Goal: Transaction & Acquisition: Purchase product/service

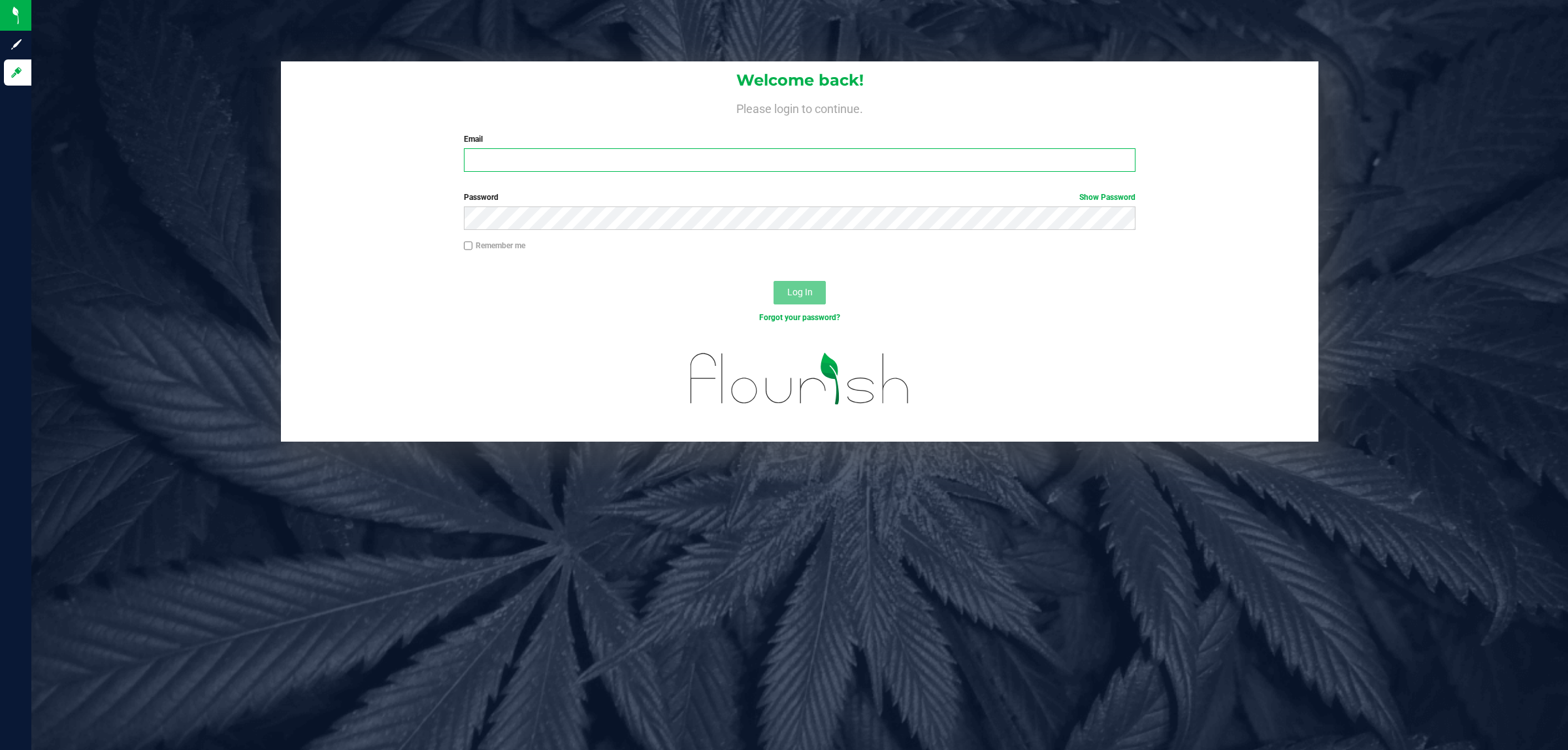
click at [484, 162] on input "Email" at bounding box center [800, 160] width 672 height 24
type input "[EMAIL_ADDRESS][DOMAIN_NAME]"
click at [774, 281] on button "Log In" at bounding box center [800, 292] width 52 height 24
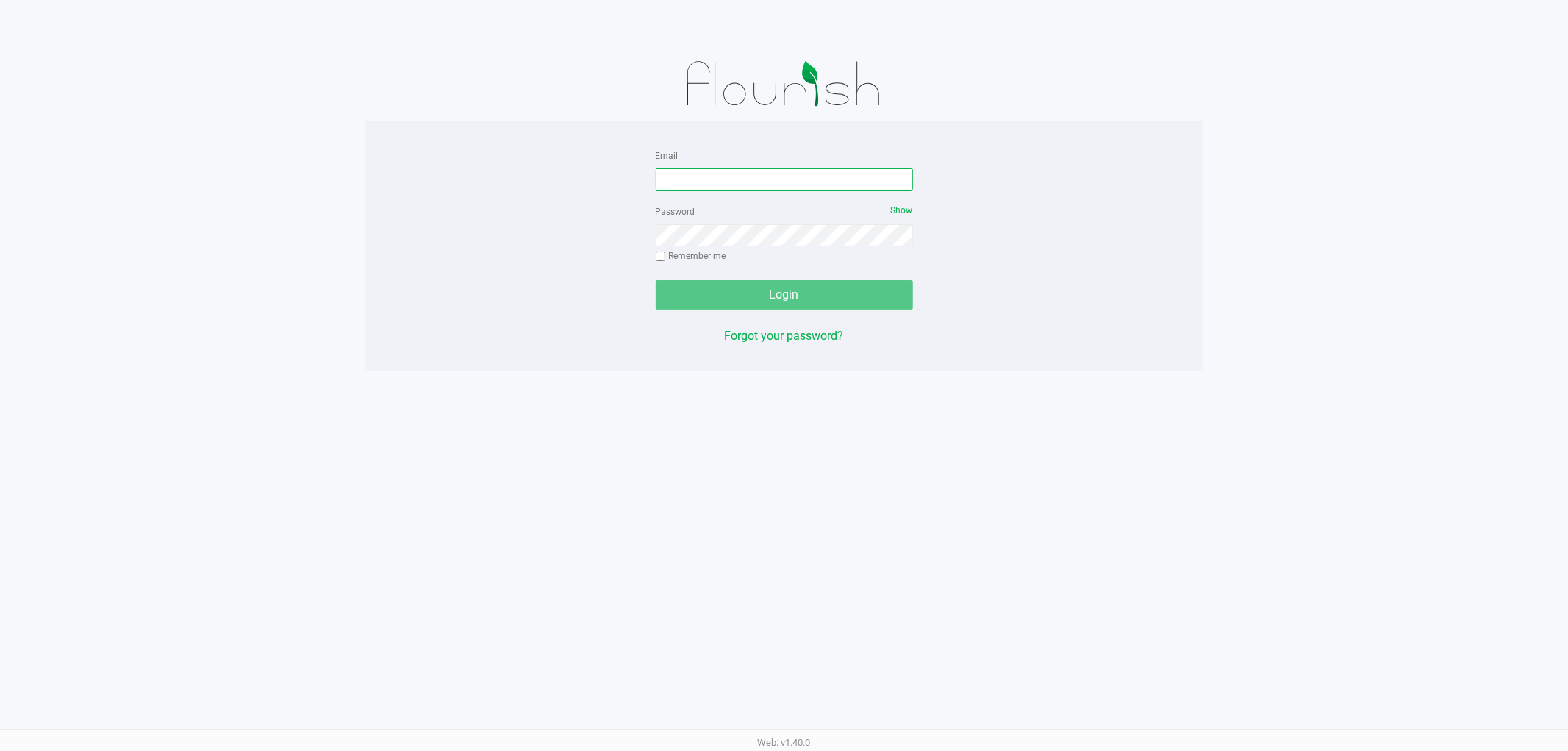
click at [735, 178] on input "Email" at bounding box center [784, 180] width 257 height 22
type input "[EMAIL_ADDRESS][DOMAIN_NAME]"
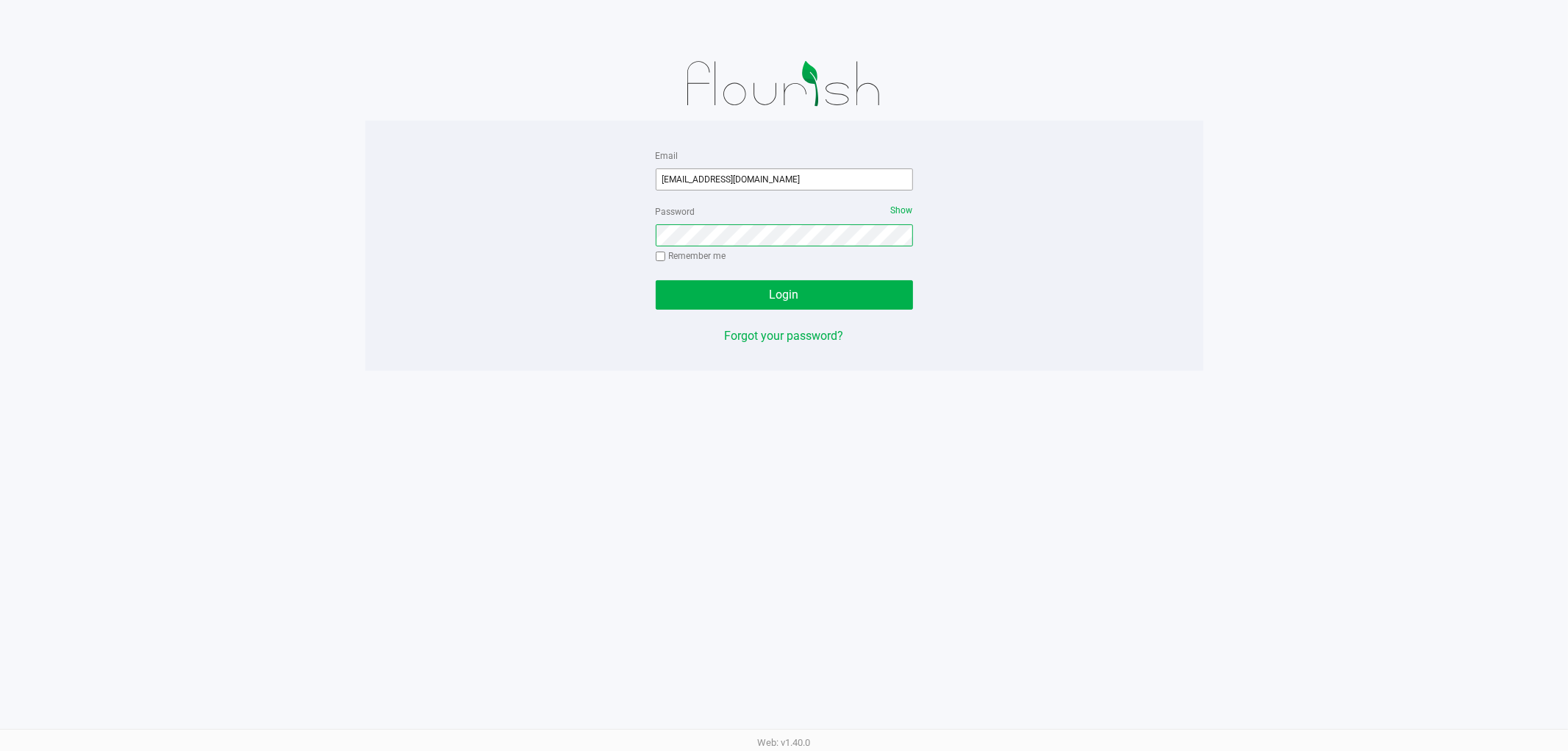
click at [656, 280] on button "Login" at bounding box center [784, 295] width 257 height 29
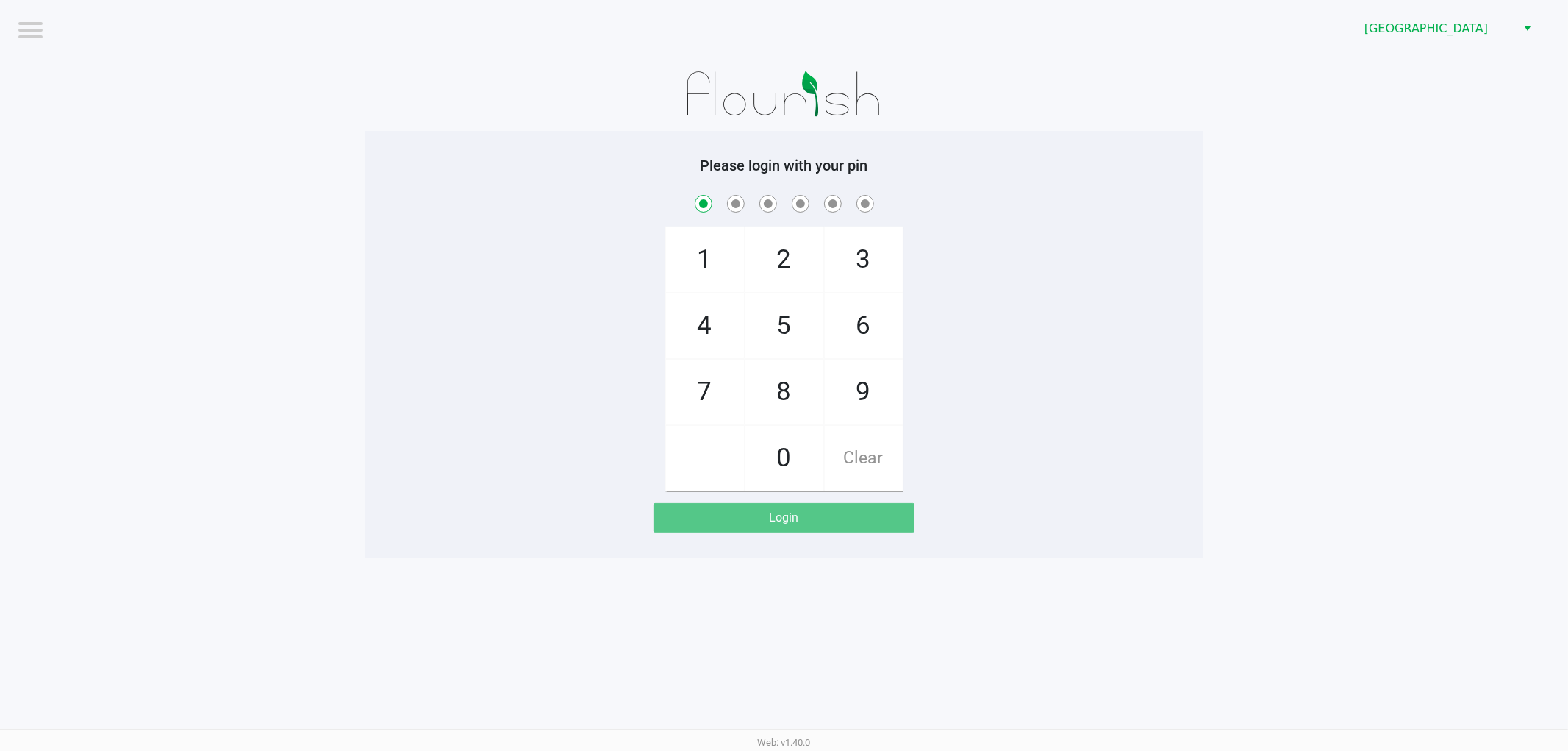
checkbox input "true"
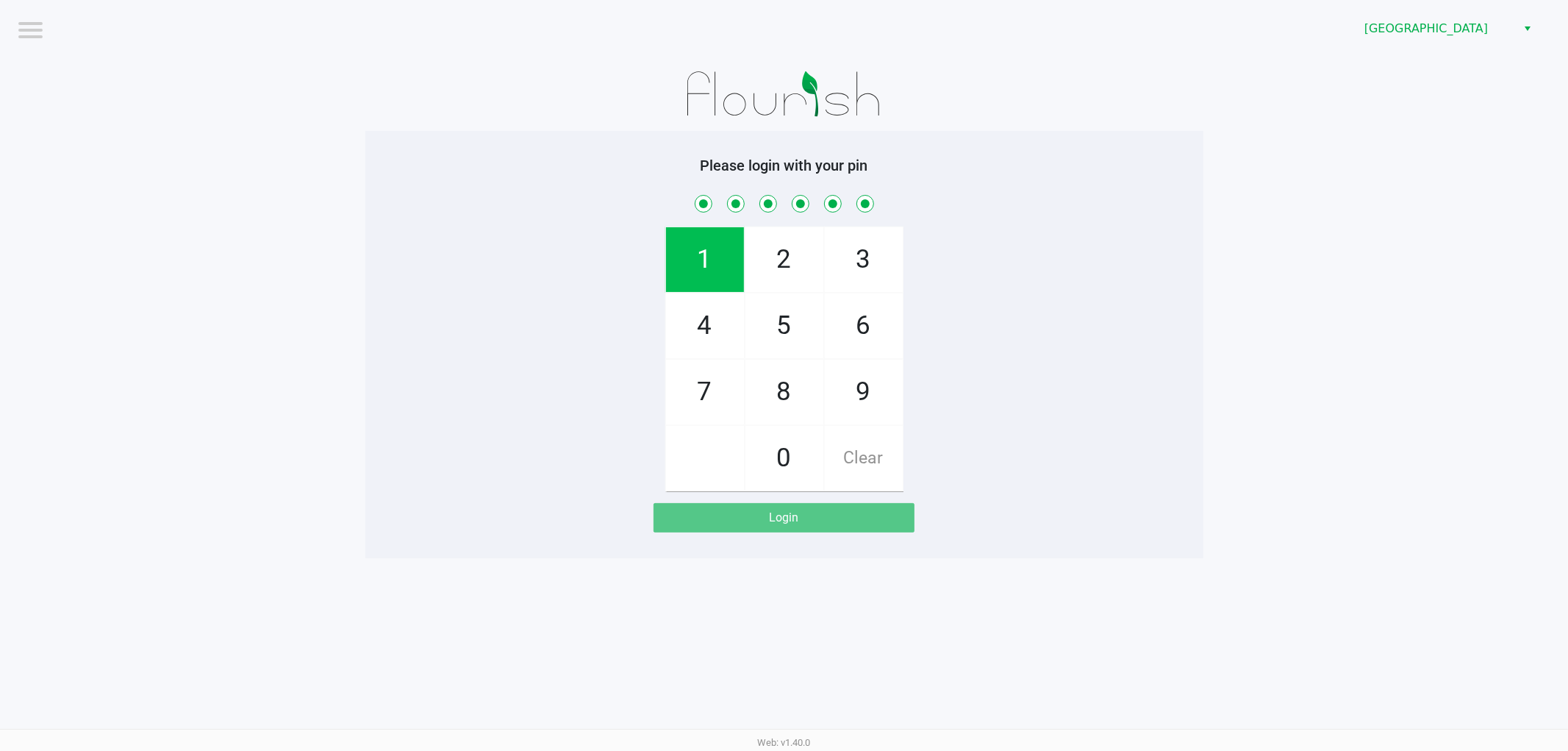
checkbox input "true"
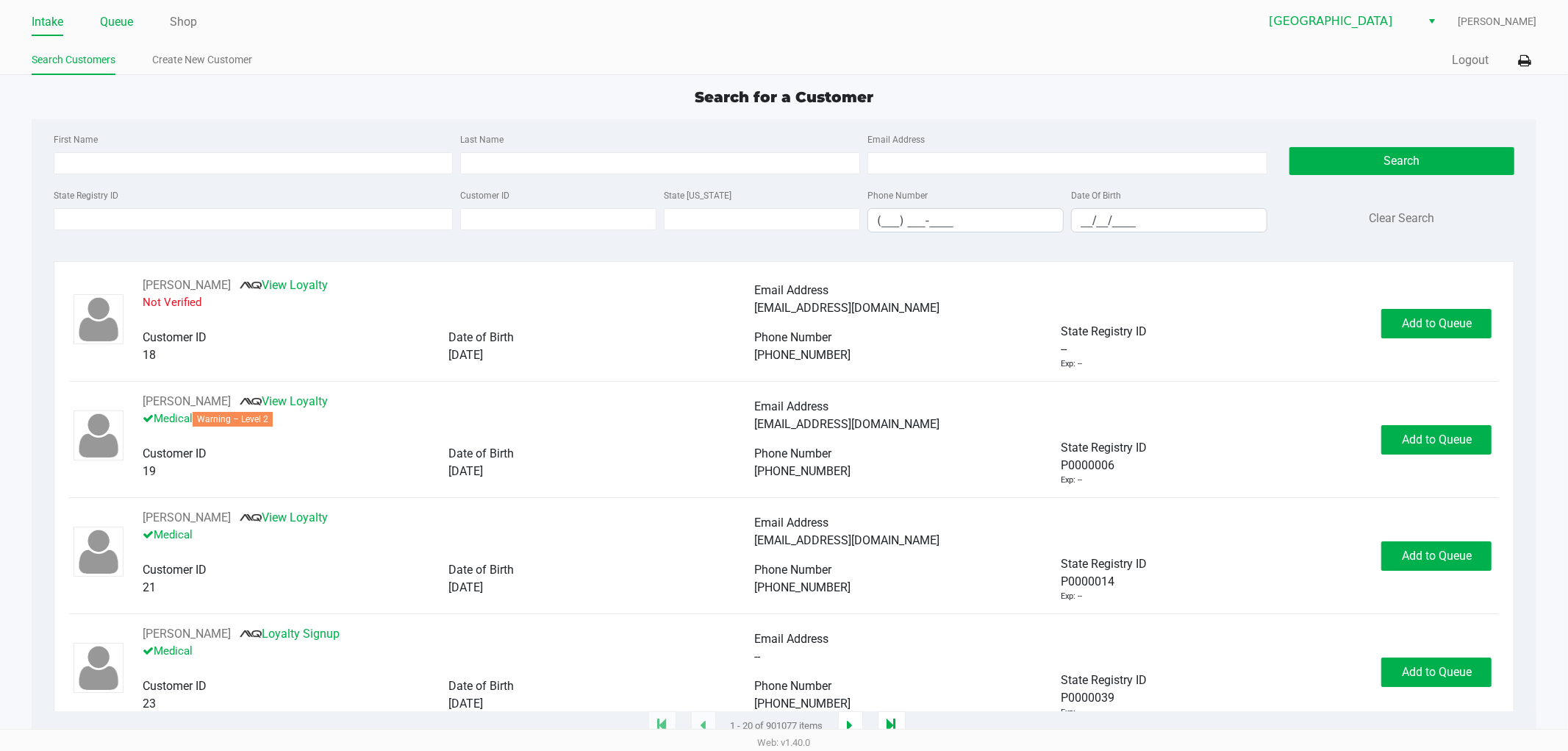
click at [113, 31] on link "Queue" at bounding box center [117, 22] width 33 height 20
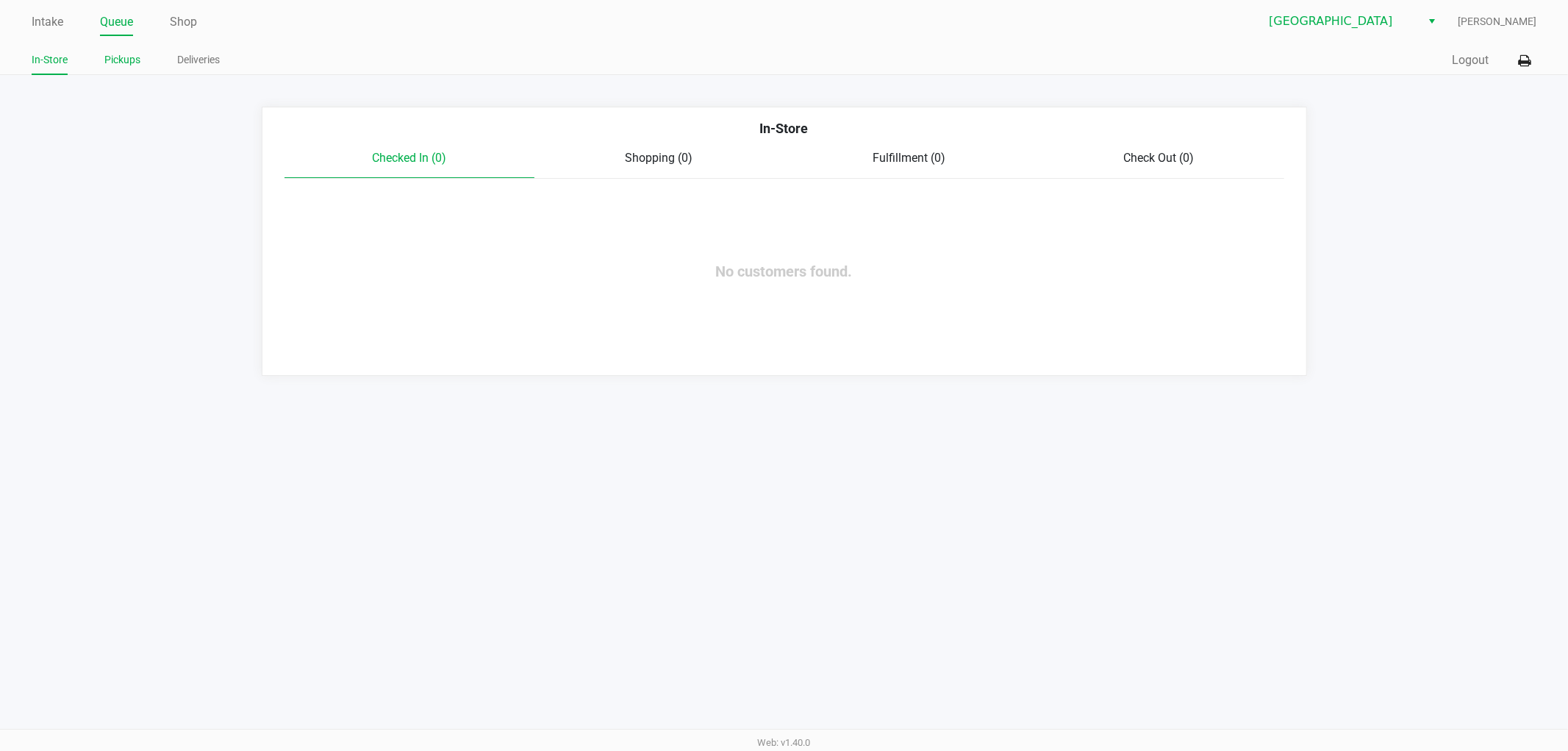
click at [126, 60] on link "Pickups" at bounding box center [122, 60] width 36 height 18
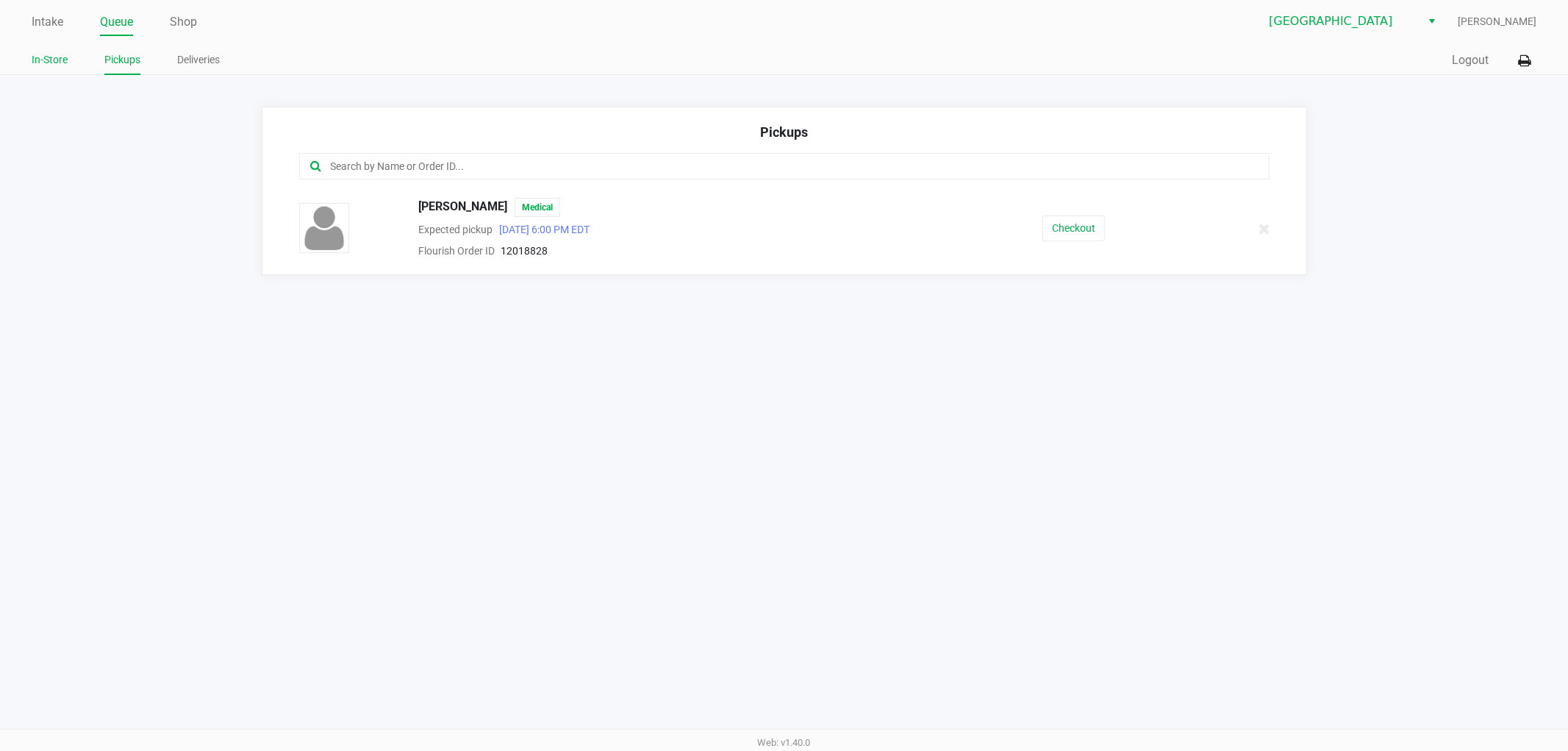
click at [64, 55] on link "In-Store" at bounding box center [49, 60] width 36 height 18
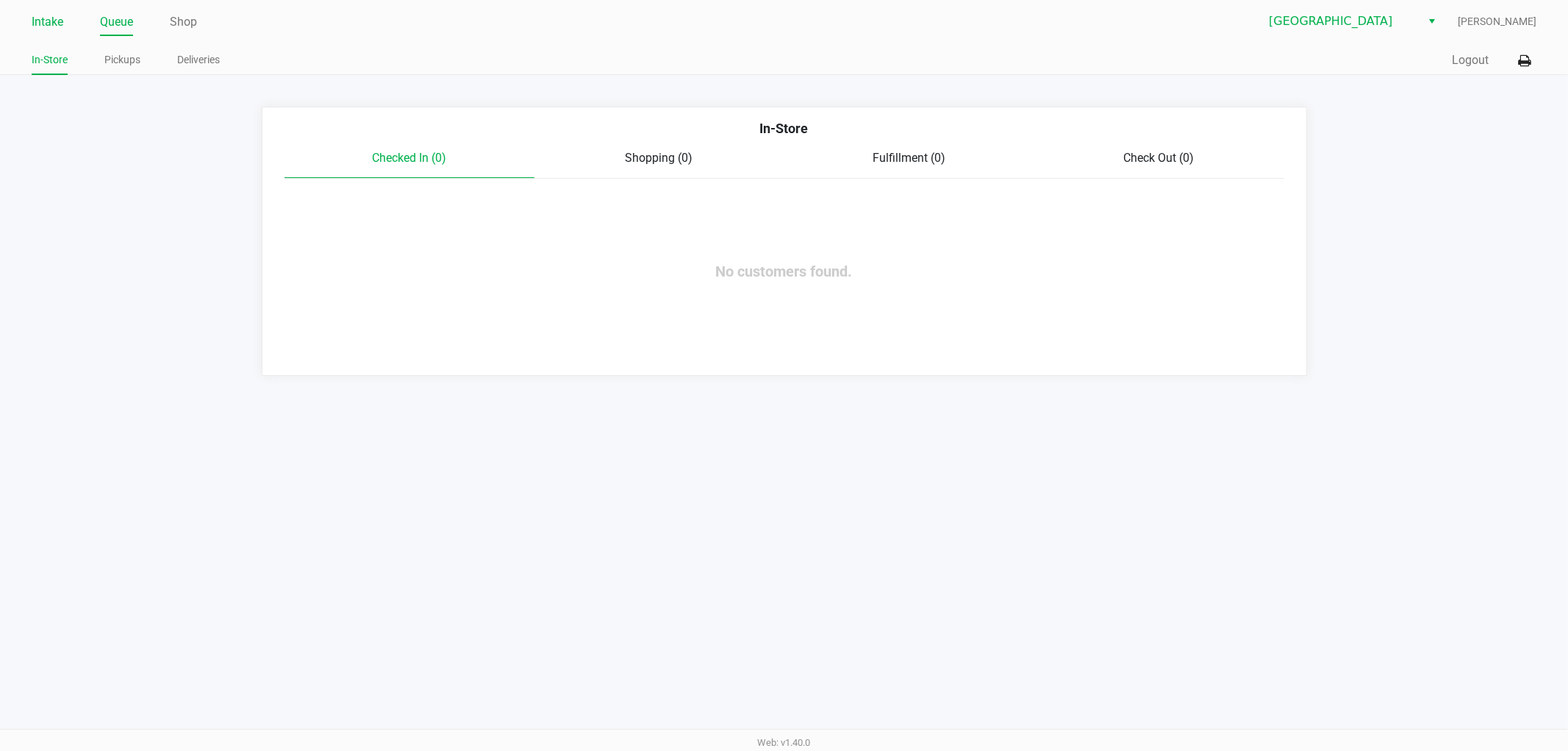
click at [56, 30] on link "Intake" at bounding box center [47, 22] width 31 height 20
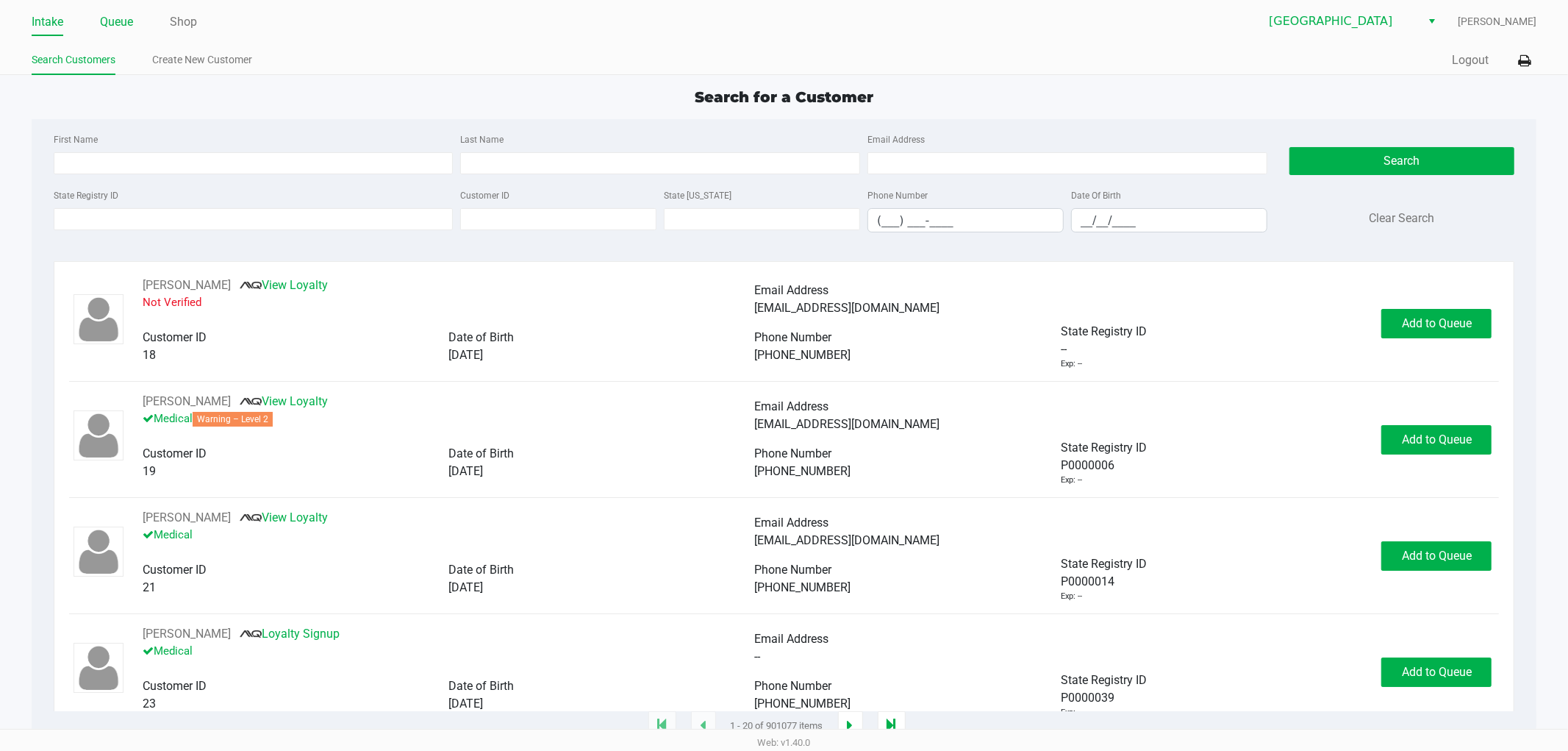
click at [107, 25] on link "Queue" at bounding box center [117, 22] width 33 height 20
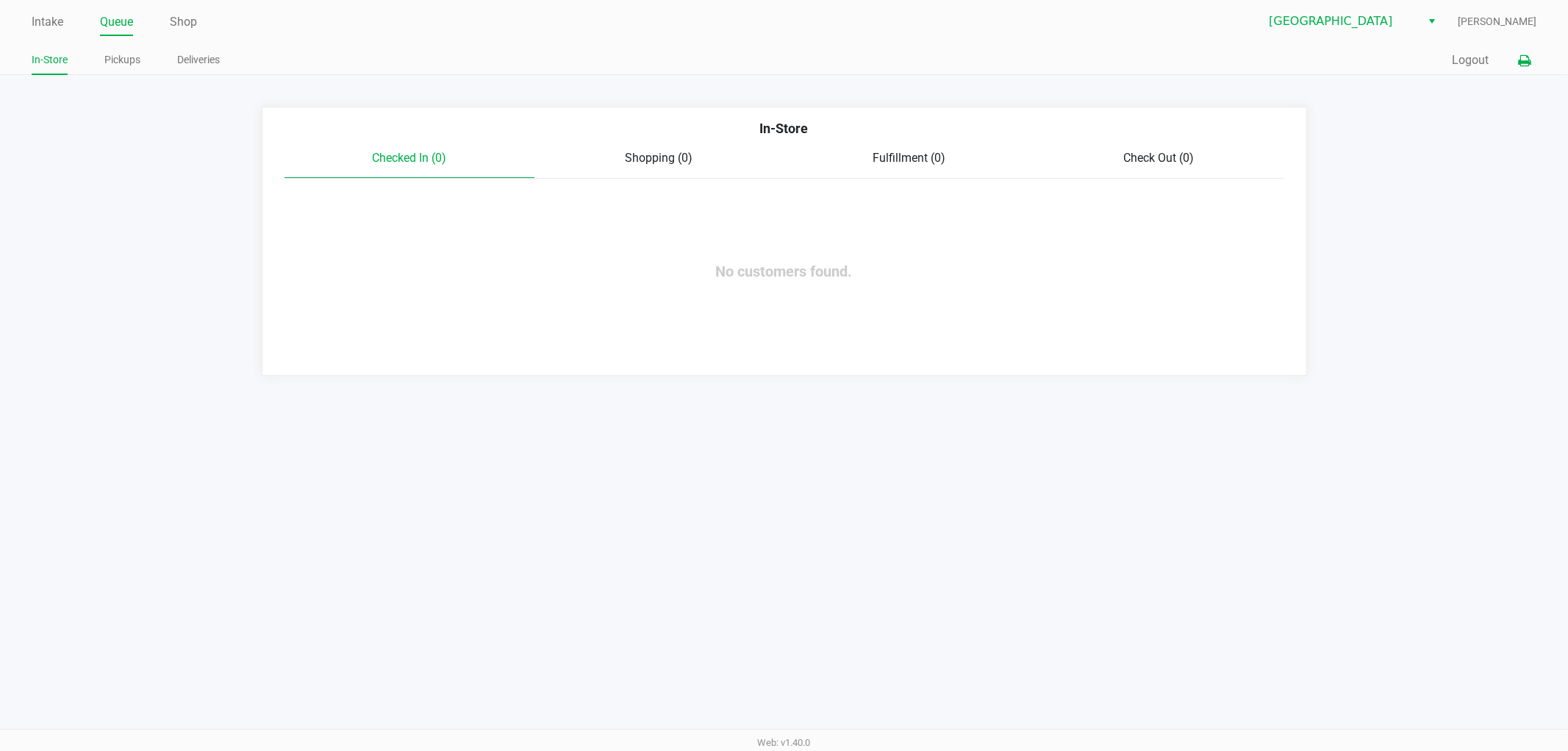
click at [1527, 63] on icon at bounding box center [1525, 61] width 13 height 10
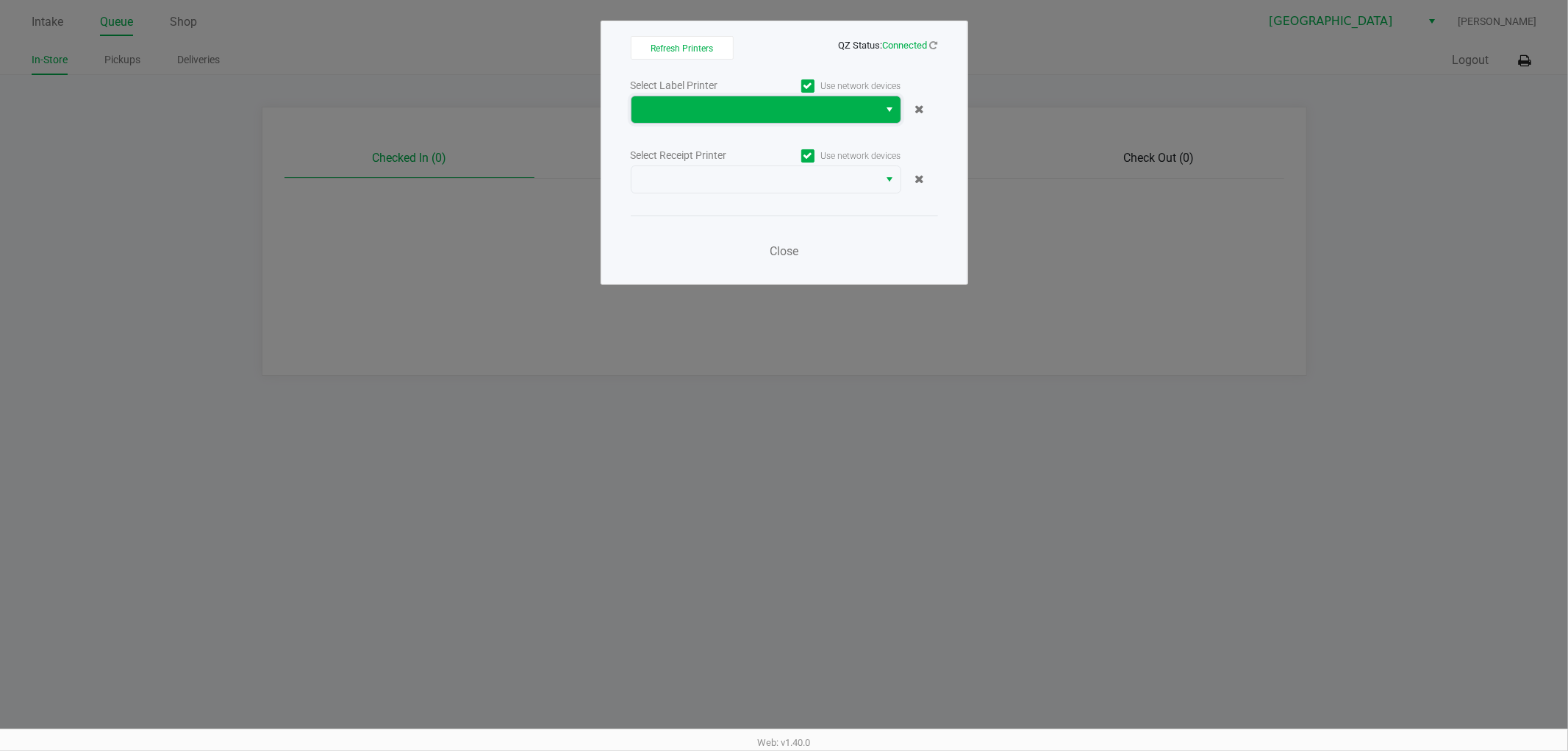
click at [846, 113] on span at bounding box center [755, 109] width 230 height 18
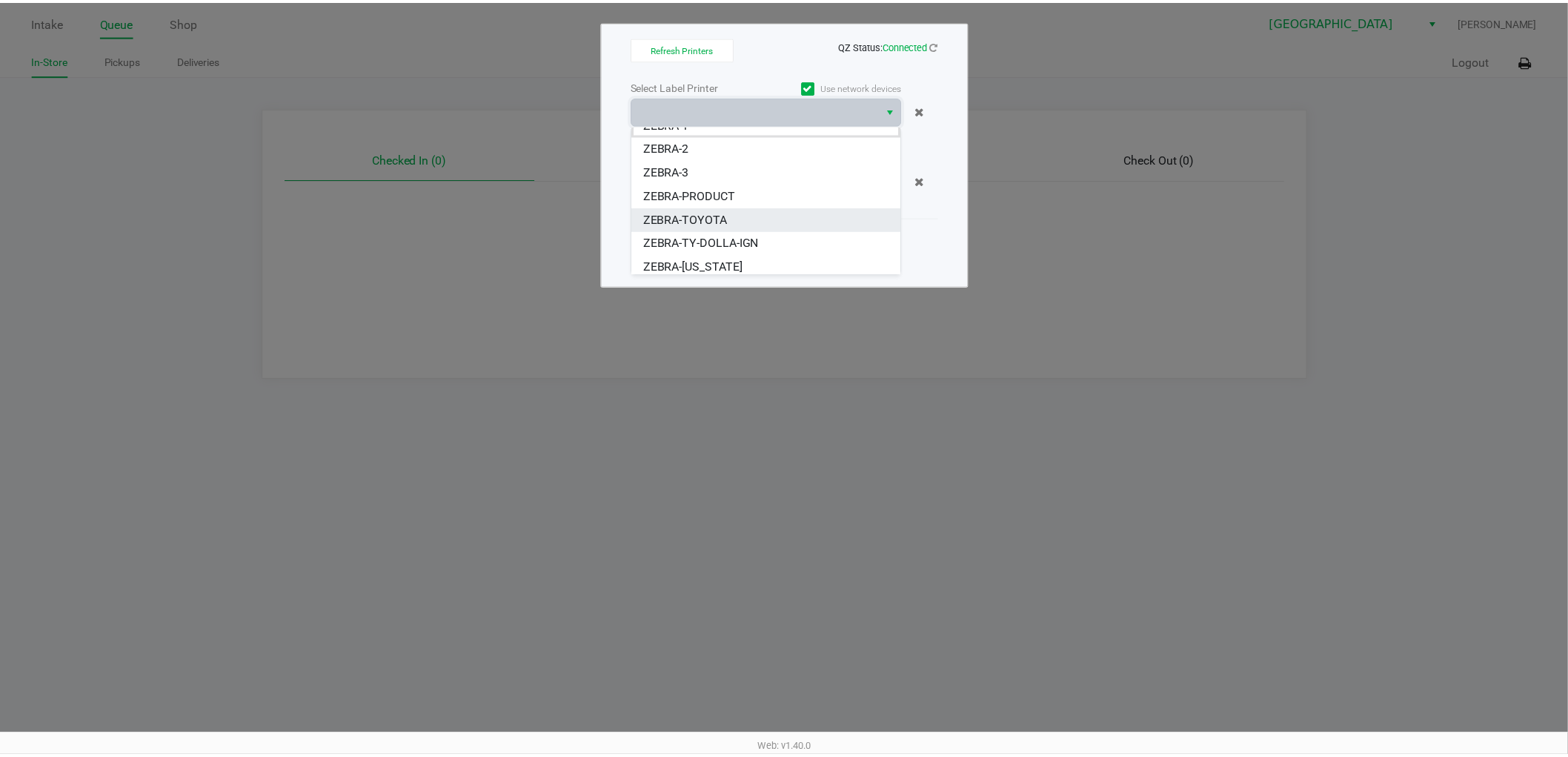
scroll to position [18, 0]
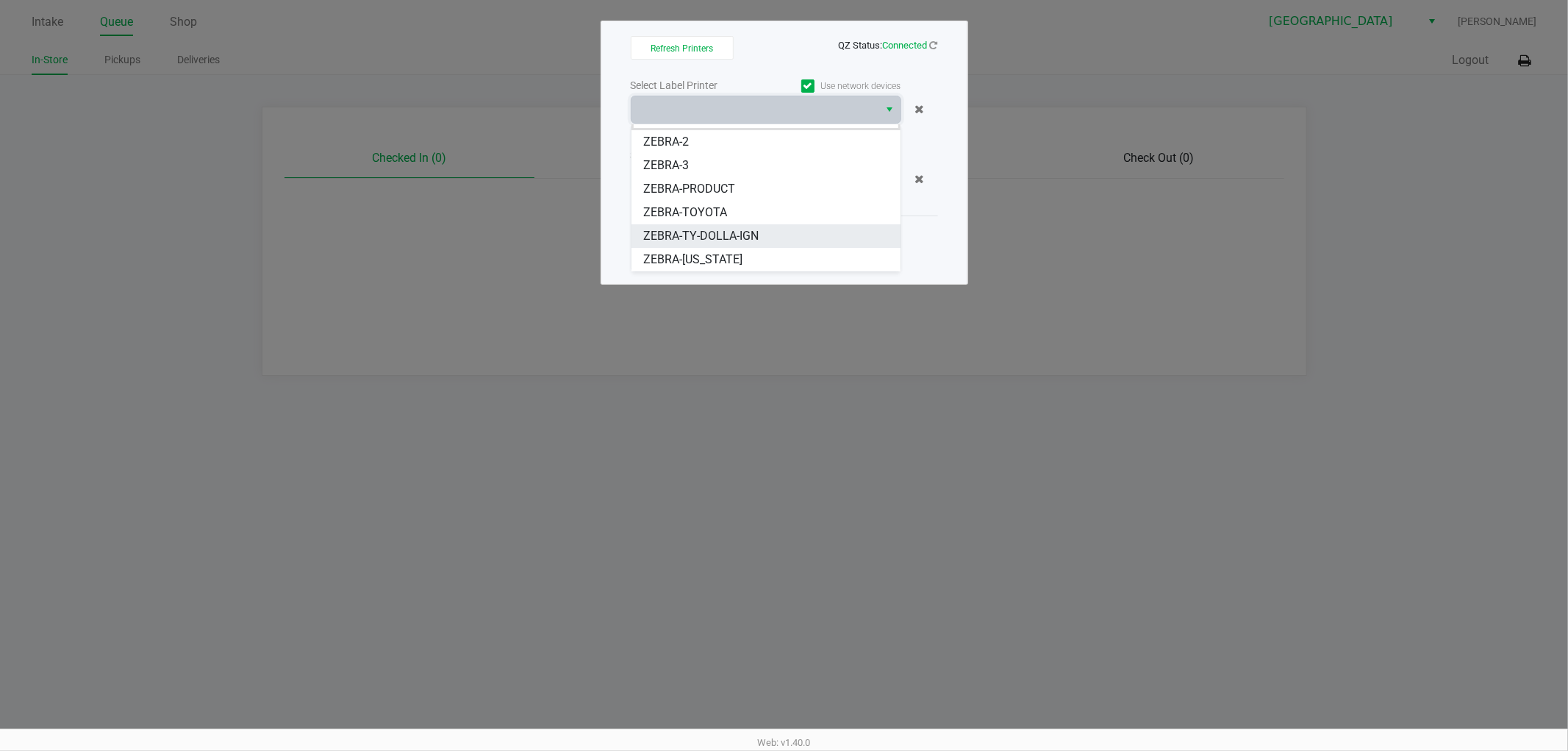
click at [778, 234] on li "ZEBRA-TY-DOLLA-IGN" at bounding box center [766, 236] width 269 height 24
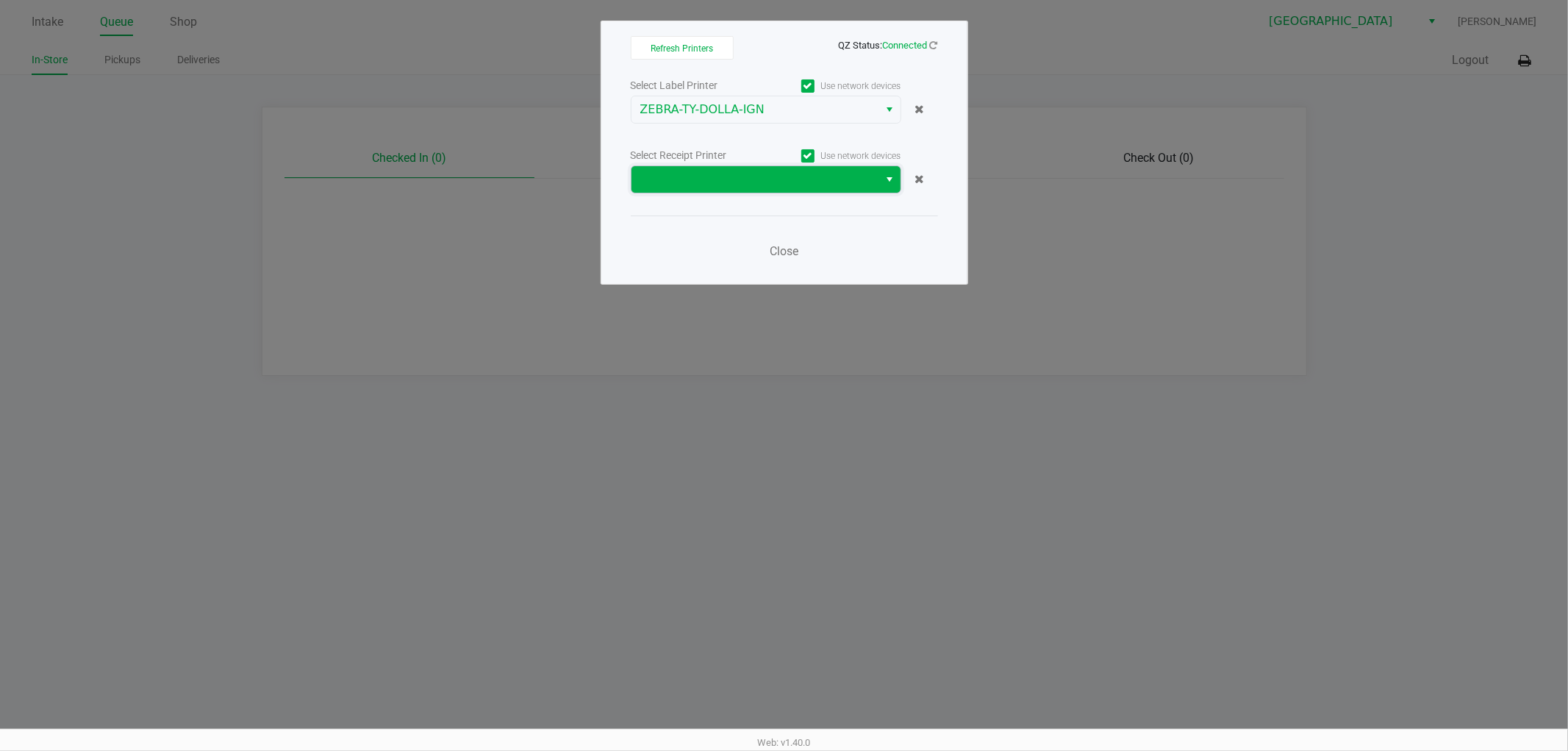
click at [807, 171] on span at bounding box center [755, 179] width 230 height 18
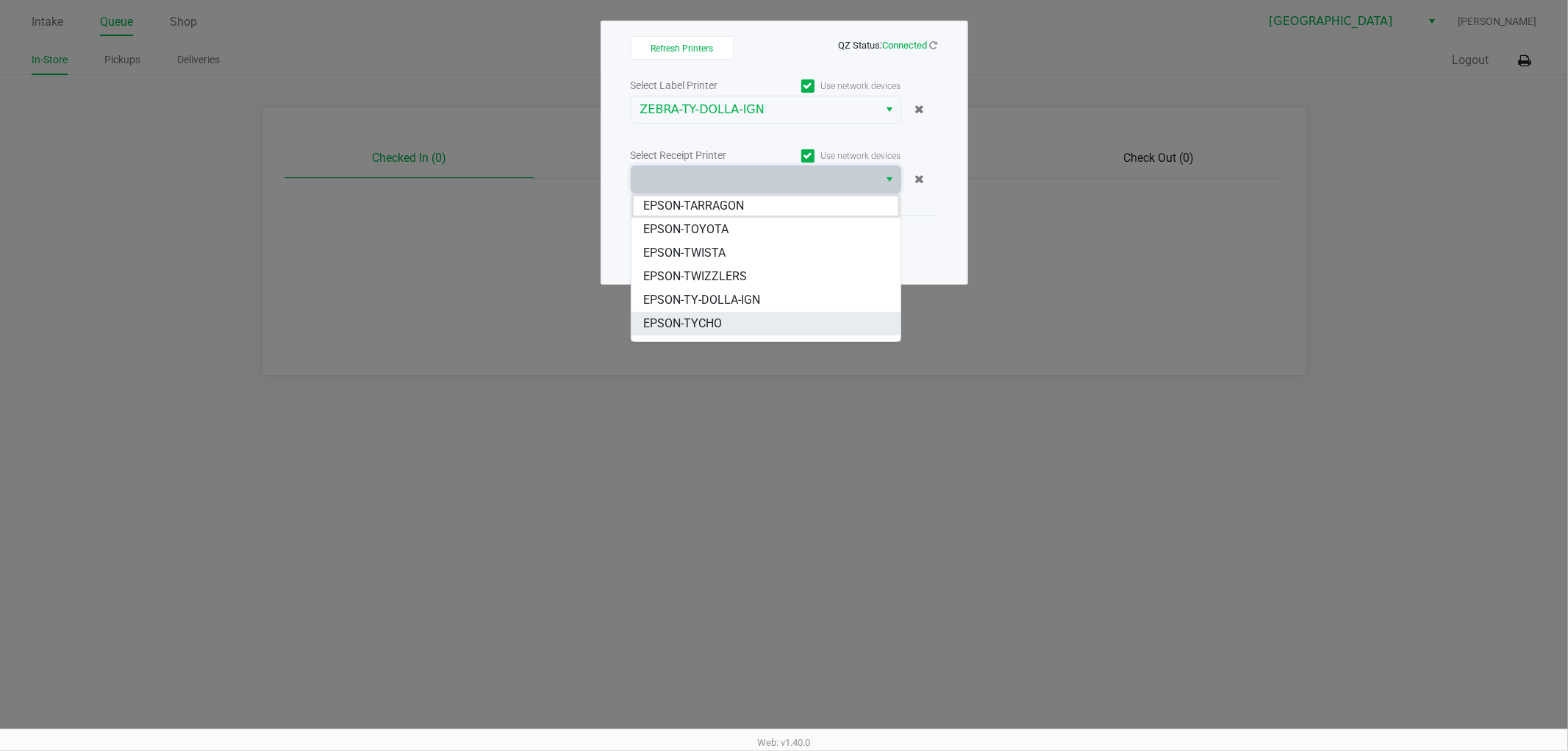
click at [744, 323] on li "EPSON-TYCHO" at bounding box center [766, 323] width 269 height 24
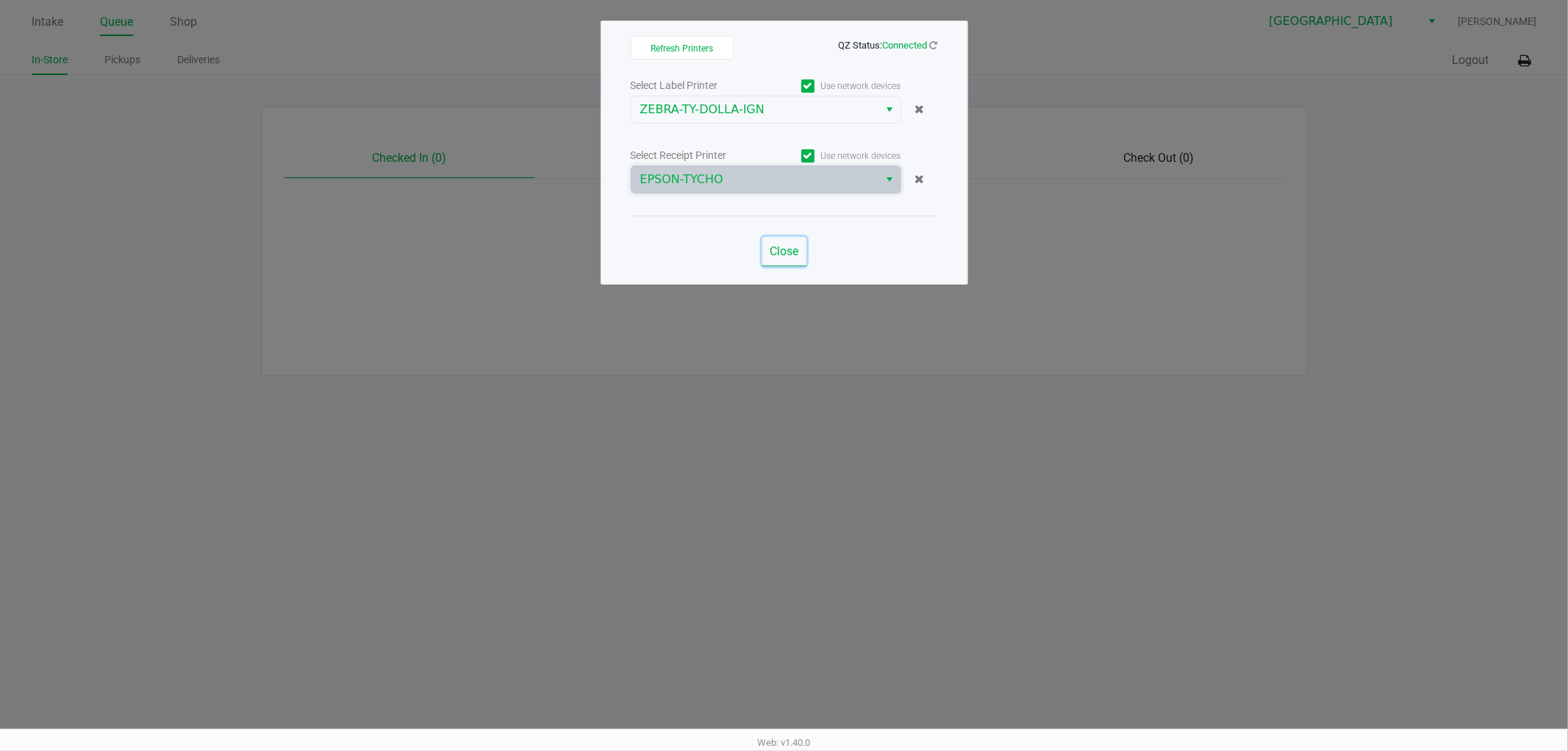
click at [785, 251] on span "Close" at bounding box center [784, 251] width 29 height 14
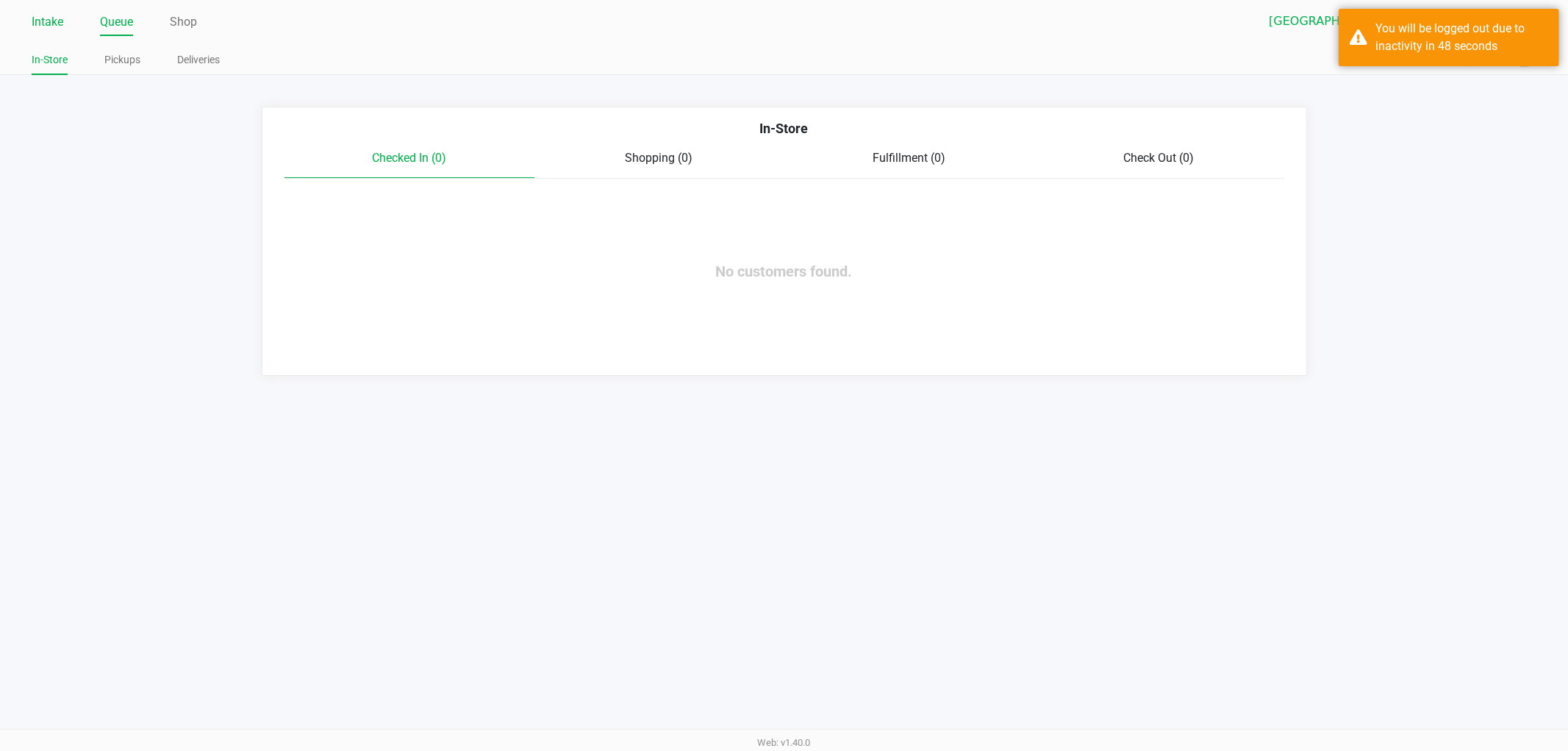
click at [42, 19] on link "Intake" at bounding box center [47, 22] width 31 height 20
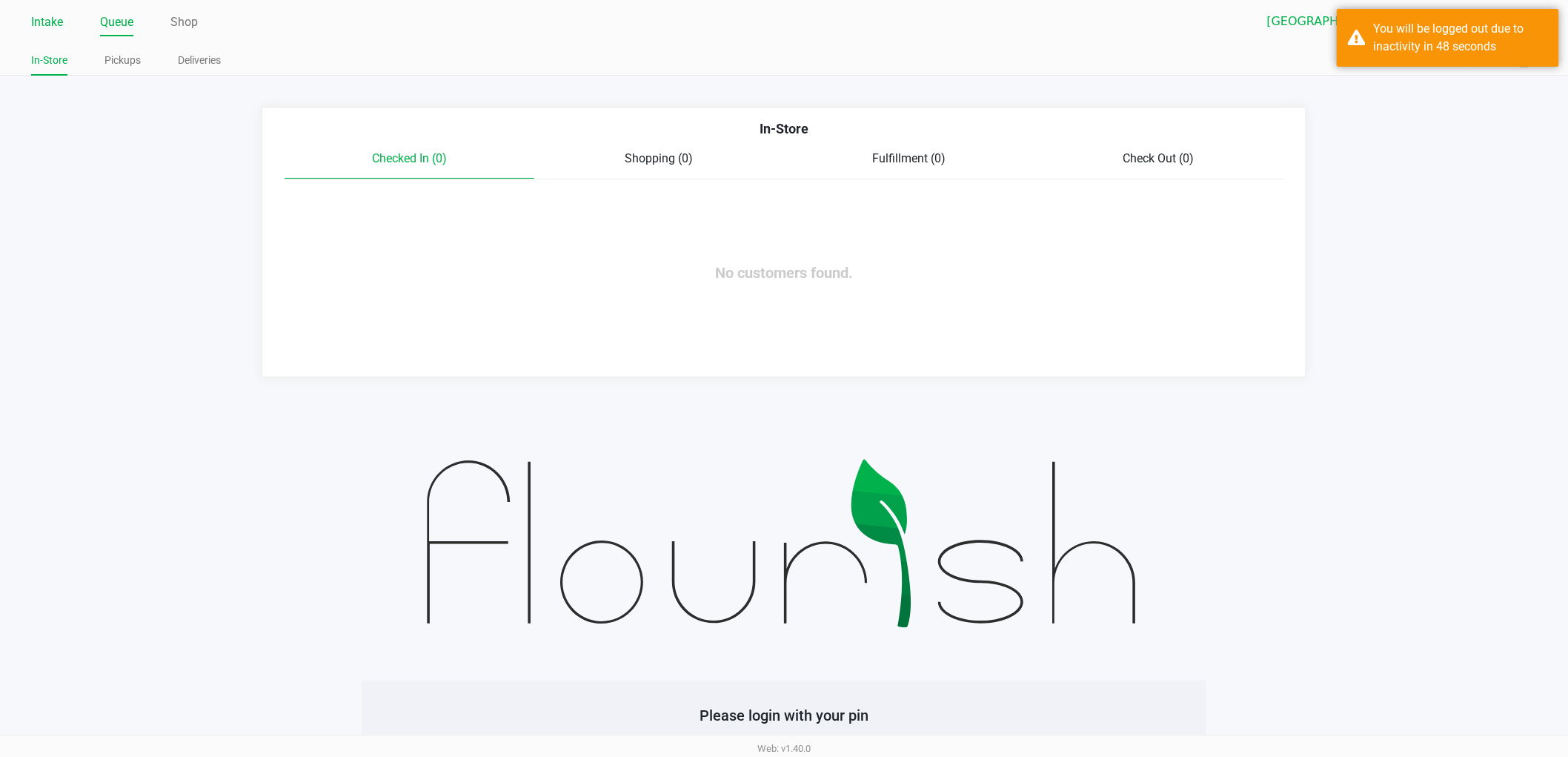
click at [52, 20] on link "Intake" at bounding box center [47, 22] width 32 height 20
click at [50, 17] on link "Intake" at bounding box center [47, 22] width 32 height 20
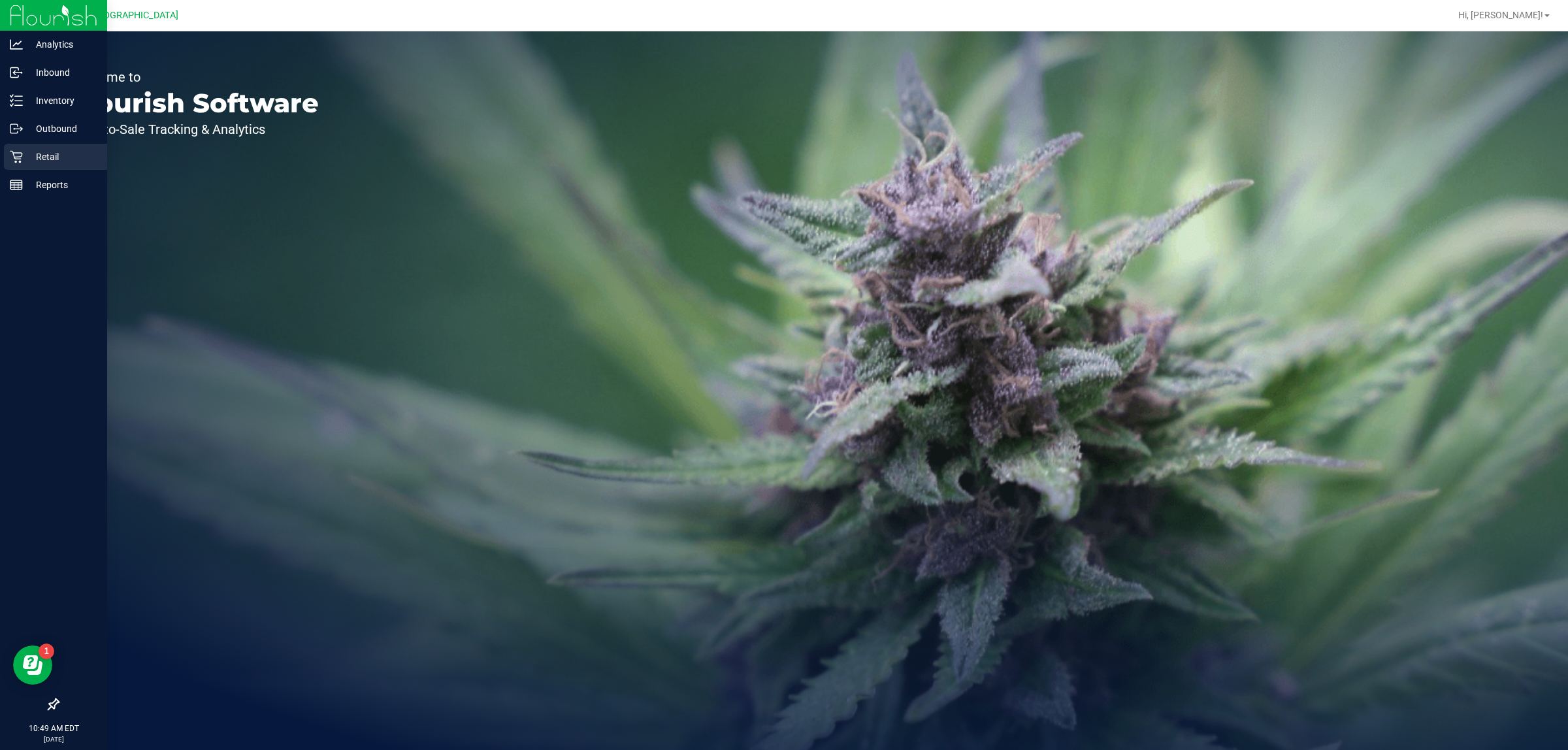
click at [30, 151] on p "Retail" at bounding box center [62, 156] width 79 height 16
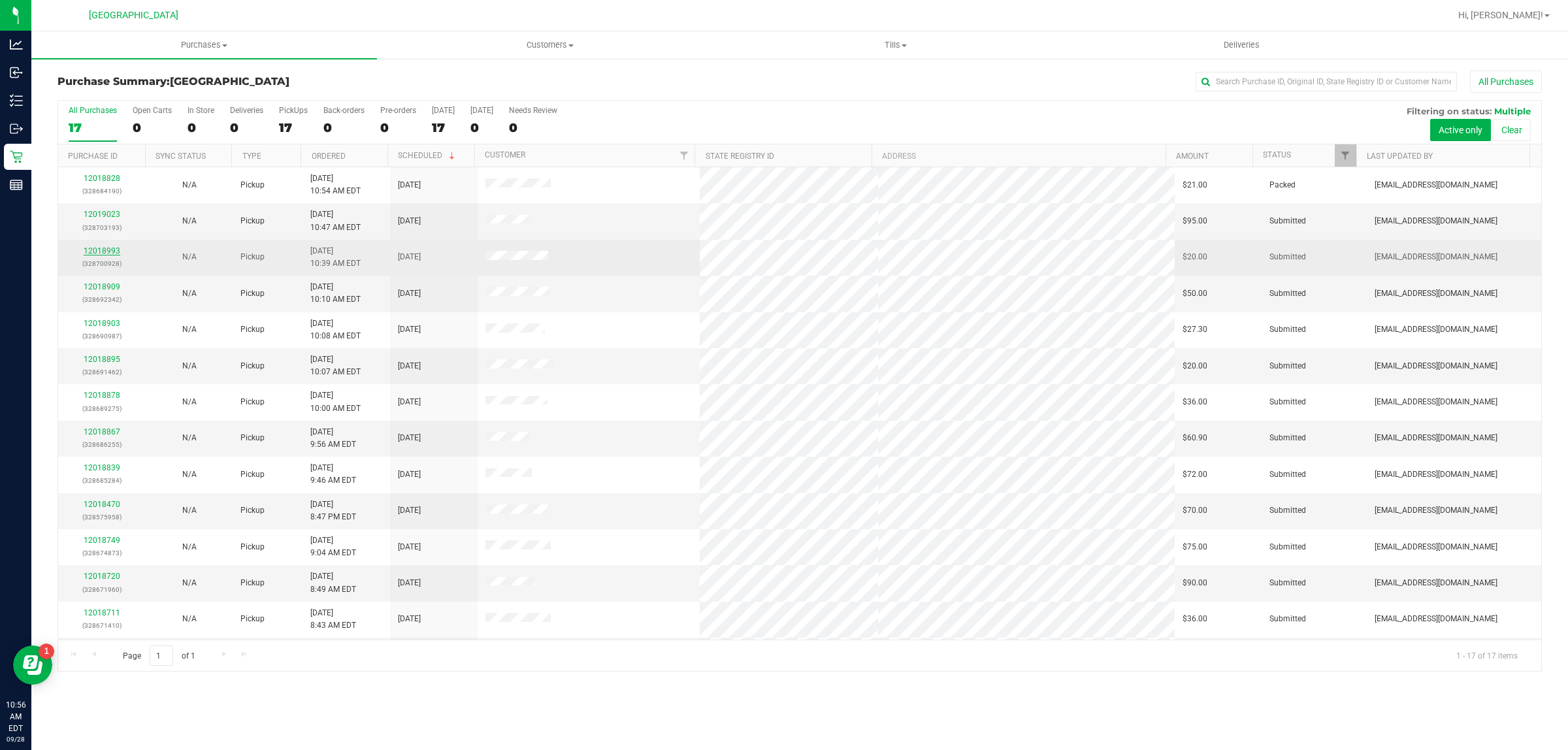
click at [111, 255] on link "12018993" at bounding box center [102, 251] width 37 height 9
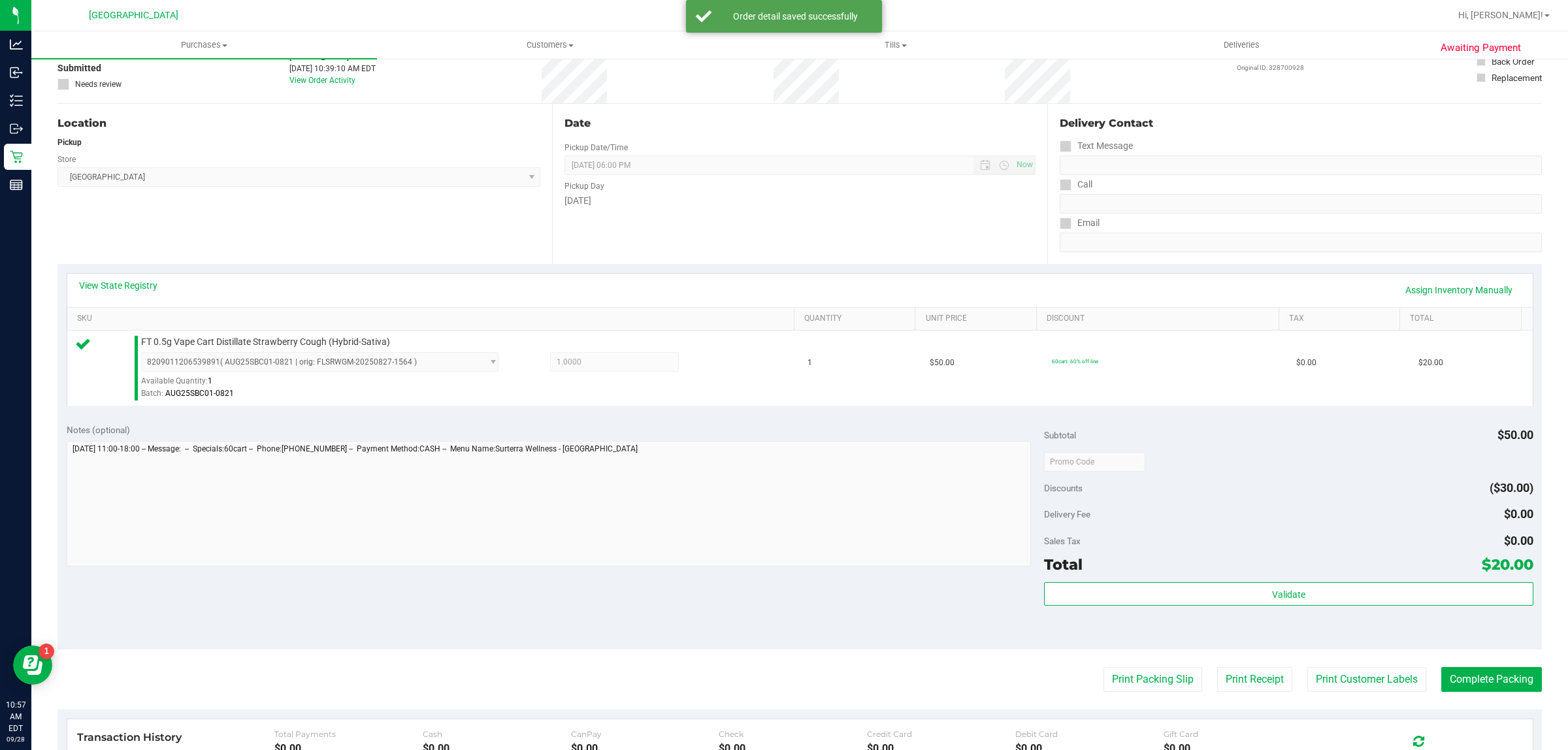
scroll to position [164, 0]
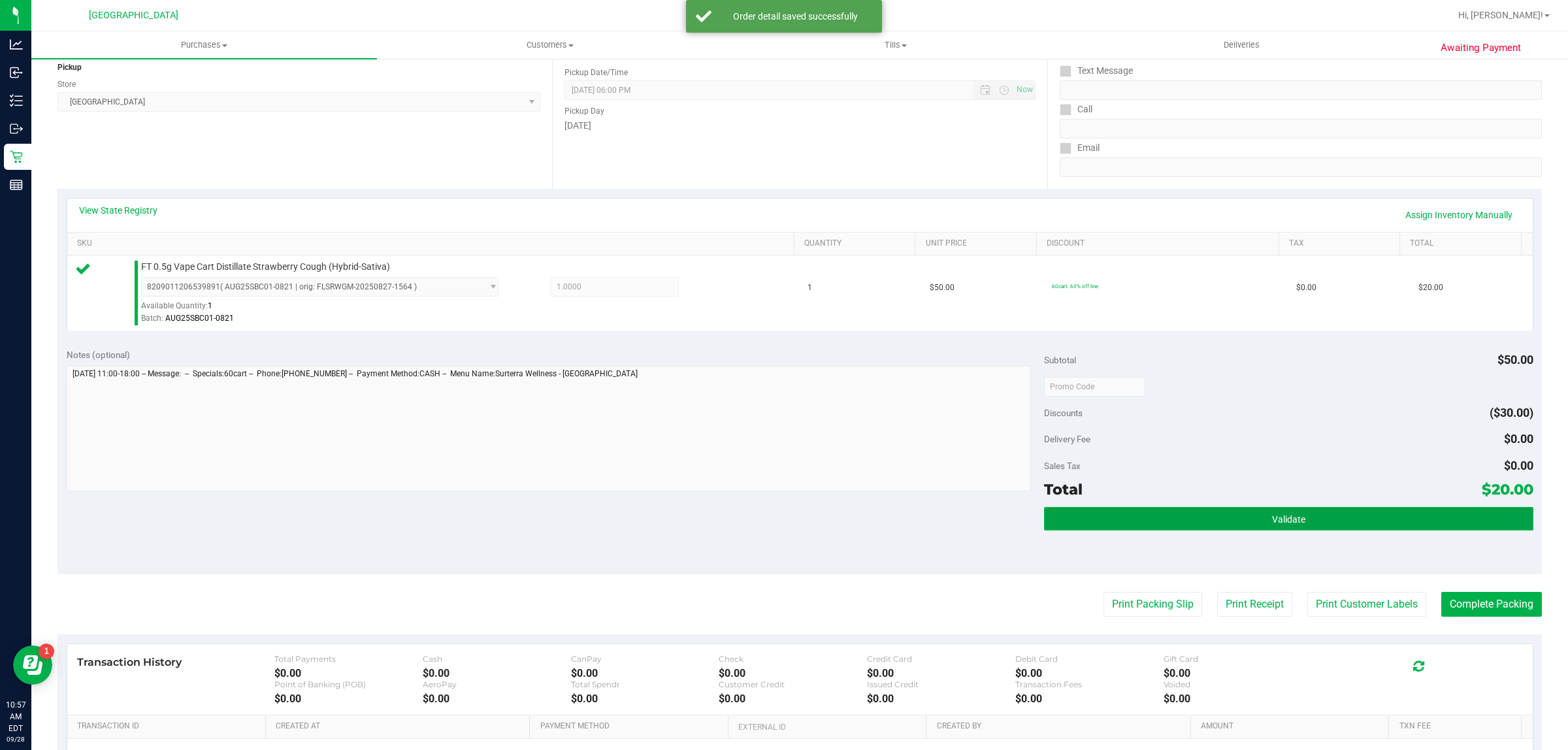
click at [1151, 516] on button "Validate" at bounding box center [1288, 518] width 489 height 24
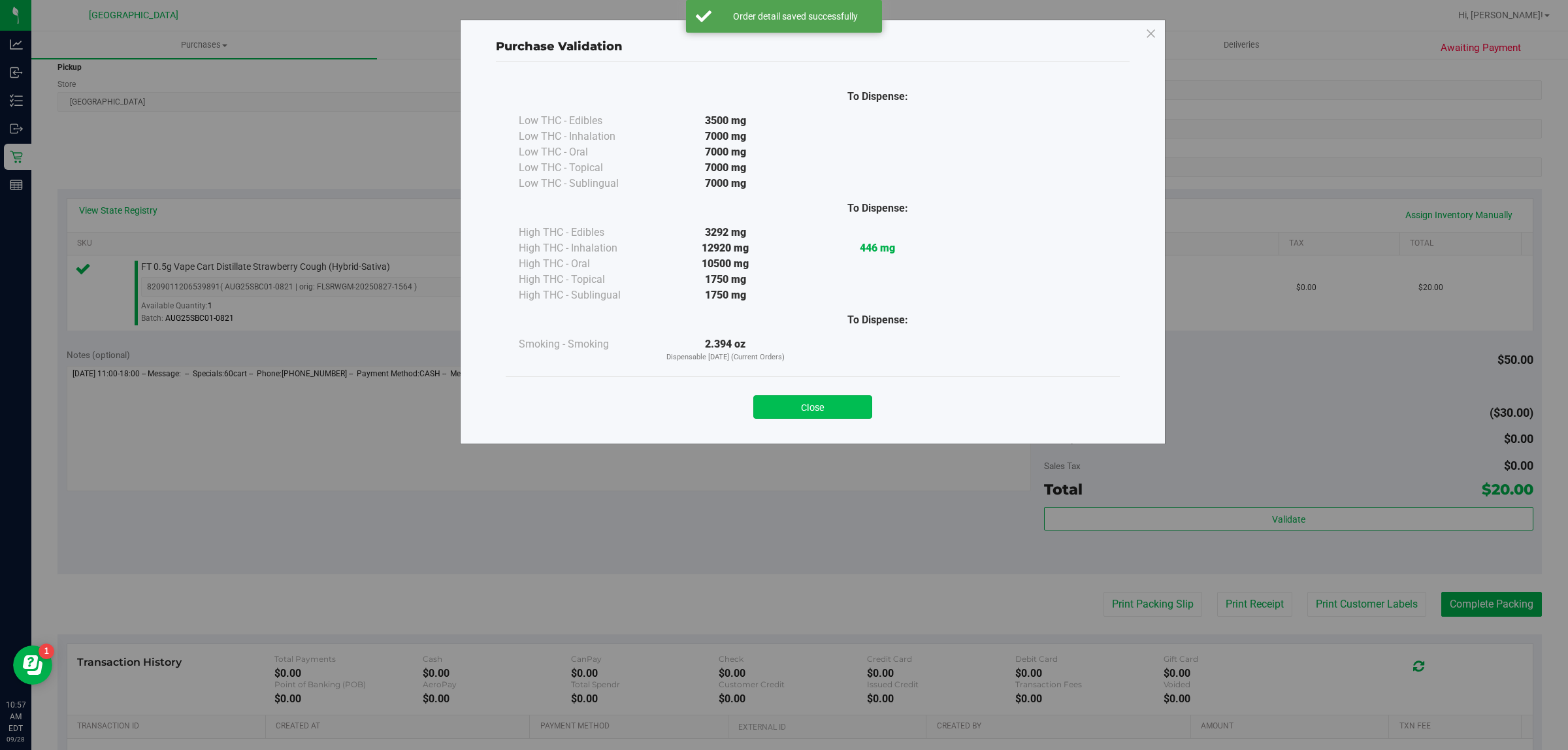
click at [852, 400] on button "Close" at bounding box center [812, 407] width 119 height 24
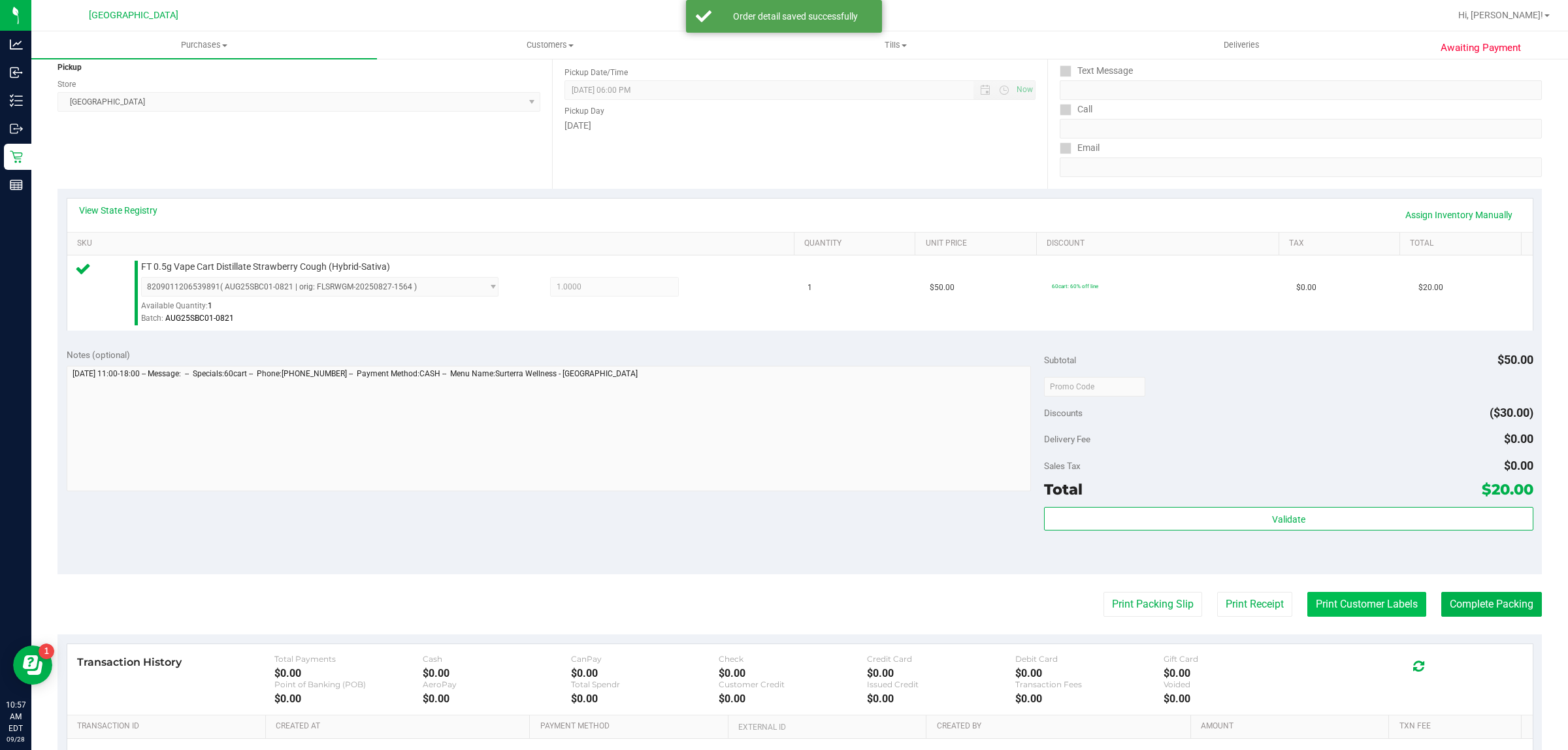
click at [1350, 599] on button "Print Customer Labels" at bounding box center [1367, 604] width 119 height 25
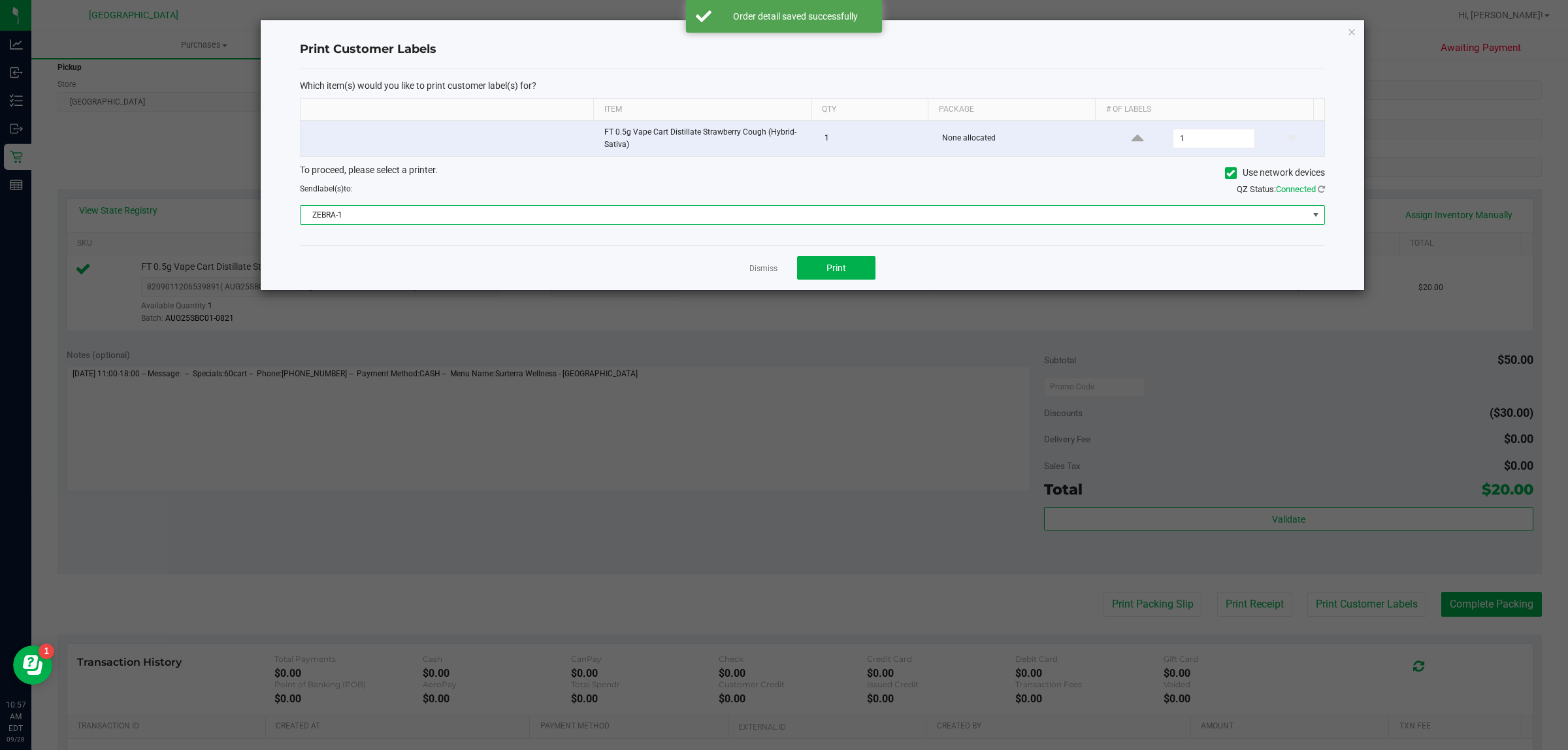
click at [766, 216] on span "ZEBRA-1" at bounding box center [804, 215] width 1008 height 18
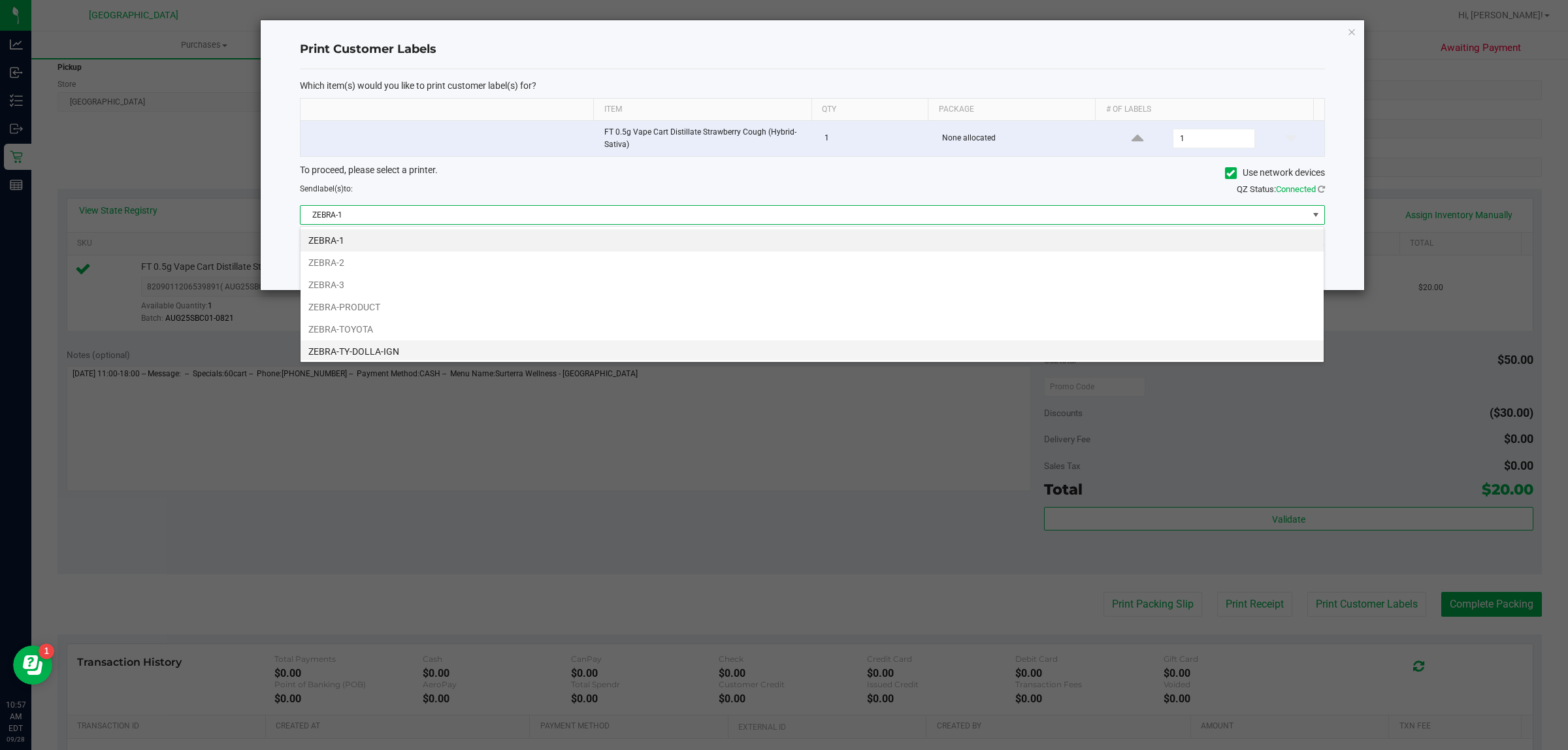
scroll to position [27, 0]
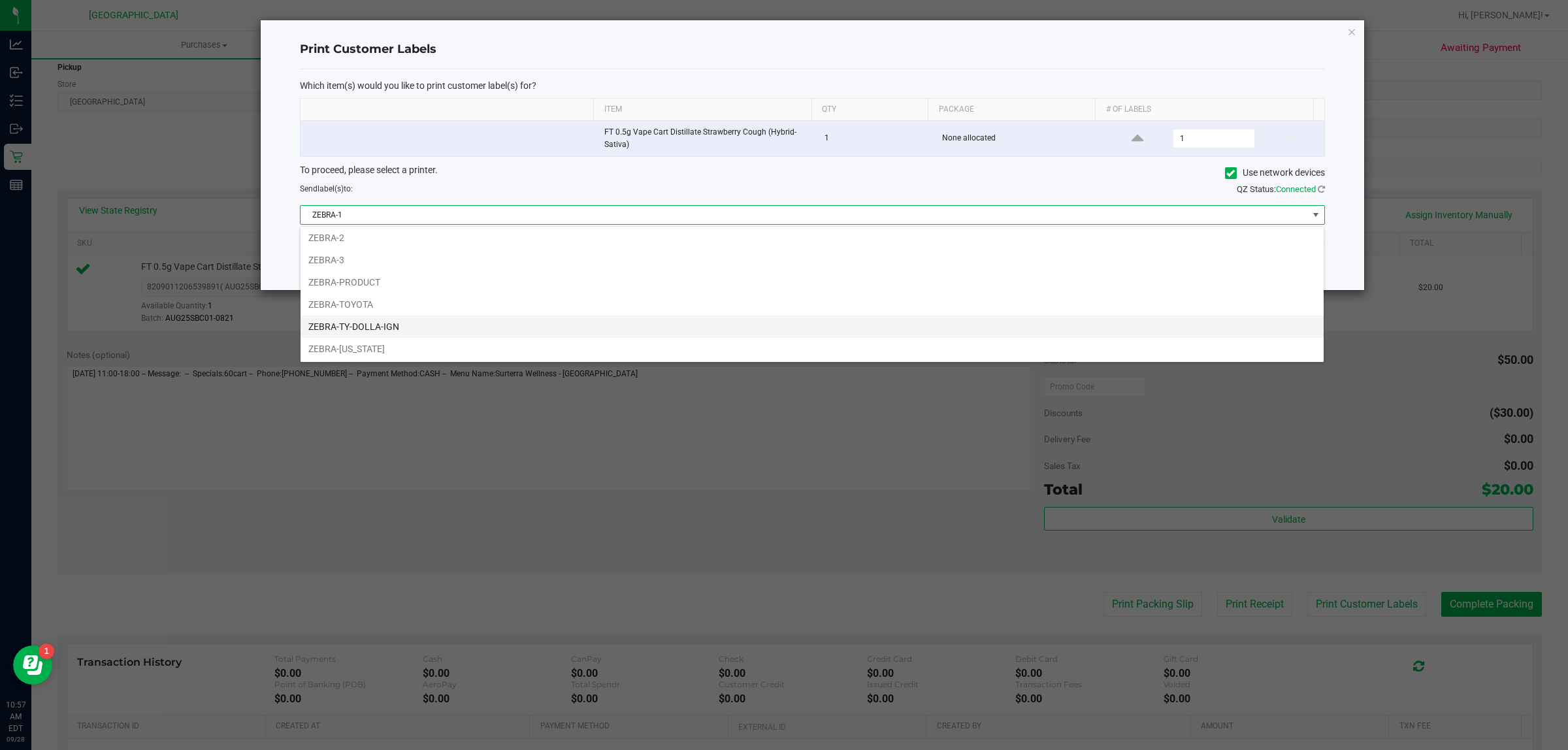
click at [675, 328] on li "ZEBRA-TY-DOLLA-IGN" at bounding box center [812, 326] width 1023 height 22
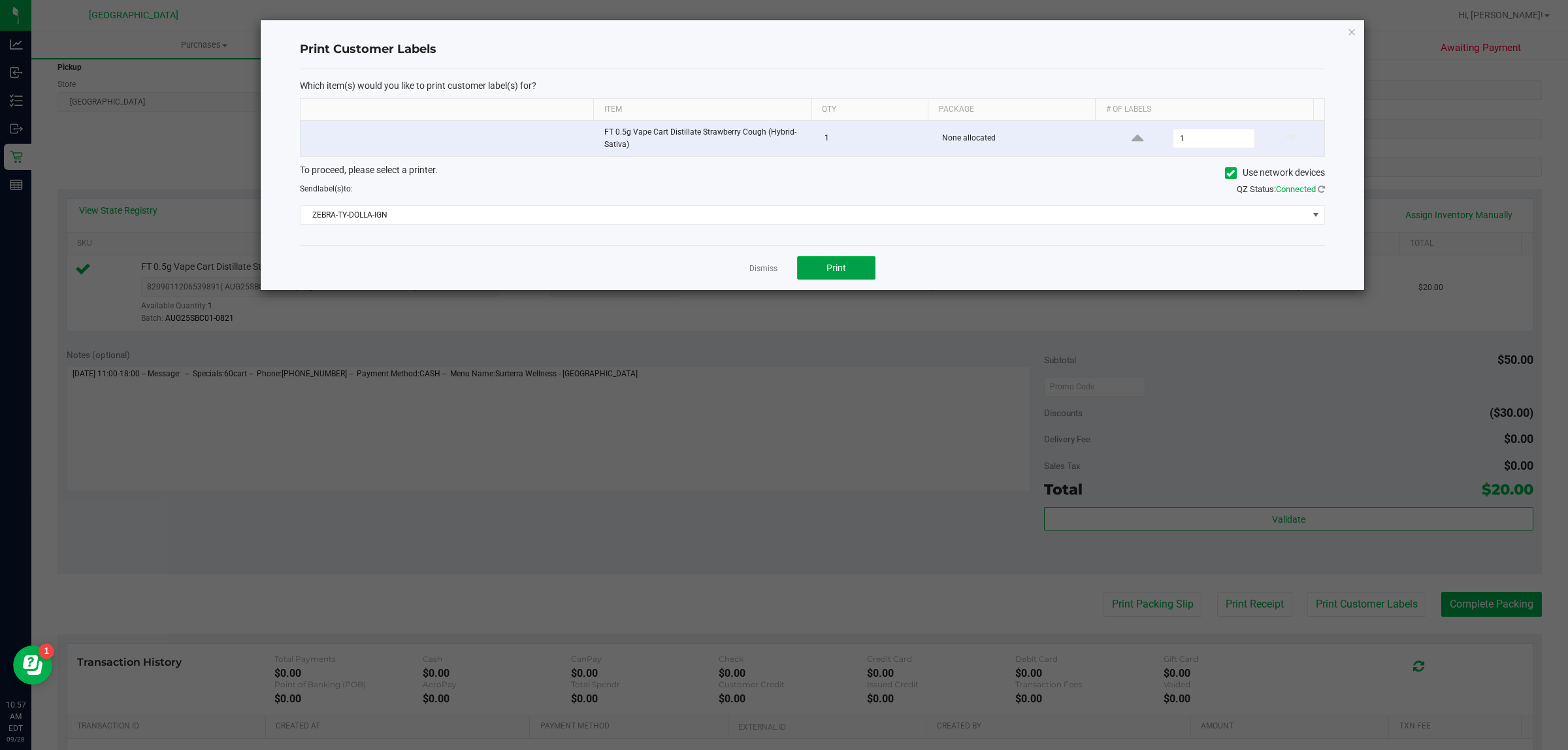
click at [847, 276] on button "Print" at bounding box center [837, 268] width 79 height 24
click at [761, 272] on link "Dismiss" at bounding box center [763, 269] width 28 height 11
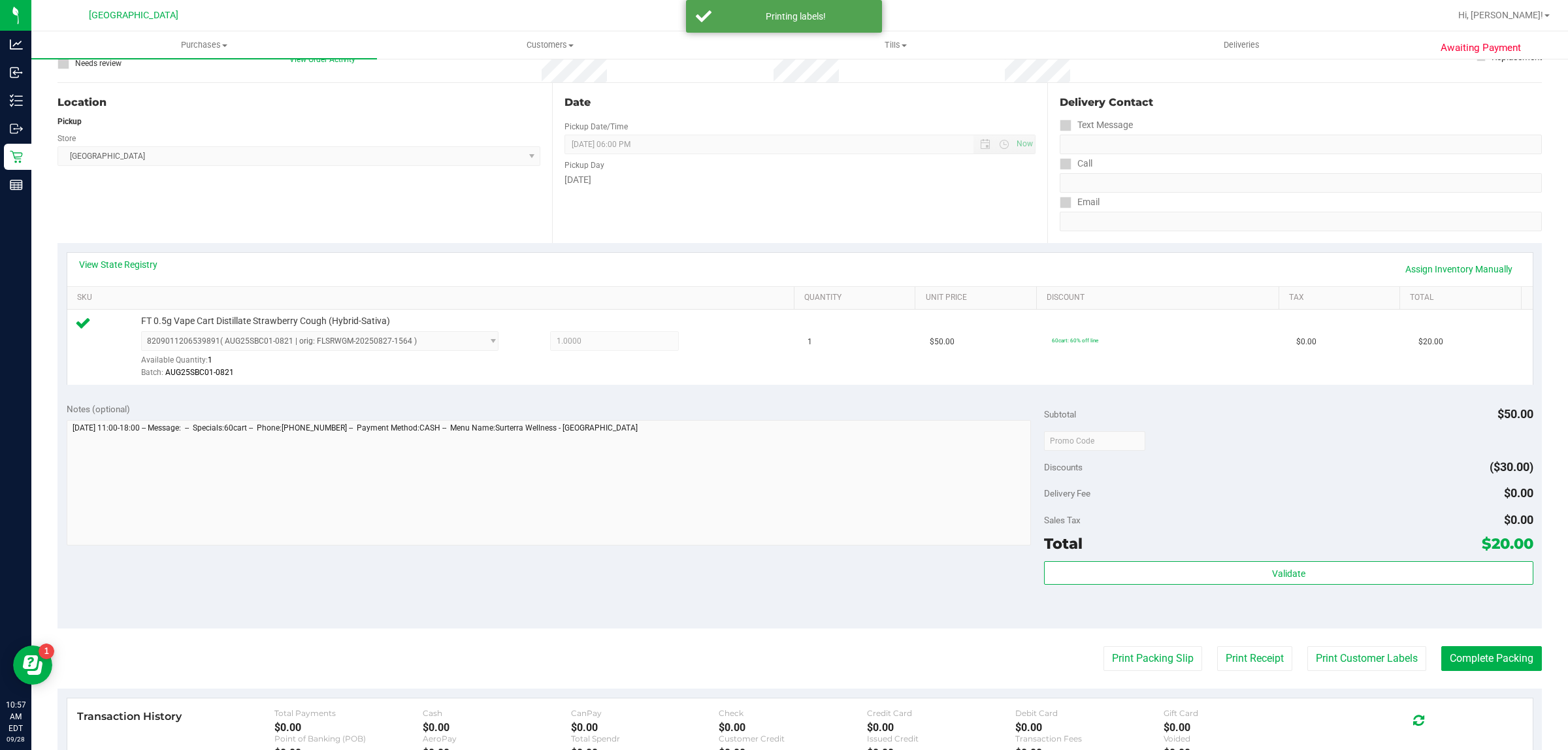
scroll to position [245, 0]
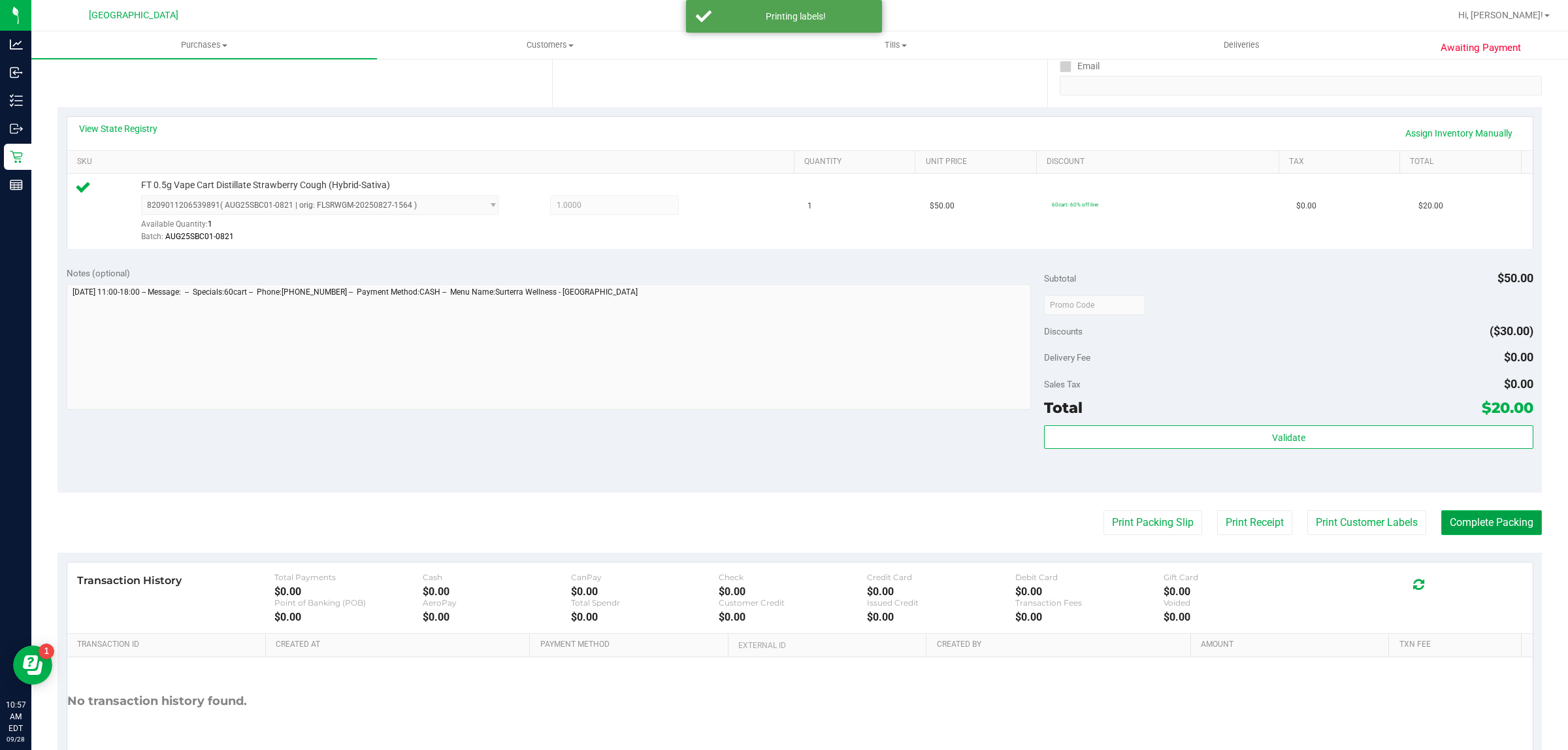
click at [1456, 526] on button "Complete Packing" at bounding box center [1491, 522] width 101 height 25
click at [1419, 450] on div "Validate" at bounding box center [1288, 438] width 489 height 25
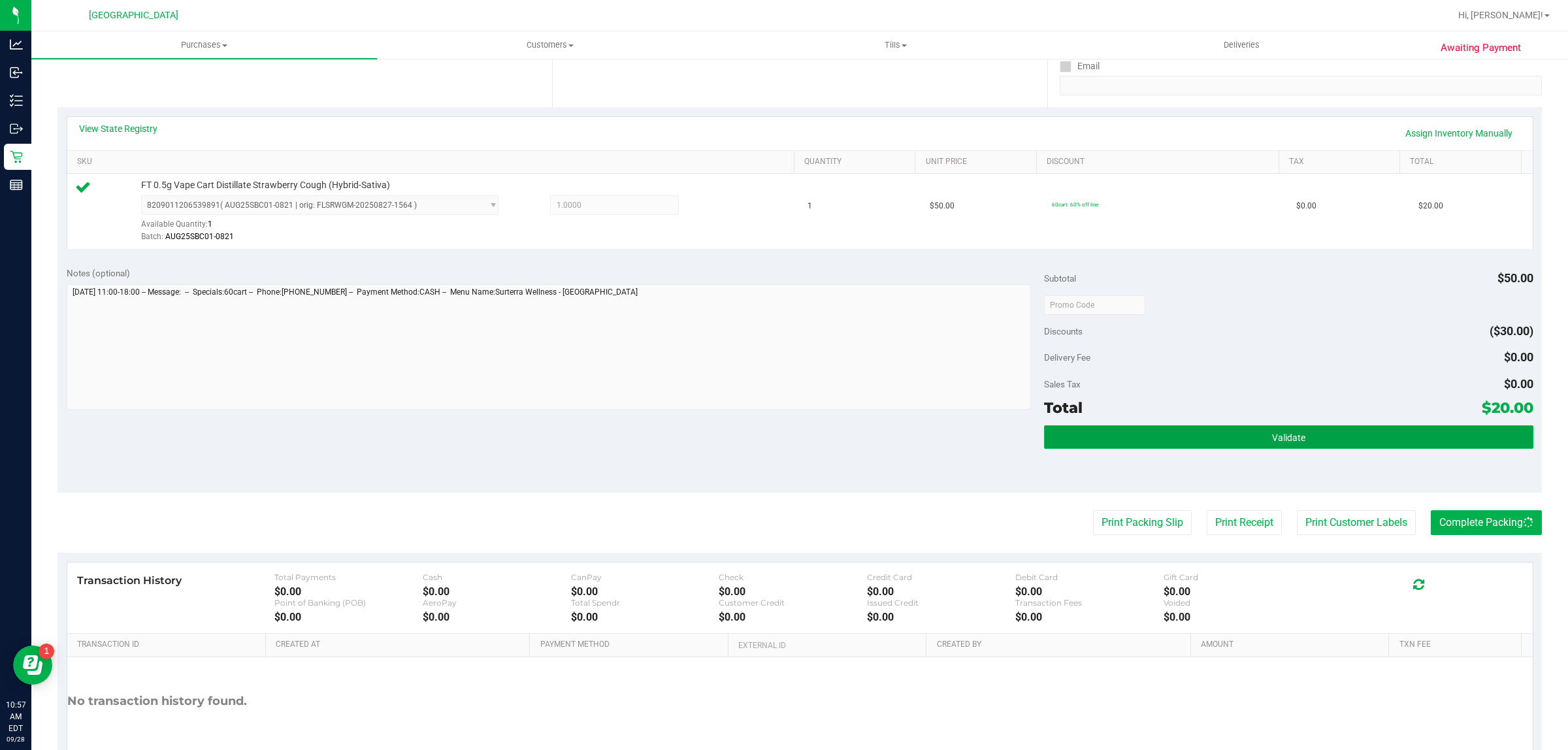
click at [1412, 436] on button "Validate" at bounding box center [1288, 437] width 489 height 24
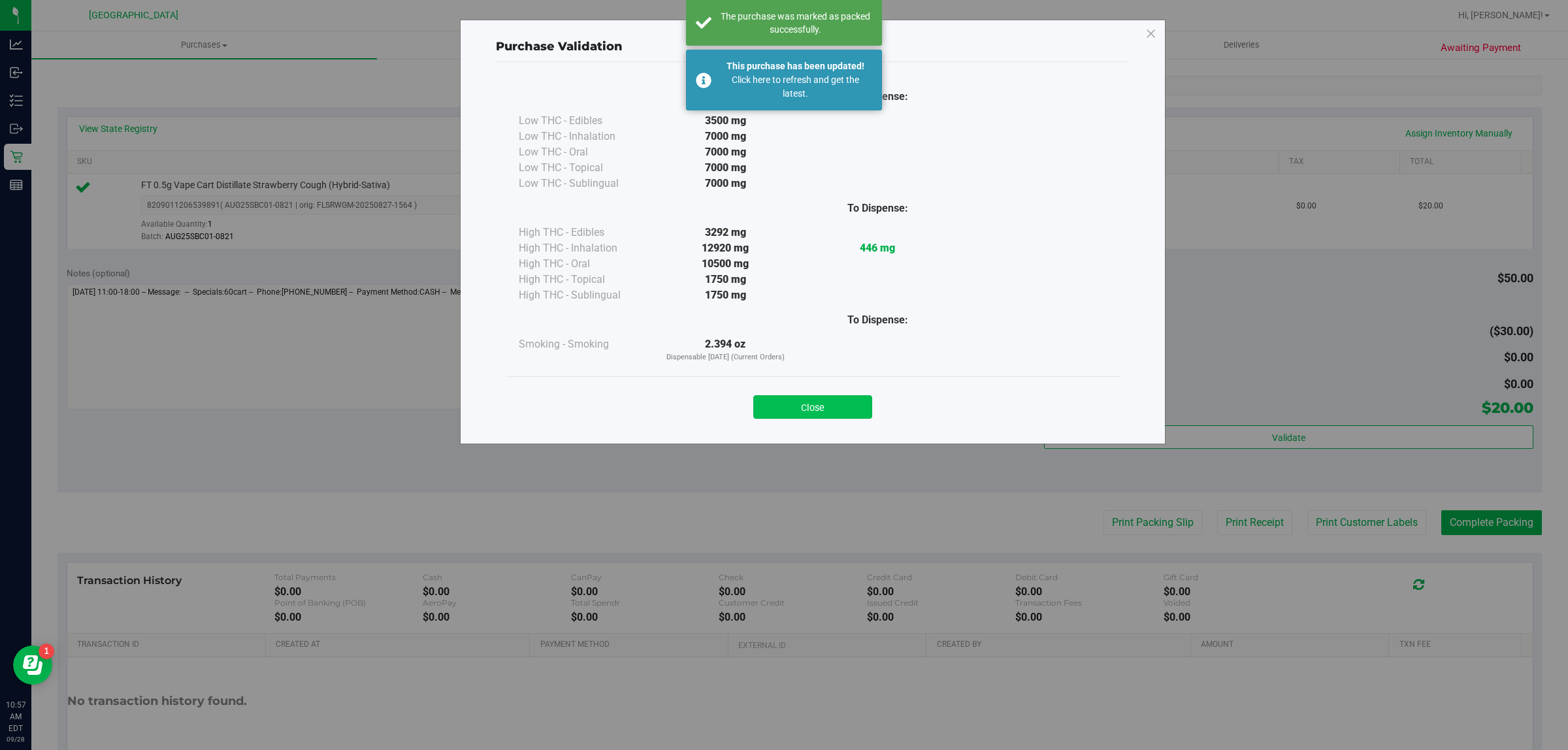
click at [849, 403] on button "Close" at bounding box center [812, 407] width 119 height 24
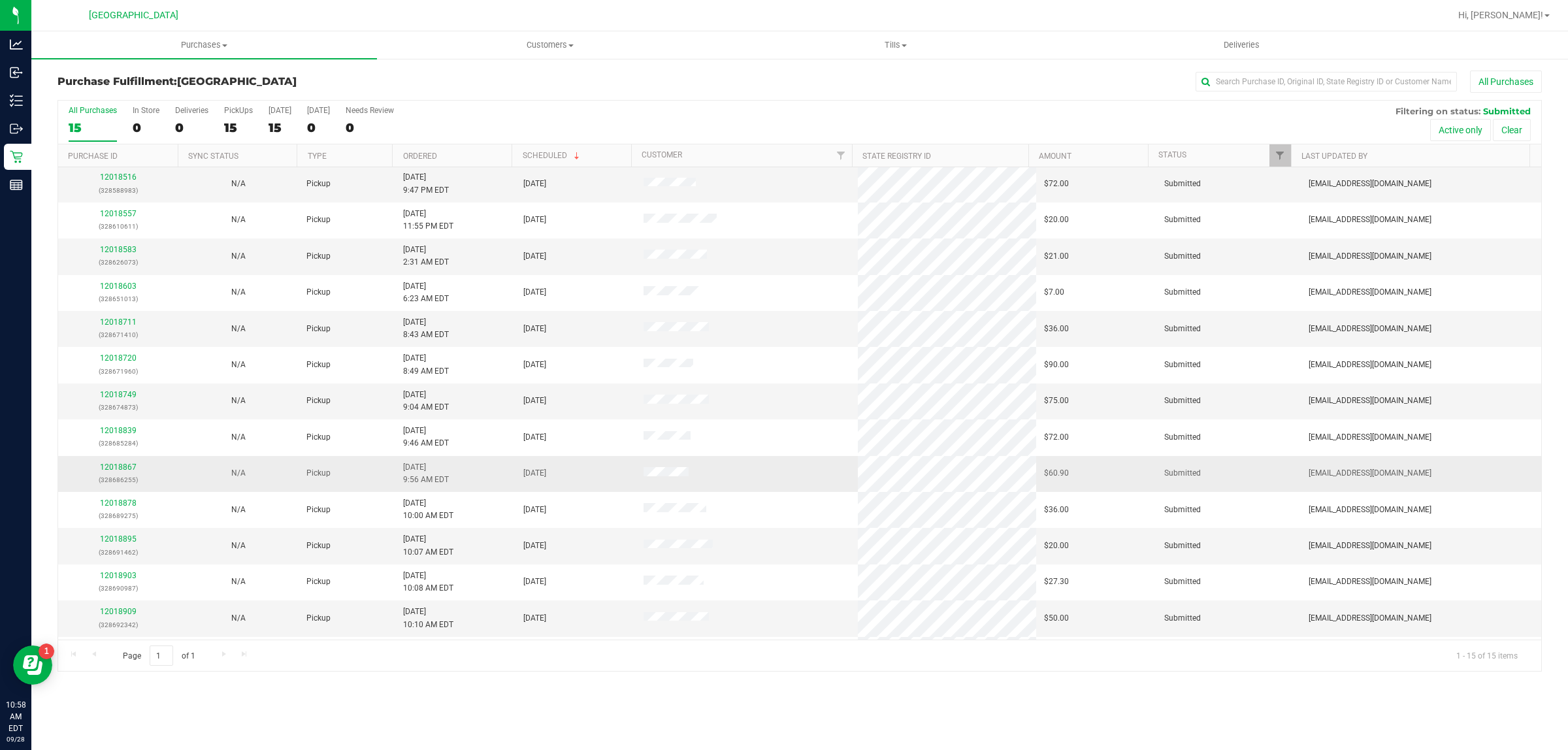
scroll to position [70, 0]
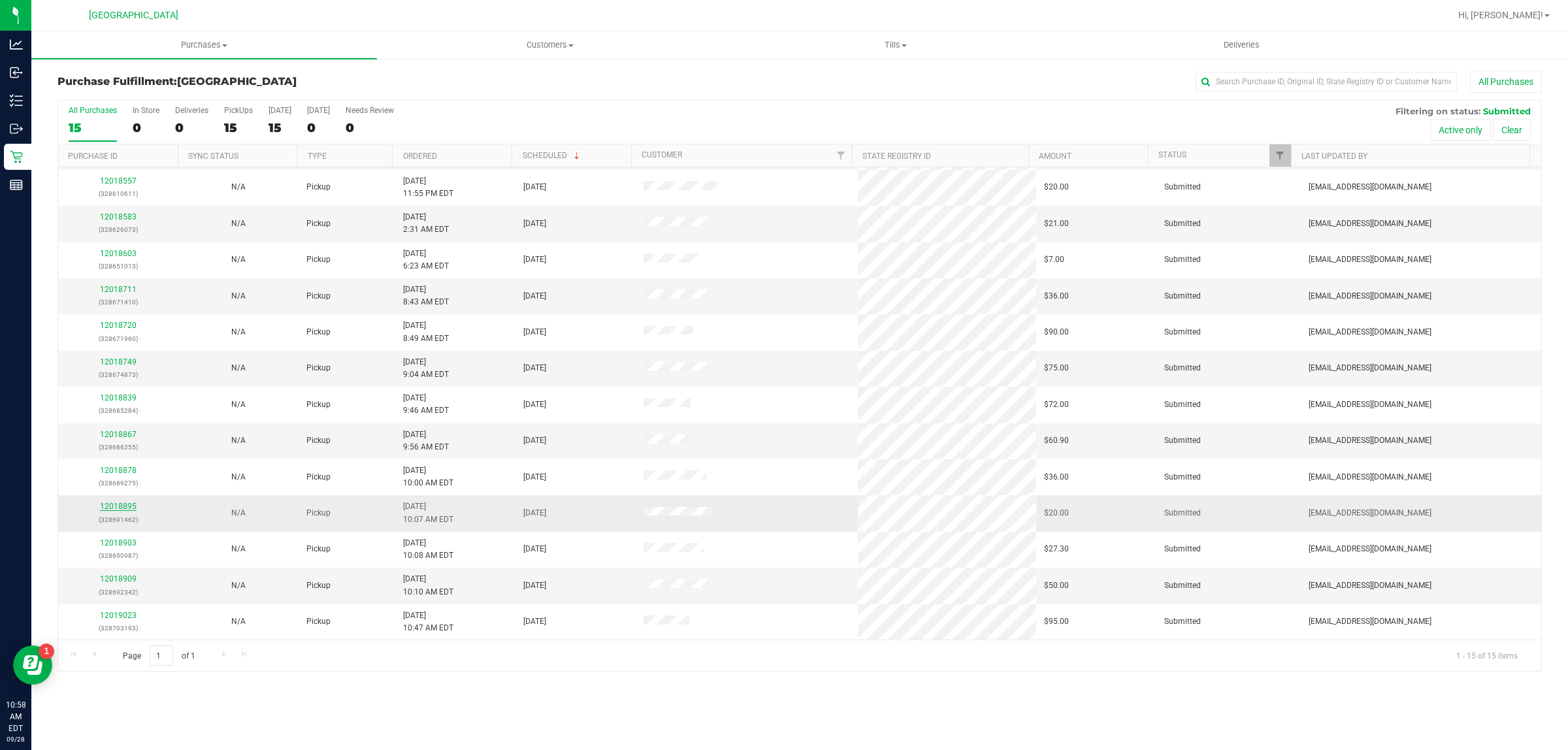
click at [106, 508] on link "12018895" at bounding box center [118, 506] width 37 height 9
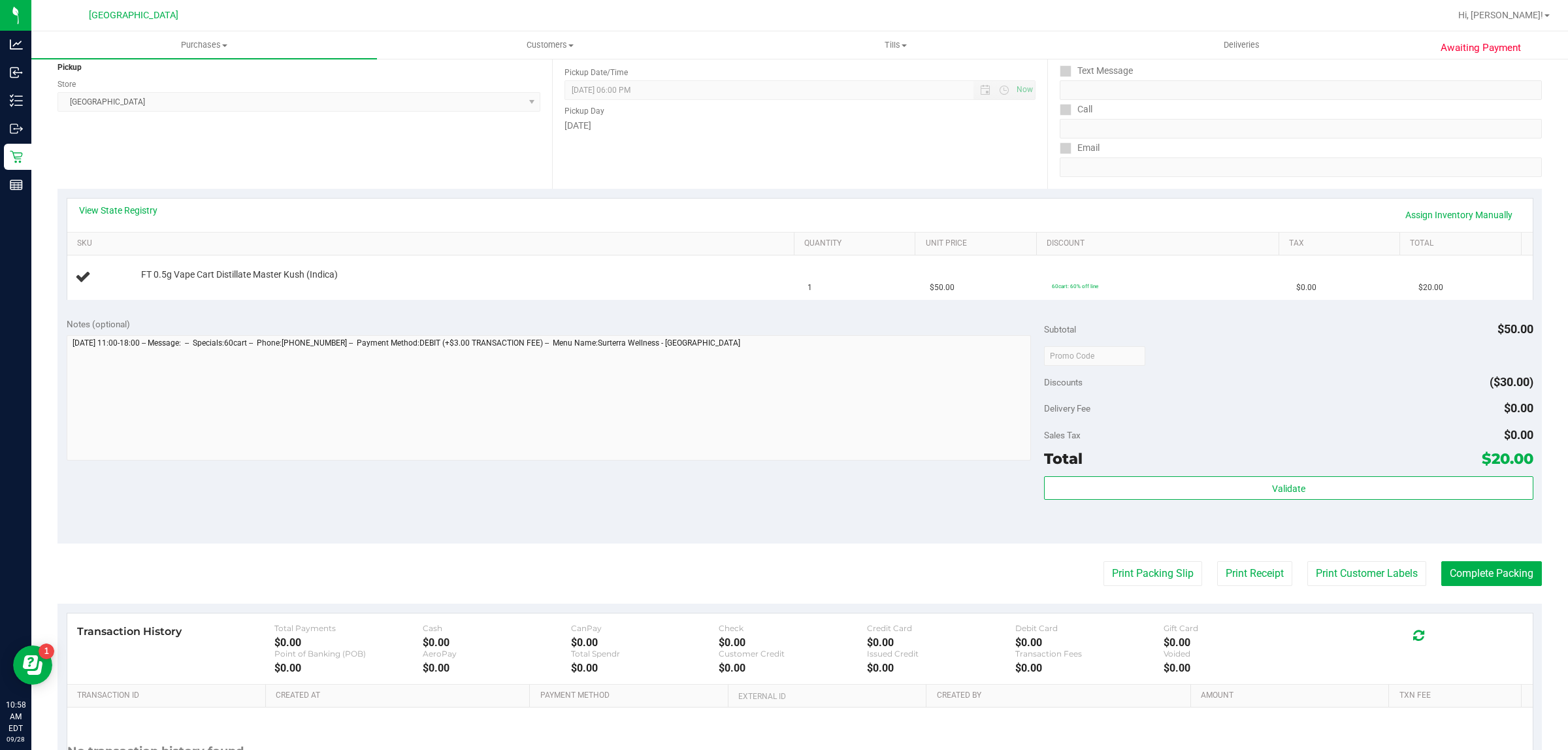
scroll to position [82, 0]
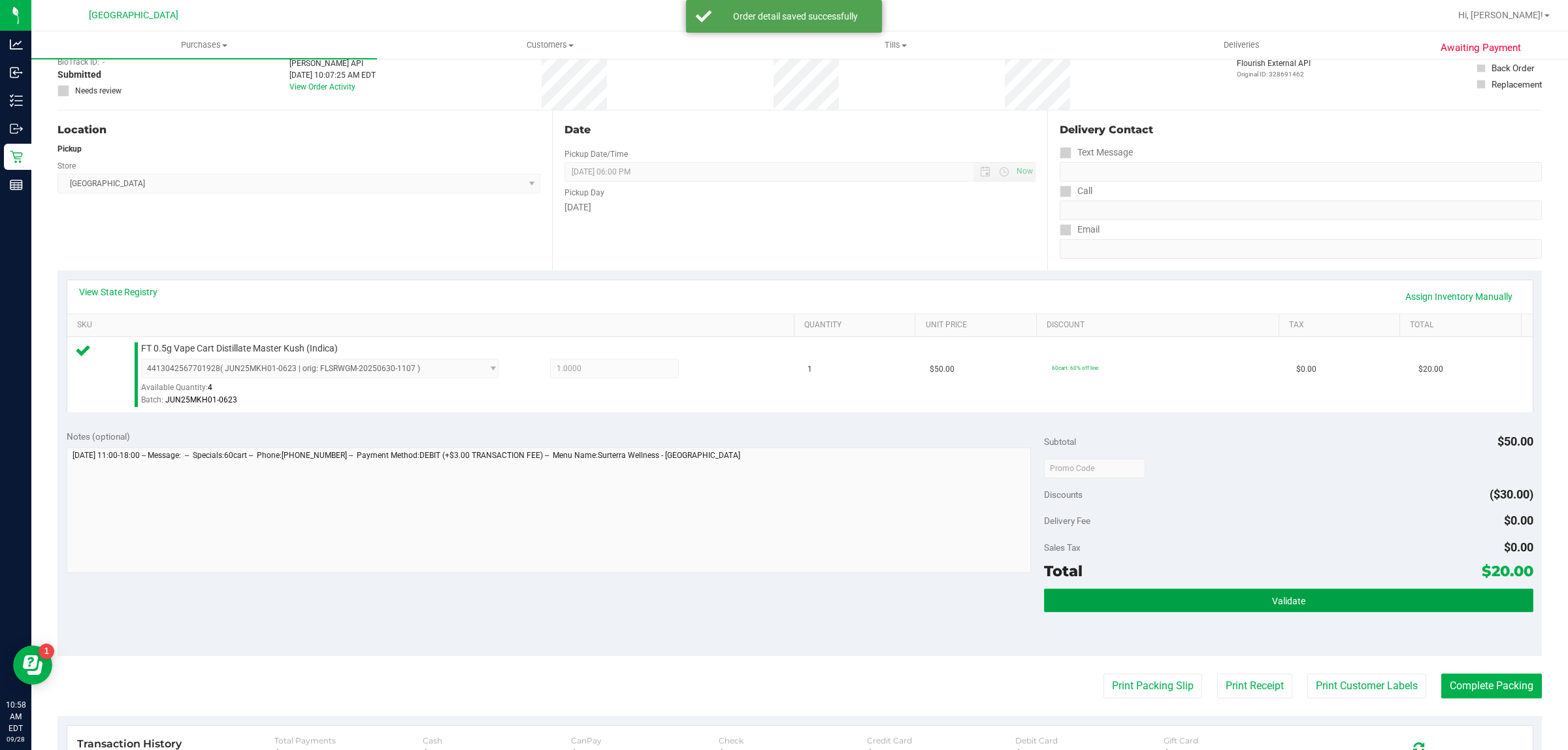
click at [1121, 600] on button "Validate" at bounding box center [1288, 600] width 489 height 24
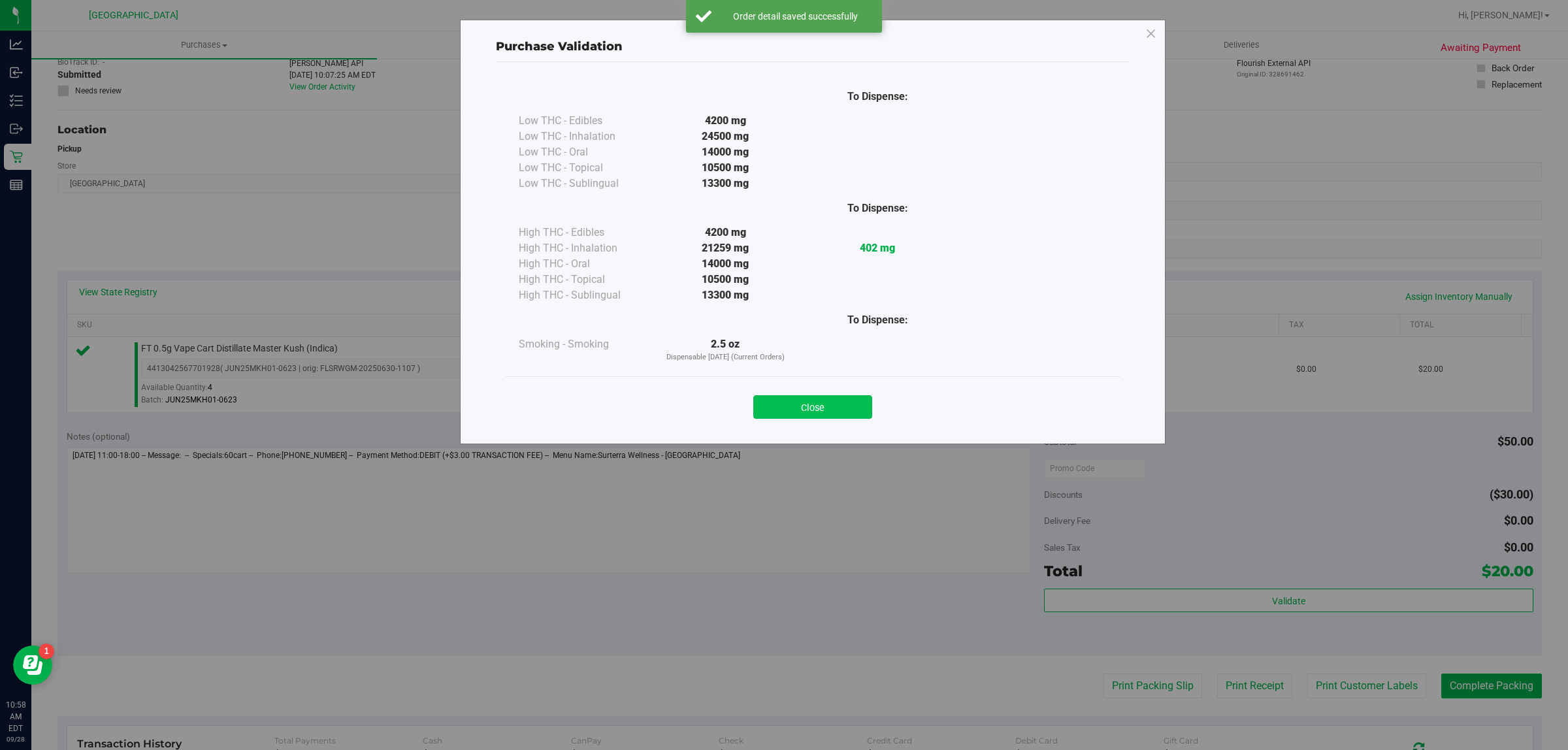
click at [844, 396] on button "Close" at bounding box center [812, 407] width 119 height 24
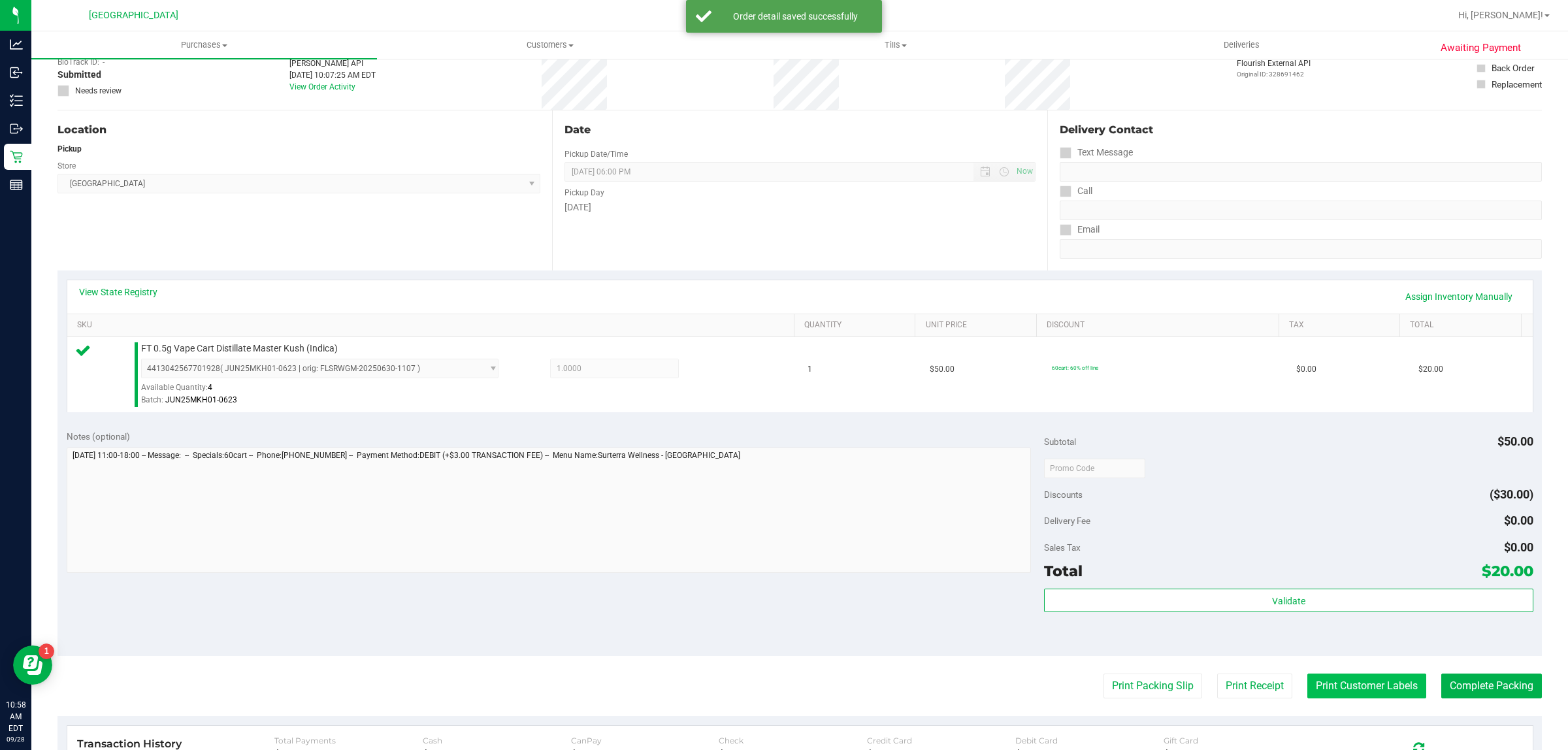
click at [1346, 688] on button "Print Customer Labels" at bounding box center [1367, 686] width 119 height 25
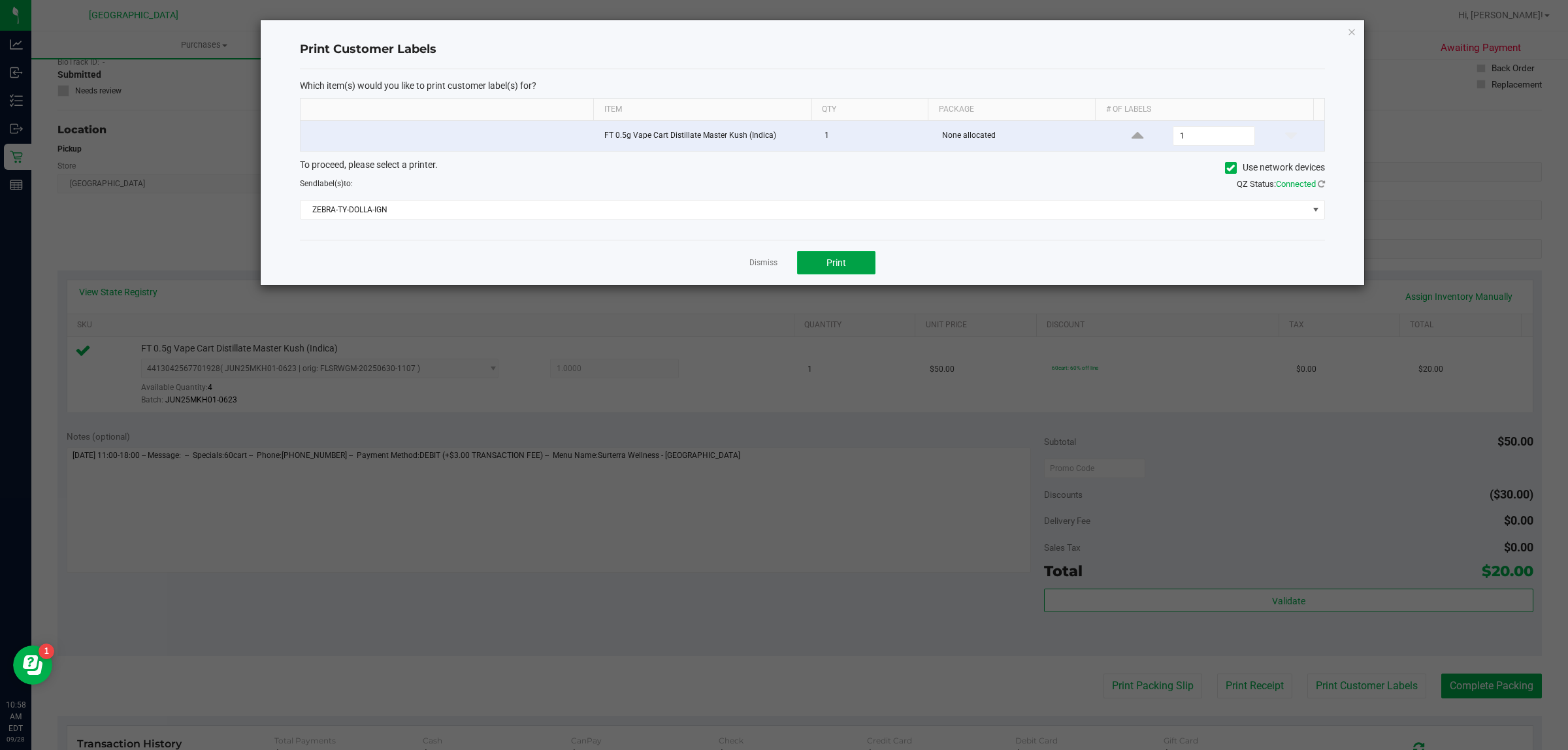
click at [820, 268] on button "Print" at bounding box center [837, 262] width 79 height 24
click at [768, 261] on link "Dismiss" at bounding box center [763, 263] width 28 height 11
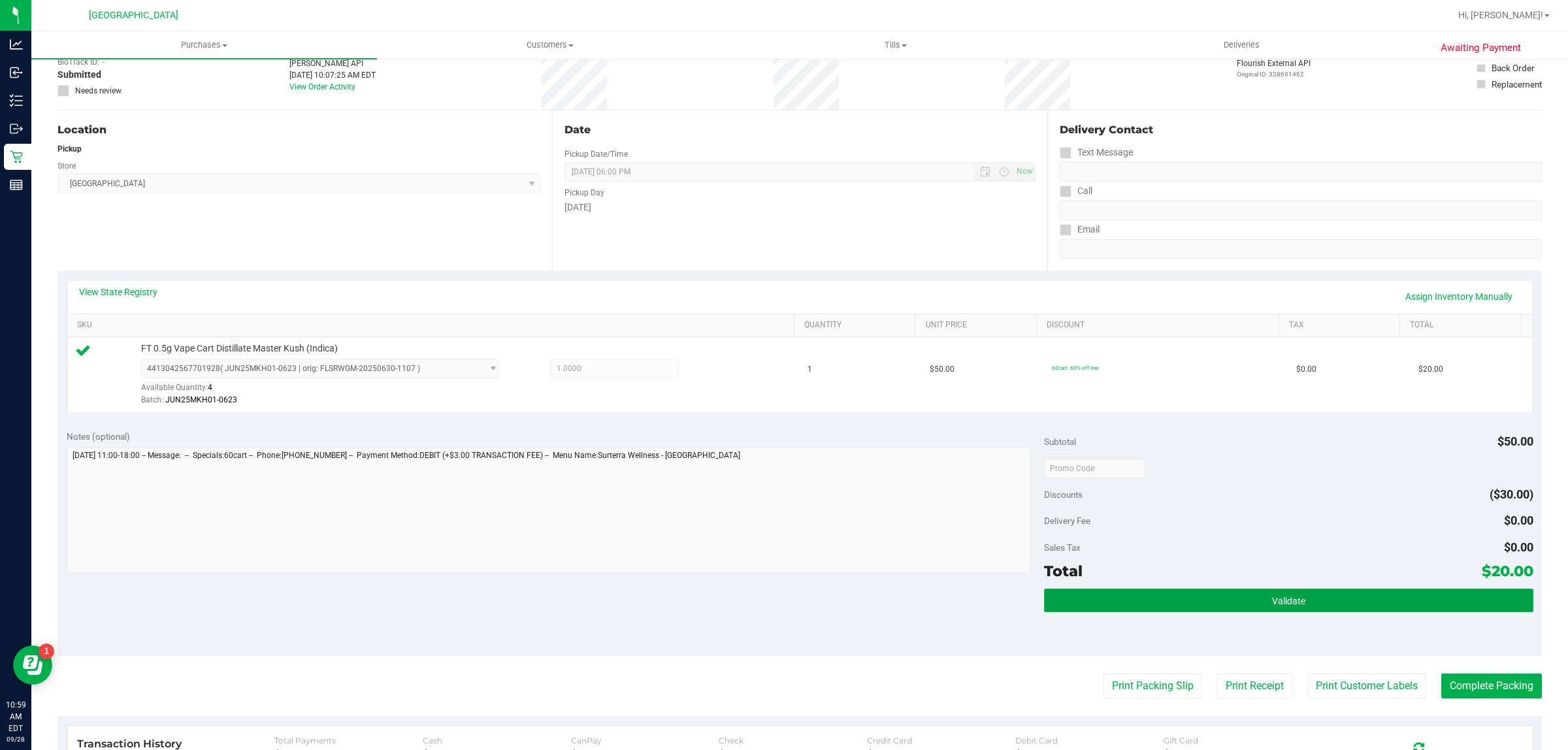
click at [1384, 589] on button "Validate" at bounding box center [1288, 600] width 489 height 24
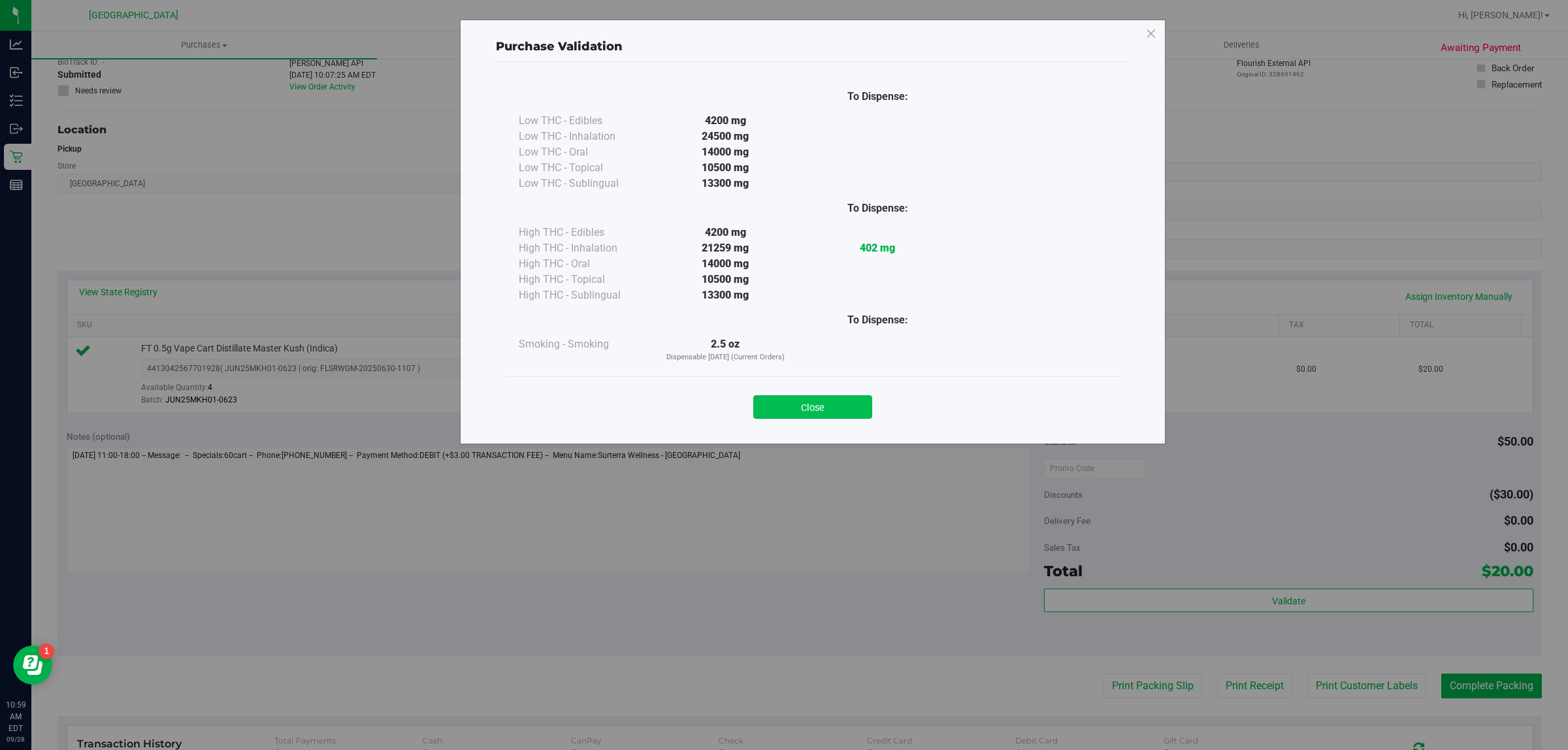
click at [855, 410] on button "Close" at bounding box center [812, 407] width 119 height 24
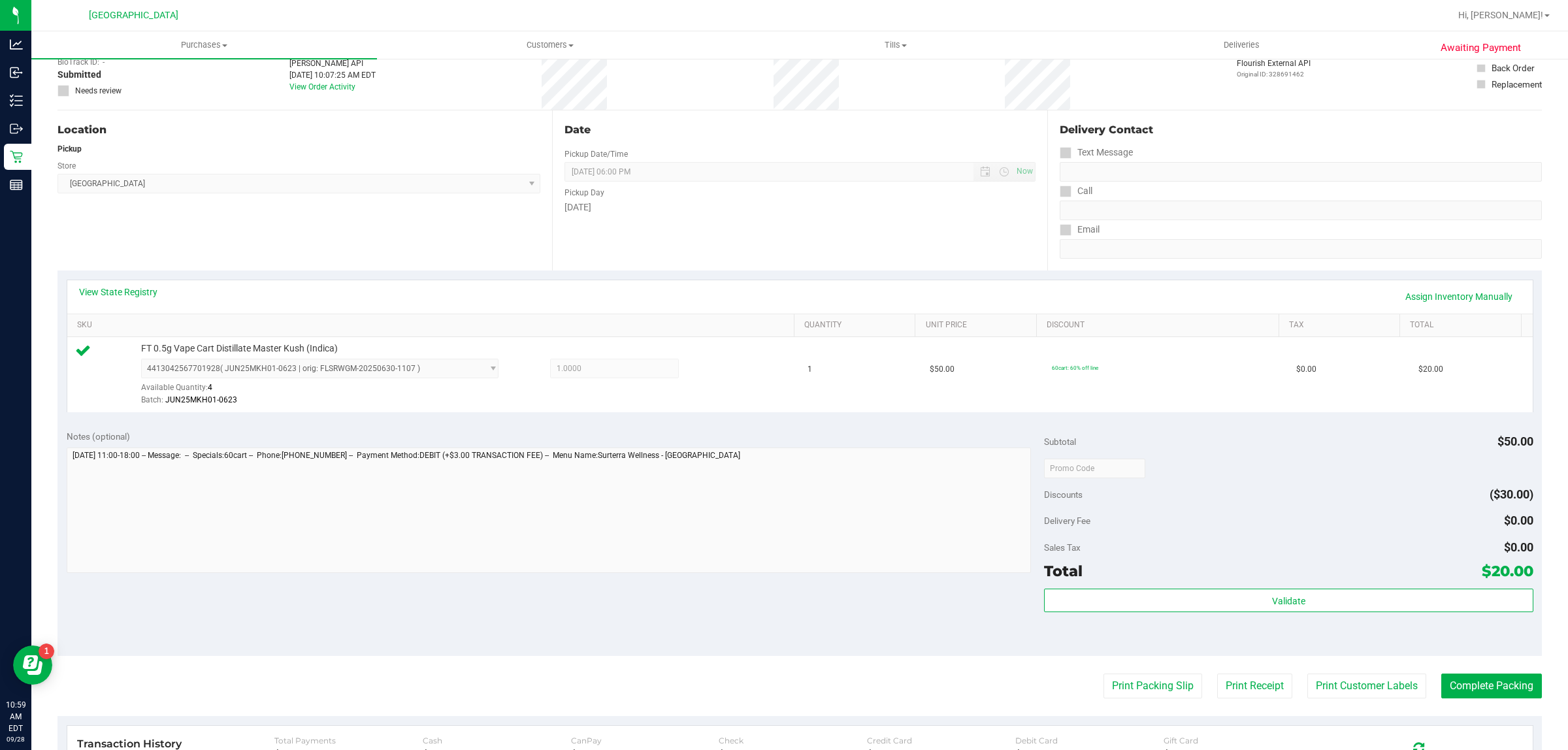
click at [1393, 648] on div "Notes (optional) Subtotal $50.00 Discounts ($30.00) Delivery Fee $0.00 Sales Ta…" at bounding box center [799, 538] width 1484 height 235
click at [1407, 648] on div "Validate" at bounding box center [1288, 618] width 489 height 59
click at [1456, 687] on button "Complete Packing" at bounding box center [1491, 686] width 101 height 25
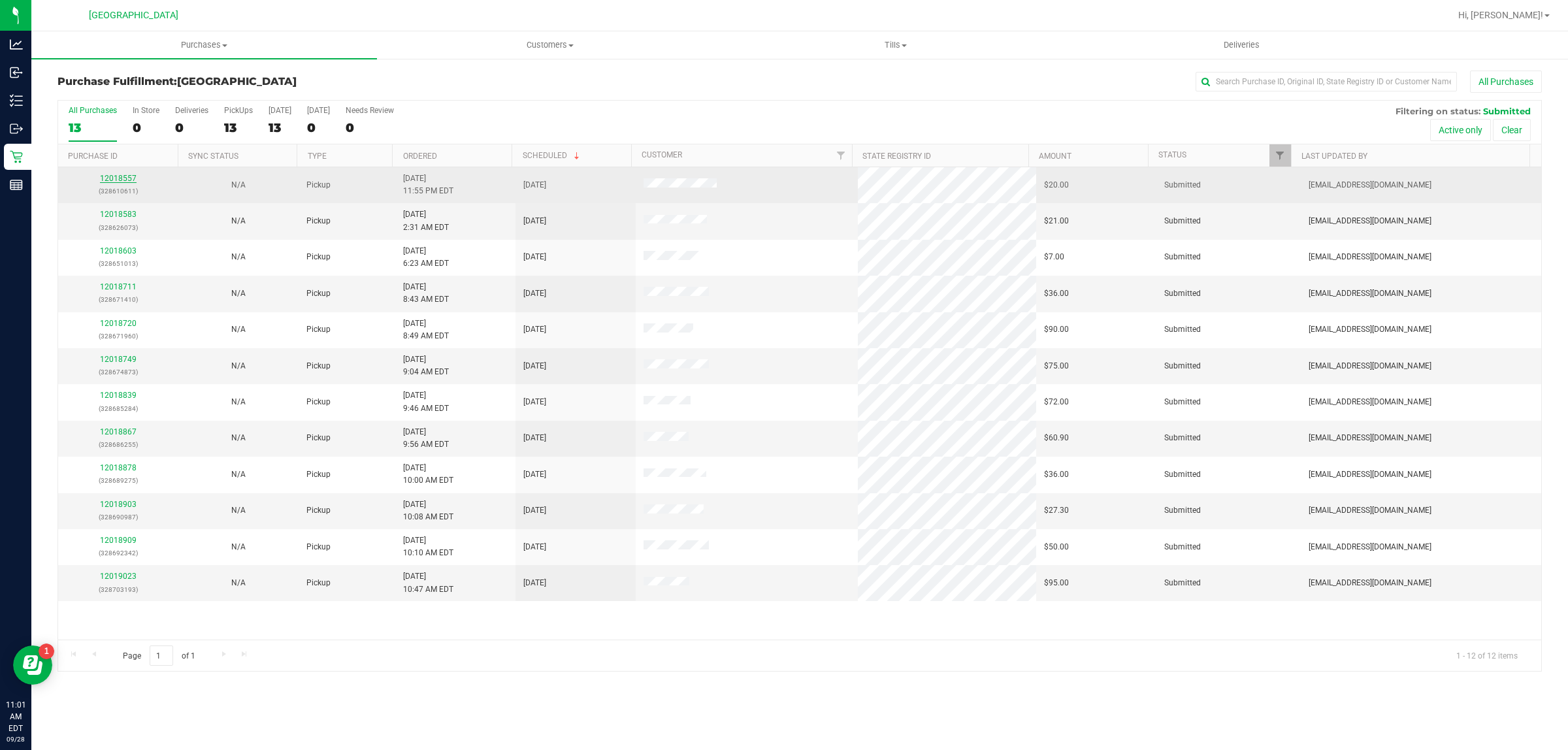
click at [111, 181] on link "12018557" at bounding box center [118, 178] width 37 height 9
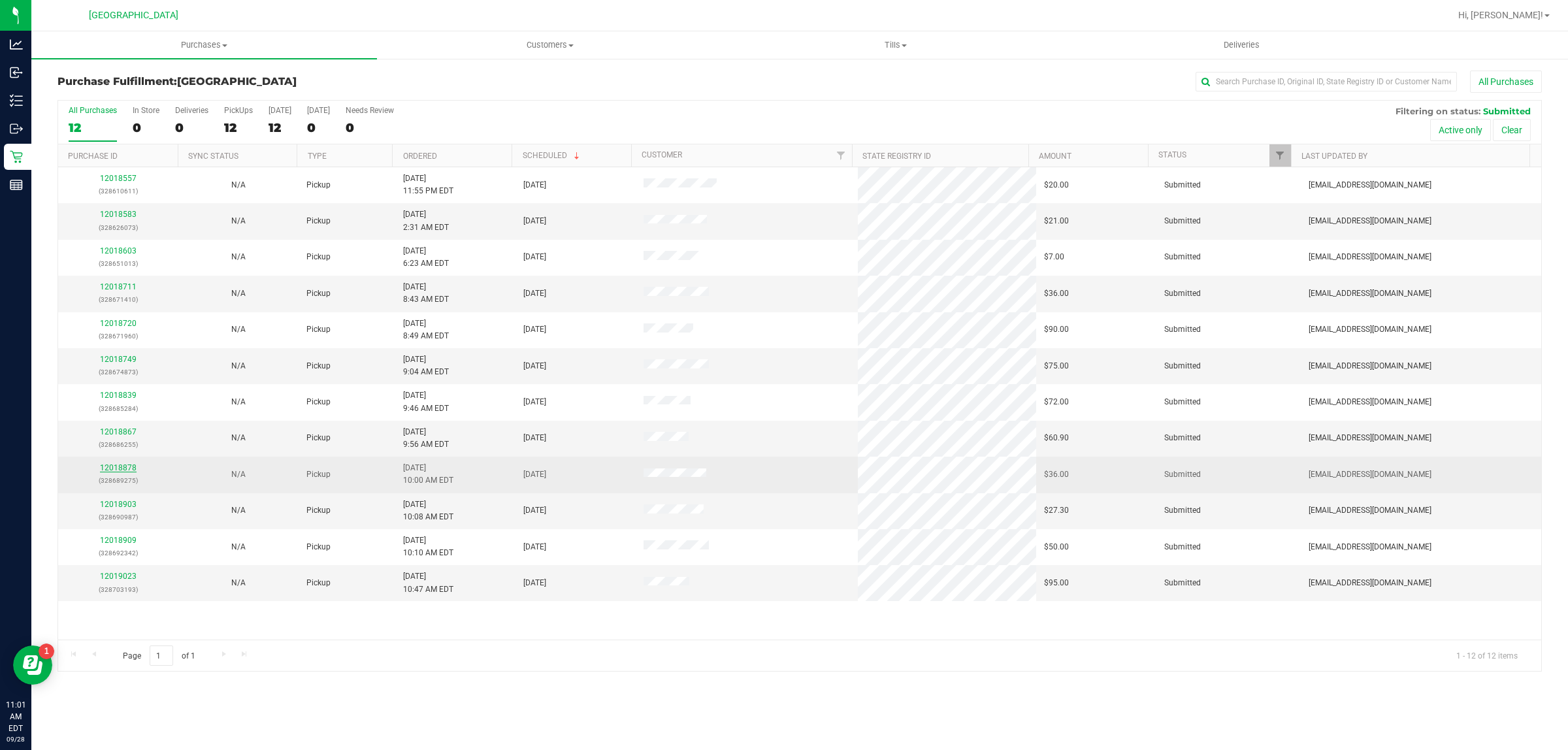
click at [118, 472] on link "12018878" at bounding box center [118, 468] width 37 height 9
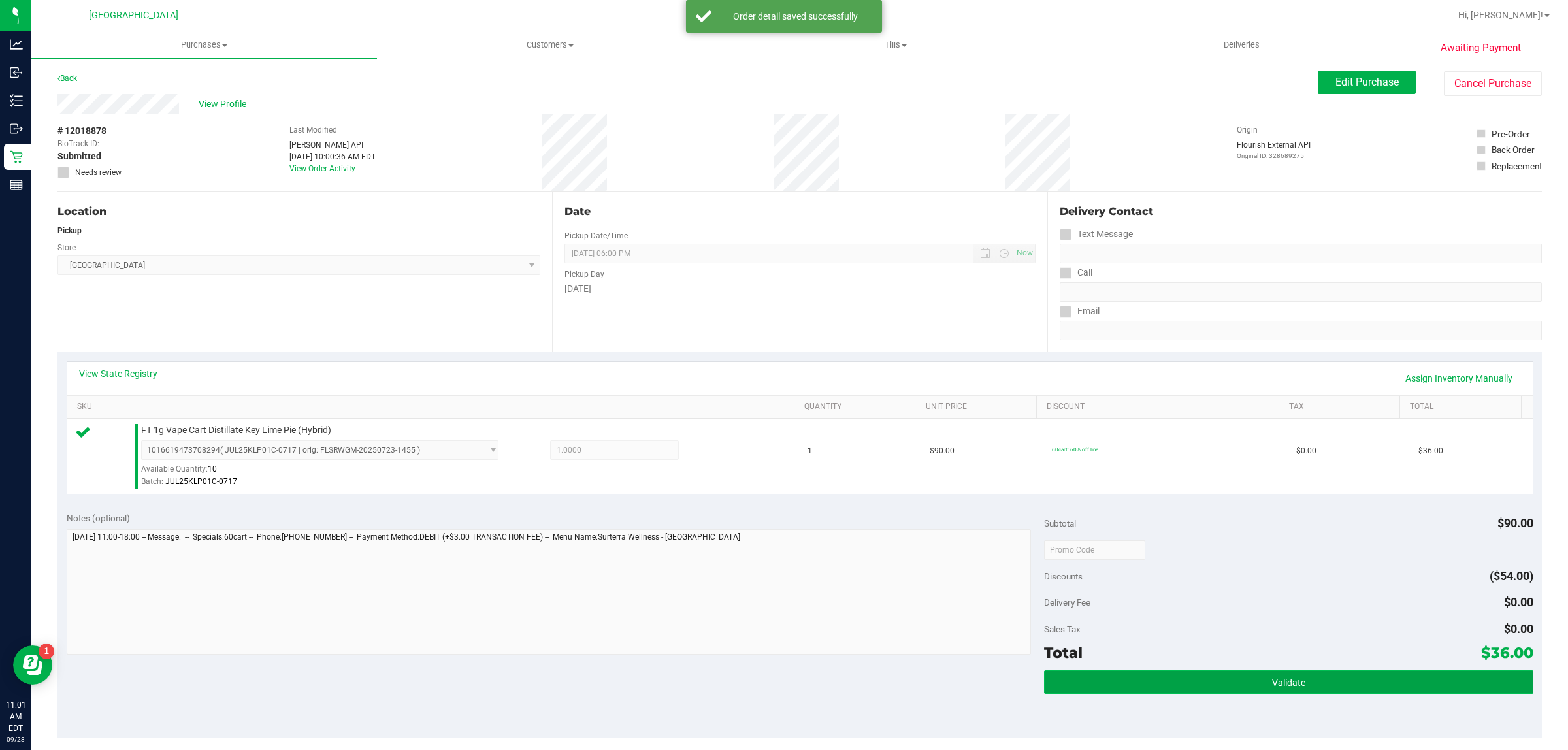
click at [1073, 675] on button "Validate" at bounding box center [1288, 682] width 489 height 24
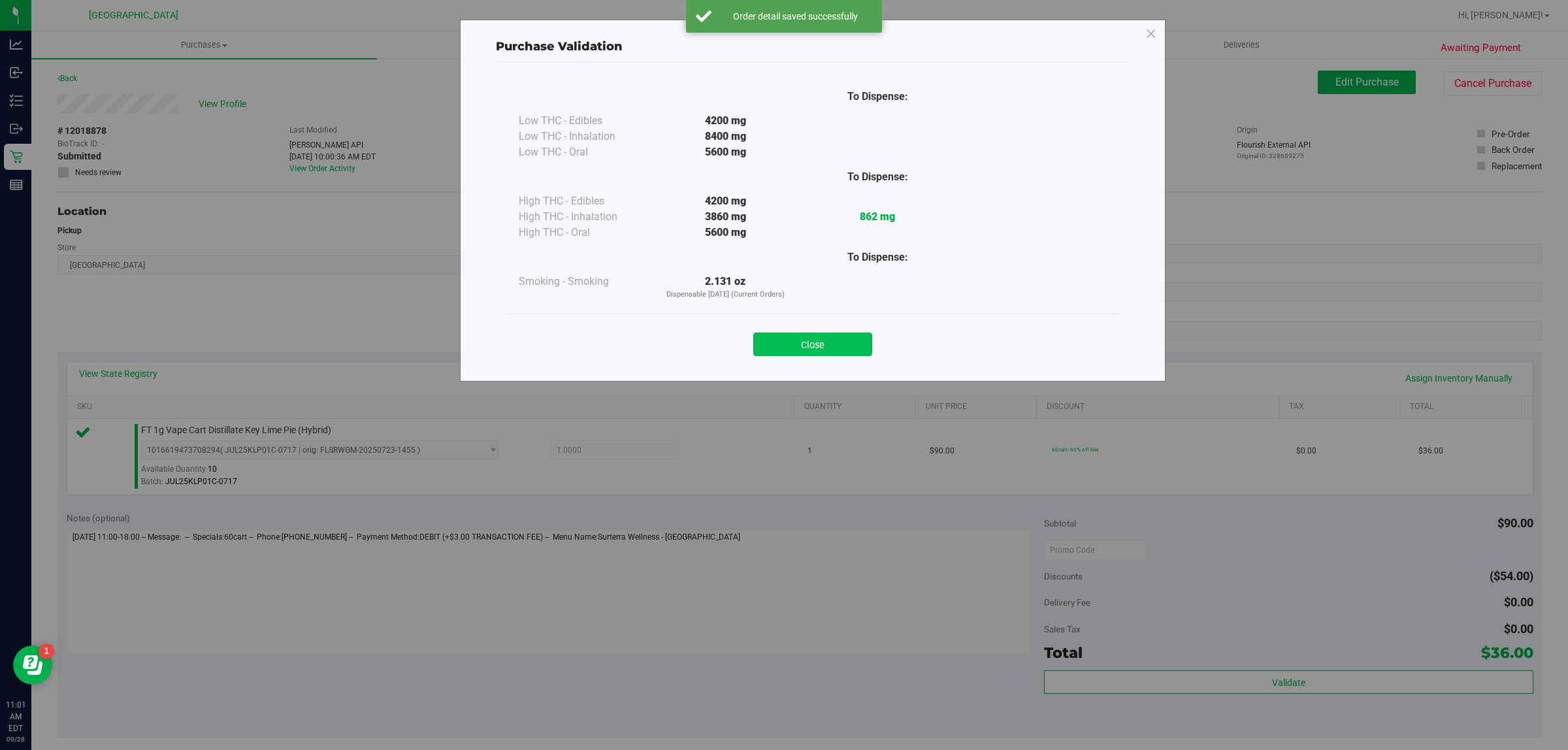
click at [811, 351] on button "Close" at bounding box center [812, 344] width 119 height 24
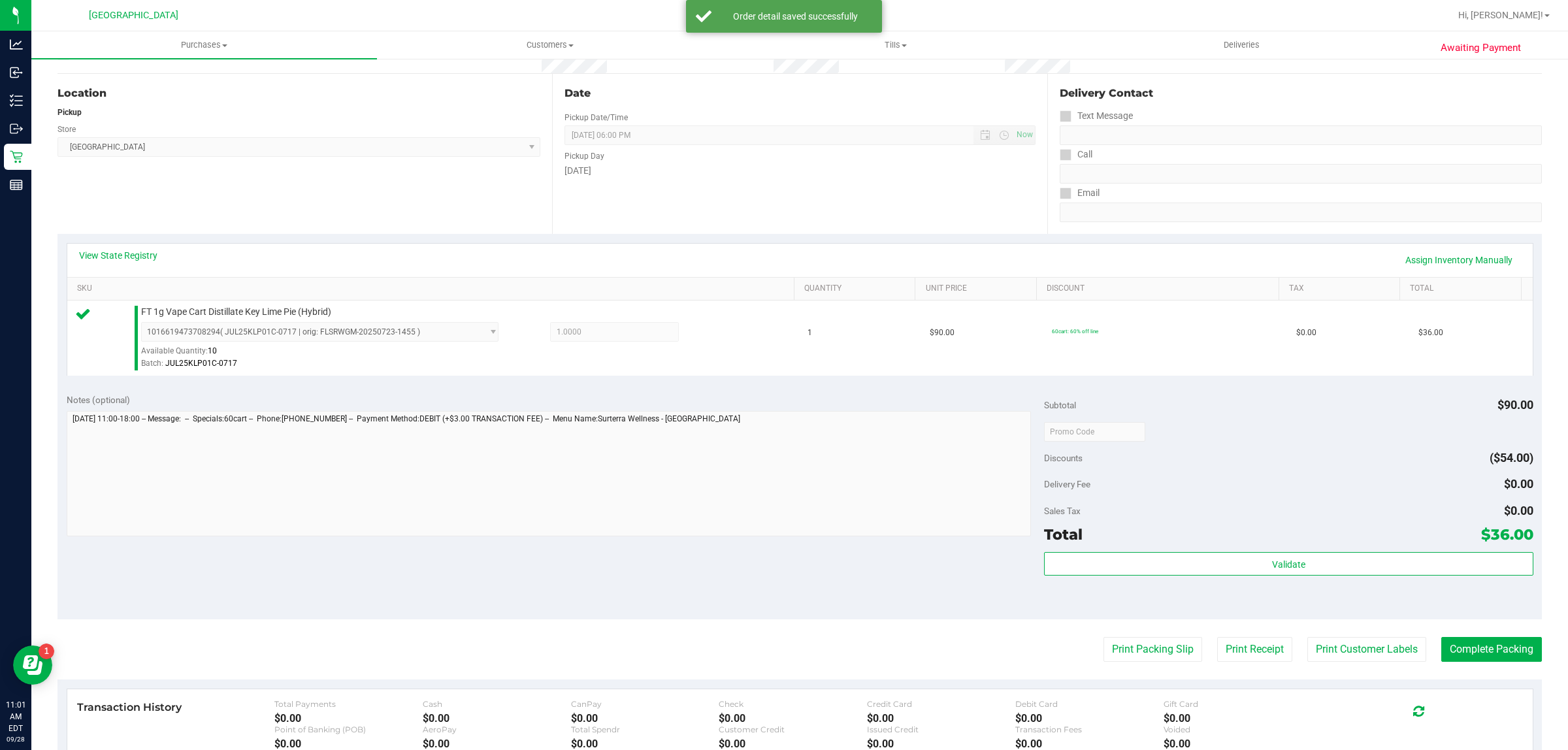
scroll to position [245, 0]
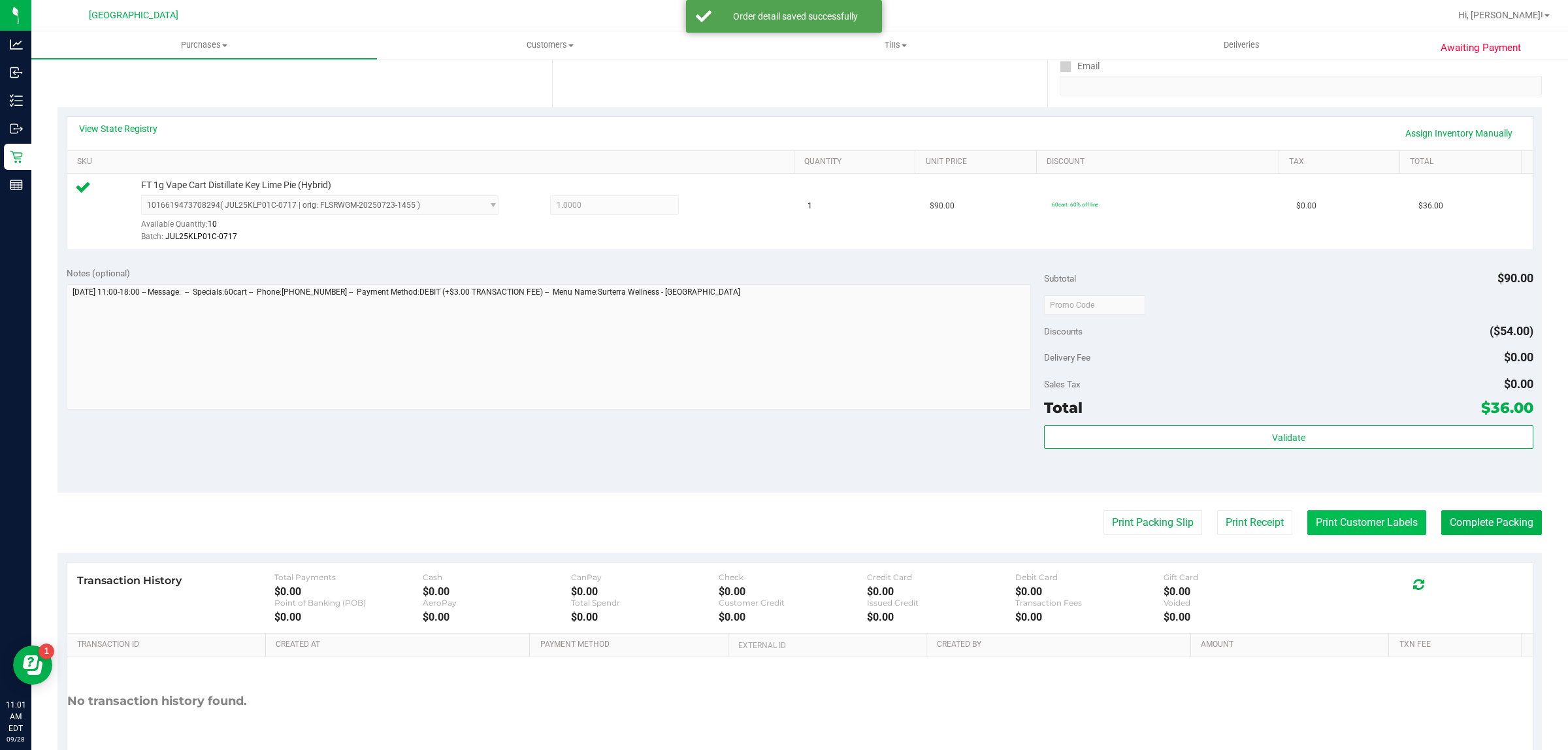
click at [1318, 514] on button "Print Customer Labels" at bounding box center [1367, 522] width 119 height 25
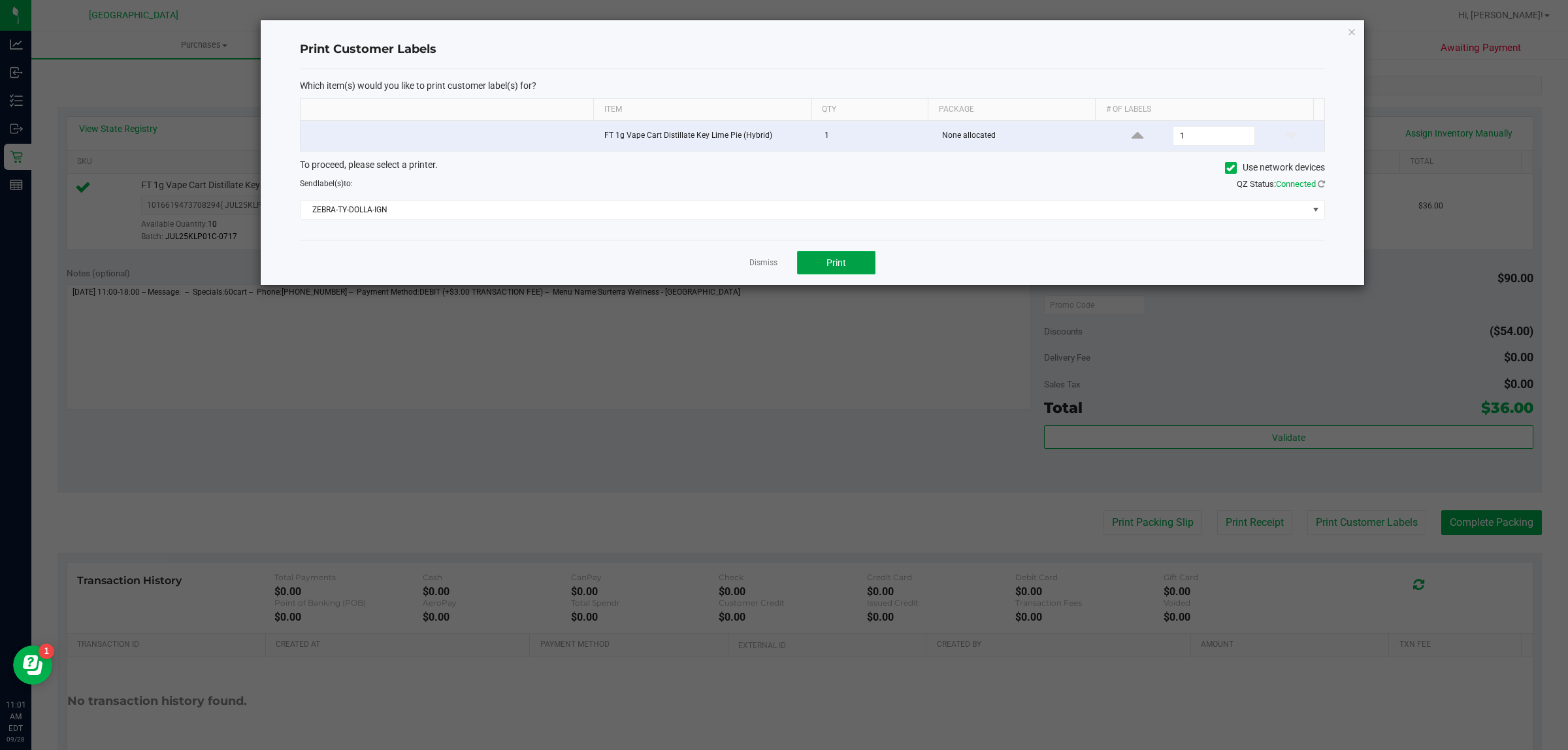
click at [834, 264] on span "Print" at bounding box center [836, 262] width 20 height 11
click at [775, 264] on link "Dismiss" at bounding box center [763, 263] width 28 height 11
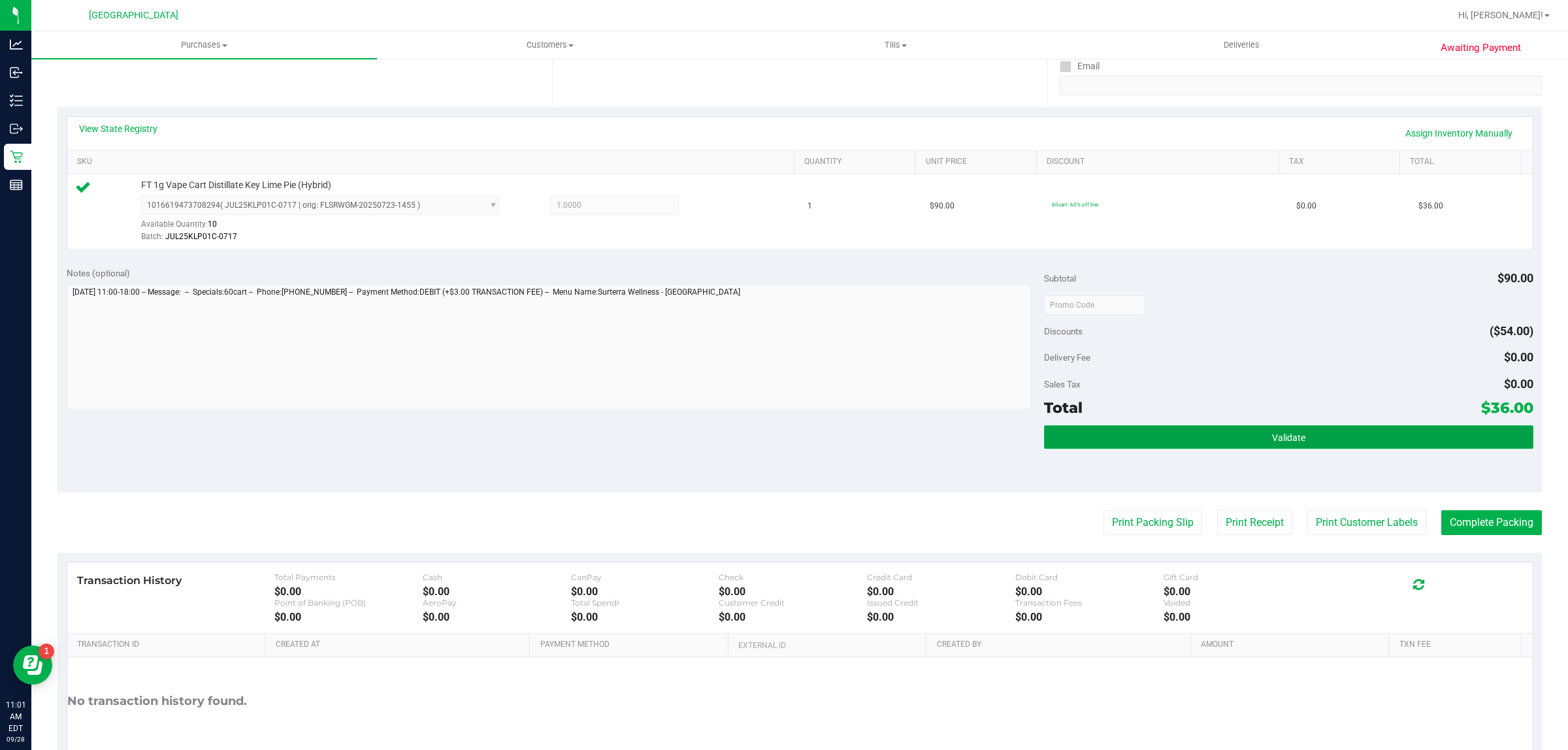
click at [1105, 436] on button "Validate" at bounding box center [1288, 437] width 489 height 24
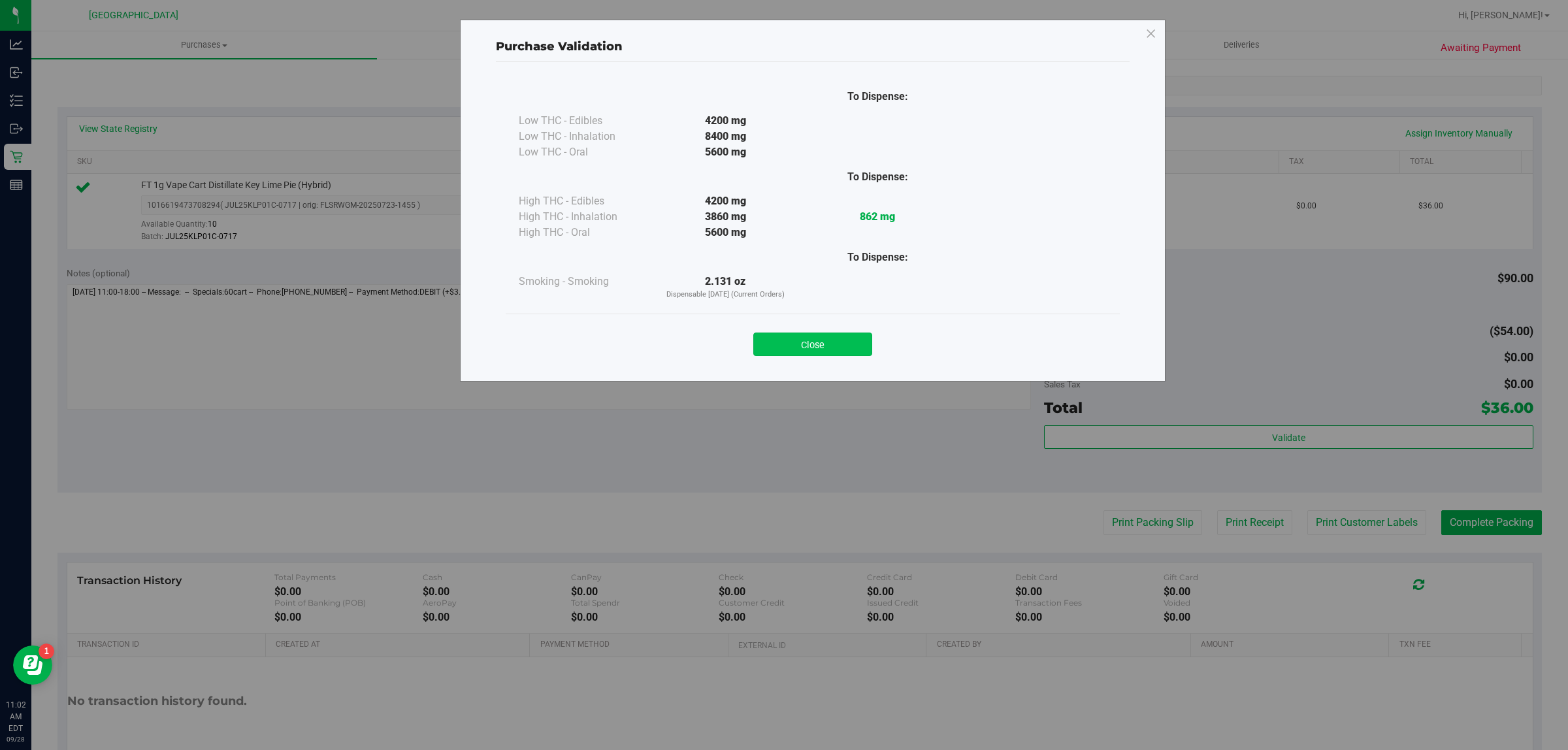
click at [862, 348] on button "Close" at bounding box center [812, 344] width 119 height 24
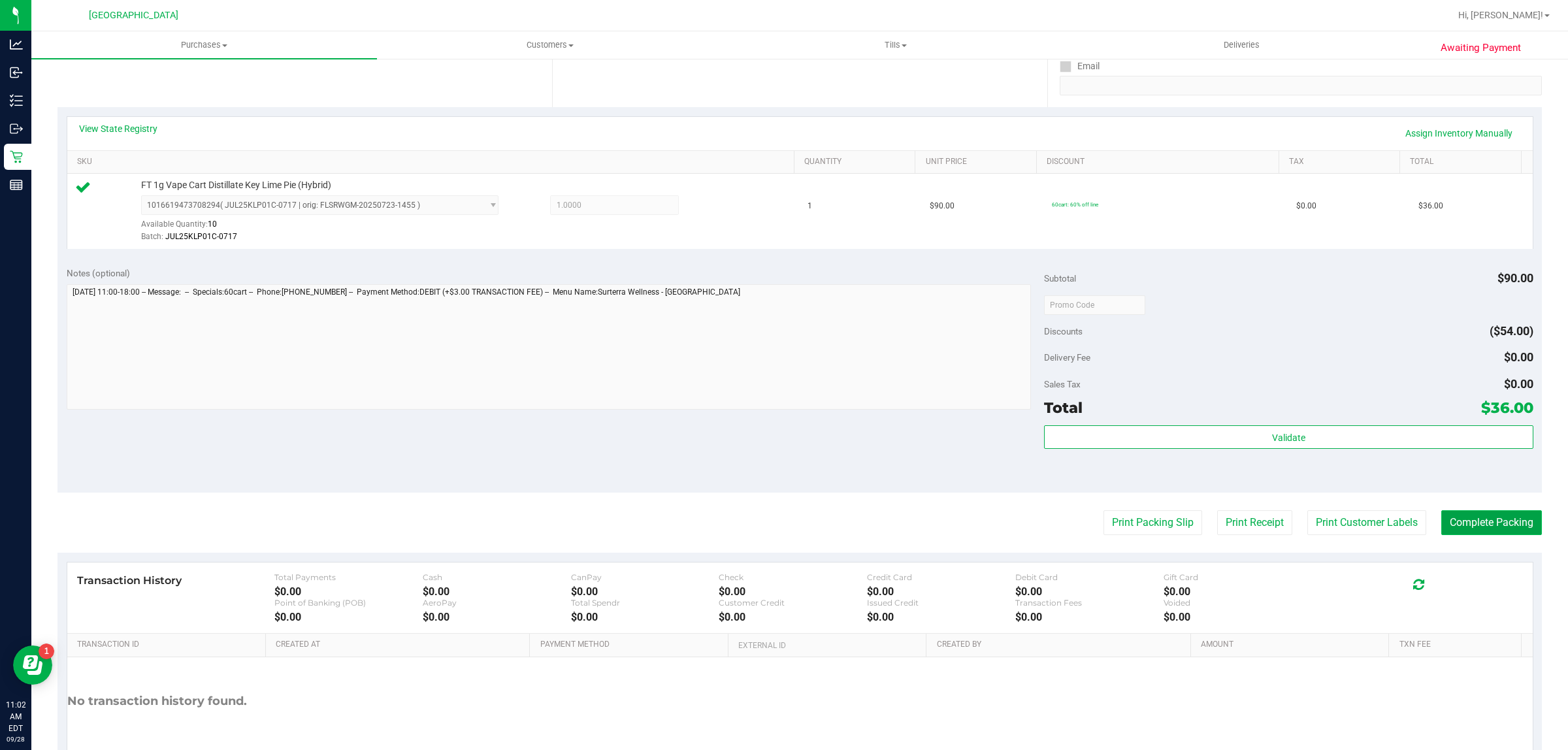
click at [1448, 522] on button "Complete Packing" at bounding box center [1491, 522] width 101 height 25
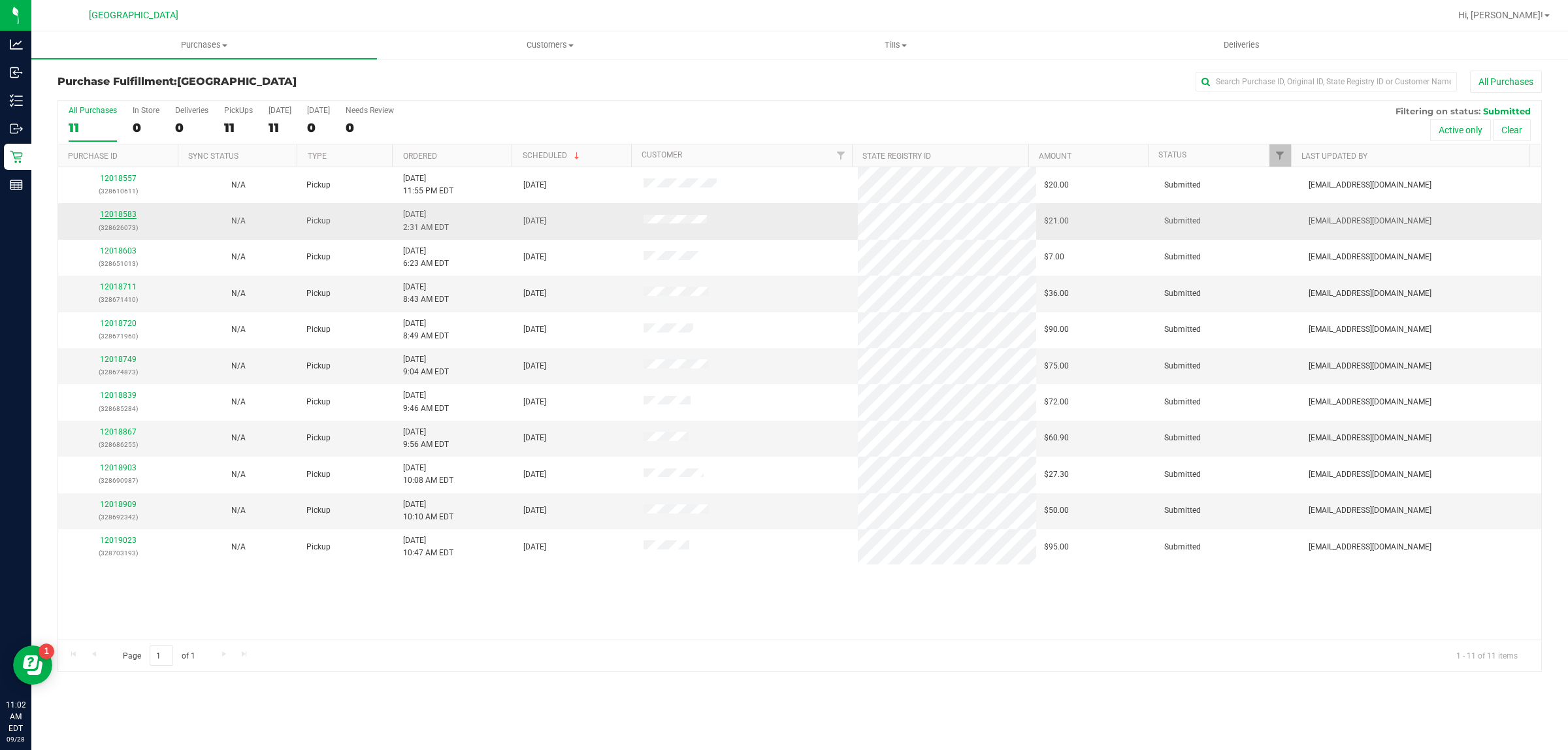
click at [115, 216] on link "12018583" at bounding box center [118, 214] width 37 height 9
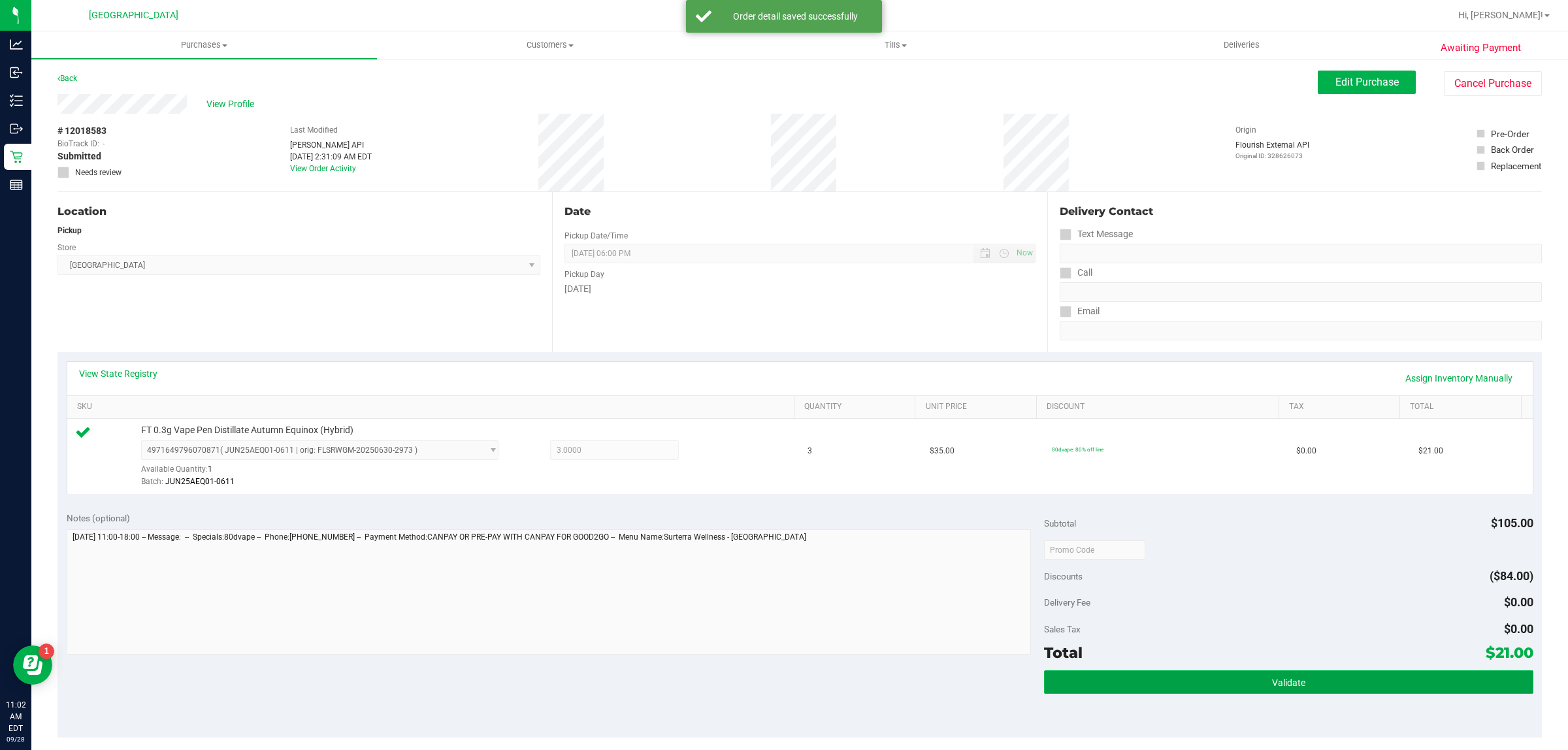
click at [1086, 680] on button "Validate" at bounding box center [1288, 682] width 489 height 24
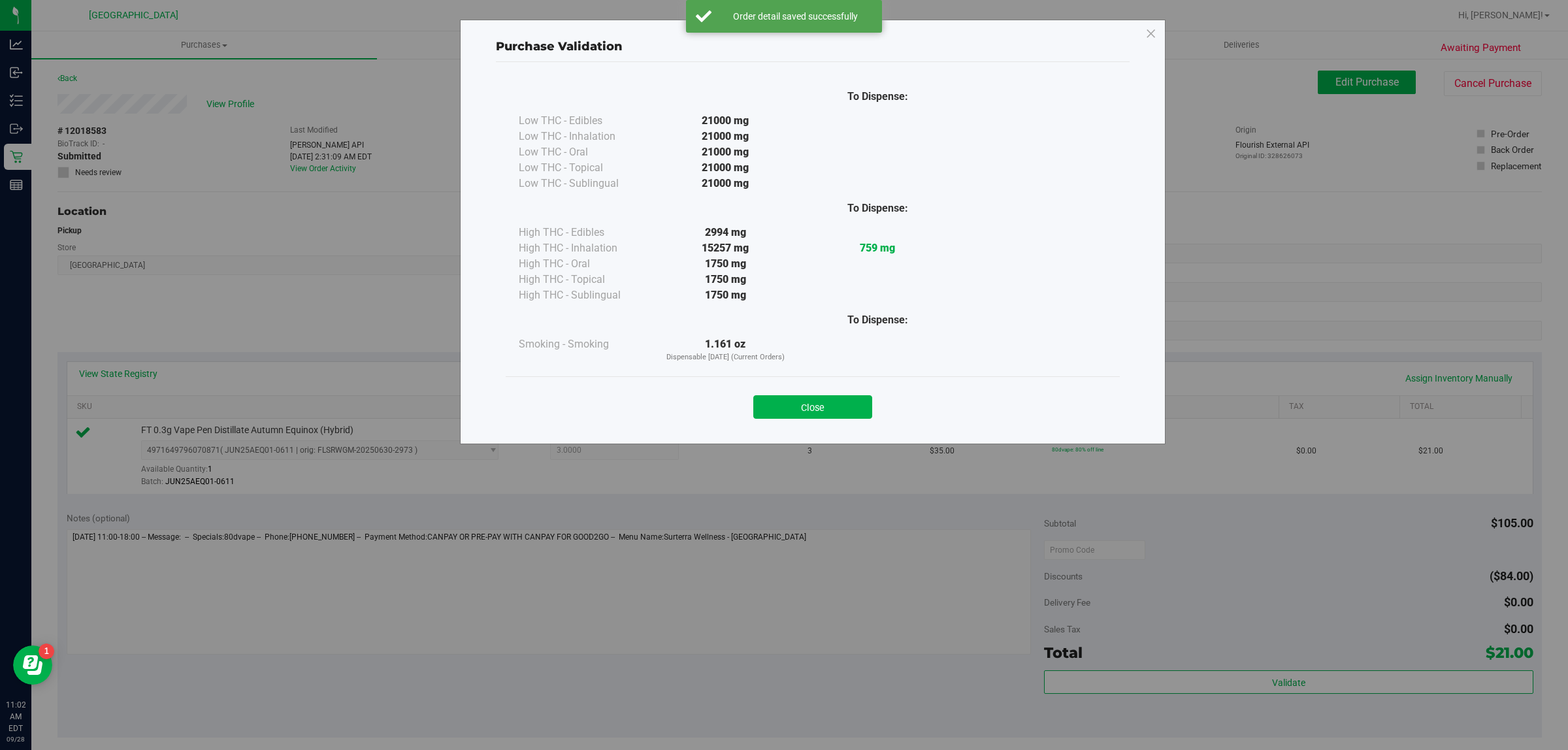
click at [820, 391] on div "Close" at bounding box center [813, 403] width 594 height 33
click at [824, 396] on button "Close" at bounding box center [812, 407] width 119 height 24
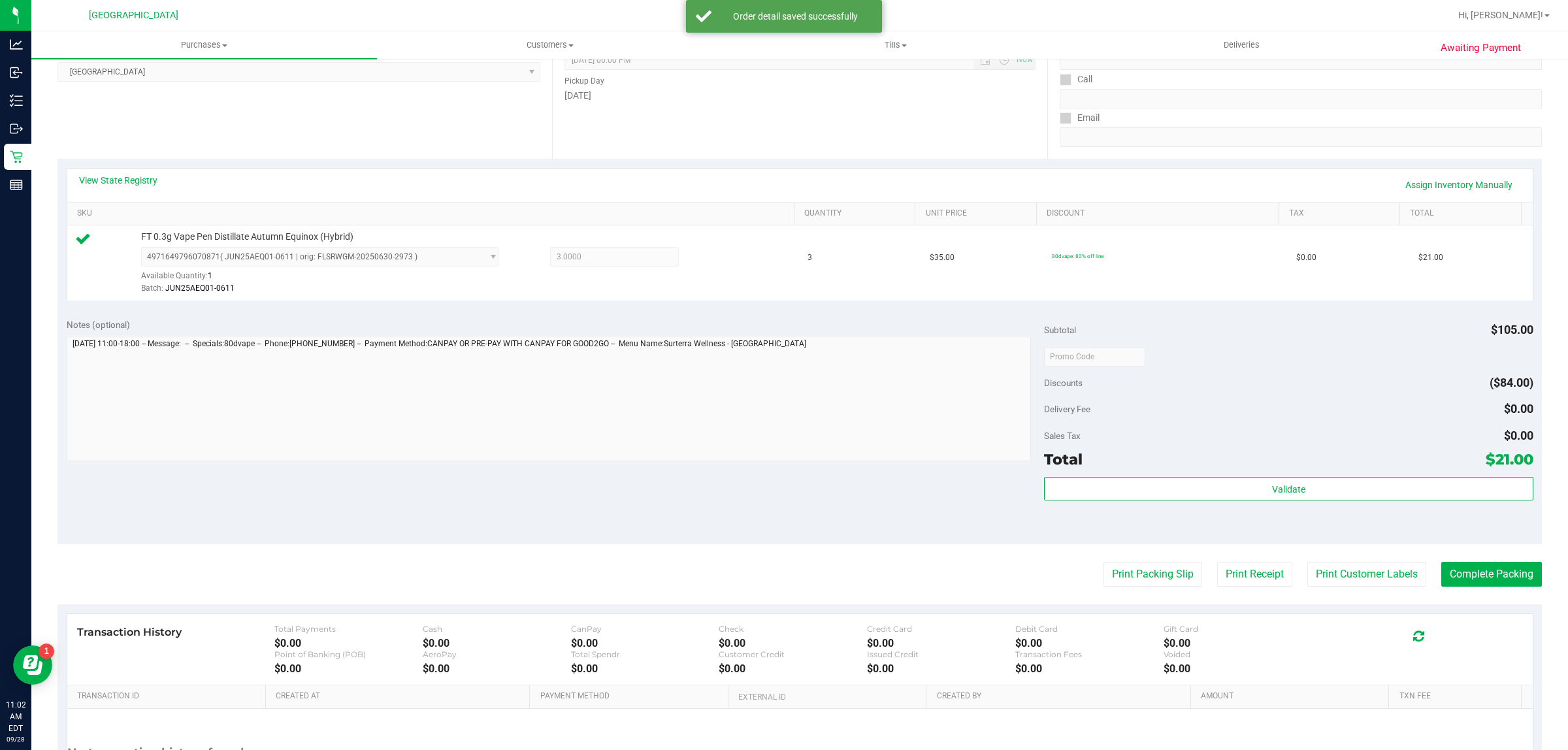
scroll to position [318, 0]
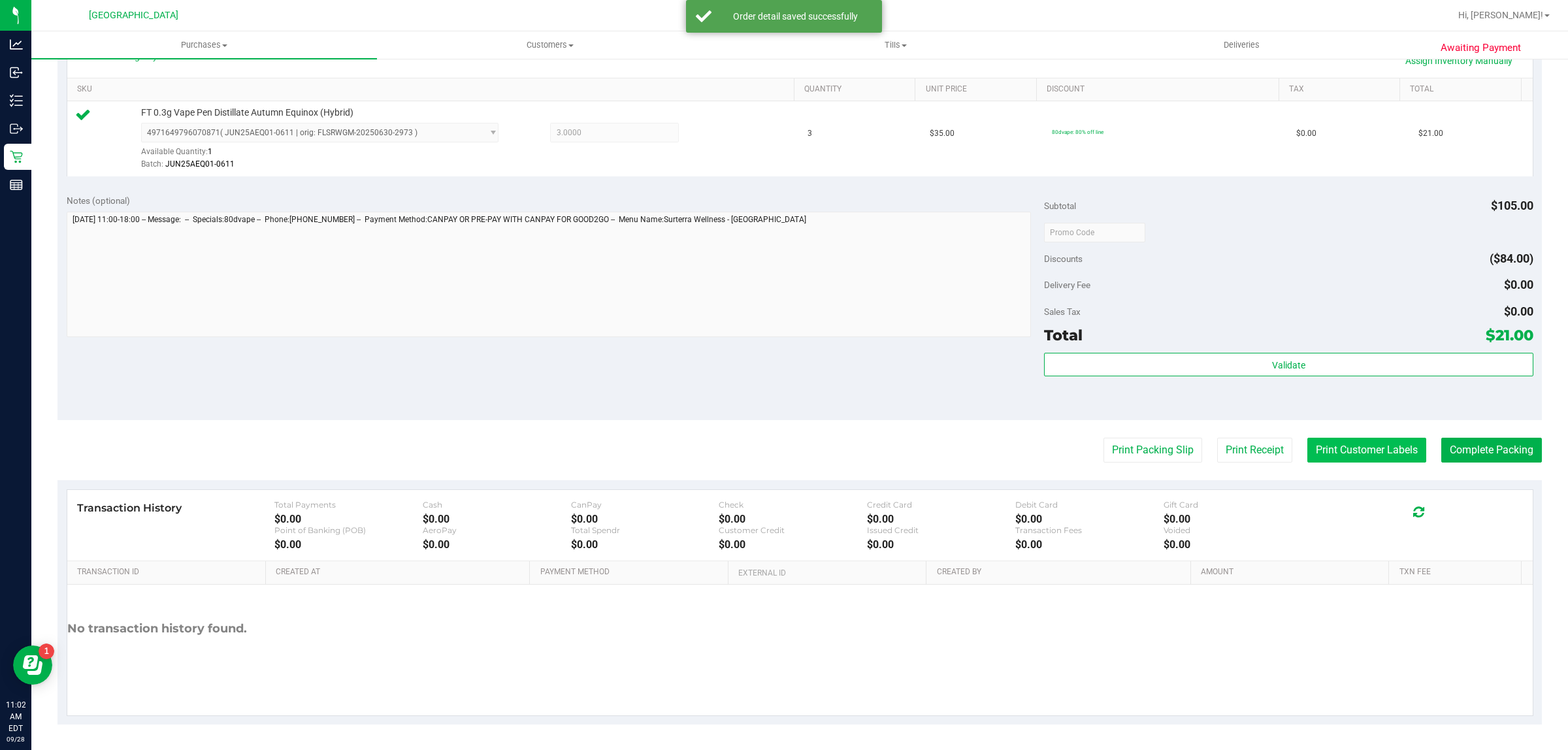
click at [1317, 449] on button "Print Customer Labels" at bounding box center [1367, 450] width 119 height 25
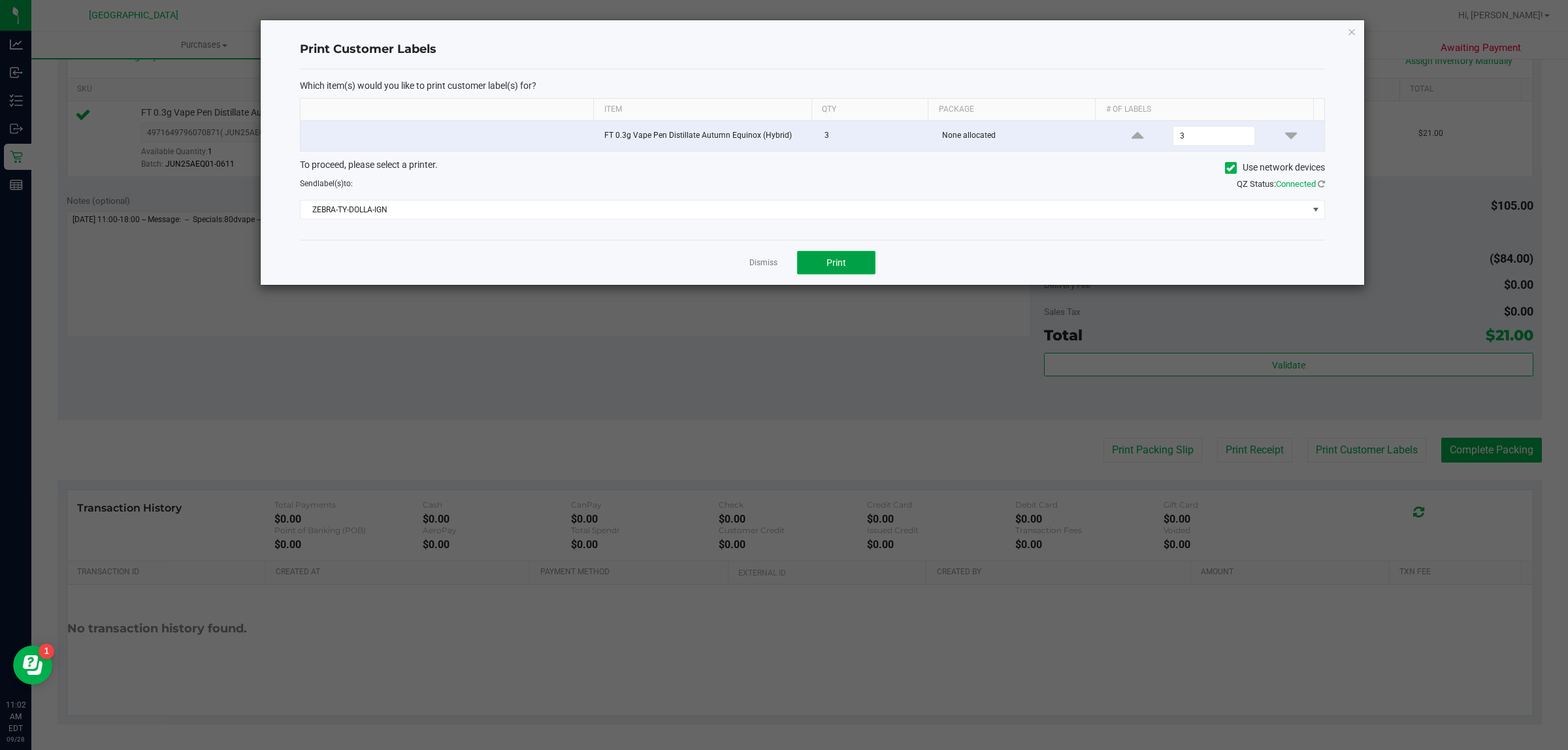
click at [852, 262] on button "Print" at bounding box center [837, 262] width 79 height 24
click at [756, 267] on link "Dismiss" at bounding box center [763, 263] width 28 height 11
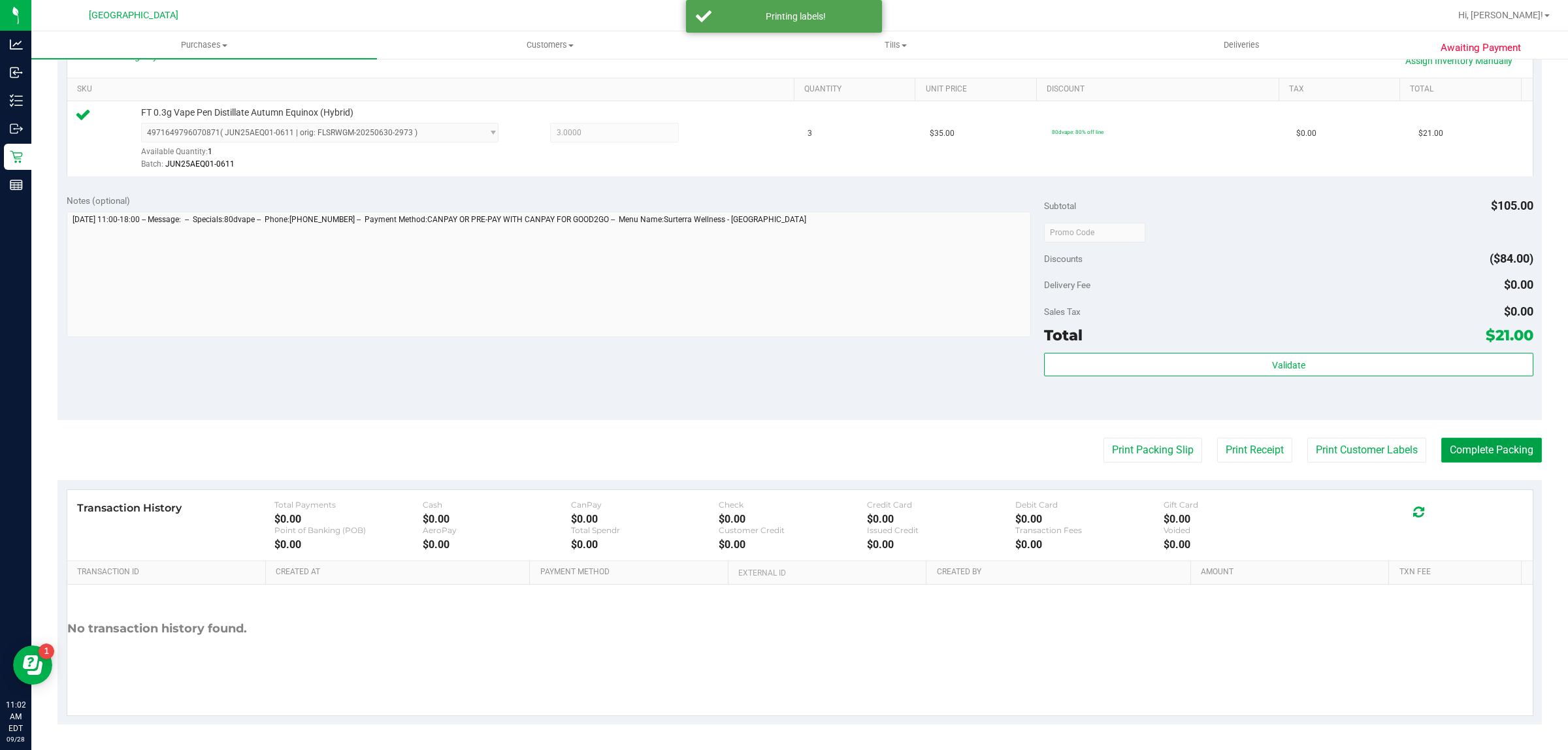
click at [1457, 446] on button "Complete Packing" at bounding box center [1491, 450] width 101 height 25
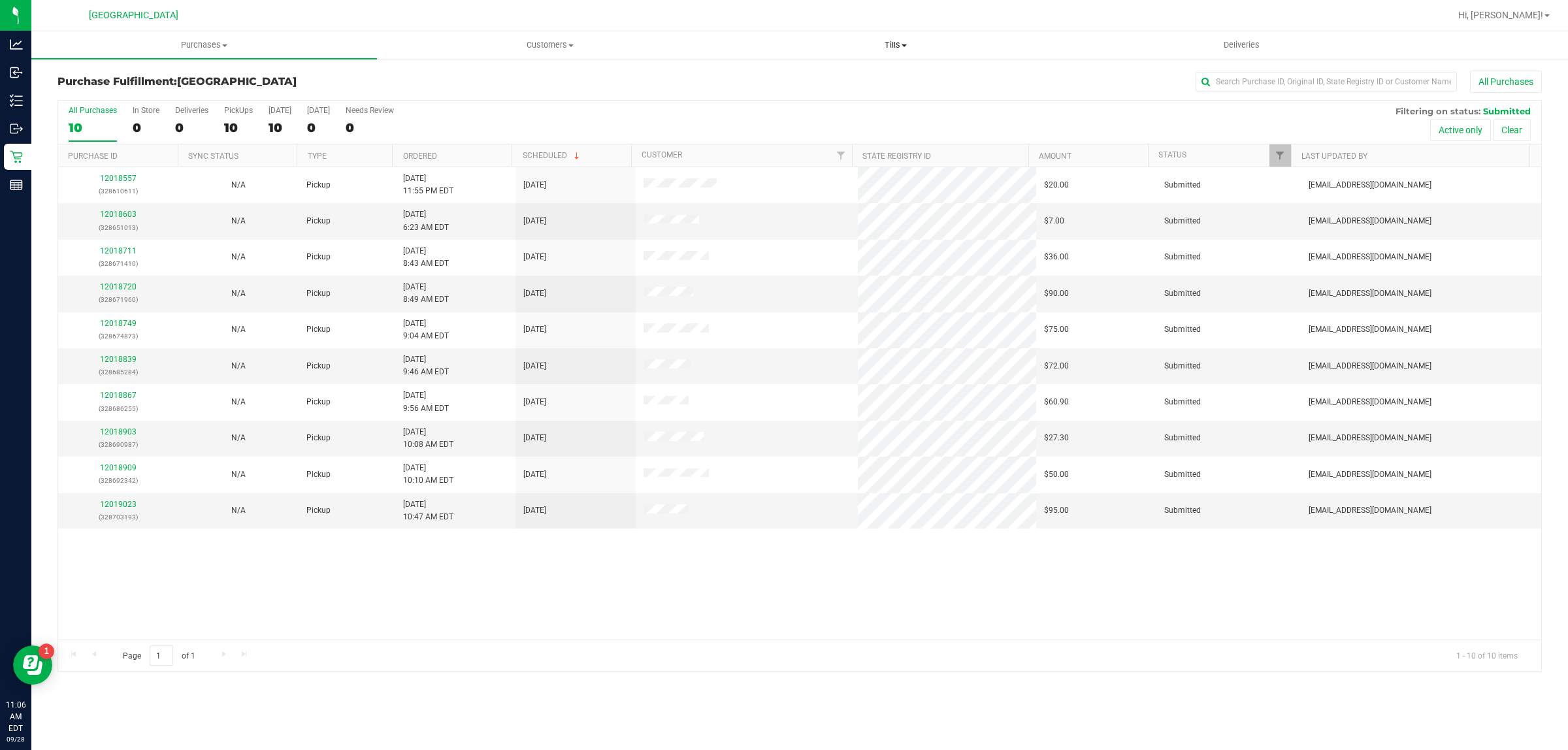
click at [906, 53] on uib-tab-heading "Tills Manage tills Reconcile e-payments" at bounding box center [895, 45] width 345 height 26
click at [838, 79] on li "Manage tills" at bounding box center [896, 79] width 346 height 16
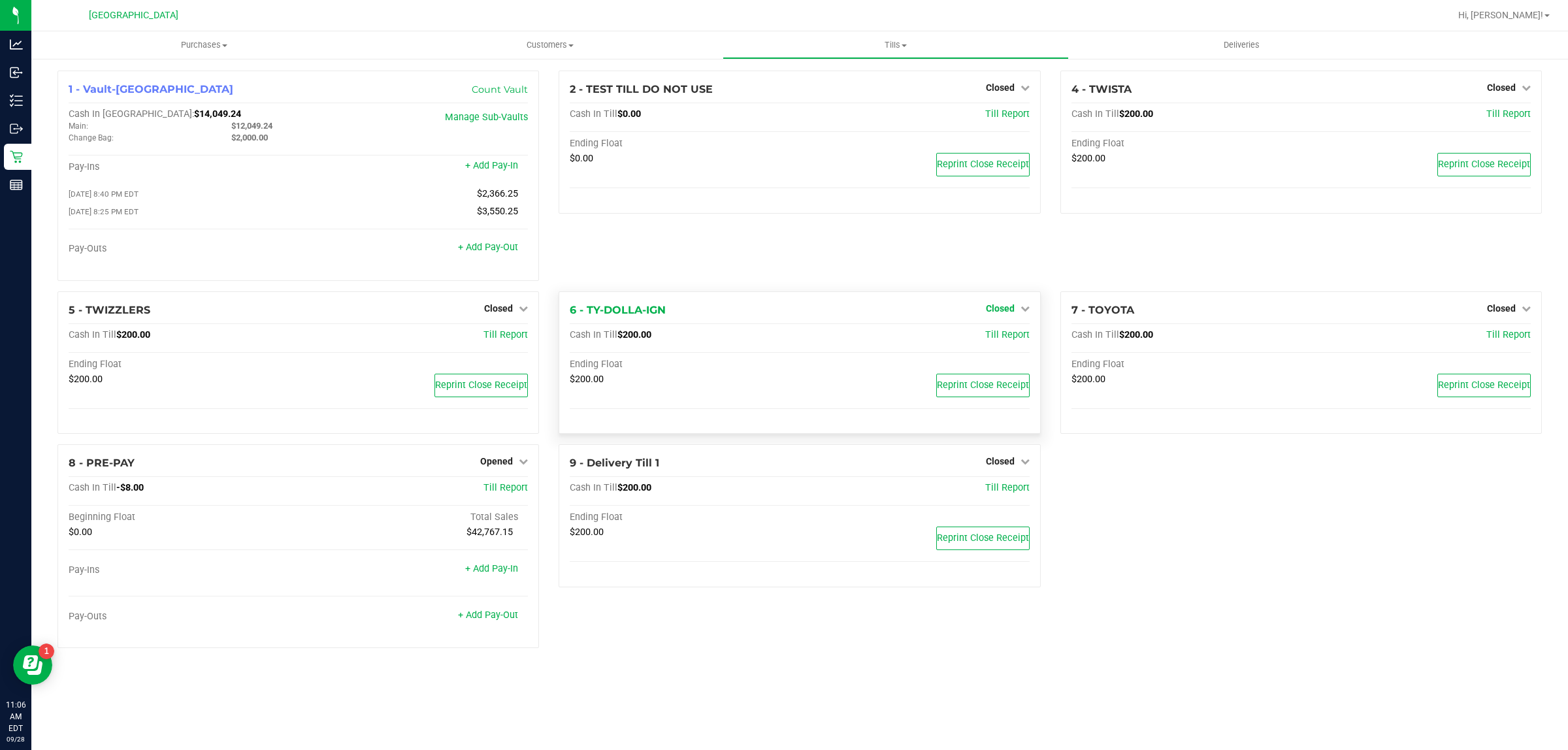
click at [1014, 312] on span "Closed" at bounding box center [1000, 308] width 29 height 11
click at [1011, 335] on link "Open Till" at bounding box center [1000, 335] width 34 height 11
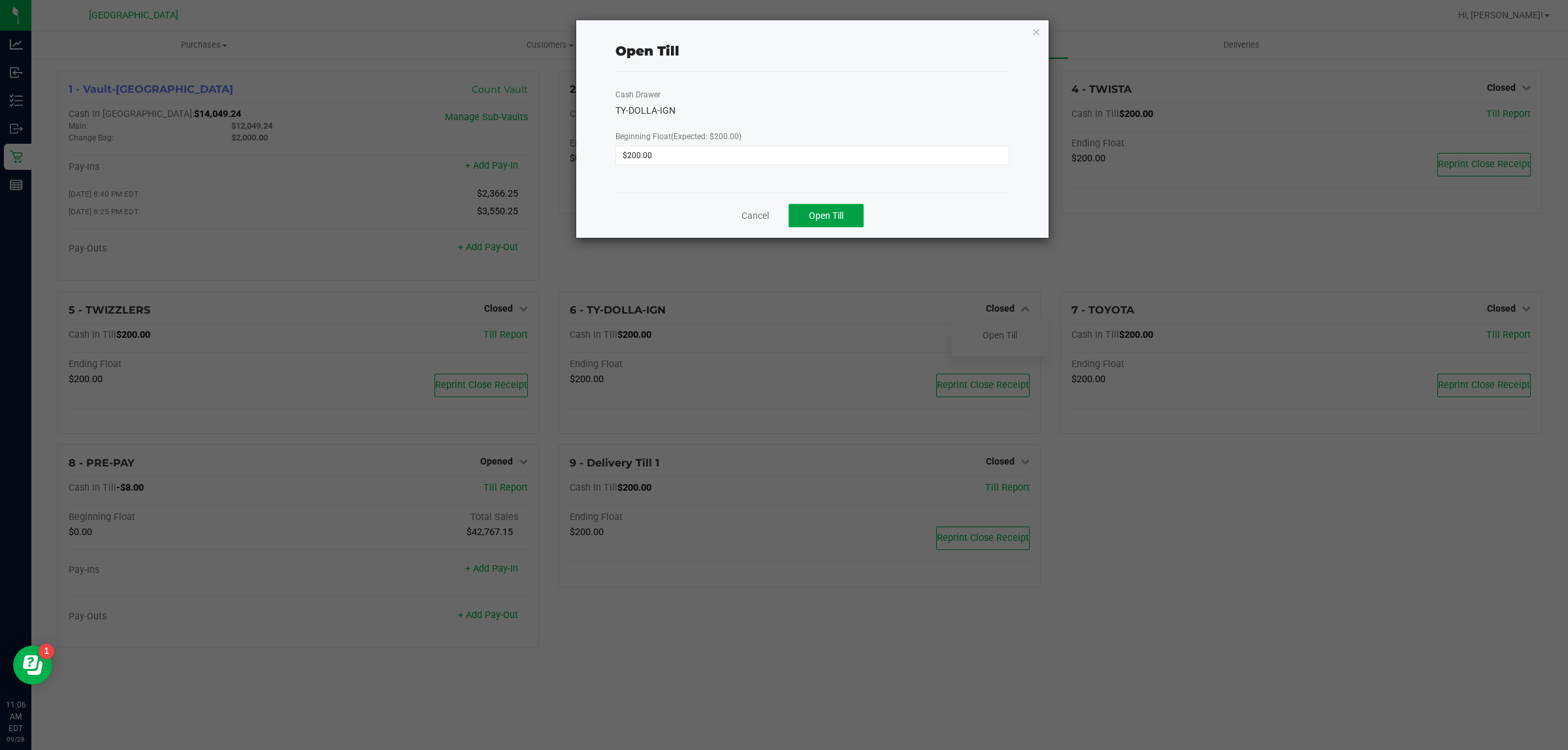
click at [838, 216] on span "Open Till" at bounding box center [826, 215] width 34 height 11
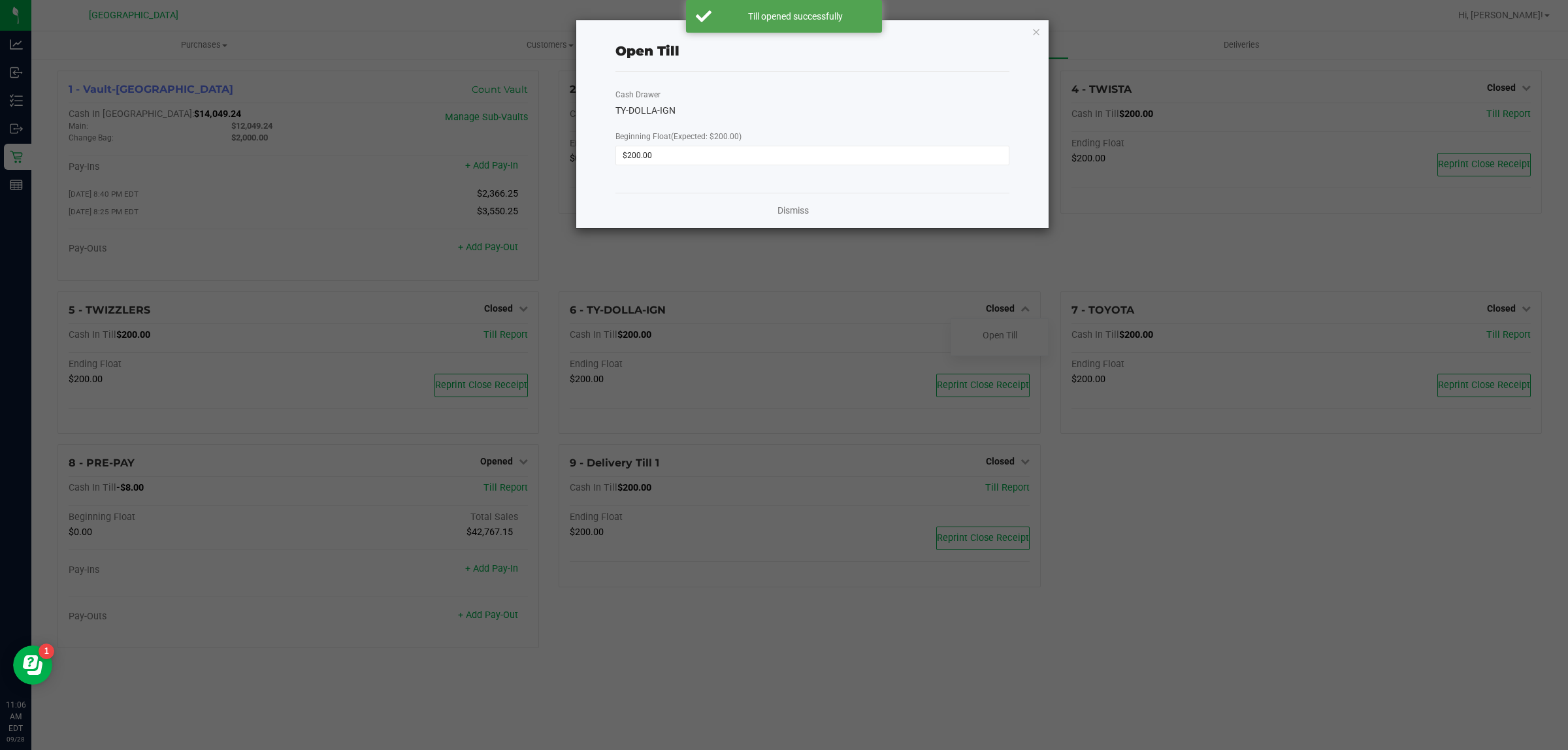
click at [796, 204] on div "Dismiss" at bounding box center [812, 210] width 394 height 35
click at [805, 217] on link "Dismiss" at bounding box center [793, 210] width 31 height 14
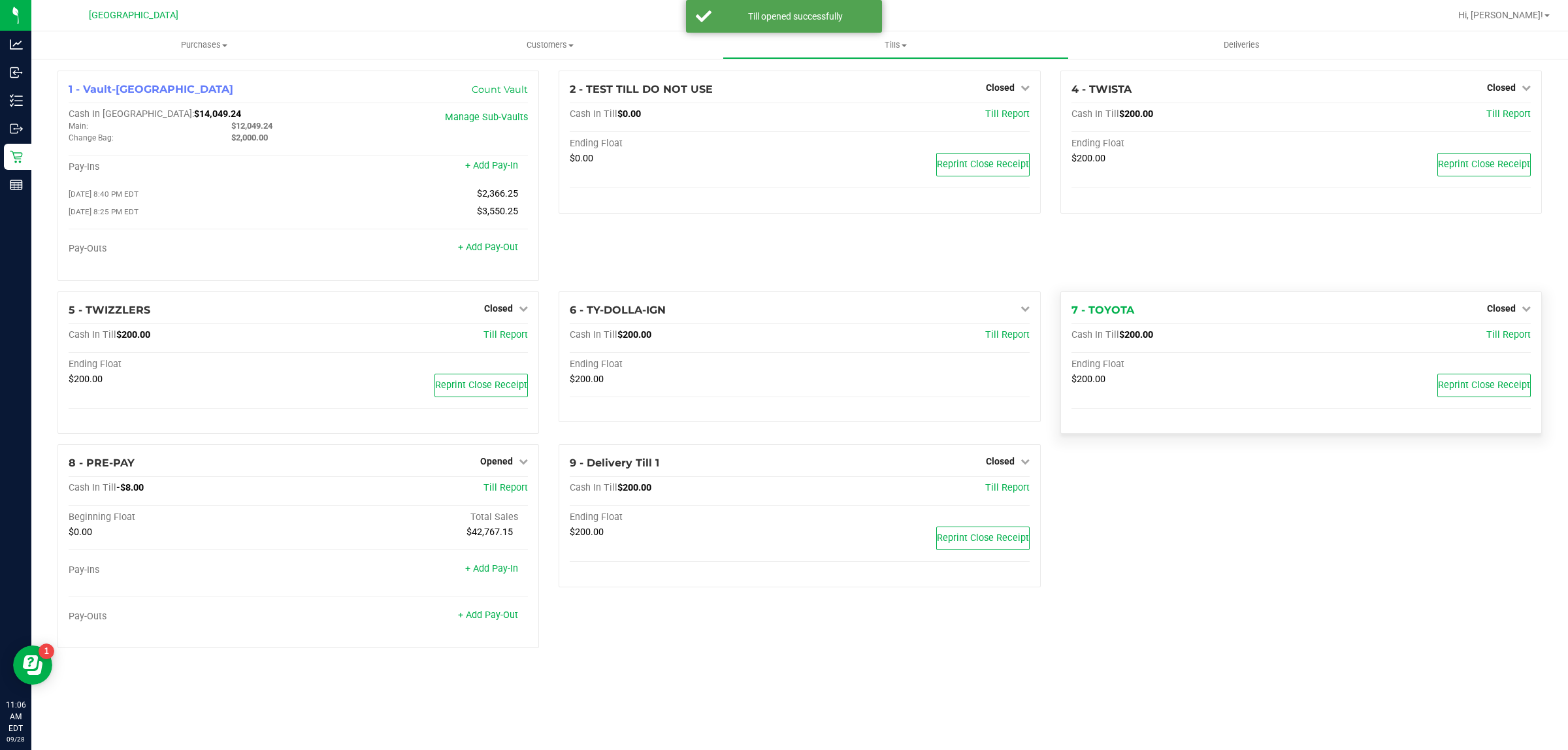
click at [1485, 314] on div "7 - TOYOTA Closed Open Till" at bounding box center [1301, 309] width 459 height 16
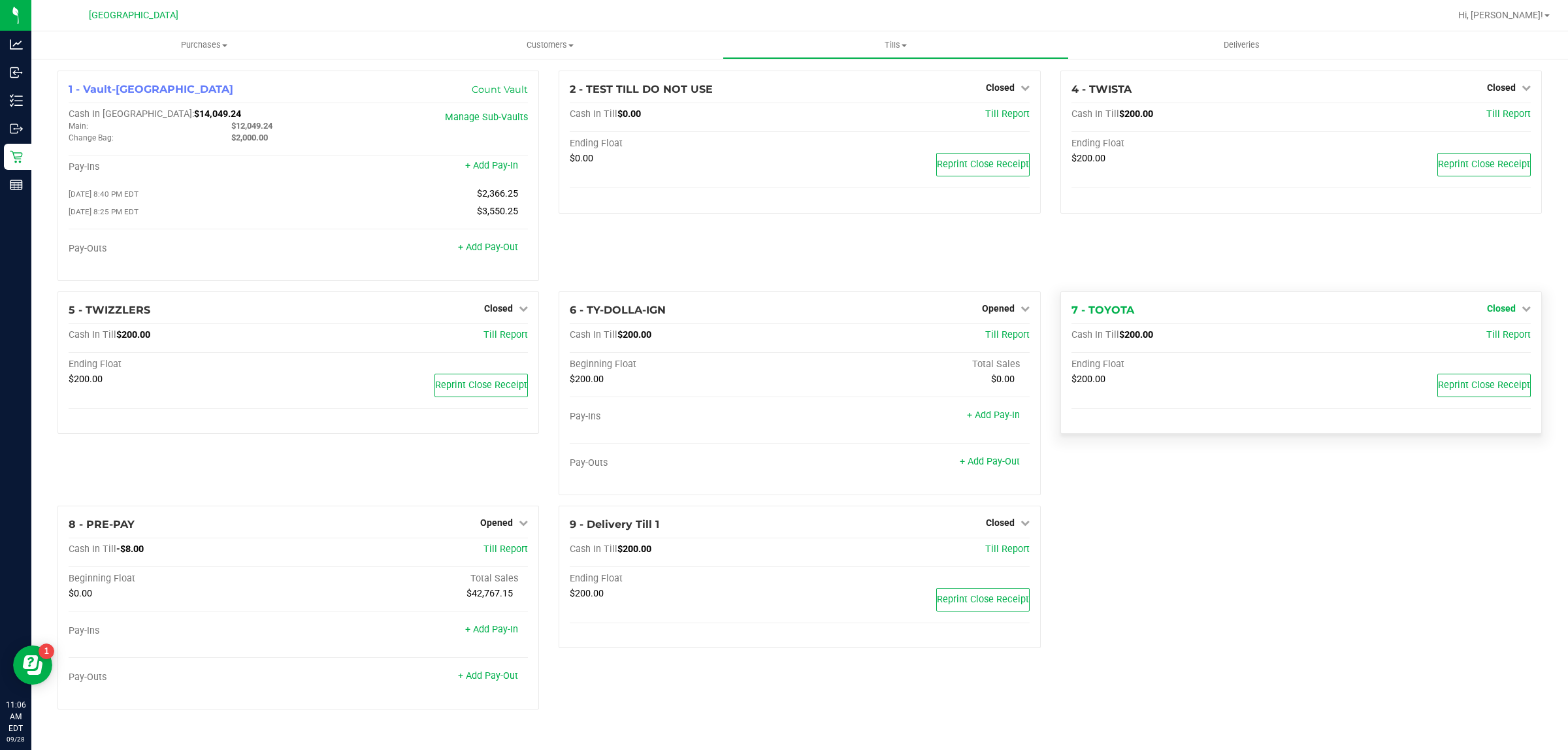
click at [1493, 308] on span "Closed" at bounding box center [1501, 308] width 29 height 11
click at [1467, 334] on div "Open Till" at bounding box center [1501, 336] width 97 height 16
click at [1484, 337] on link "Open Till" at bounding box center [1501, 335] width 34 height 11
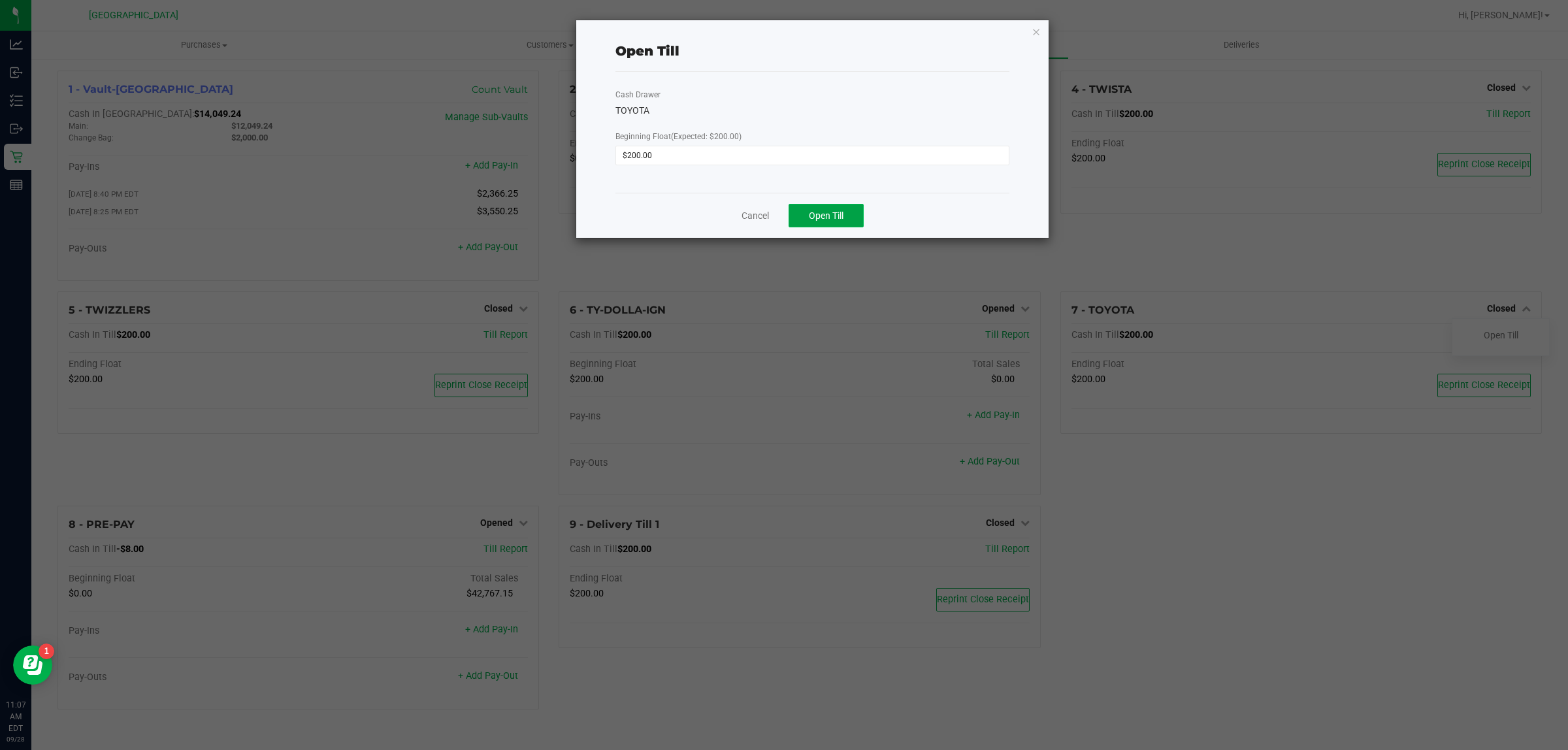
click at [856, 216] on button "Open Till" at bounding box center [826, 215] width 75 height 24
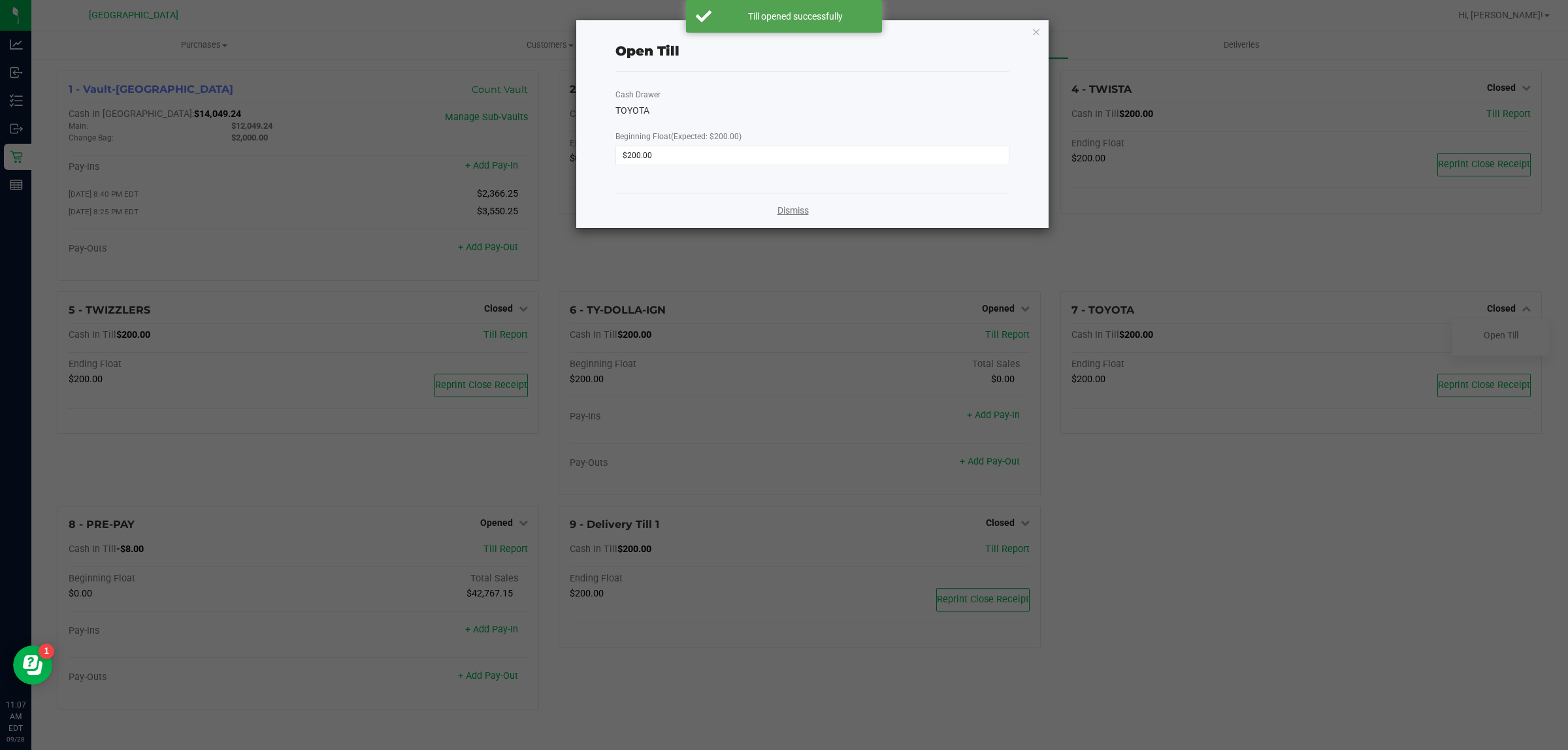
click at [807, 215] on link "Dismiss" at bounding box center [793, 210] width 31 height 14
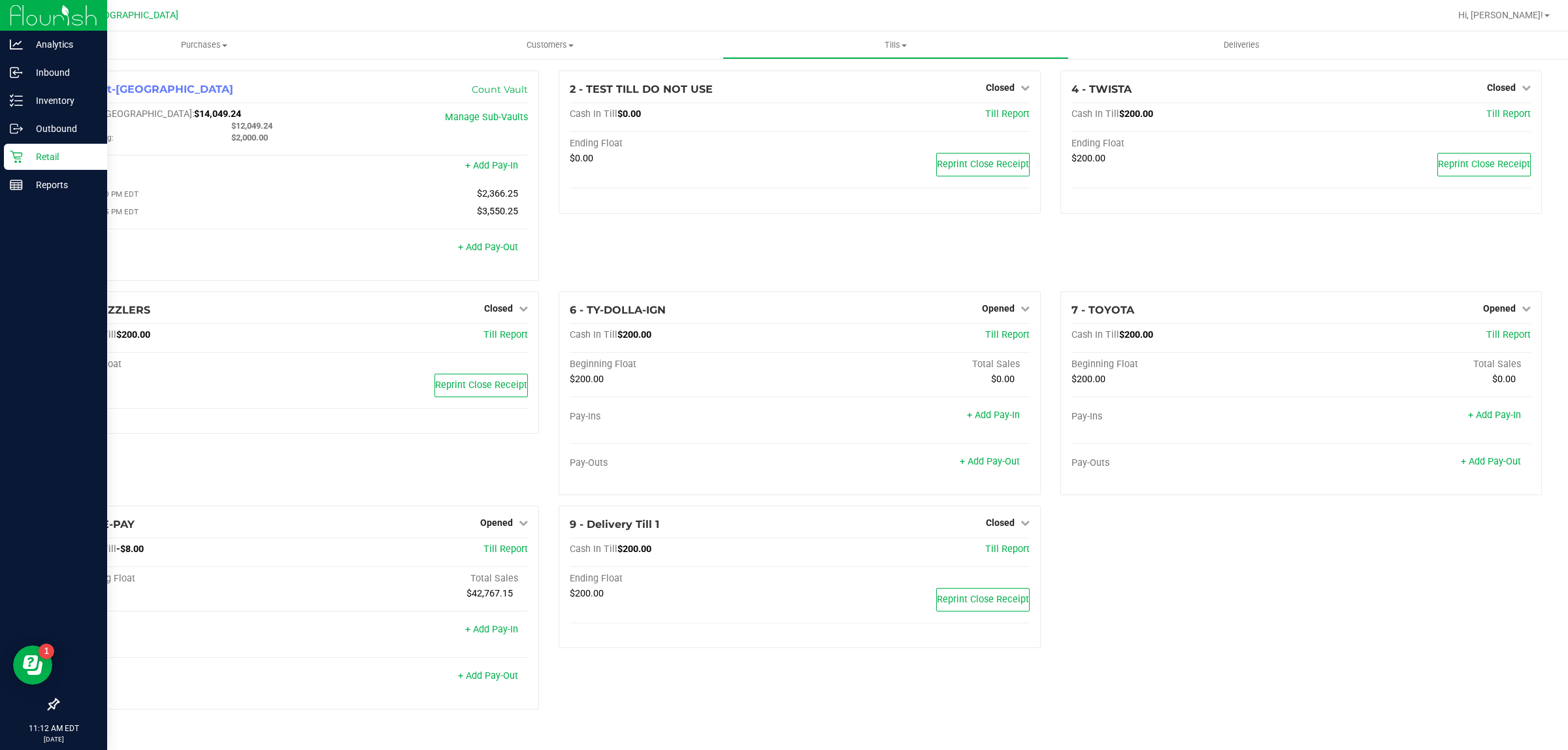
click at [26, 152] on p "Retail" at bounding box center [62, 156] width 79 height 16
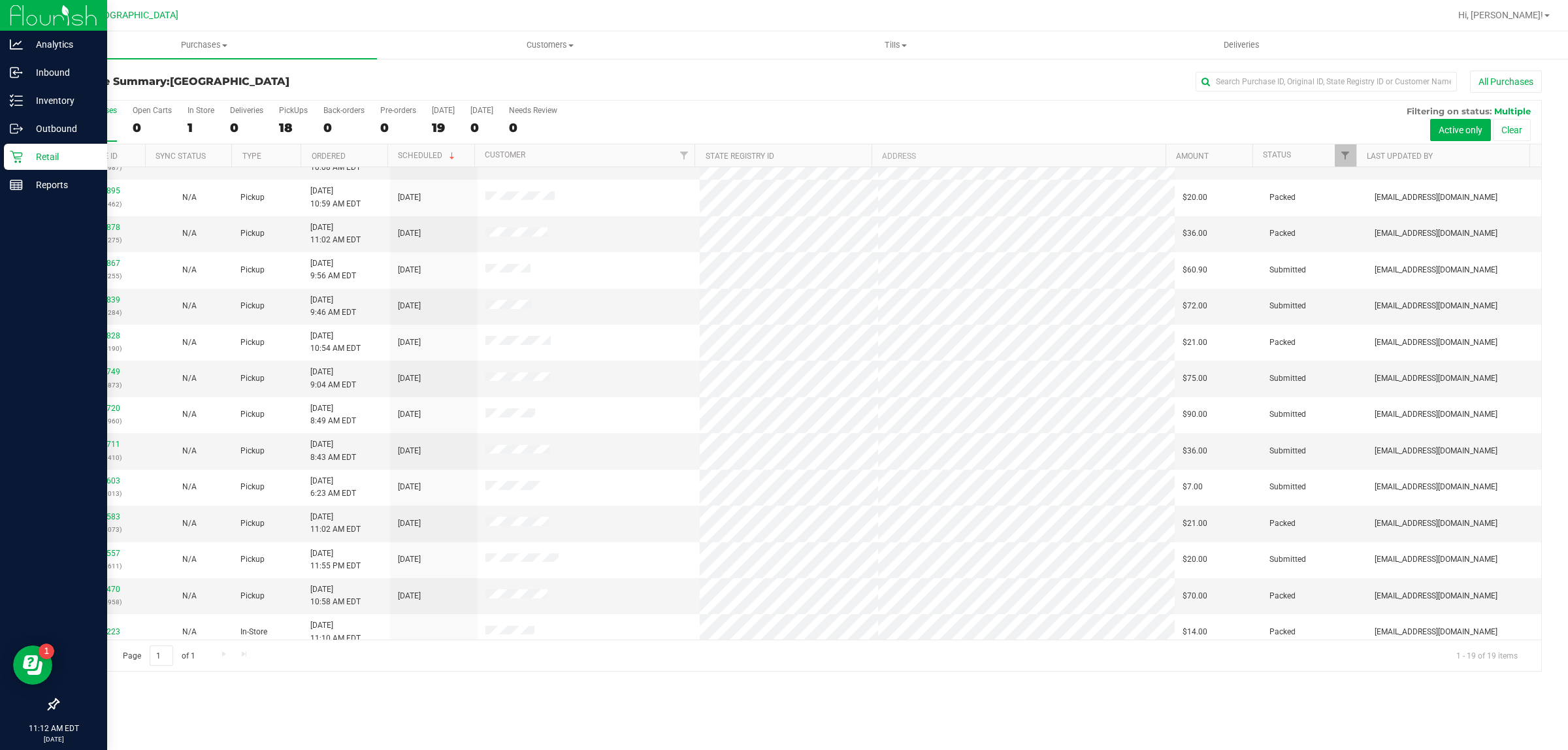
scroll to position [216, 0]
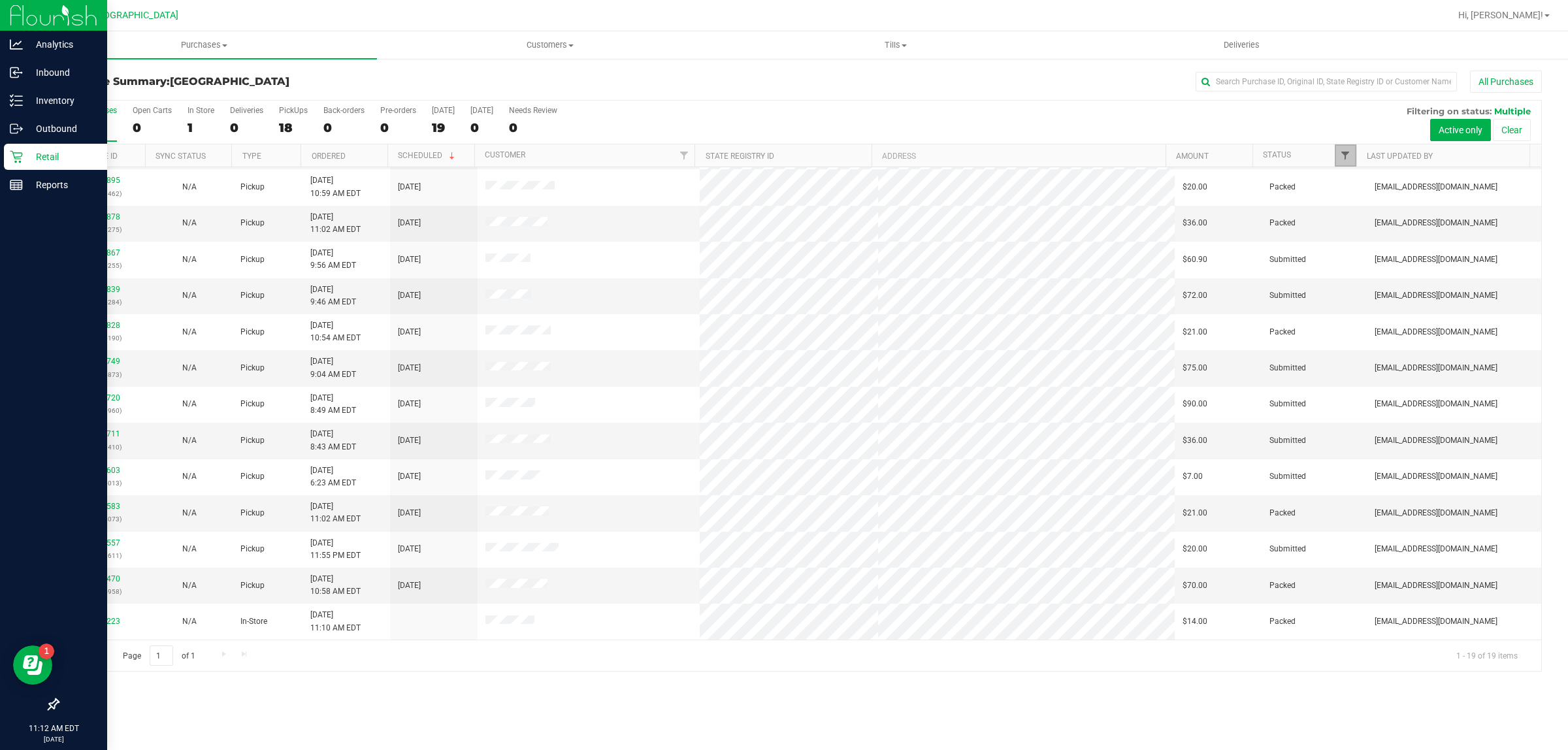
click at [1341, 154] on span "Filter" at bounding box center [1345, 156] width 11 height 11
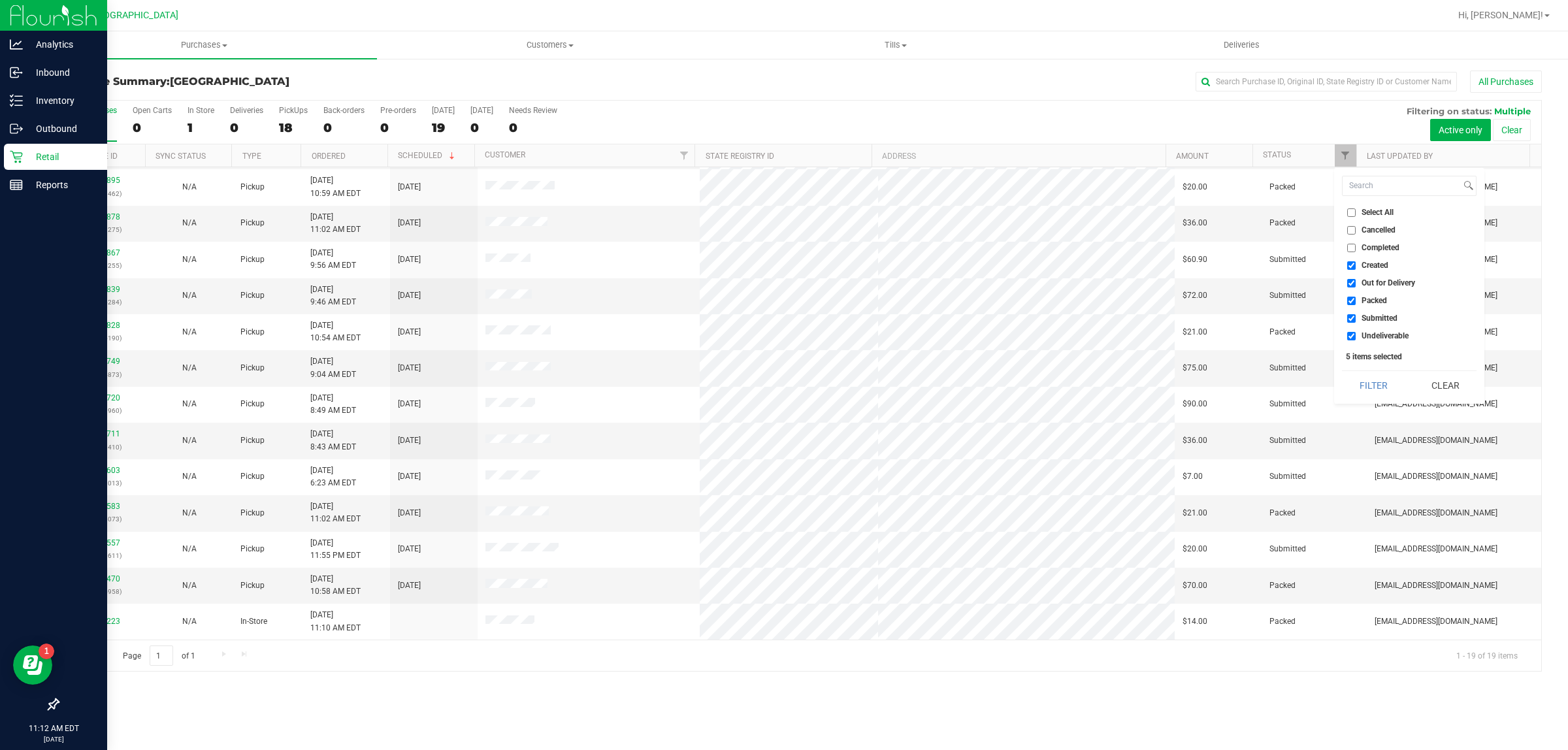
click at [1351, 211] on input "Select All" at bounding box center [1352, 213] width 8 height 8
checkbox input "true"
click at [1351, 211] on input "Select All" at bounding box center [1352, 213] width 8 height 8
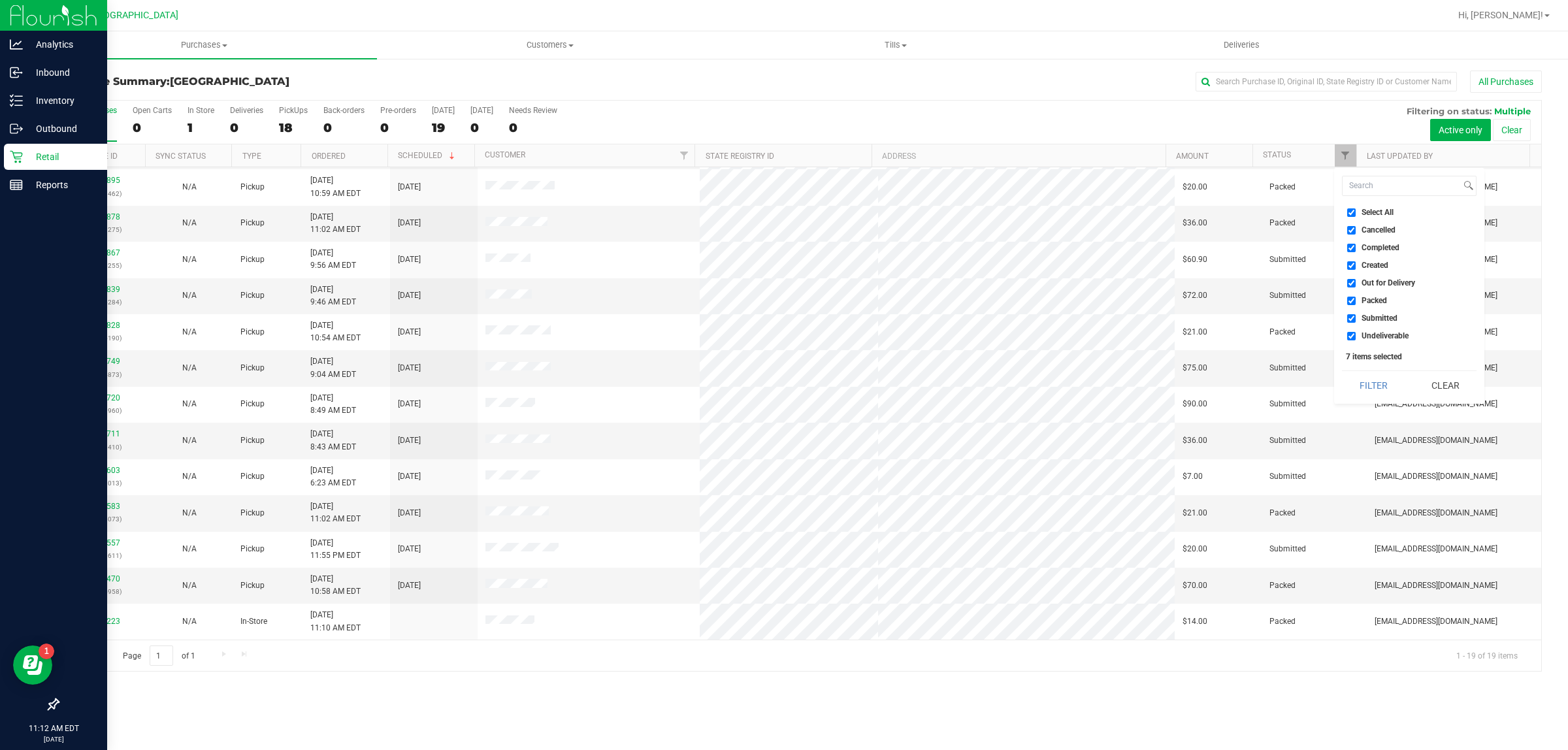
checkbox input "false"
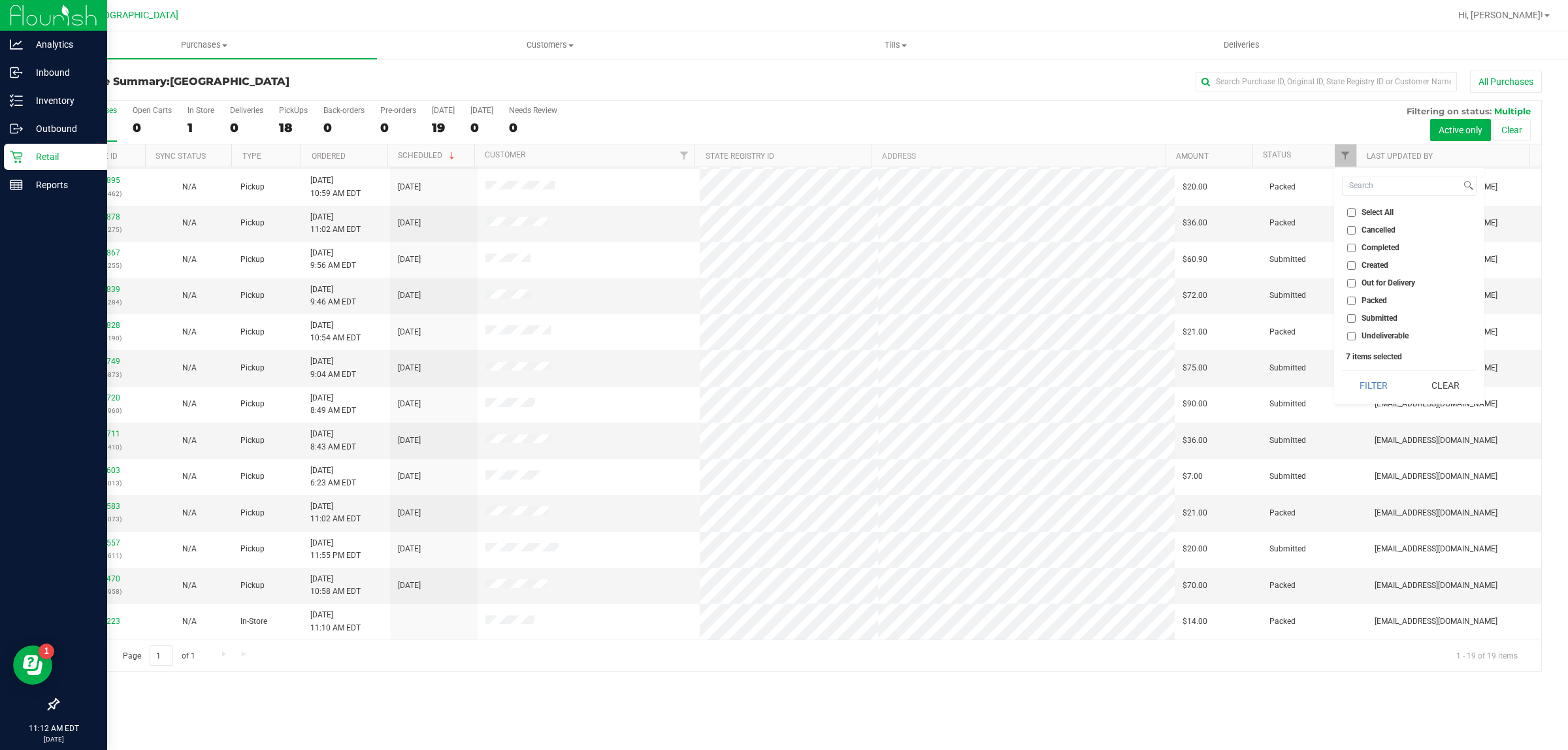
checkbox input "false"
click at [1354, 314] on input "Submitted" at bounding box center [1352, 319] width 8 height 8
checkbox input "true"
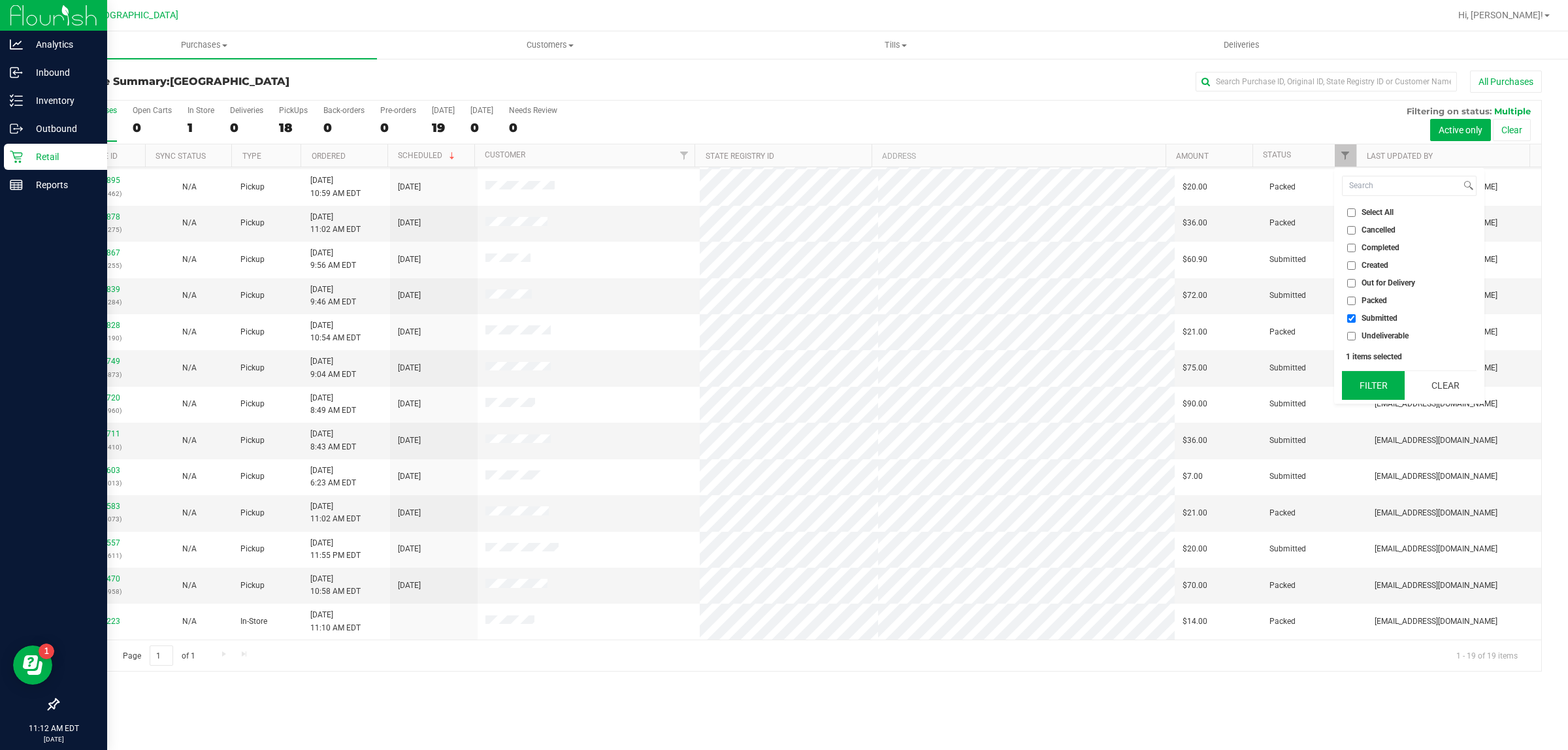
click at [1367, 390] on button "Filter" at bounding box center [1373, 385] width 63 height 29
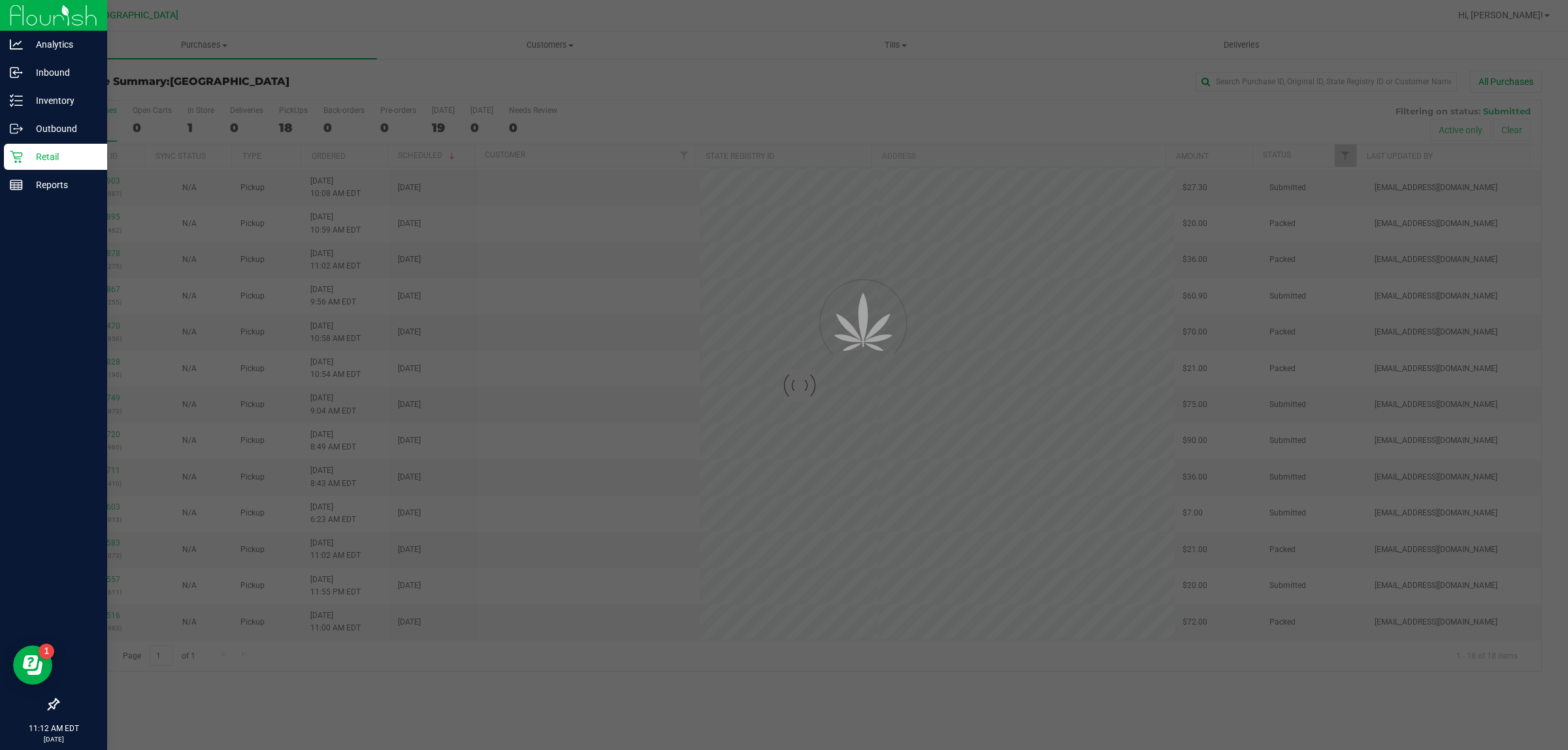
scroll to position [0, 0]
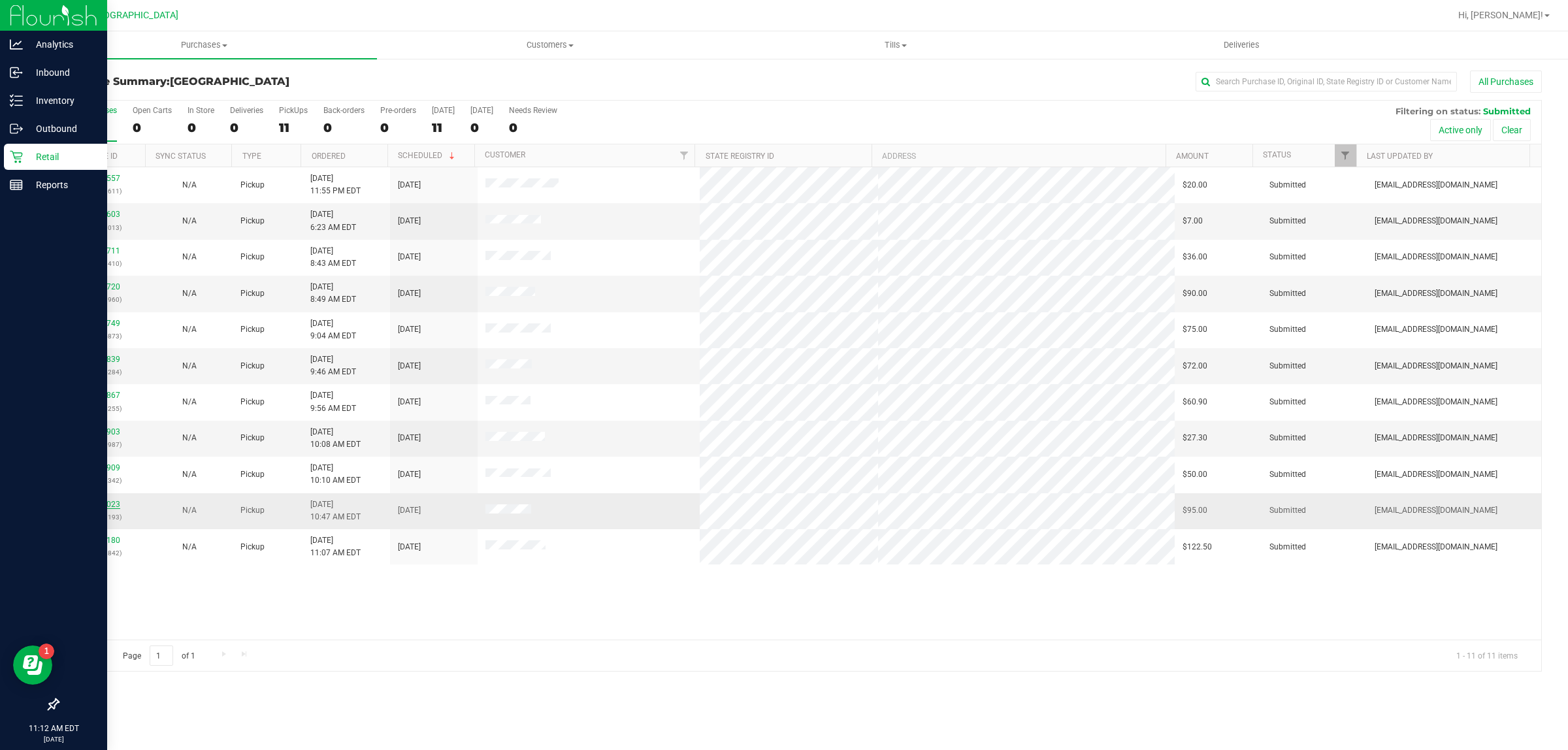
click at [99, 506] on link "12019023" at bounding box center [102, 504] width 37 height 9
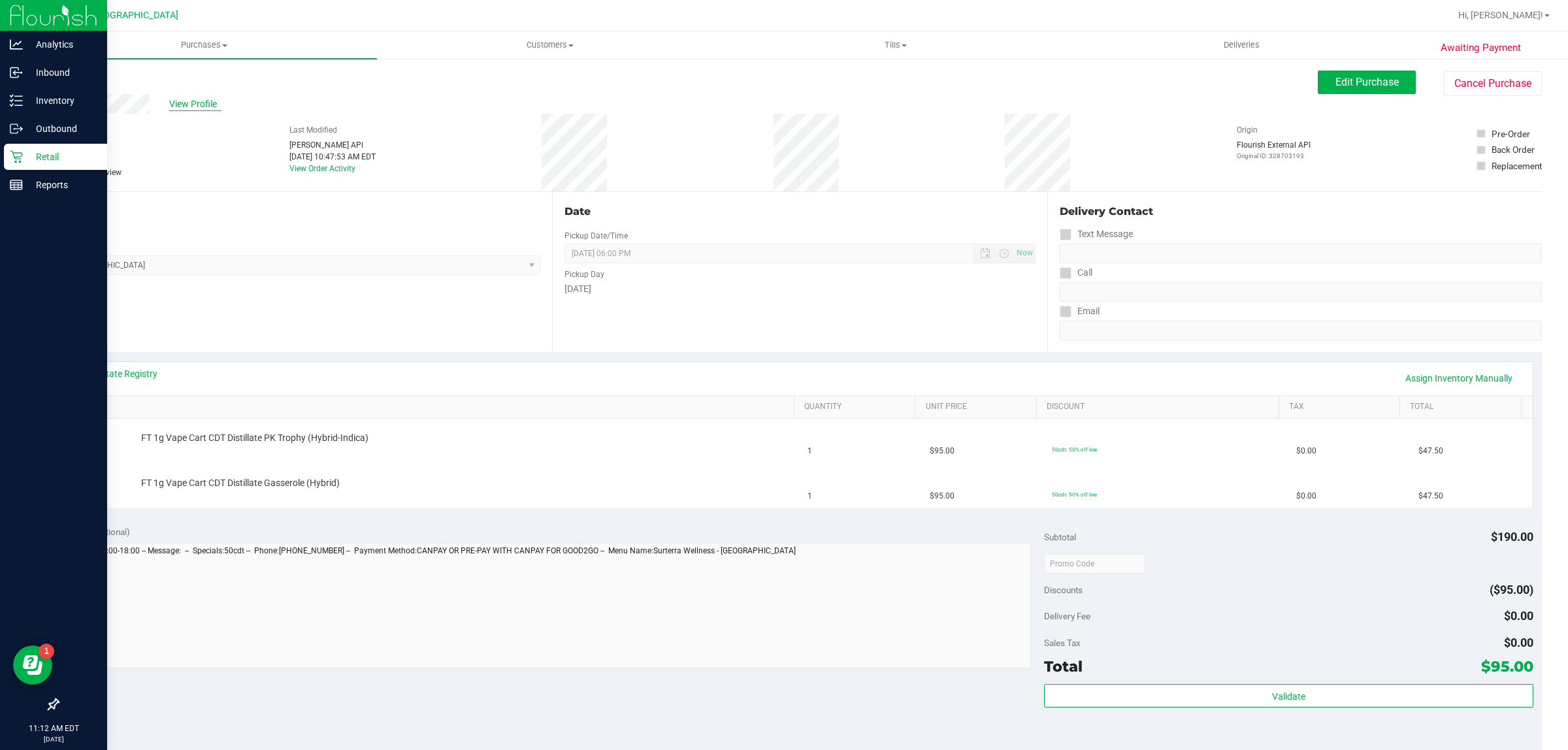
click at [209, 98] on span "View Profile" at bounding box center [196, 104] width 52 height 14
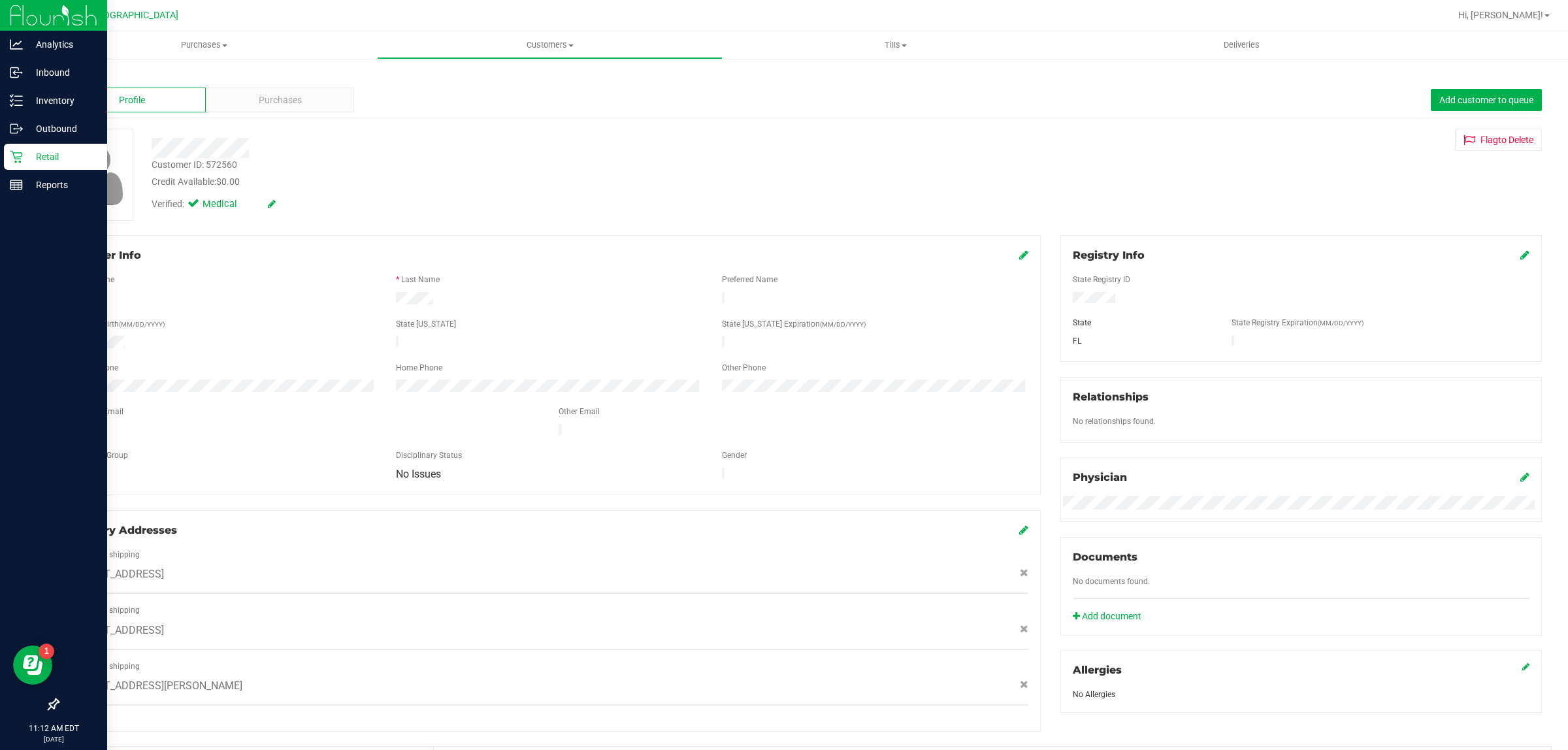
click at [280, 115] on div "Profile Purchases Add customer to queue" at bounding box center [799, 101] width 1484 height 36
click at [282, 108] on div "Purchases" at bounding box center [279, 100] width 148 height 25
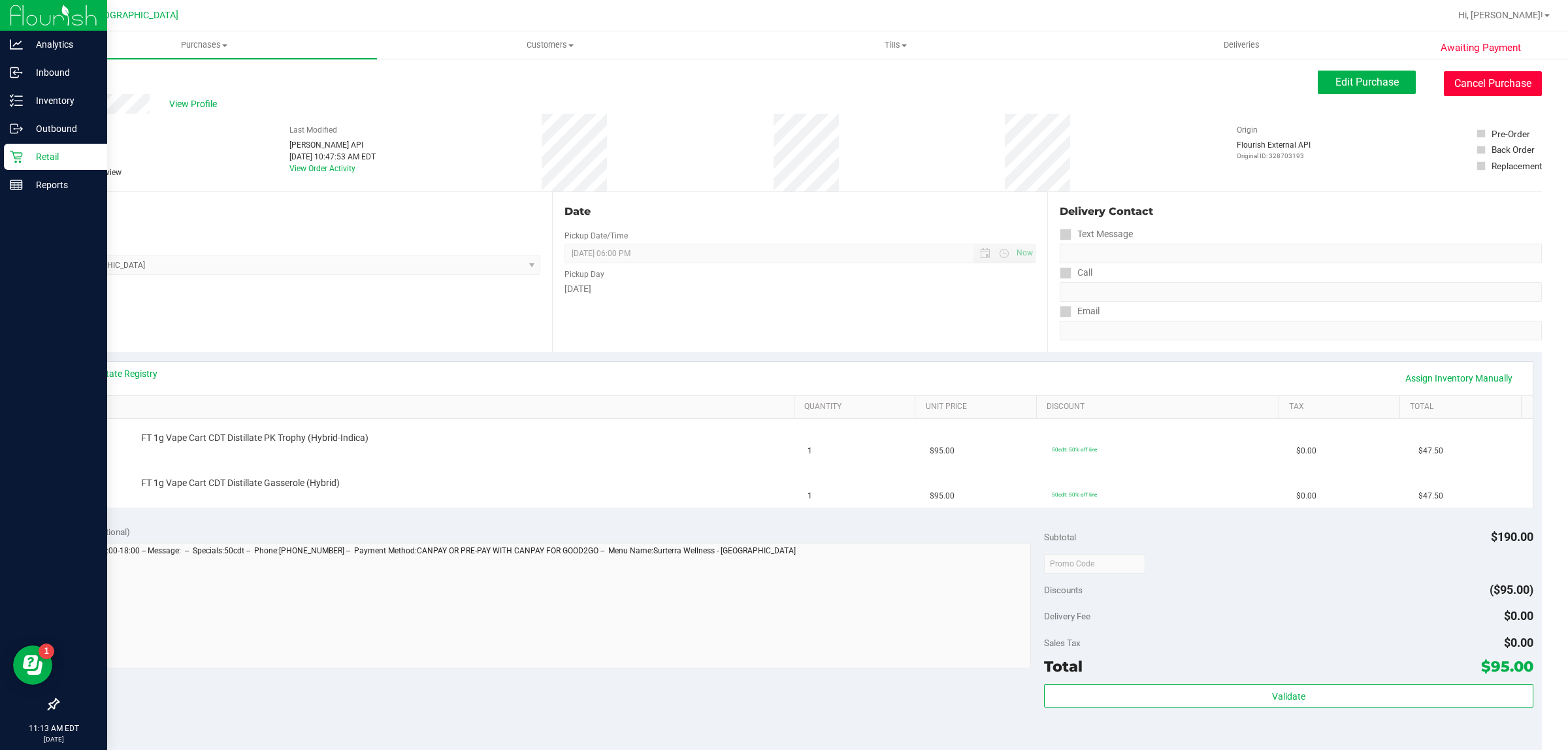
click at [1484, 89] on button "Cancel Purchase" at bounding box center [1493, 84] width 98 height 25
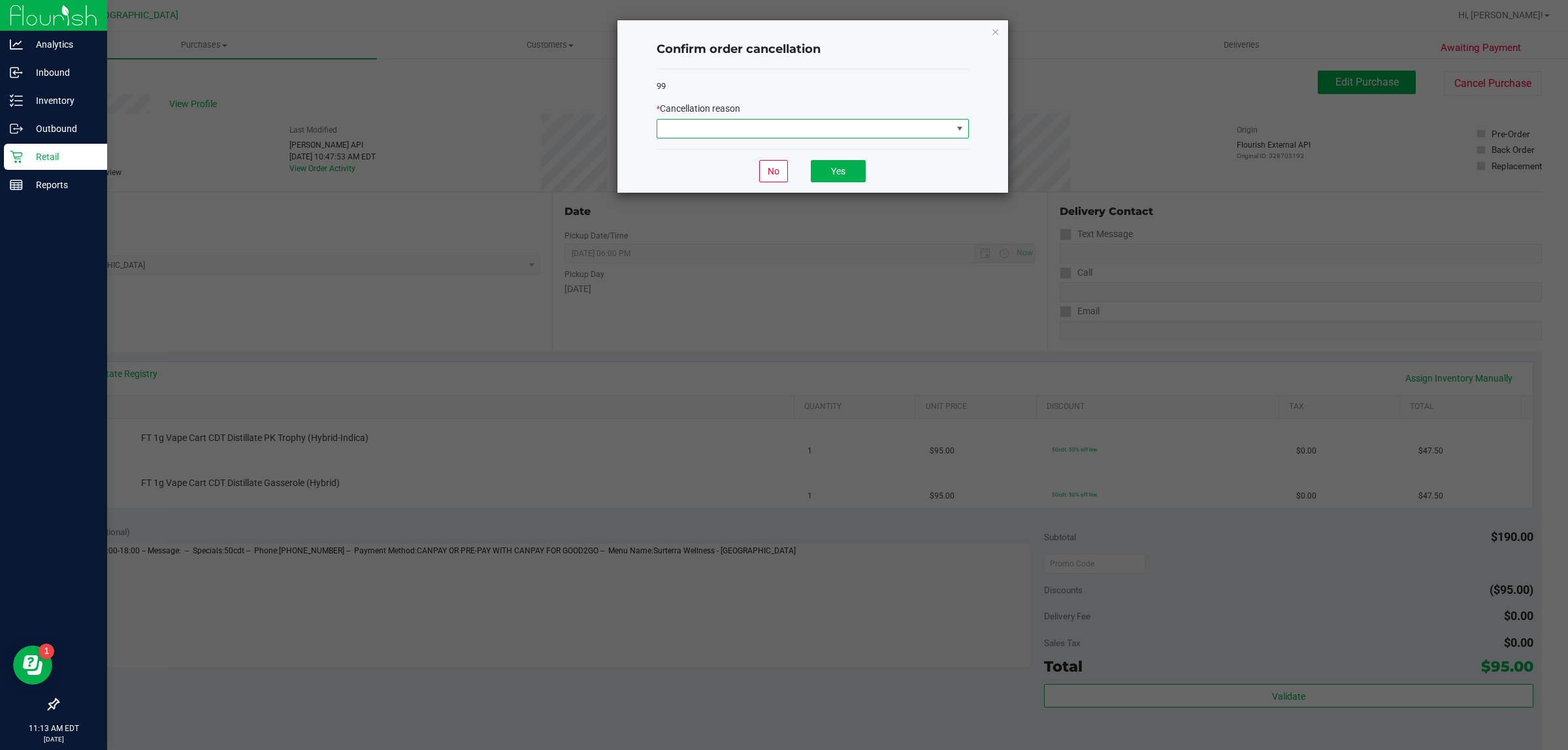
click at [955, 126] on span at bounding box center [960, 129] width 11 height 11
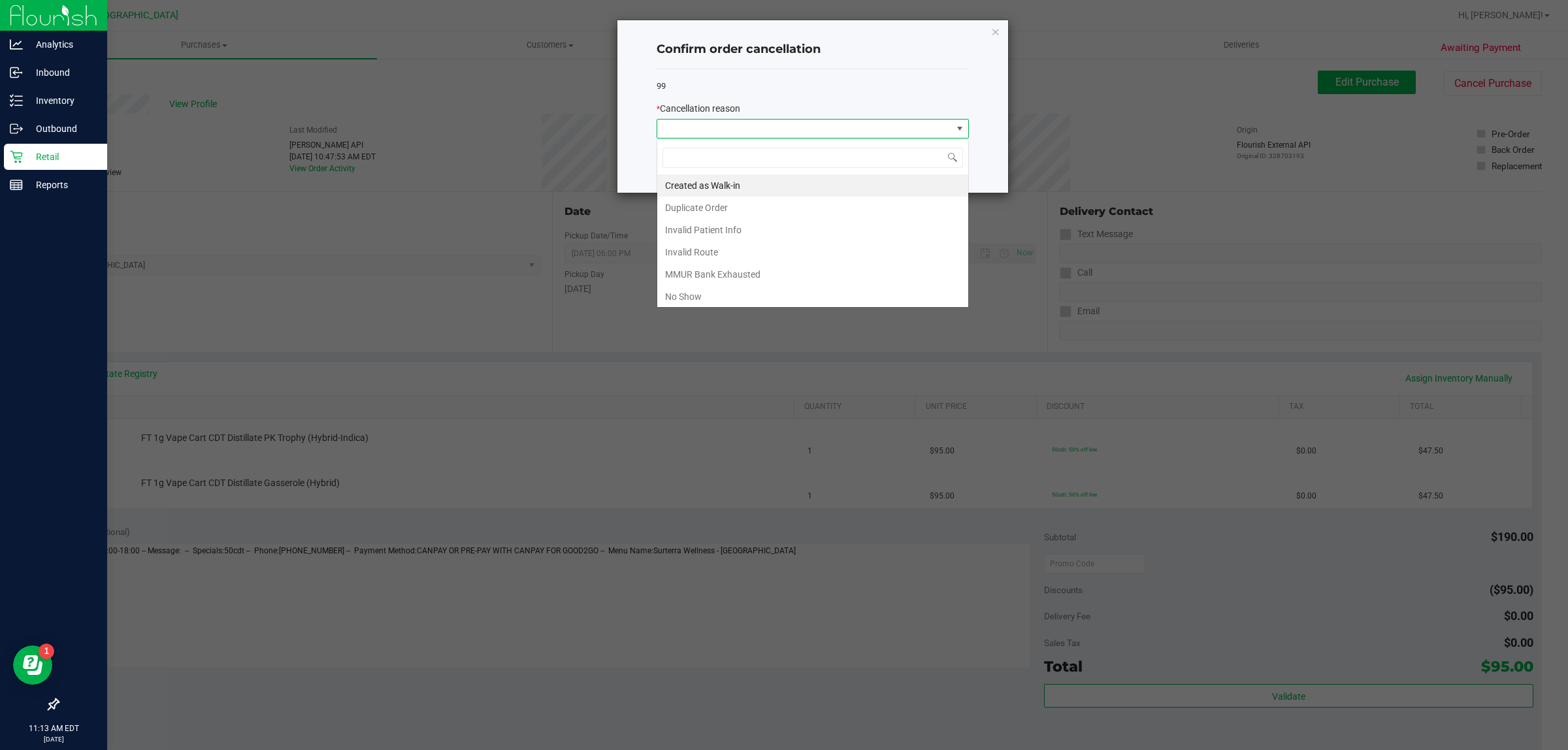
scroll to position [20, 312]
drag, startPoint x: 752, startPoint y: 293, endPoint x: 775, endPoint y: 223, distance: 73.7
click at [775, 223] on ul "Created as Walk-in Duplicate Order Invalid Patient Info Invalid Route MMUR Bank…" at bounding box center [813, 274] width 311 height 200
click at [778, 208] on li "Duplicate Order" at bounding box center [813, 207] width 311 height 22
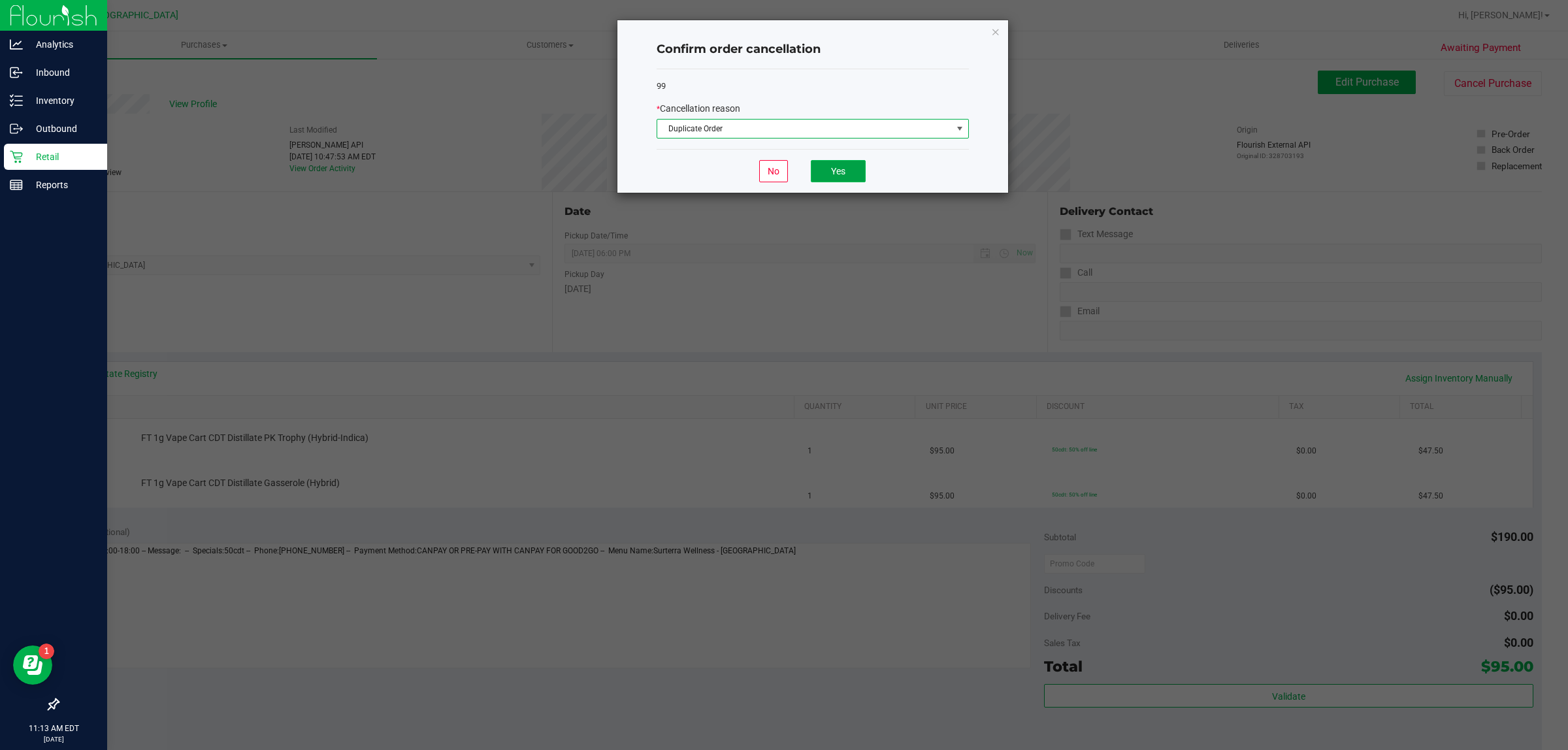
click at [830, 173] on button "Yes" at bounding box center [838, 171] width 55 height 22
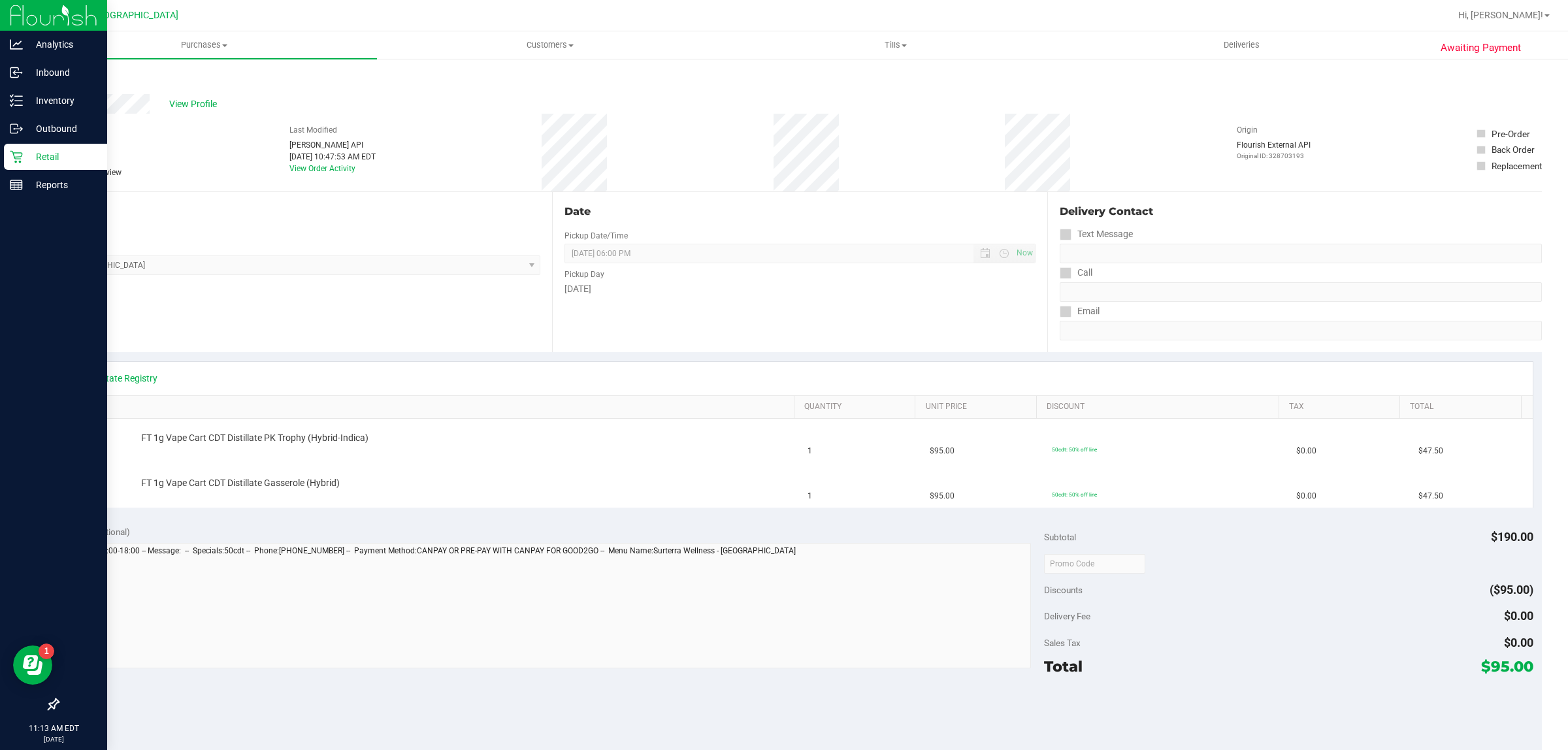
click at [27, 151] on p "Retail" at bounding box center [62, 156] width 79 height 16
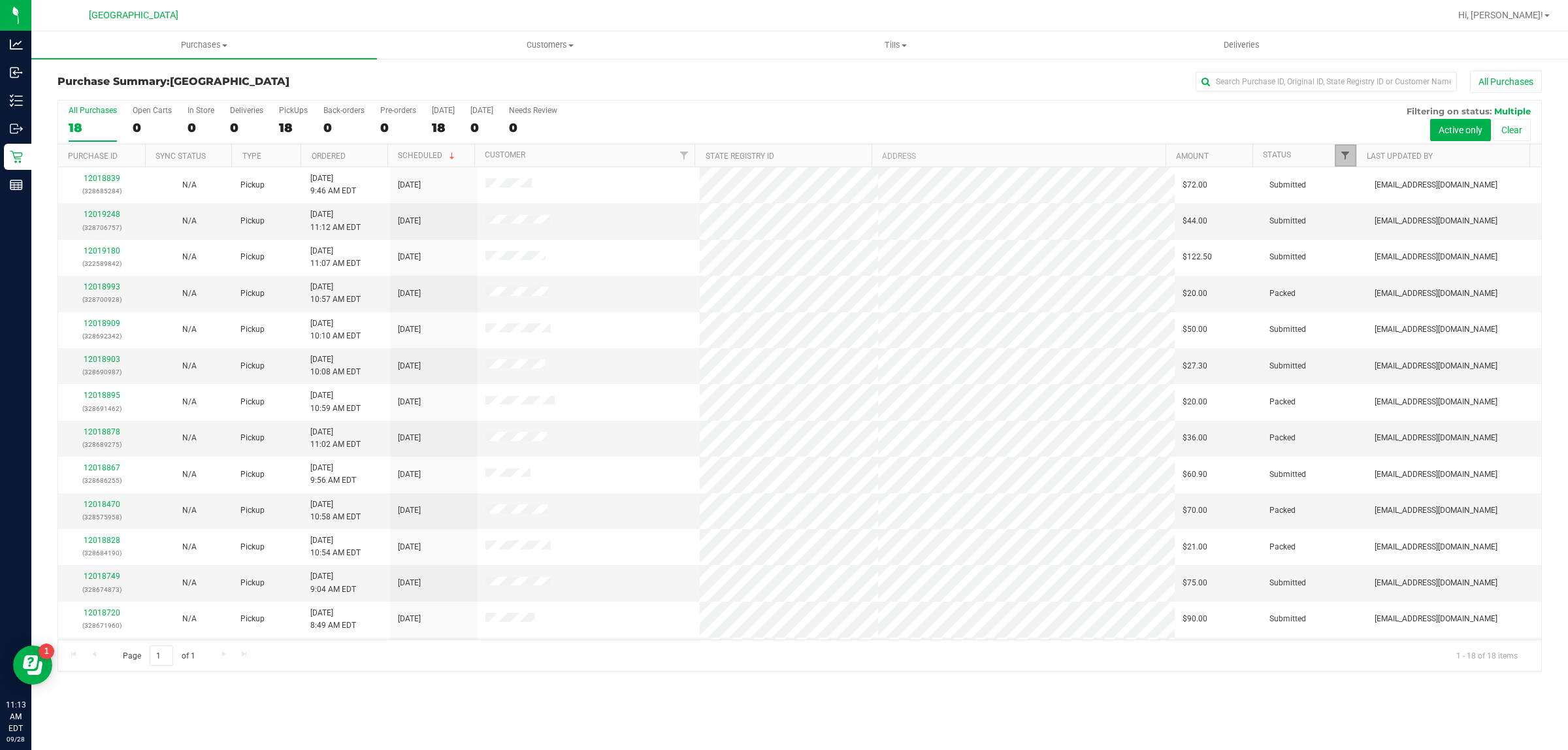
click at [1349, 151] on span "Filter" at bounding box center [1345, 156] width 11 height 11
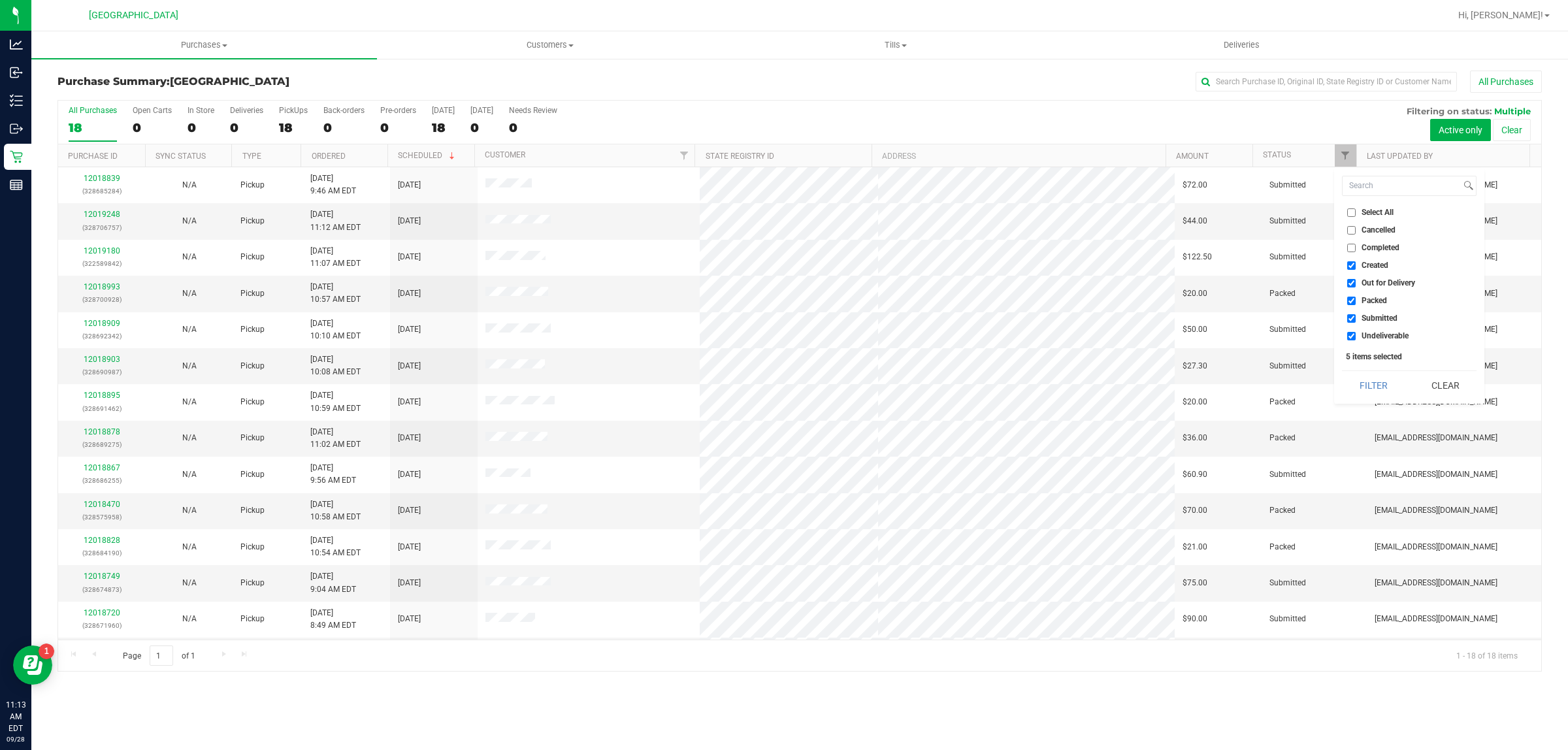
click at [1353, 213] on input "Select All" at bounding box center [1352, 213] width 8 height 8
checkbox input "true"
click at [1353, 213] on input "Select All" at bounding box center [1352, 213] width 8 height 8
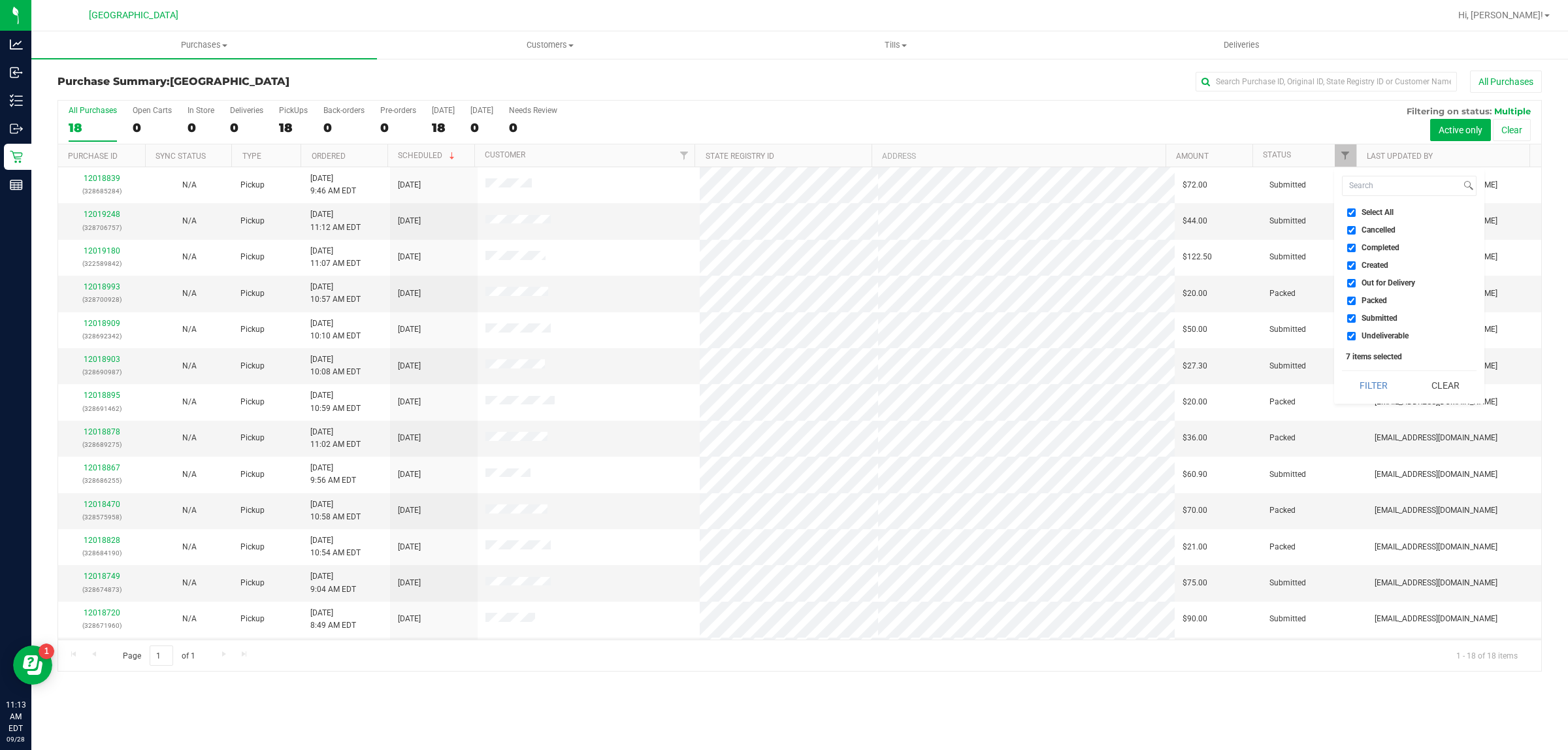
checkbox input "false"
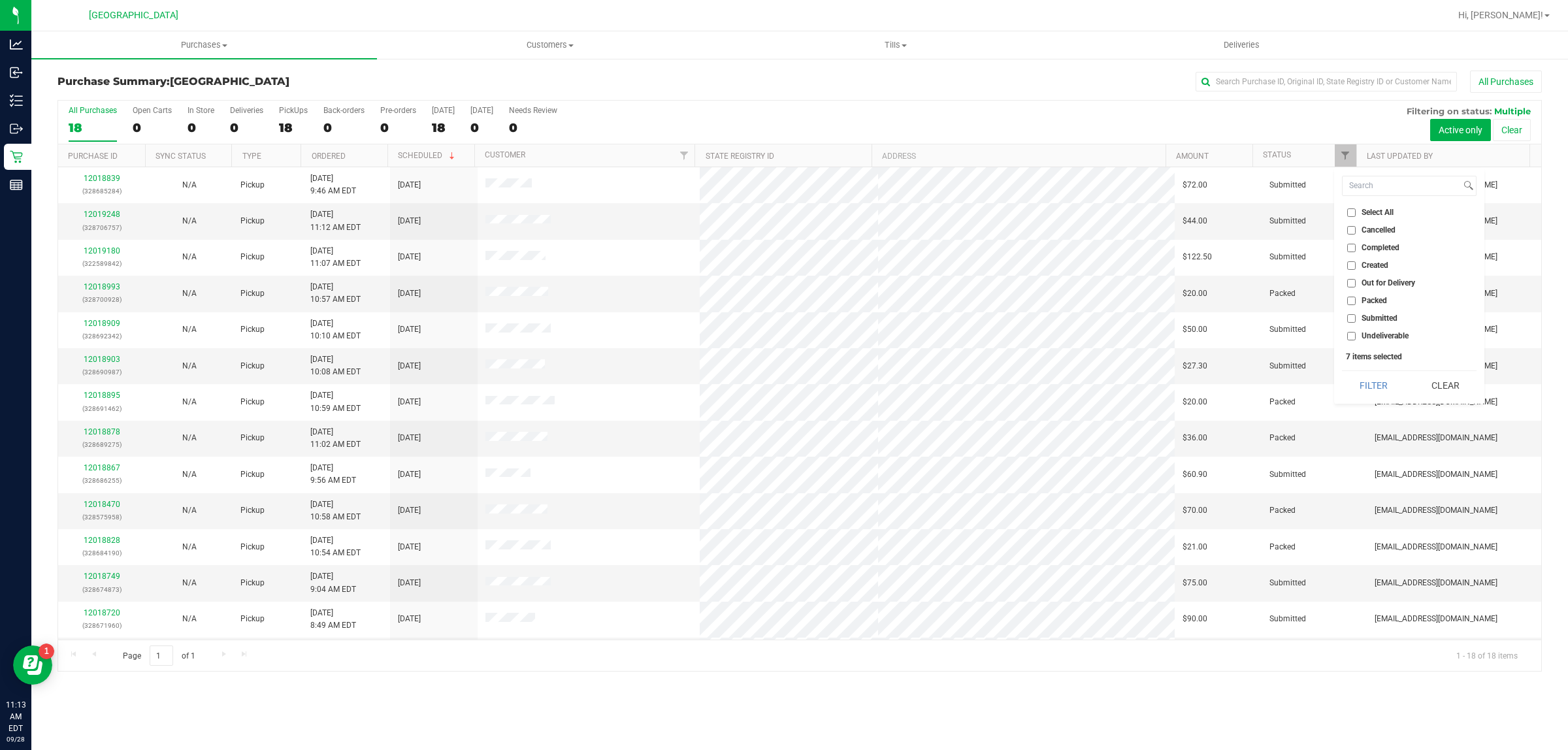
checkbox input "false"
click at [1354, 299] on input "Packed" at bounding box center [1352, 300] width 8 height 8
click at [1354, 302] on input "Packed" at bounding box center [1352, 300] width 8 height 8
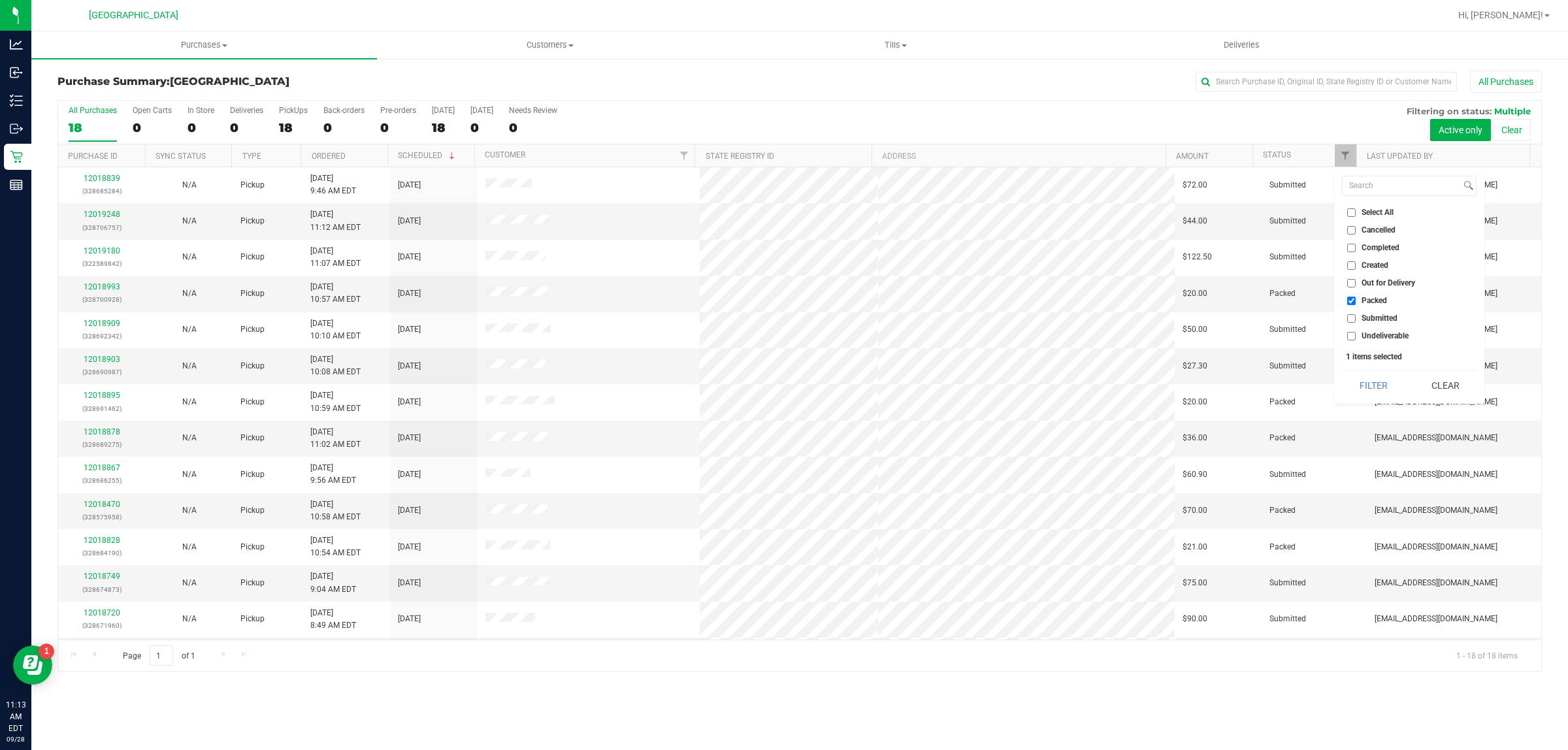
checkbox input "false"
click at [1354, 322] on input "Submitted" at bounding box center [1352, 319] width 8 height 8
checkbox input "true"
click at [1373, 377] on button "Filter" at bounding box center [1373, 385] width 63 height 29
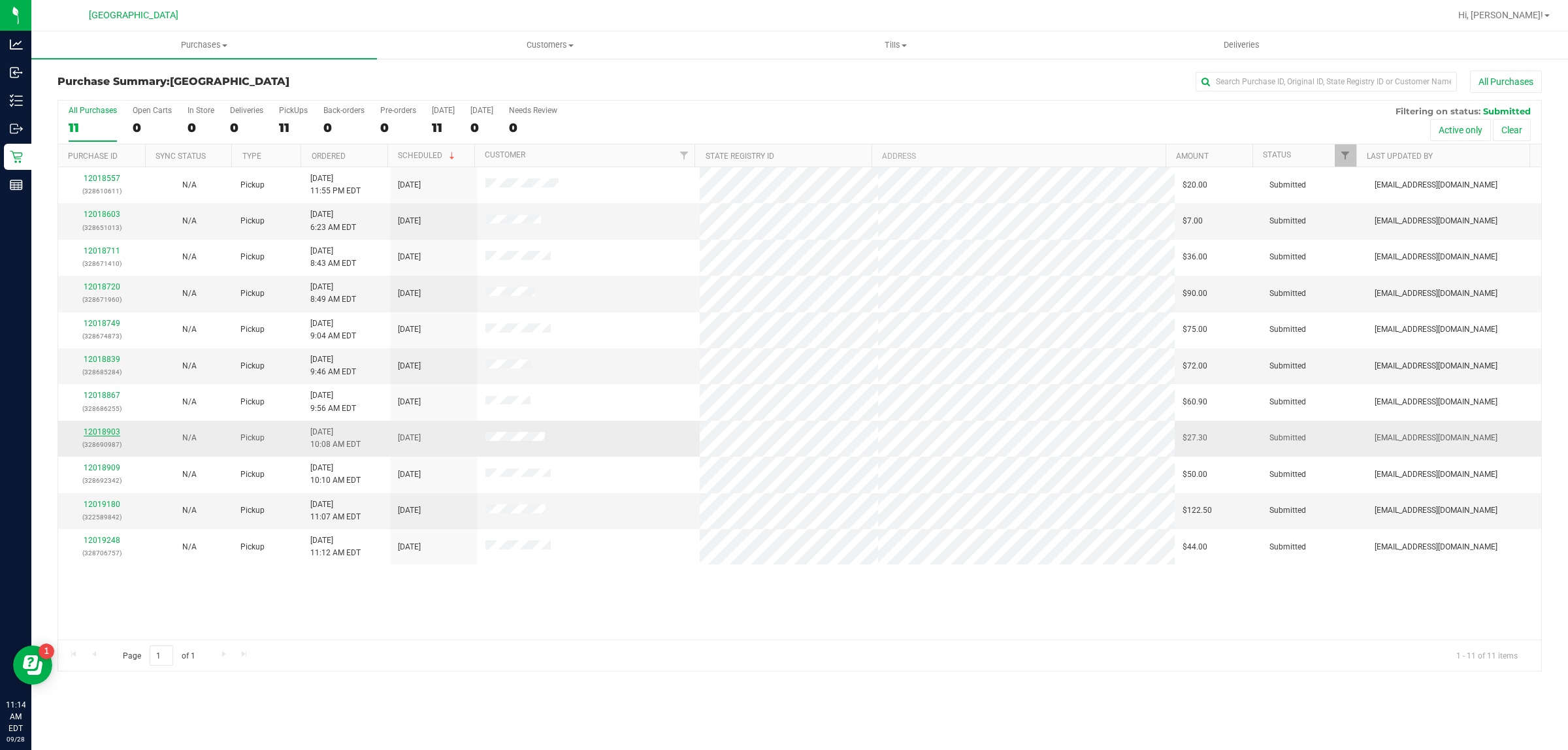
click at [113, 432] on link "12018903" at bounding box center [102, 431] width 37 height 9
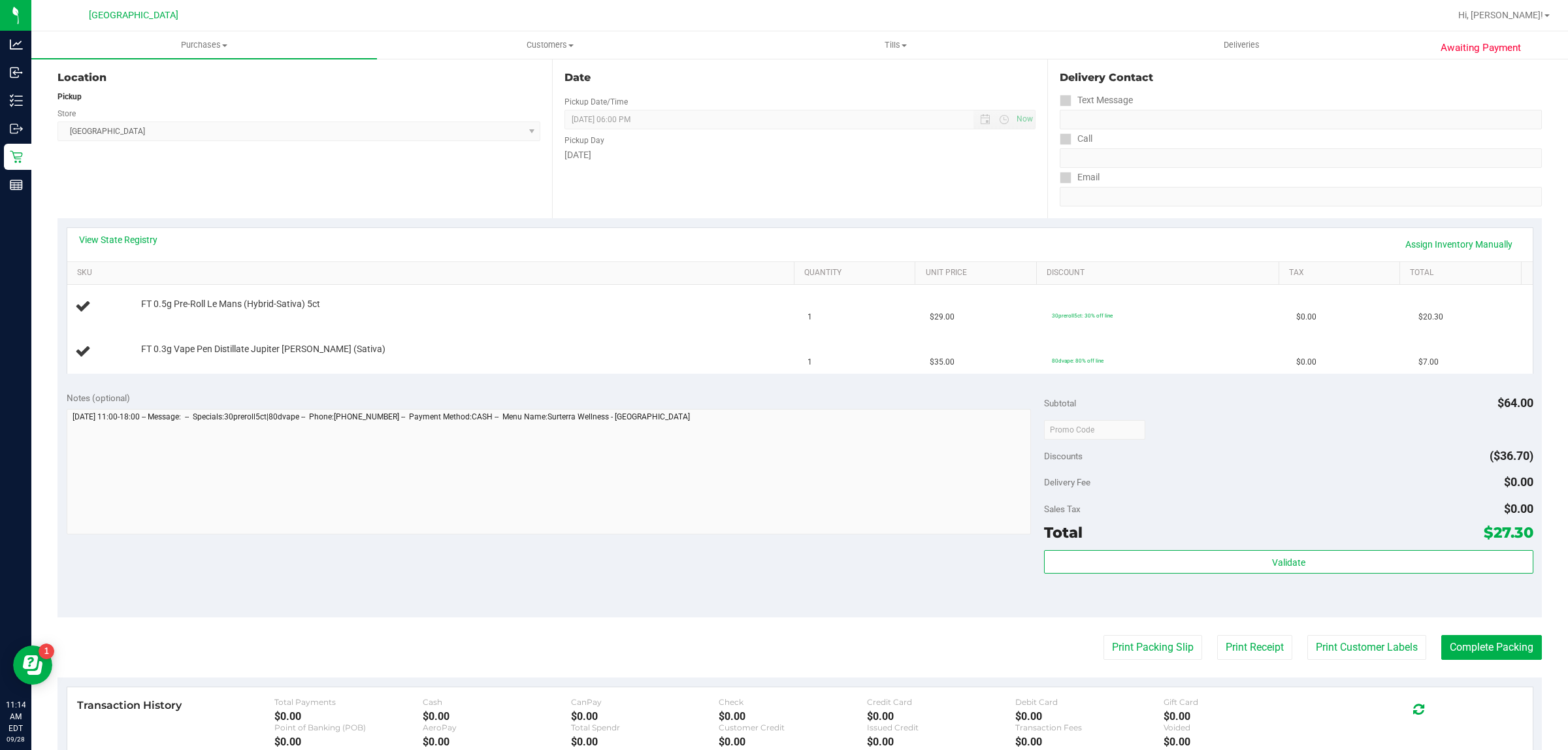
scroll to position [164, 0]
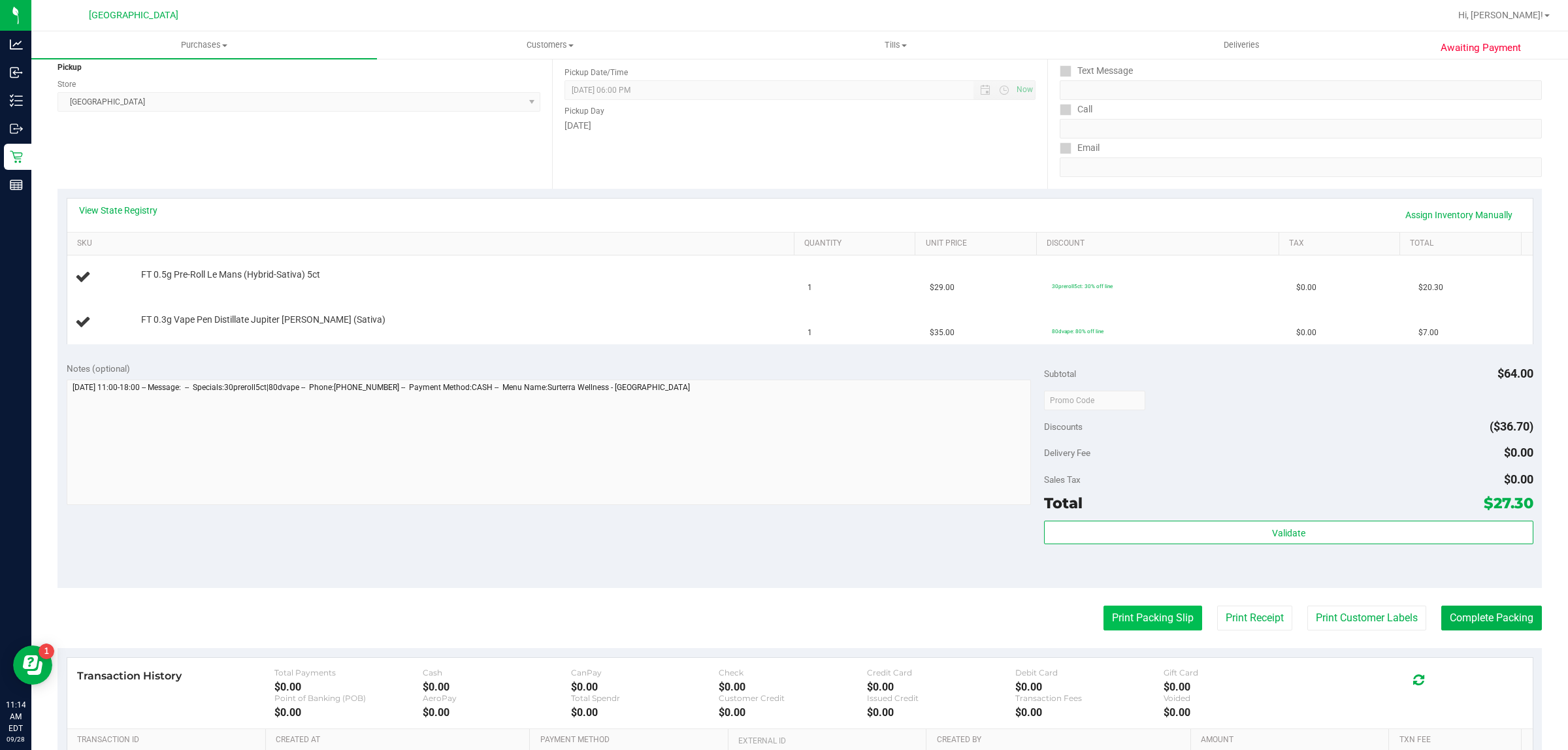
click at [1104, 612] on button "Print Packing Slip" at bounding box center [1153, 618] width 99 height 25
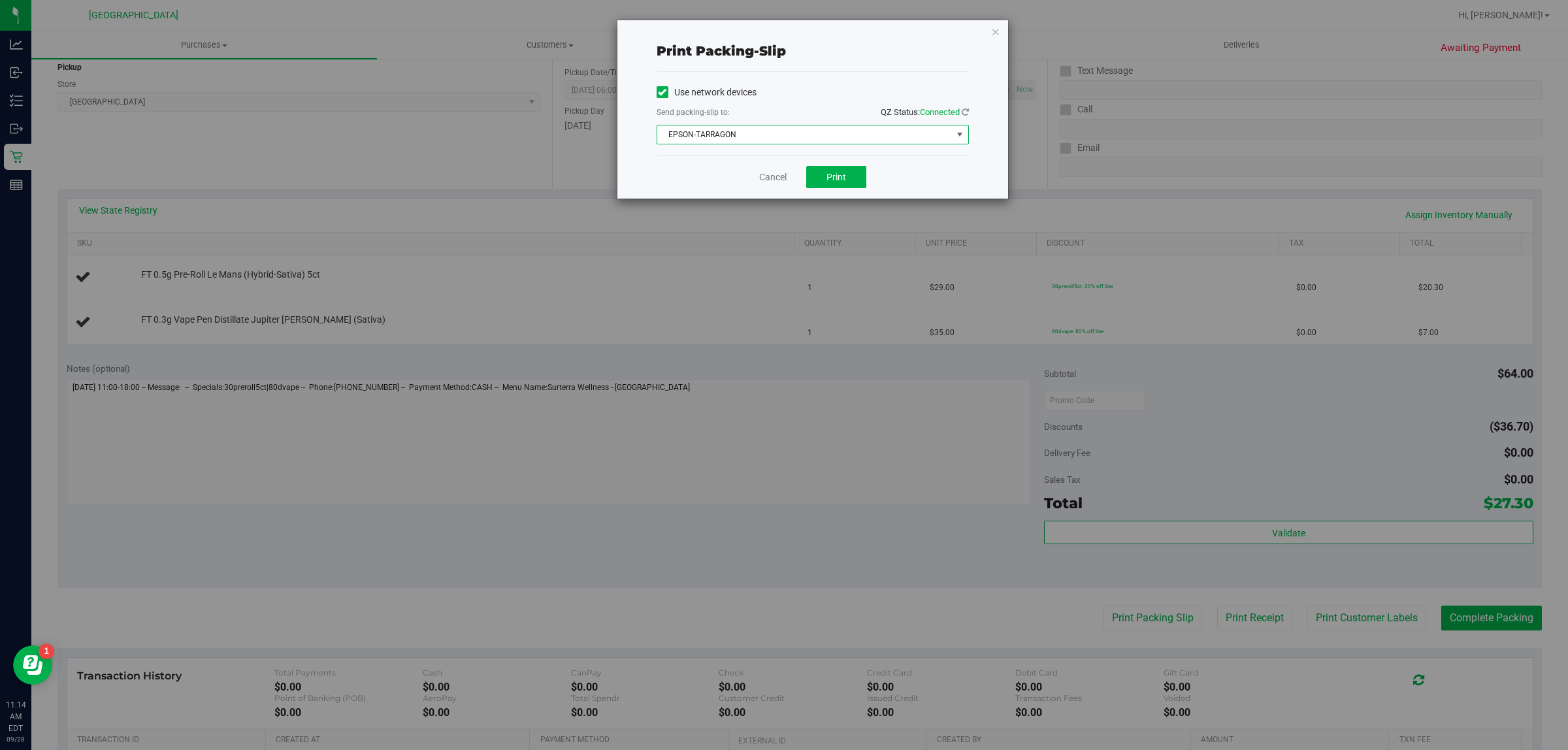
click at [825, 138] on span "EPSON-TARRAGON" at bounding box center [805, 134] width 295 height 18
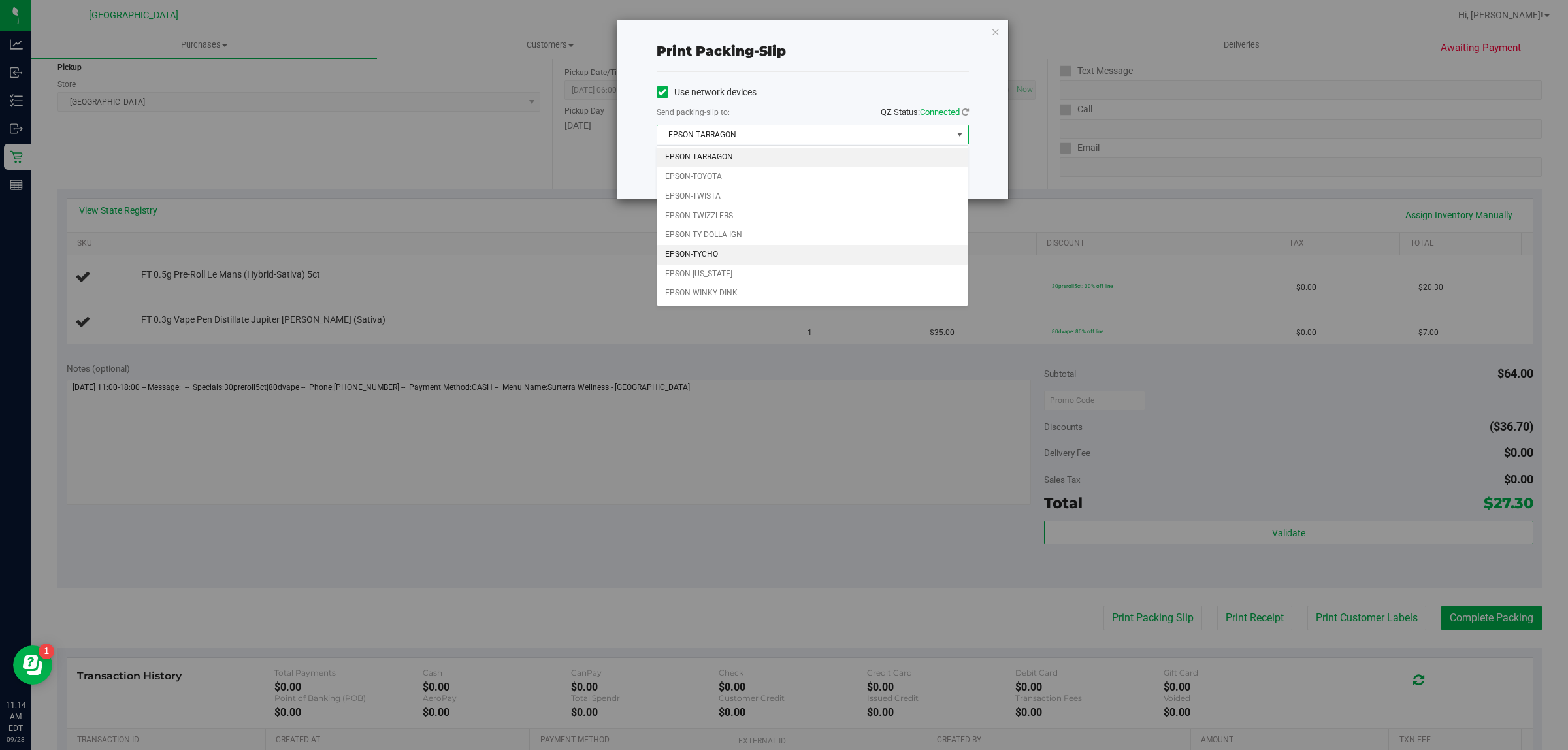
click at [788, 252] on li "EPSON-TYCHO" at bounding box center [813, 255] width 311 height 20
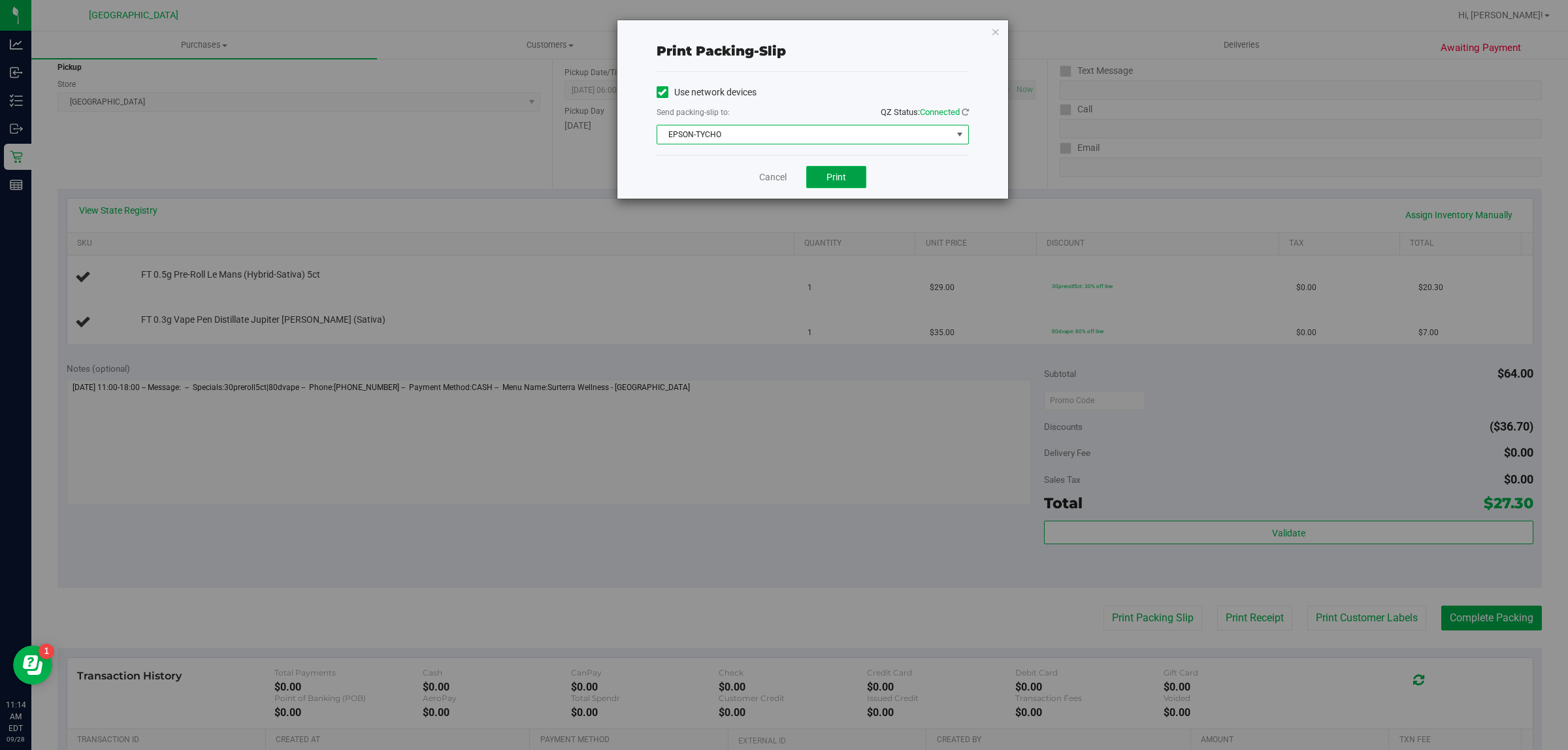
click at [833, 180] on span "Print" at bounding box center [836, 177] width 20 height 11
click at [768, 180] on link "Cancel" at bounding box center [773, 177] width 28 height 14
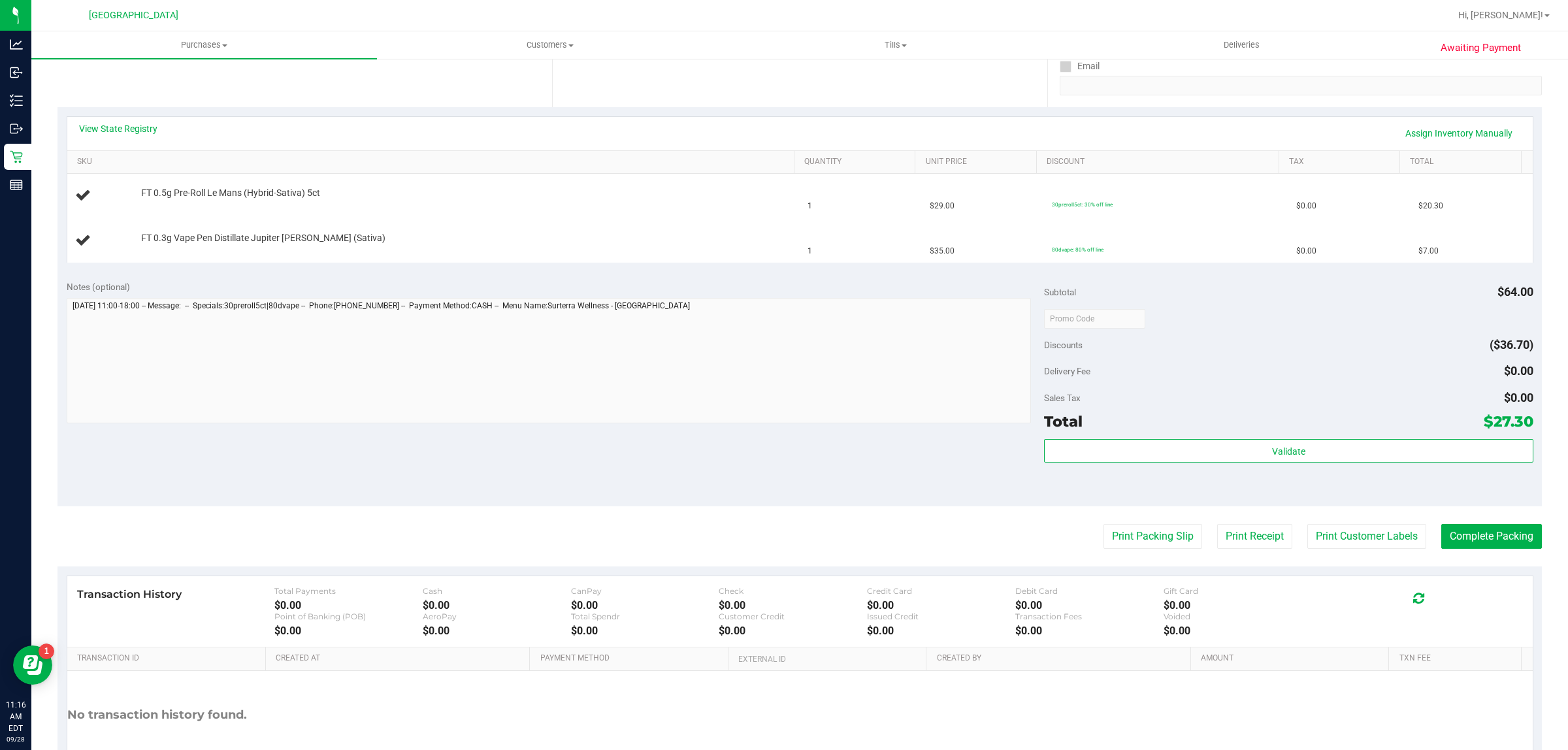
scroll to position [331, 0]
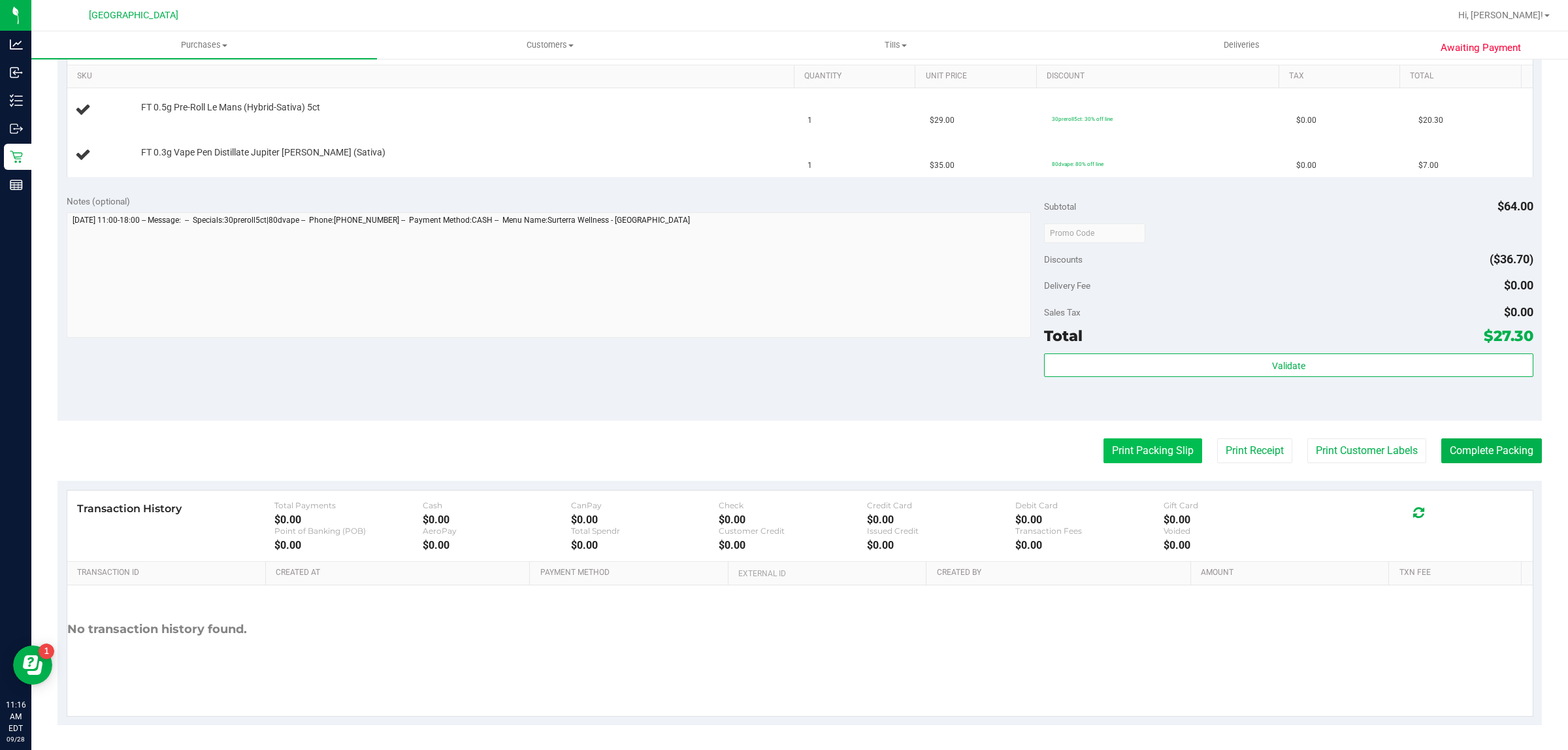
click at [1154, 441] on button "Print Packing Slip" at bounding box center [1153, 450] width 99 height 25
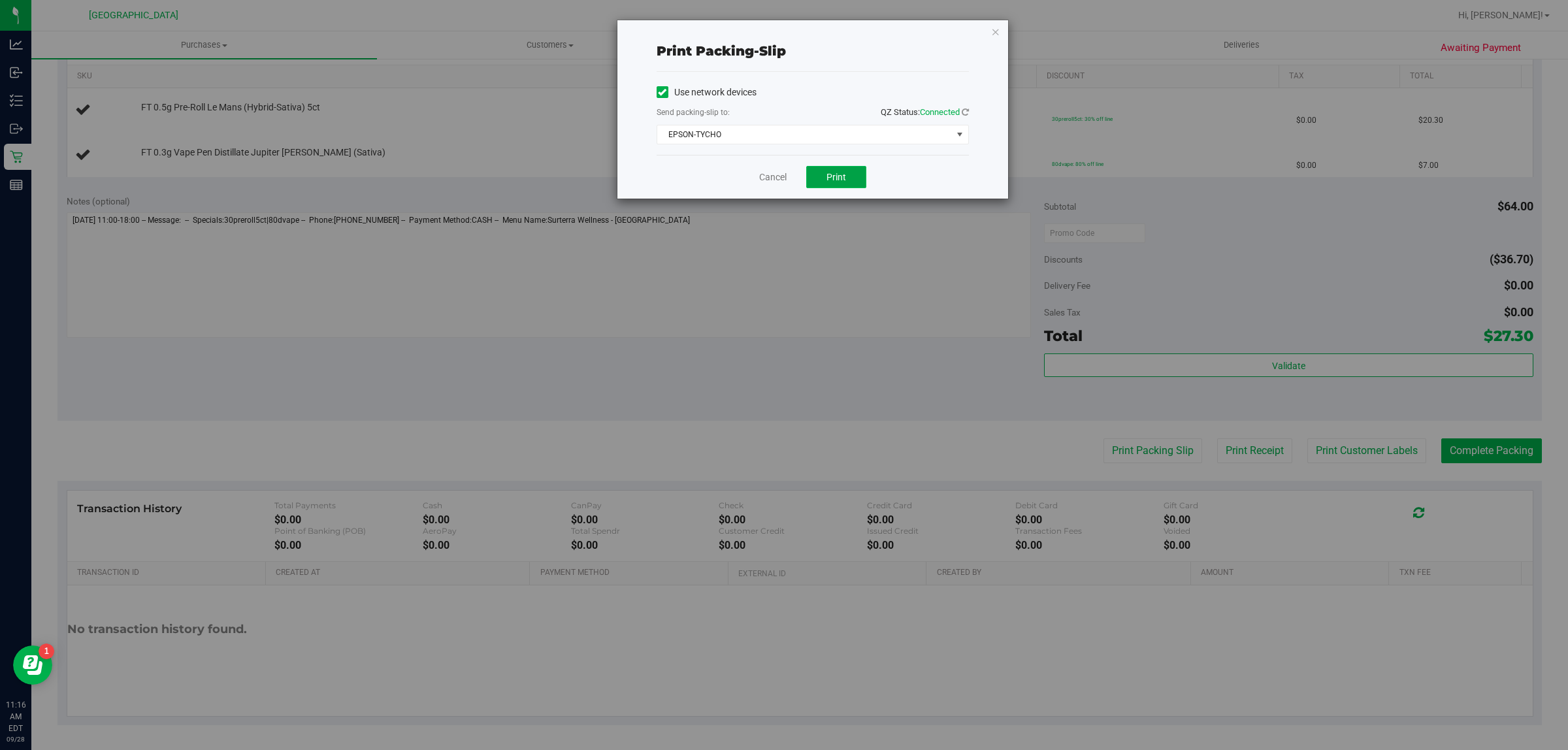
click at [842, 171] on button "Print" at bounding box center [836, 177] width 60 height 22
click at [778, 177] on link "Cancel" at bounding box center [773, 177] width 28 height 14
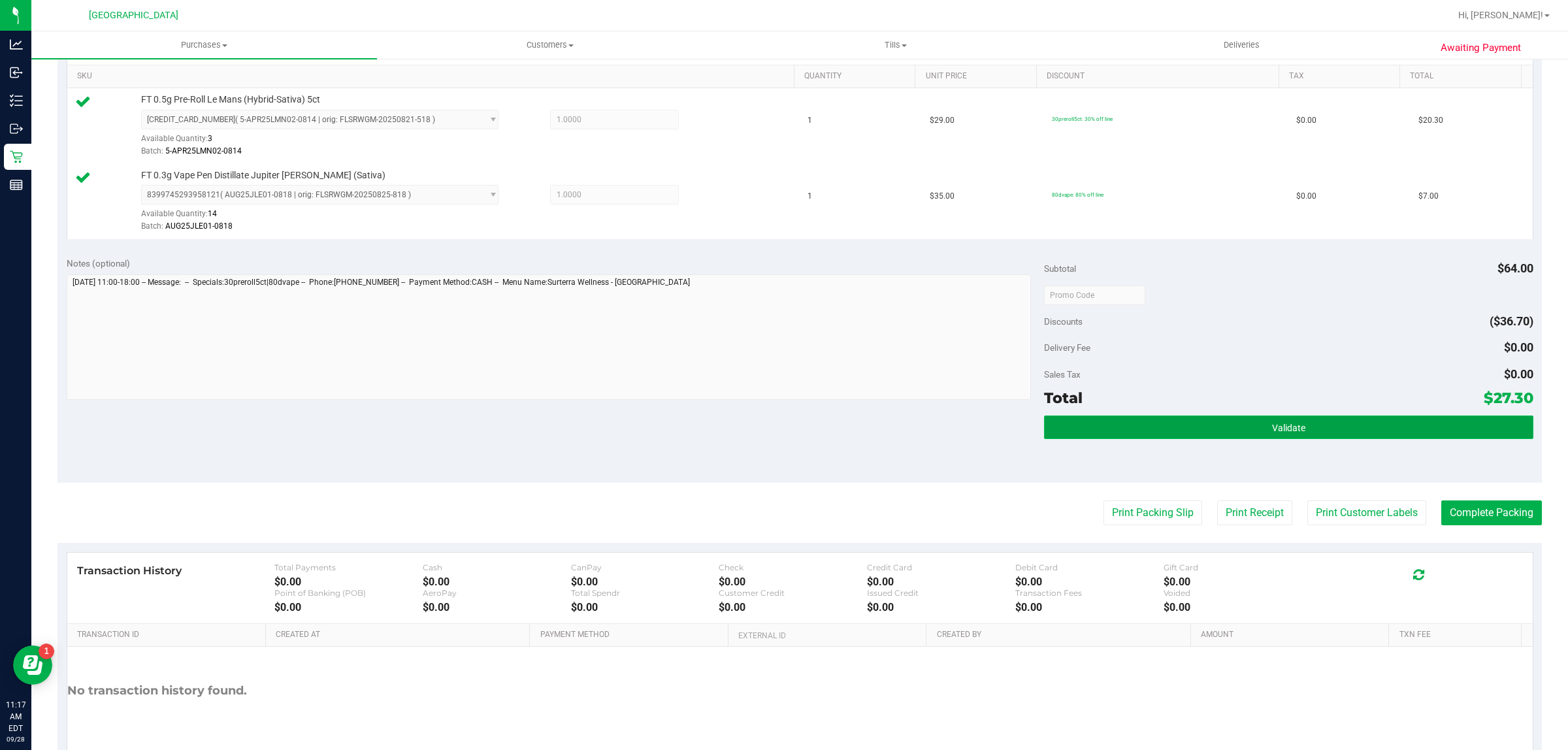
click at [1073, 439] on button "Validate" at bounding box center [1288, 427] width 489 height 24
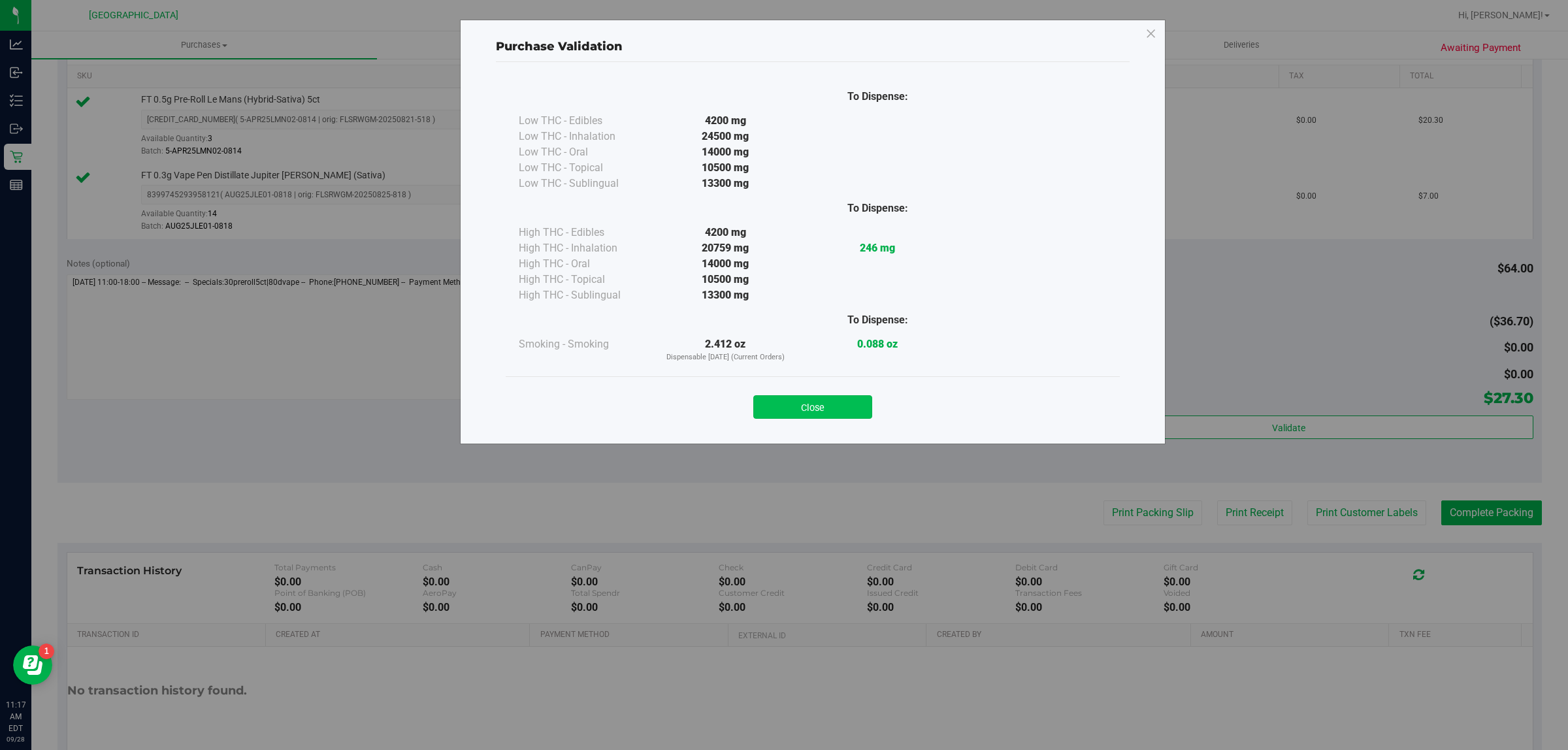
click at [836, 410] on button "Close" at bounding box center [812, 407] width 119 height 24
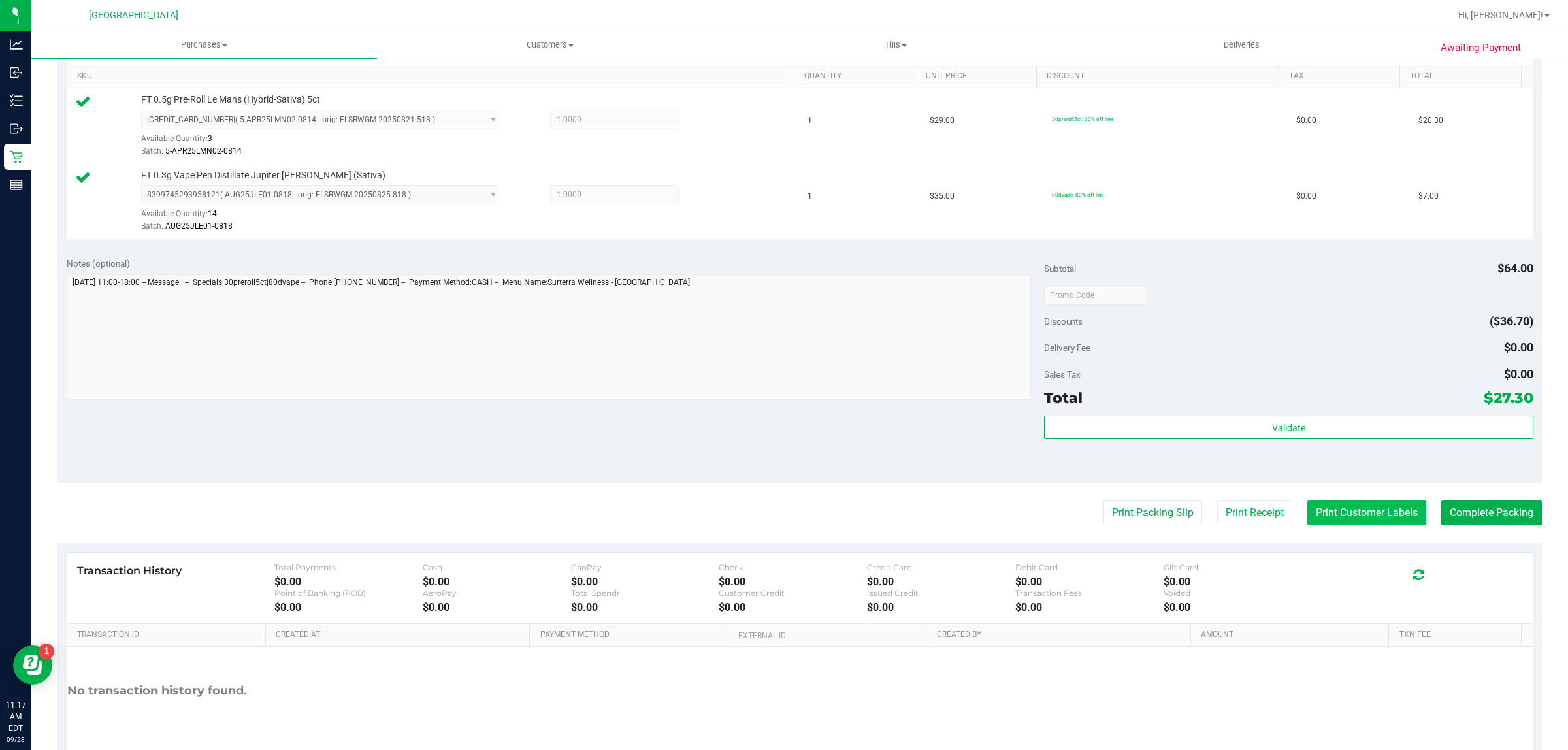
click at [1318, 503] on button "Print Customer Labels" at bounding box center [1367, 513] width 119 height 25
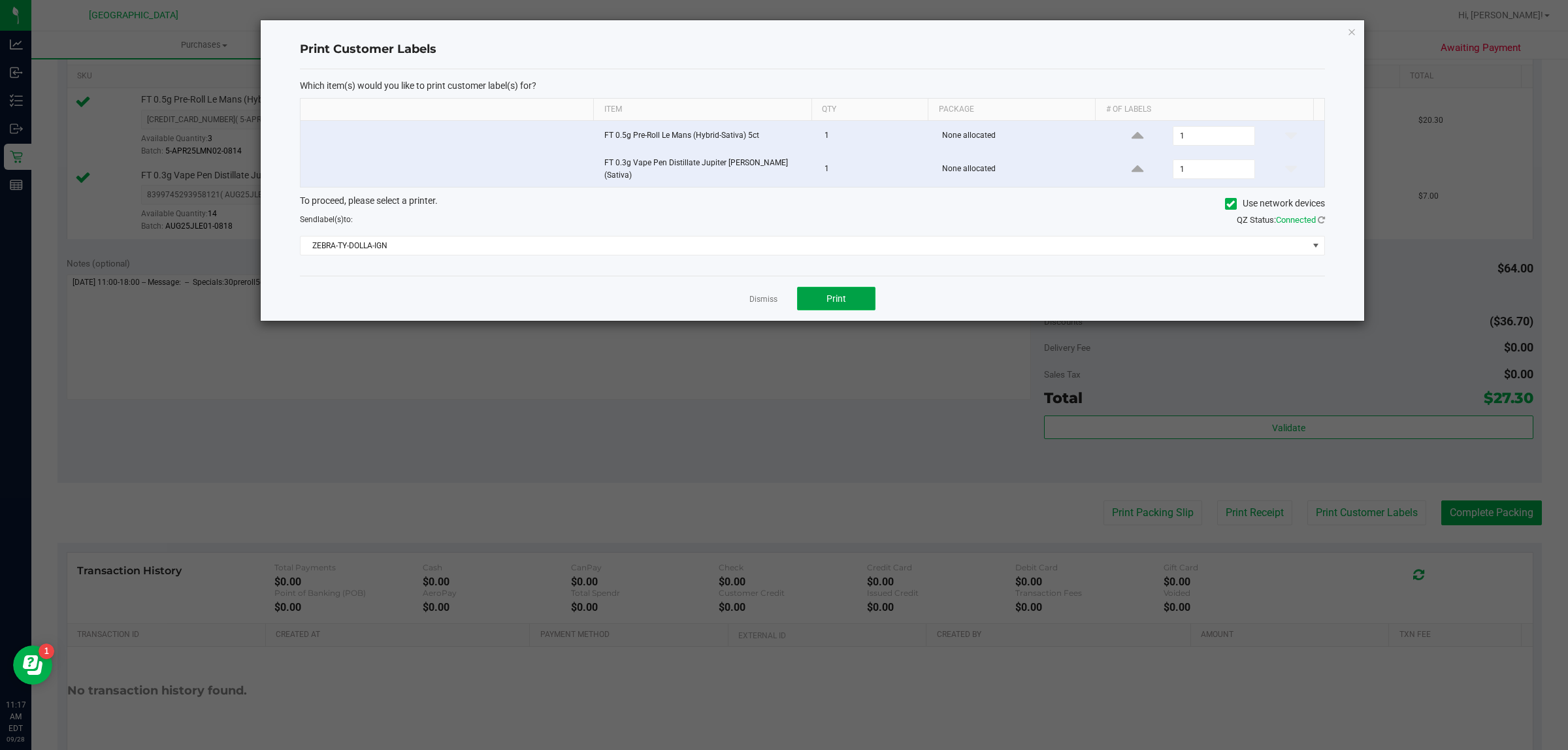
click at [807, 287] on button "Print" at bounding box center [837, 298] width 79 height 24
click at [765, 296] on link "Dismiss" at bounding box center [763, 300] width 28 height 11
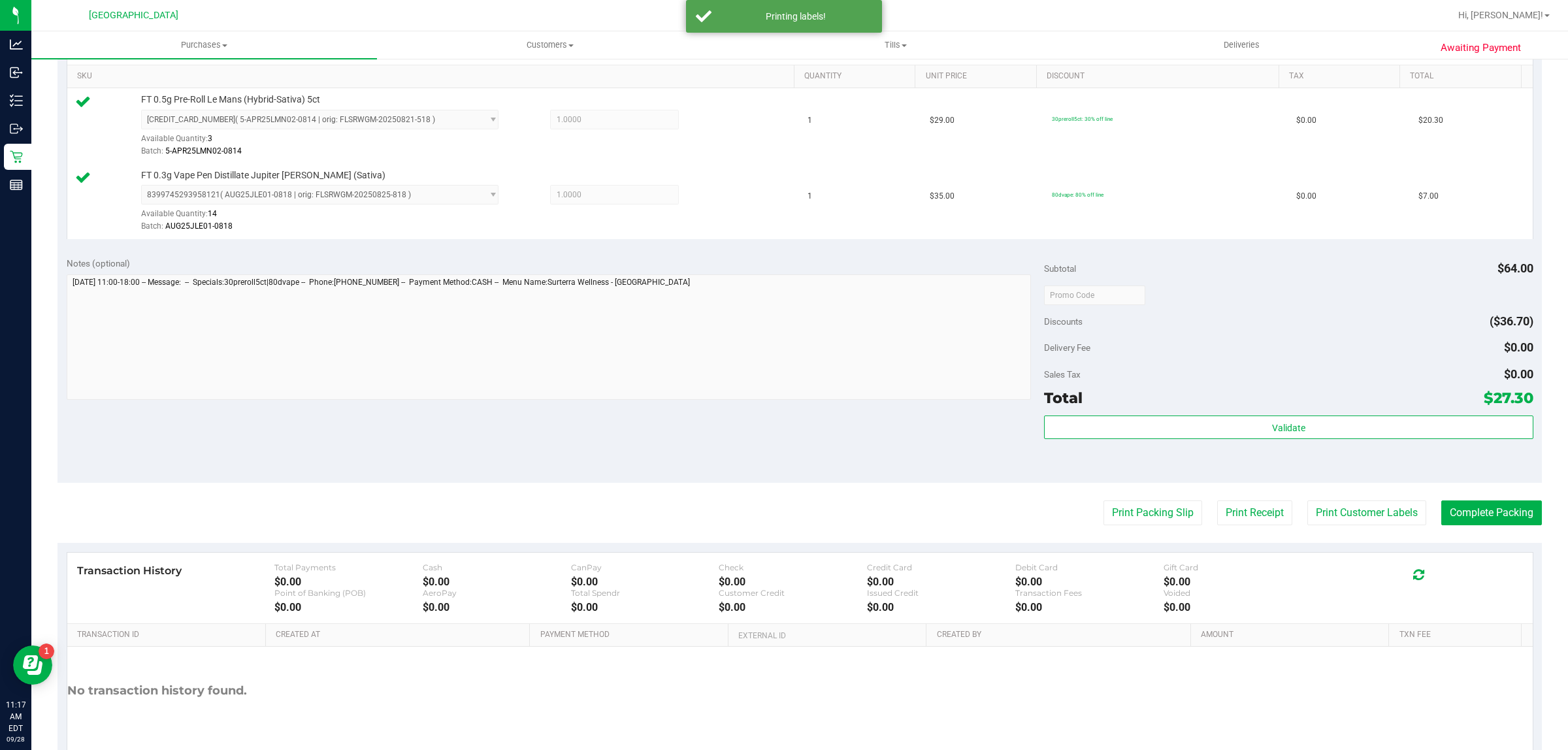
click at [1108, 409] on div "Total $27.30" at bounding box center [1288, 398] width 489 height 24
click at [1109, 413] on div "Subtotal $64.00 Discounts ($36.70) Delivery Fee $0.00 Sales Tax $0.00 Total $27…" at bounding box center [1288, 366] width 489 height 218
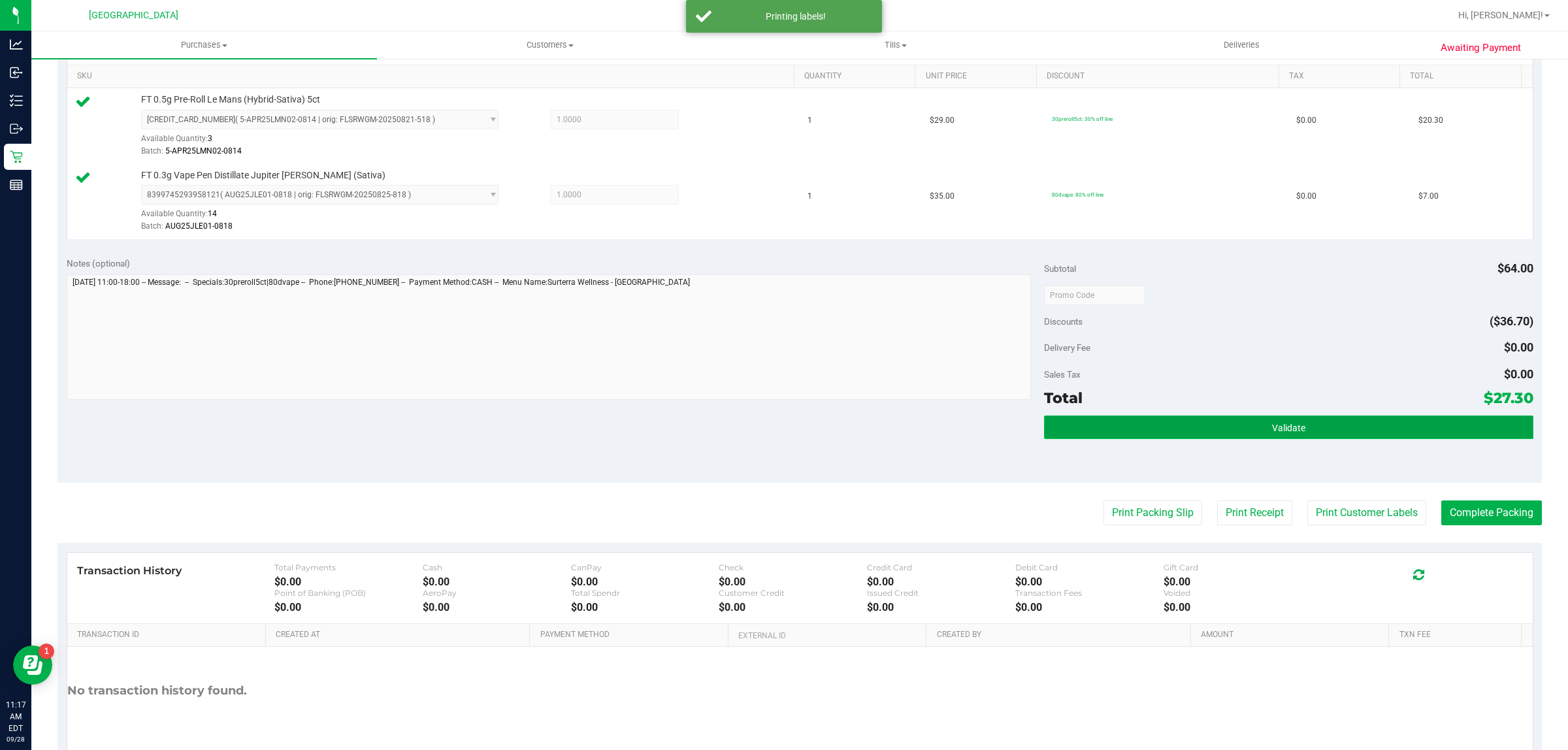
click at [1108, 416] on button "Validate" at bounding box center [1288, 427] width 489 height 24
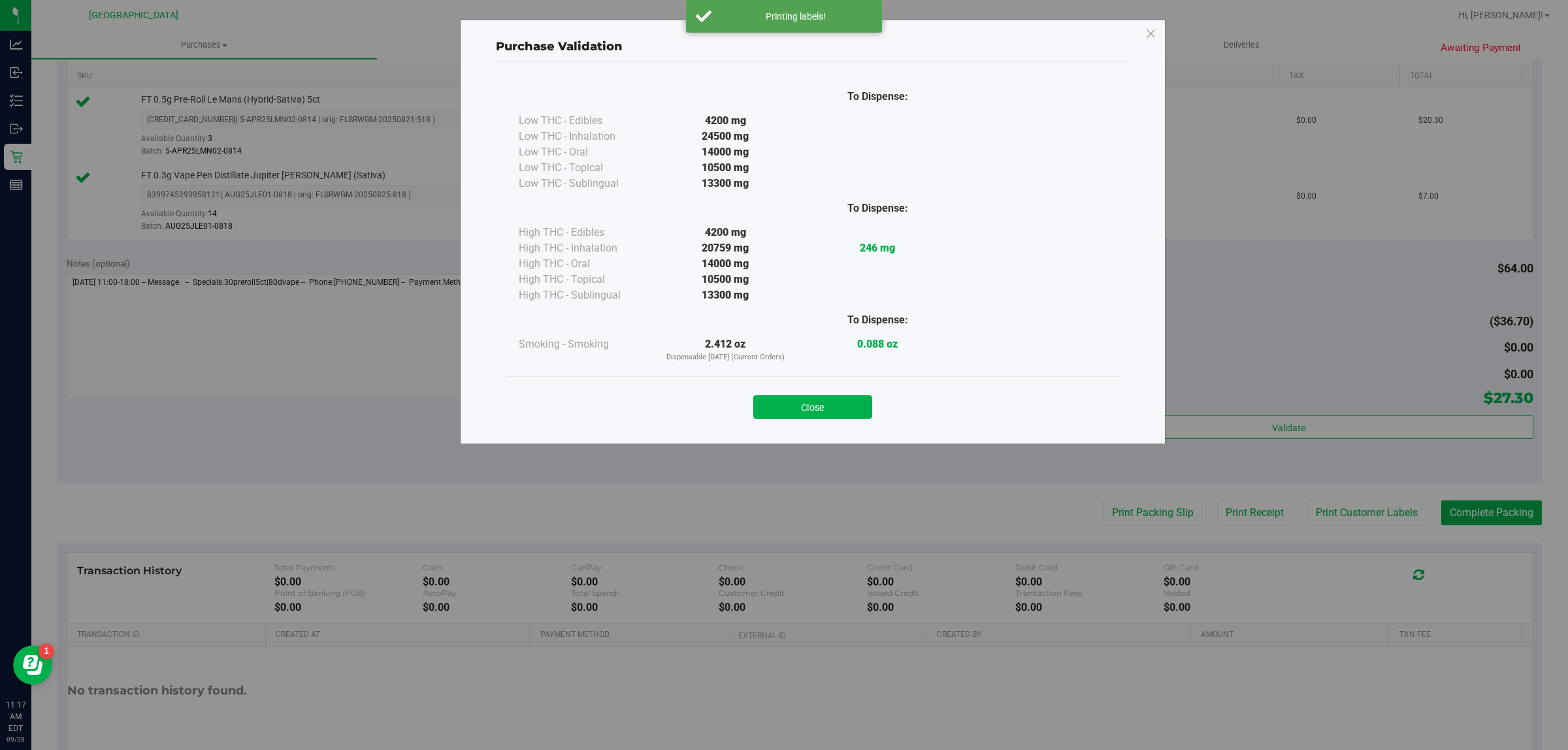
click at [859, 391] on div "Close" at bounding box center [813, 403] width 594 height 33
click at [861, 394] on div "Close" at bounding box center [813, 403] width 594 height 33
click at [778, 400] on button "Close" at bounding box center [812, 407] width 119 height 24
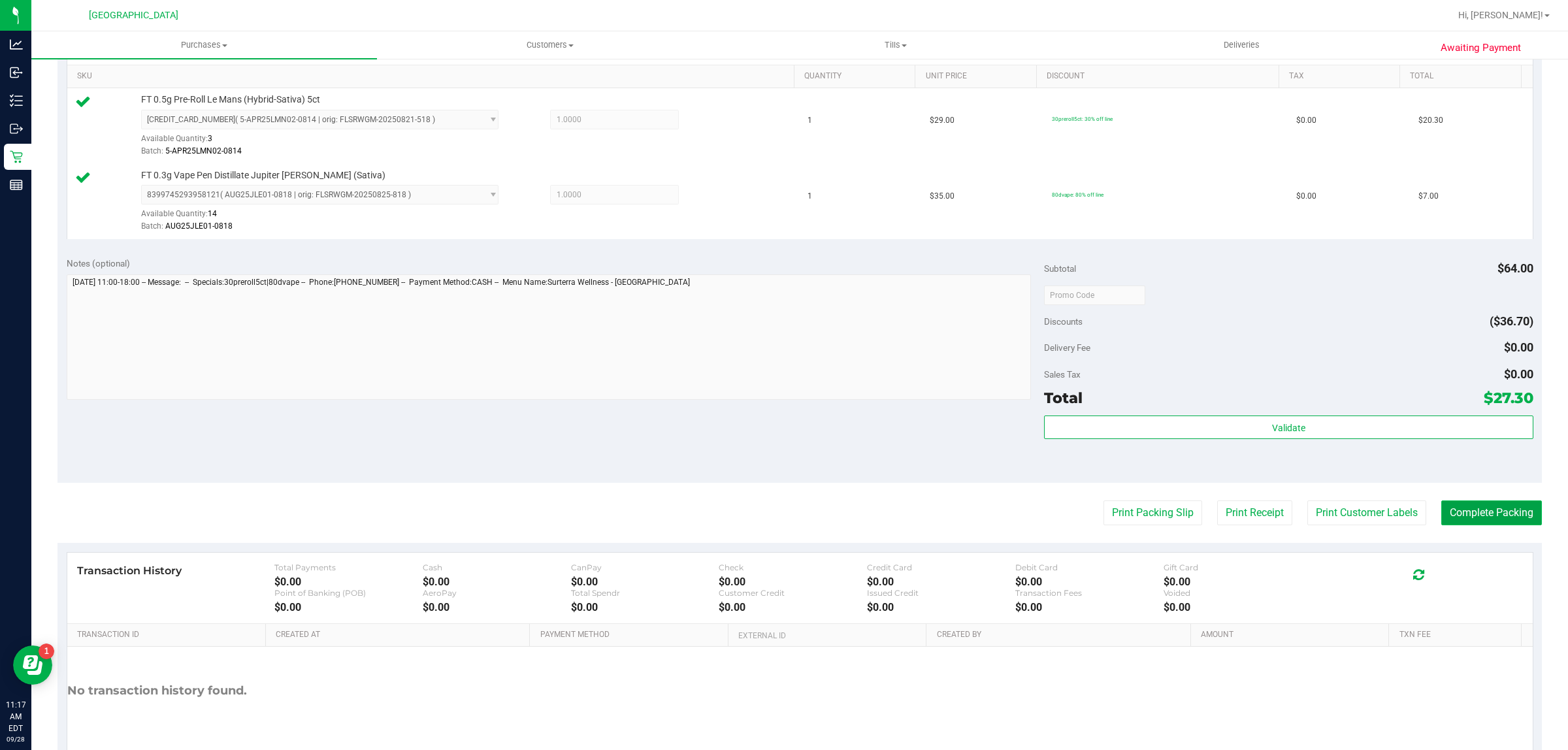
click at [1451, 508] on button "Complete Packing" at bounding box center [1491, 513] width 101 height 25
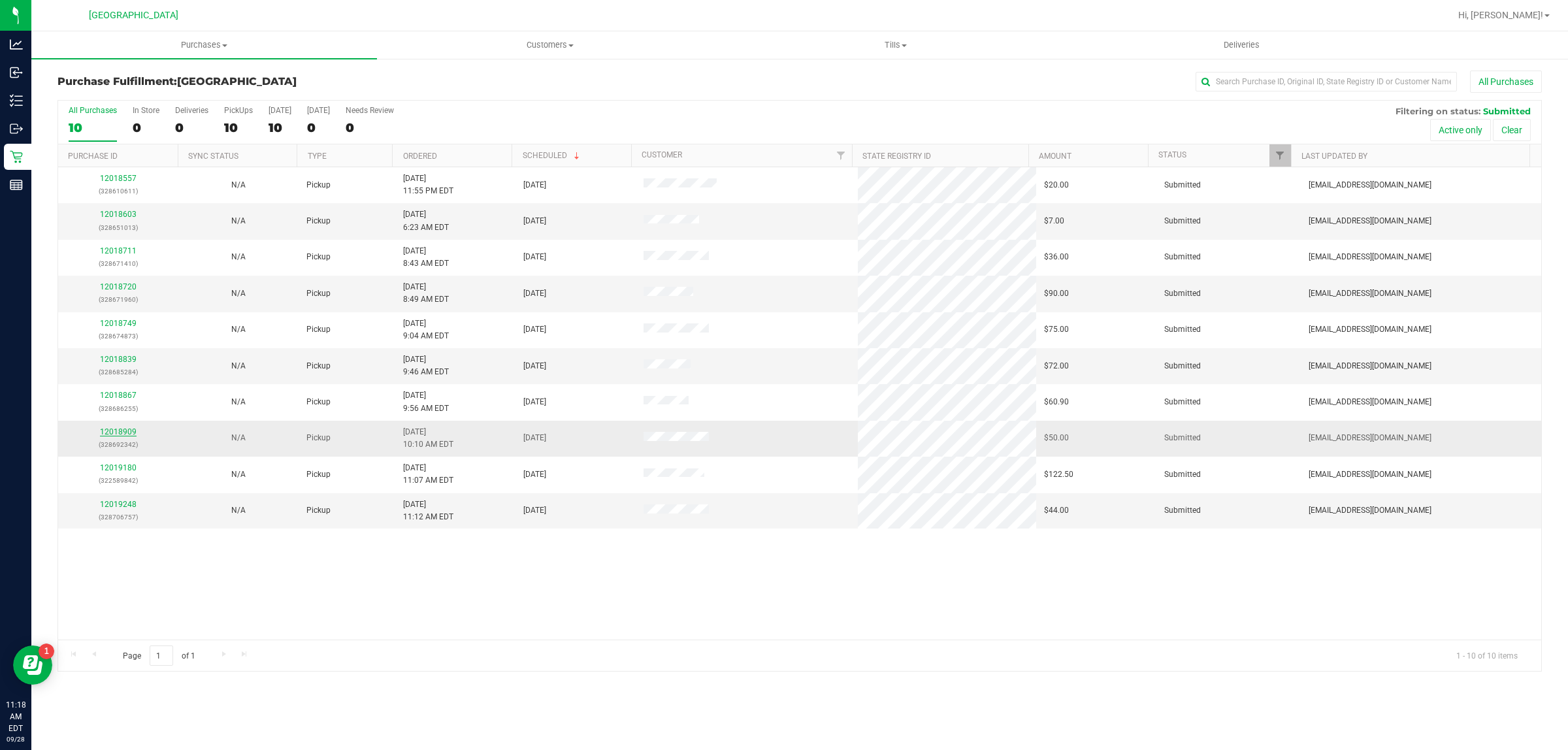
click at [118, 433] on link "12018909" at bounding box center [118, 431] width 37 height 9
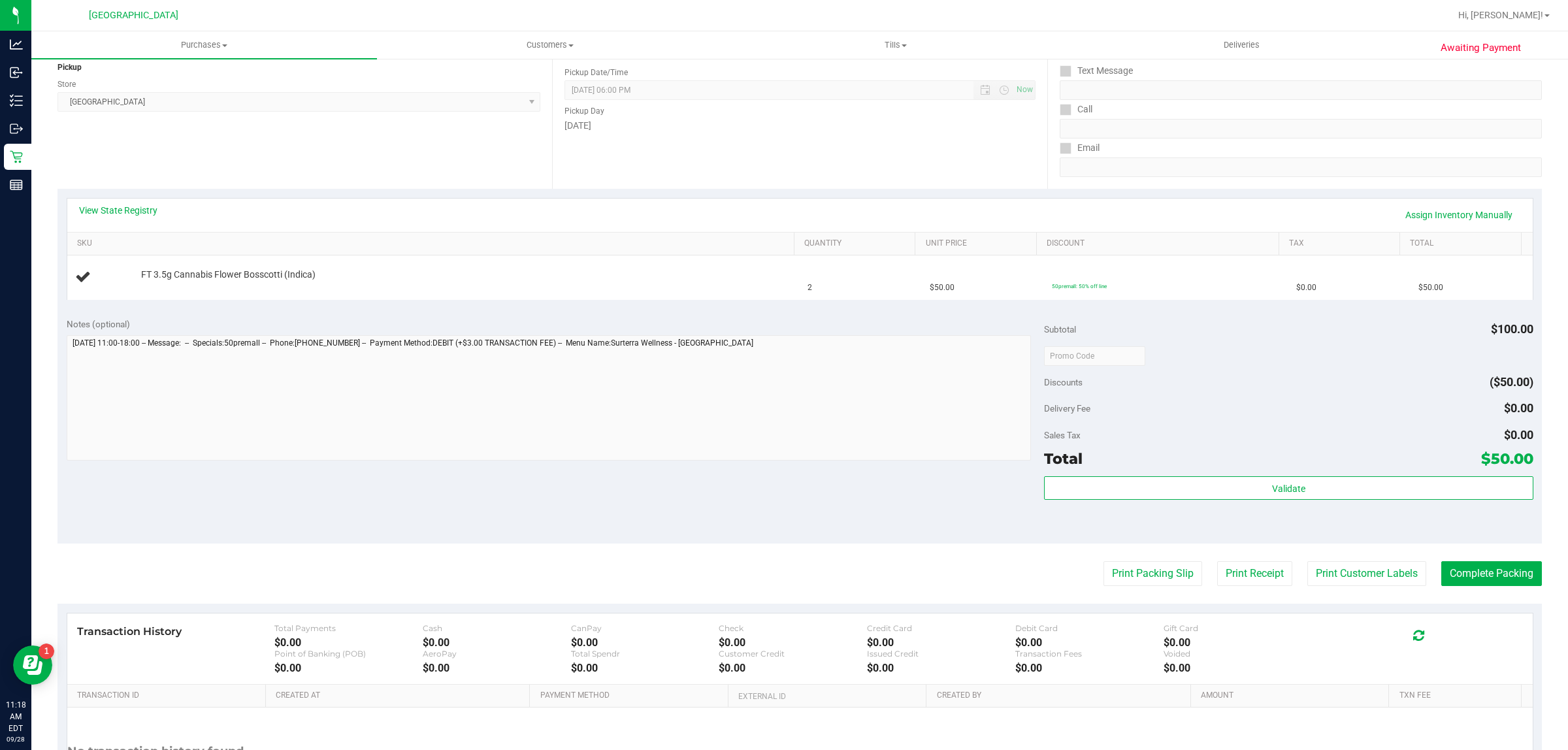
scroll to position [82, 0]
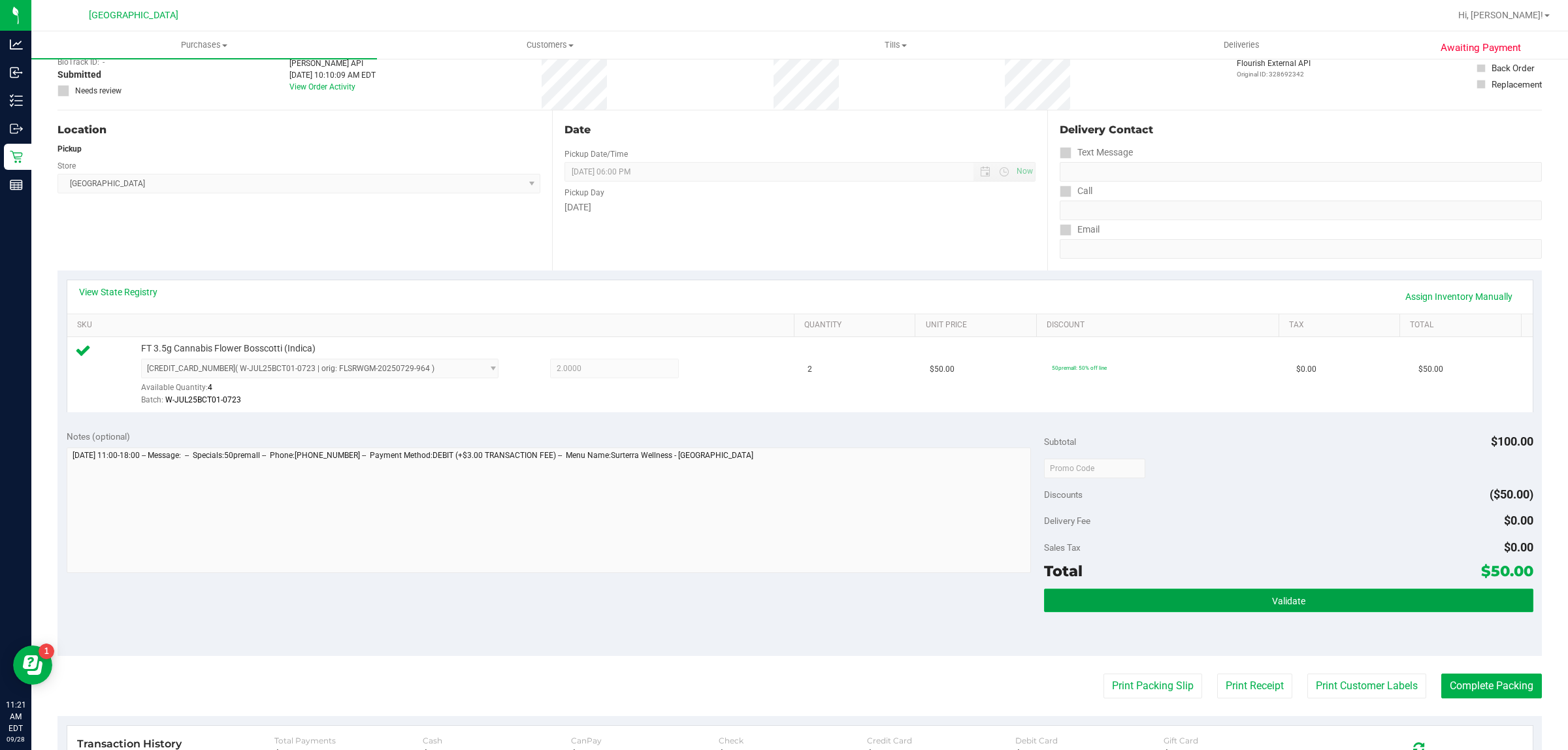
click at [1114, 609] on button "Validate" at bounding box center [1288, 600] width 489 height 24
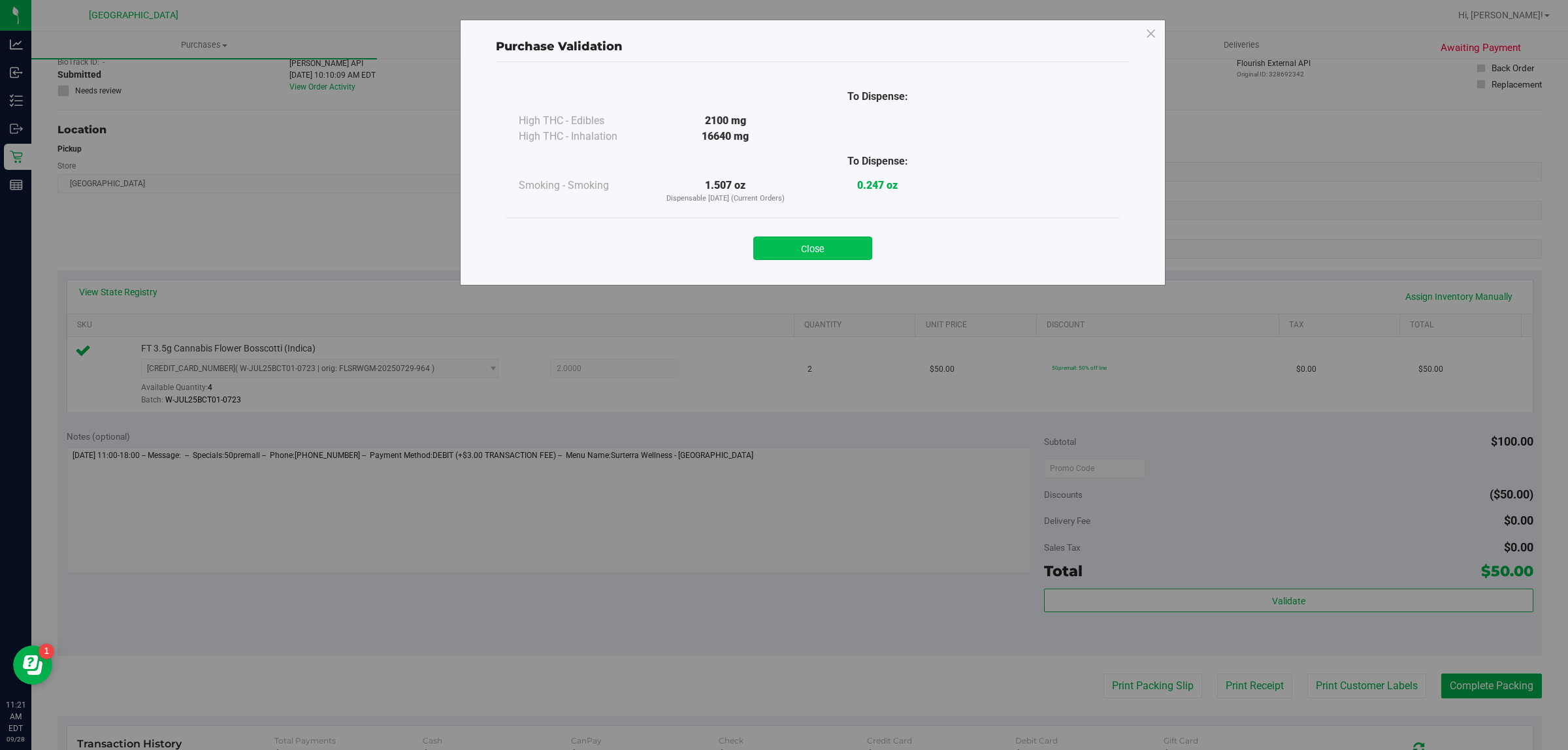
click at [802, 257] on button "Close" at bounding box center [812, 248] width 119 height 24
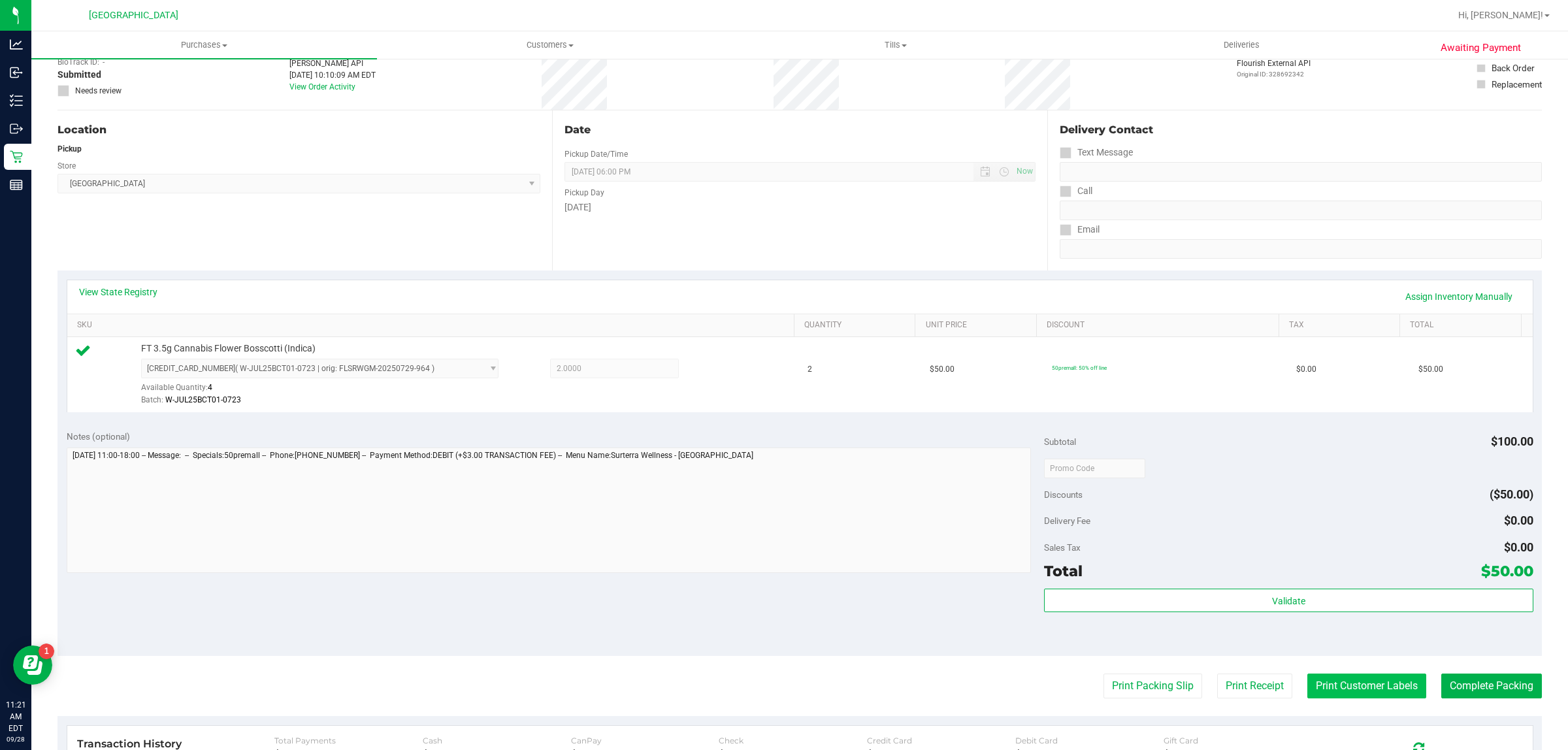
click at [1386, 696] on button "Print Customer Labels" at bounding box center [1367, 686] width 119 height 25
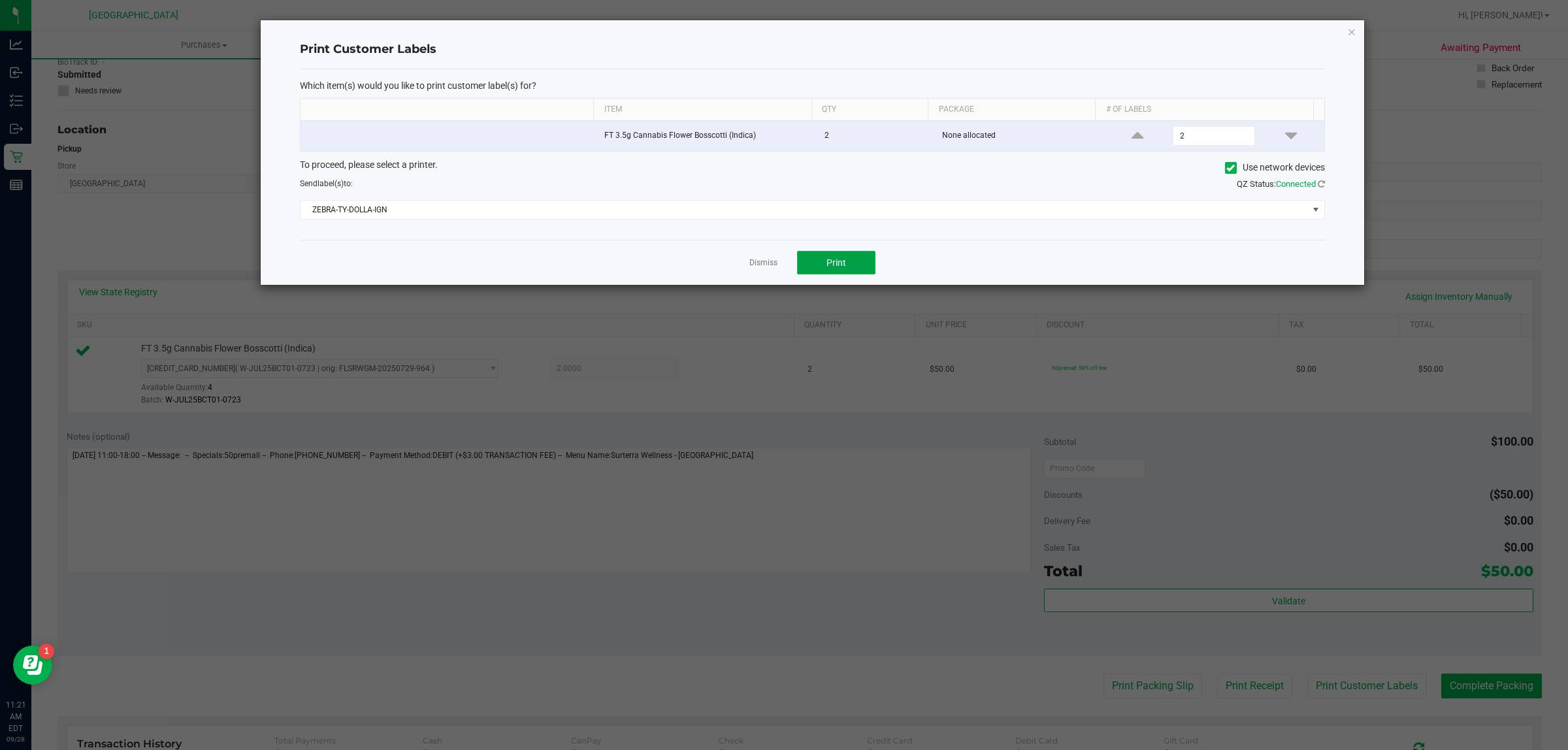
click at [847, 268] on button "Print" at bounding box center [837, 262] width 79 height 24
click at [765, 264] on link "Dismiss" at bounding box center [763, 263] width 28 height 11
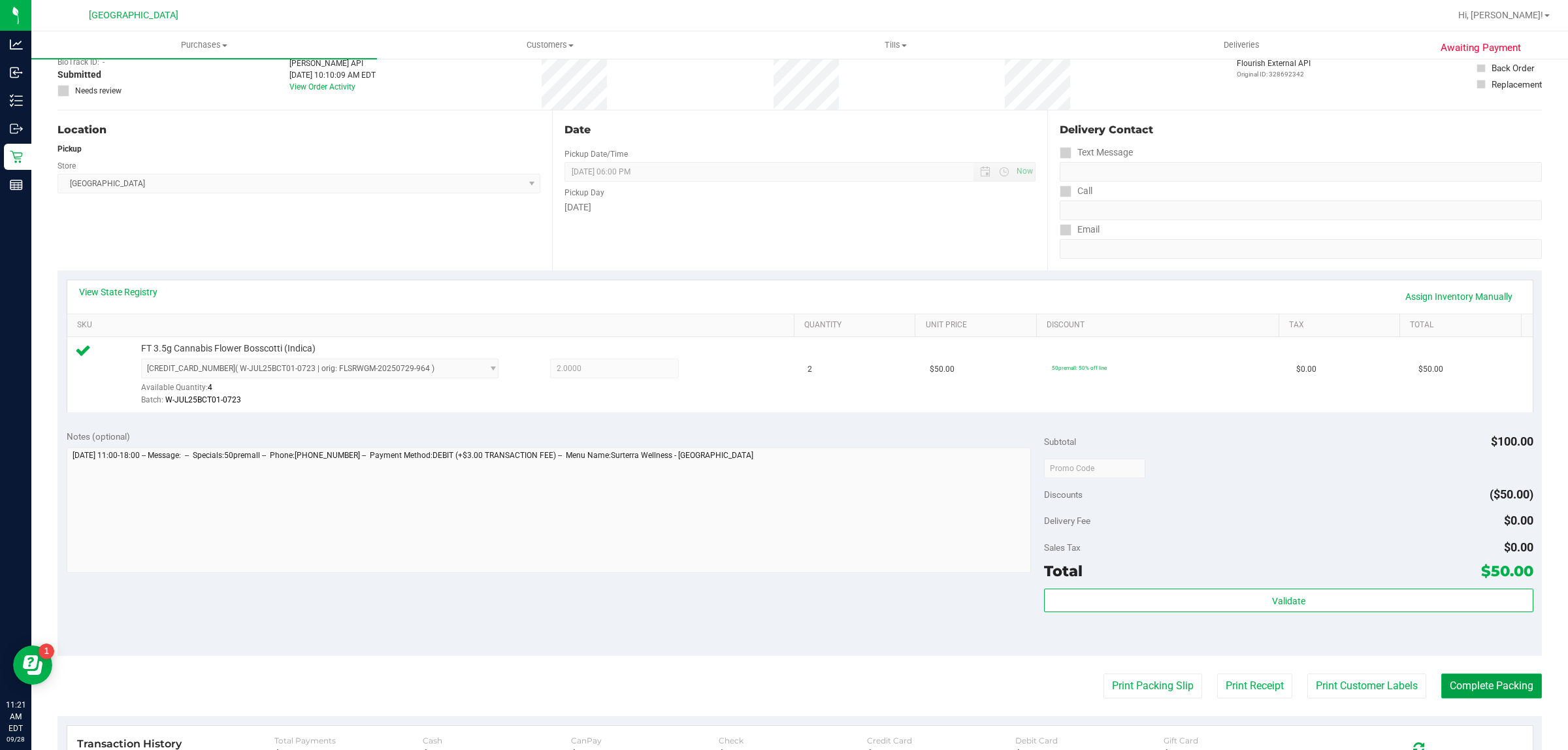
click at [1516, 687] on button "Complete Packing" at bounding box center [1491, 686] width 101 height 25
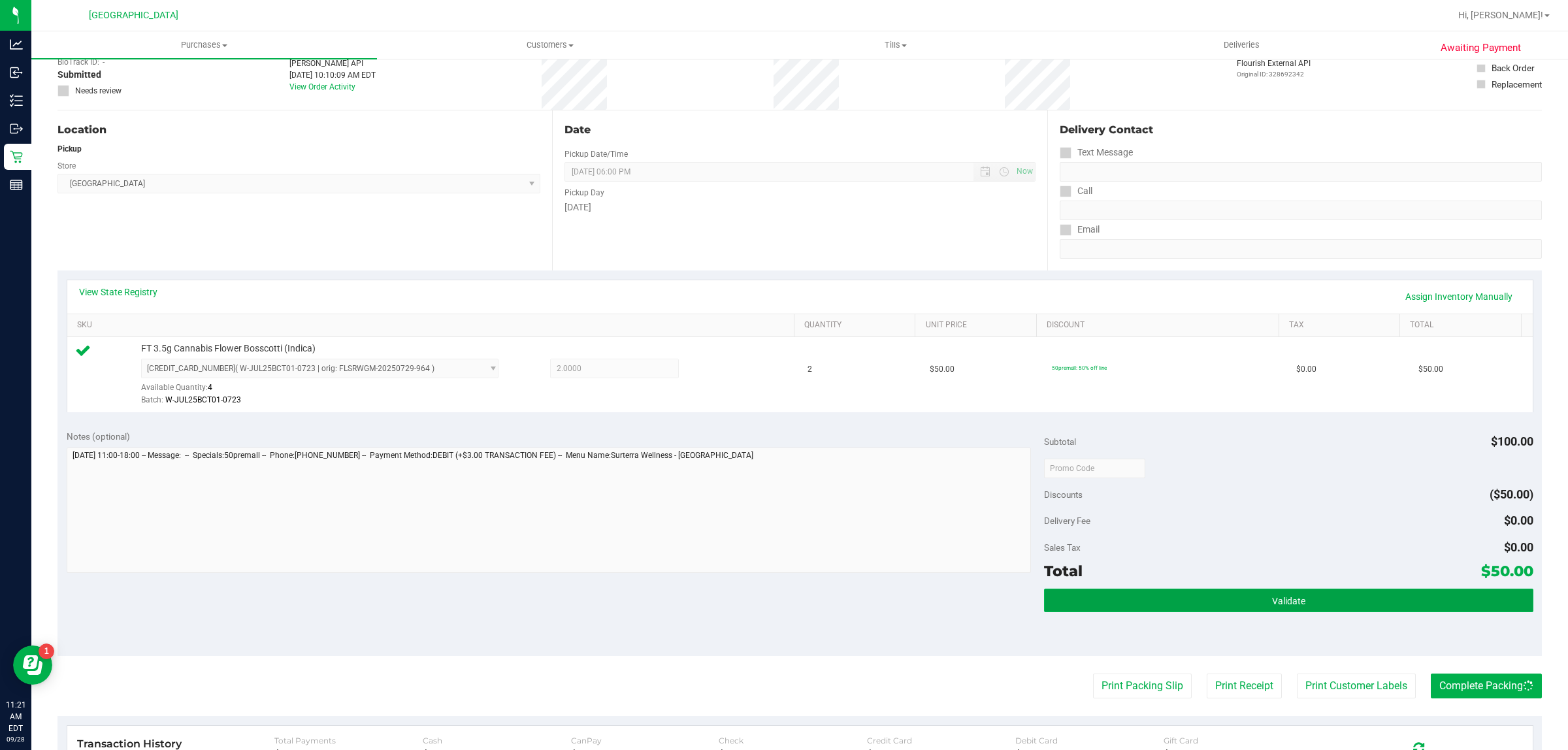
click at [1492, 605] on button "Validate" at bounding box center [1288, 600] width 489 height 24
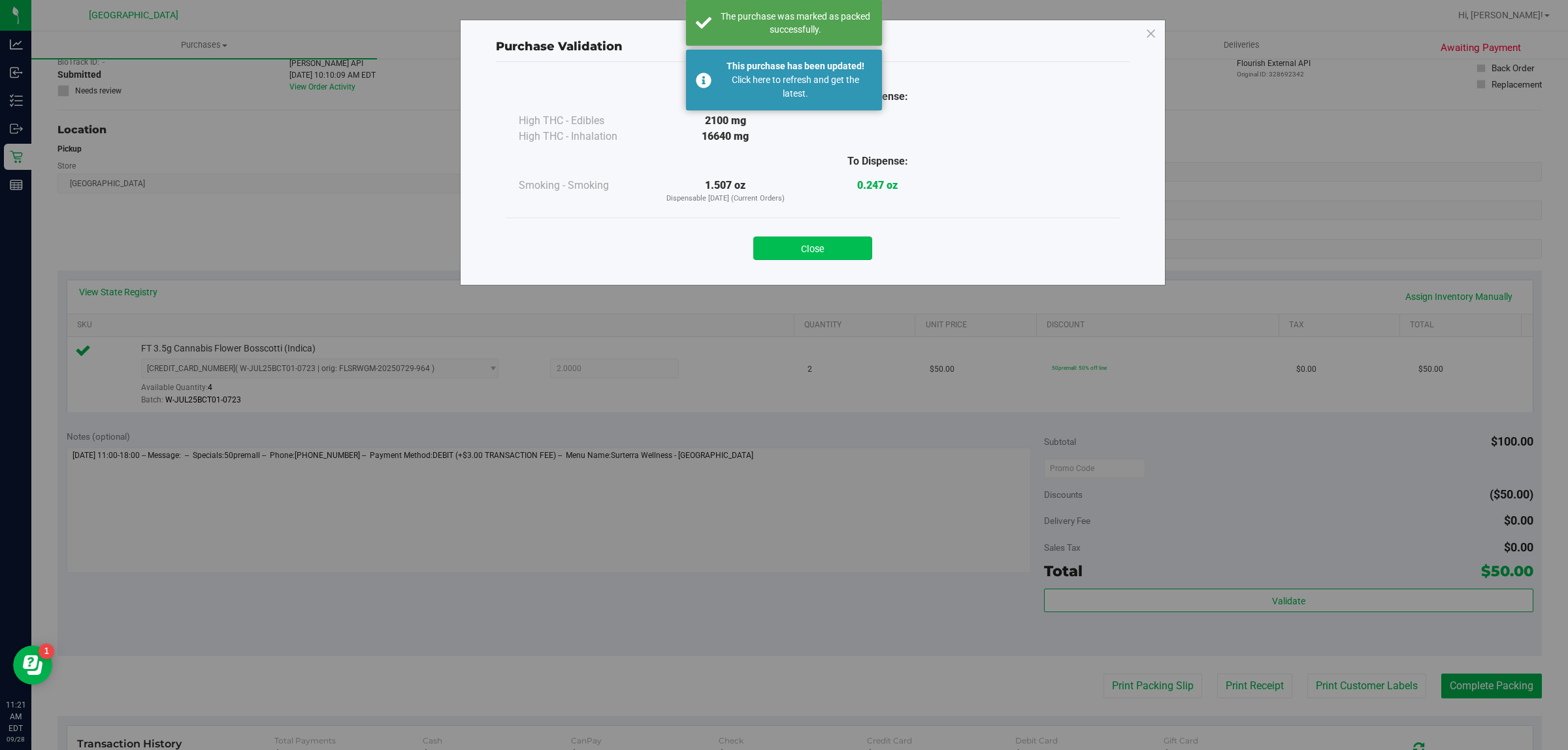
click at [811, 253] on button "Close" at bounding box center [812, 248] width 119 height 24
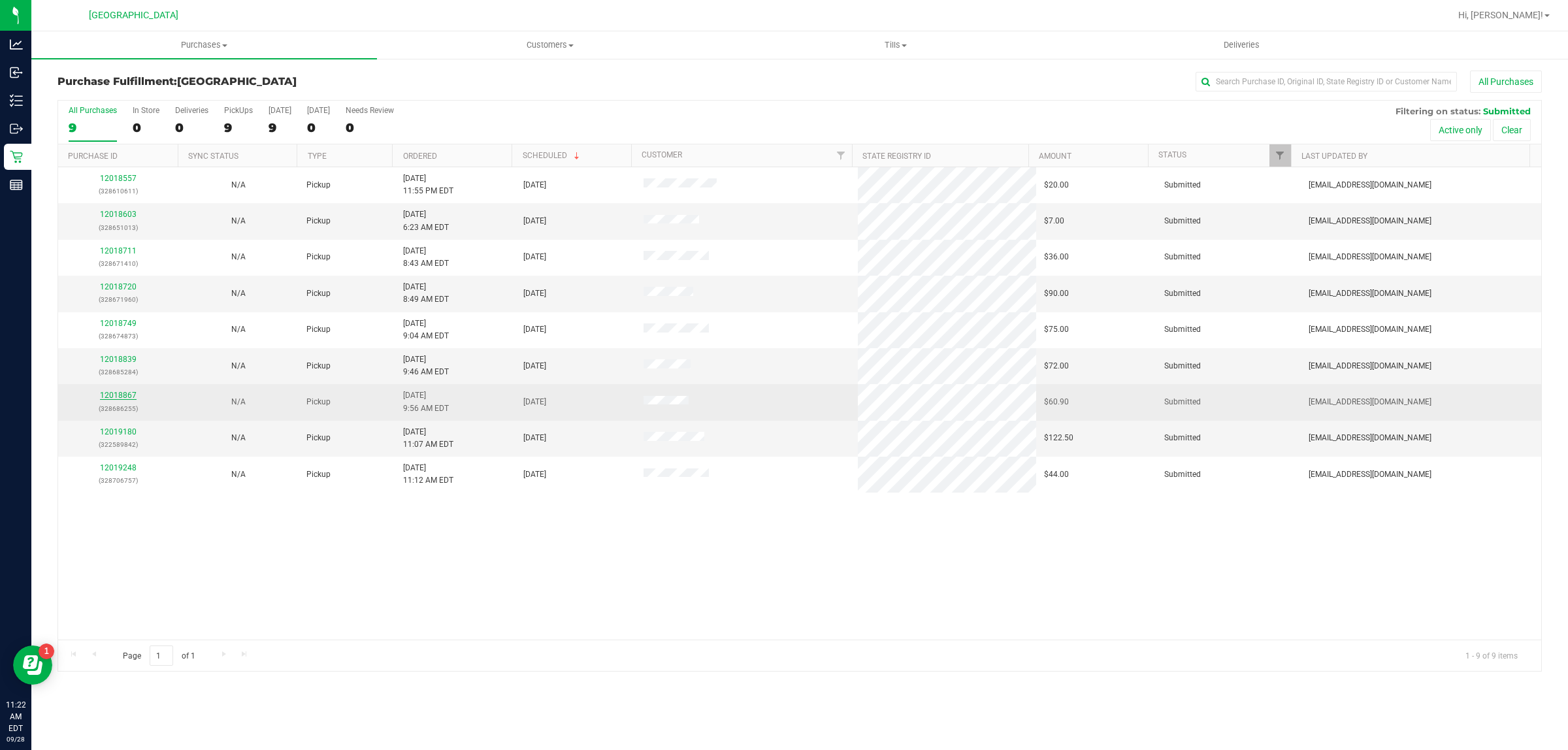
click at [108, 396] on link "12018867" at bounding box center [118, 395] width 37 height 9
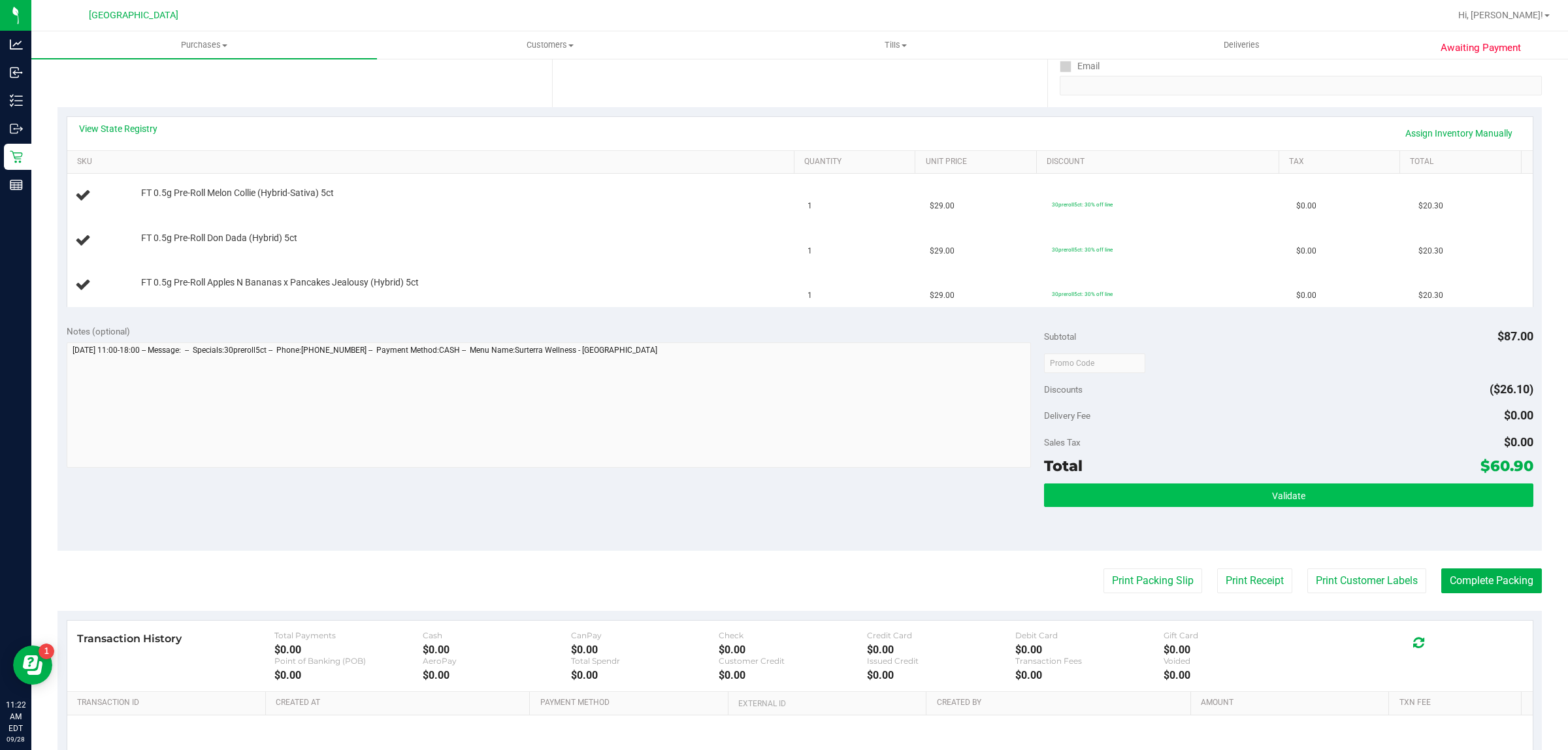
scroll to position [327, 0]
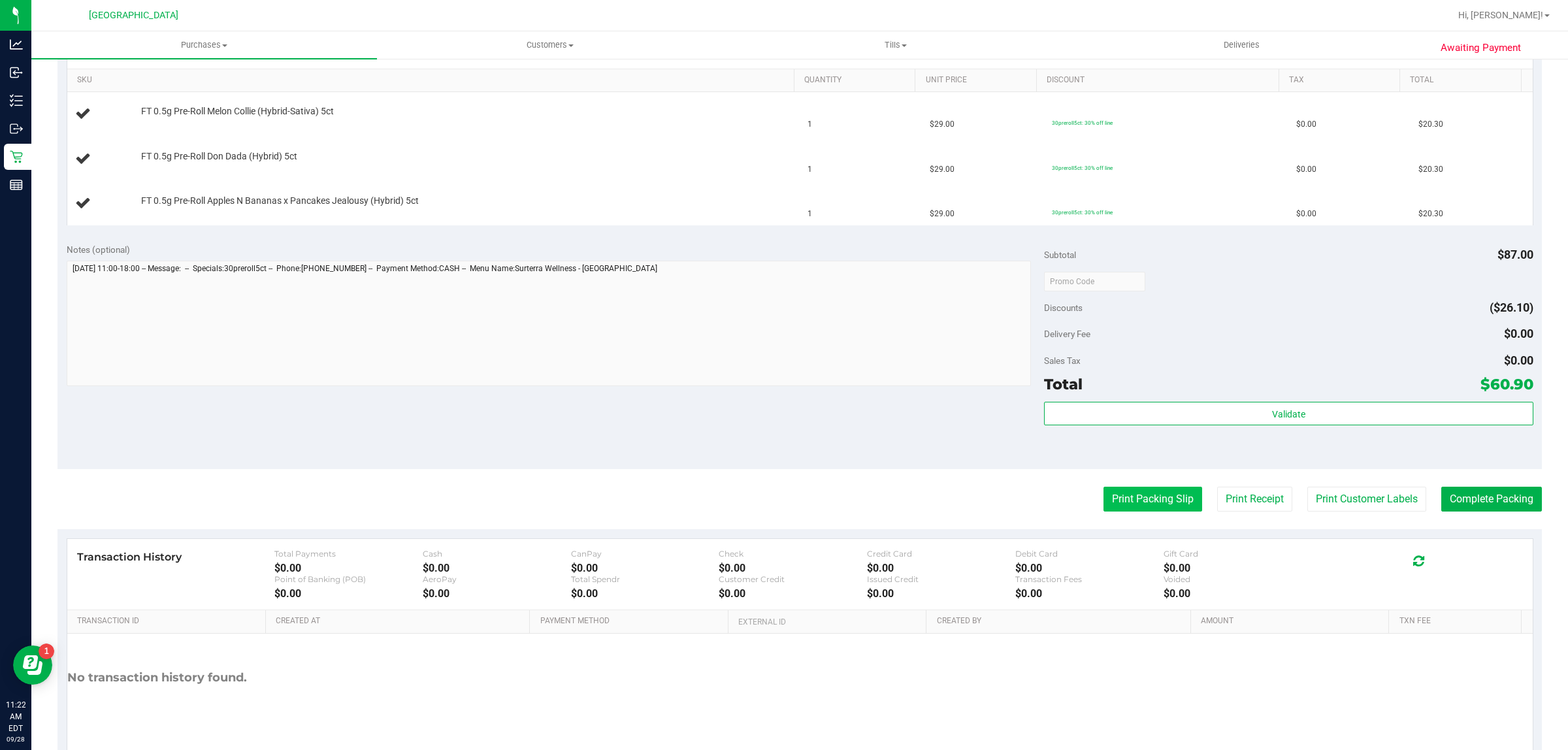
click at [1169, 498] on button "Print Packing Slip" at bounding box center [1153, 499] width 99 height 25
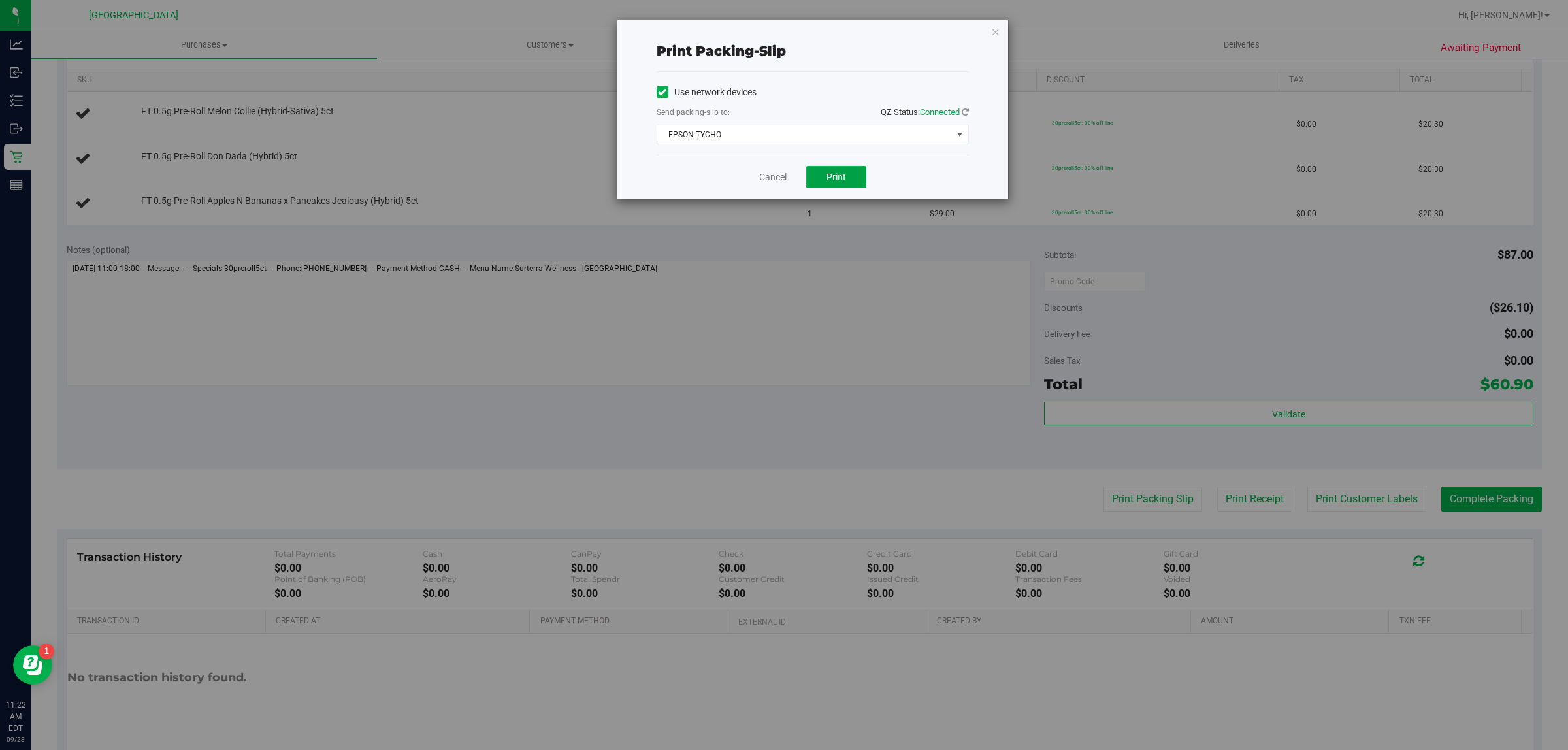
click at [839, 181] on span "Print" at bounding box center [836, 177] width 20 height 11
click at [776, 179] on link "Cancel" at bounding box center [773, 177] width 28 height 14
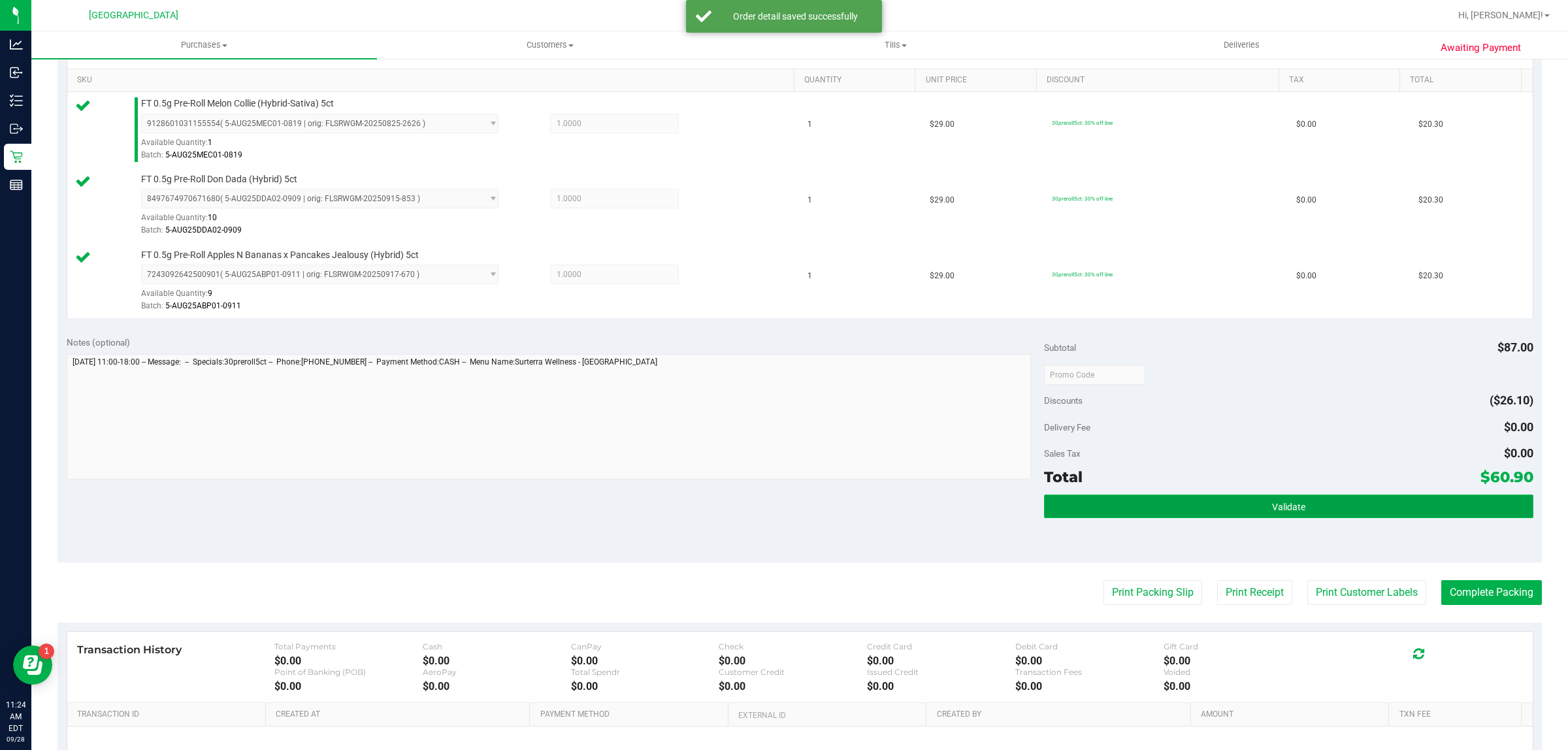
click at [1170, 505] on button "Validate" at bounding box center [1288, 506] width 489 height 24
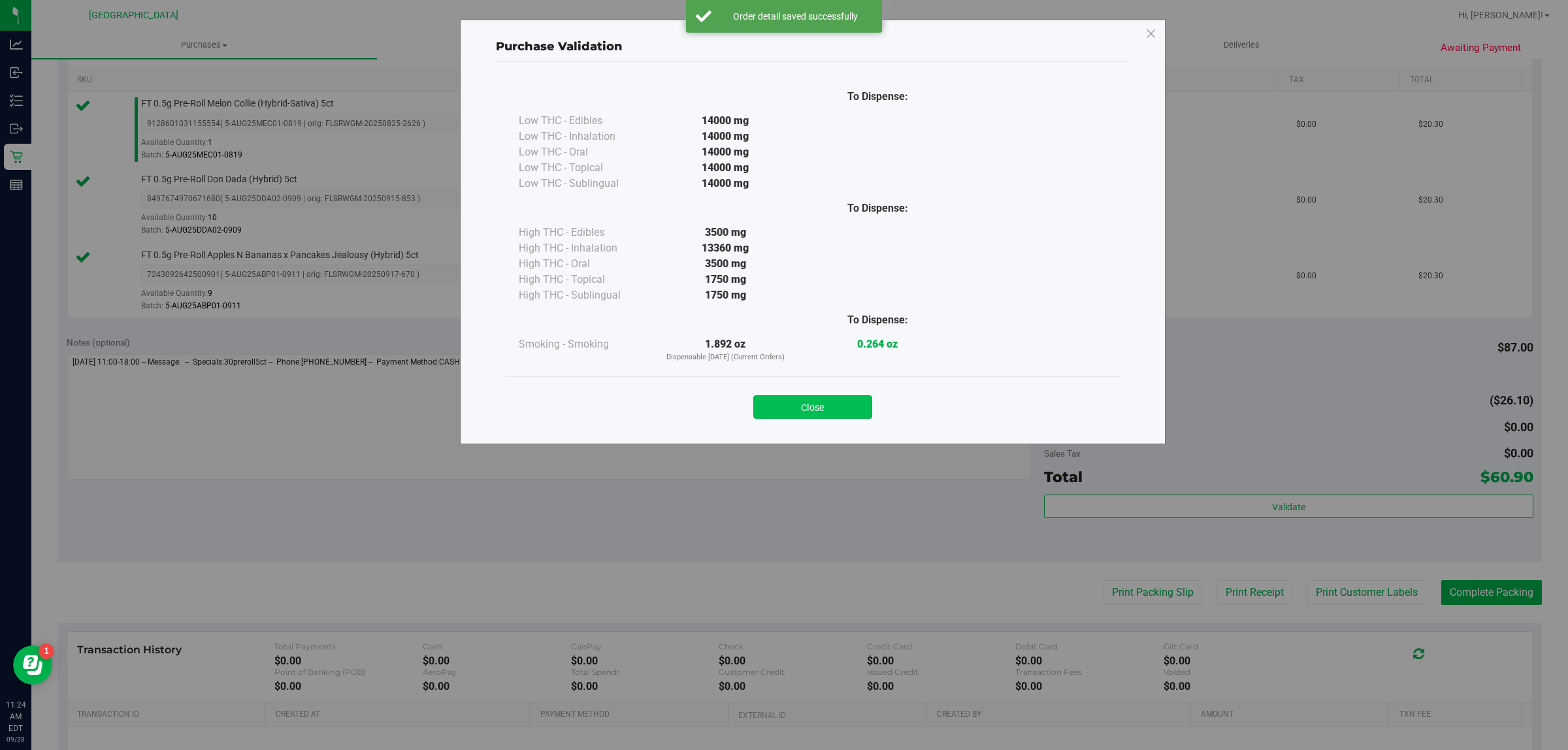
click at [847, 409] on button "Close" at bounding box center [812, 407] width 119 height 24
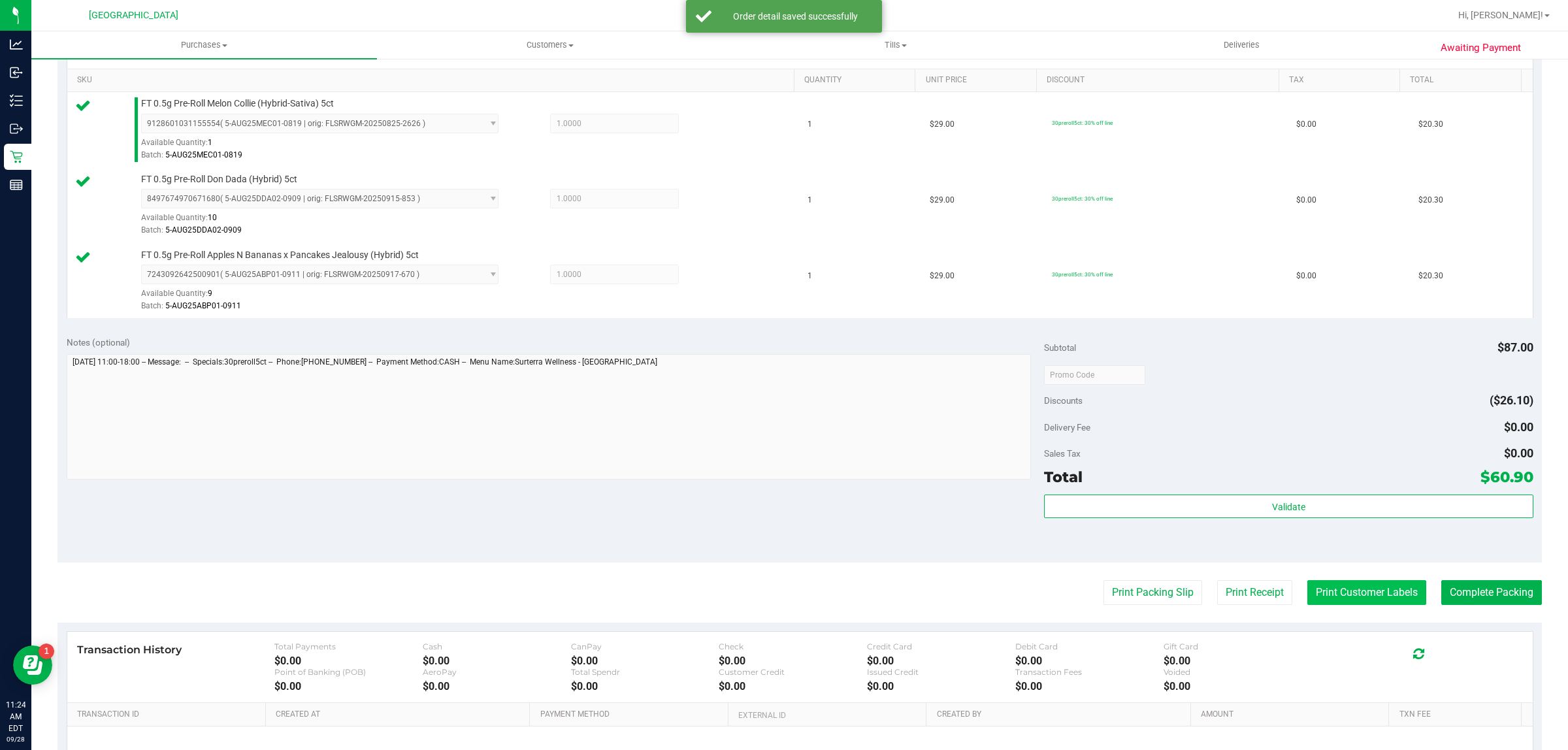
click at [1348, 591] on button "Print Customer Labels" at bounding box center [1367, 593] width 119 height 25
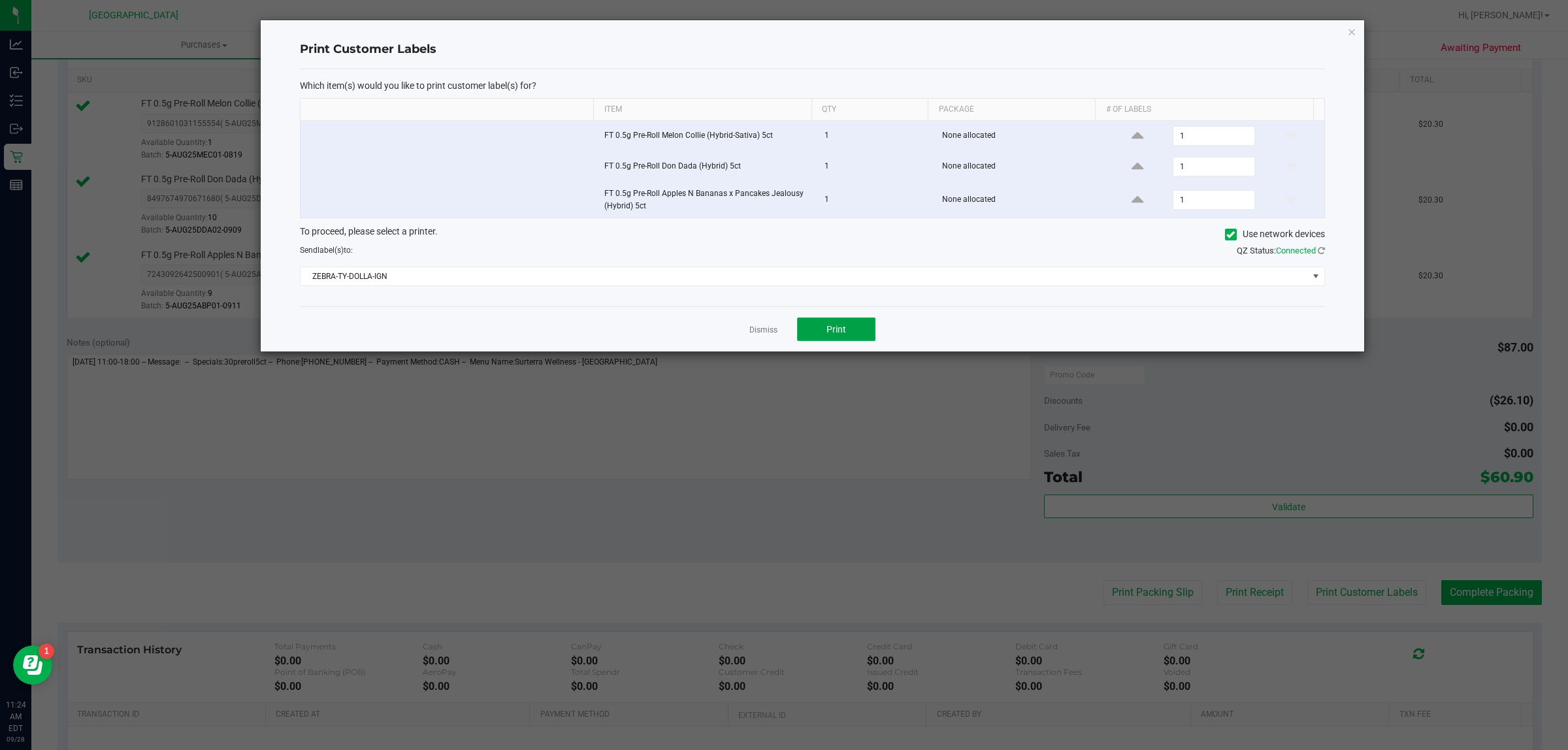
click at [815, 327] on button "Print" at bounding box center [837, 329] width 79 height 24
click at [769, 330] on link "Dismiss" at bounding box center [763, 331] width 28 height 11
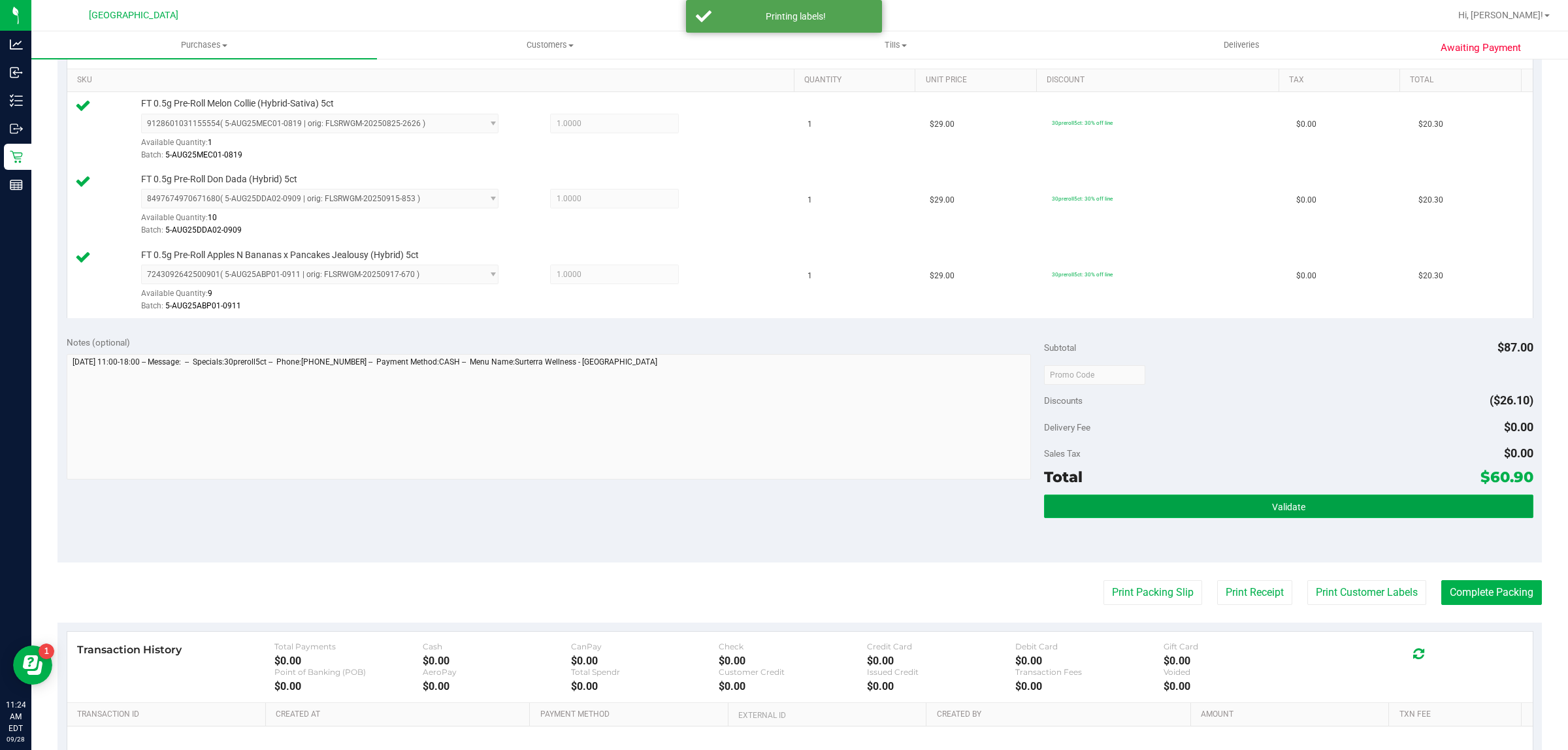
click at [1190, 507] on button "Validate" at bounding box center [1288, 506] width 489 height 24
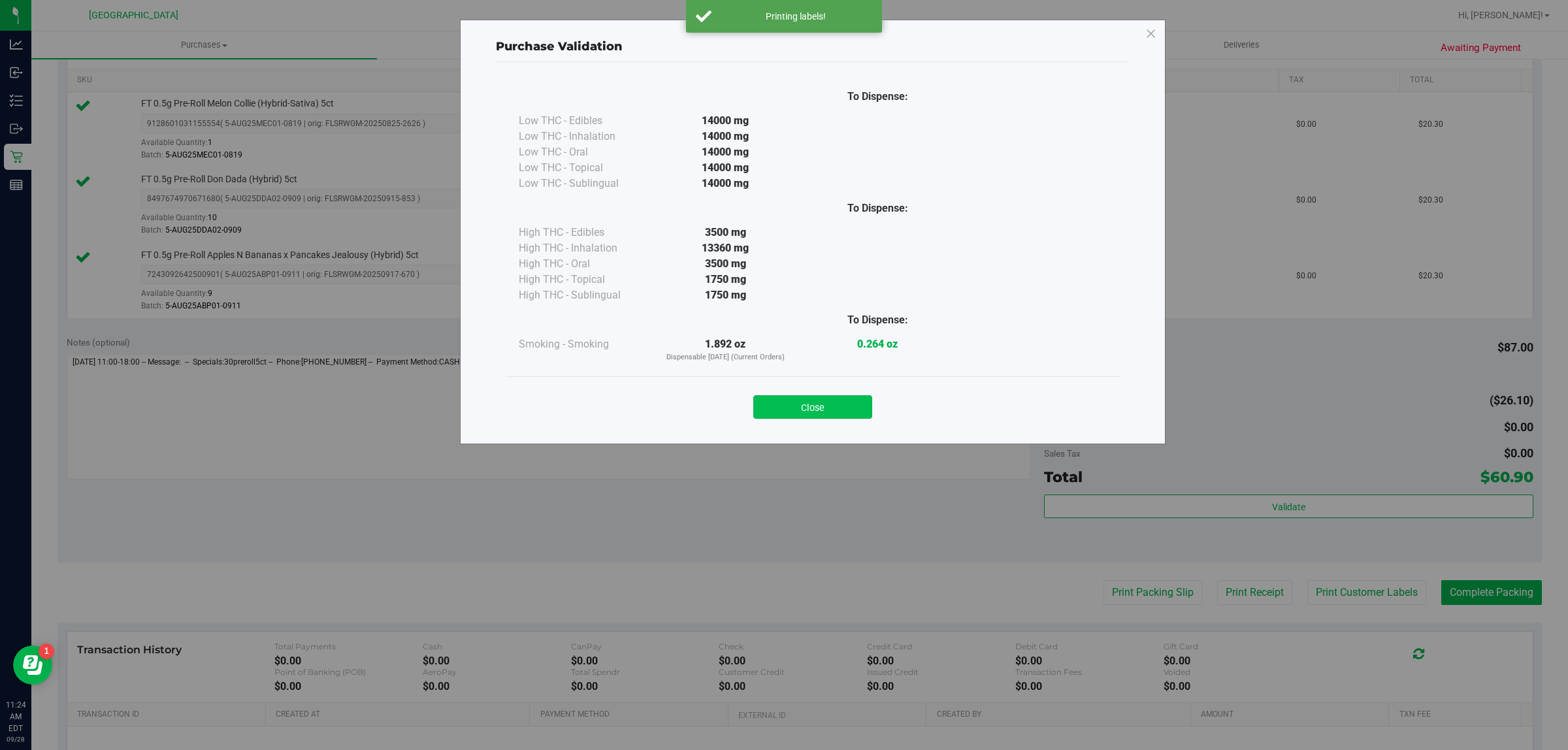
click at [853, 397] on button "Close" at bounding box center [812, 407] width 119 height 24
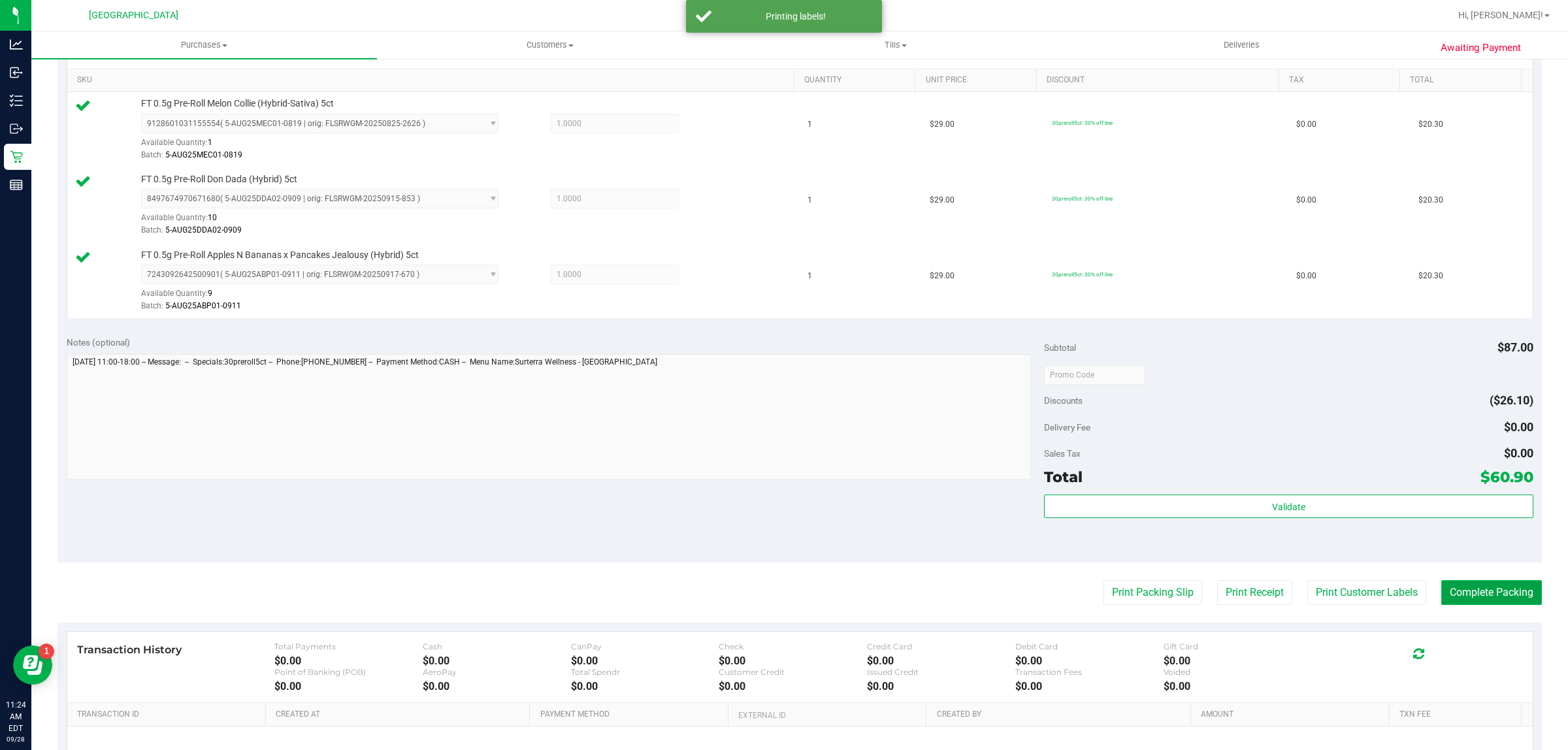
click at [1441, 594] on button "Complete Packing" at bounding box center [1491, 593] width 101 height 25
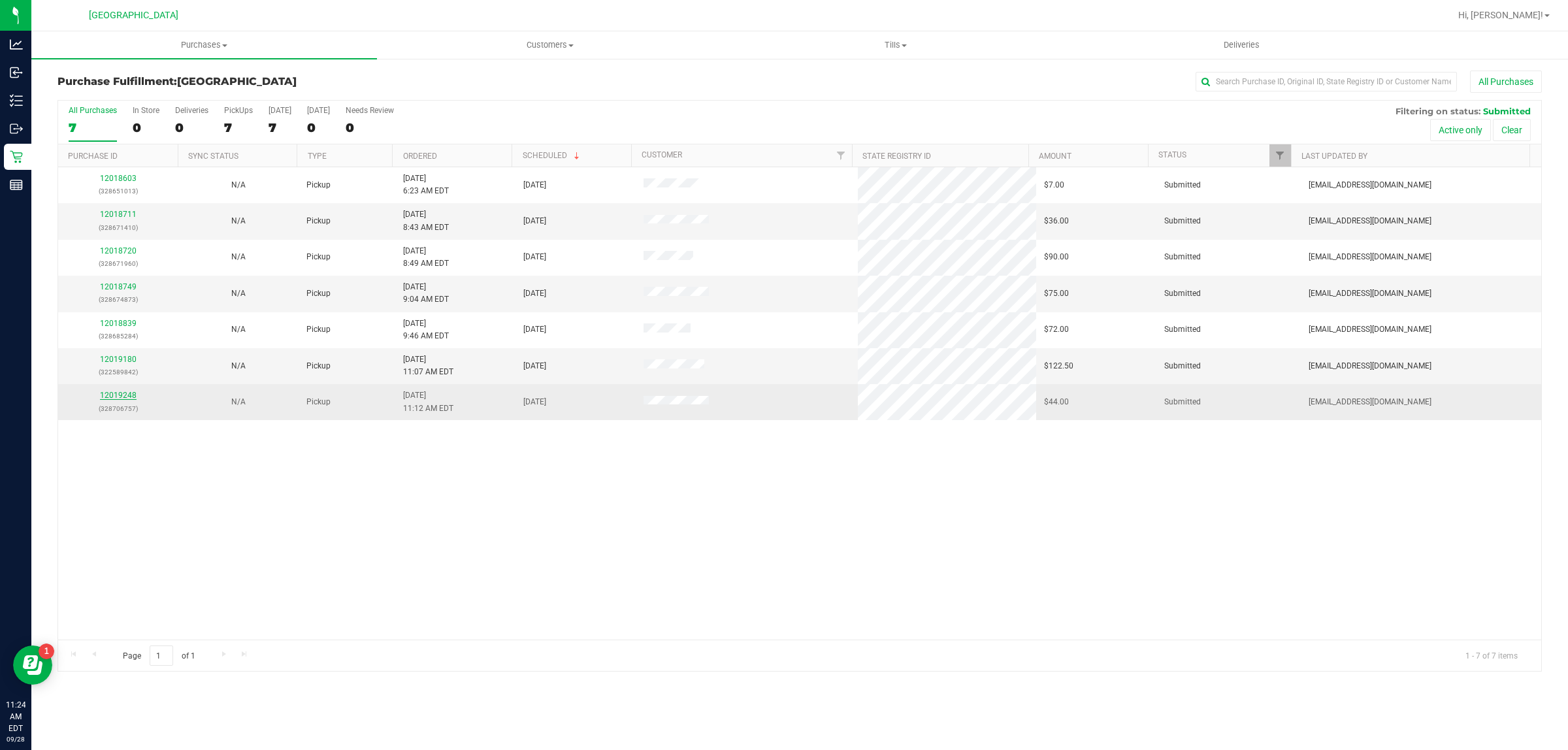
click at [111, 396] on link "12019248" at bounding box center [118, 395] width 37 height 9
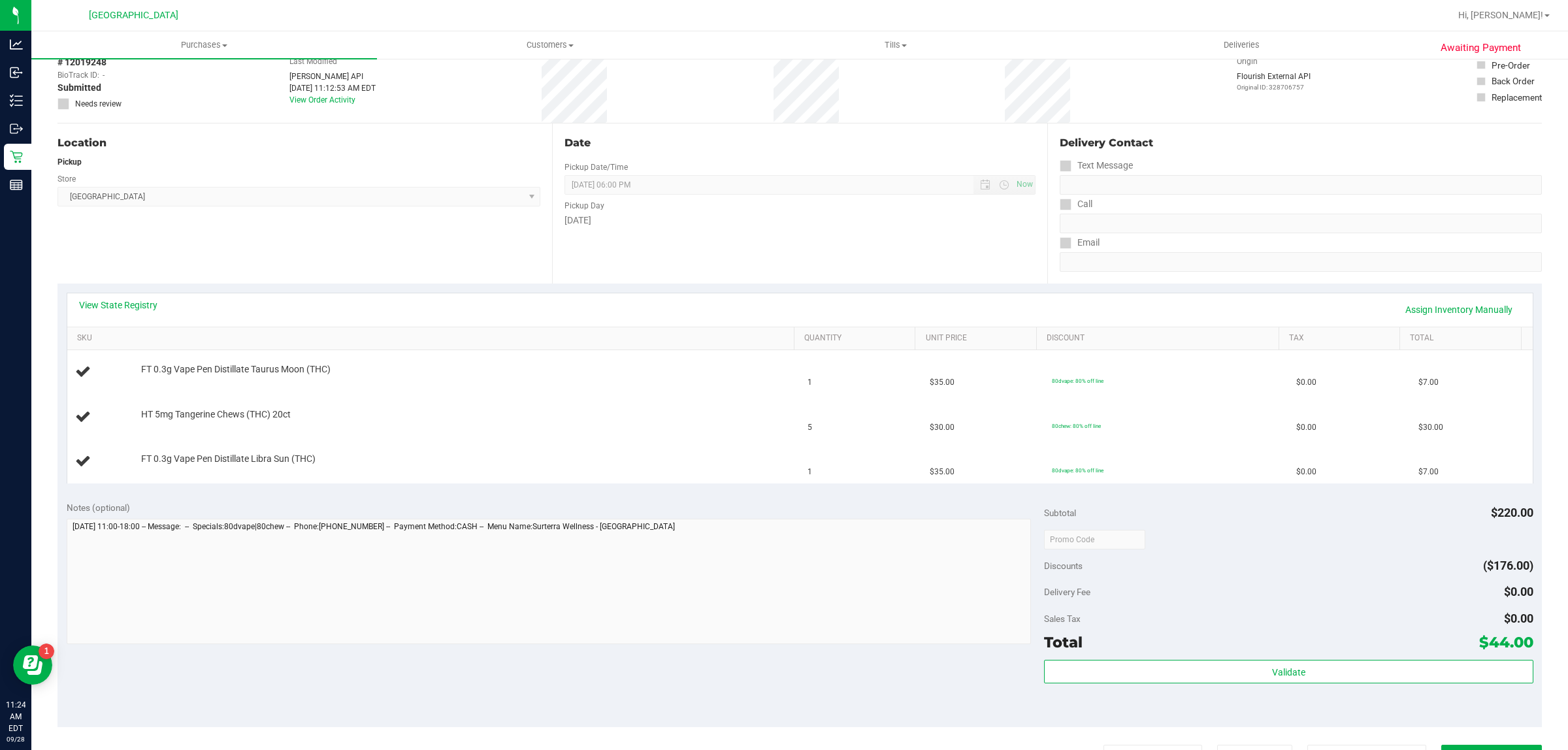
scroll to position [164, 0]
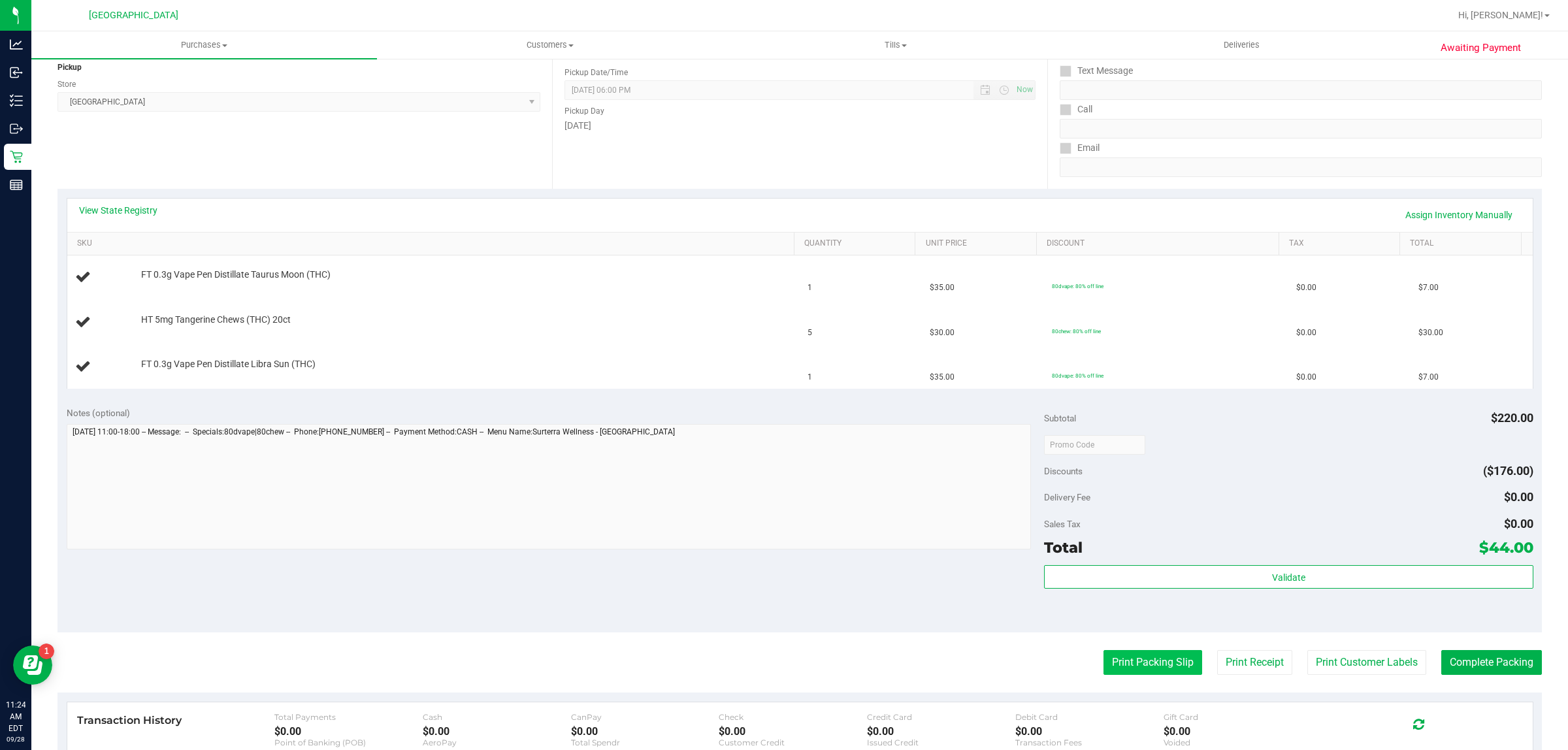
click at [1109, 655] on button "Print Packing Slip" at bounding box center [1153, 662] width 99 height 25
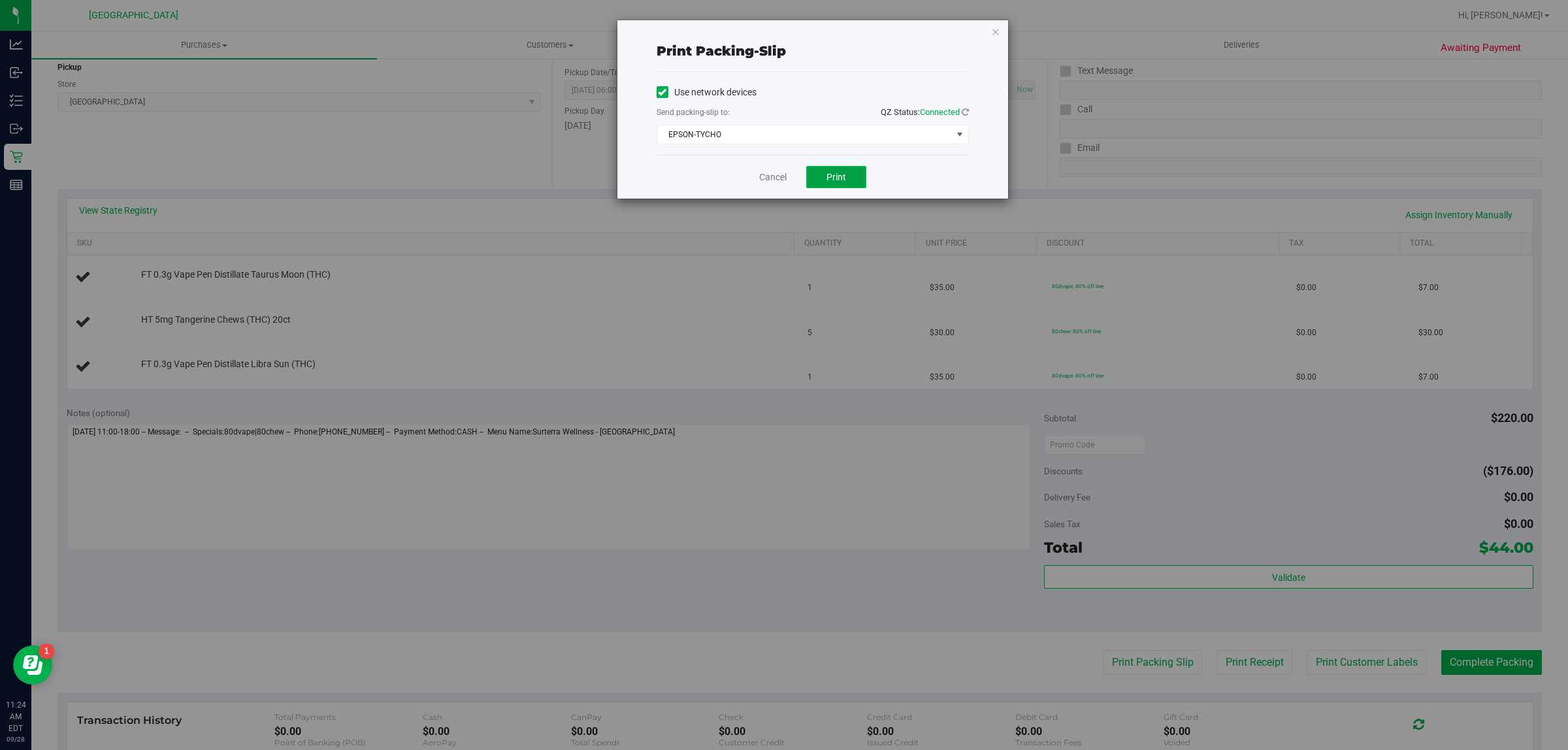
click at [815, 183] on button "Print" at bounding box center [836, 177] width 60 height 22
click at [775, 172] on link "Cancel" at bounding box center [773, 177] width 28 height 14
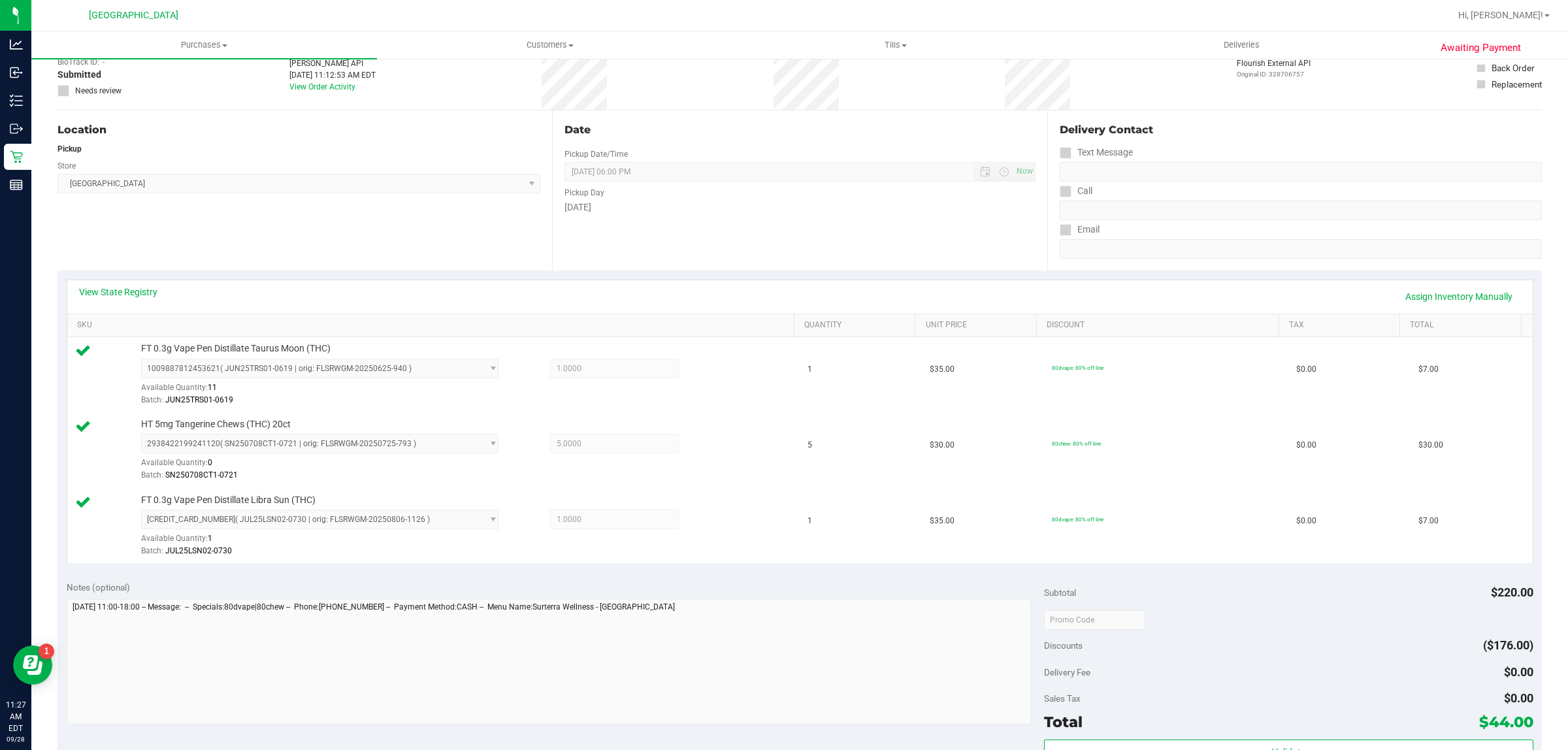
scroll to position [327, 0]
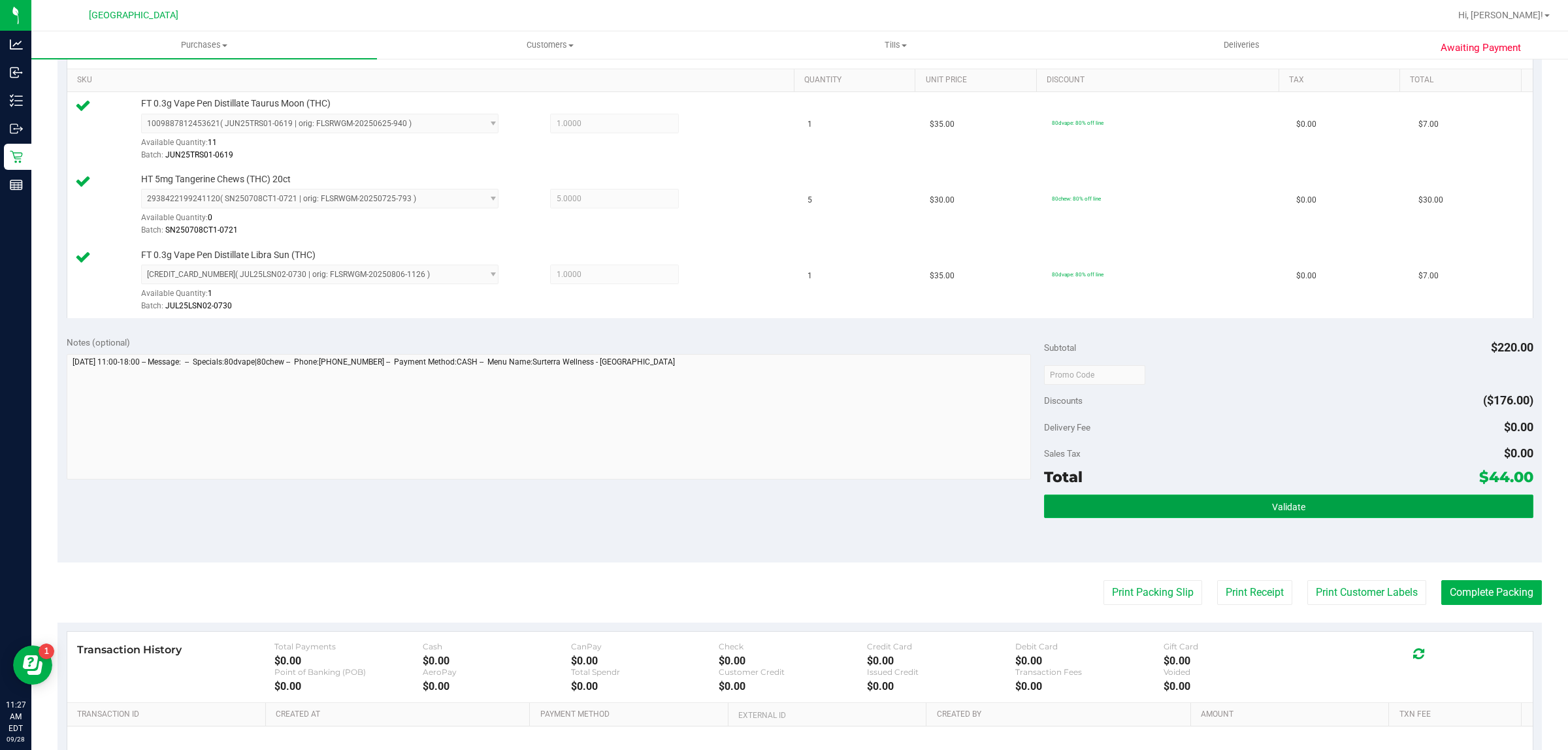
click at [1175, 516] on button "Validate" at bounding box center [1288, 506] width 489 height 24
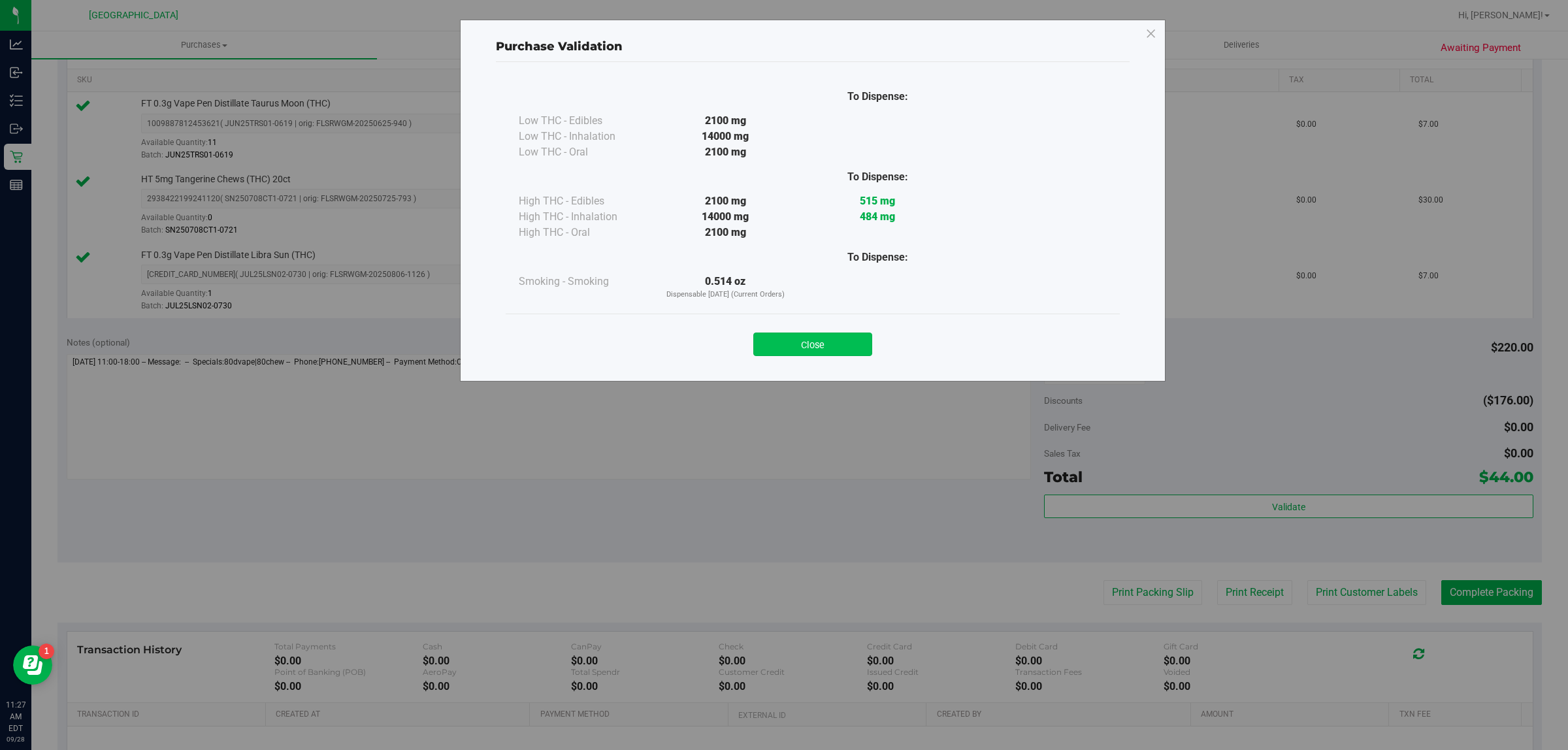
click at [837, 350] on button "Close" at bounding box center [812, 344] width 119 height 24
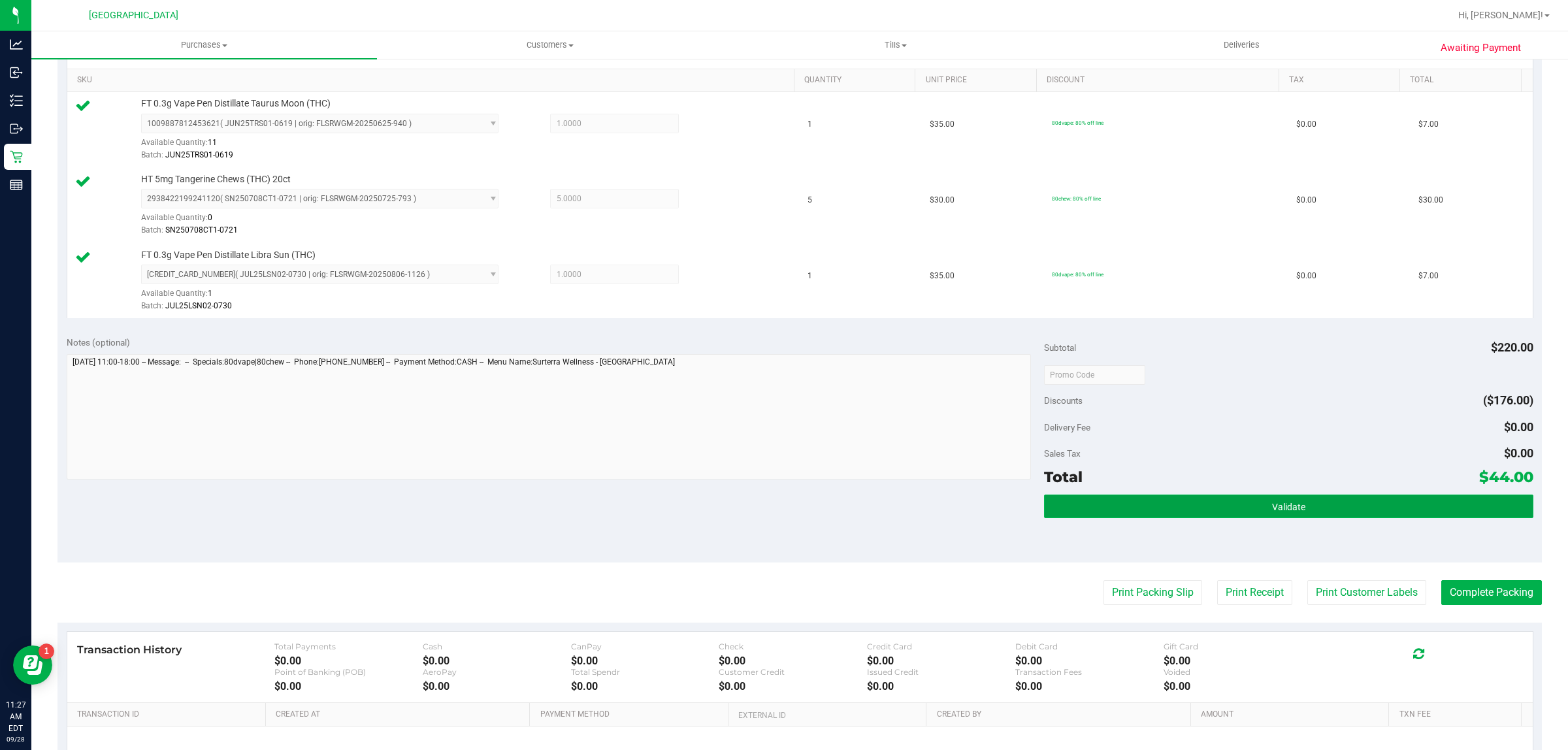
click at [1325, 503] on button "Validate" at bounding box center [1288, 506] width 489 height 24
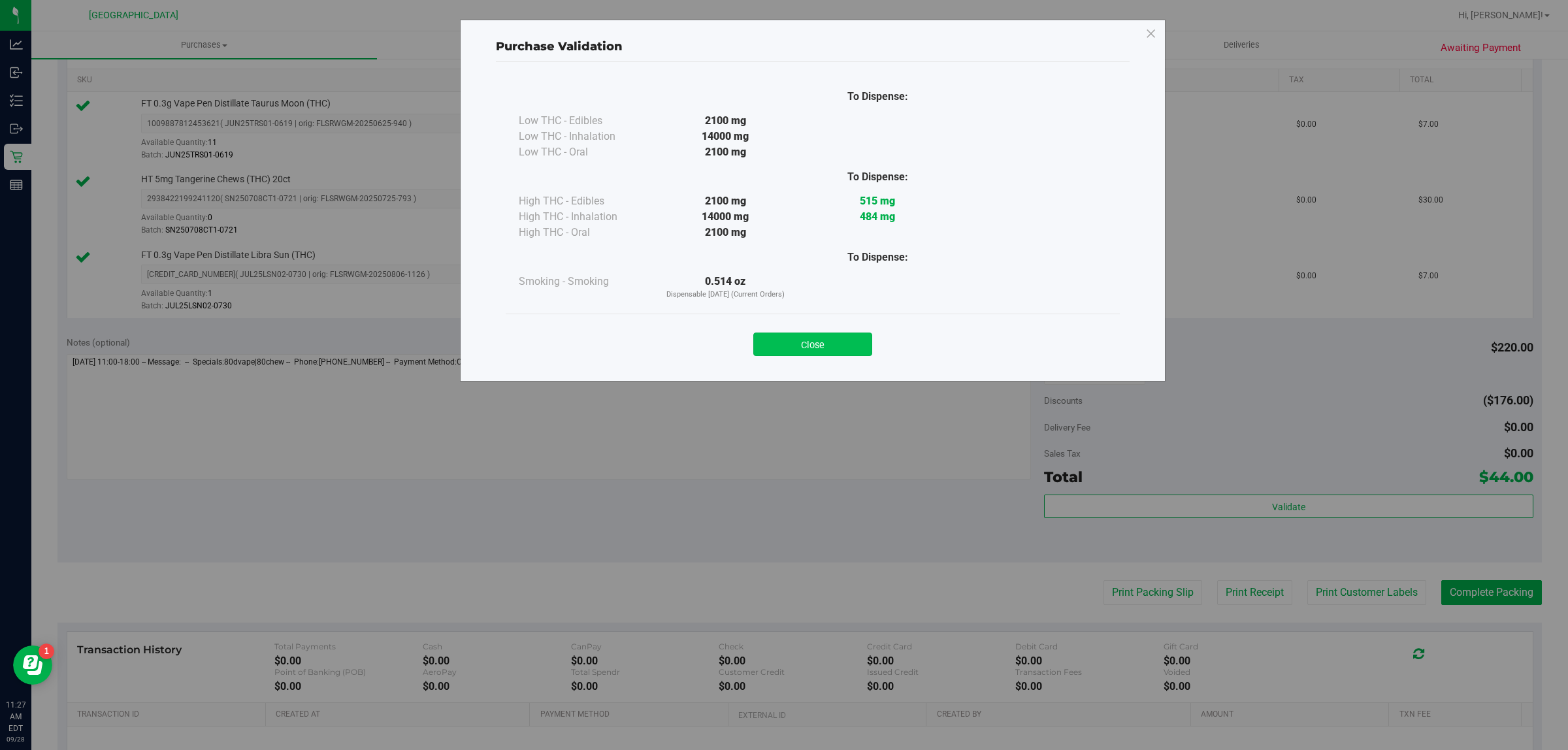
click at [865, 347] on button "Close" at bounding box center [812, 344] width 119 height 24
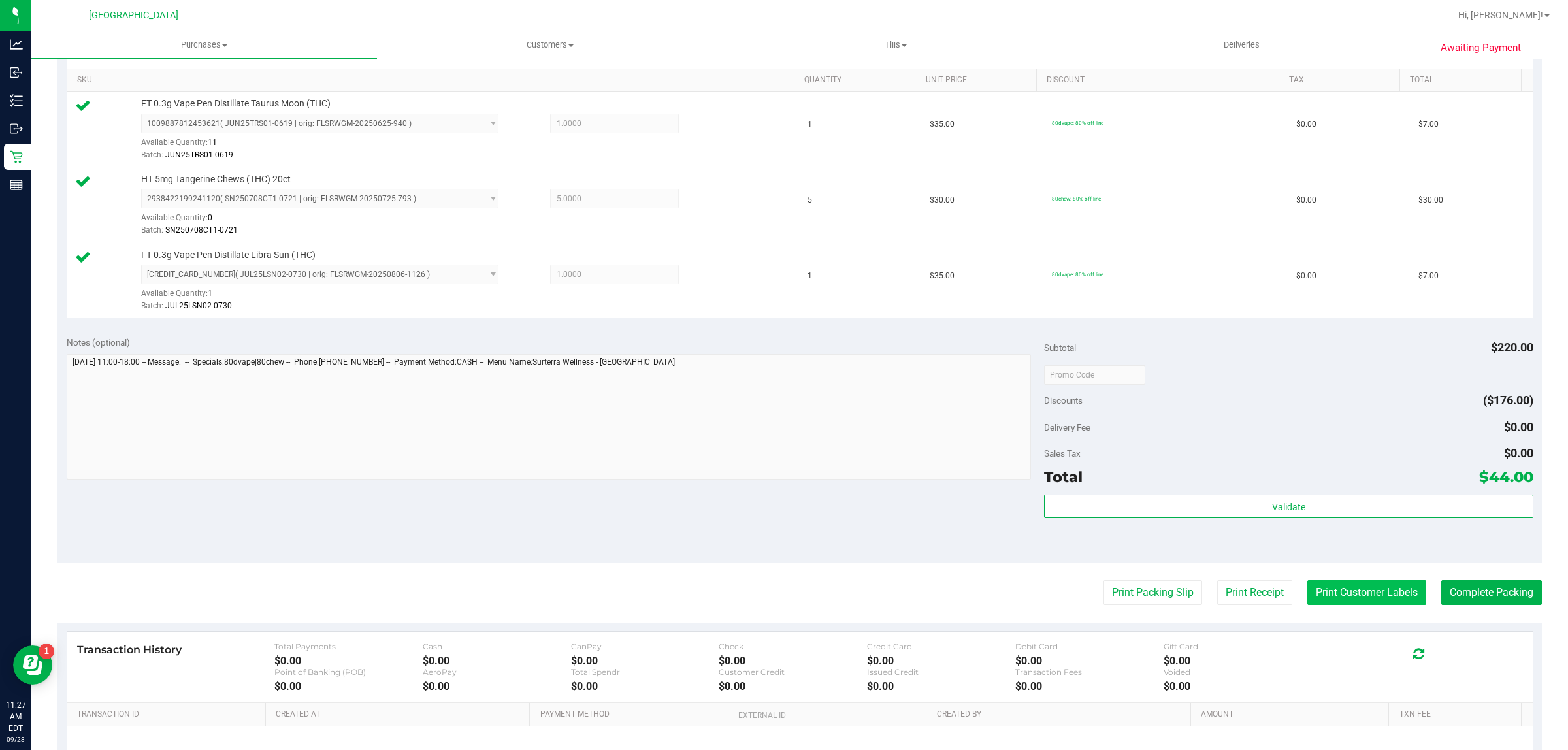
click at [1331, 586] on button "Print Customer Labels" at bounding box center [1367, 593] width 119 height 25
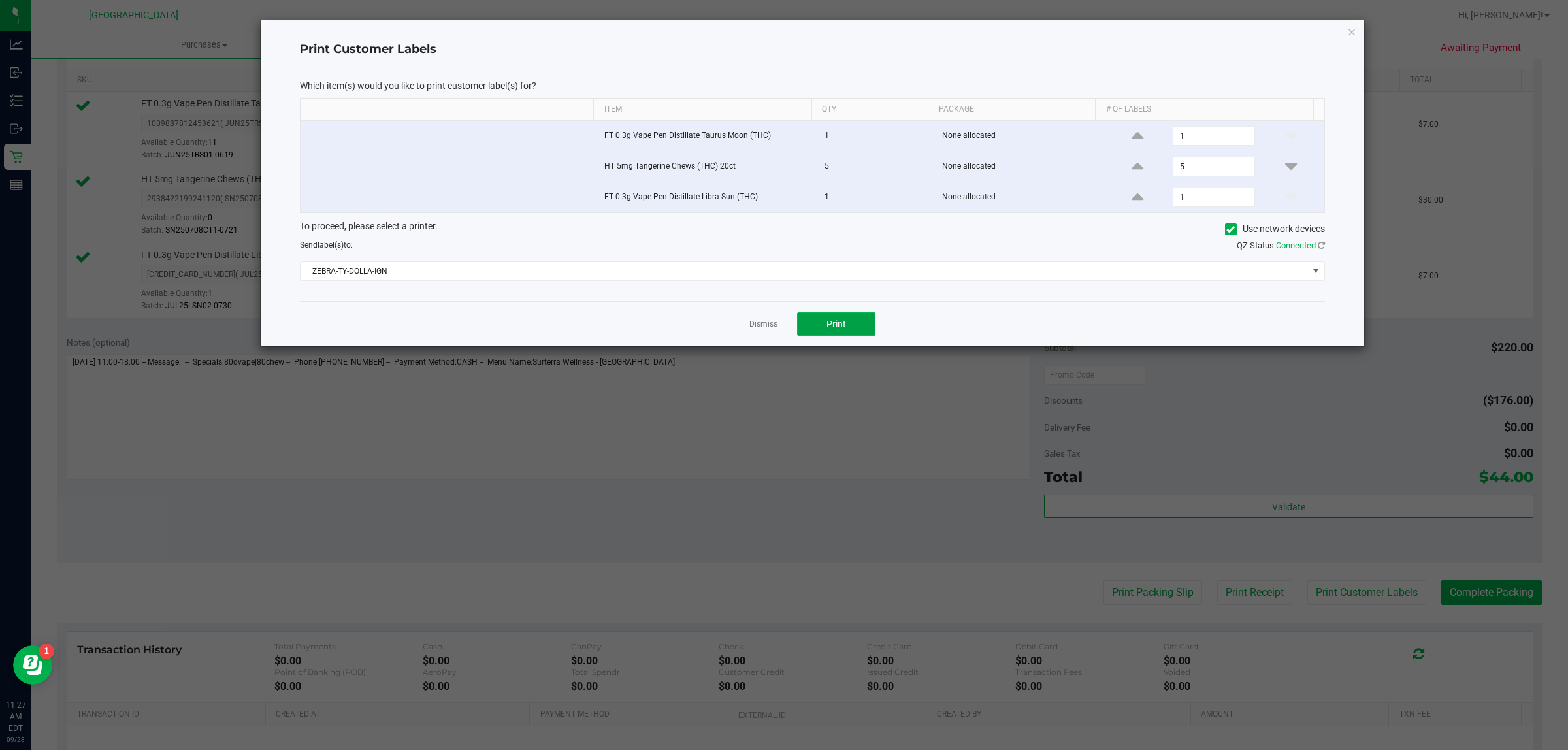
click at [856, 317] on button "Print" at bounding box center [837, 323] width 79 height 24
click at [773, 323] on link "Dismiss" at bounding box center [763, 324] width 28 height 11
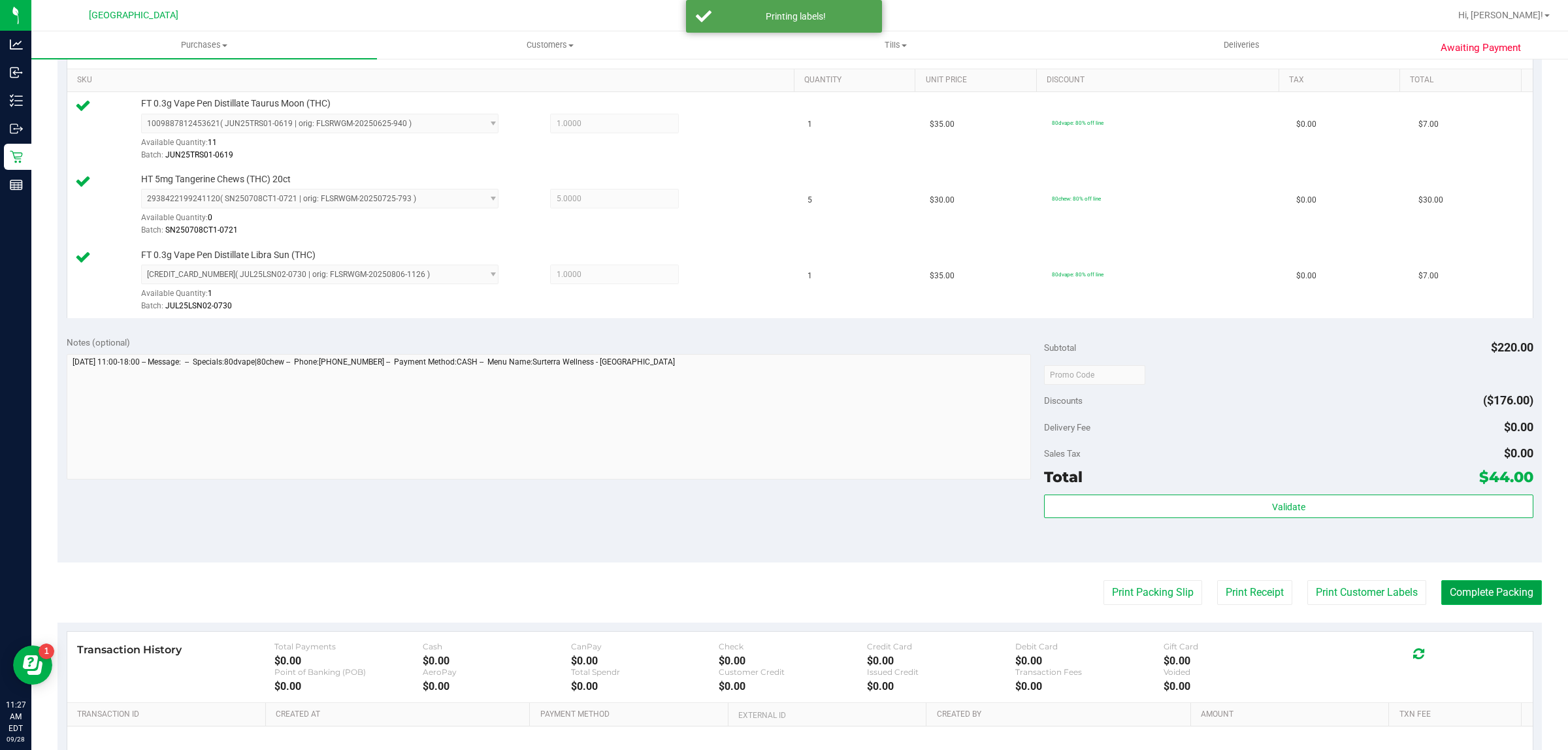
click at [1451, 592] on button "Complete Packing" at bounding box center [1491, 593] width 101 height 25
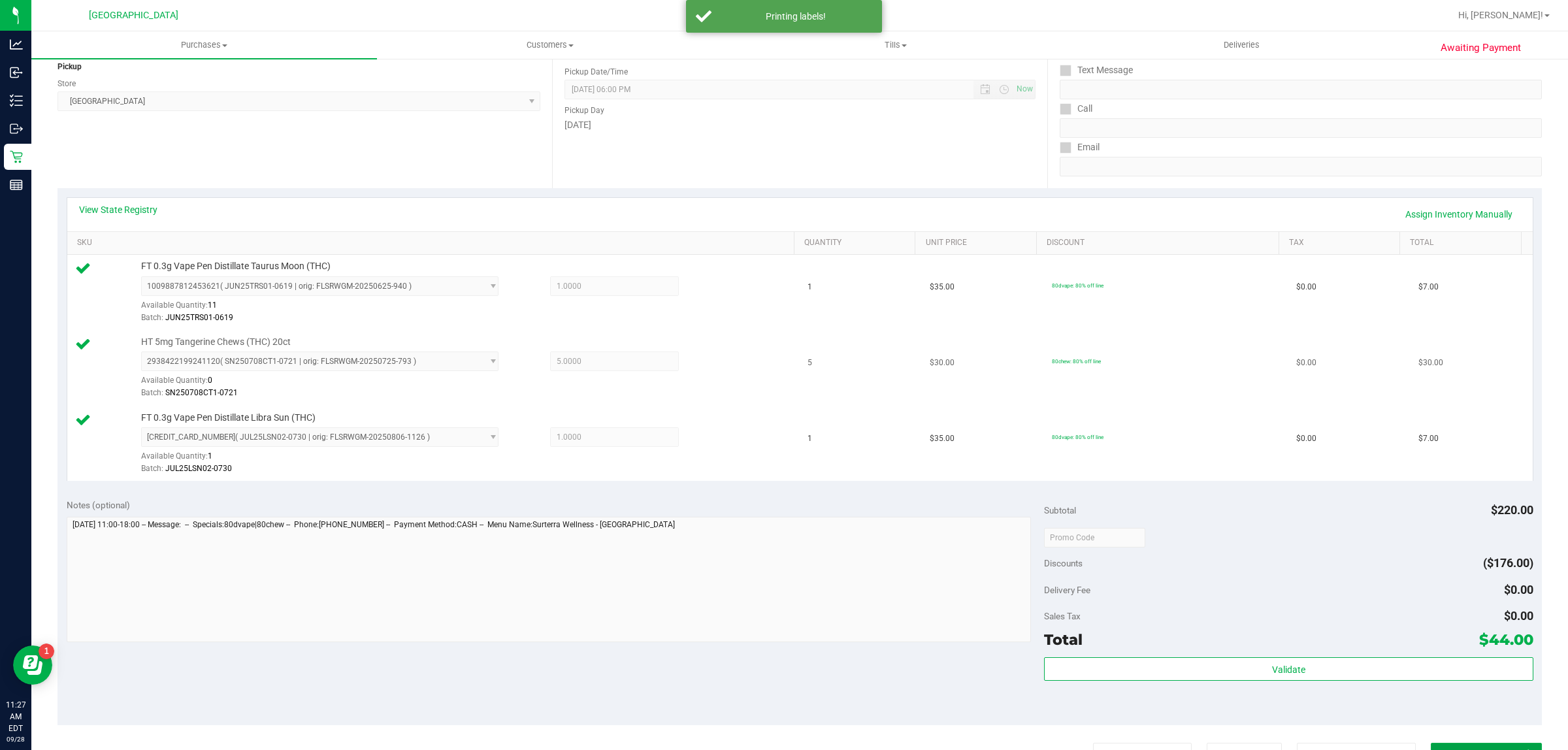
scroll to position [164, 0]
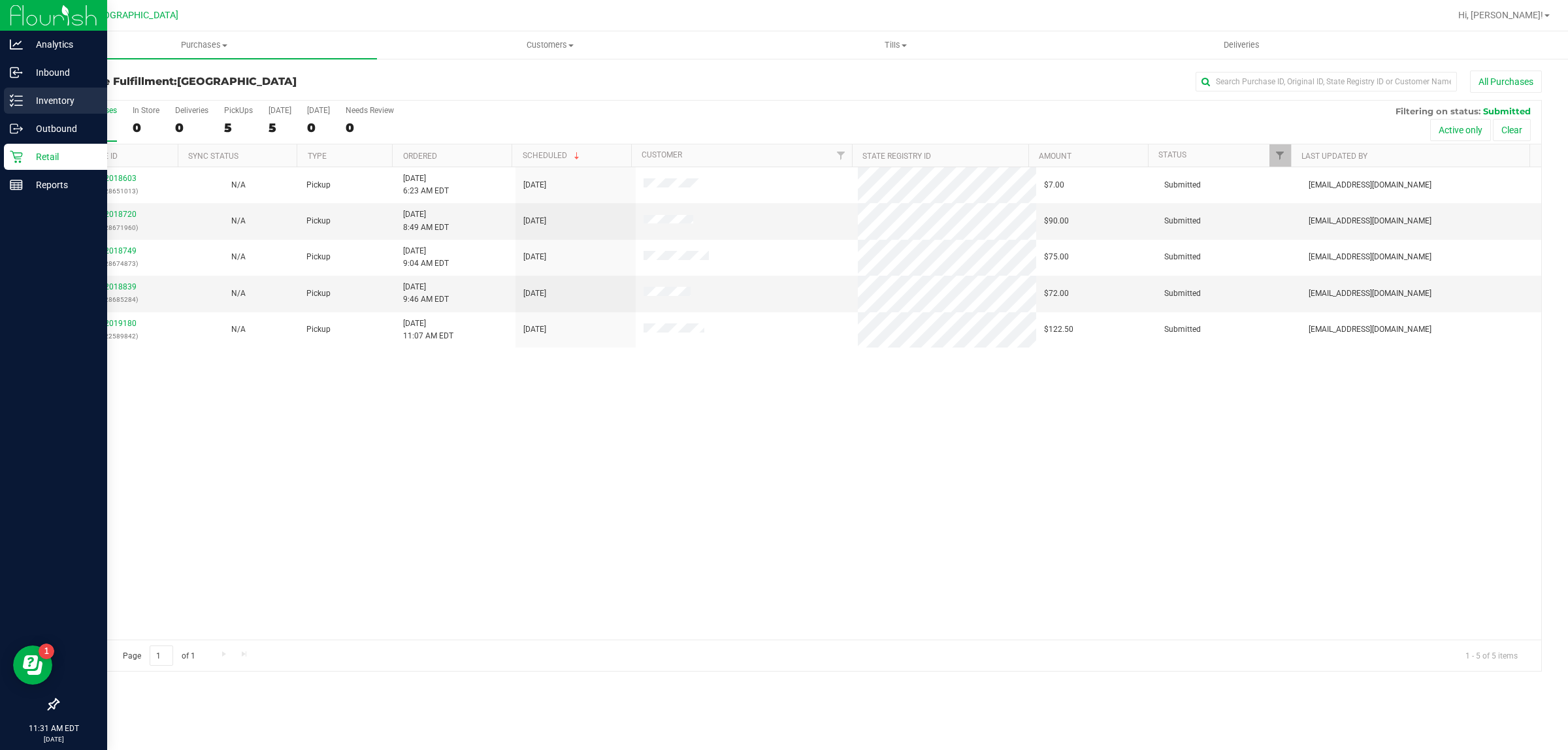
click at [56, 105] on p "Inventory" at bounding box center [62, 100] width 79 height 16
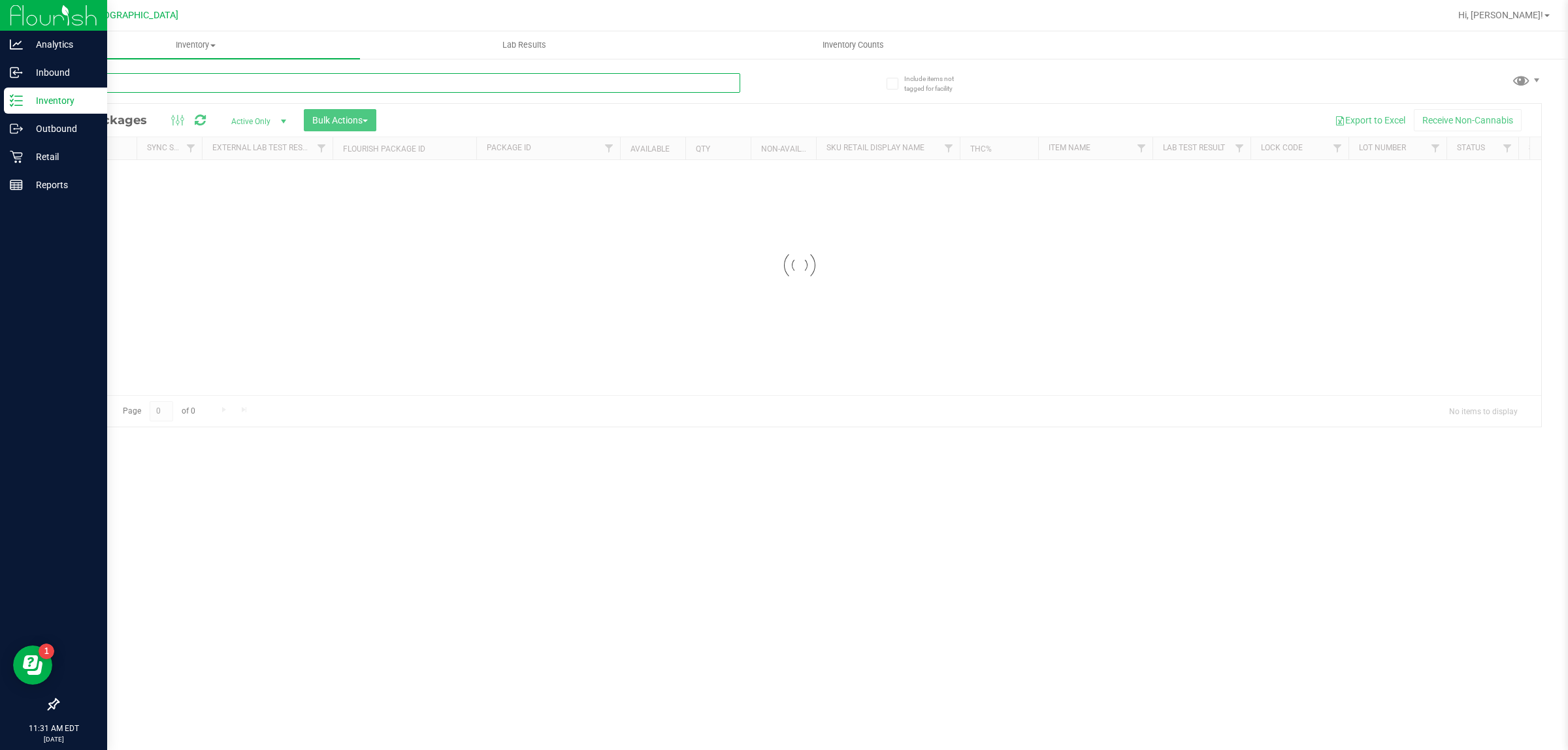
click at [122, 82] on input "text" at bounding box center [399, 83] width 683 height 20
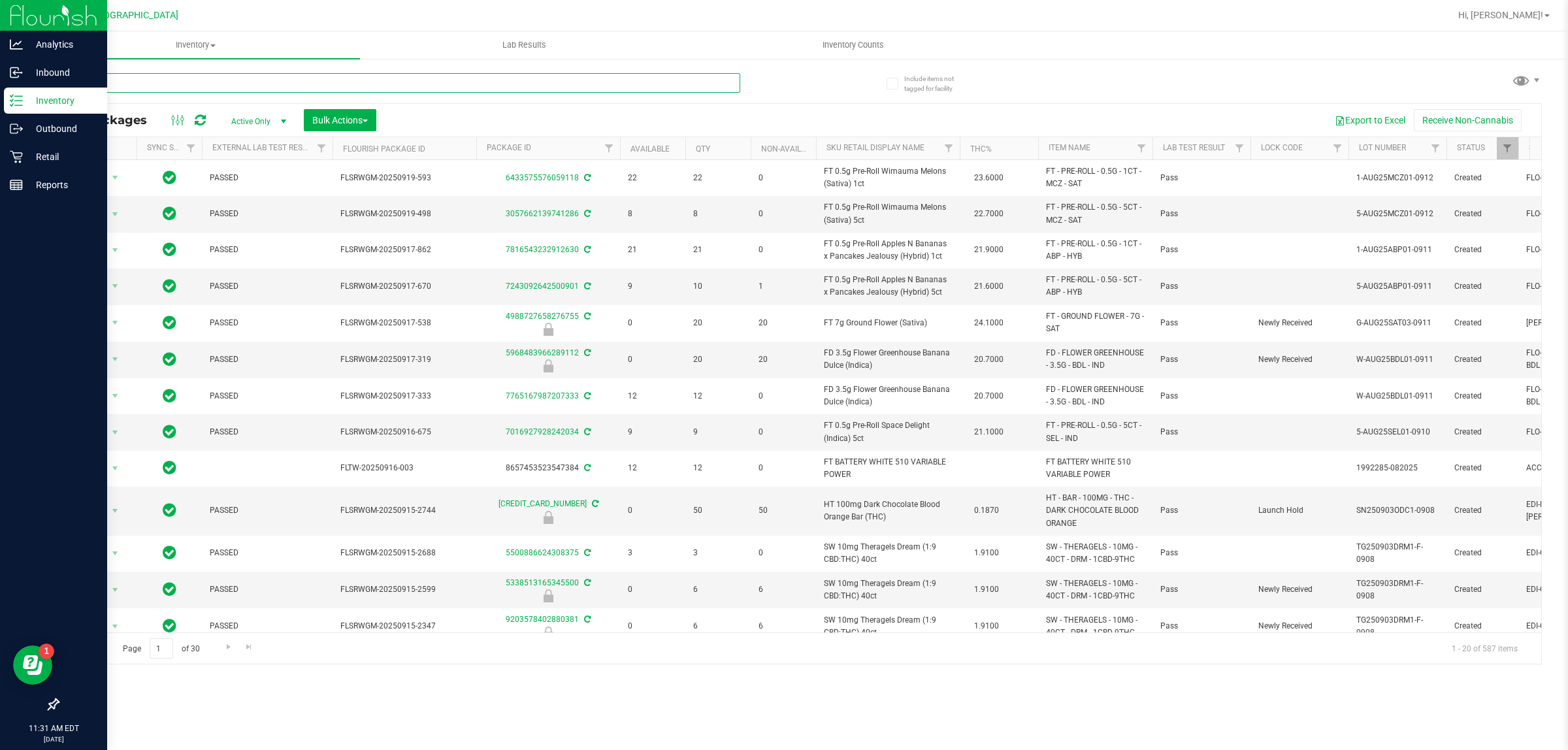
click at [121, 82] on input "text" at bounding box center [399, 83] width 683 height 20
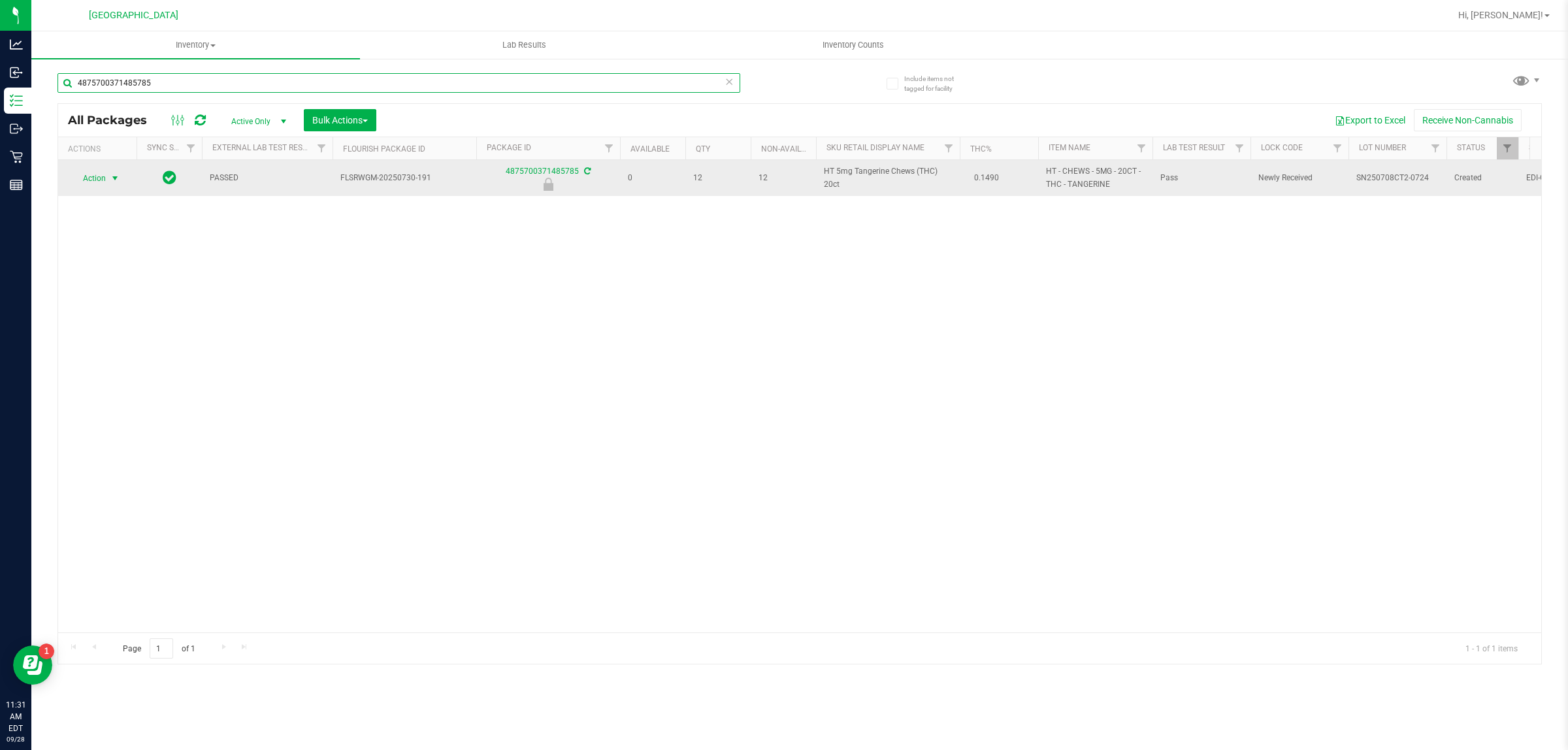
type input "4875700371485785"
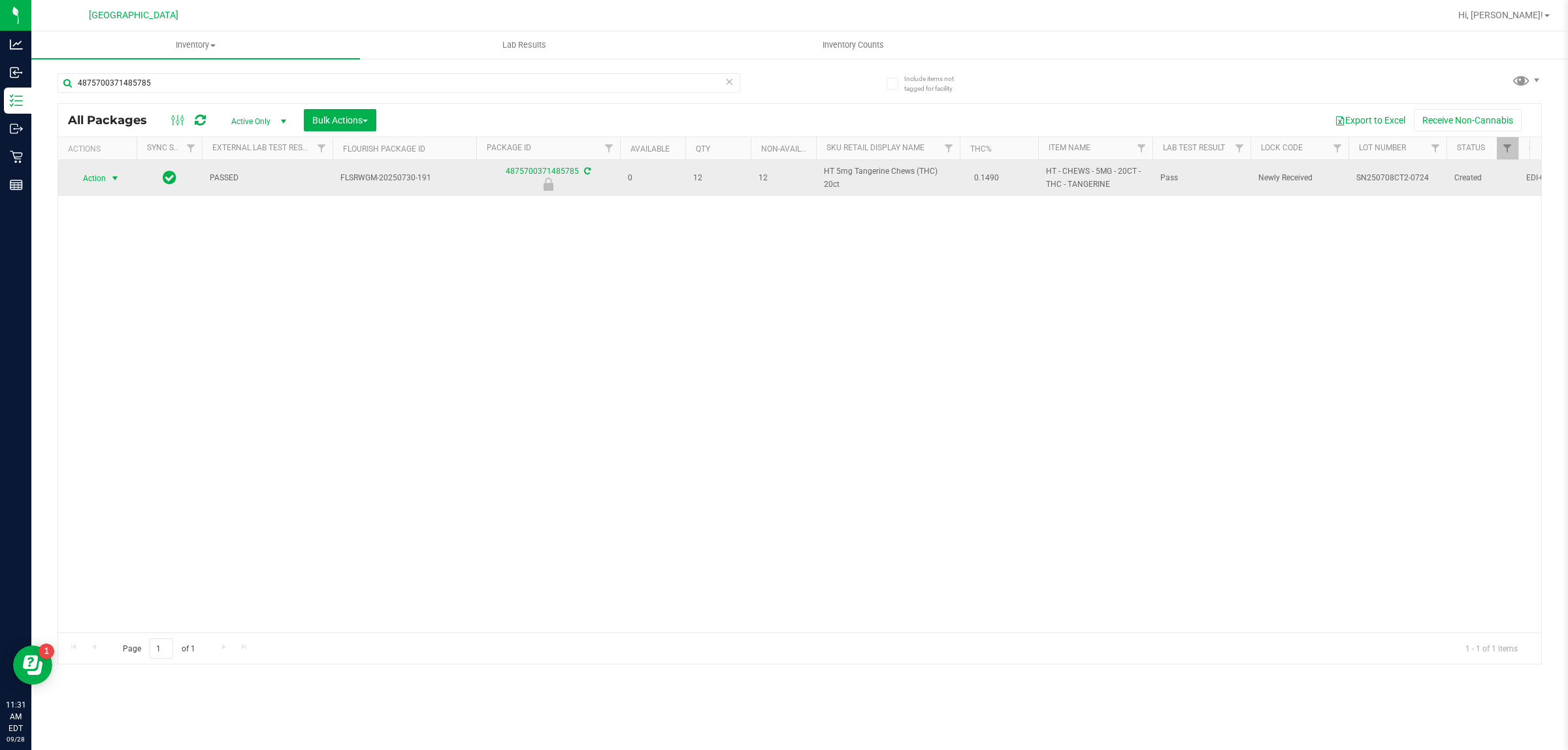
click at [113, 176] on span "select" at bounding box center [115, 178] width 11 height 11
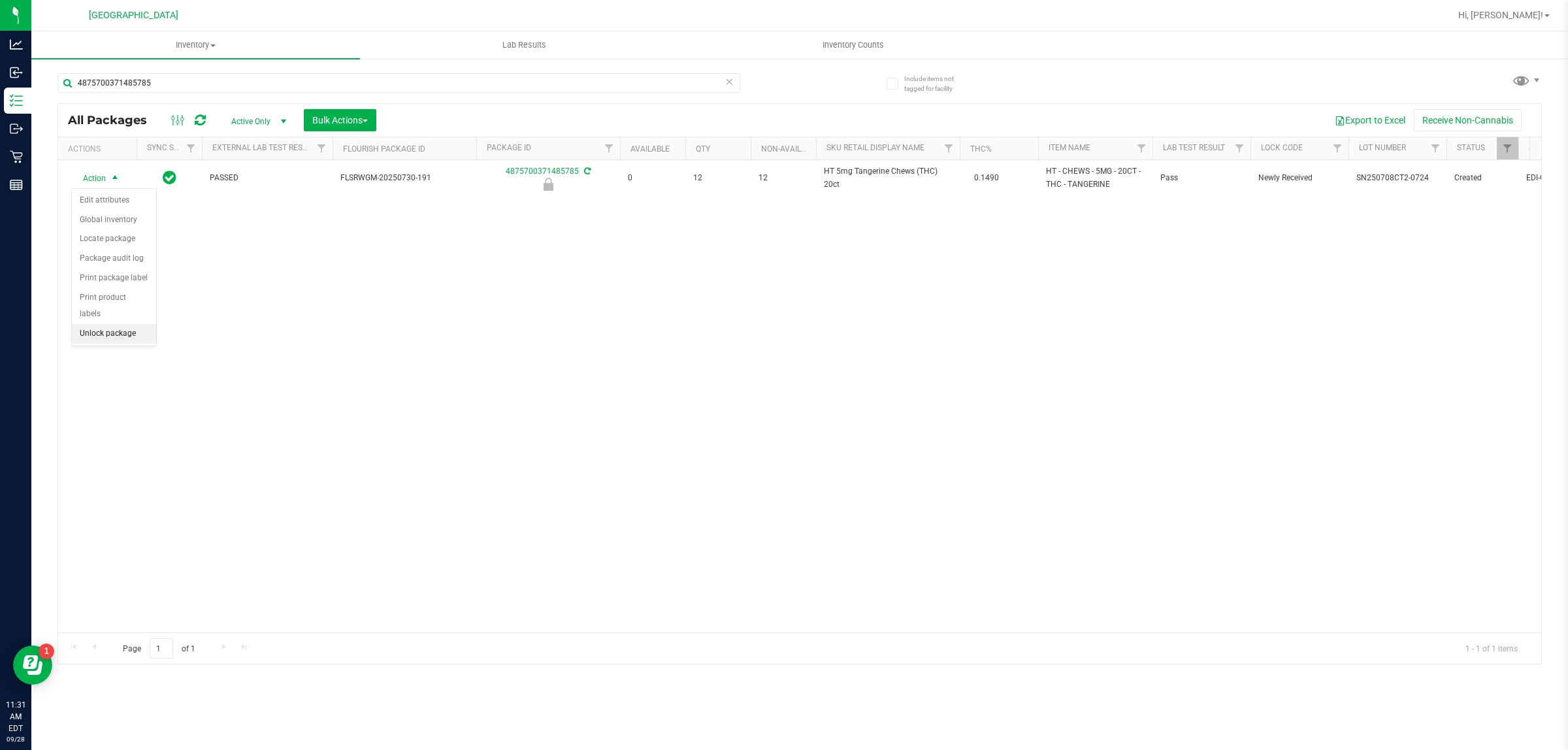
click at [106, 324] on li "Unlock package" at bounding box center [114, 334] width 84 height 20
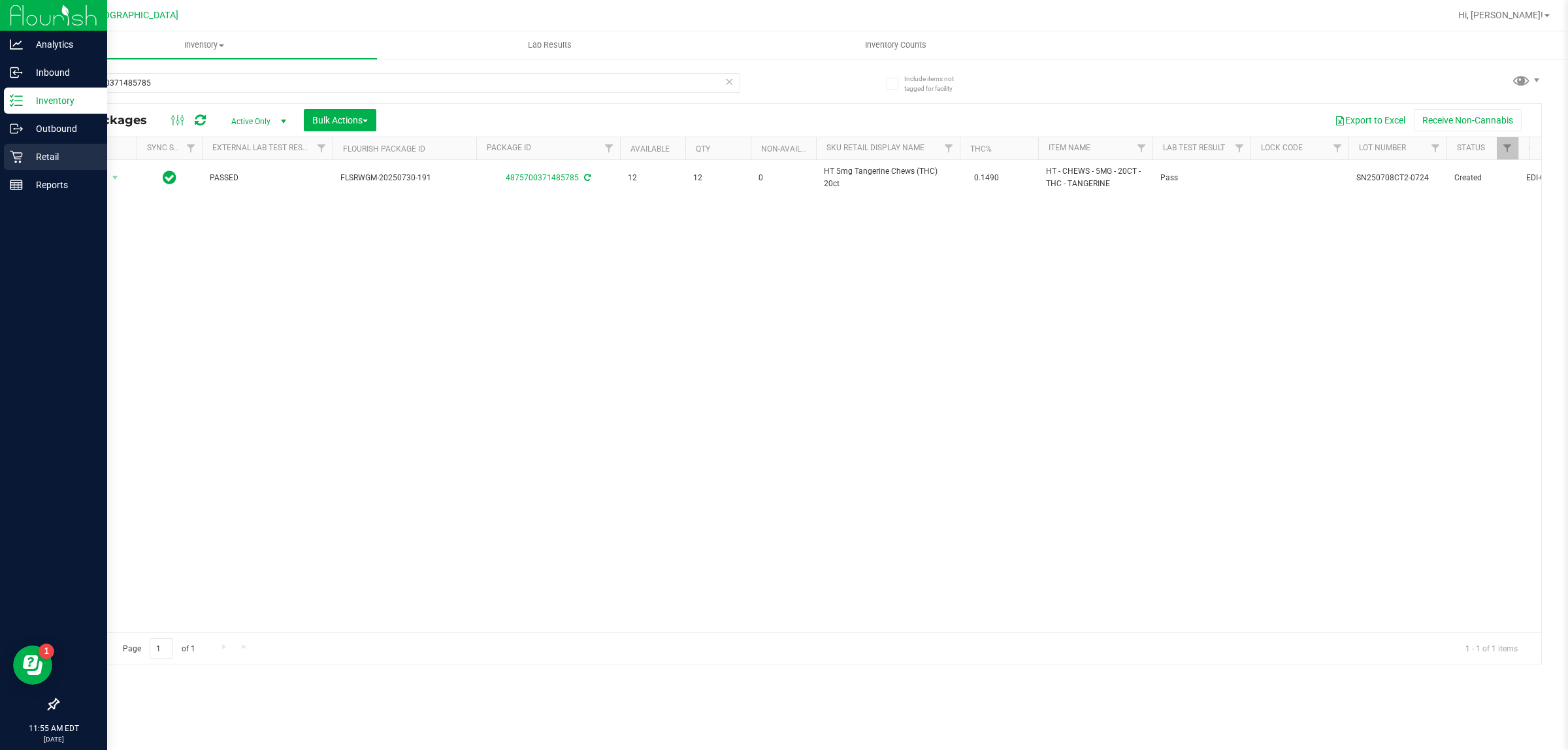
click at [17, 151] on icon at bounding box center [16, 157] width 13 height 13
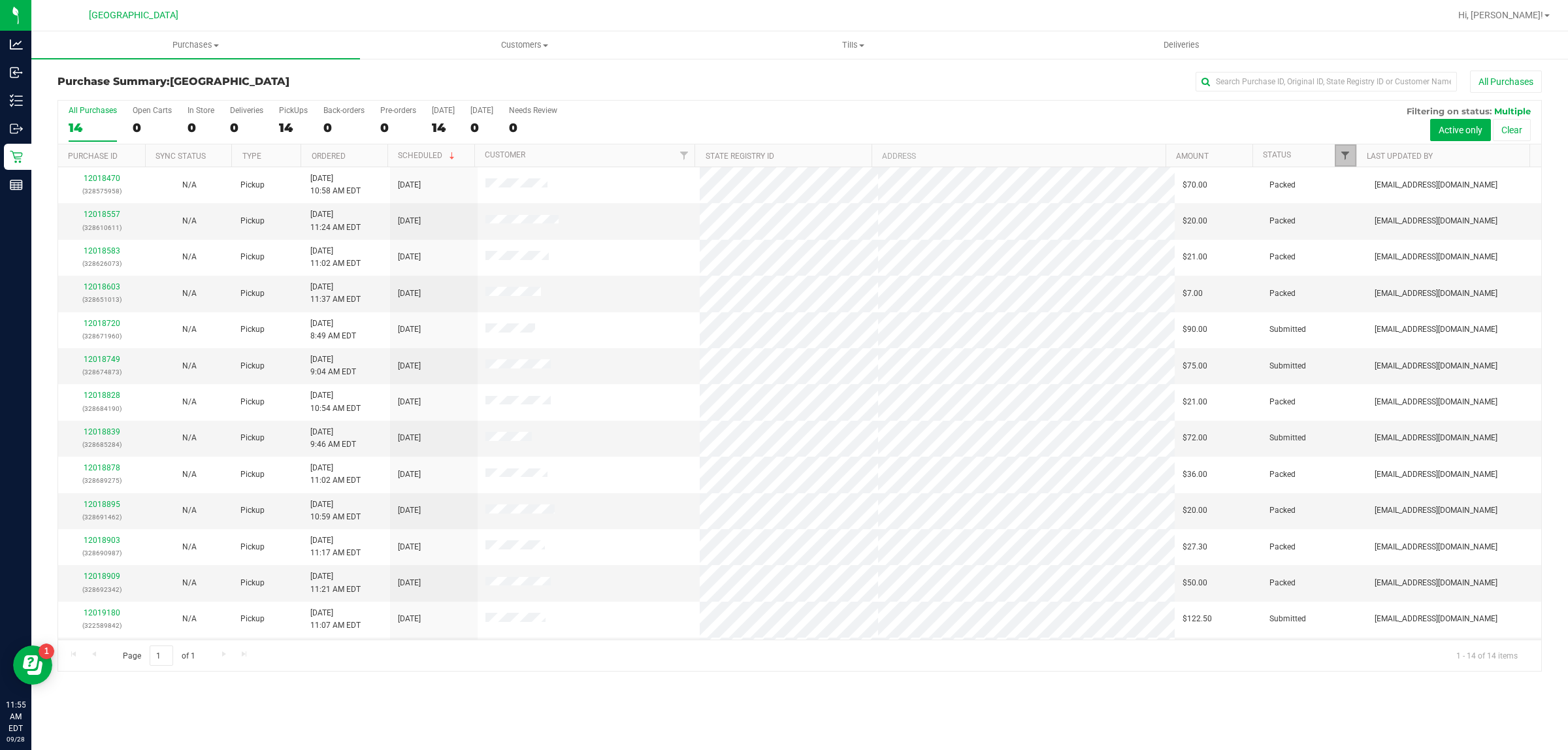
click at [1346, 156] on span "Filter" at bounding box center [1345, 156] width 11 height 11
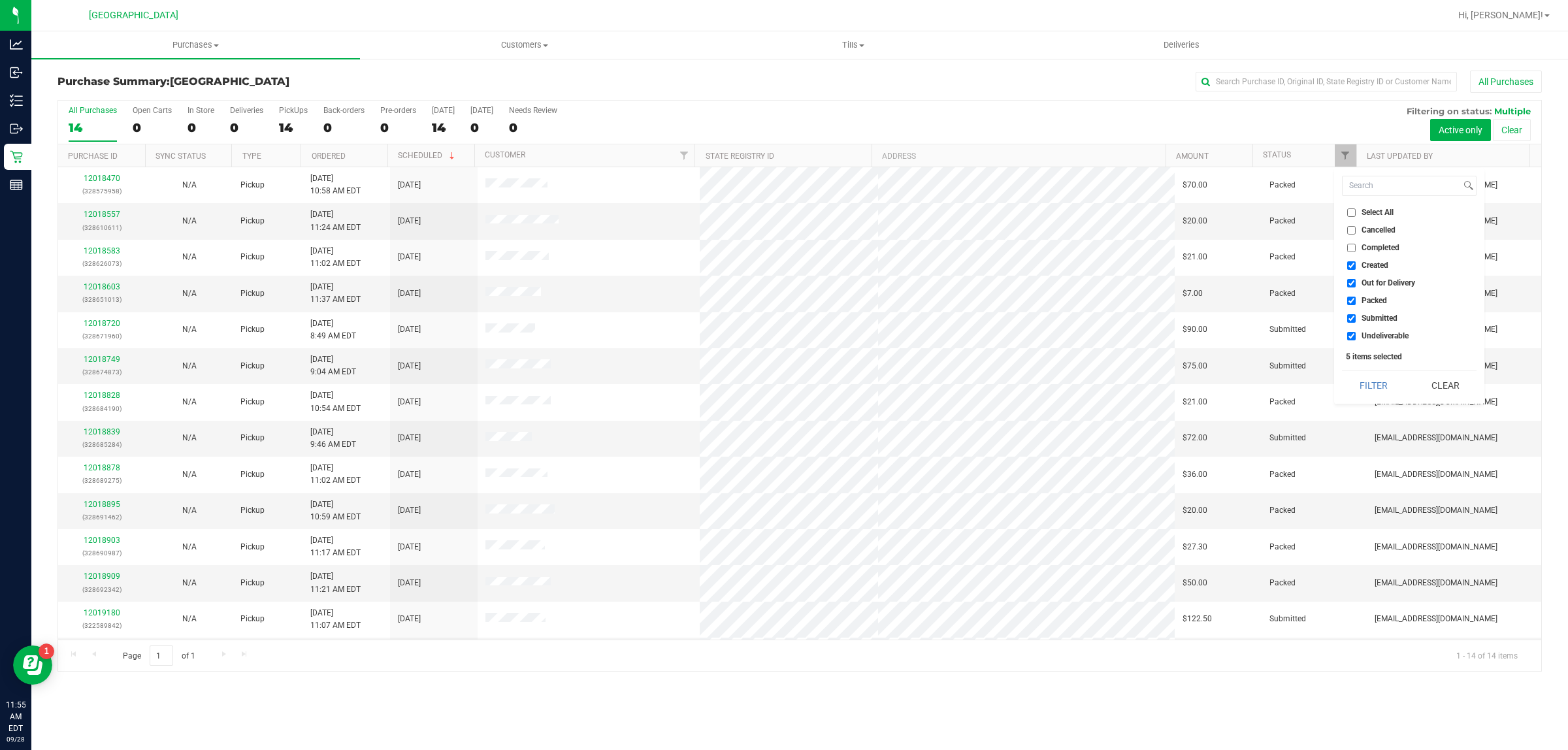
click at [1351, 210] on input "Select All" at bounding box center [1352, 213] width 8 height 8
checkbox input "true"
click at [1351, 210] on input "Select All" at bounding box center [1352, 213] width 8 height 8
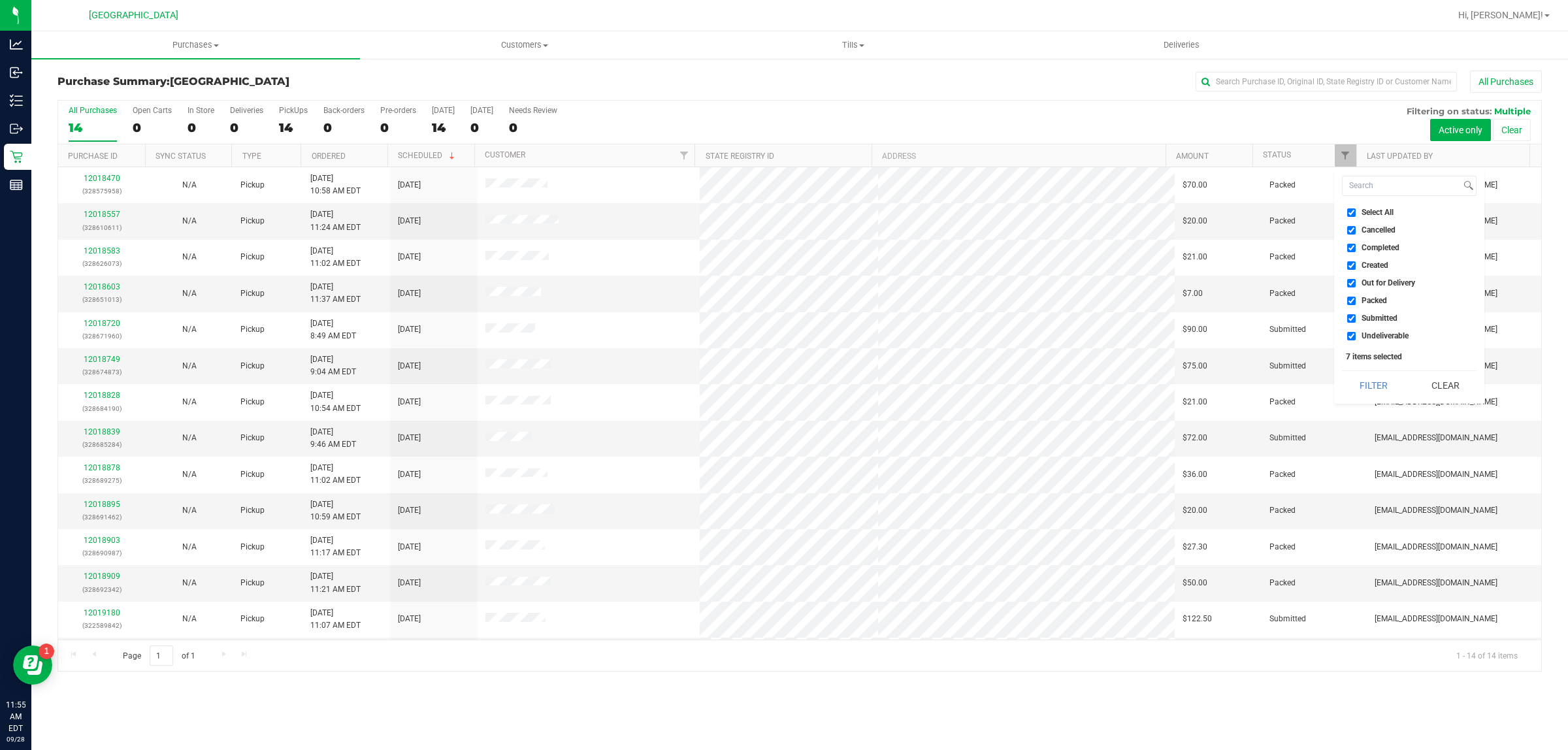
checkbox input "false"
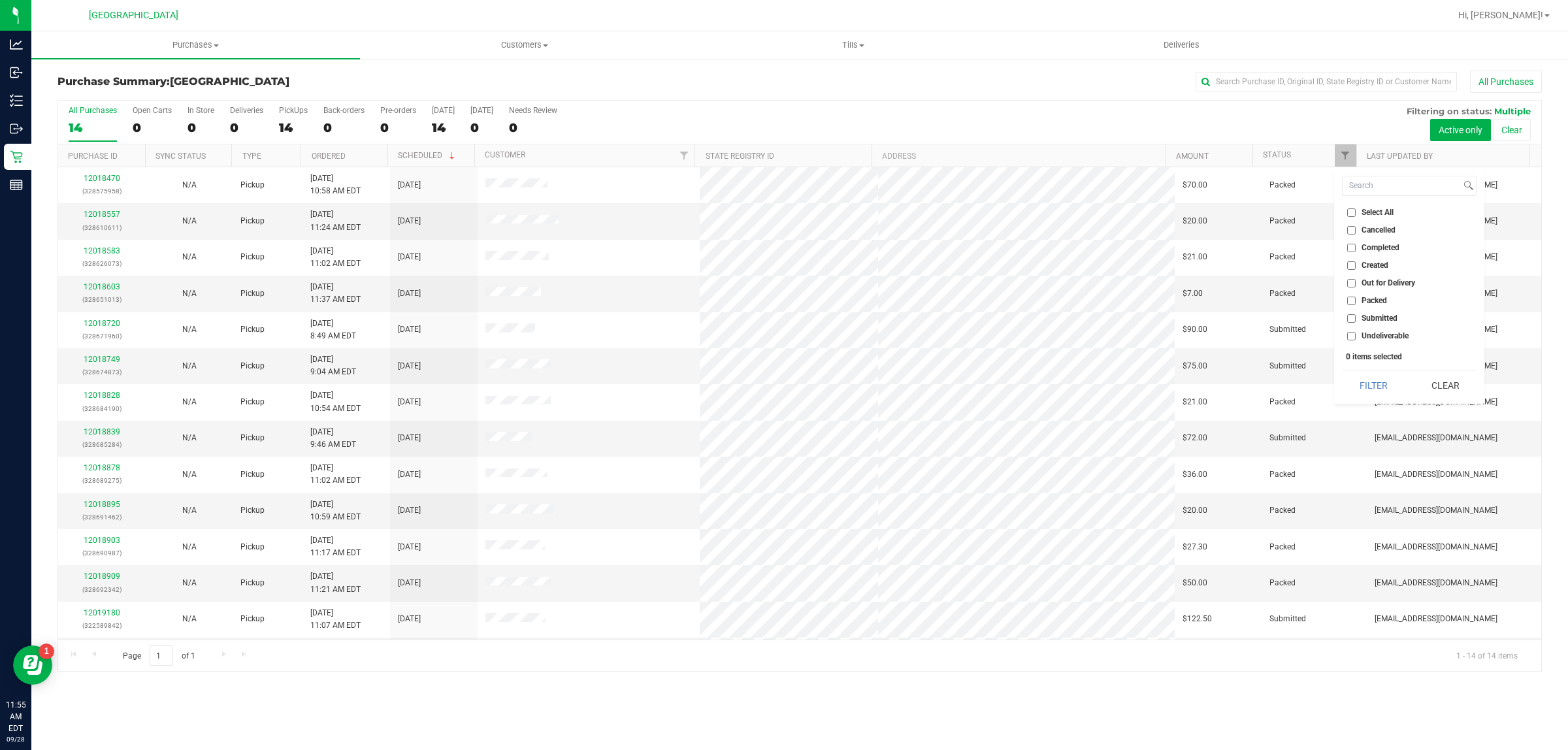
checkbox input "false"
click at [1346, 315] on li "Submitted" at bounding box center [1409, 319] width 134 height 14
click at [1351, 320] on input "Submitted" at bounding box center [1352, 319] width 8 height 8
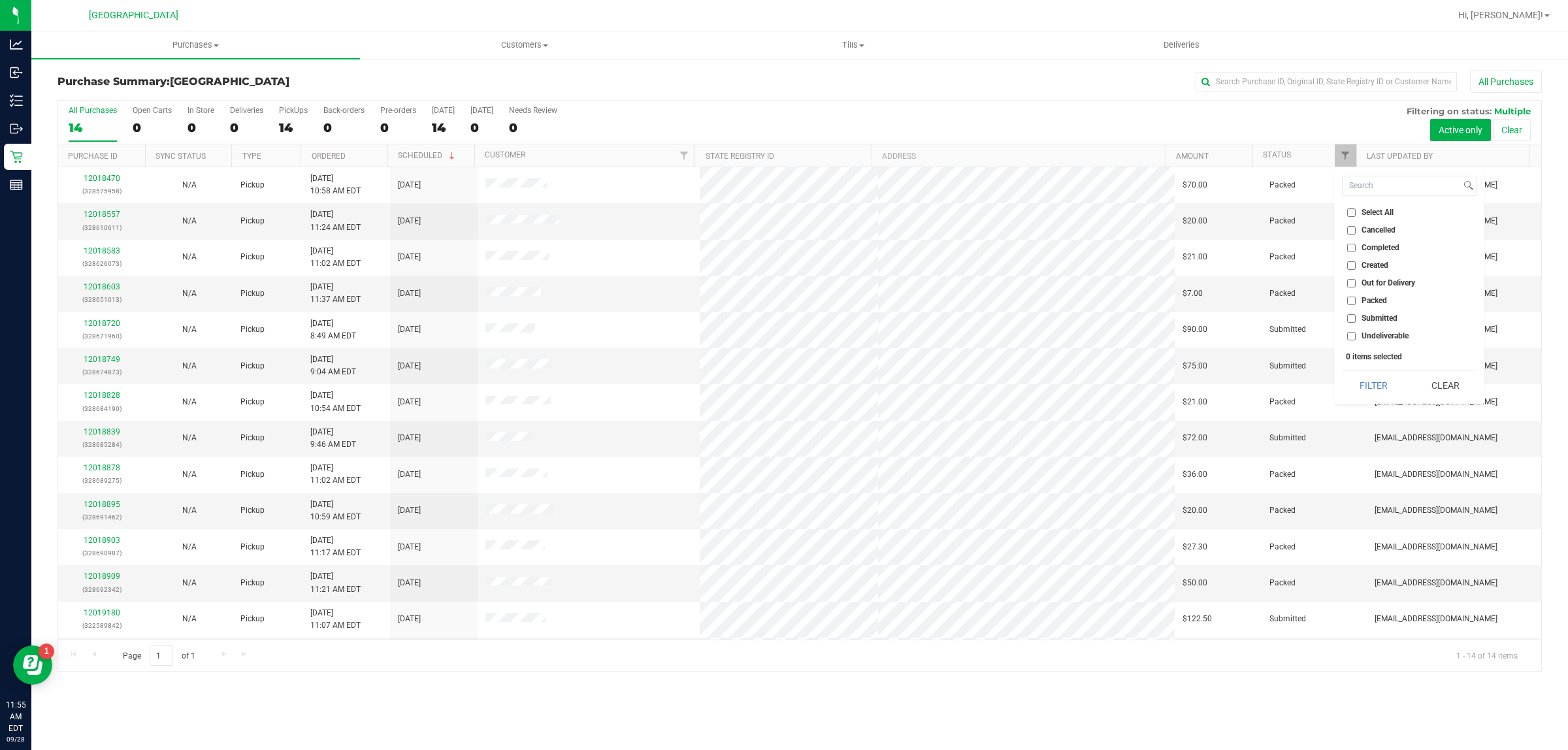
checkbox input "true"
click at [1374, 382] on button "Filter" at bounding box center [1373, 385] width 63 height 29
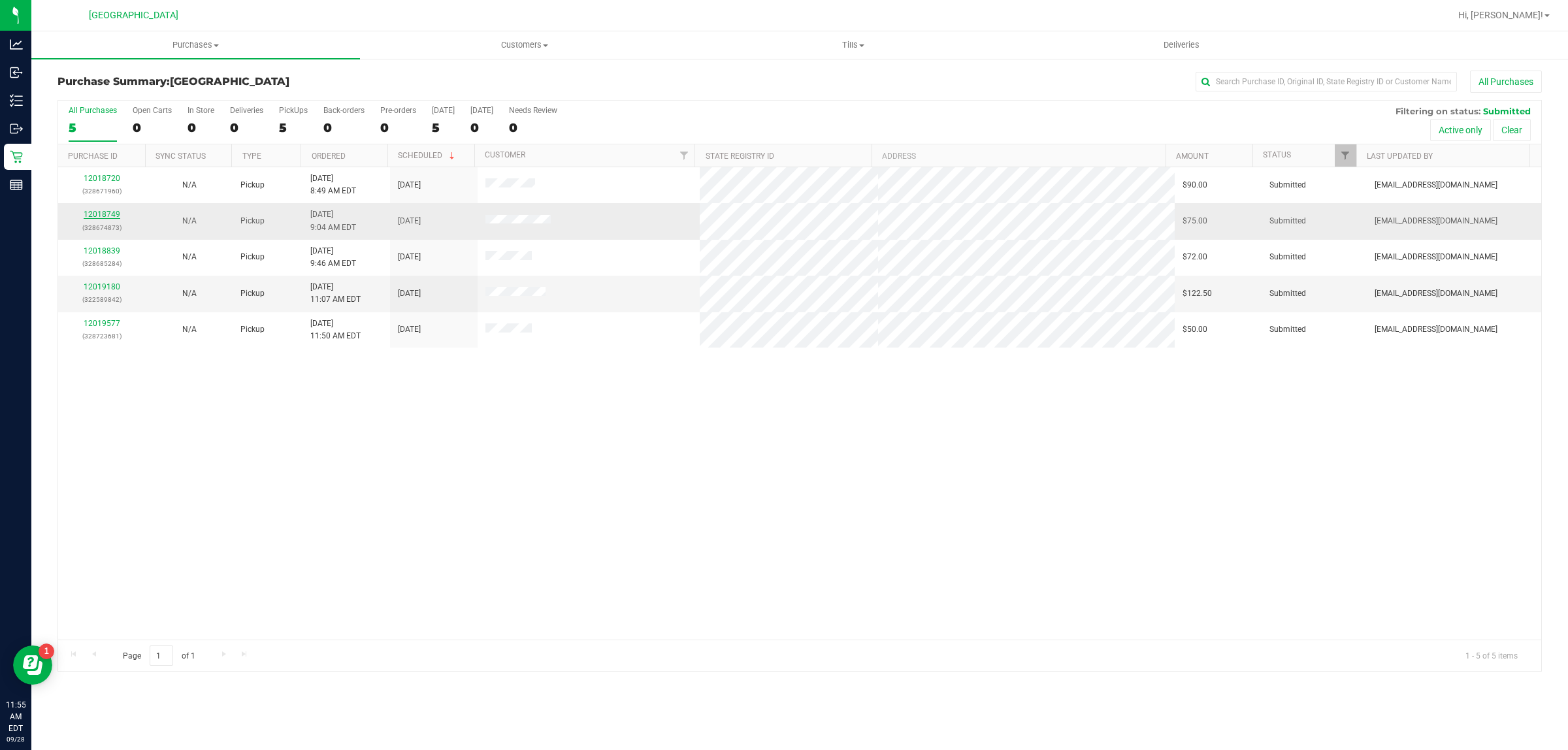
click at [103, 212] on link "12018749" at bounding box center [102, 214] width 37 height 9
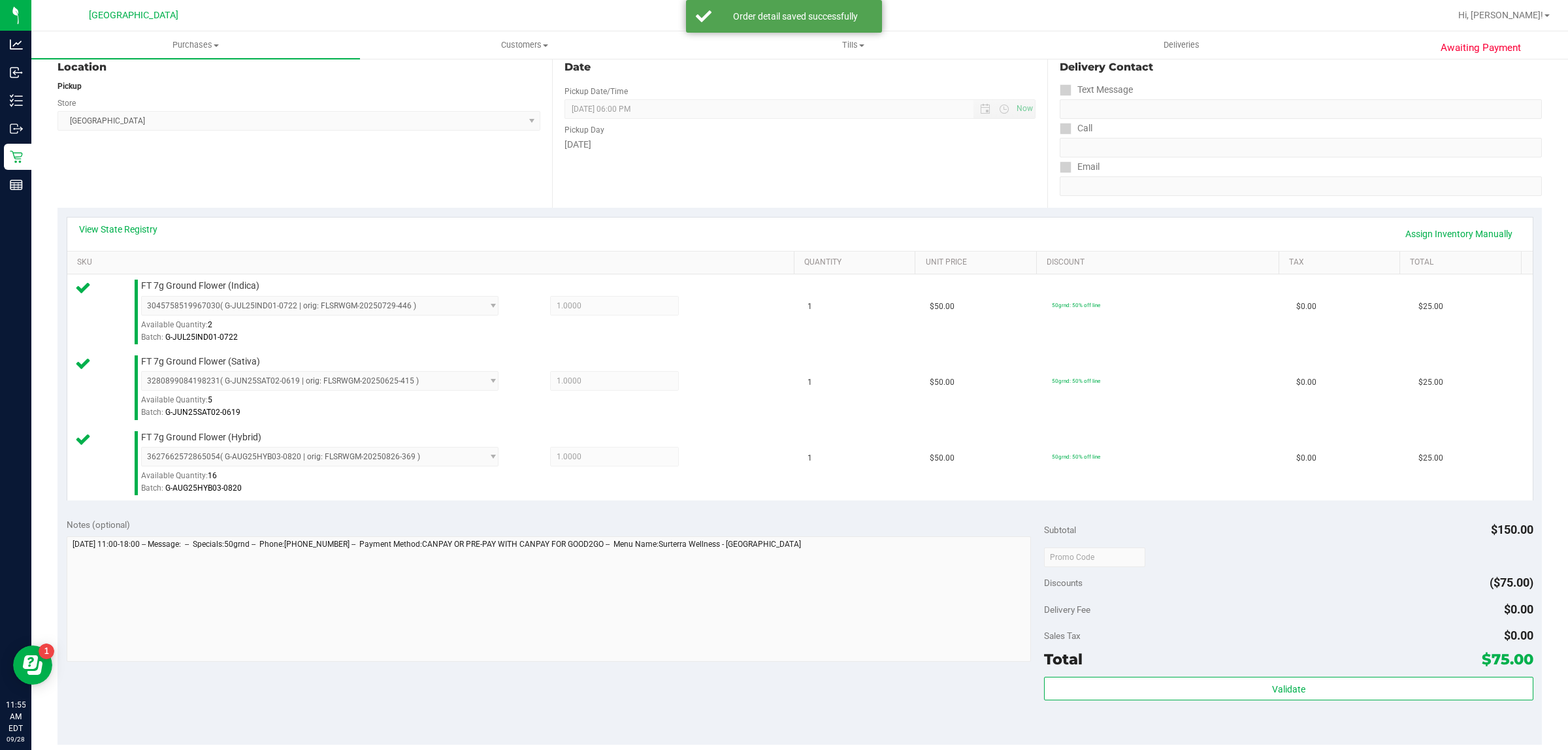
scroll to position [327, 0]
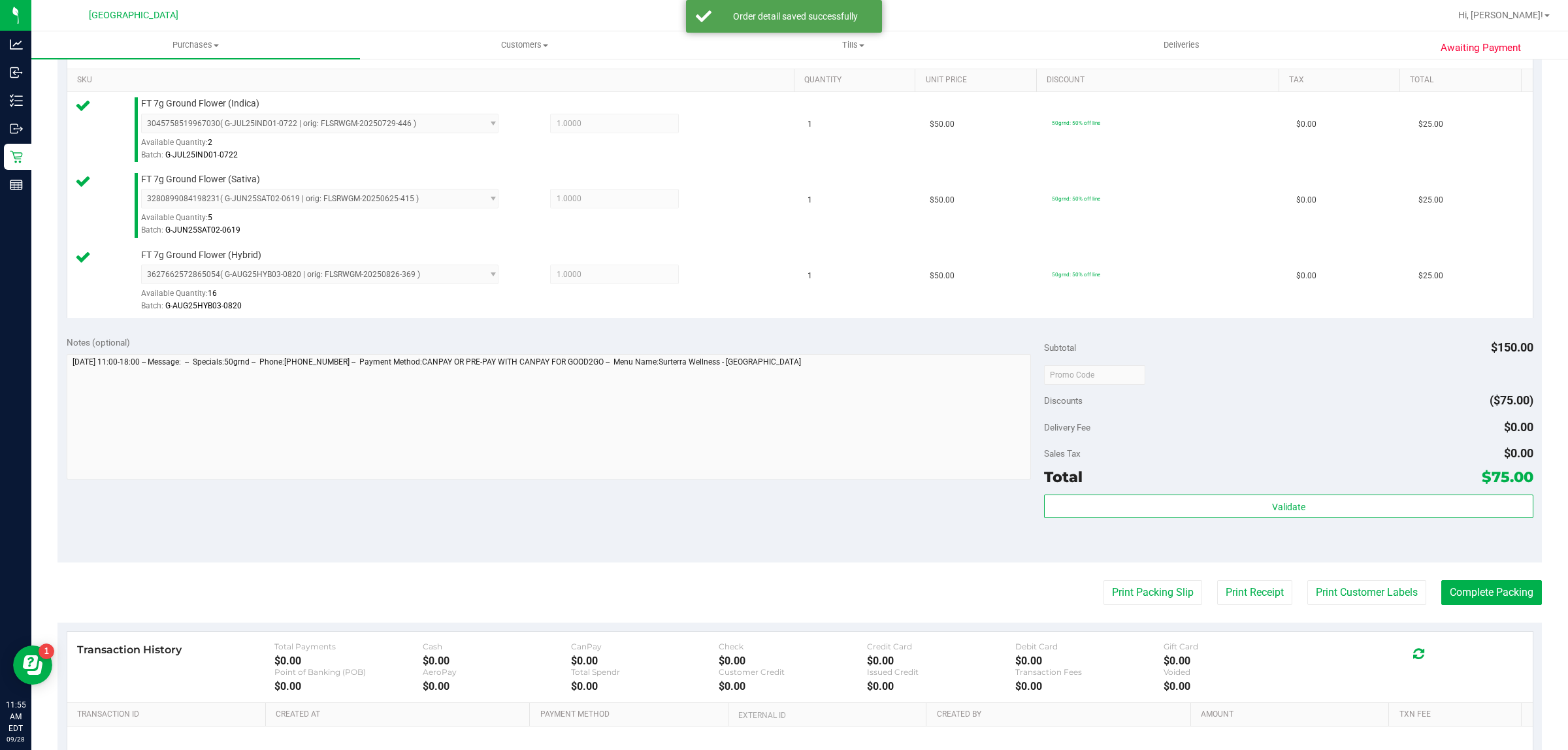
click at [1137, 494] on div "Subtotal $150.00 Discounts ($75.00) Delivery Fee $0.00 Sales Tax $0.00 Total $7…" at bounding box center [1288, 445] width 489 height 218
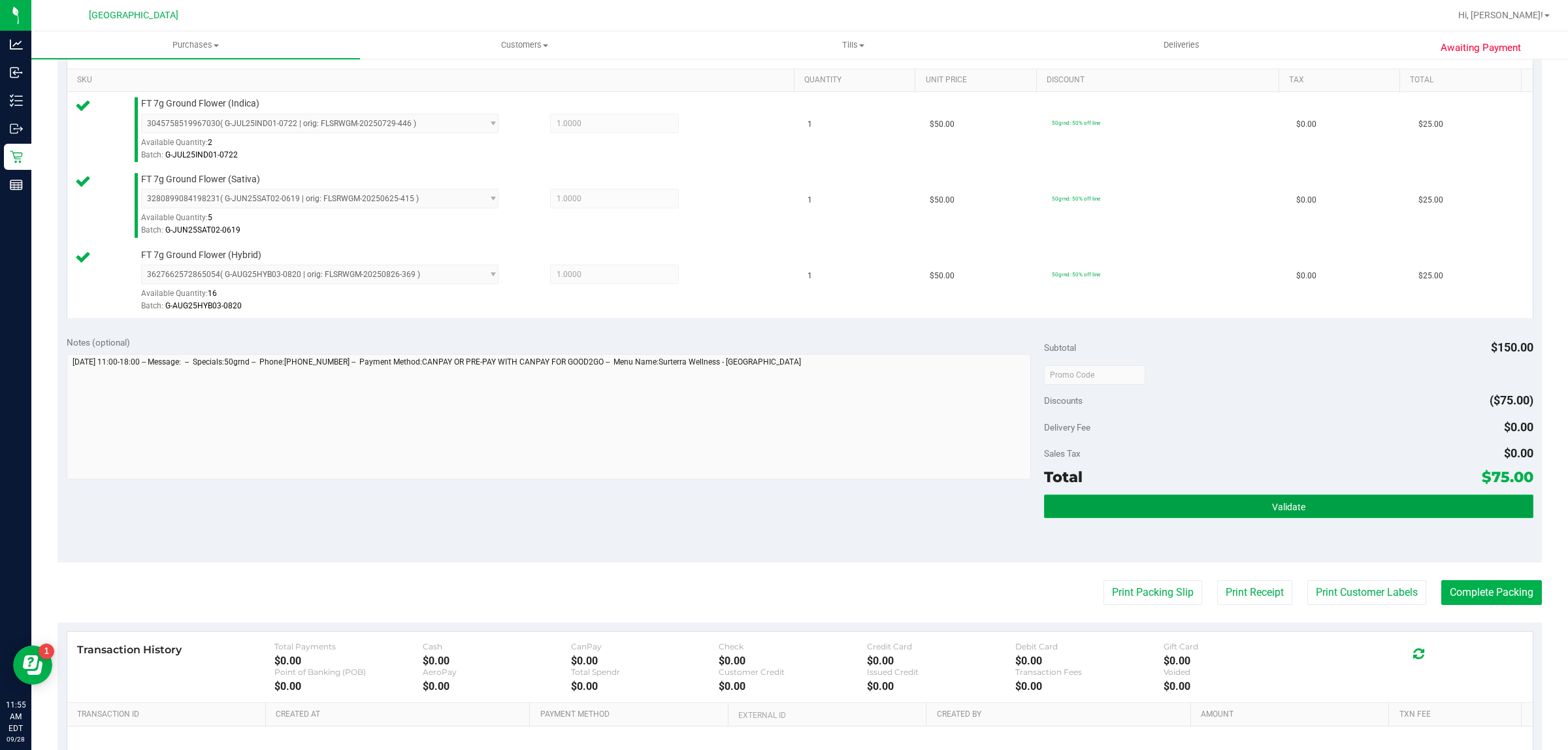
click at [1141, 497] on button "Validate" at bounding box center [1288, 506] width 489 height 24
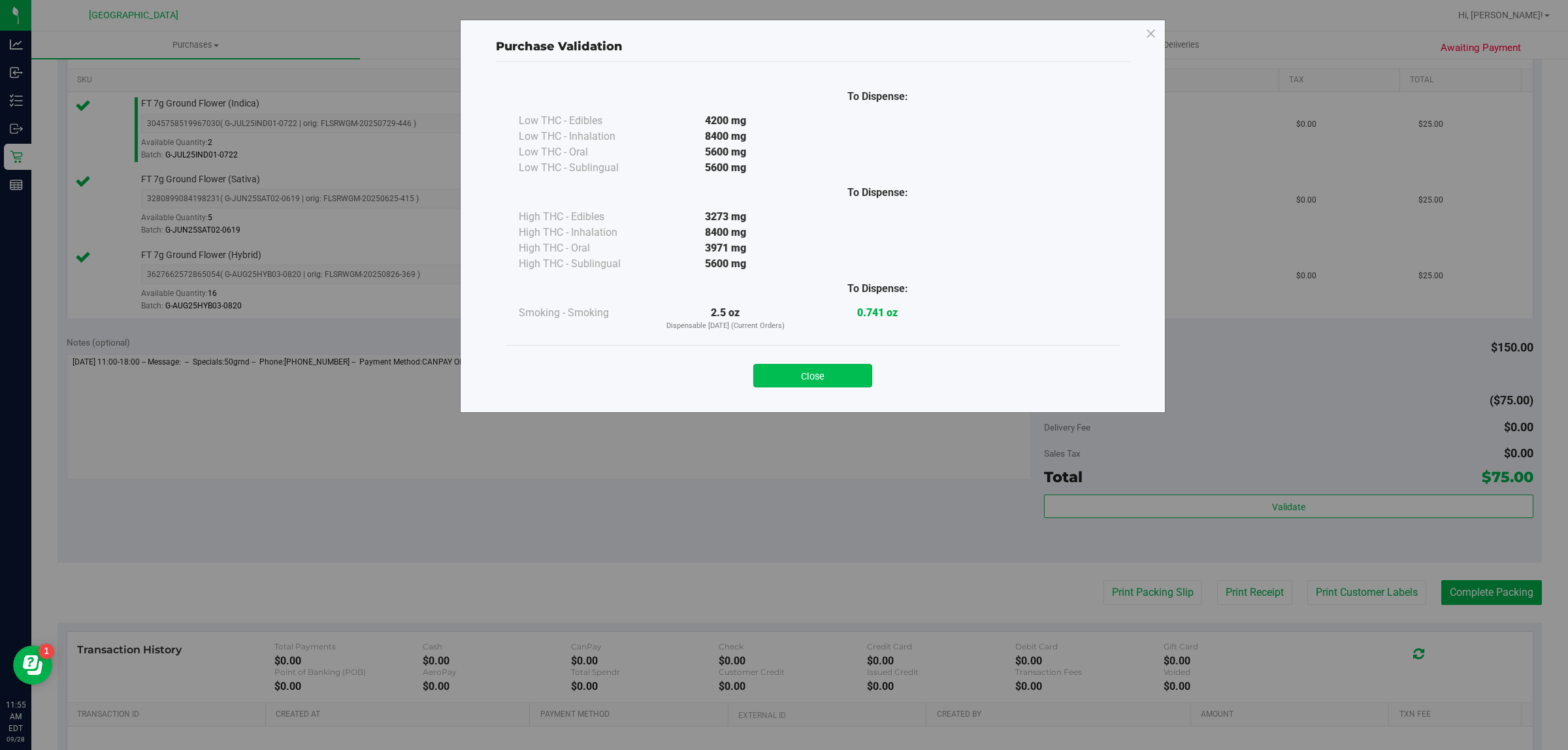
click at [856, 370] on button "Close" at bounding box center [812, 375] width 119 height 24
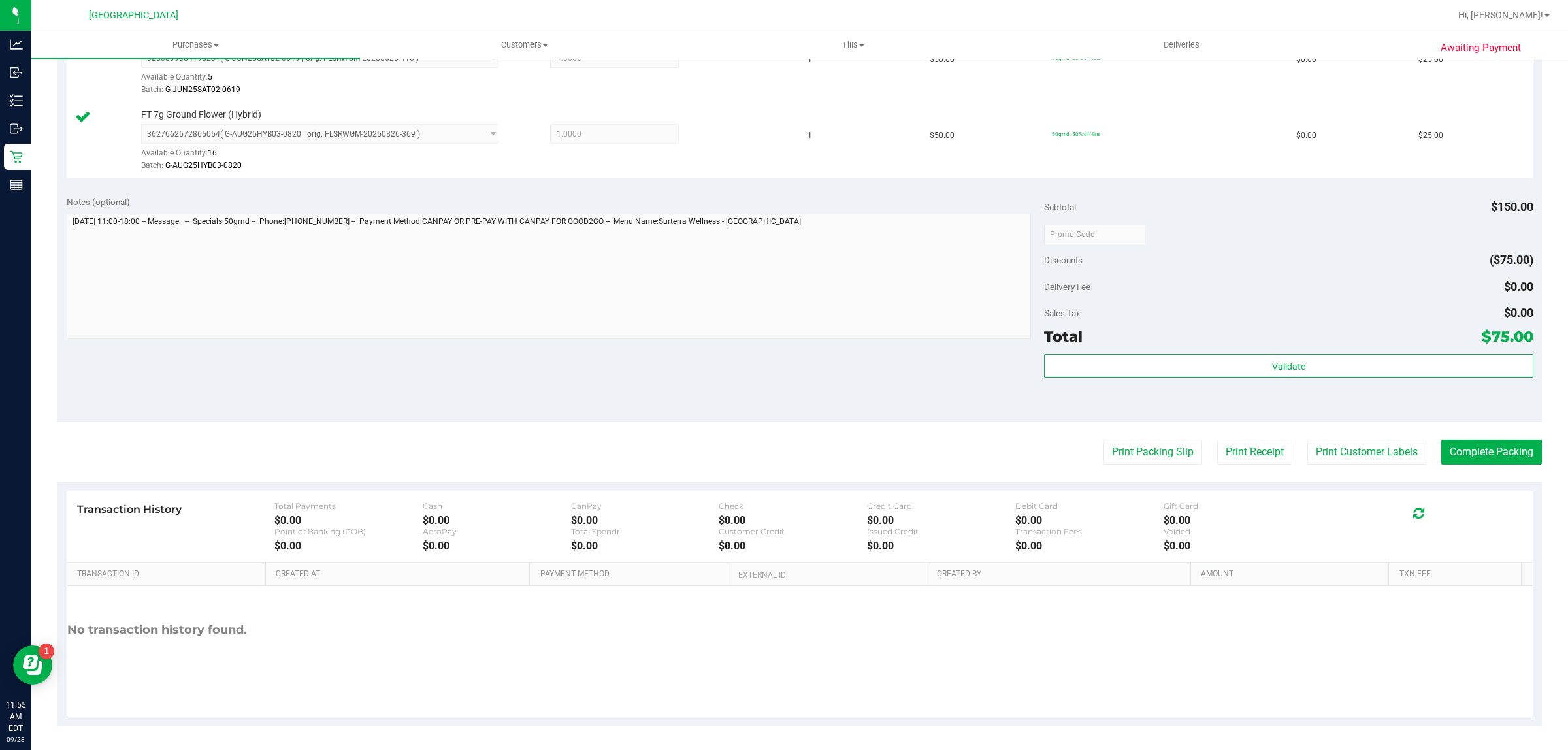
scroll to position [469, 0]
click at [1340, 451] on button "Print Customer Labels" at bounding box center [1367, 450] width 119 height 25
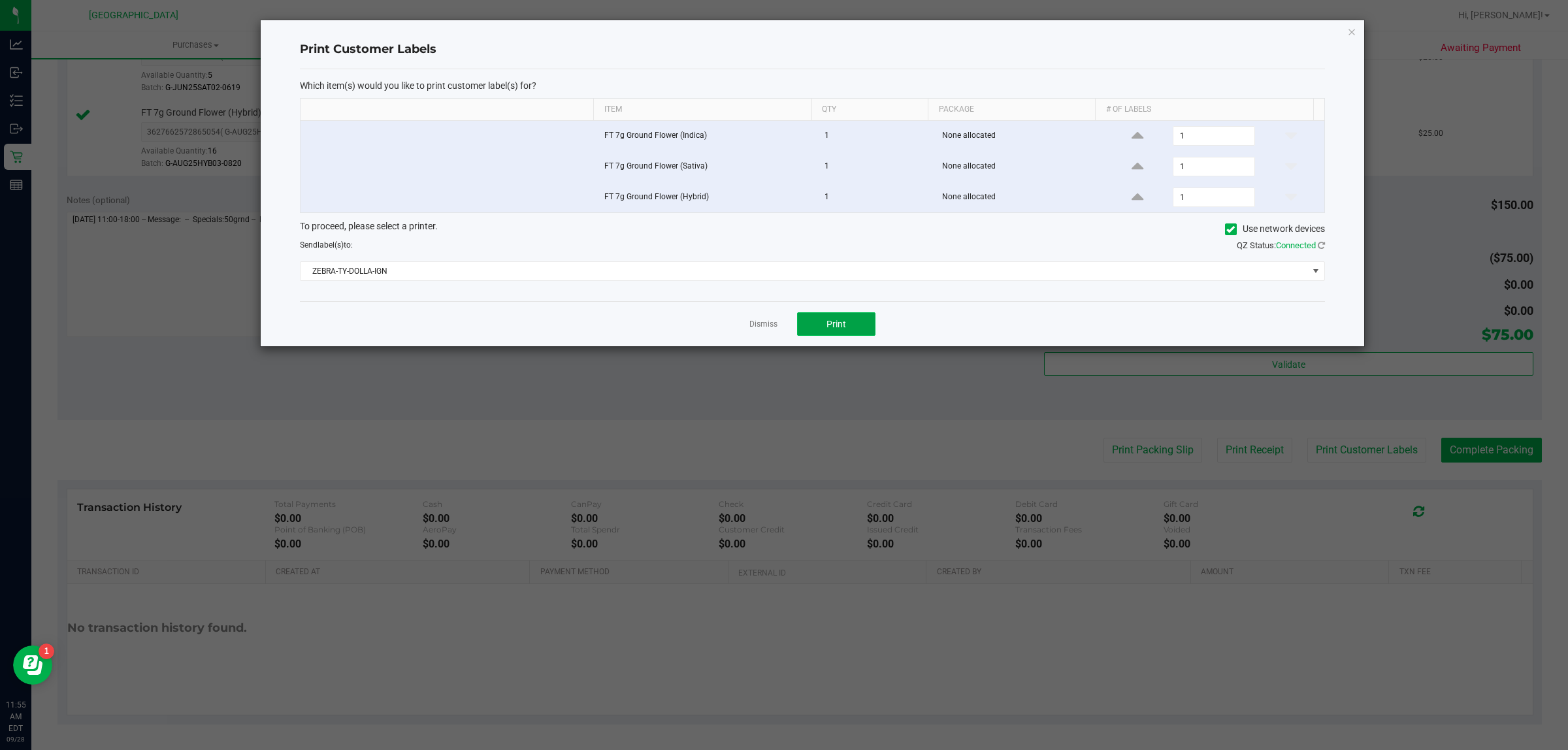
click at [844, 314] on button "Print" at bounding box center [837, 323] width 79 height 24
click at [765, 325] on link "Dismiss" at bounding box center [763, 324] width 28 height 11
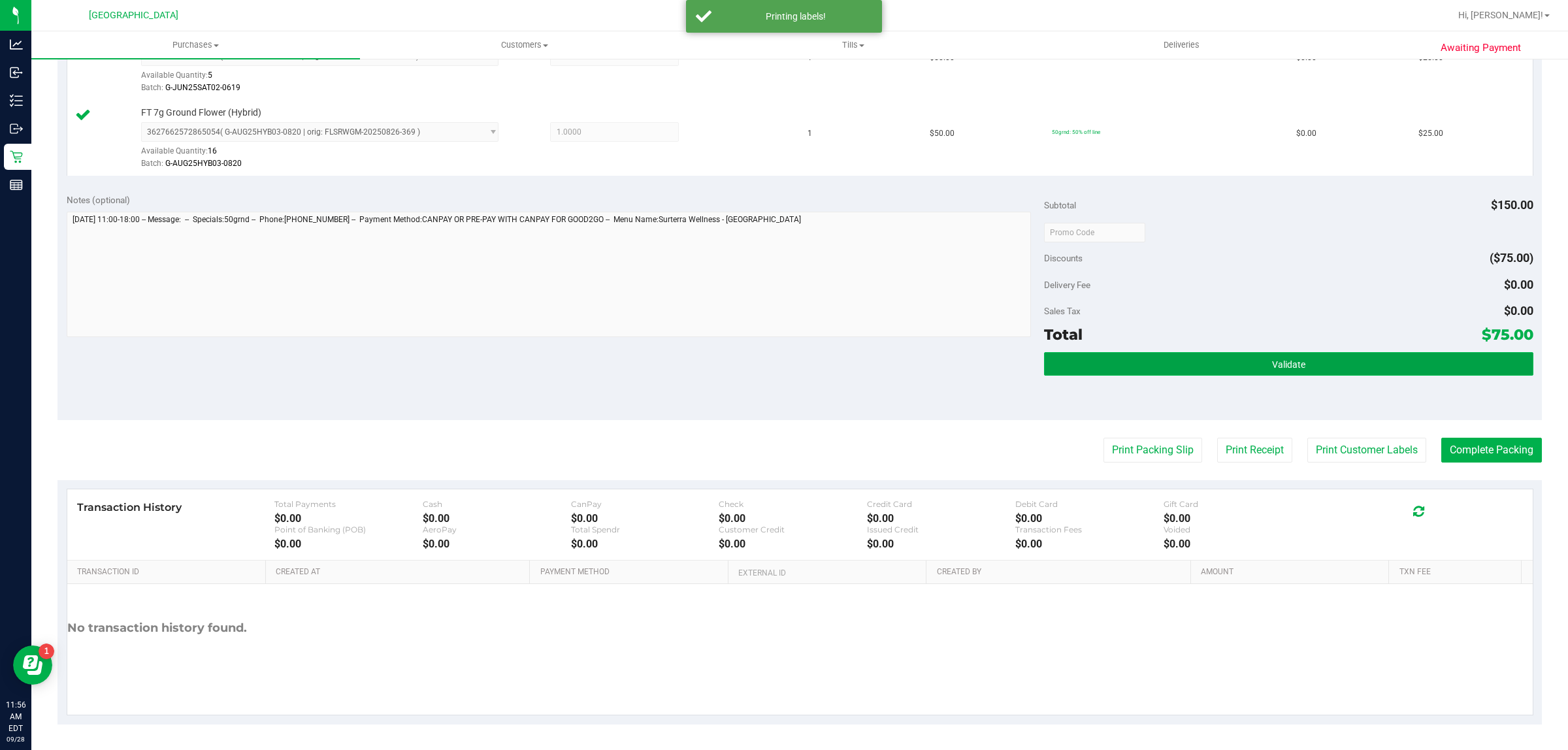
click at [1141, 361] on button "Validate" at bounding box center [1288, 364] width 489 height 24
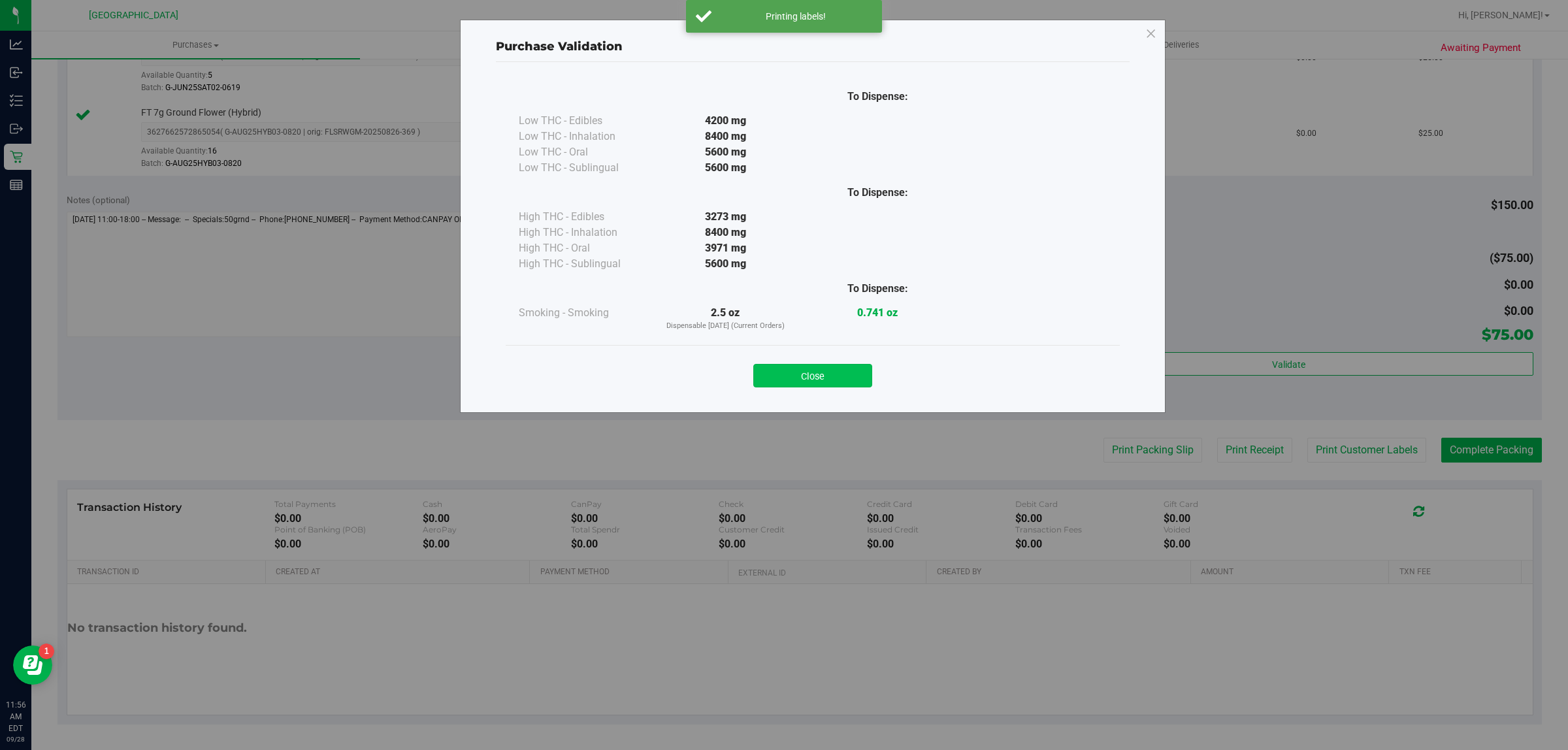
click at [838, 373] on button "Close" at bounding box center [812, 375] width 119 height 24
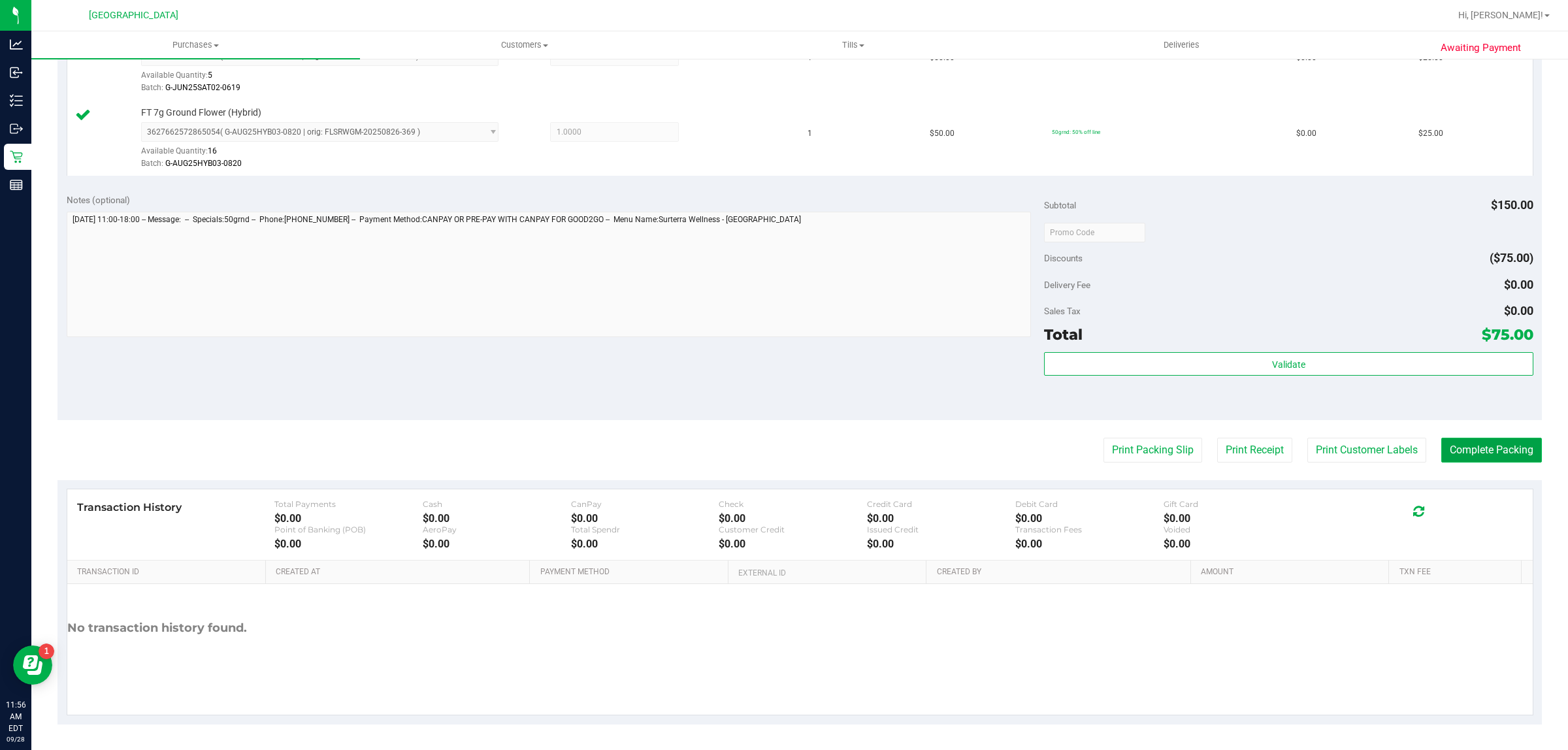
click at [1448, 445] on button "Complete Packing" at bounding box center [1491, 450] width 101 height 25
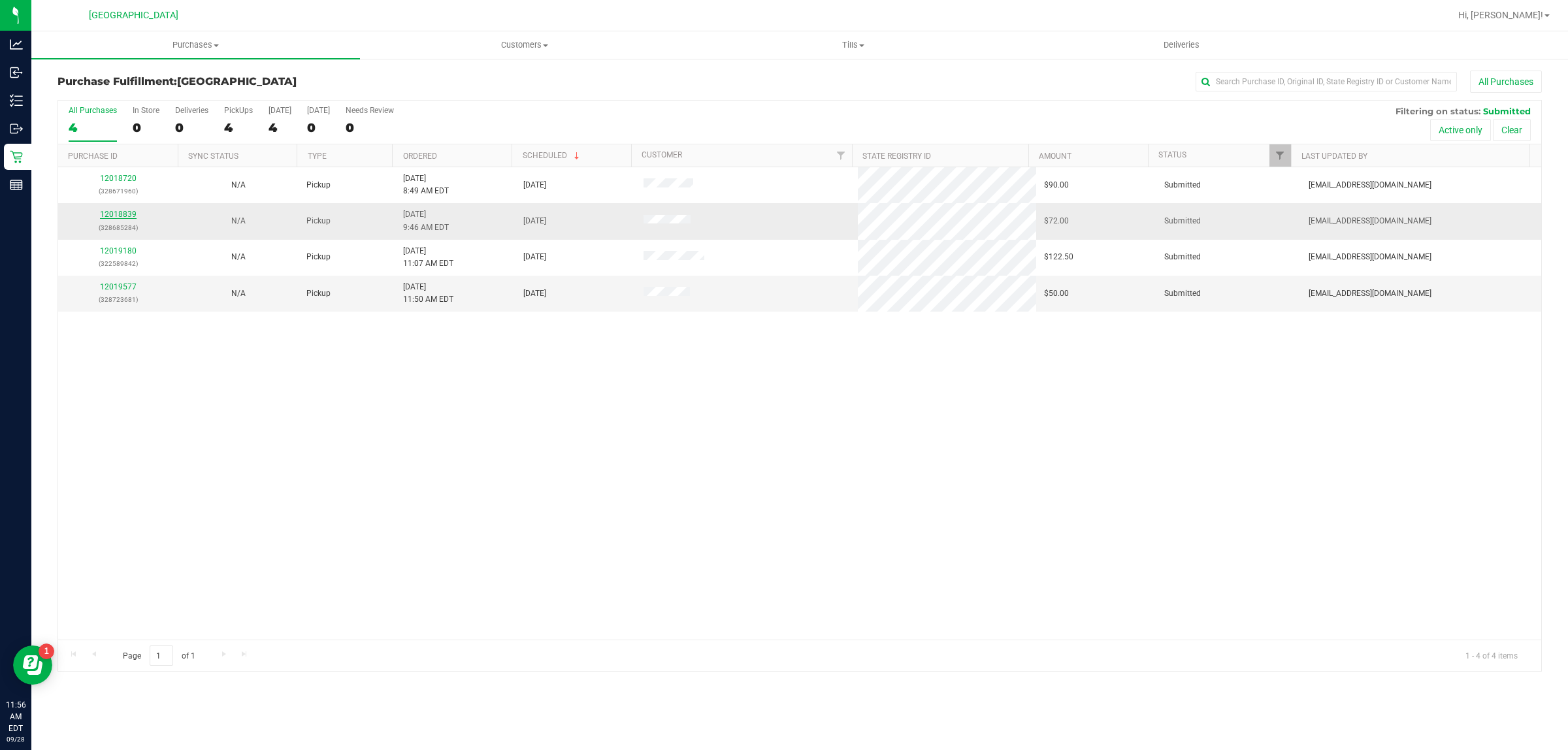
click at [122, 214] on link "12018839" at bounding box center [118, 214] width 37 height 9
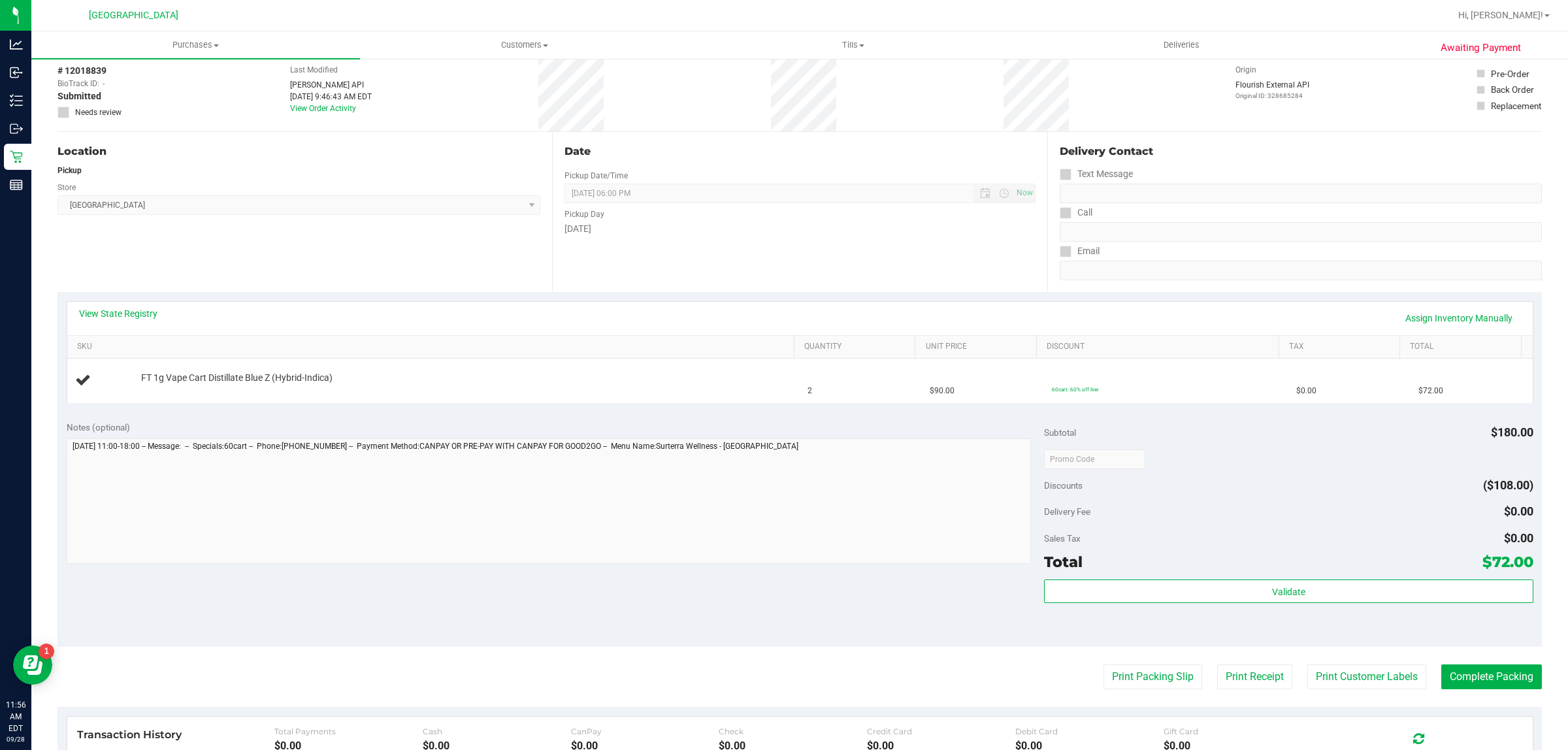
scroll to position [164, 0]
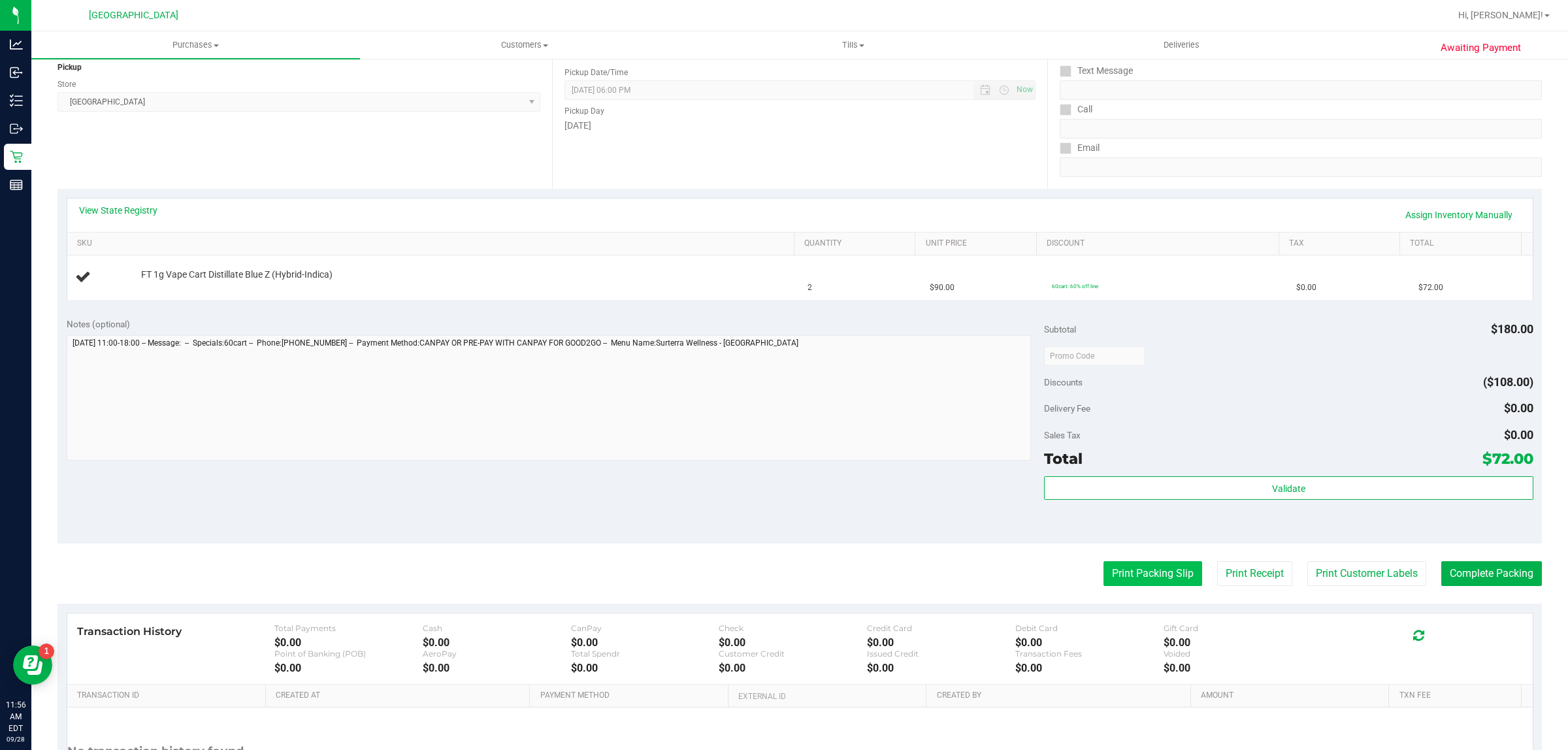
click at [1152, 579] on button "Print Packing Slip" at bounding box center [1153, 574] width 99 height 25
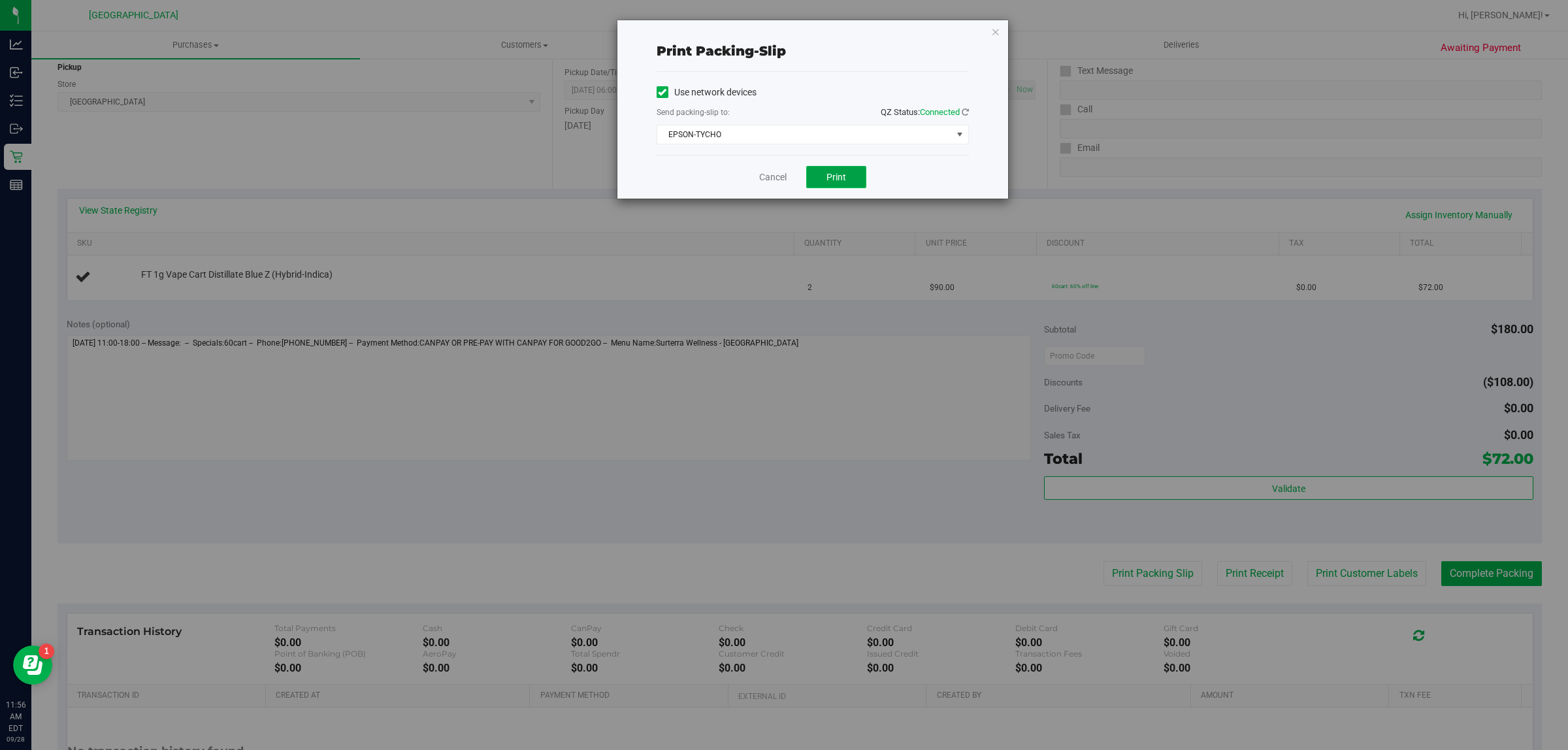
click at [834, 178] on span "Print" at bounding box center [836, 177] width 20 height 11
click at [775, 177] on link "Cancel" at bounding box center [773, 177] width 28 height 14
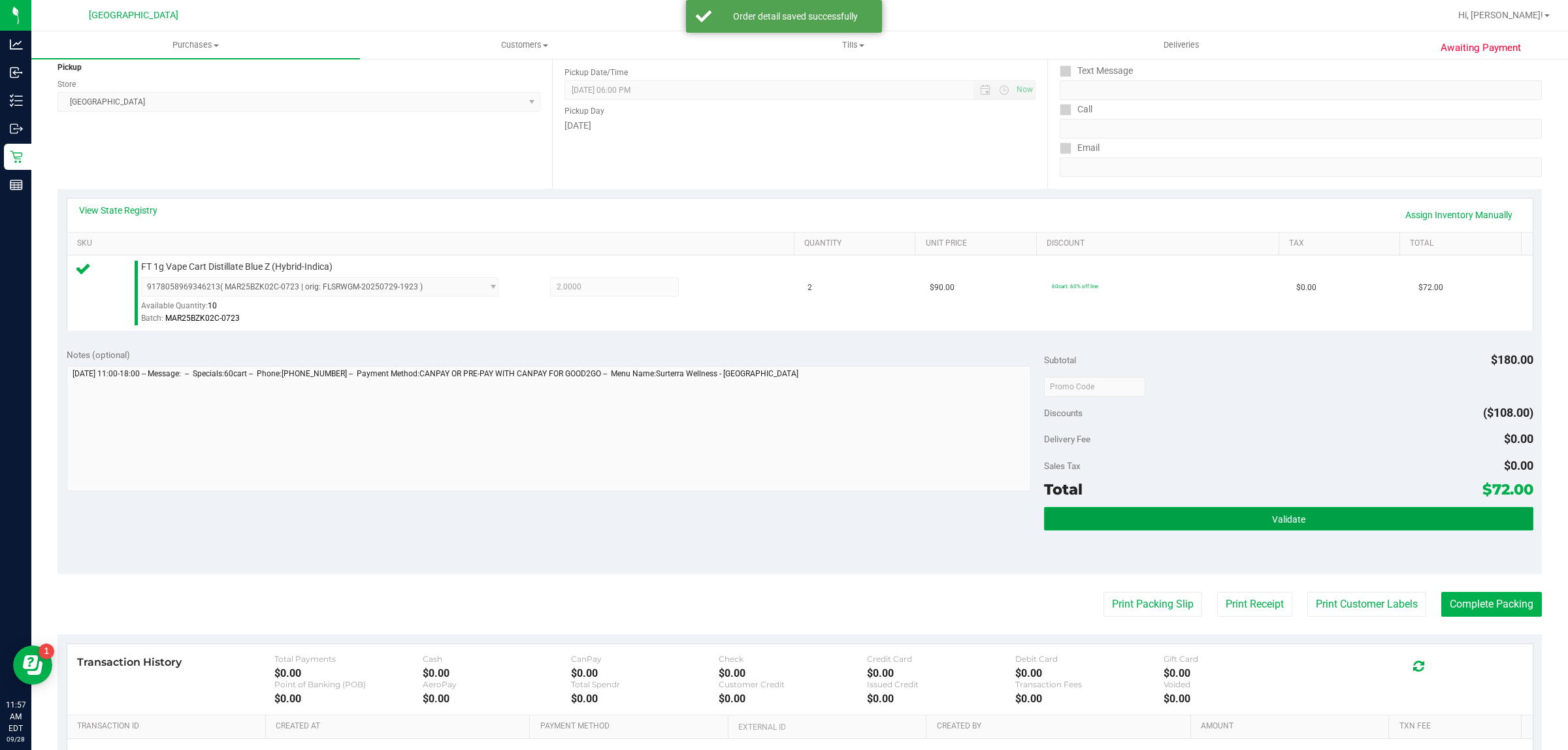
click at [1091, 522] on button "Validate" at bounding box center [1288, 518] width 489 height 24
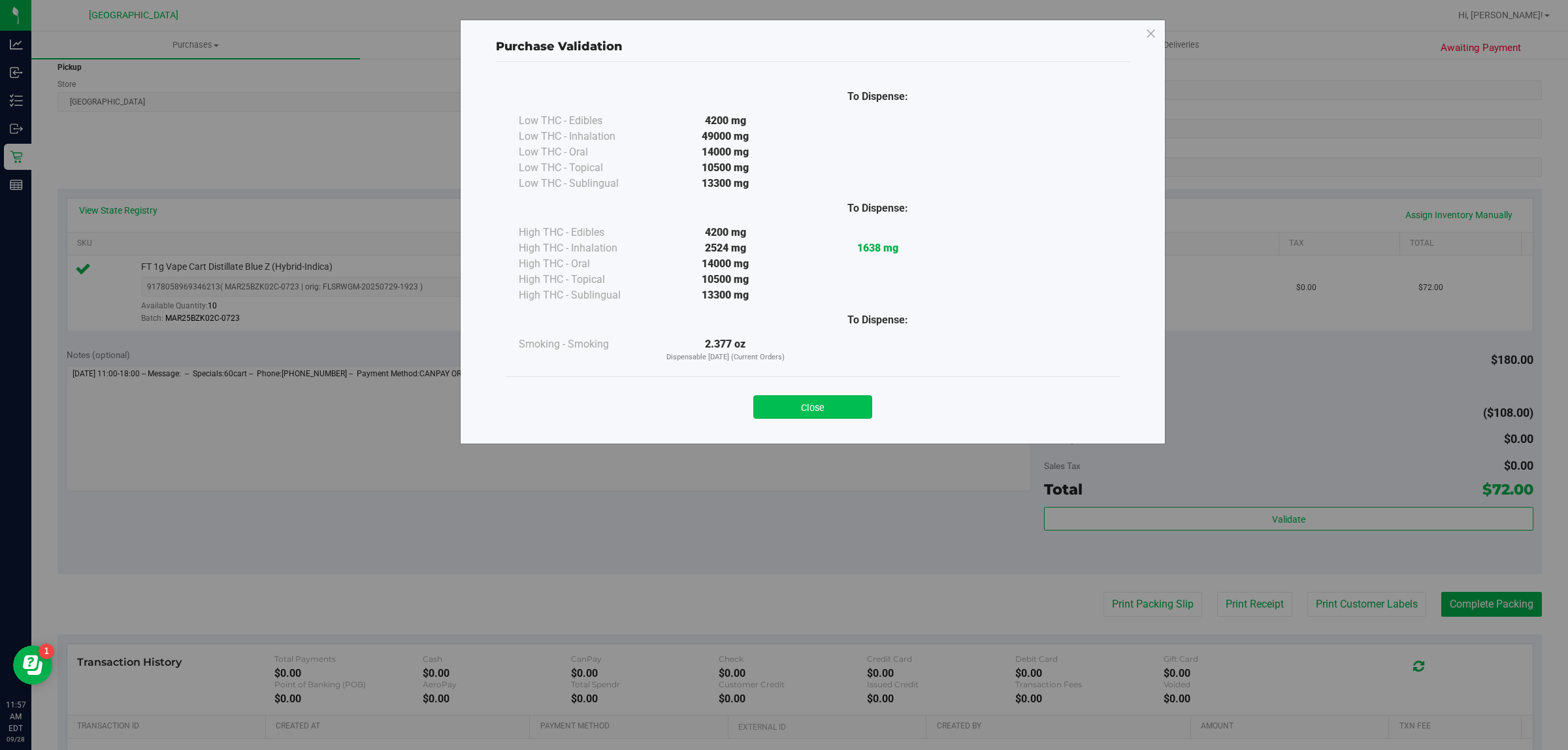
click at [842, 406] on button "Close" at bounding box center [812, 407] width 119 height 24
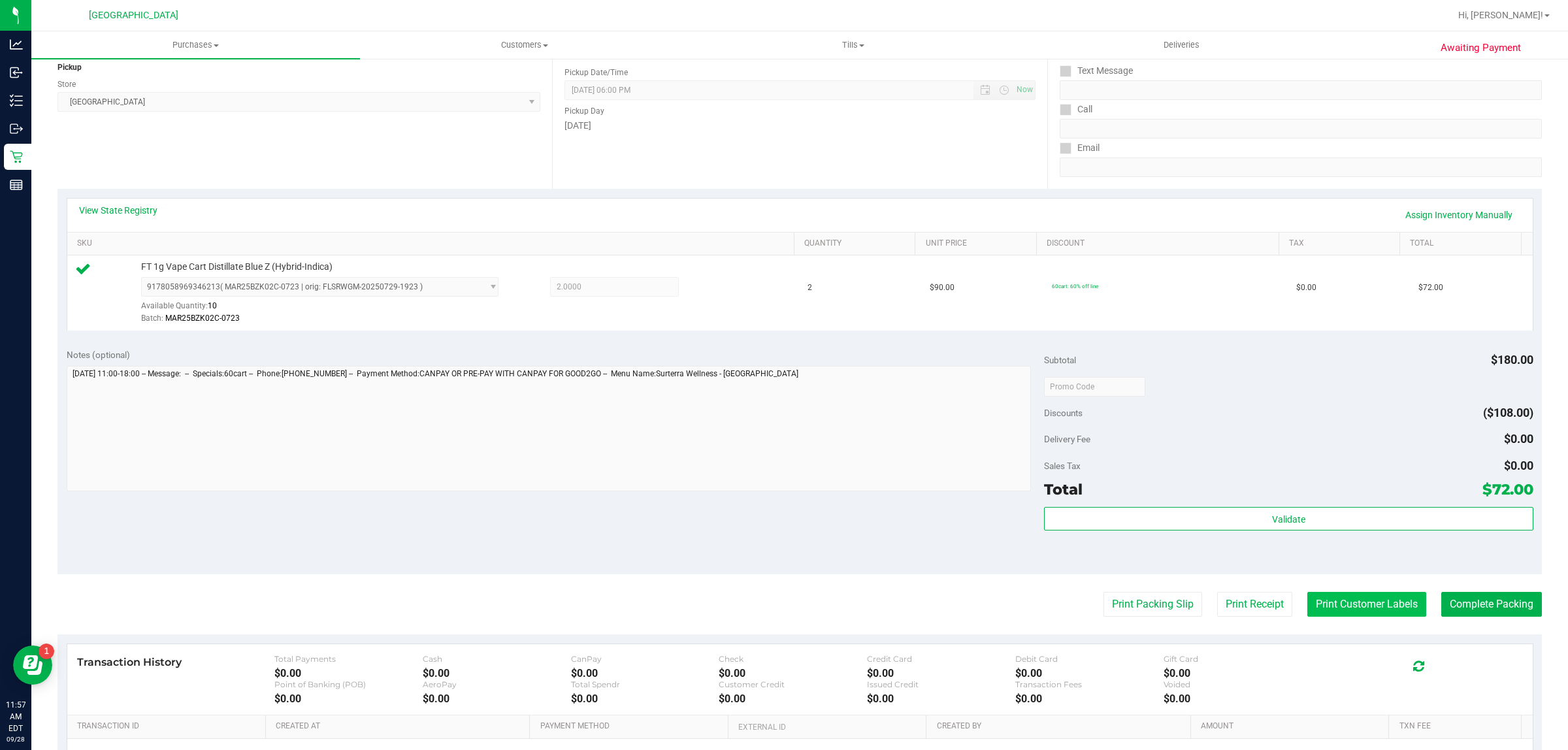
click at [1392, 612] on button "Print Customer Labels" at bounding box center [1367, 604] width 119 height 25
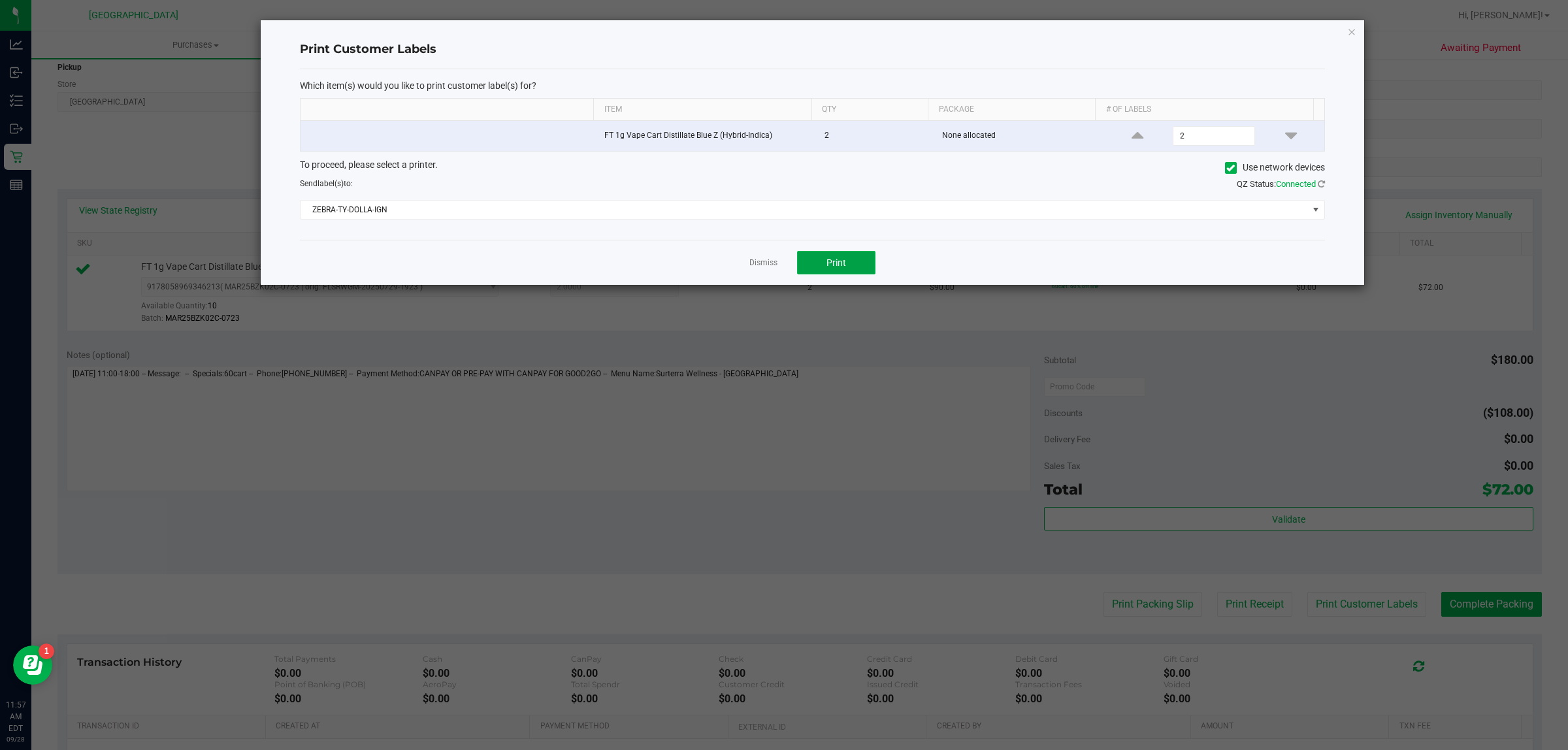
click at [873, 273] on button "Print" at bounding box center [837, 262] width 79 height 24
click at [761, 260] on link "Dismiss" at bounding box center [763, 263] width 28 height 11
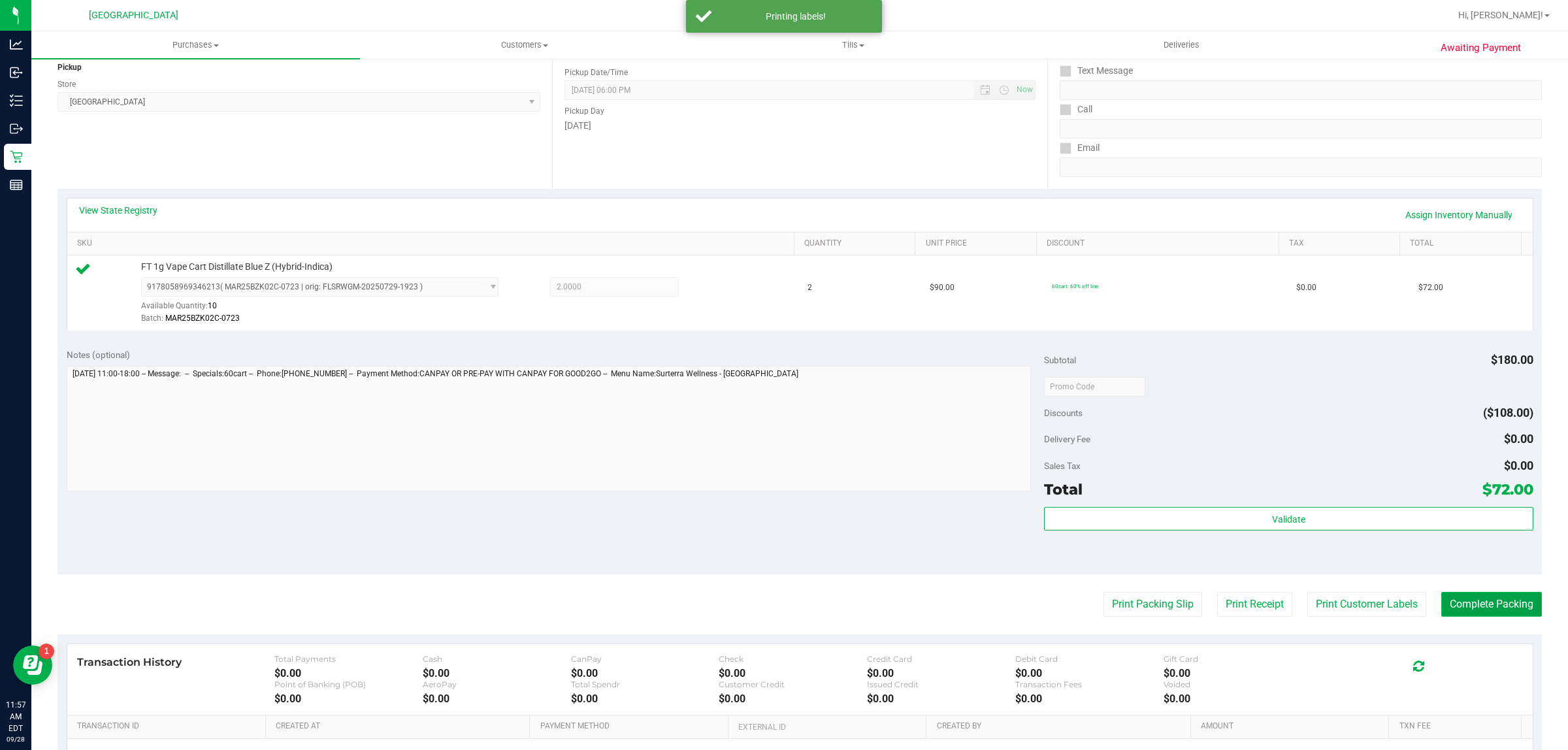
click at [1453, 606] on button "Complete Packing" at bounding box center [1491, 604] width 101 height 25
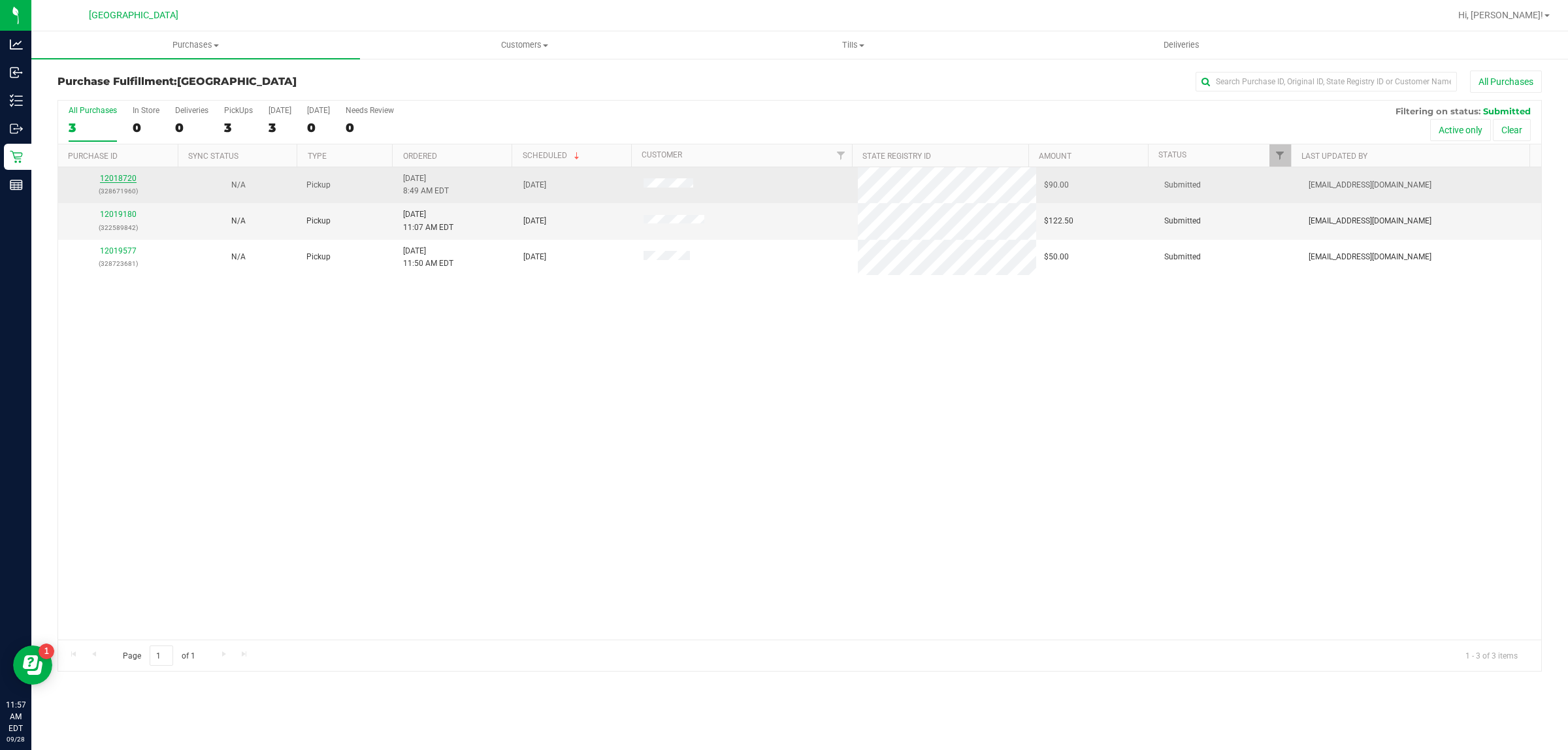
click at [128, 181] on link "12018720" at bounding box center [118, 178] width 37 height 9
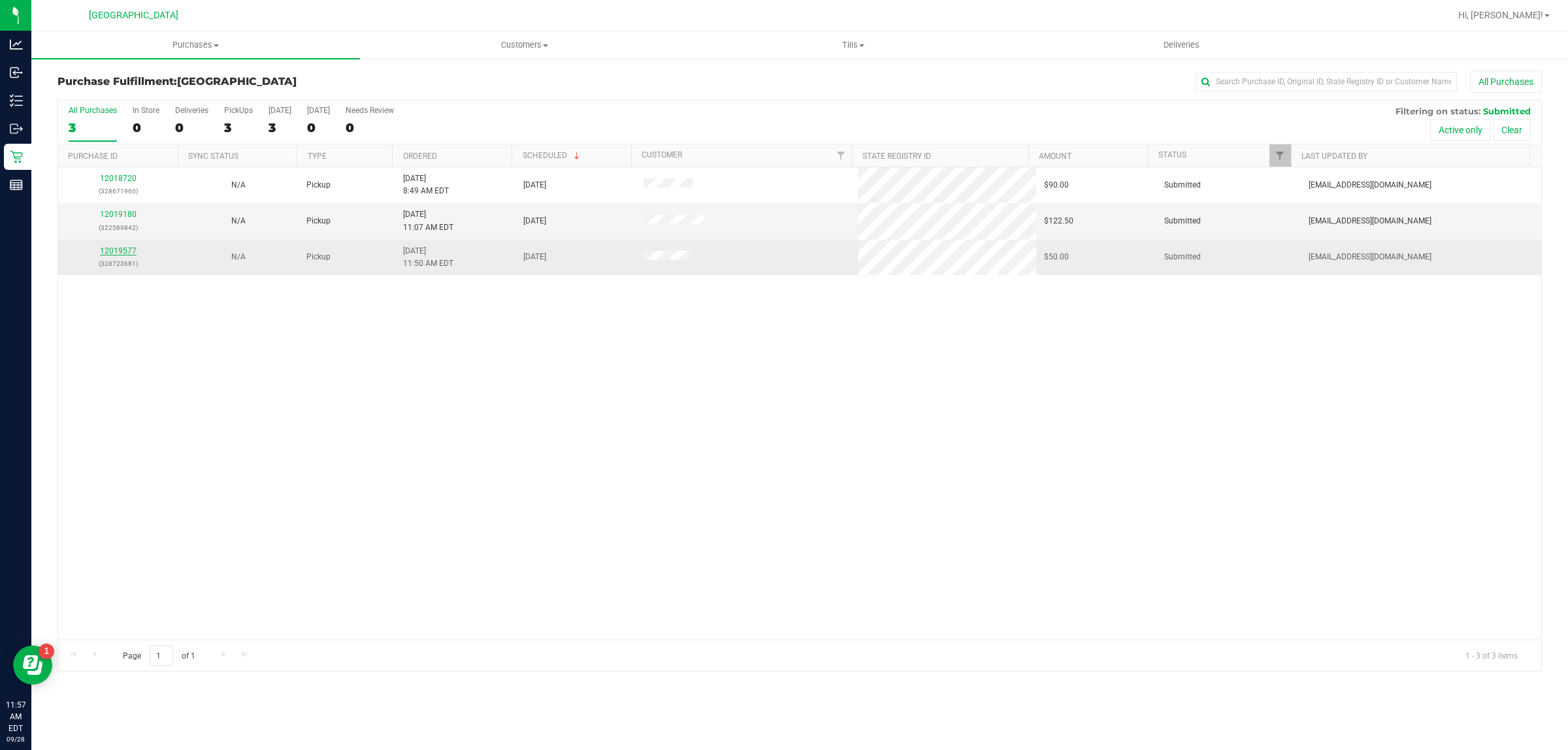
click at [108, 251] on link "12019577" at bounding box center [118, 251] width 37 height 9
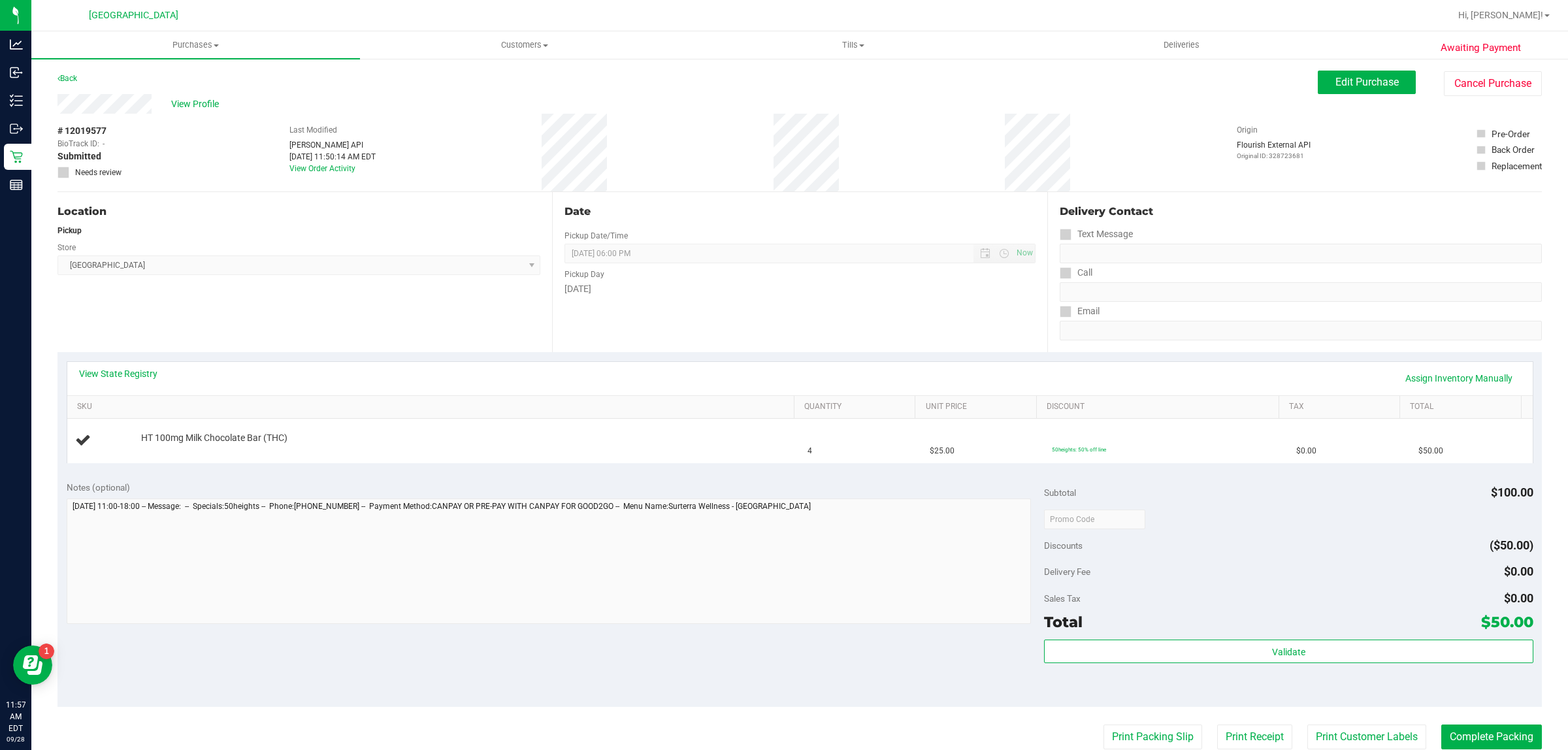
scroll to position [164, 0]
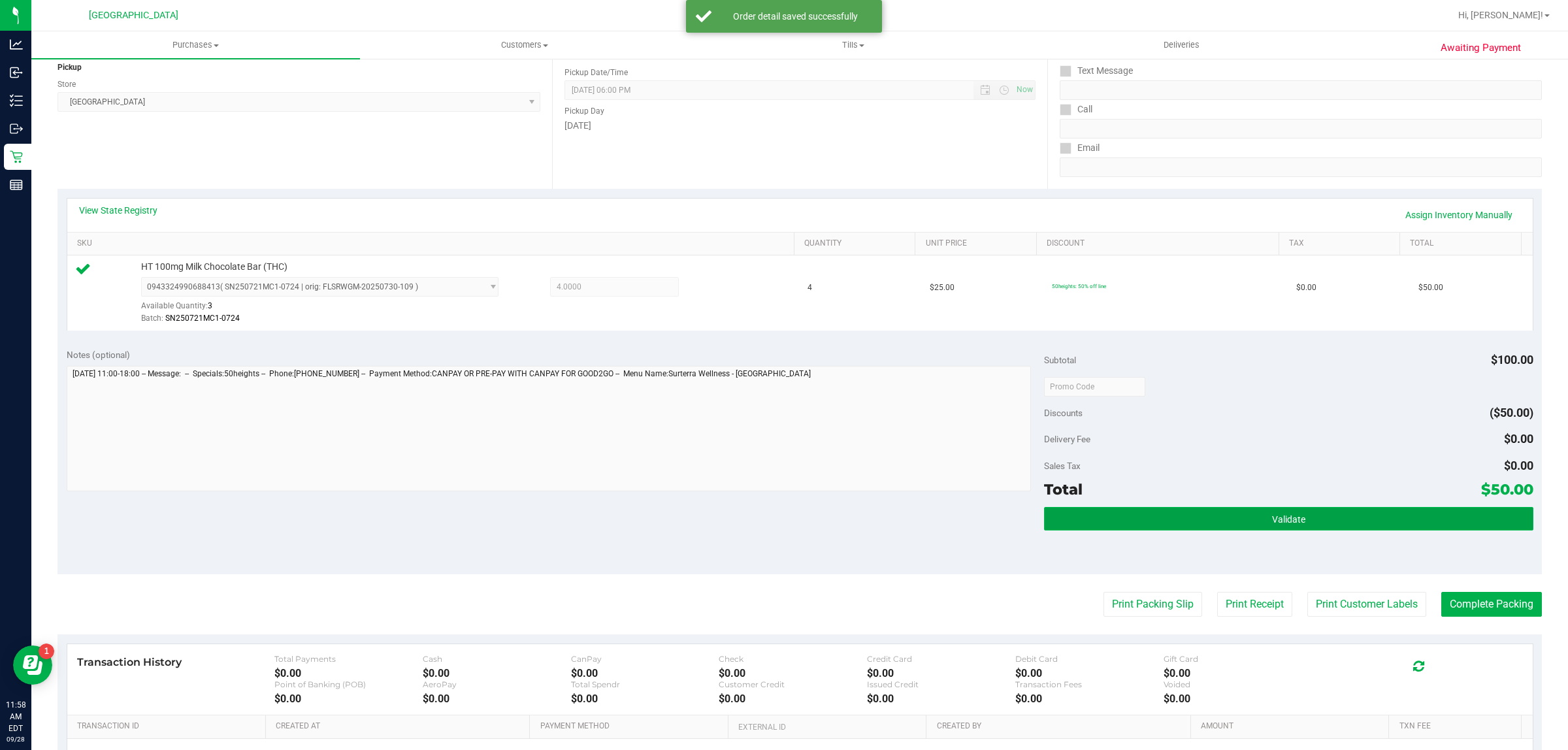
click at [1327, 512] on button "Validate" at bounding box center [1288, 518] width 489 height 24
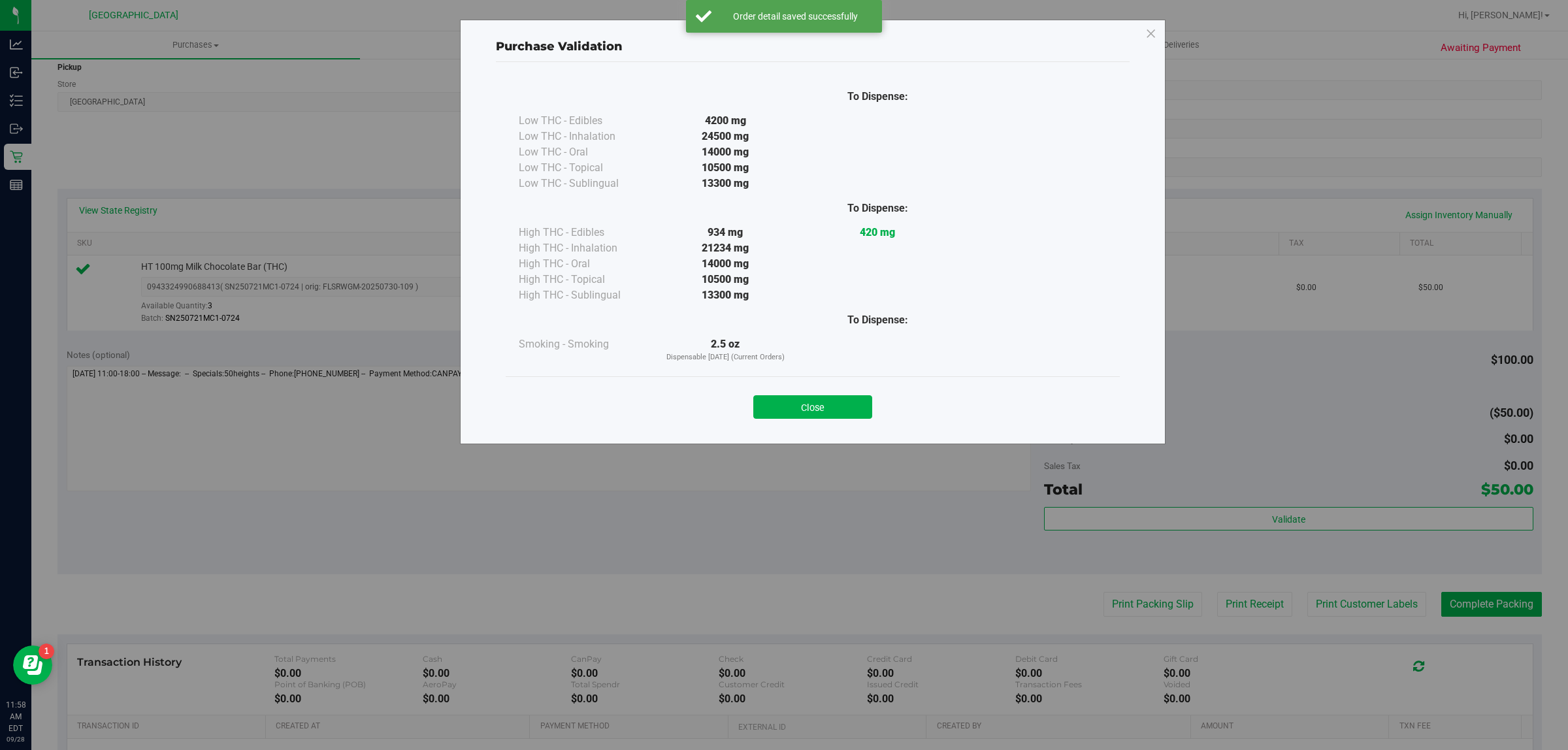
click at [873, 404] on div "Close" at bounding box center [813, 403] width 594 height 33
click at [856, 406] on button "Close" at bounding box center [812, 407] width 119 height 24
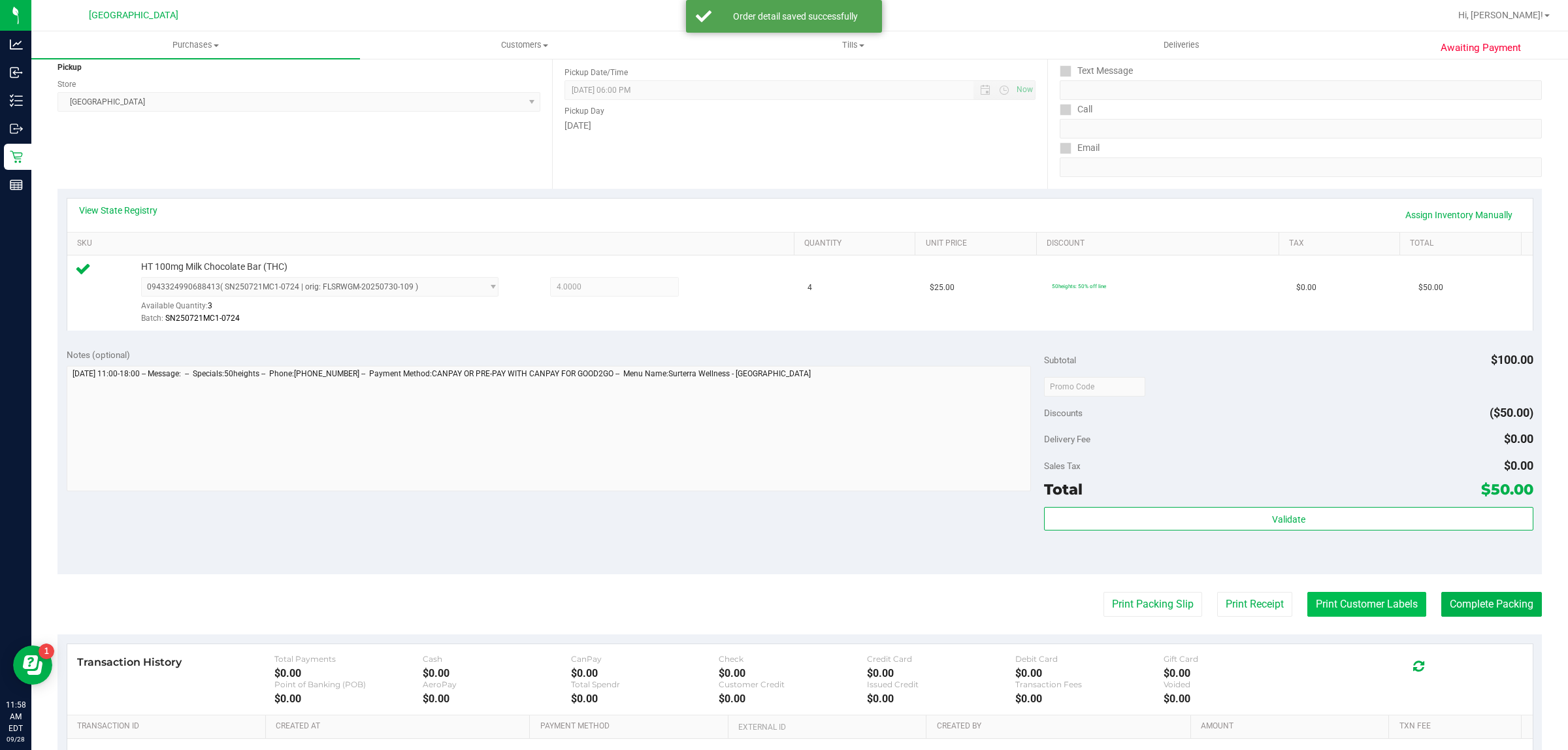
click at [1336, 617] on button "Print Customer Labels" at bounding box center [1367, 604] width 119 height 25
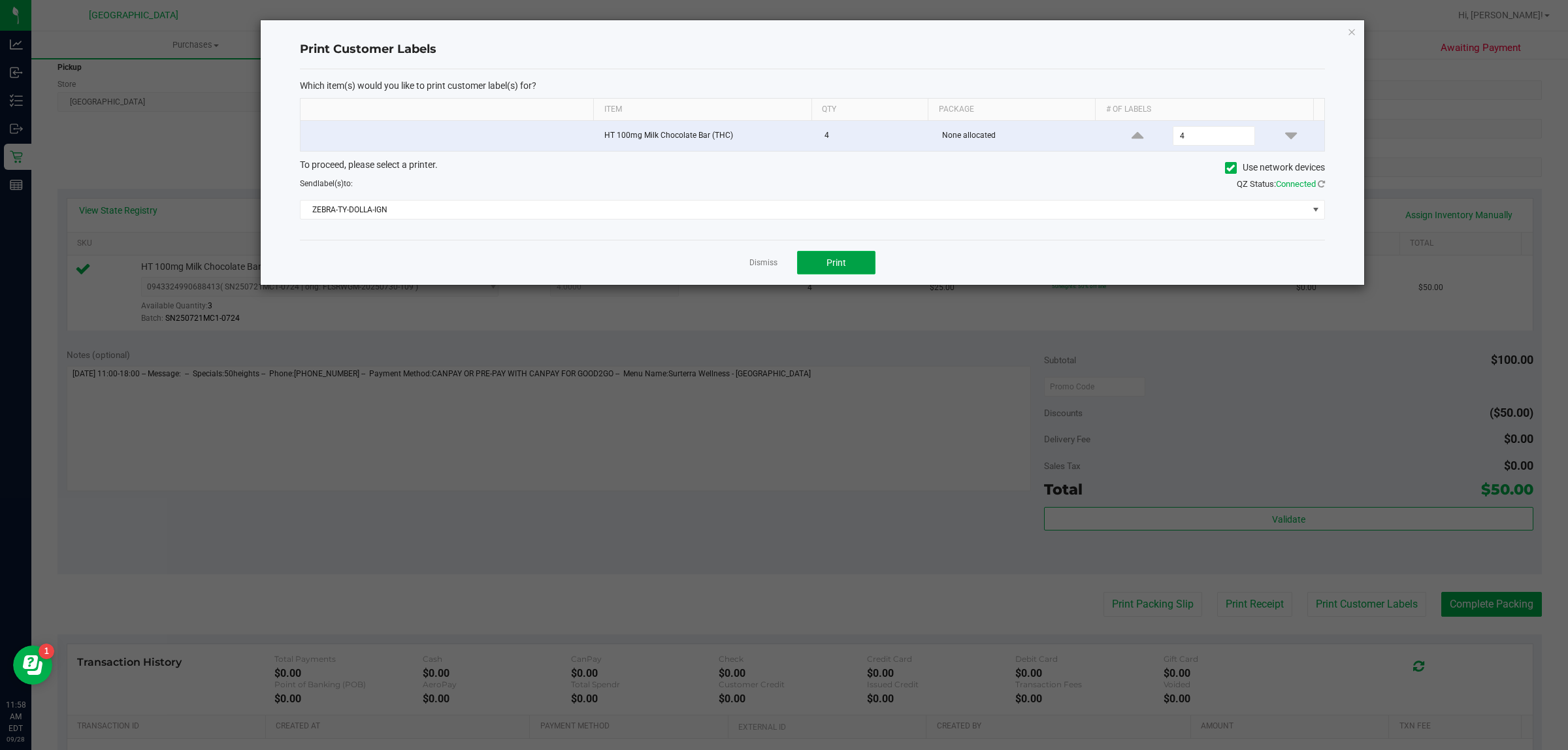
click at [825, 258] on button "Print" at bounding box center [837, 262] width 79 height 24
click at [756, 257] on app-cancel-button "Dismiss" at bounding box center [763, 263] width 28 height 14
click at [756, 263] on link "Dismiss" at bounding box center [763, 263] width 28 height 11
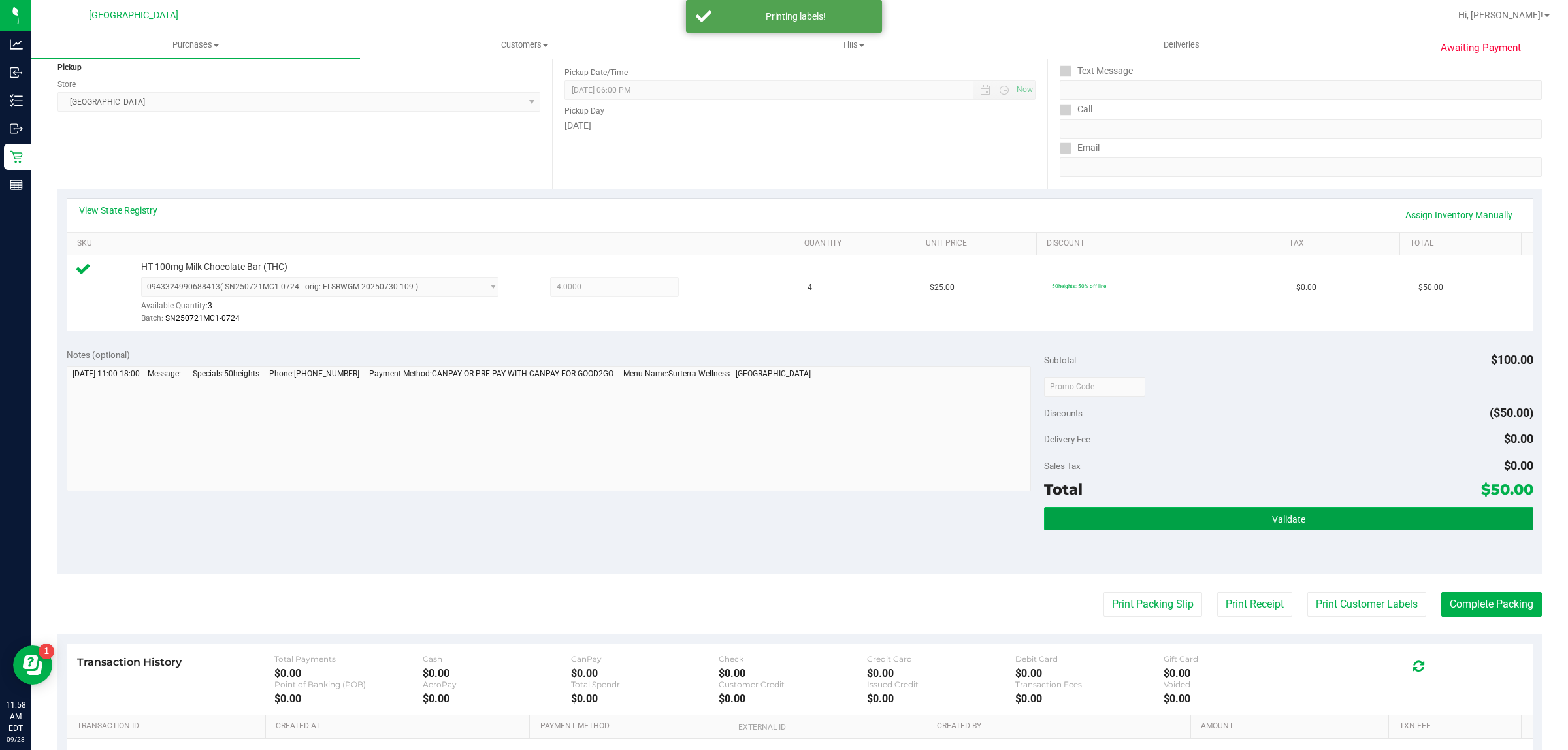
click at [1340, 519] on button "Validate" at bounding box center [1288, 518] width 489 height 24
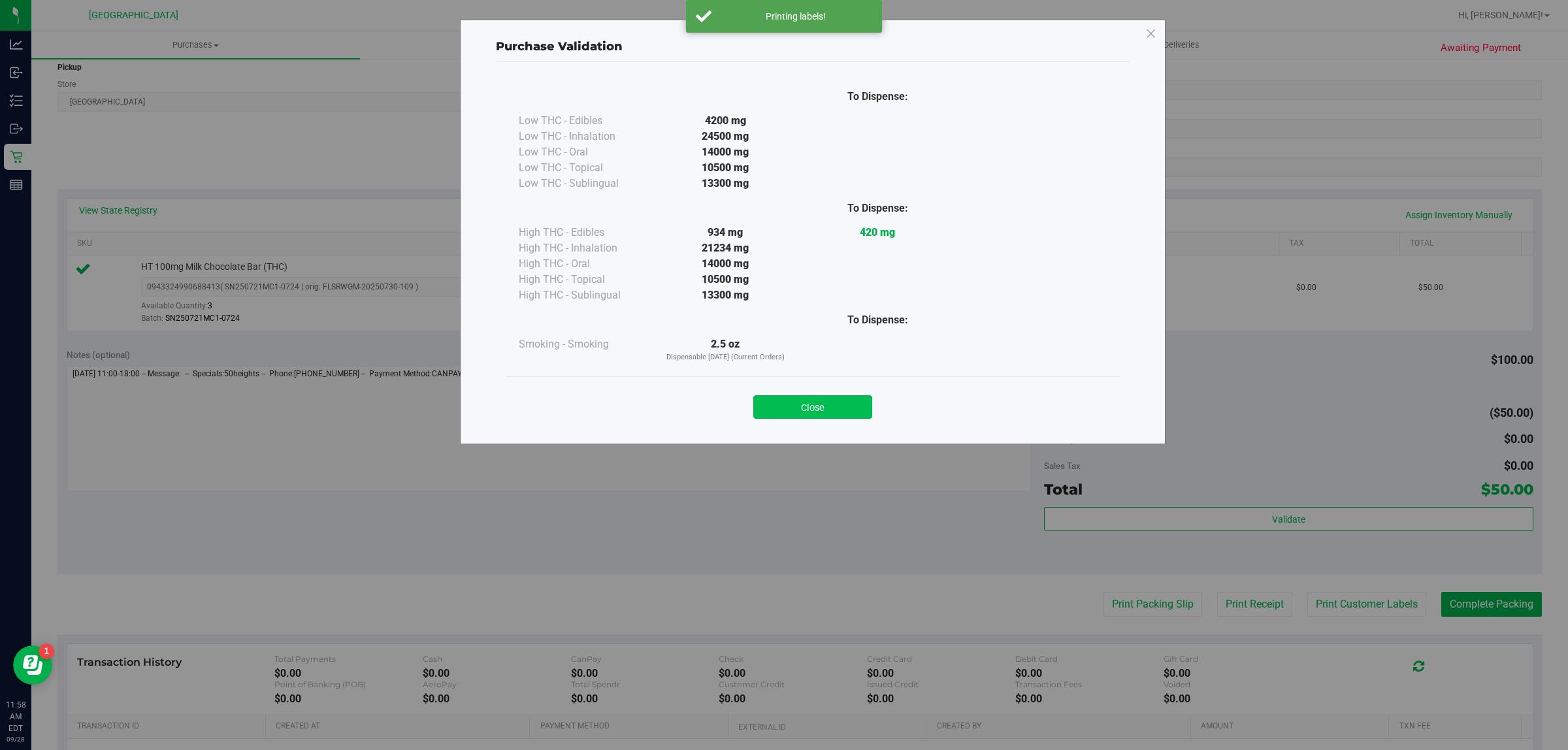
click at [841, 404] on button "Close" at bounding box center [812, 407] width 119 height 24
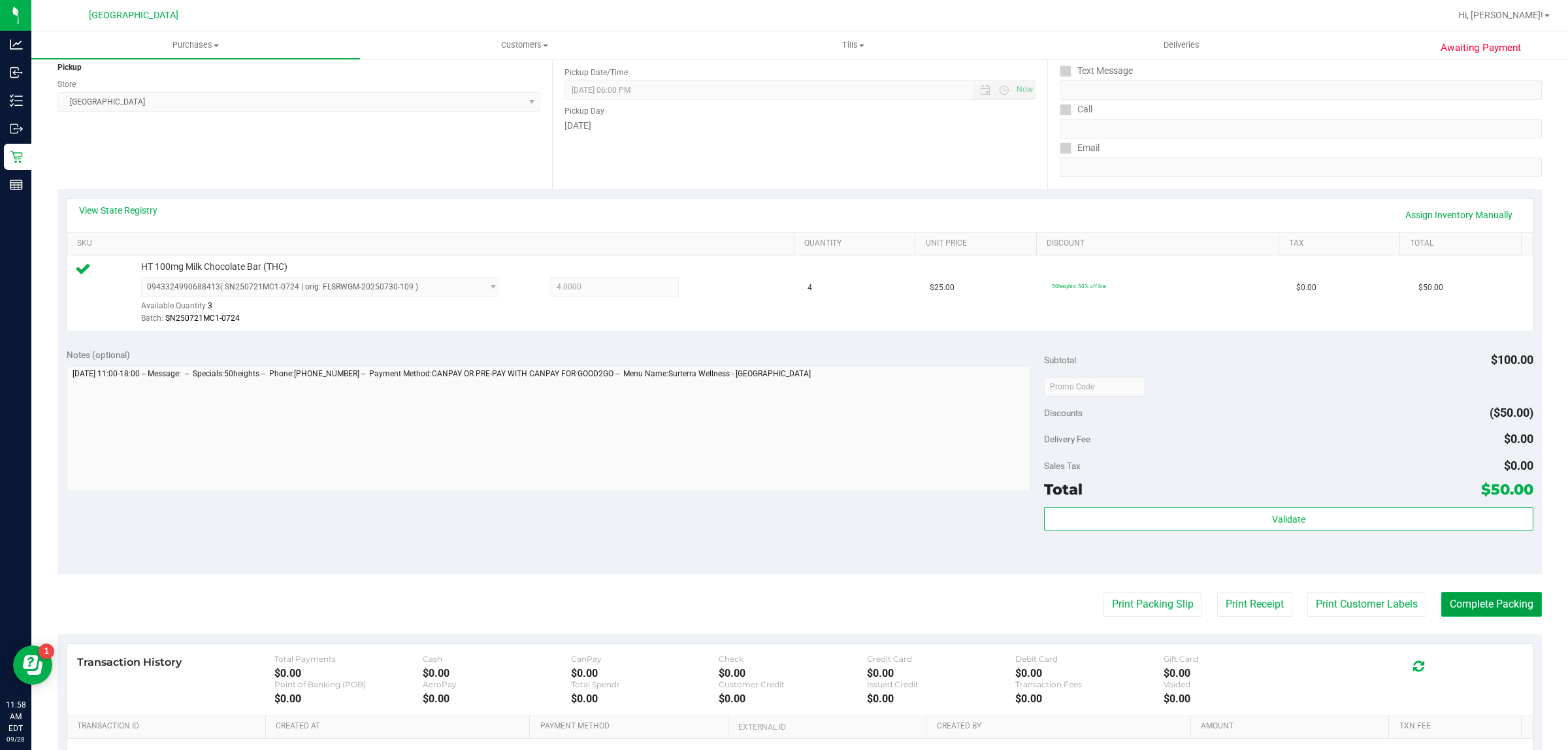
click at [1472, 603] on button "Complete Packing" at bounding box center [1491, 604] width 101 height 25
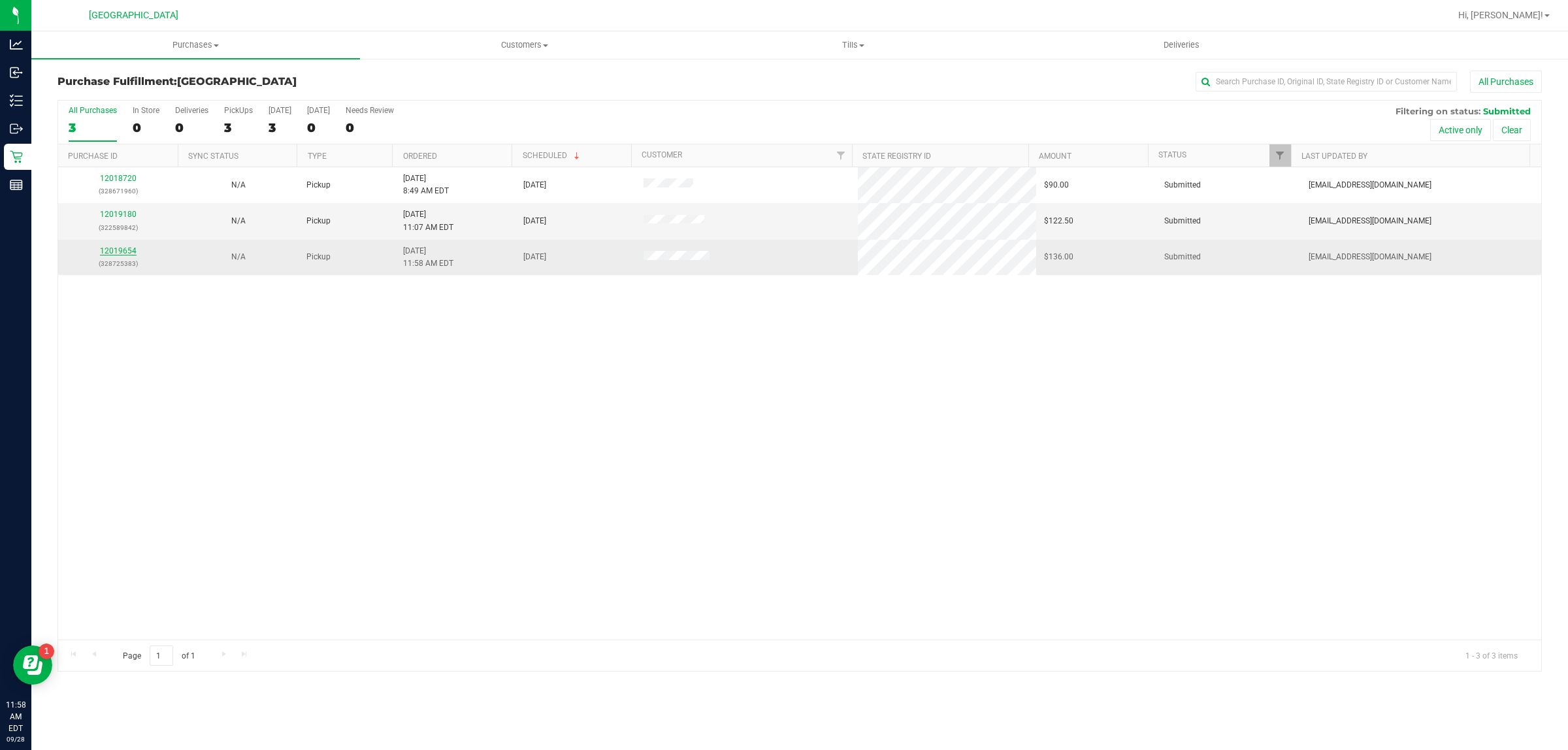
click at [121, 252] on link "12019654" at bounding box center [118, 251] width 37 height 9
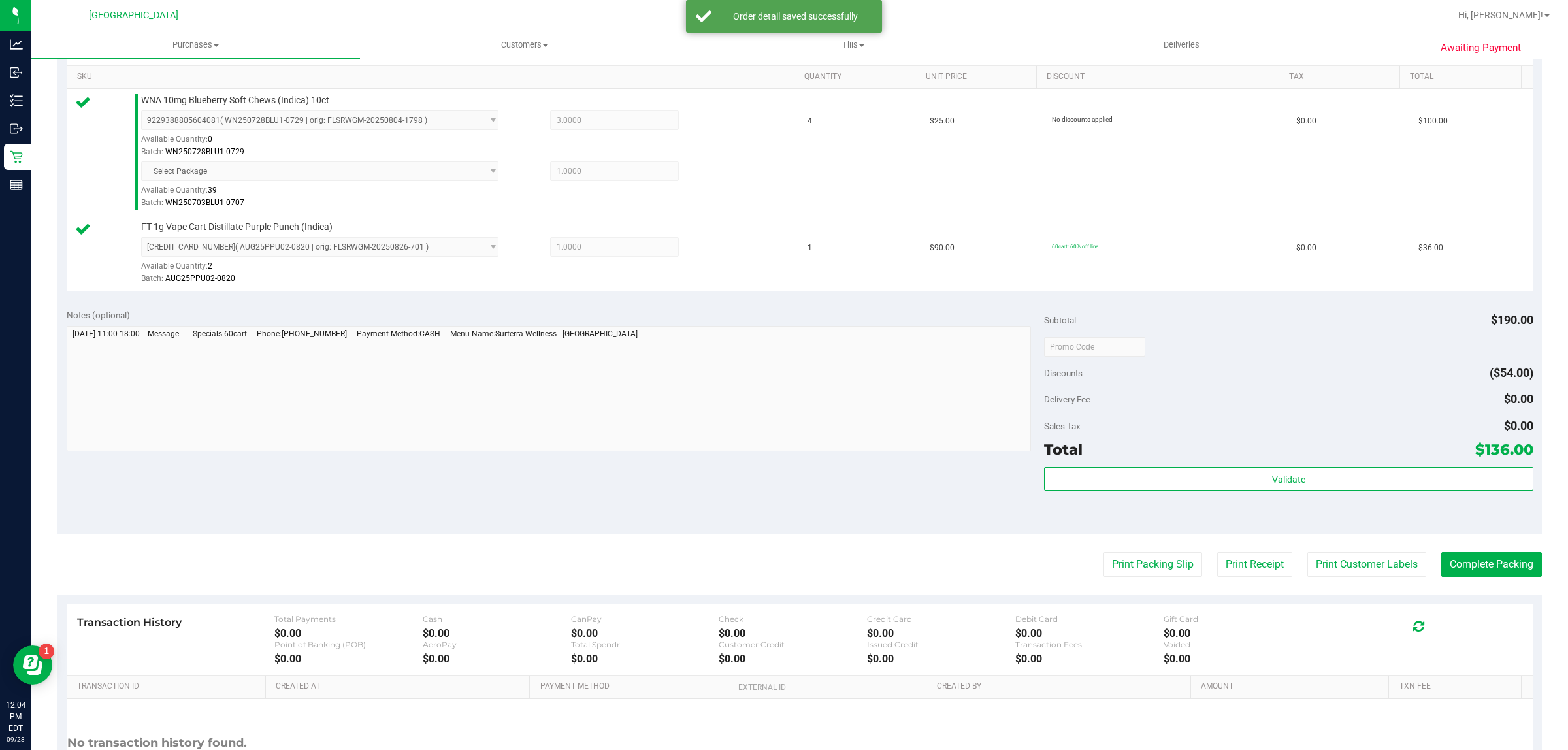
scroll to position [445, 0]
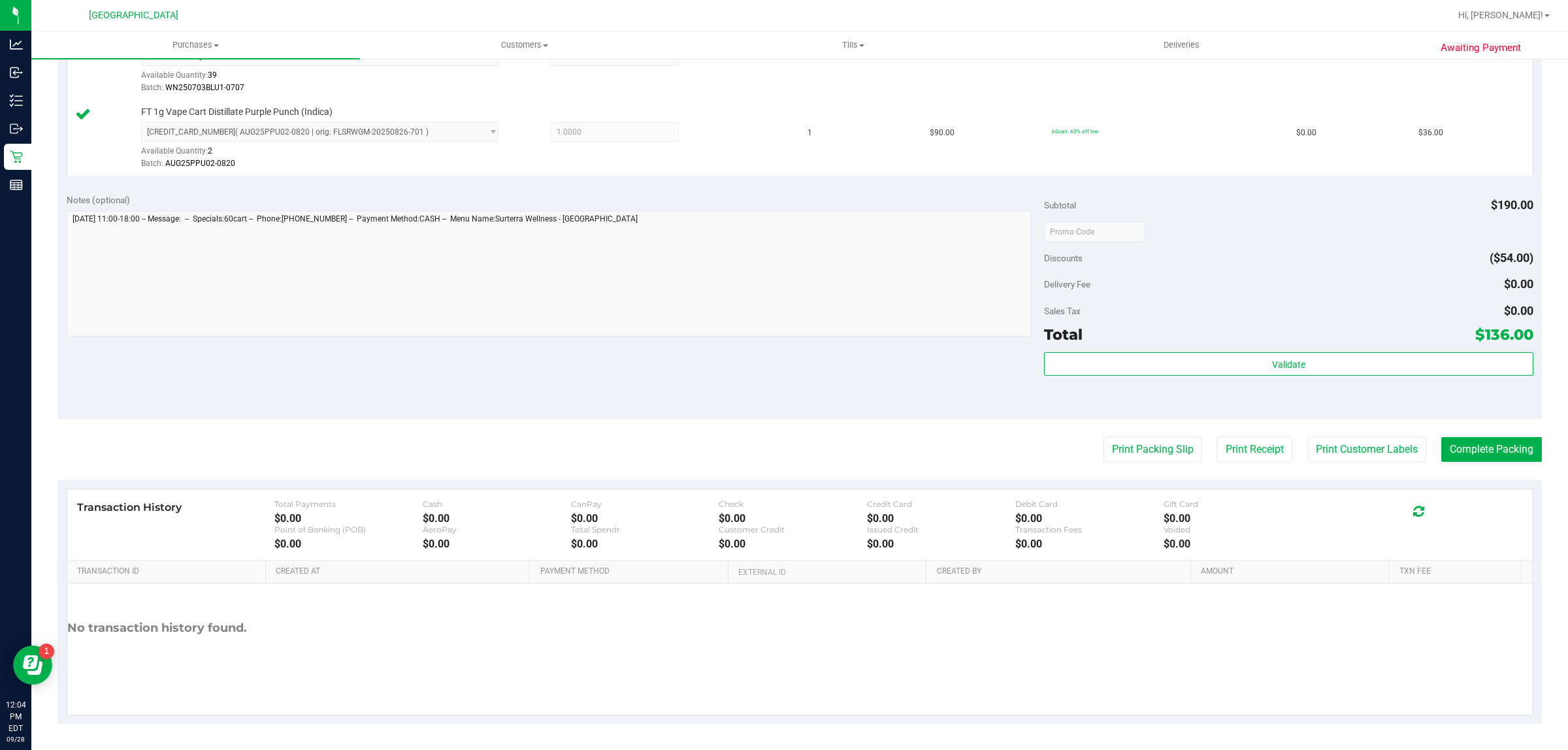
click at [1169, 379] on div "Validate" at bounding box center [1288, 382] width 489 height 59
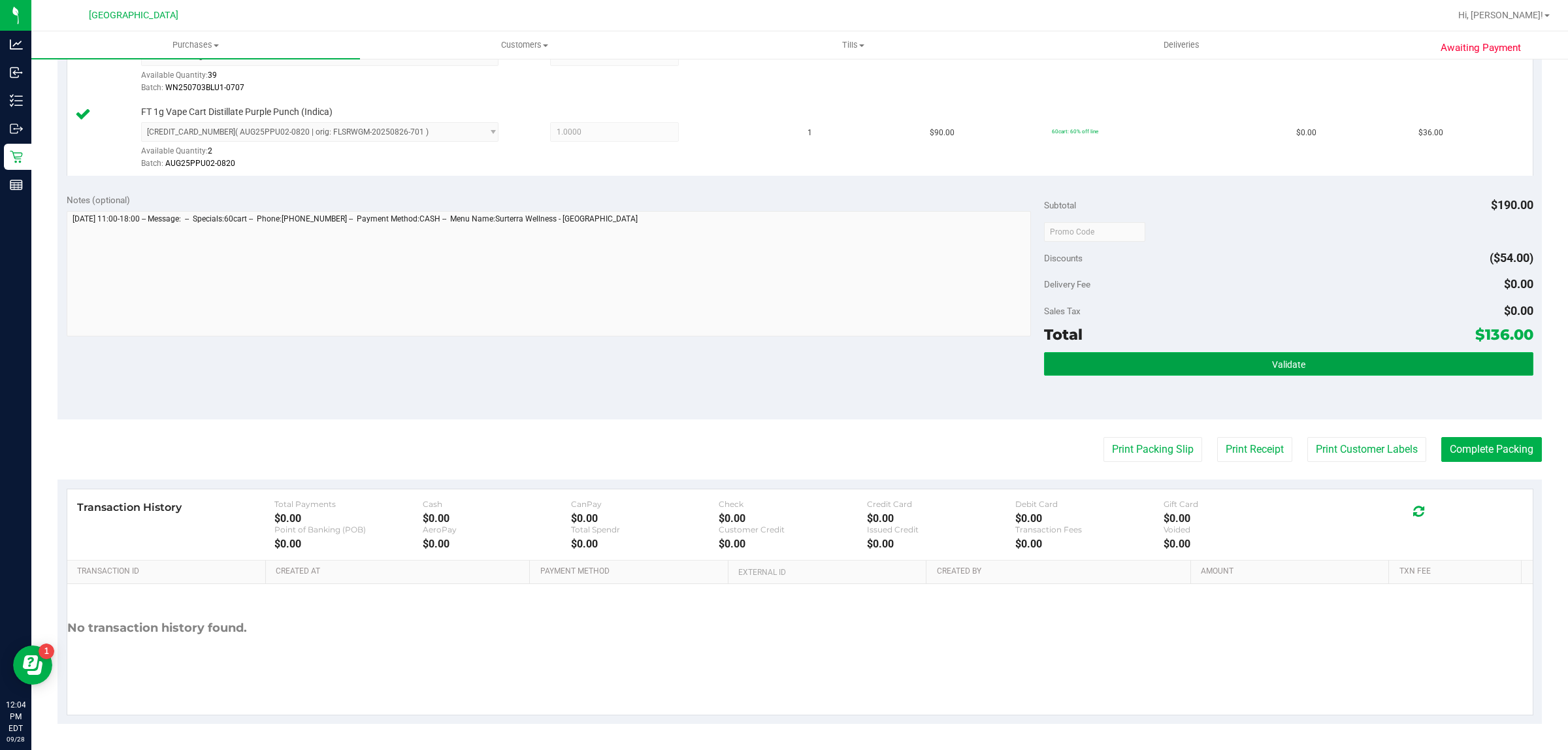
click at [1173, 366] on button "Validate" at bounding box center [1288, 364] width 489 height 24
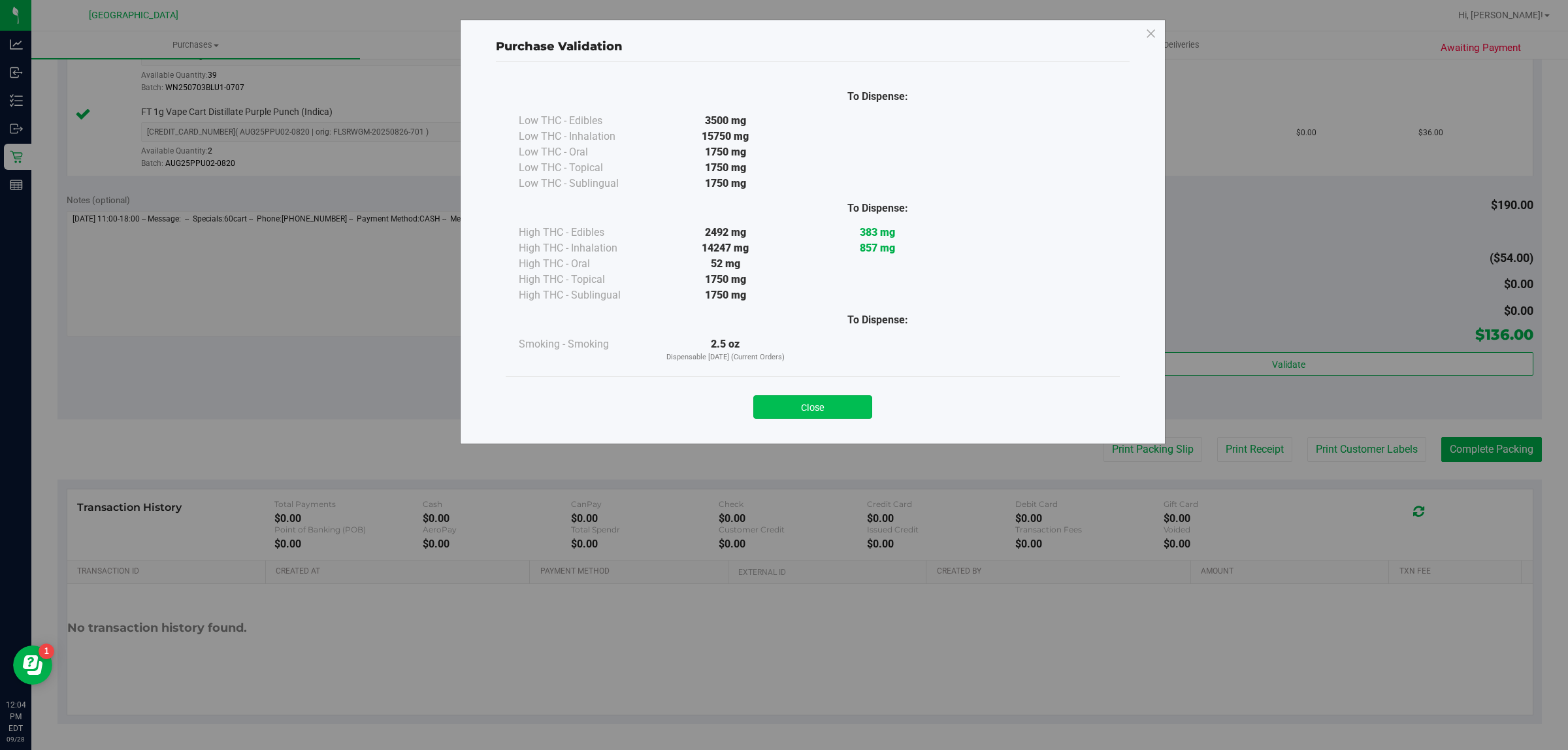
click at [850, 409] on button "Close" at bounding box center [812, 407] width 119 height 24
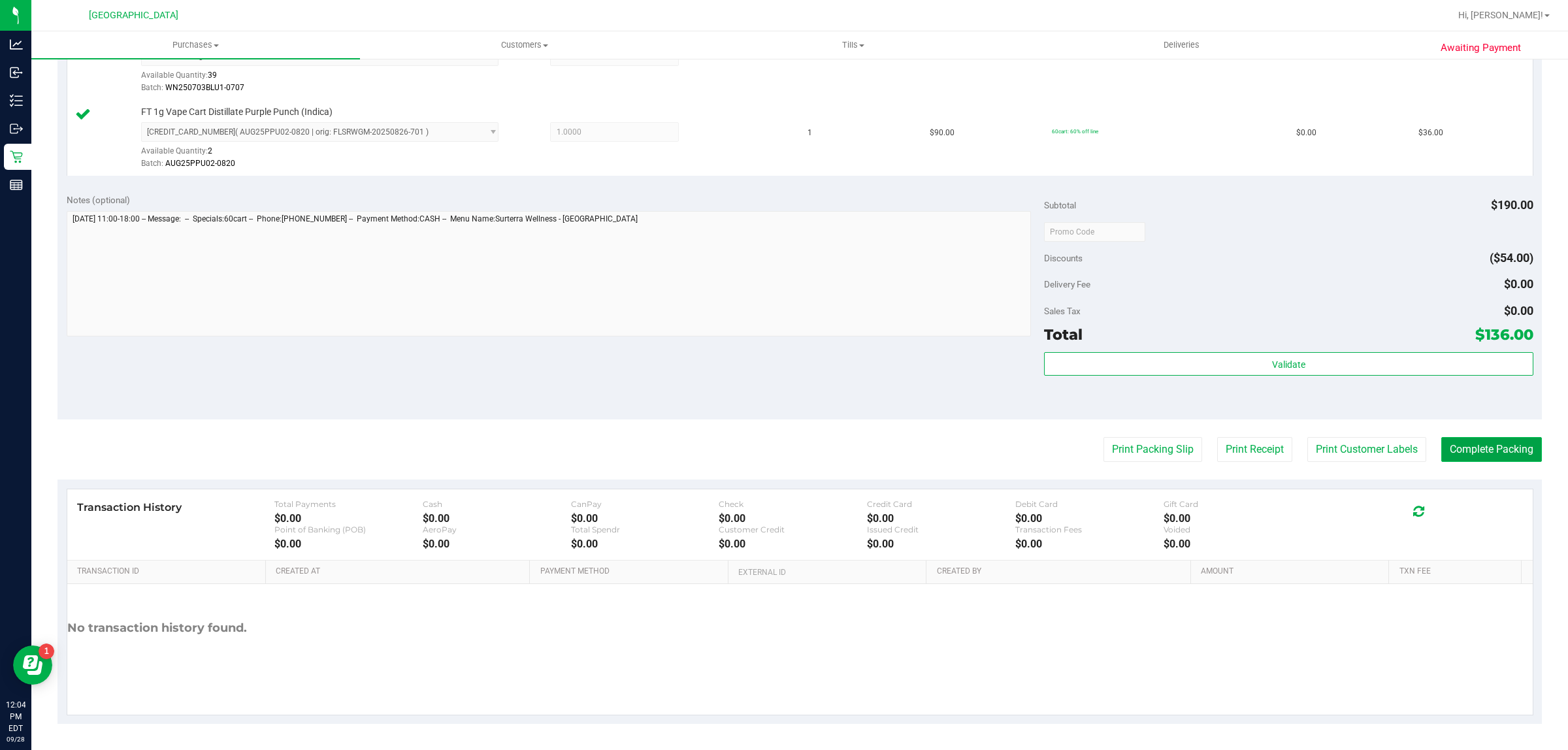
click at [1509, 445] on button "Complete Packing" at bounding box center [1491, 450] width 101 height 25
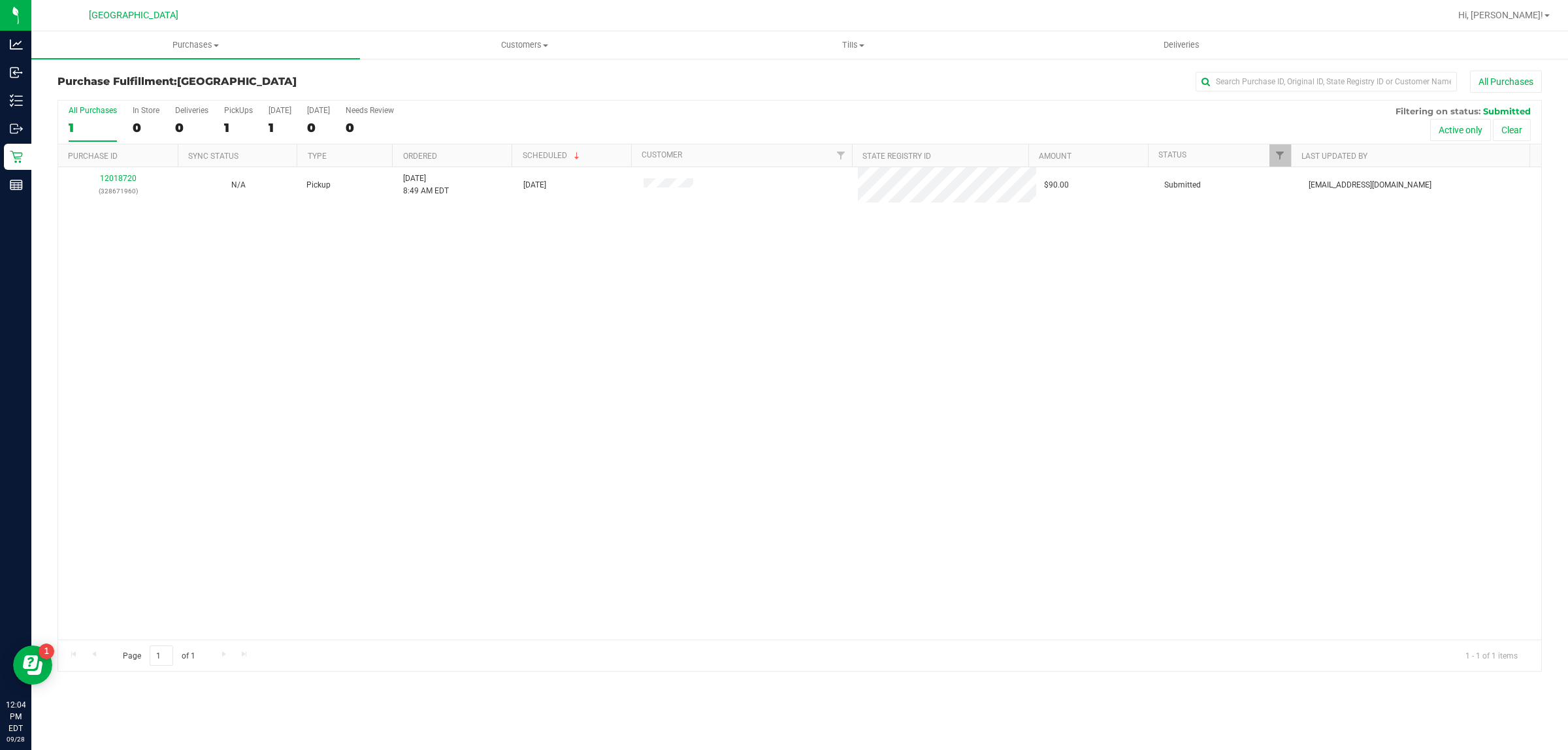
click at [405, 277] on div "12018720 (328671960) N/A Pickup [DATE] 8:49 AM EDT 9/28/2025 $90.00 Submitted […" at bounding box center [800, 403] width 1484 height 472
click at [402, 279] on div "12018720 (328671960) N/A Pickup [DATE] 8:49 AM EDT 9/28/2025 $90.00 Submitted […" at bounding box center [800, 403] width 1484 height 472
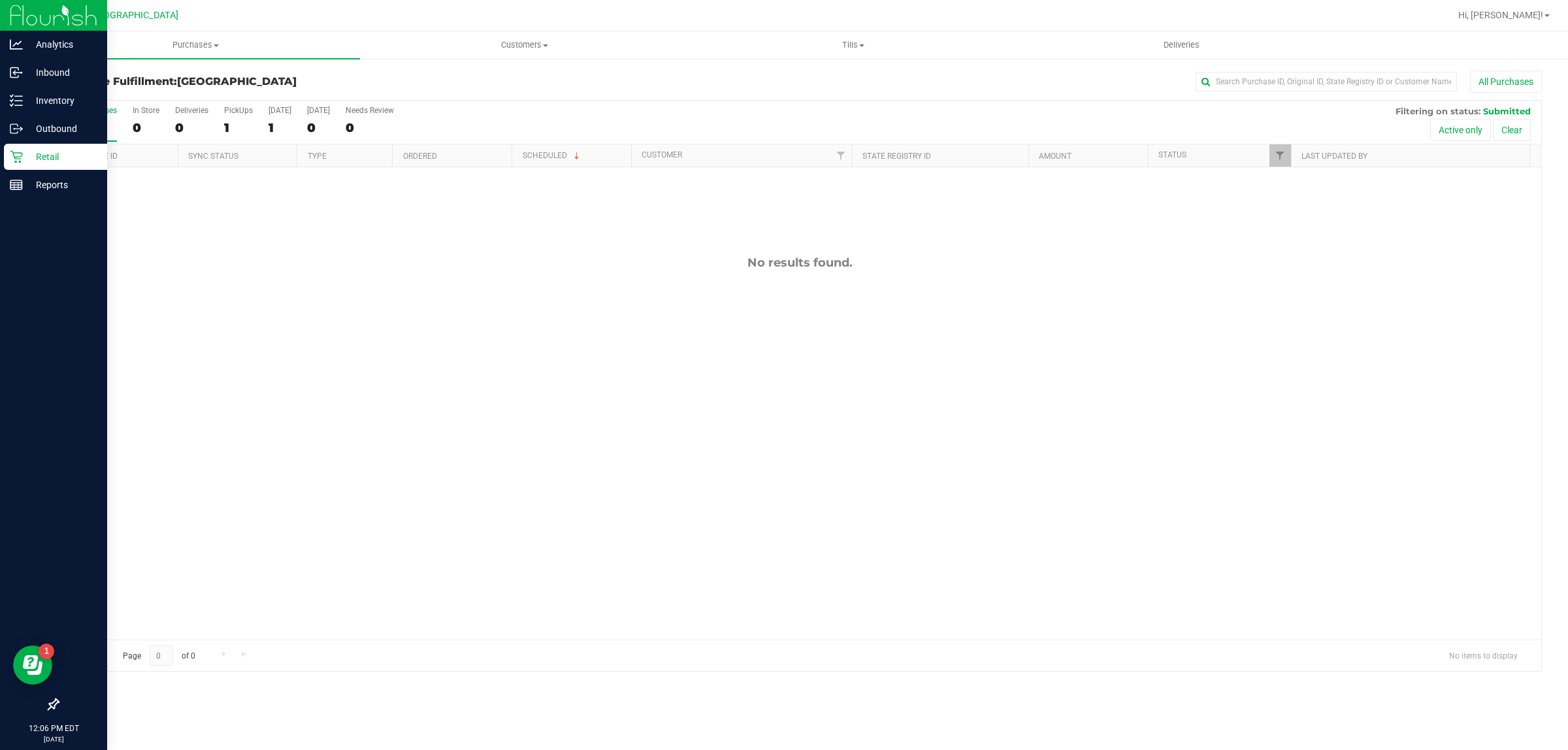
click at [25, 152] on p "Retail" at bounding box center [62, 156] width 79 height 16
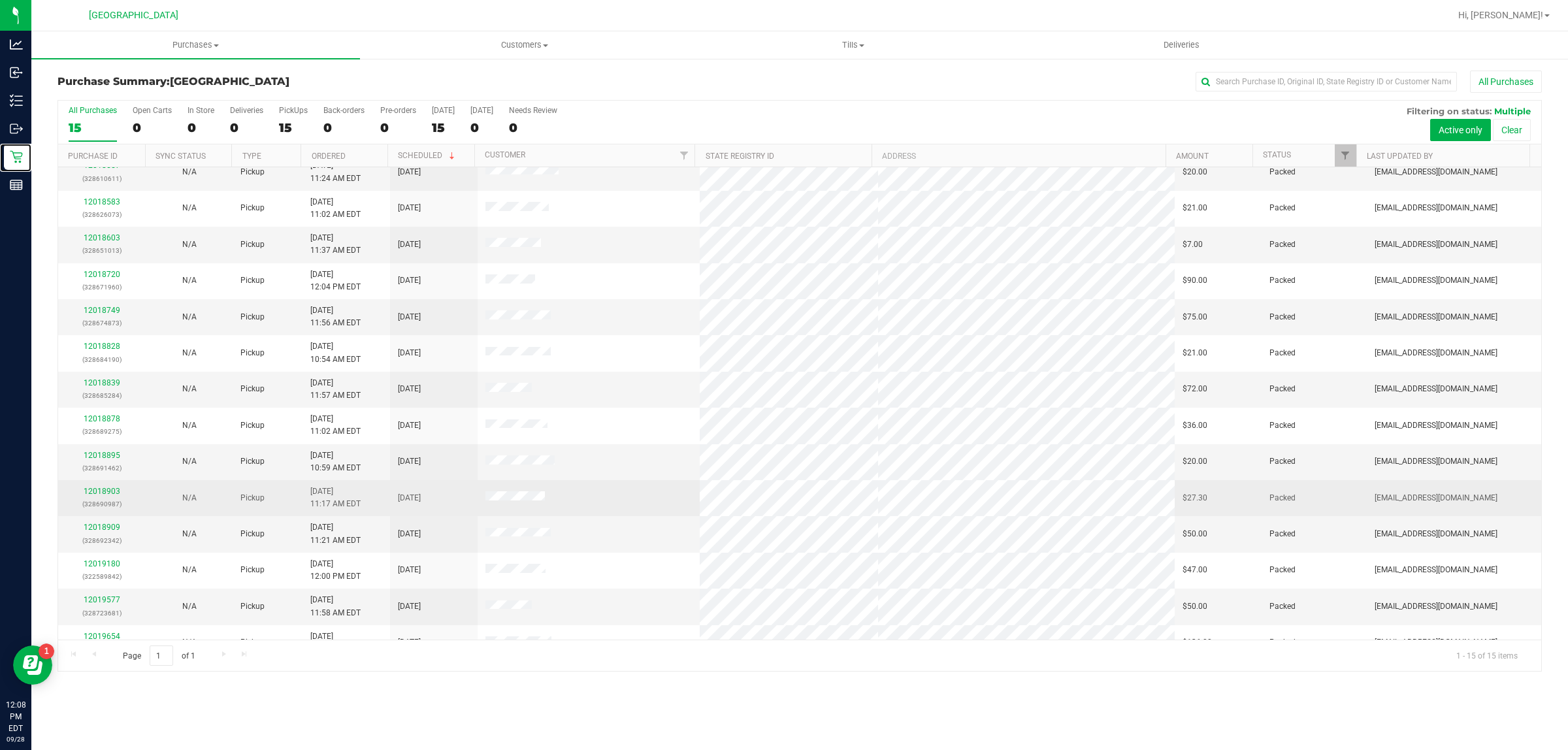
scroll to position [70, 0]
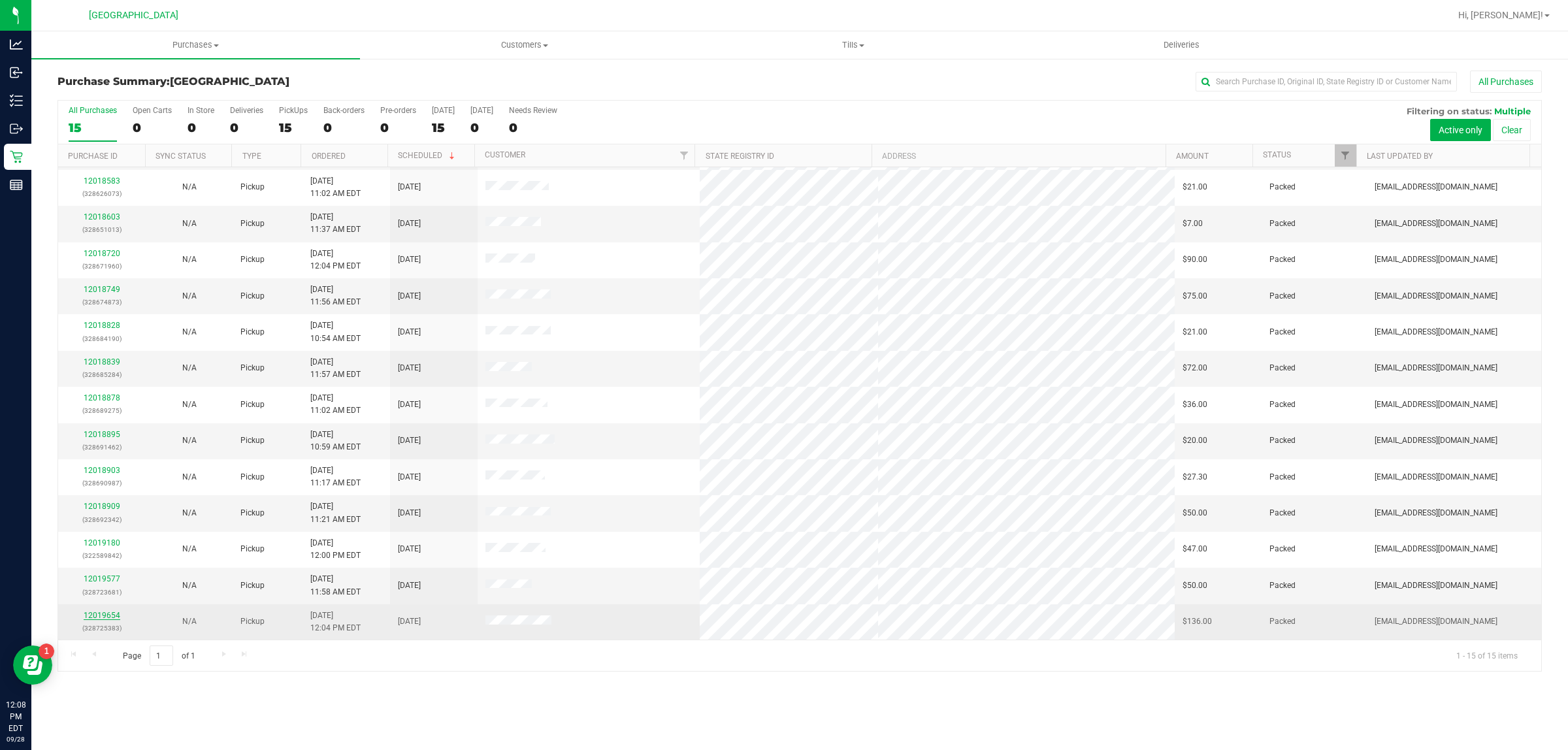
click at [100, 617] on link "12019654" at bounding box center [102, 615] width 37 height 9
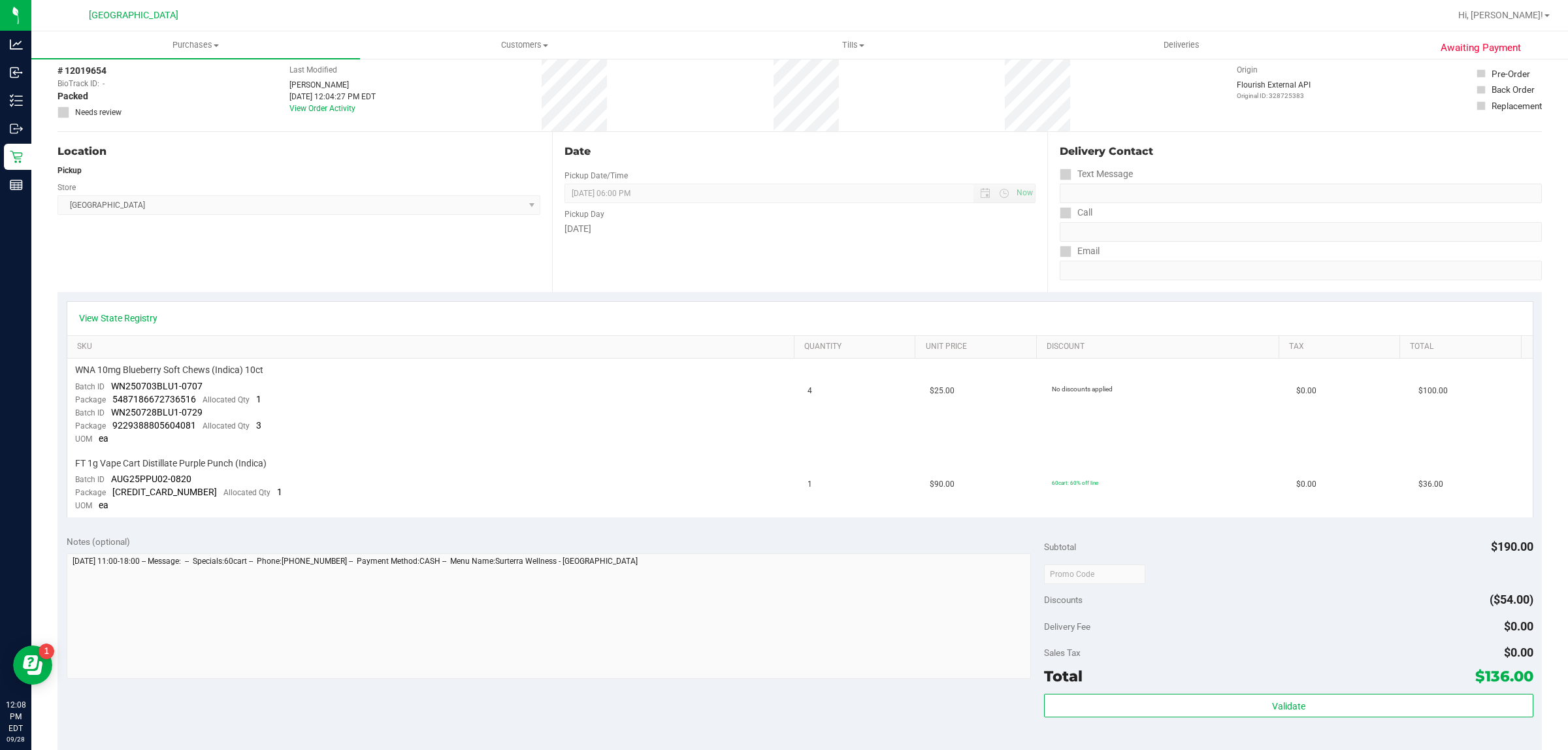
scroll to position [164, 0]
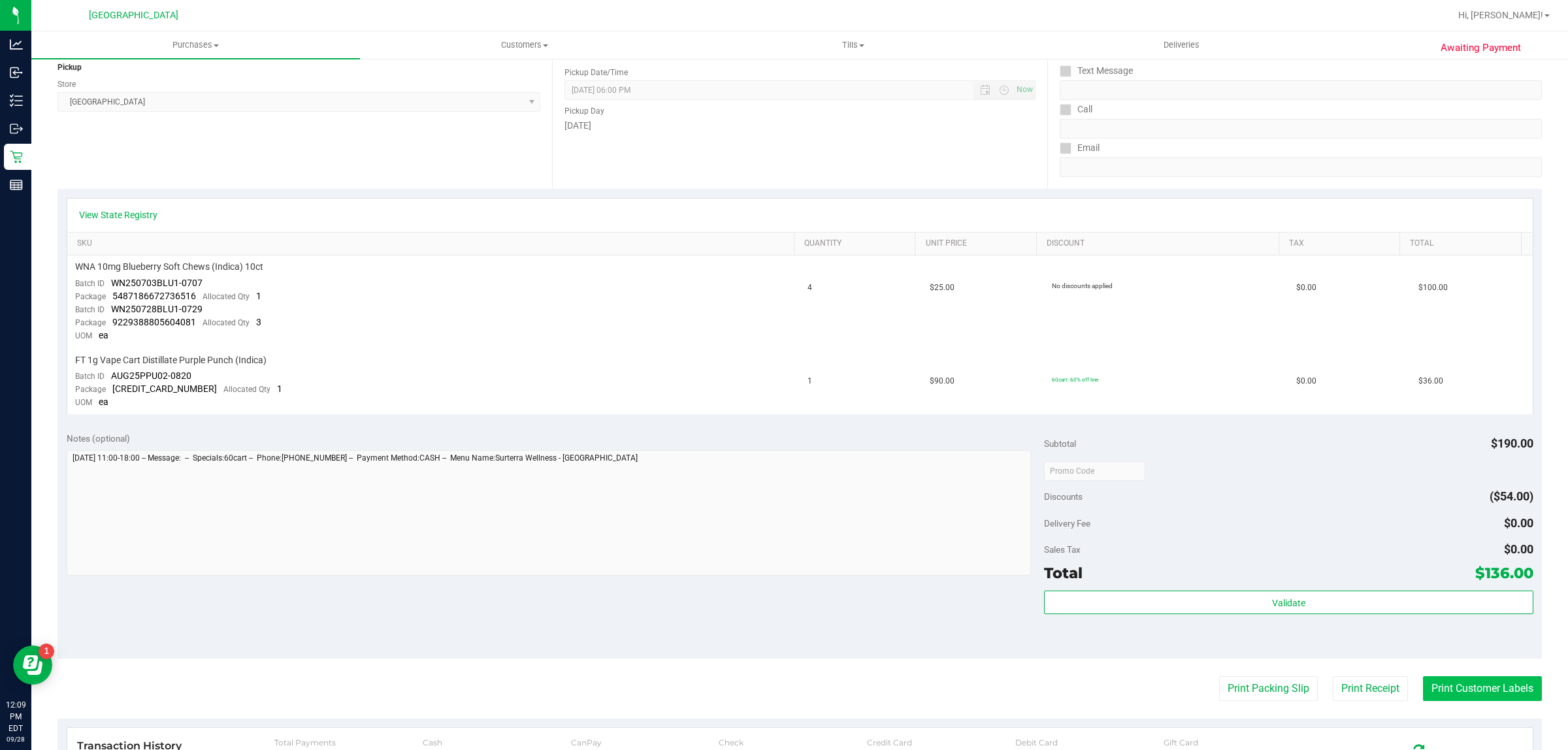
click at [1423, 683] on button "Print Customer Labels" at bounding box center [1482, 689] width 119 height 25
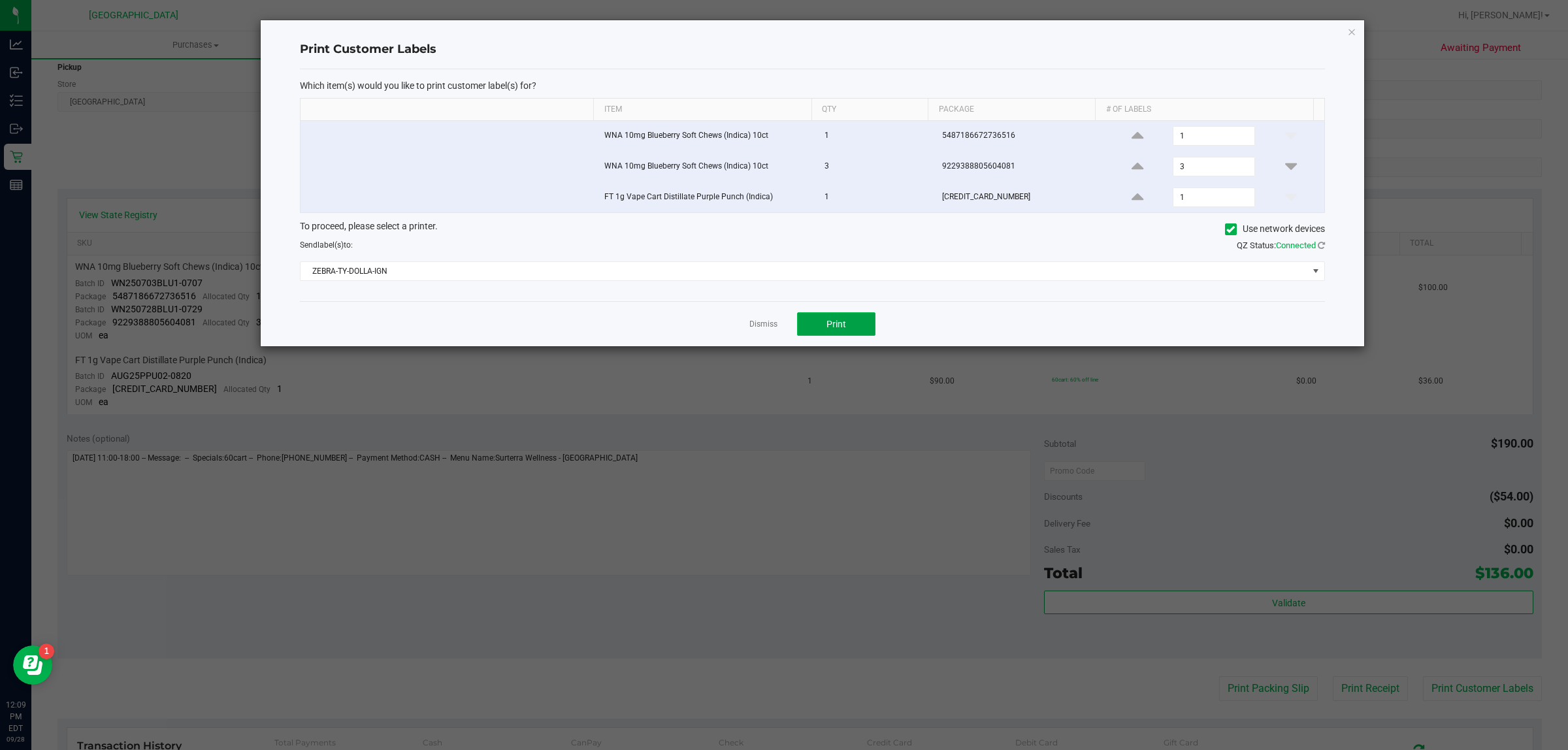
click at [857, 322] on button "Print" at bounding box center [837, 323] width 79 height 24
click at [768, 325] on link "Dismiss" at bounding box center [763, 324] width 28 height 11
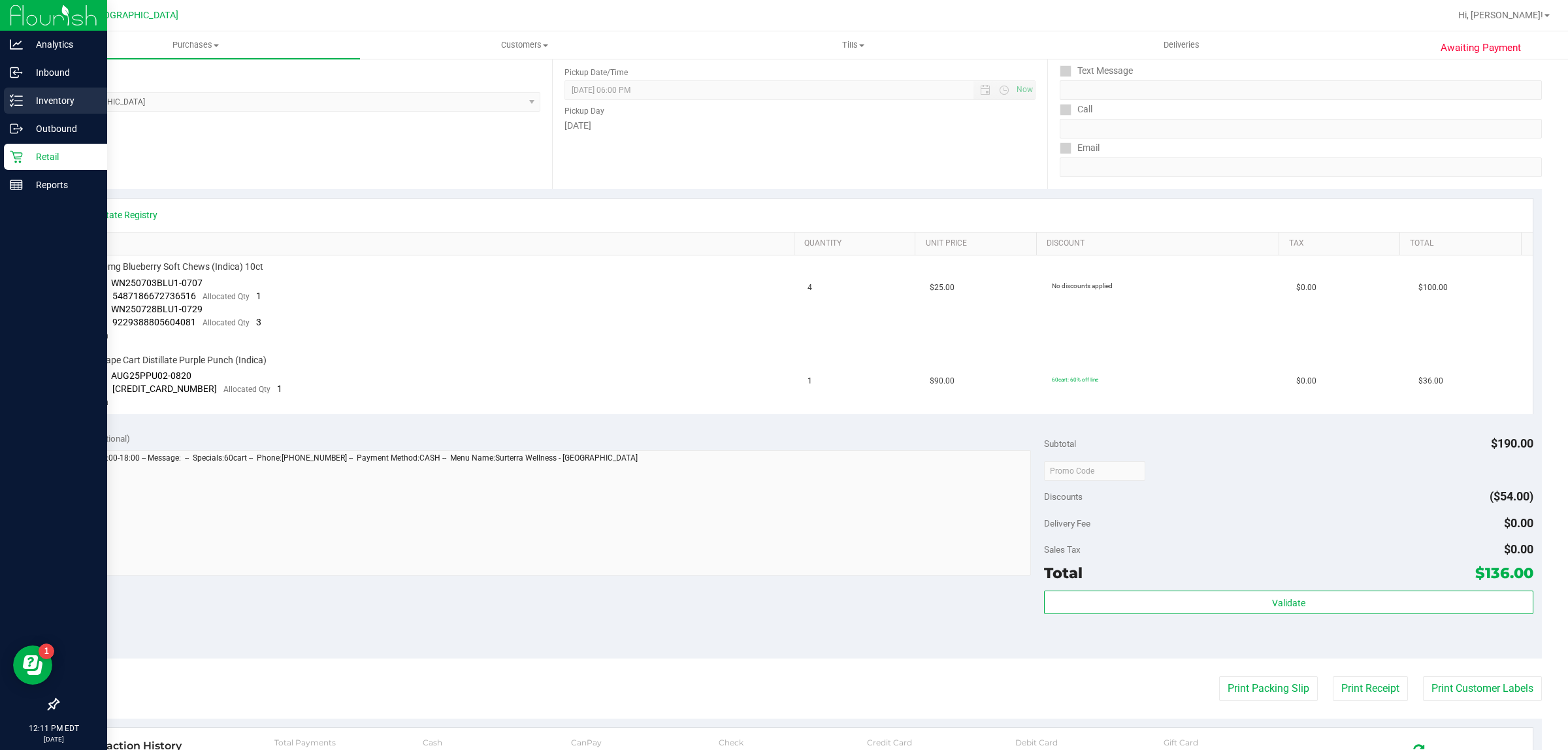
click at [23, 96] on p "Inventory" at bounding box center [62, 100] width 79 height 16
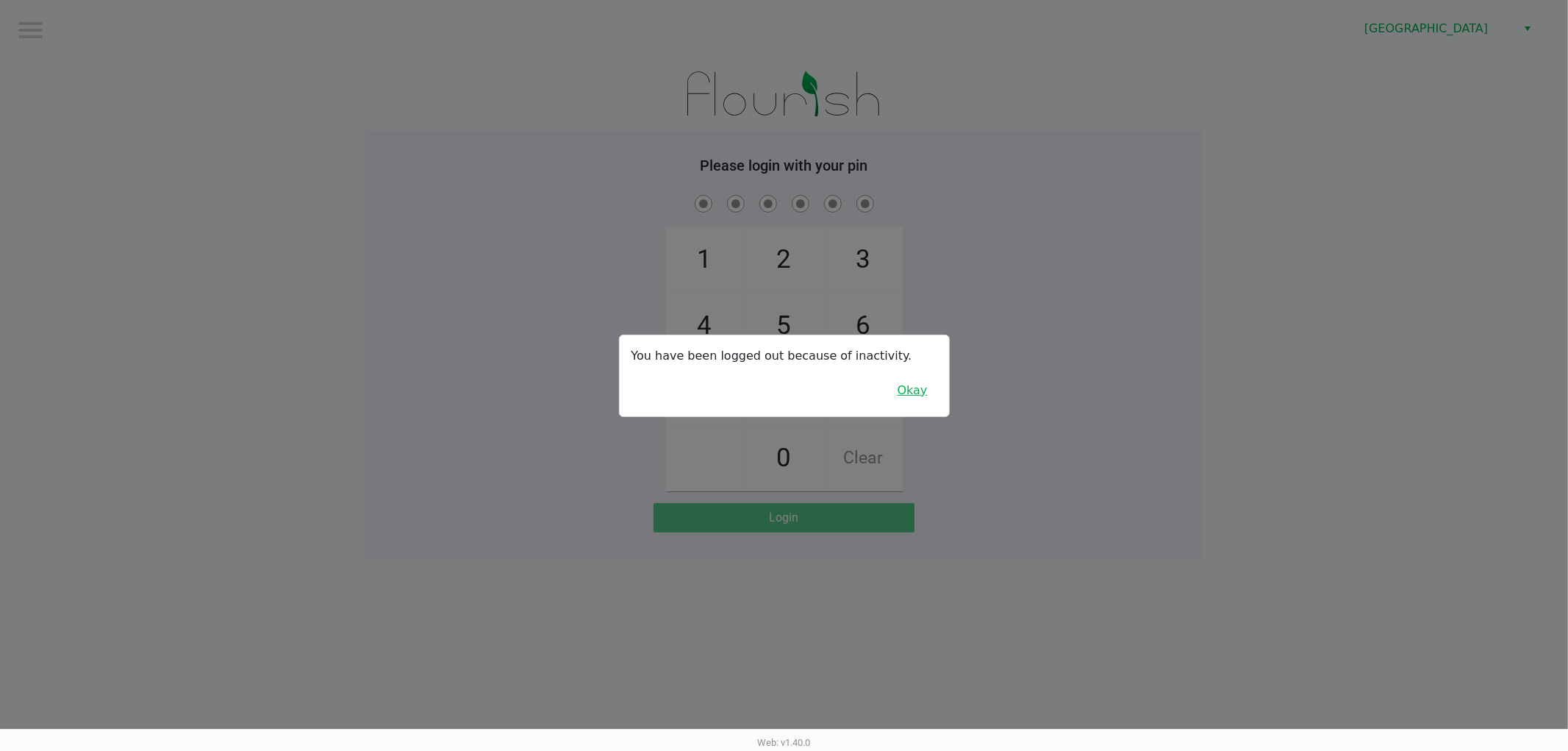
click at [922, 390] on button "Okay" at bounding box center [912, 391] width 49 height 28
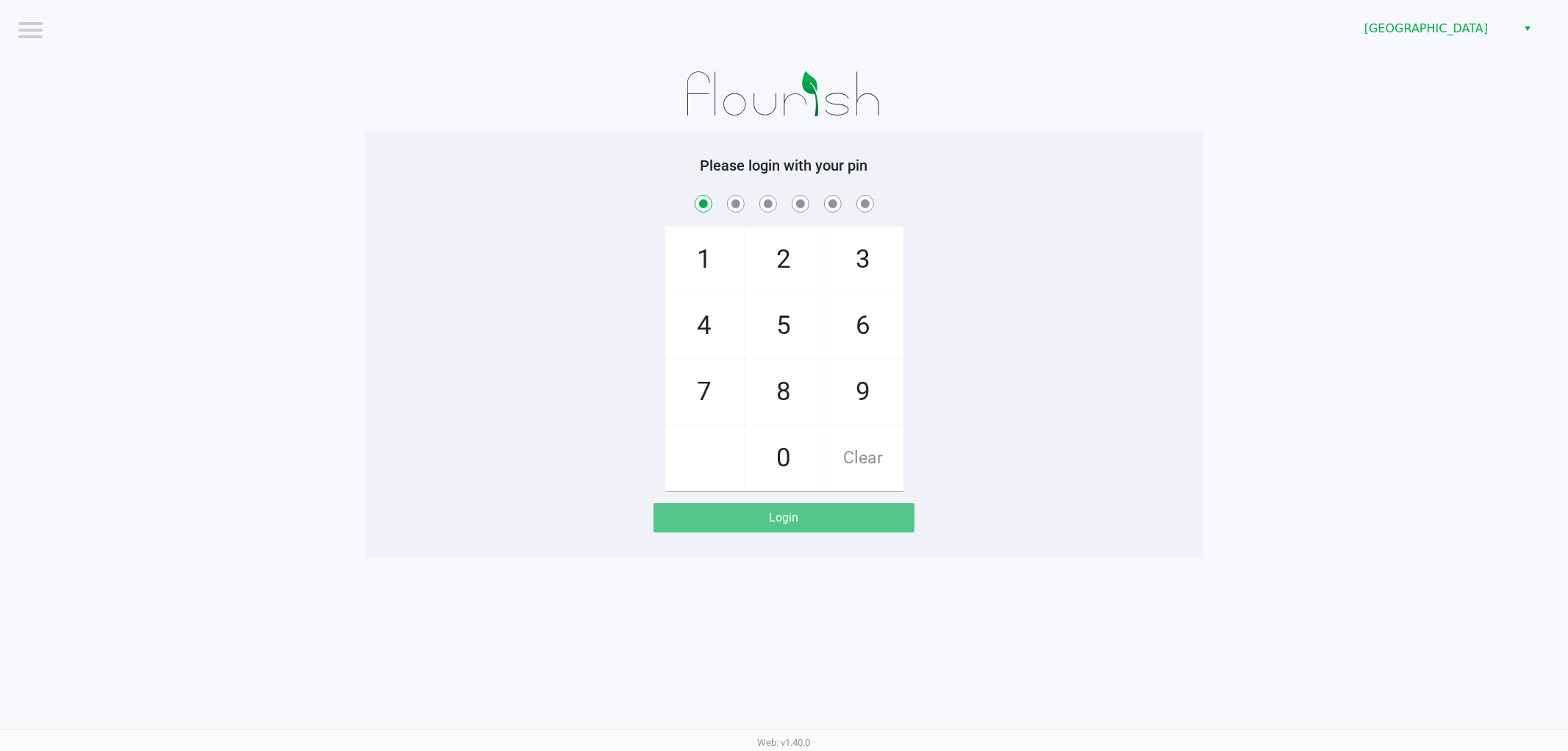
checkbox input "true"
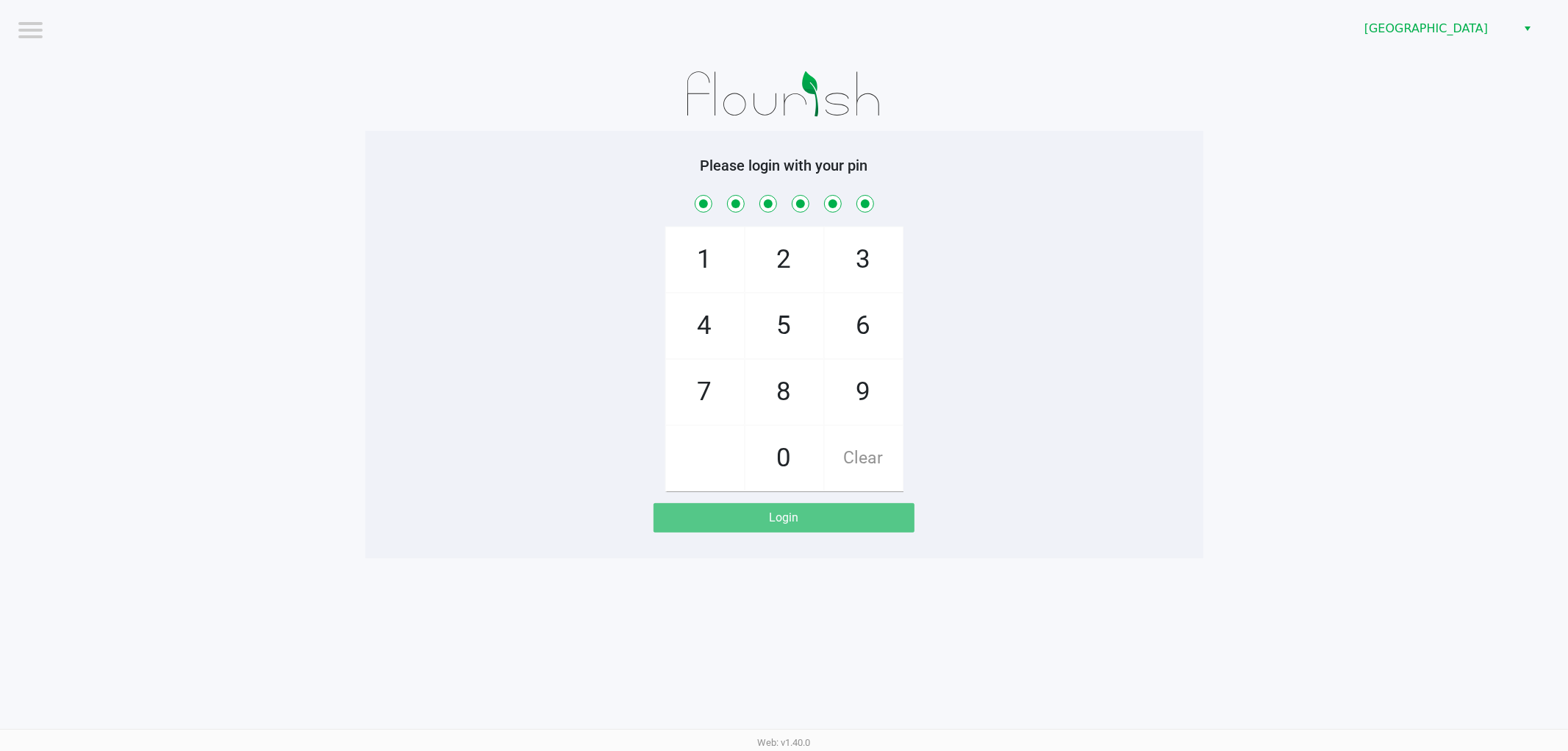
checkbox input "true"
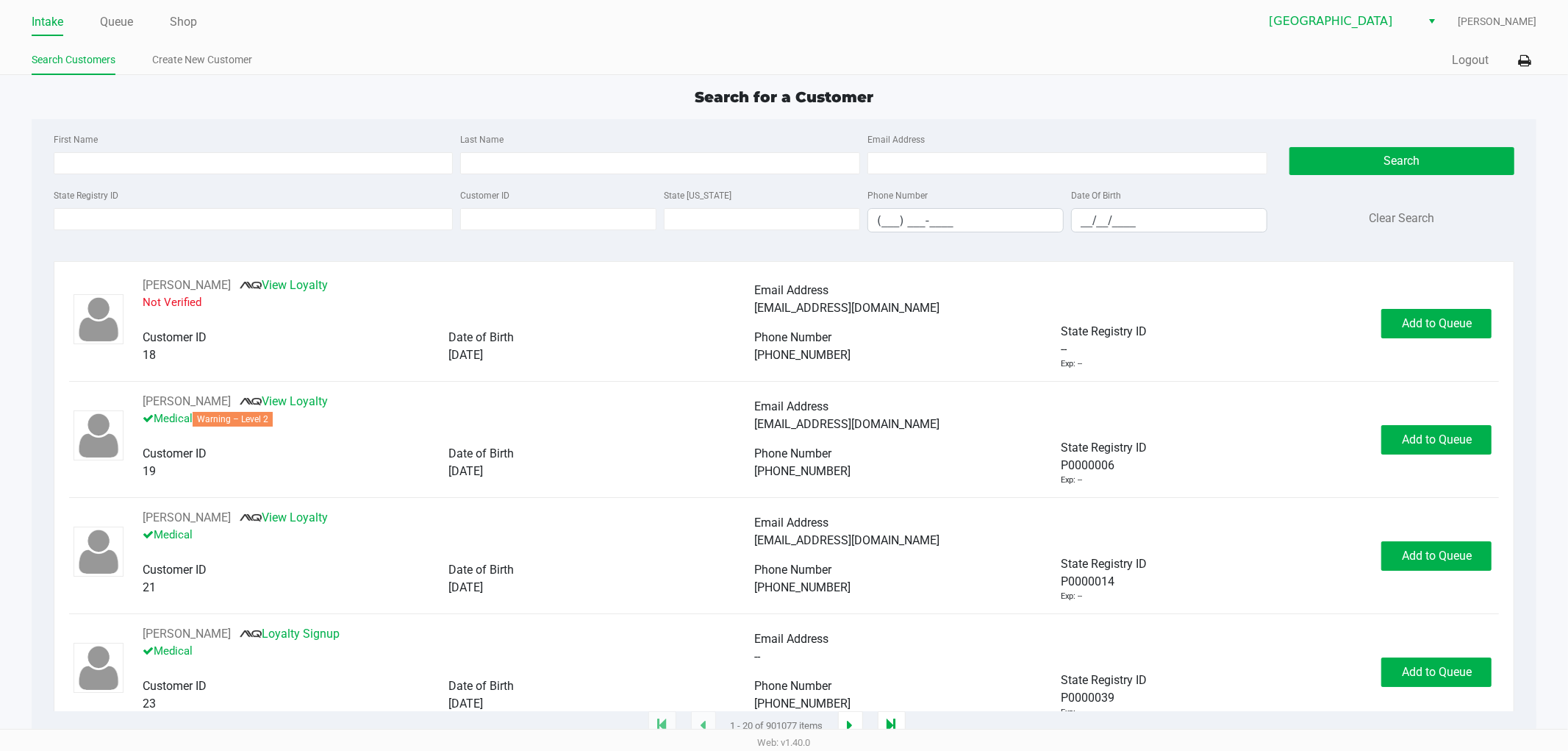
click at [257, 207] on div "State Registry ID" at bounding box center [253, 209] width 407 height 46
click at [254, 211] on input "State Registry ID" at bounding box center [253, 219] width 400 height 22
type input "c"
click at [235, 163] on input "First Name" at bounding box center [253, 163] width 400 height 22
type input "cara"
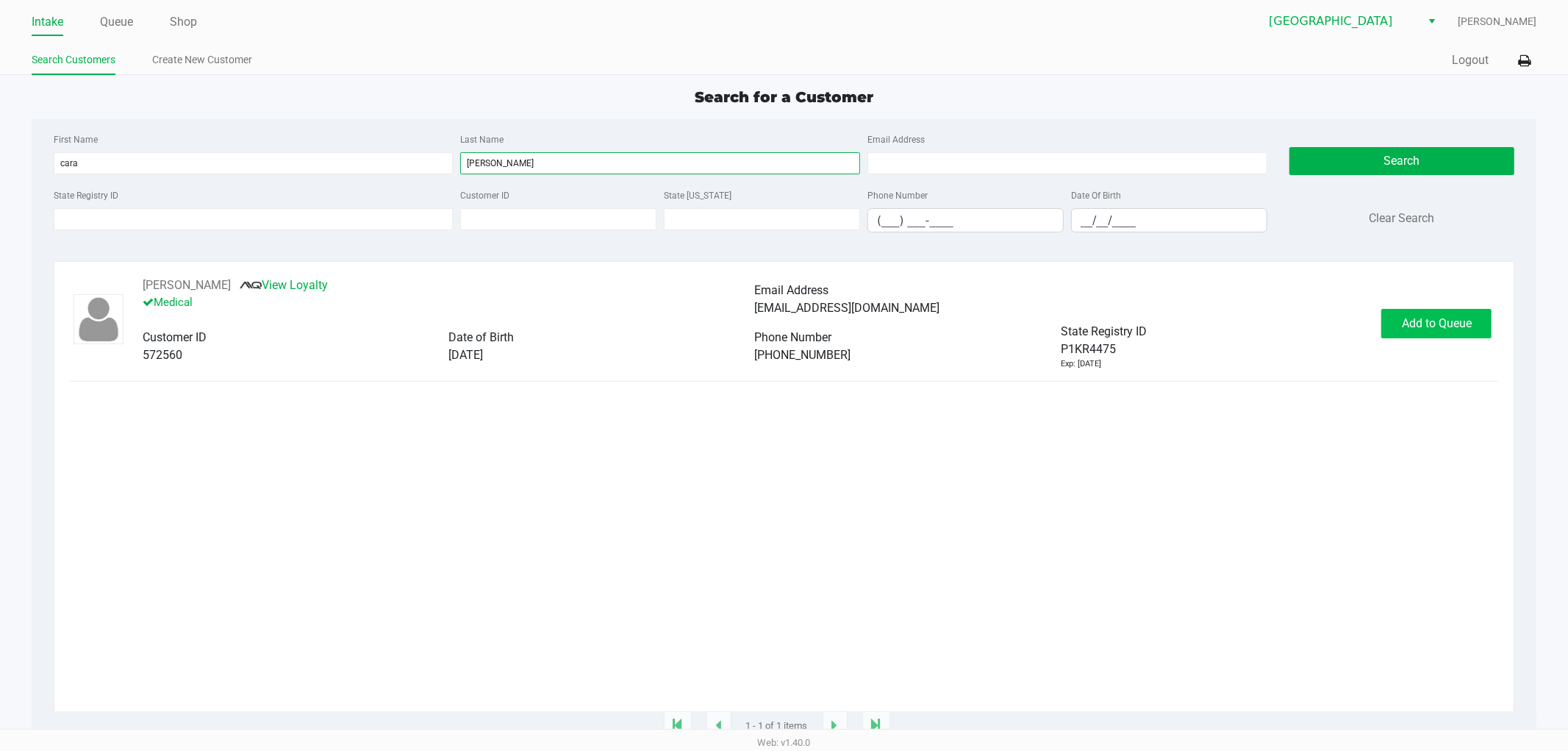
type input "debellis"
click at [1398, 319] on button "Add to Queue" at bounding box center [1436, 323] width 111 height 29
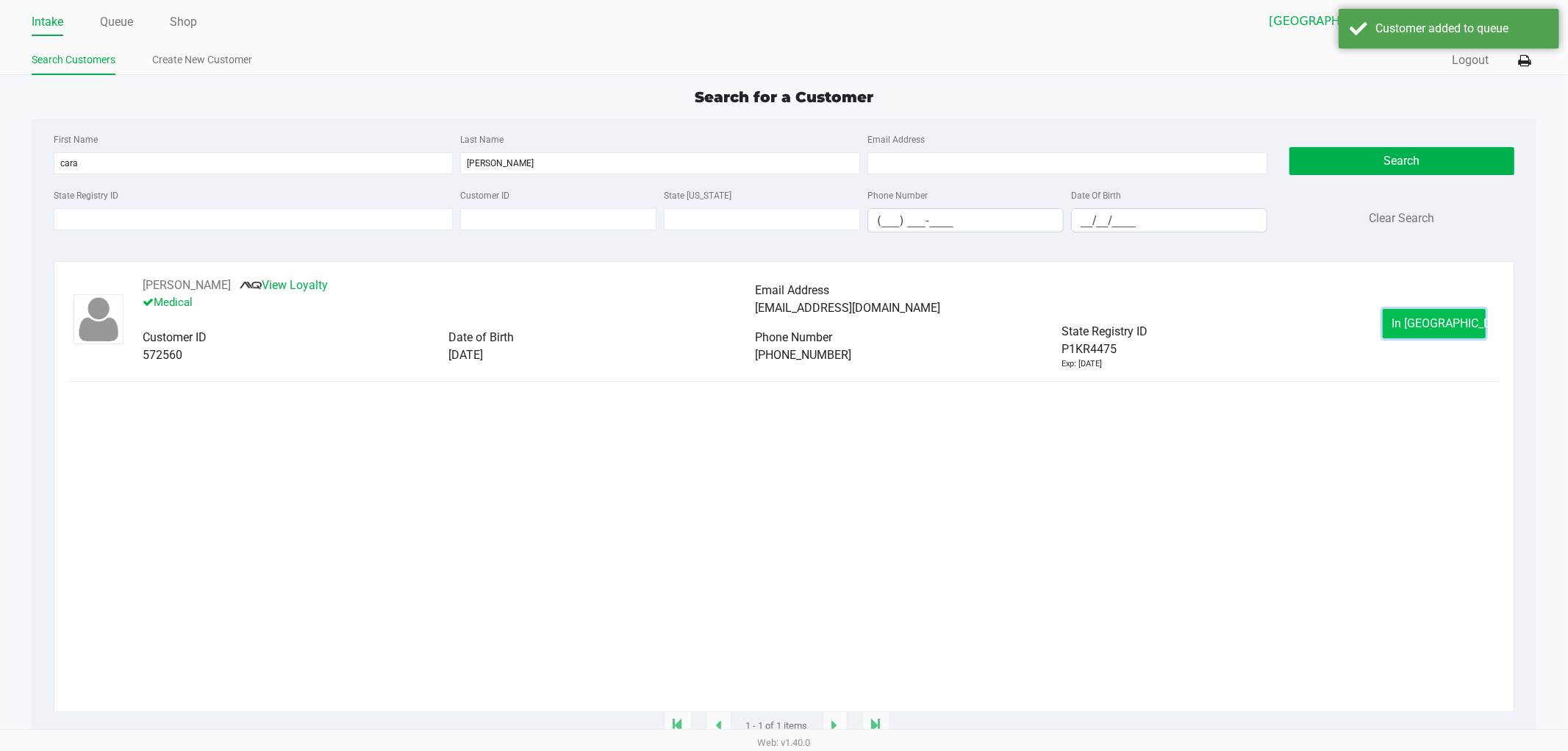
click at [1410, 326] on button "In Queue" at bounding box center [1434, 323] width 103 height 29
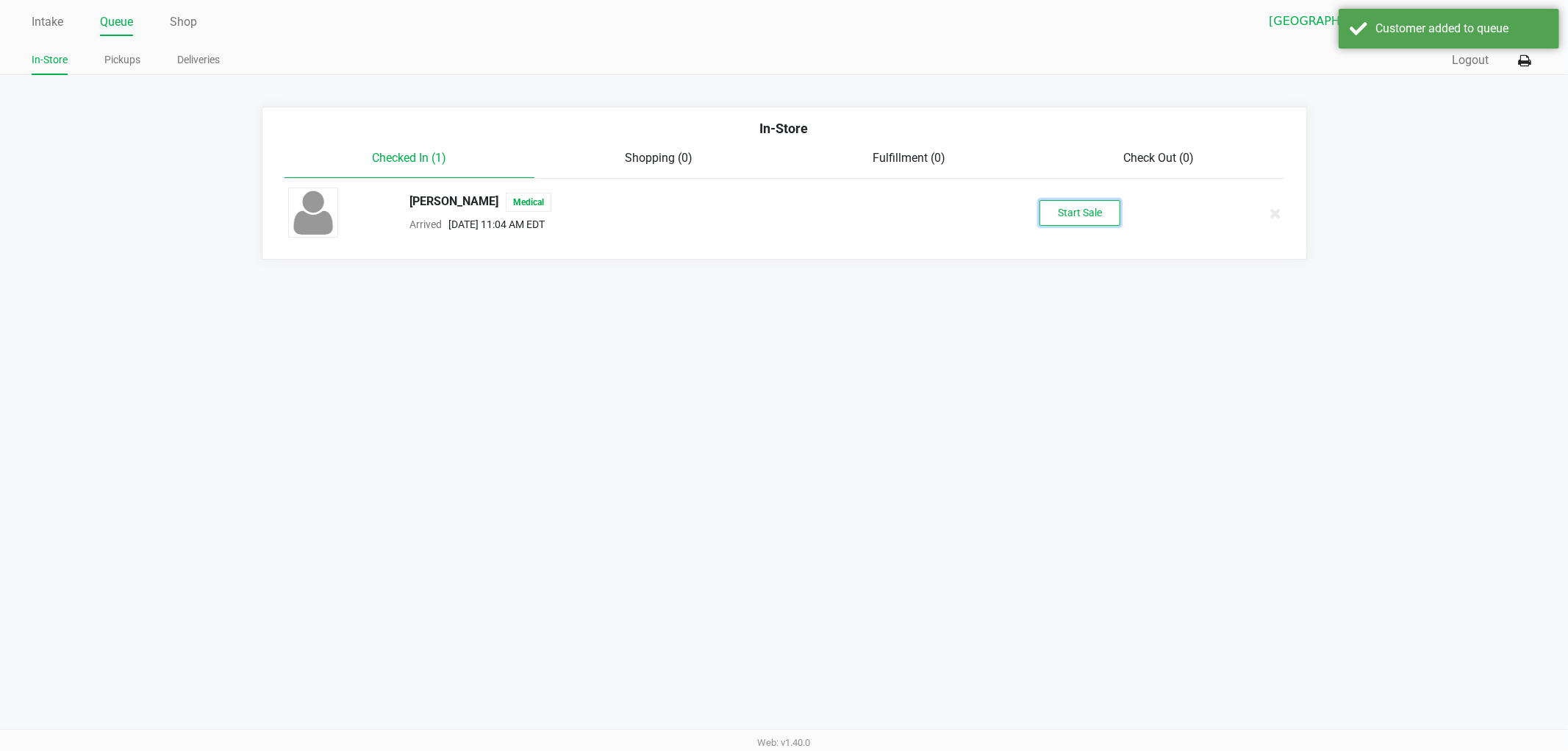
click at [1070, 220] on button "Start Sale" at bounding box center [1080, 213] width 81 height 26
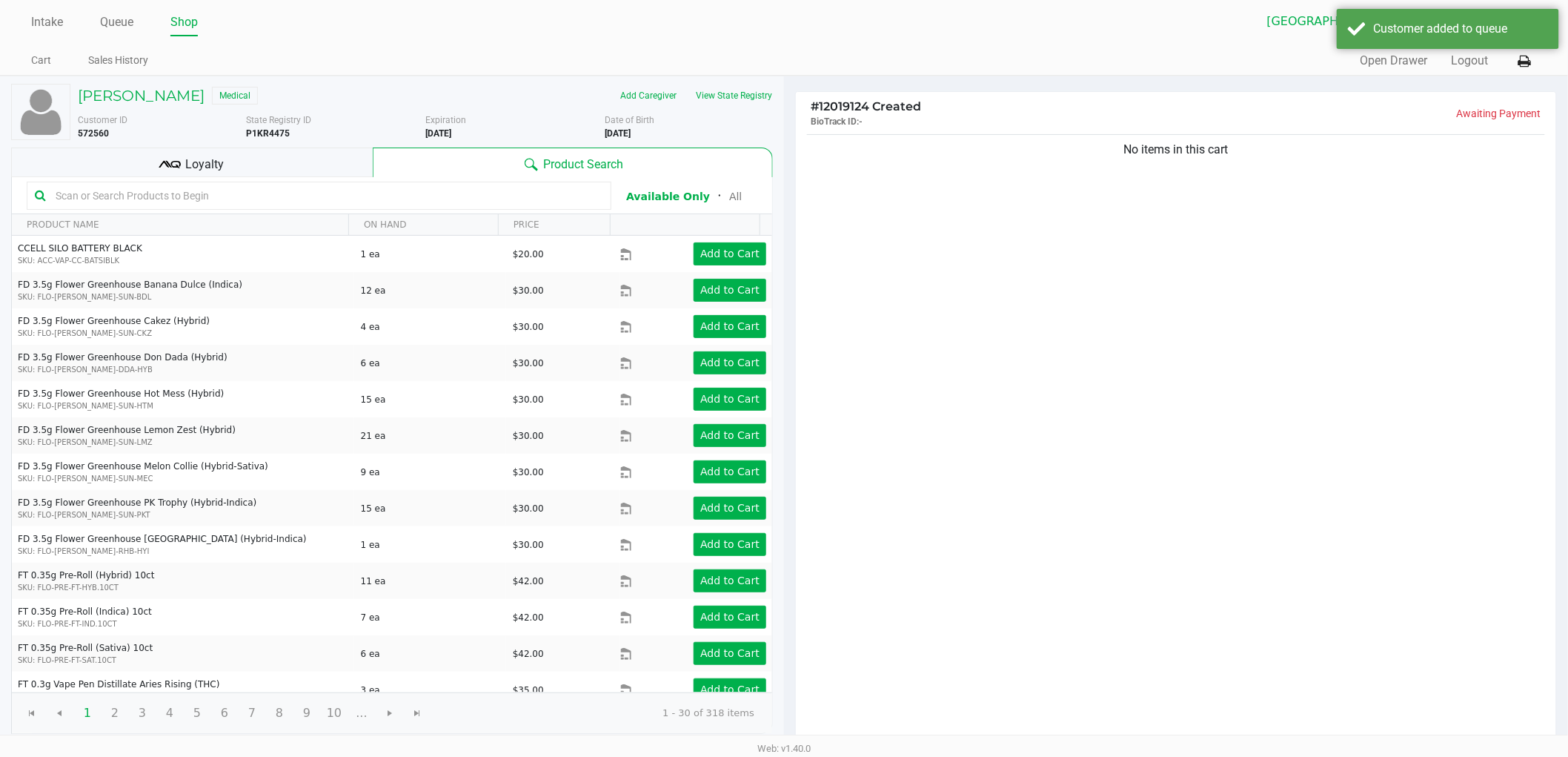
click at [1065, 284] on div "No items in this cart" at bounding box center [1175, 437] width 760 height 614
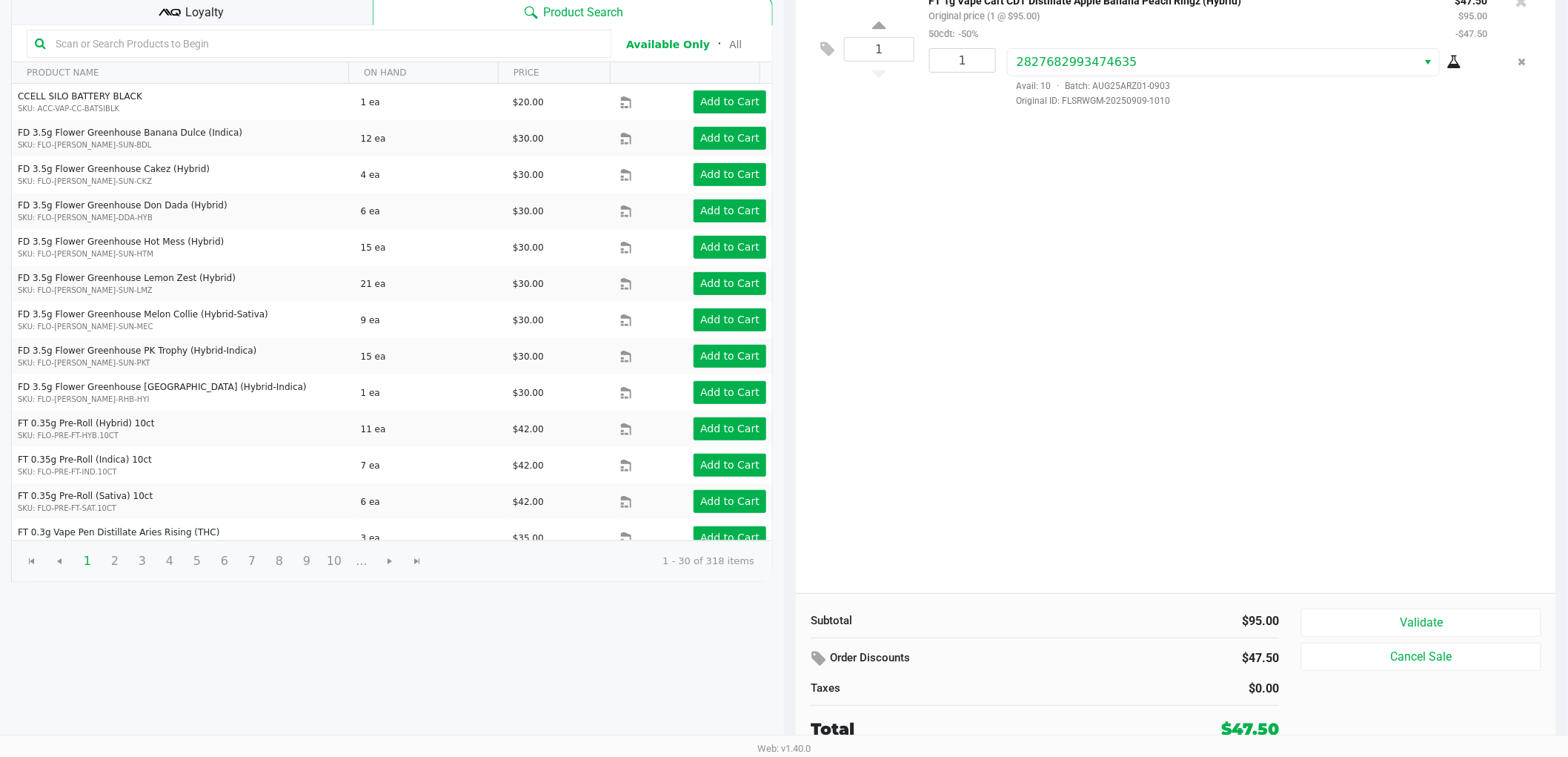
scroll to position [152, 0]
click at [1355, 626] on button "Validate" at bounding box center [1420, 622] width 240 height 28
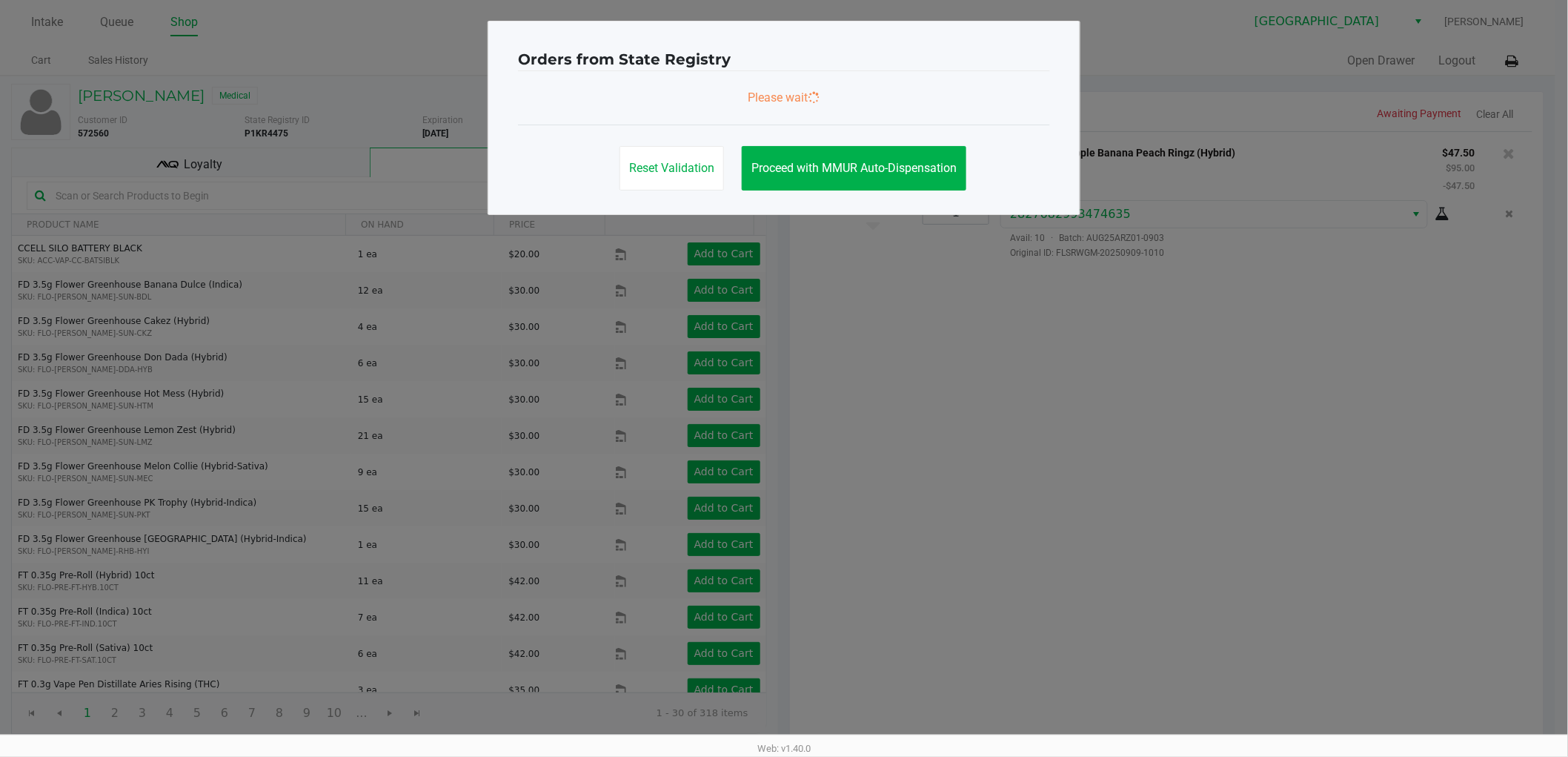
scroll to position [0, 0]
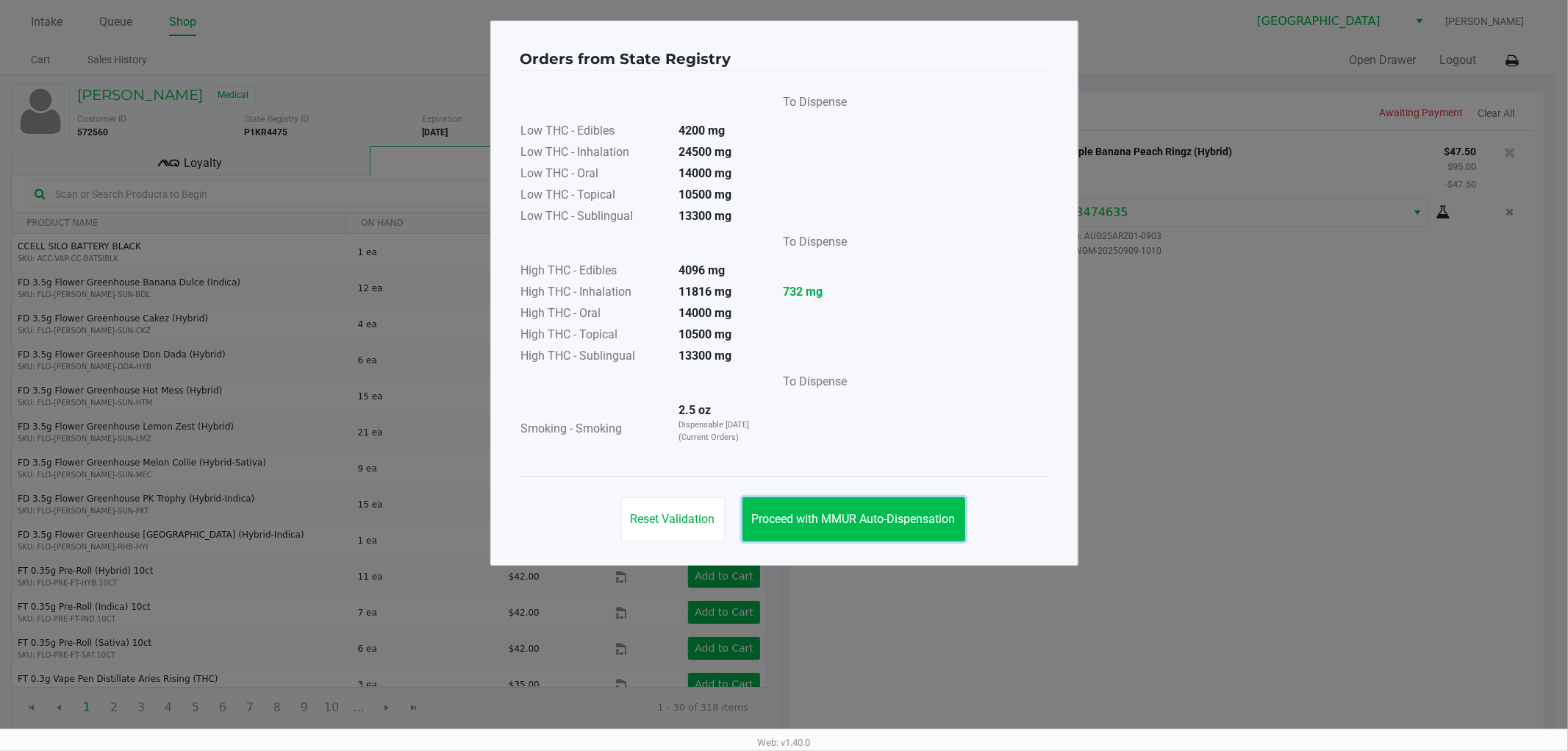
click at [906, 508] on button "Proceed with MMUR Auto-Dispensation" at bounding box center [854, 519] width 223 height 44
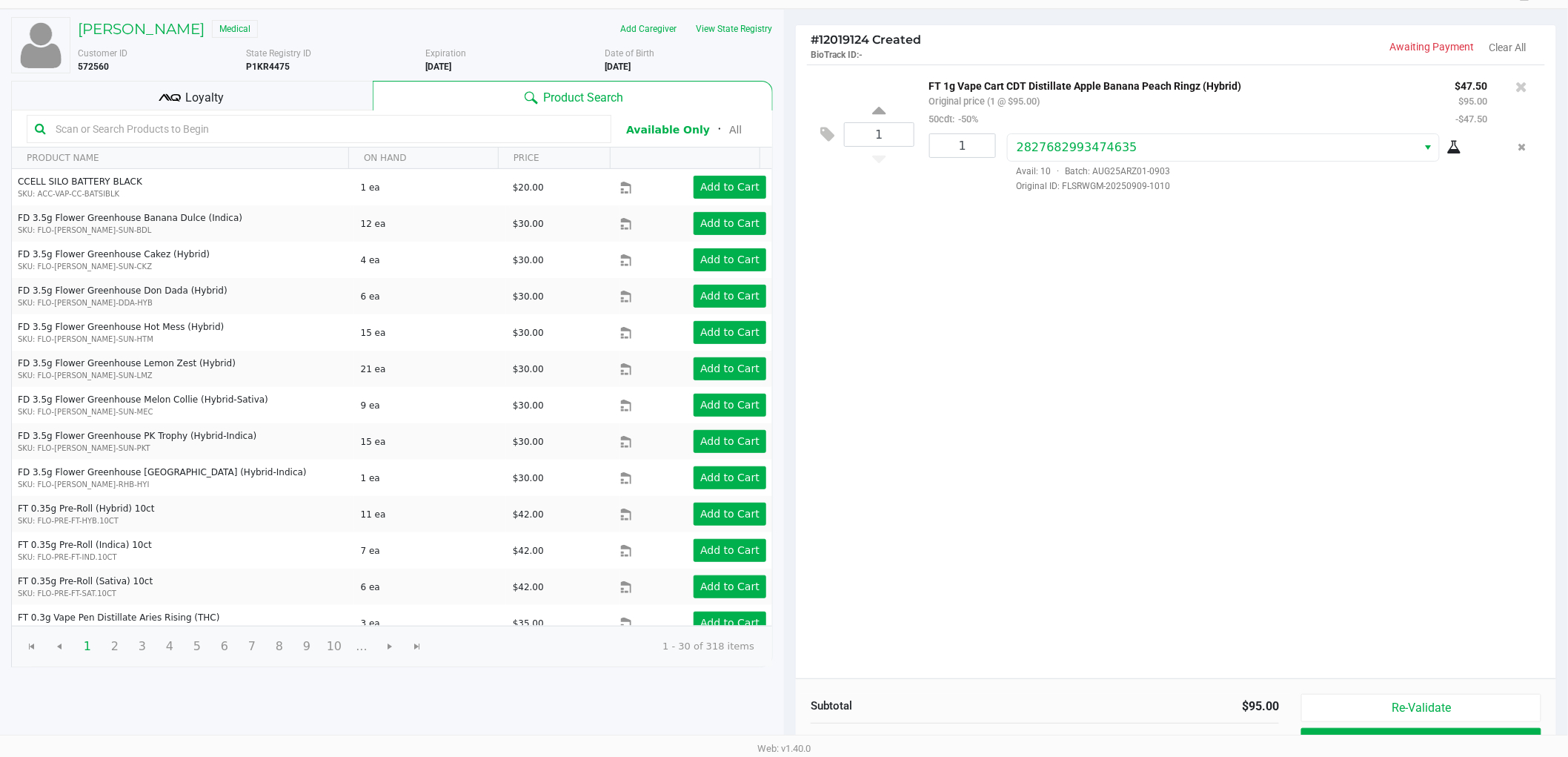
scroll to position [152, 0]
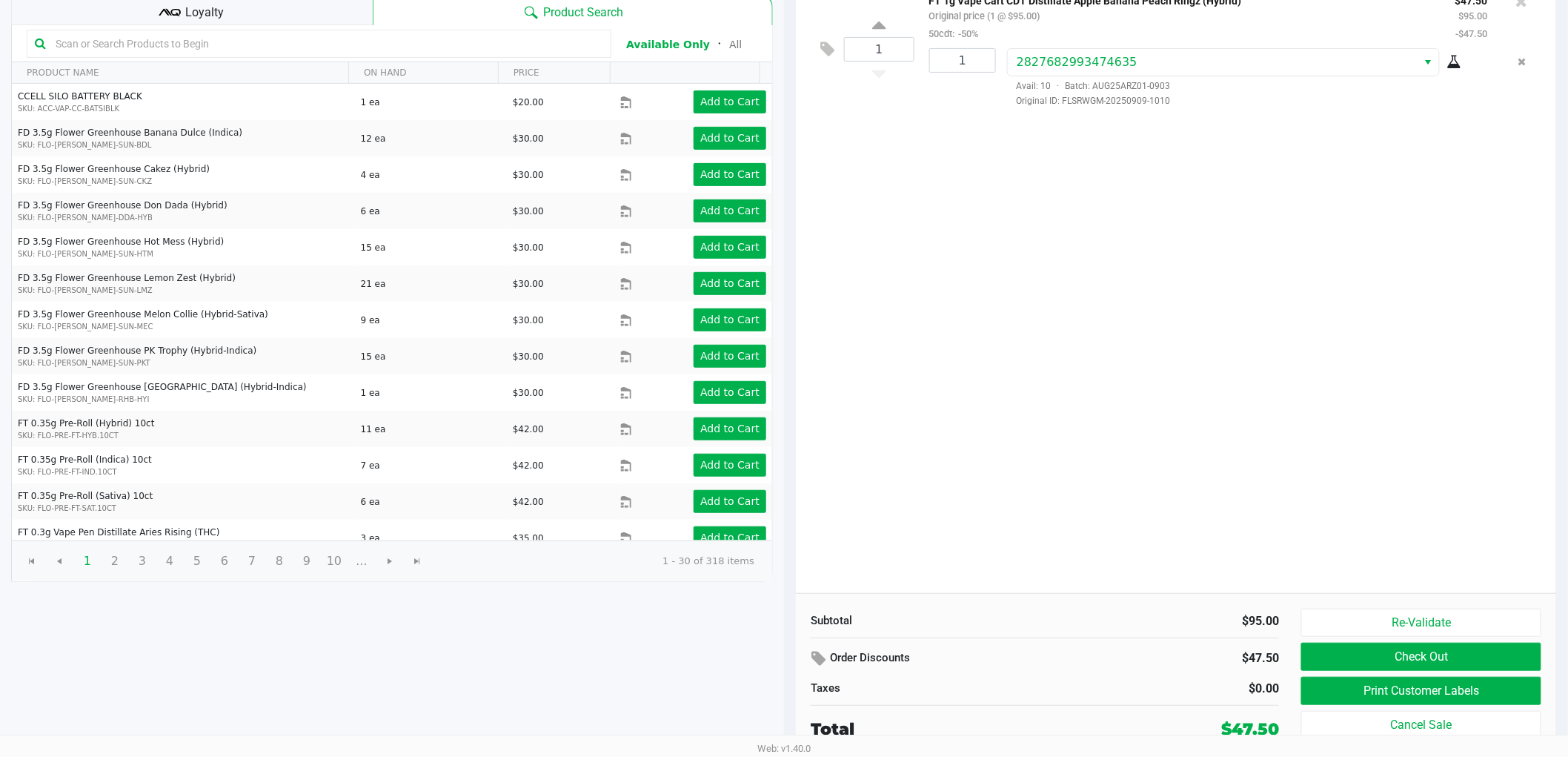
click at [244, 15] on div "Loyalty" at bounding box center [191, 10] width 361 height 30
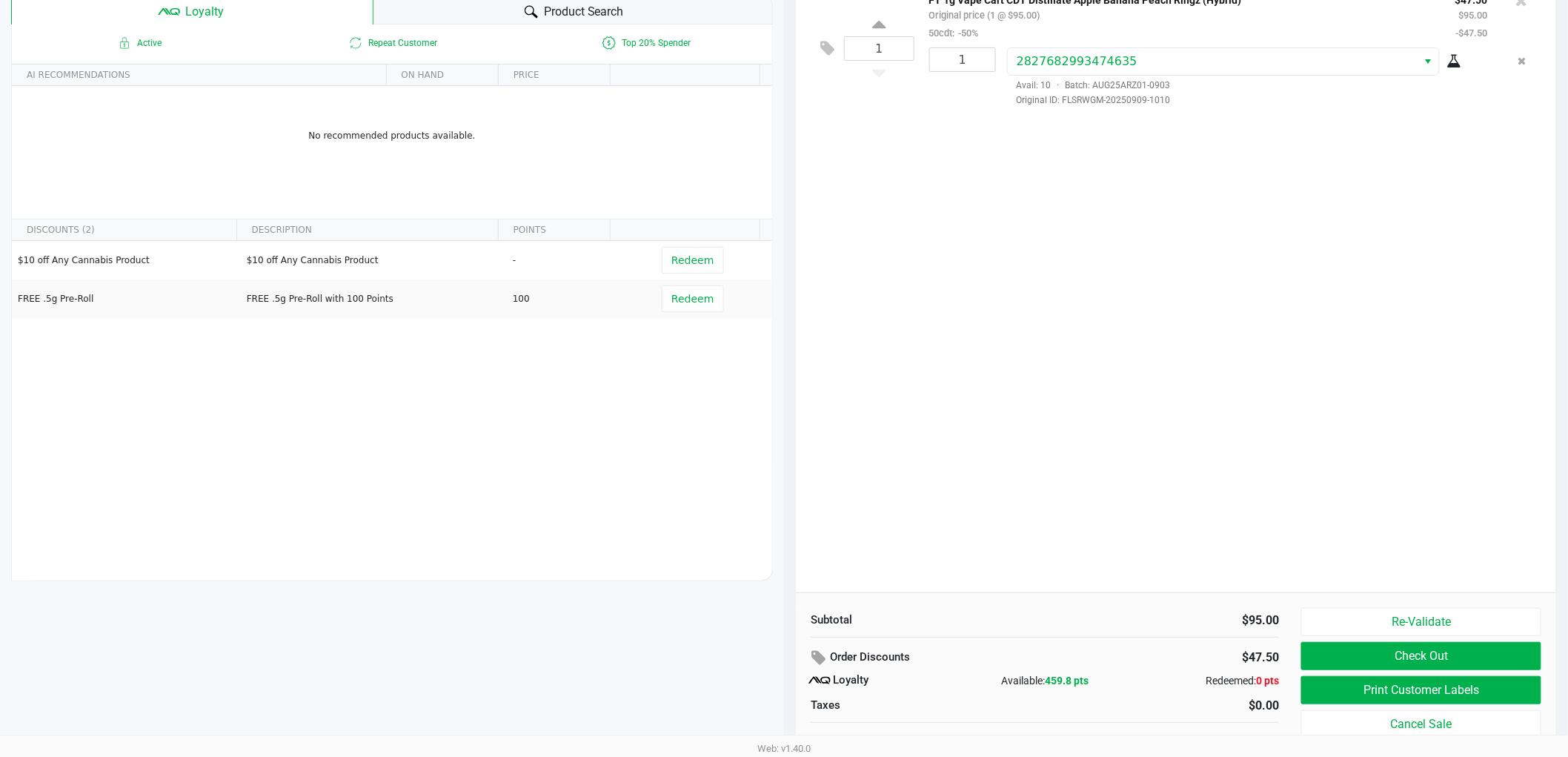
scroll to position [153, 0]
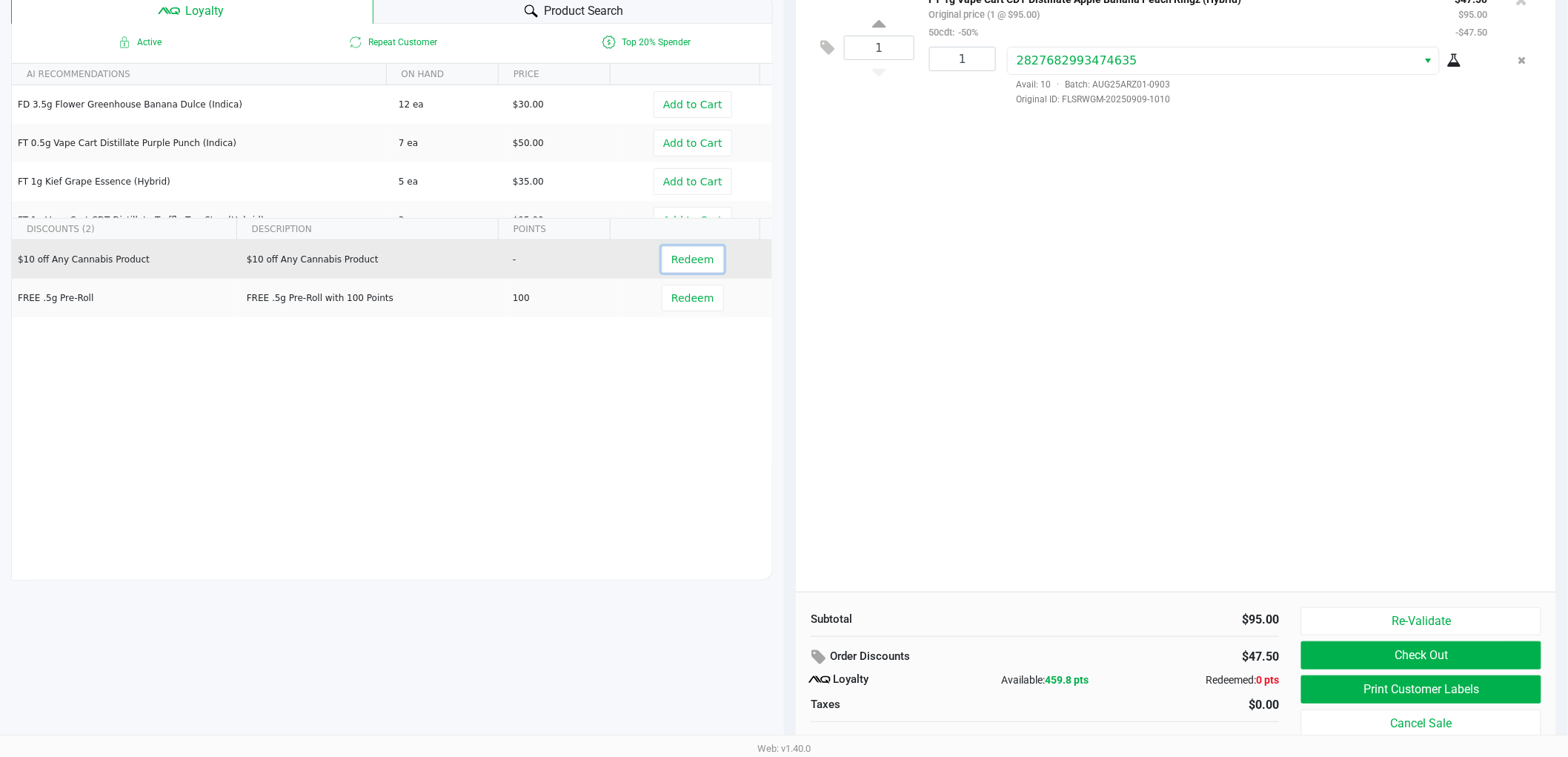
click at [704, 254] on button "Redeem" at bounding box center [693, 259] width 61 height 27
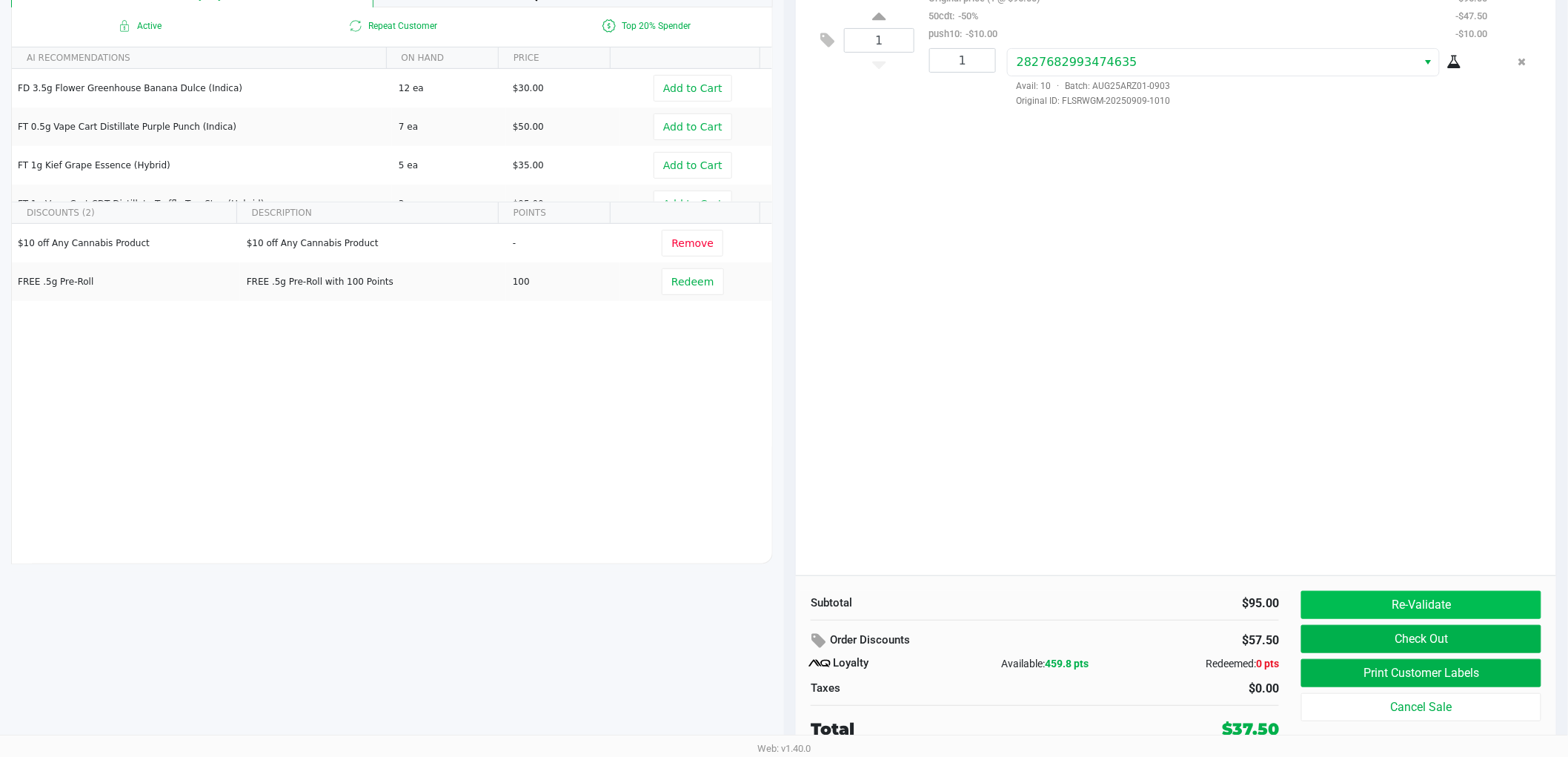
scroll to position [171, 0]
click at [1395, 672] on button "Print Customer Labels" at bounding box center [1420, 672] width 240 height 28
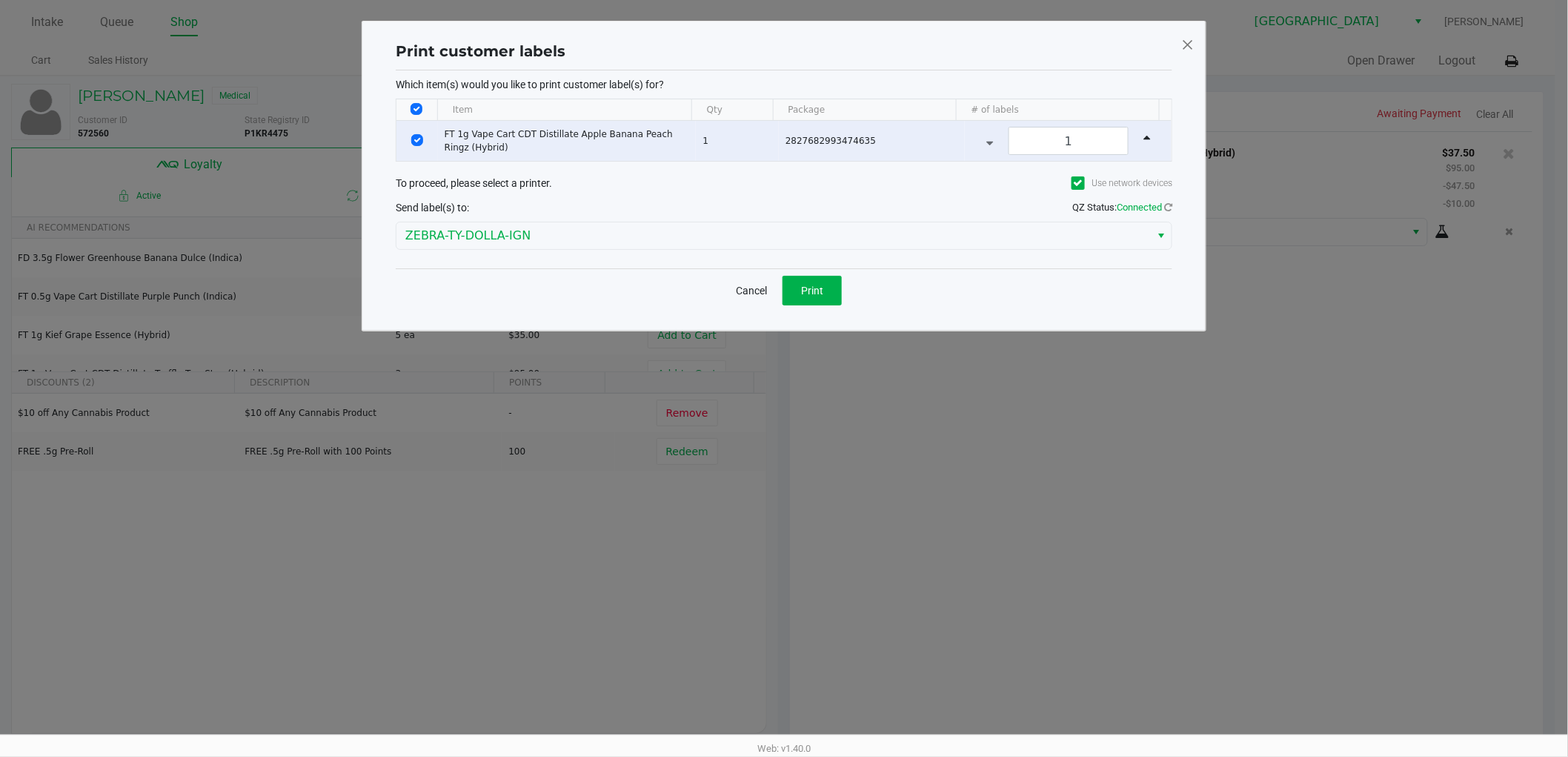
scroll to position [0, 0]
click at [810, 281] on button "Print" at bounding box center [819, 291] width 59 height 30
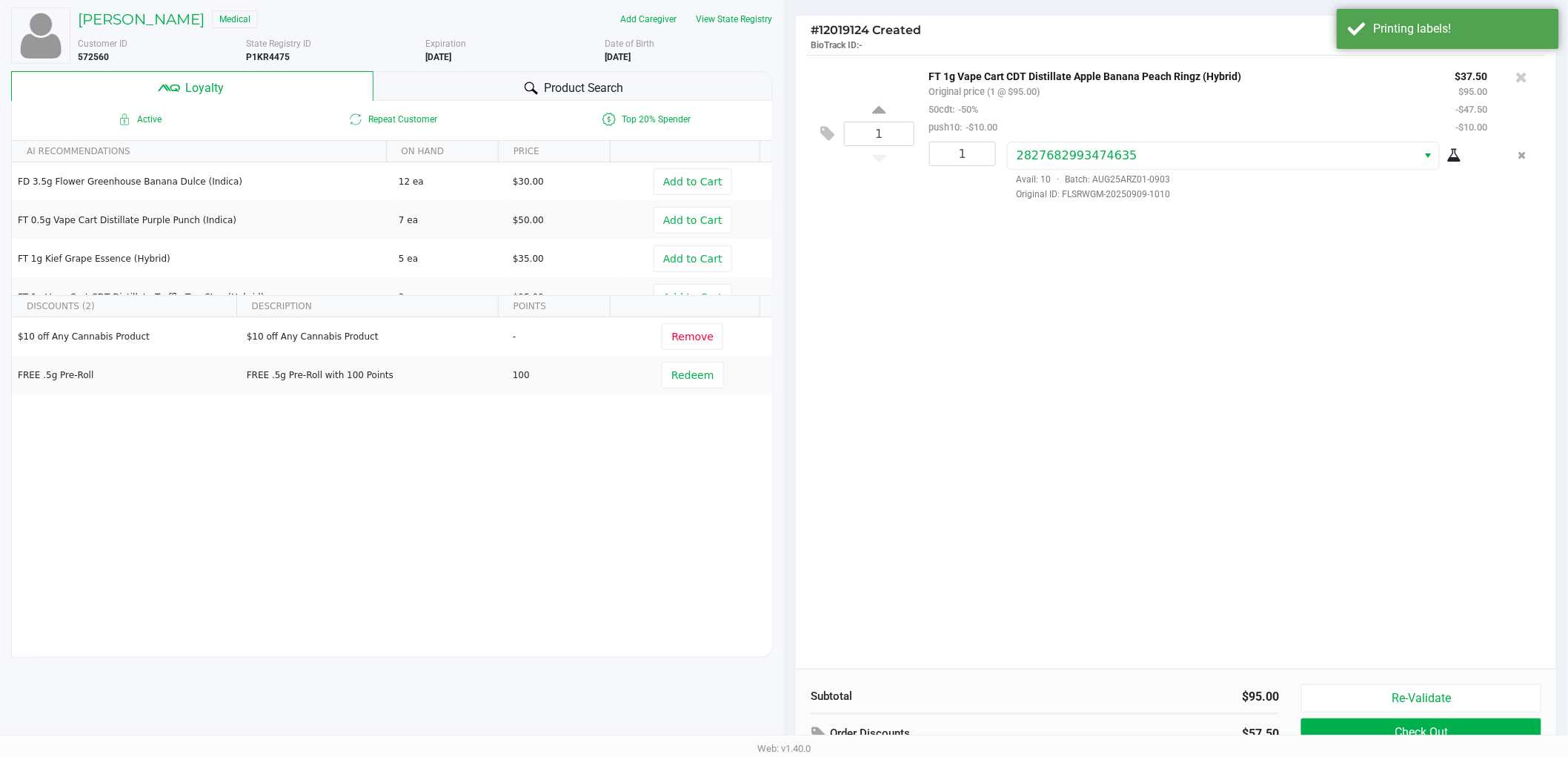
scroll to position [171, 0]
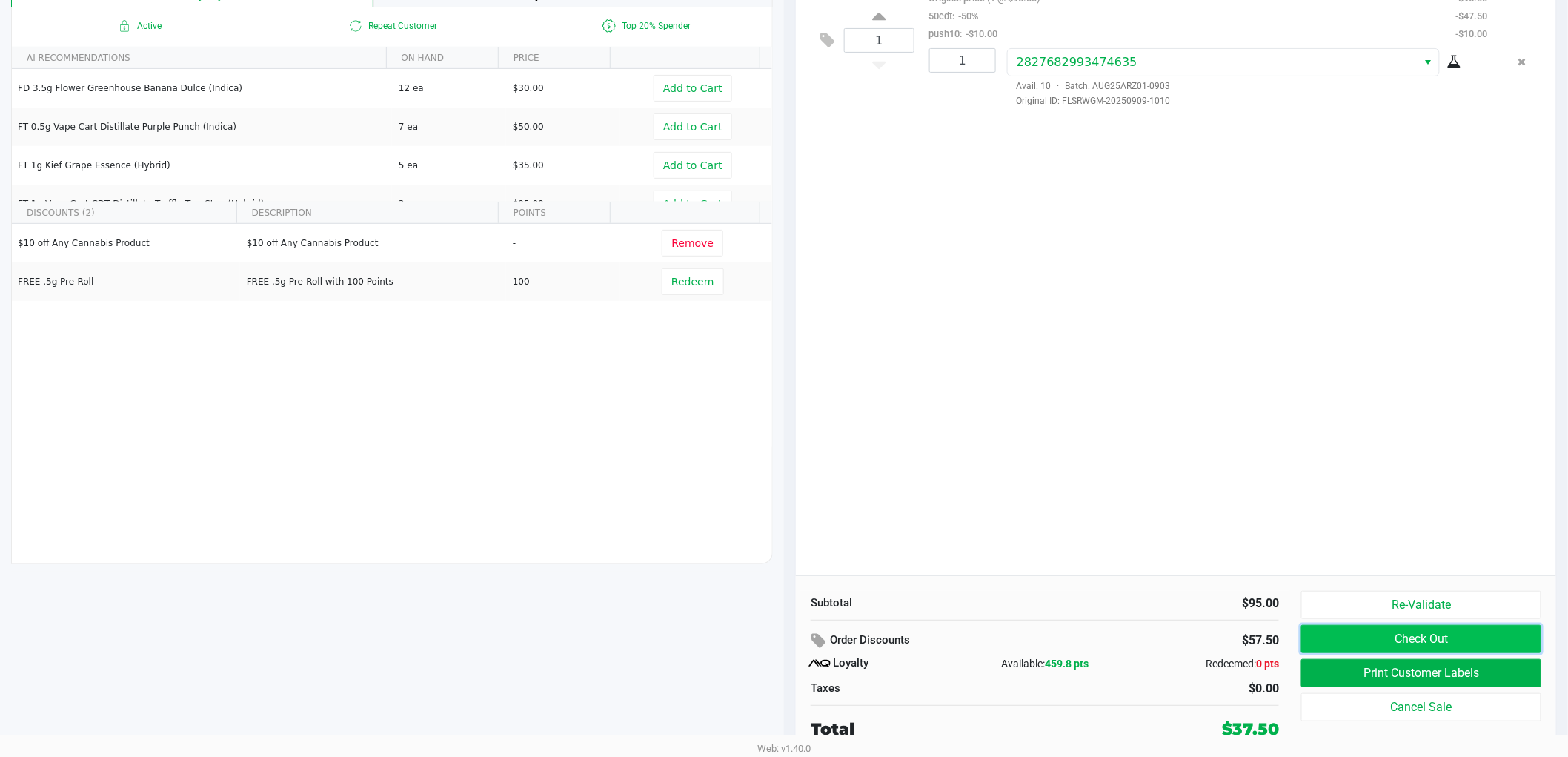
click at [1364, 638] on button "Check Out" at bounding box center [1420, 639] width 240 height 28
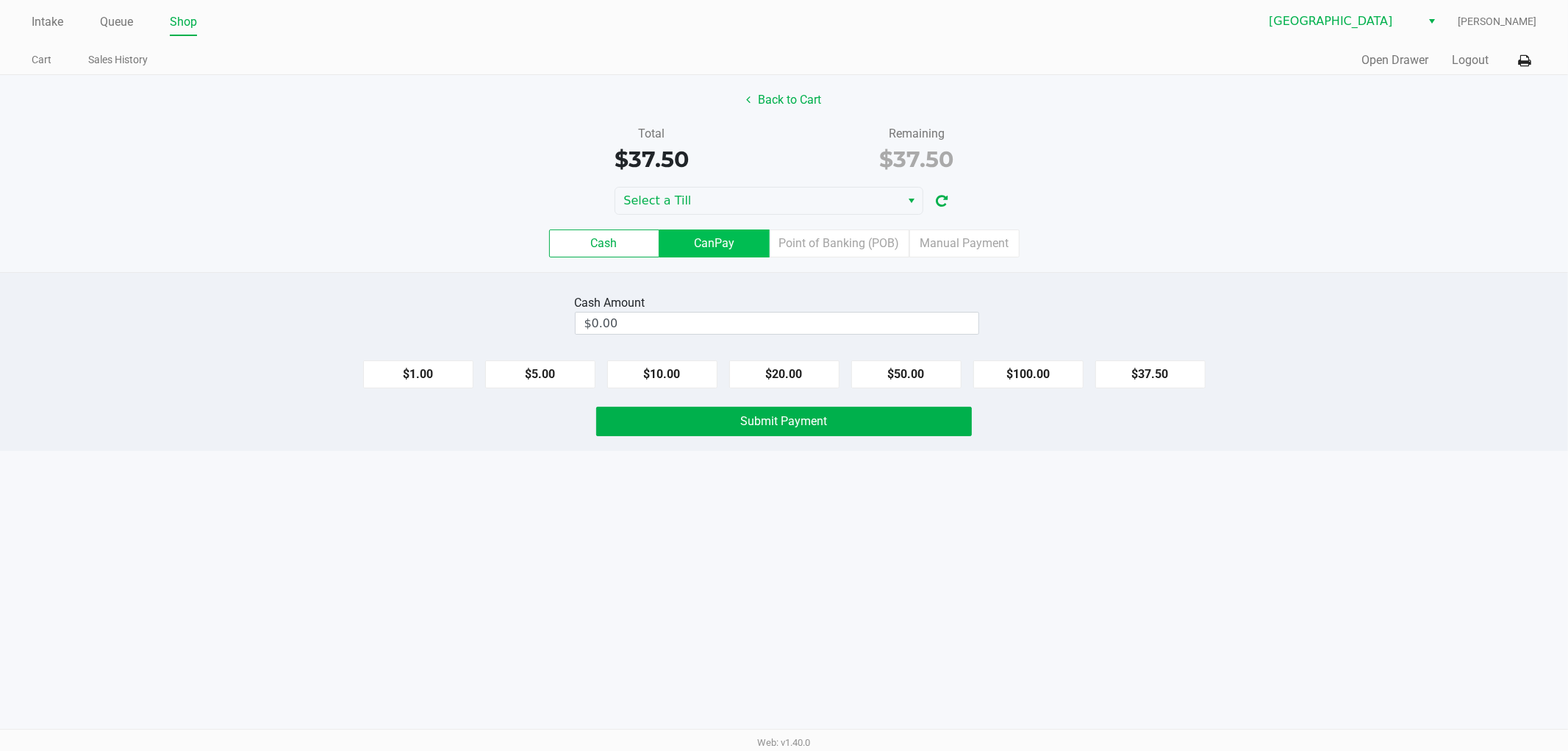
click at [744, 252] on label "CanPay" at bounding box center [715, 243] width 111 height 28
click at [0, 0] on 2 "CanPay" at bounding box center [0, 0] width 0 height 0
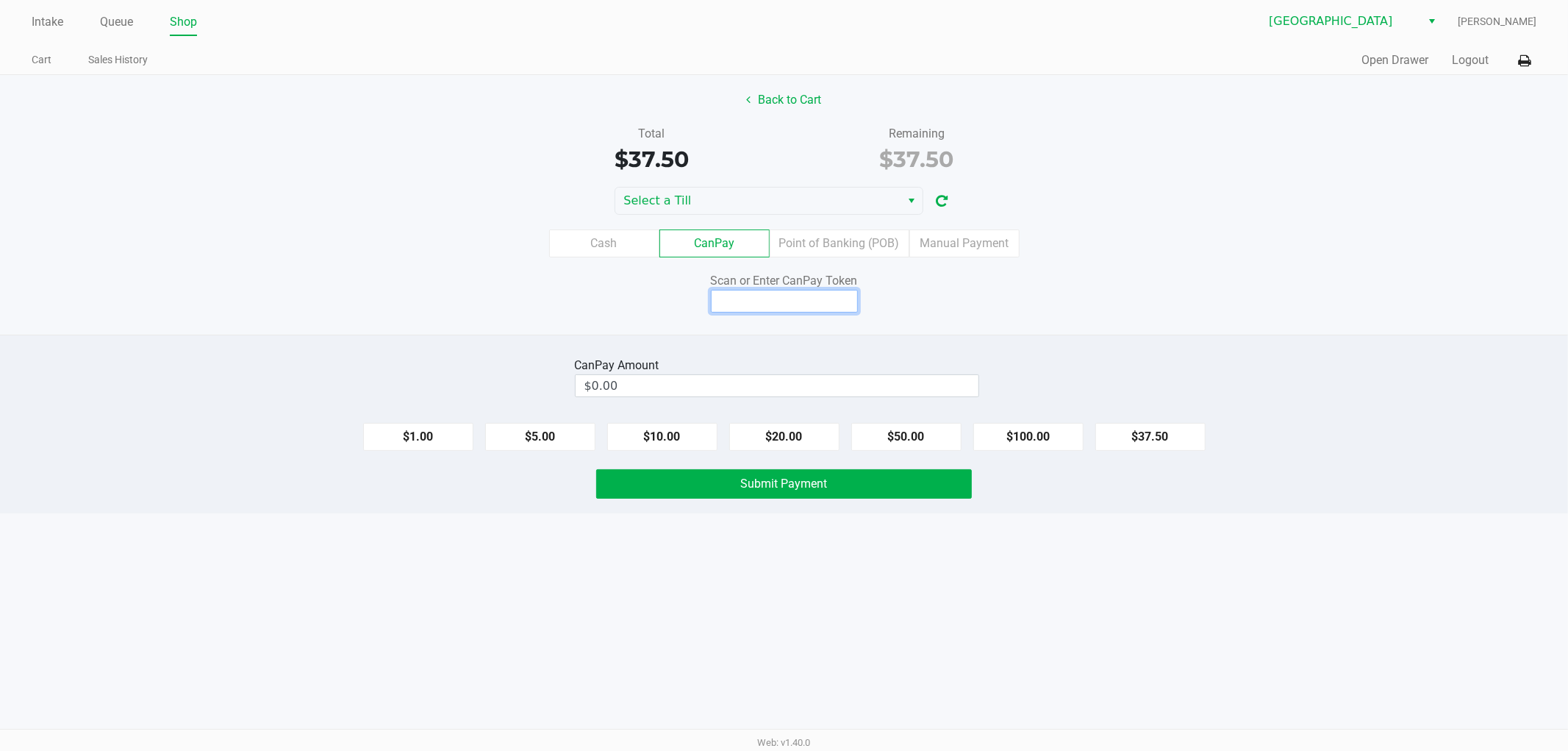
click at [827, 290] on input at bounding box center [785, 300] width 147 height 23
type input "Q4790686X"
click at [1118, 437] on button "$37.50" at bounding box center [1151, 437] width 111 height 28
type input "$37.50"
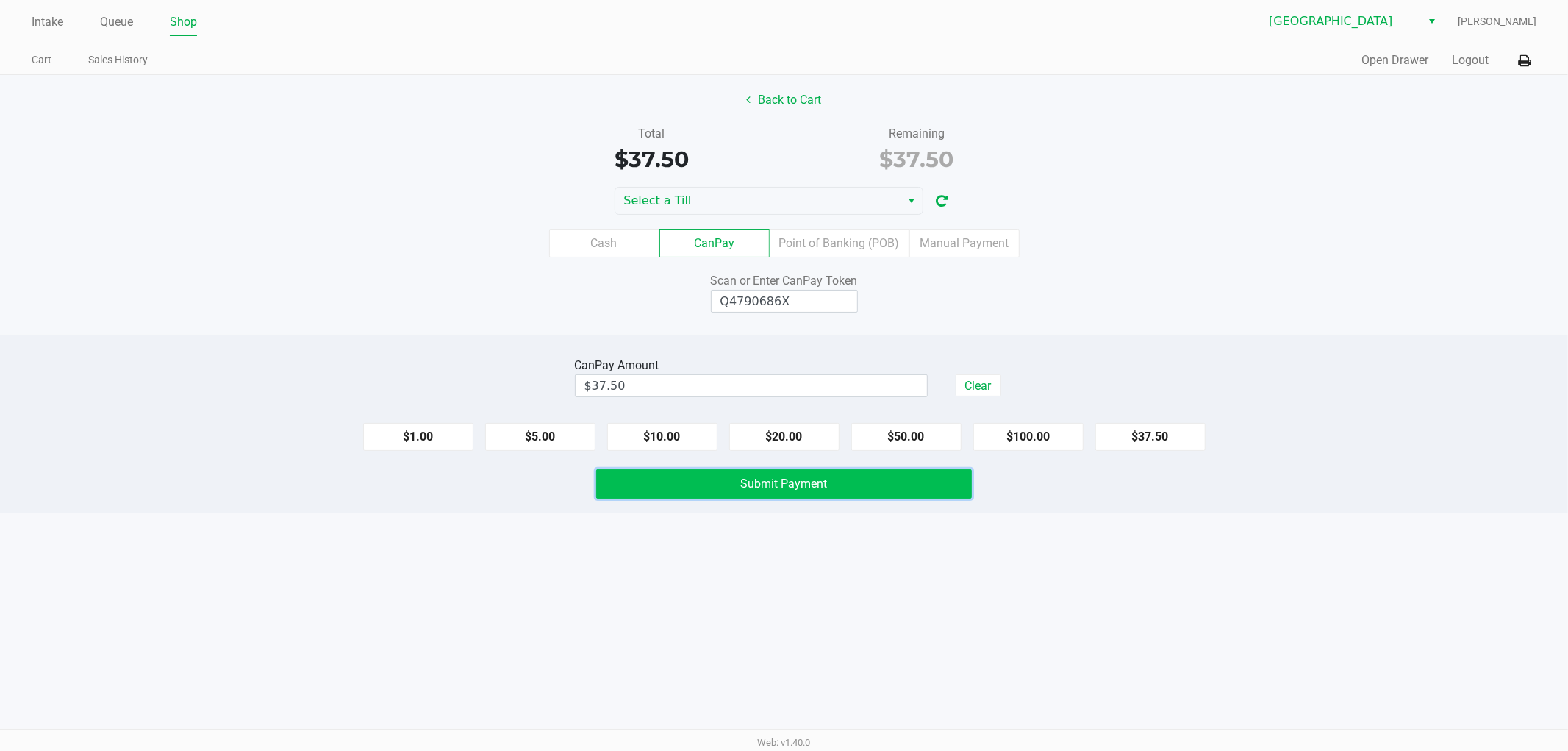
click at [940, 473] on button "Submit Payment" at bounding box center [784, 484] width 376 height 29
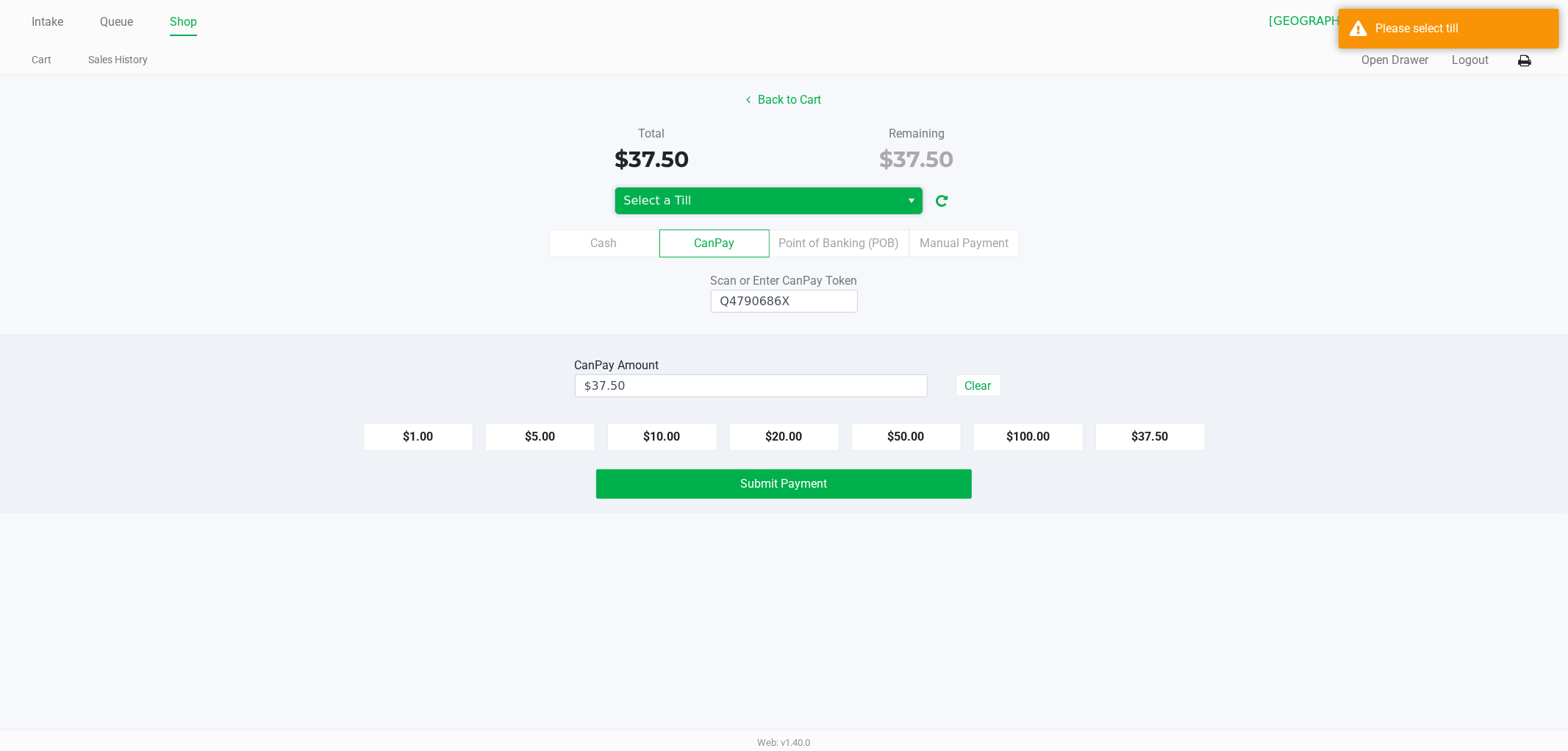
click at [835, 193] on span "Select a Till" at bounding box center [758, 200] width 268 height 18
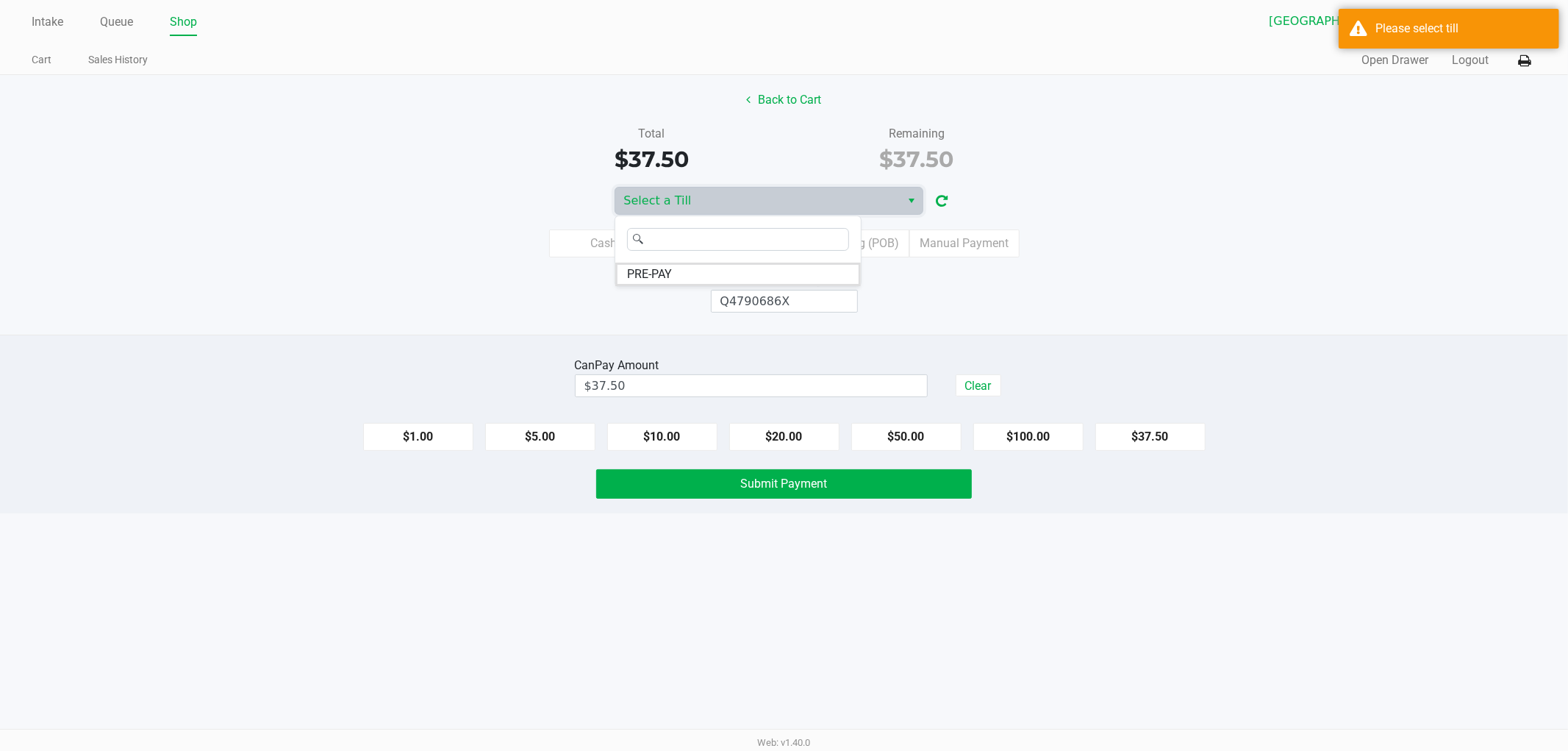
click at [984, 319] on div "Back to Cart Total $37.50 Remaining $37.50 Select a Till Cash CanPay Point of B…" at bounding box center [784, 205] width 1568 height 260
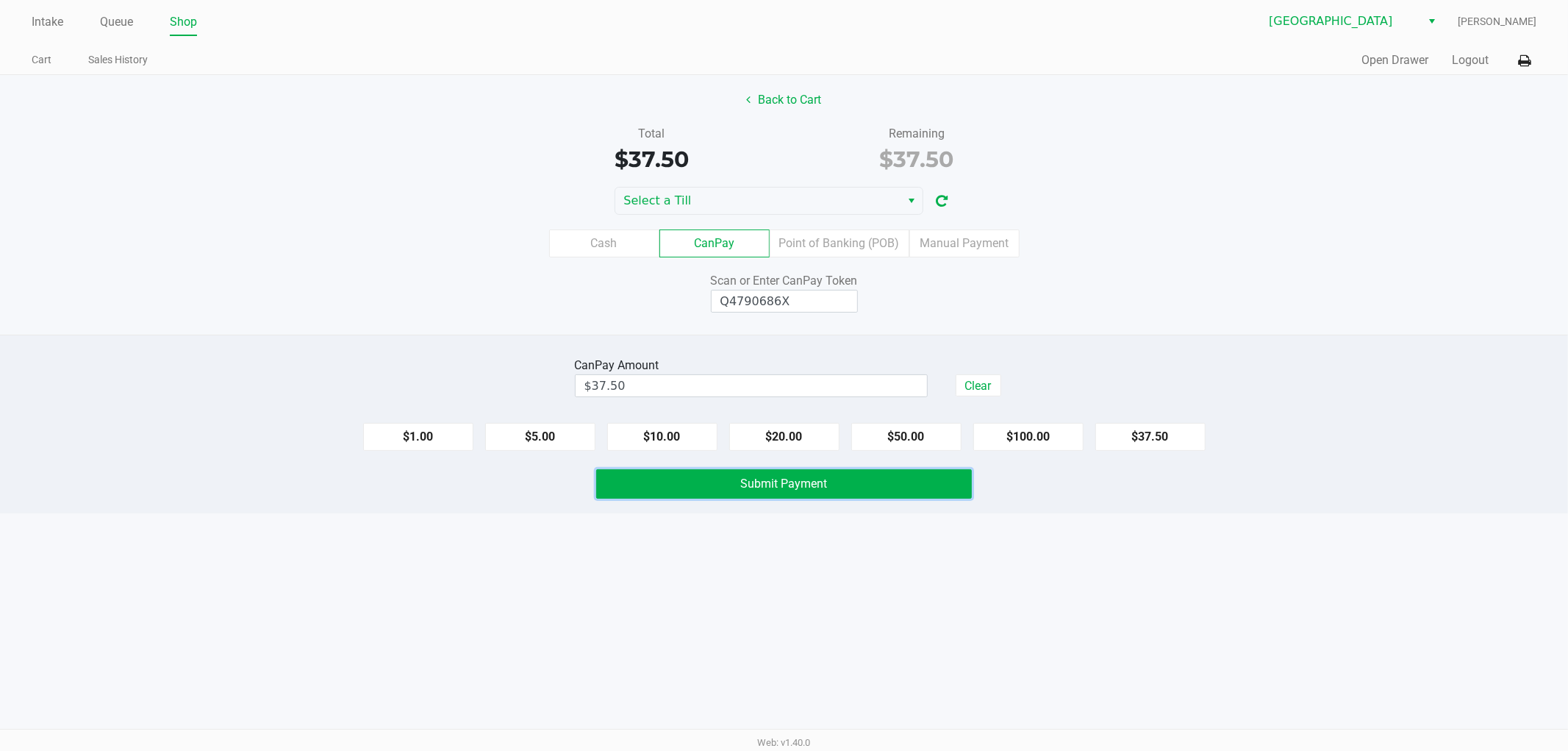
drag, startPoint x: 905, startPoint y: 474, endPoint x: 932, endPoint y: 281, distance: 194.9
click at [932, 282] on div "Back to Cart Total $37.50 Remaining $37.50 Select a Till Cash CanPay Point of B…" at bounding box center [784, 294] width 1568 height 439
click at [890, 215] on div "Cash CanPay Point of Banking (POB) Manual Payment" at bounding box center [784, 243] width 1590 height 57
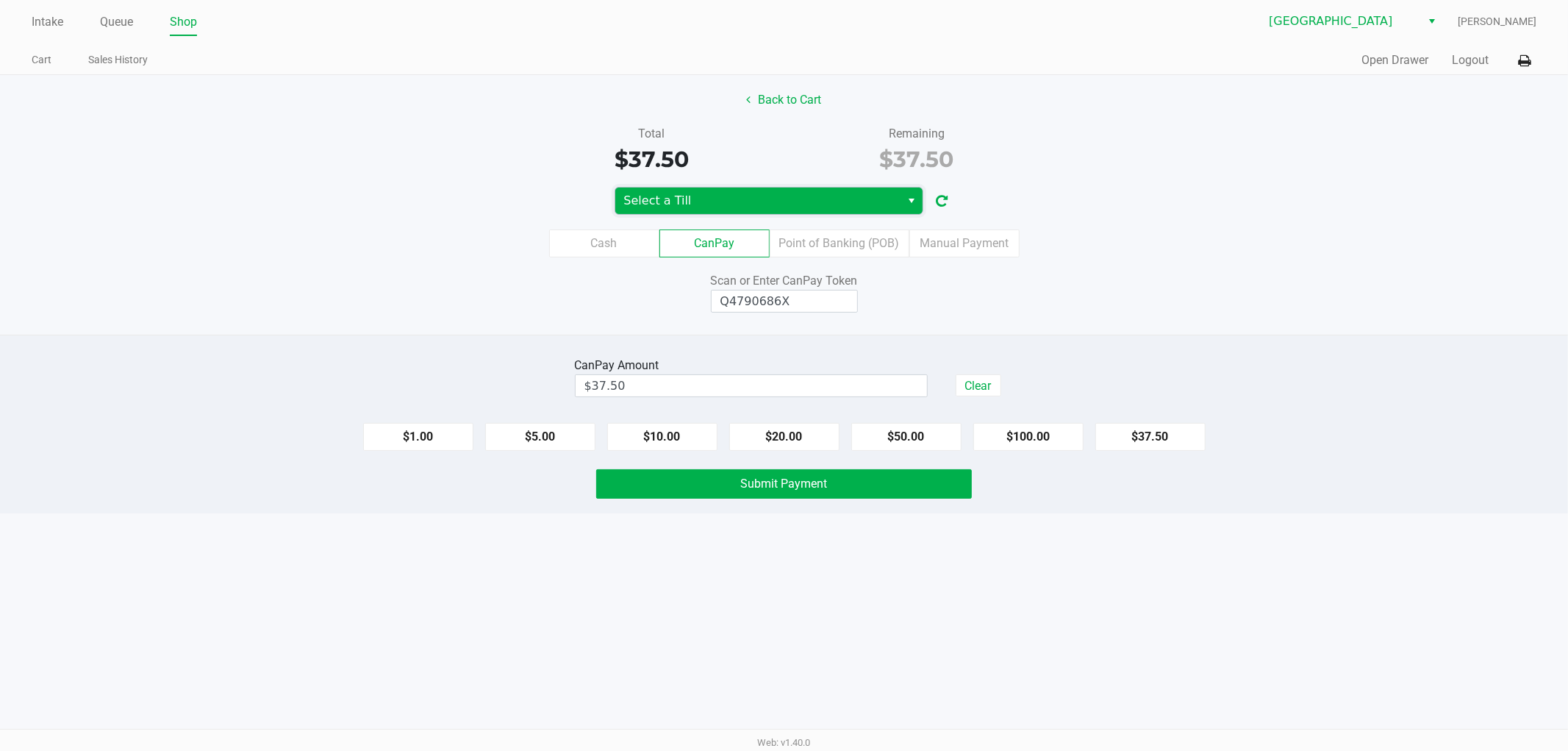
click at [885, 205] on span "Select a Till" at bounding box center [758, 200] width 268 height 18
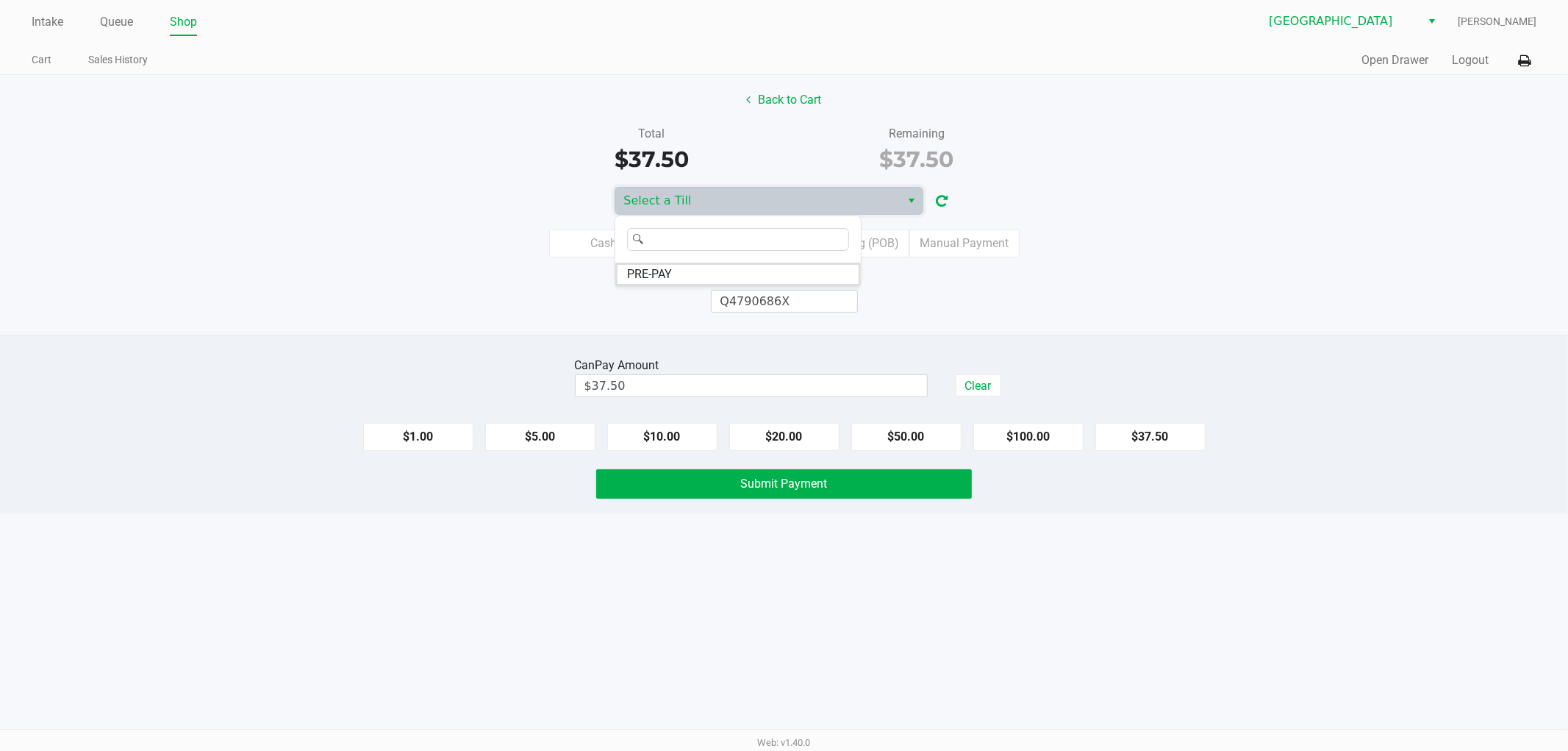
click at [930, 278] on div "Scan or Enter CanPay Token" at bounding box center [784, 280] width 376 height 18
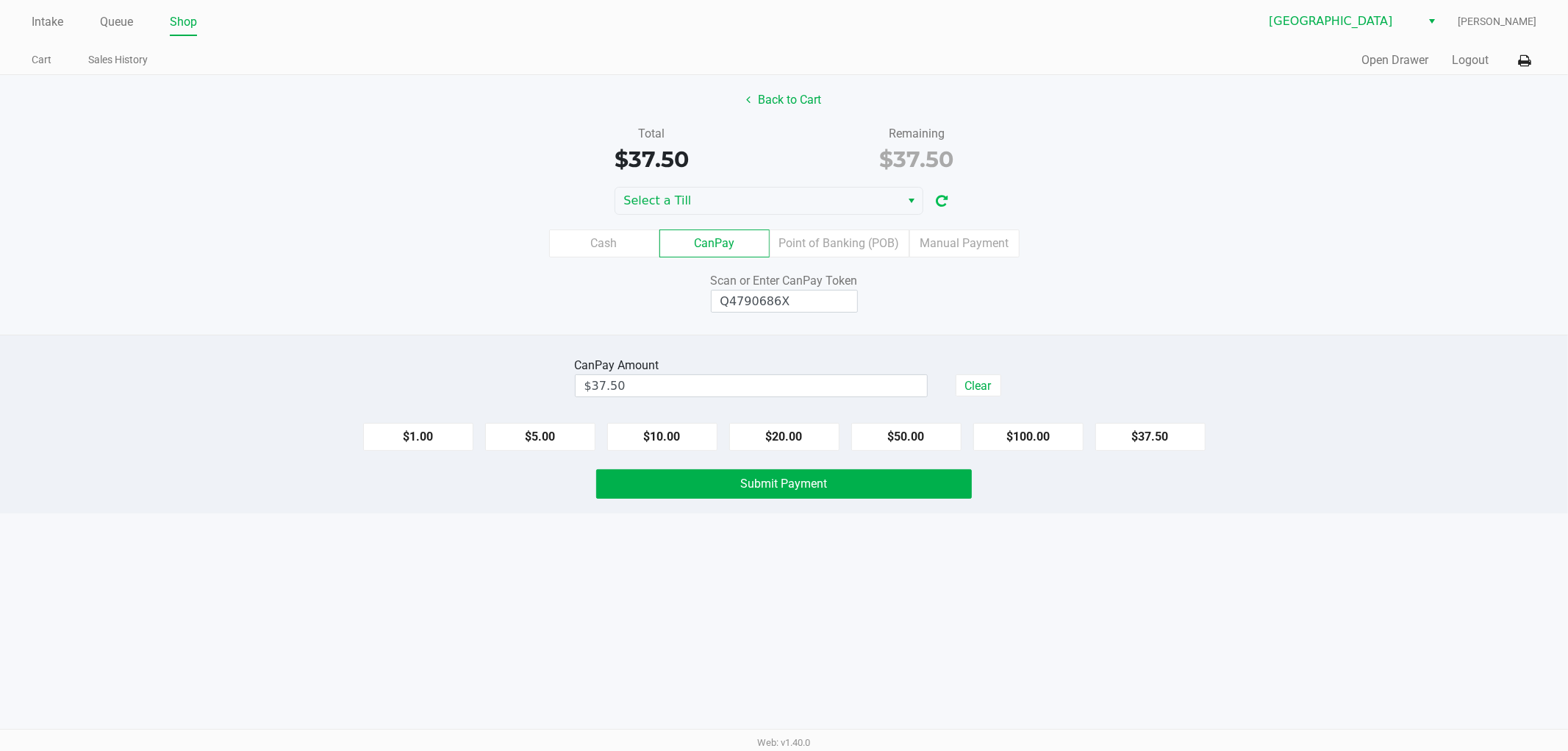
click at [944, 196] on icon "button" at bounding box center [942, 201] width 12 height 10
click at [879, 196] on span "Select a Till" at bounding box center [758, 200] width 268 height 18
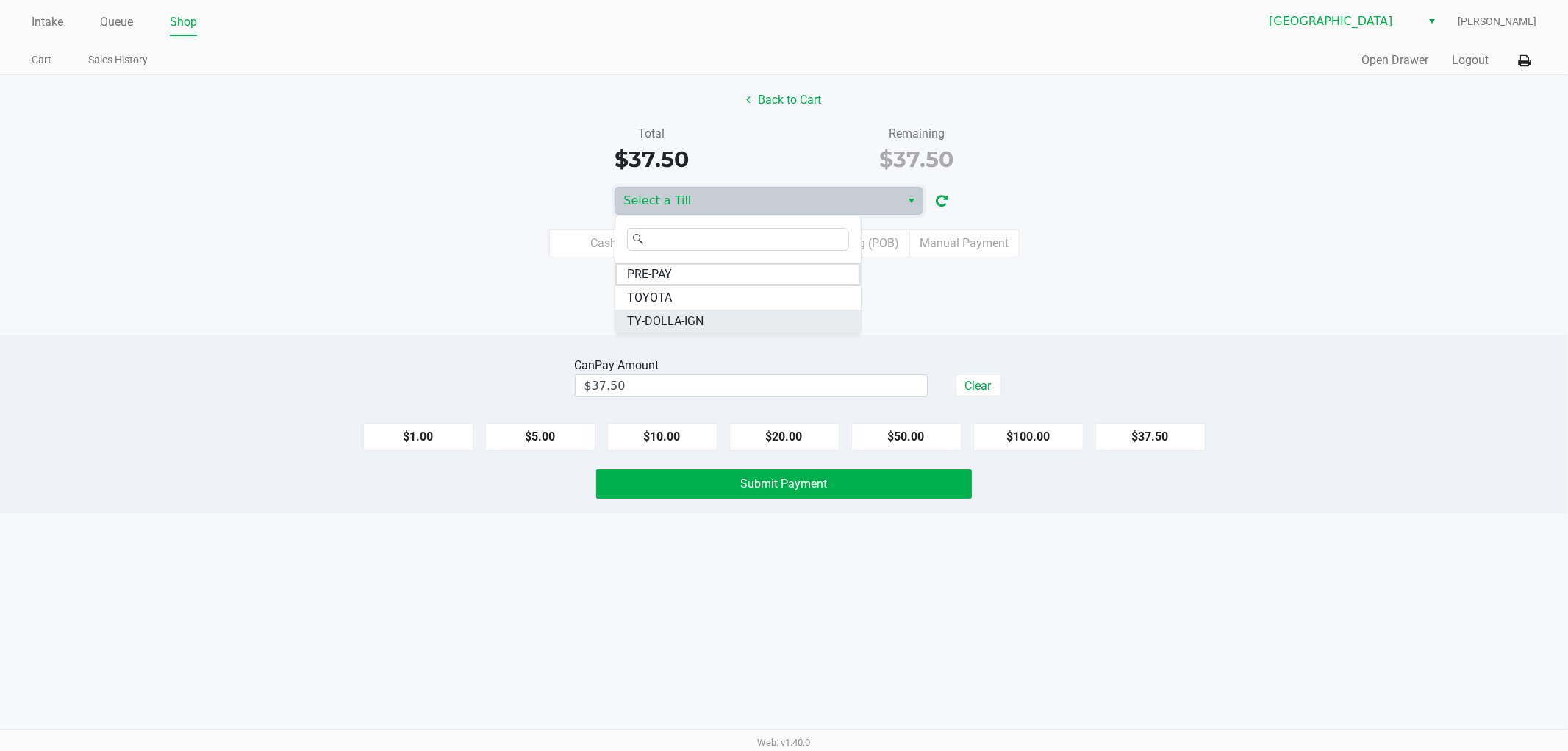
click at [778, 325] on li "TY-DOLLA-IGN" at bounding box center [738, 322] width 246 height 24
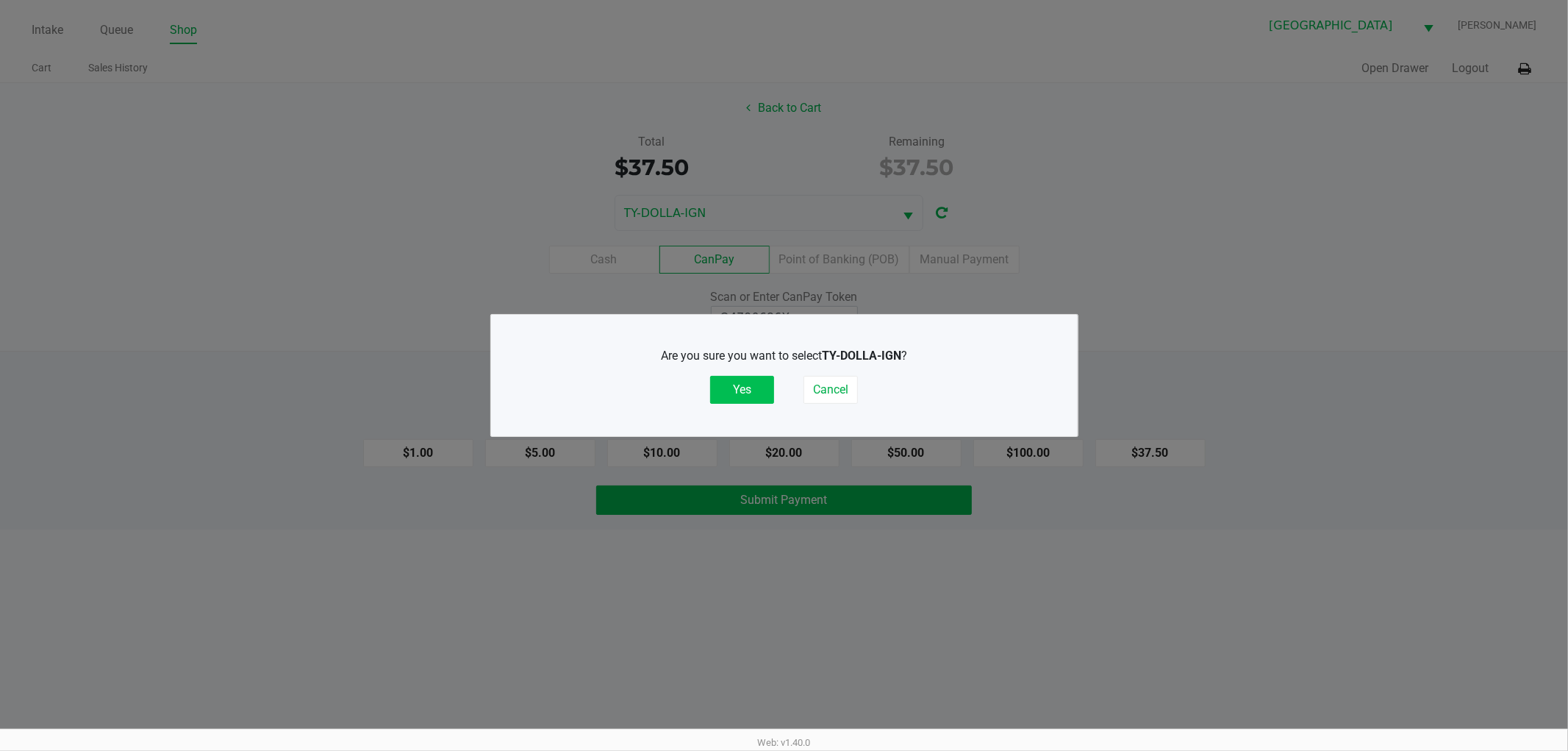
click at [757, 381] on button "Yes" at bounding box center [742, 390] width 64 height 28
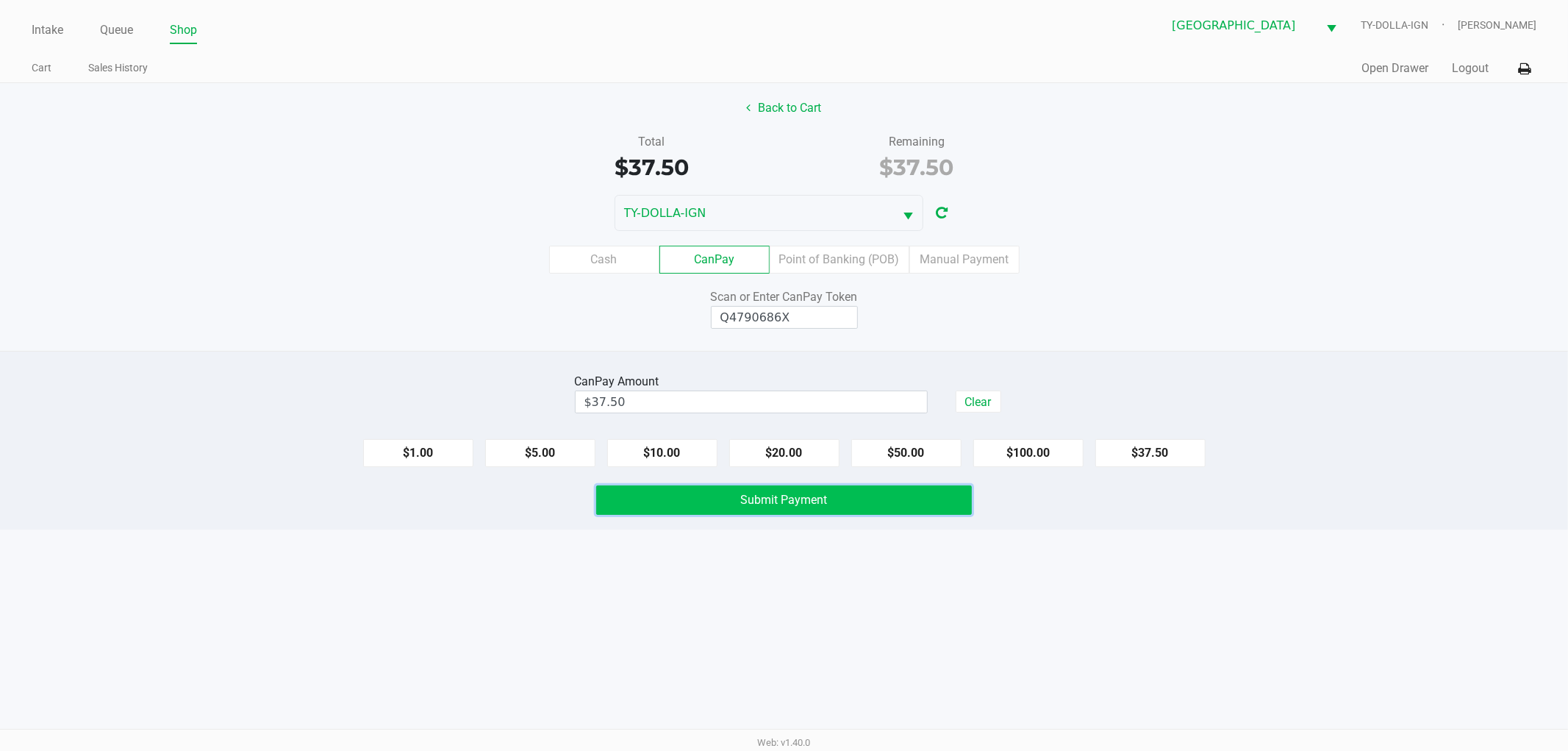
click at [792, 489] on button "Submit Payment" at bounding box center [784, 500] width 376 height 29
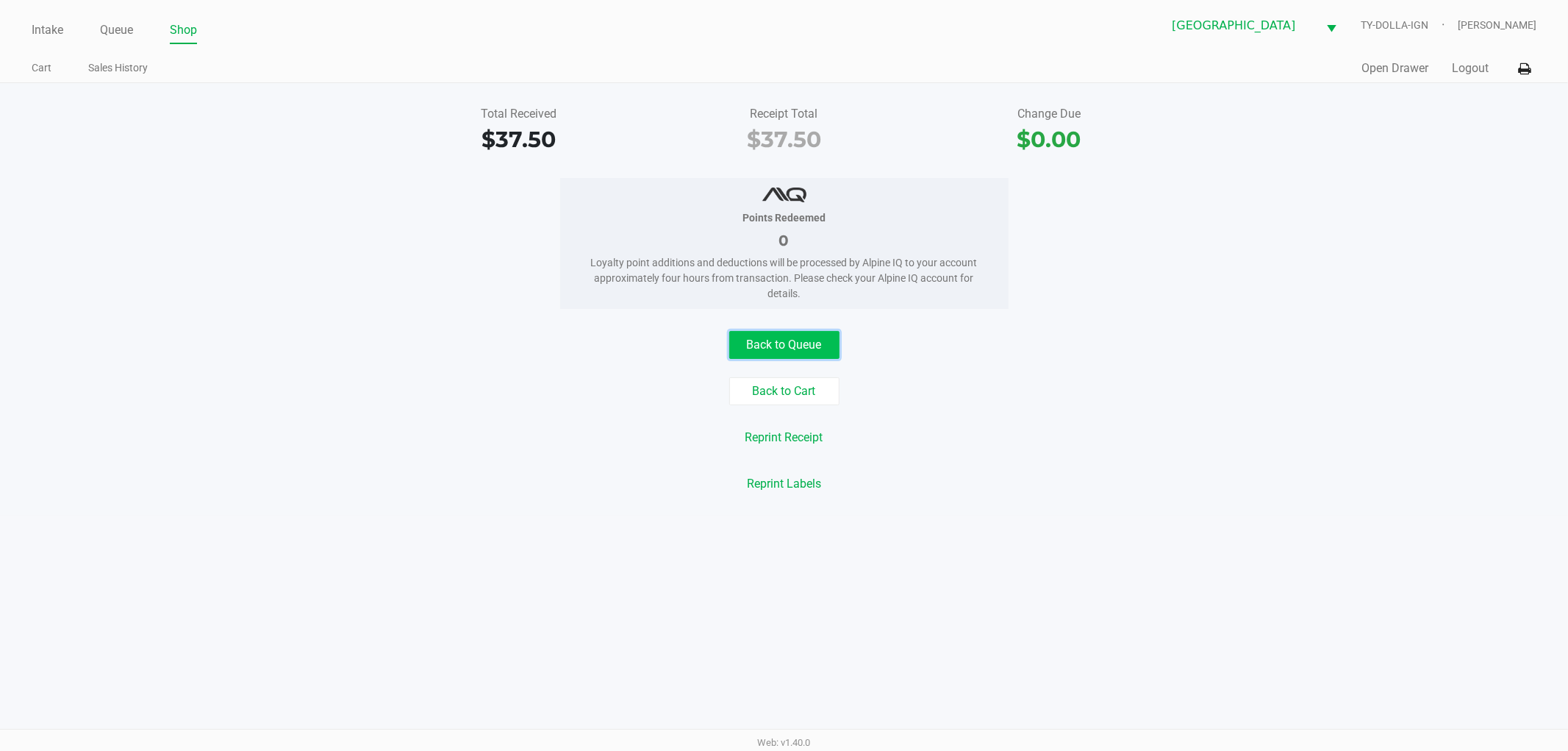
click at [812, 355] on button "Back to Queue" at bounding box center [785, 345] width 111 height 28
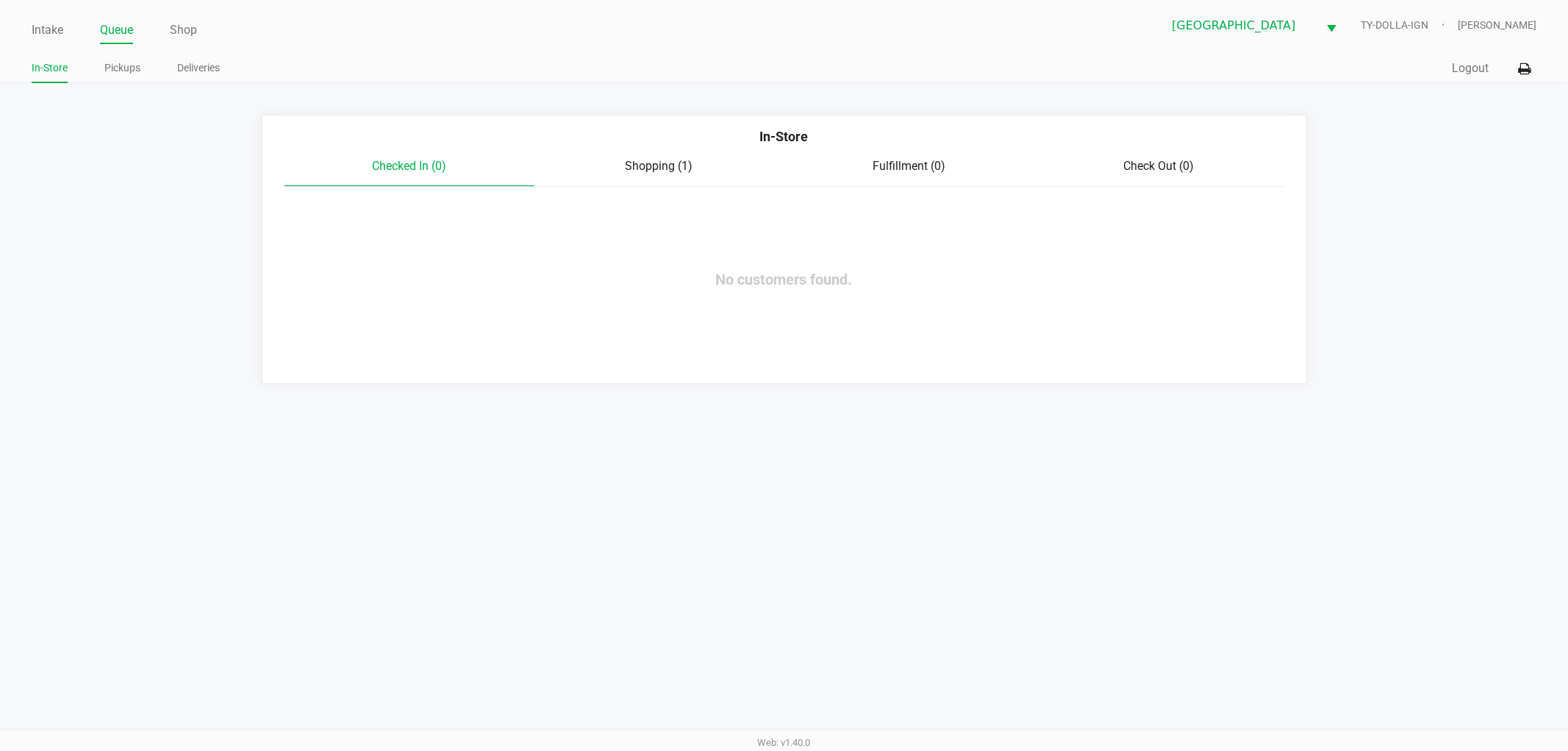
click at [64, 35] on ul "Intake Queue Shop" at bounding box center [407, 30] width 753 height 25
click at [61, 35] on link "Intake" at bounding box center [47, 30] width 31 height 20
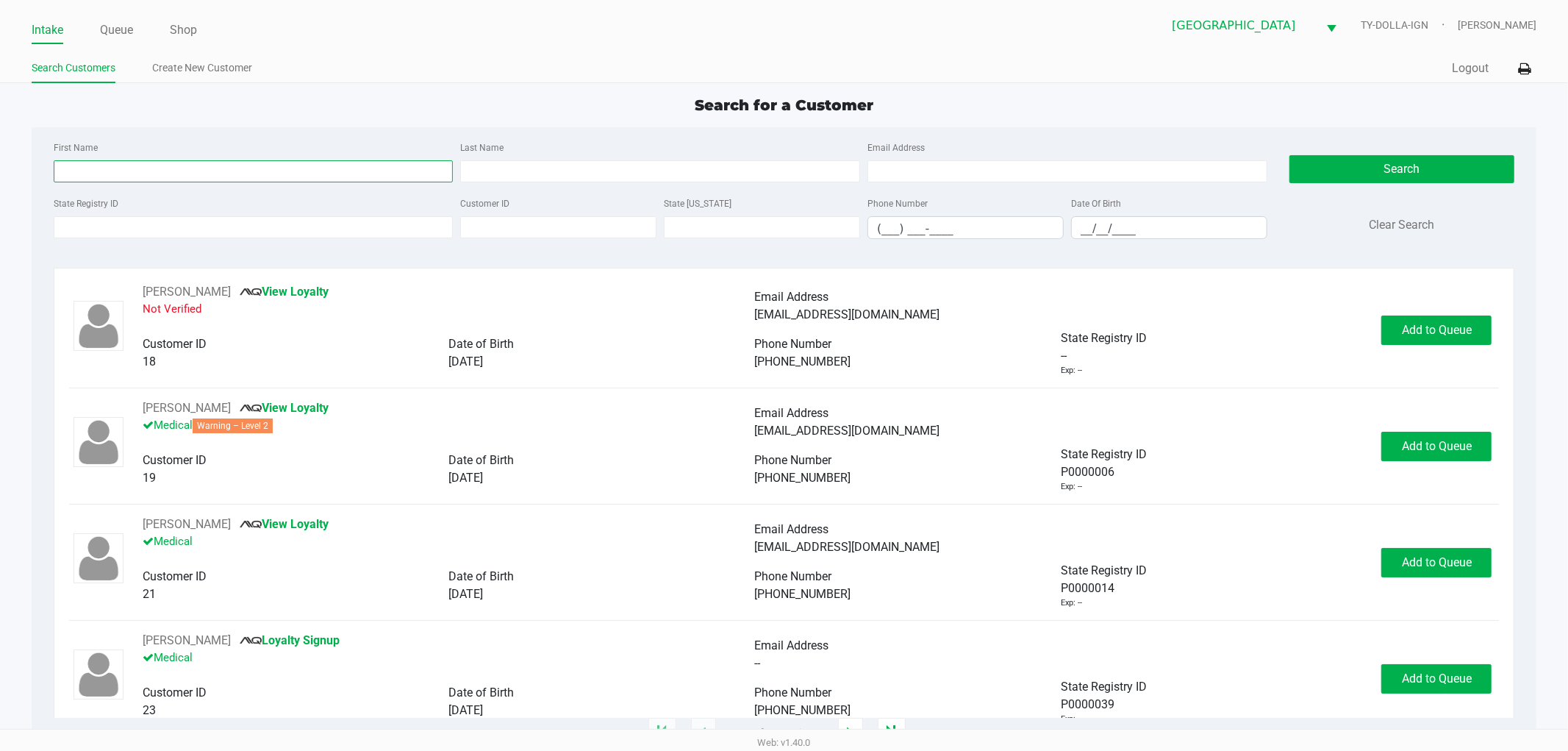
click at [108, 173] on input "First Name" at bounding box center [253, 171] width 400 height 22
type input "austin"
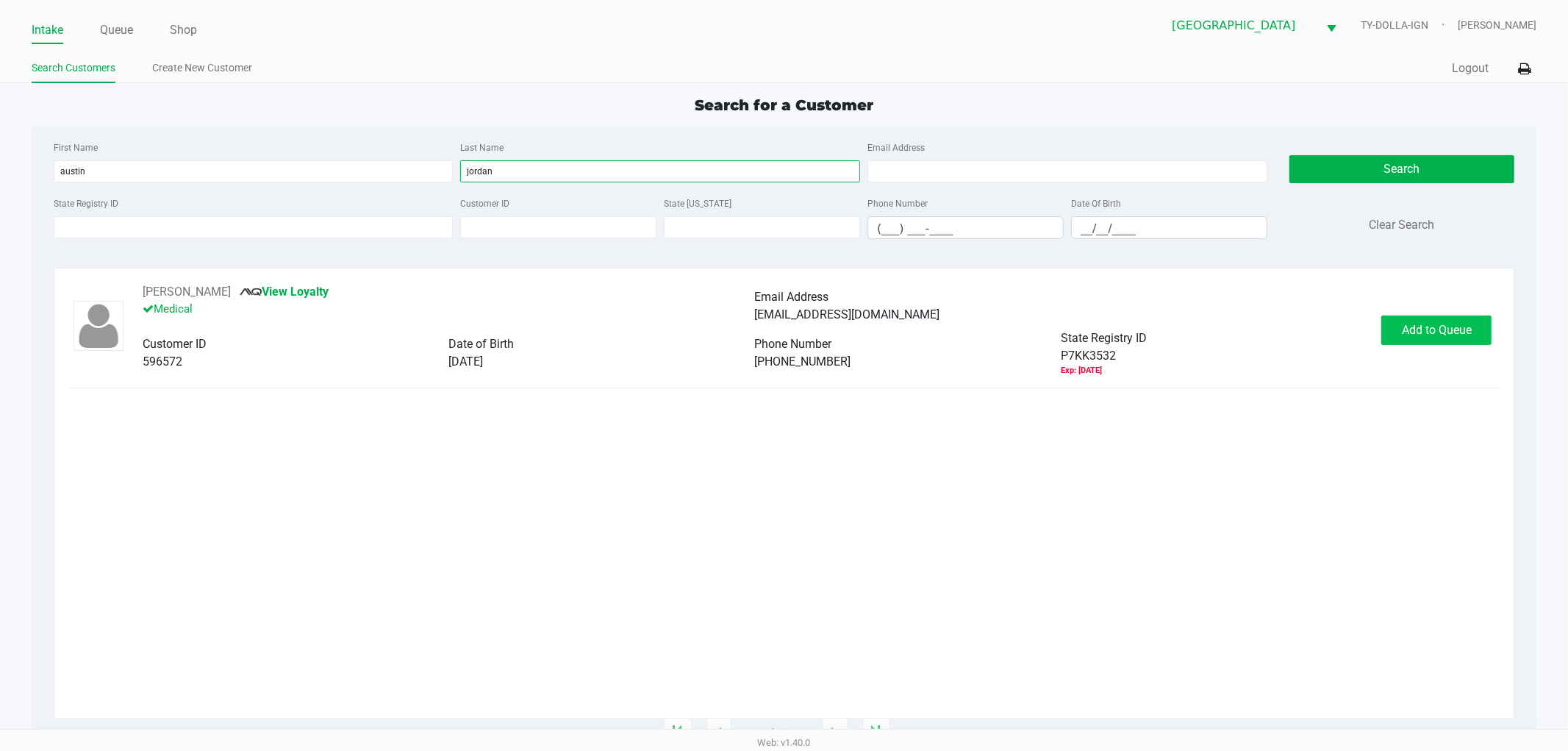
type input "jordan"
click at [1433, 334] on span "Add to Queue" at bounding box center [1437, 329] width 70 height 14
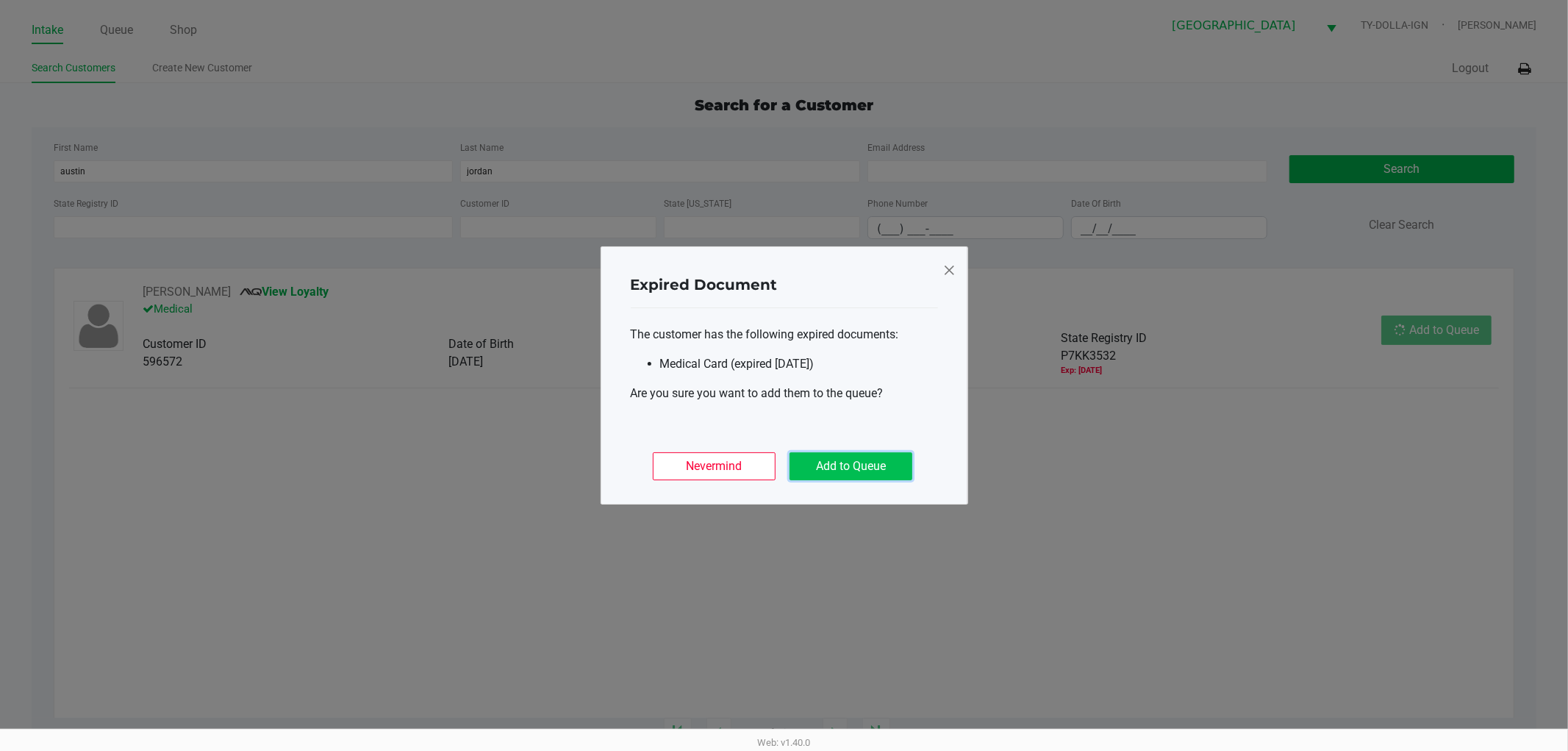
click at [866, 459] on button "Add to Queue" at bounding box center [850, 466] width 123 height 28
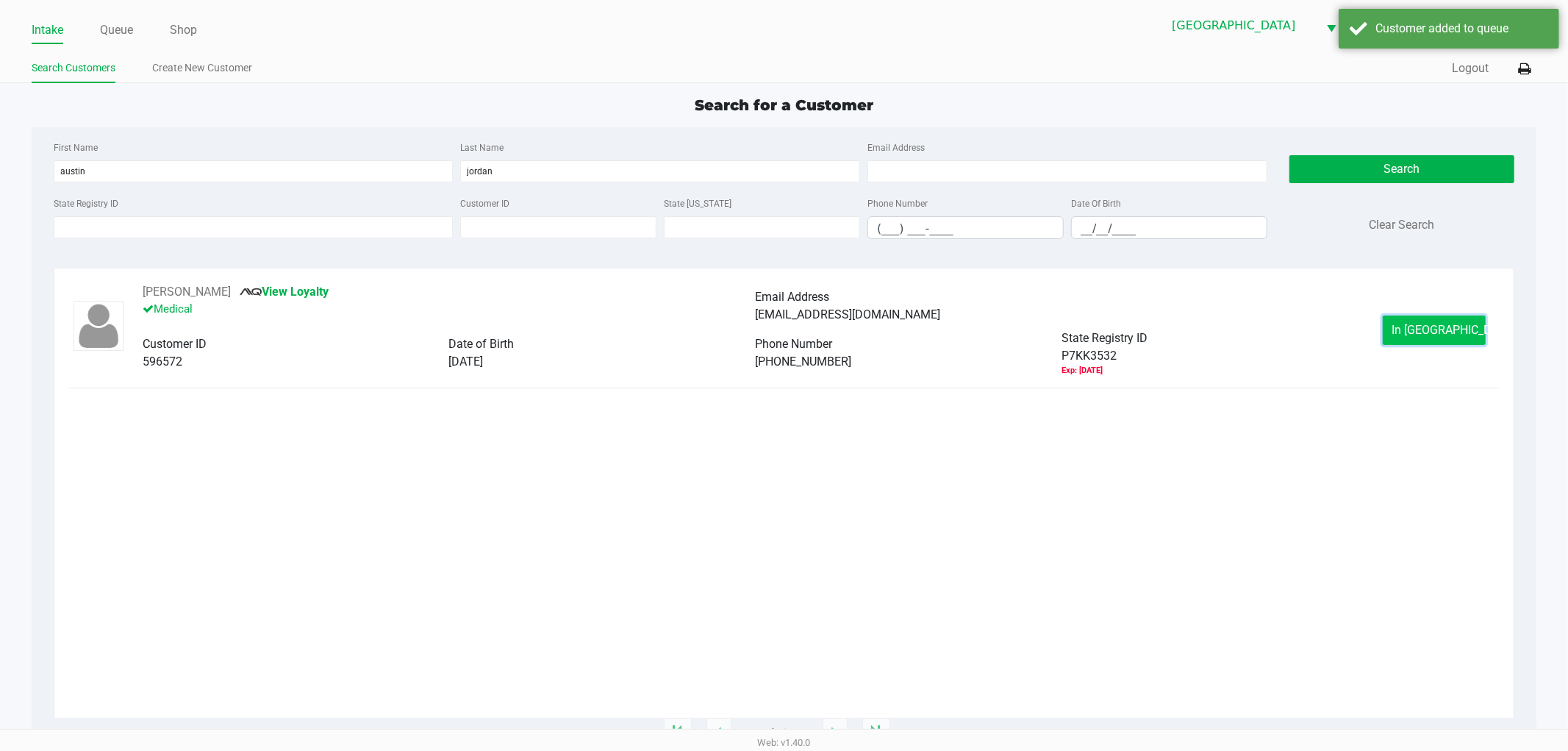
click at [1411, 336] on span "In Queue" at bounding box center [1454, 329] width 123 height 14
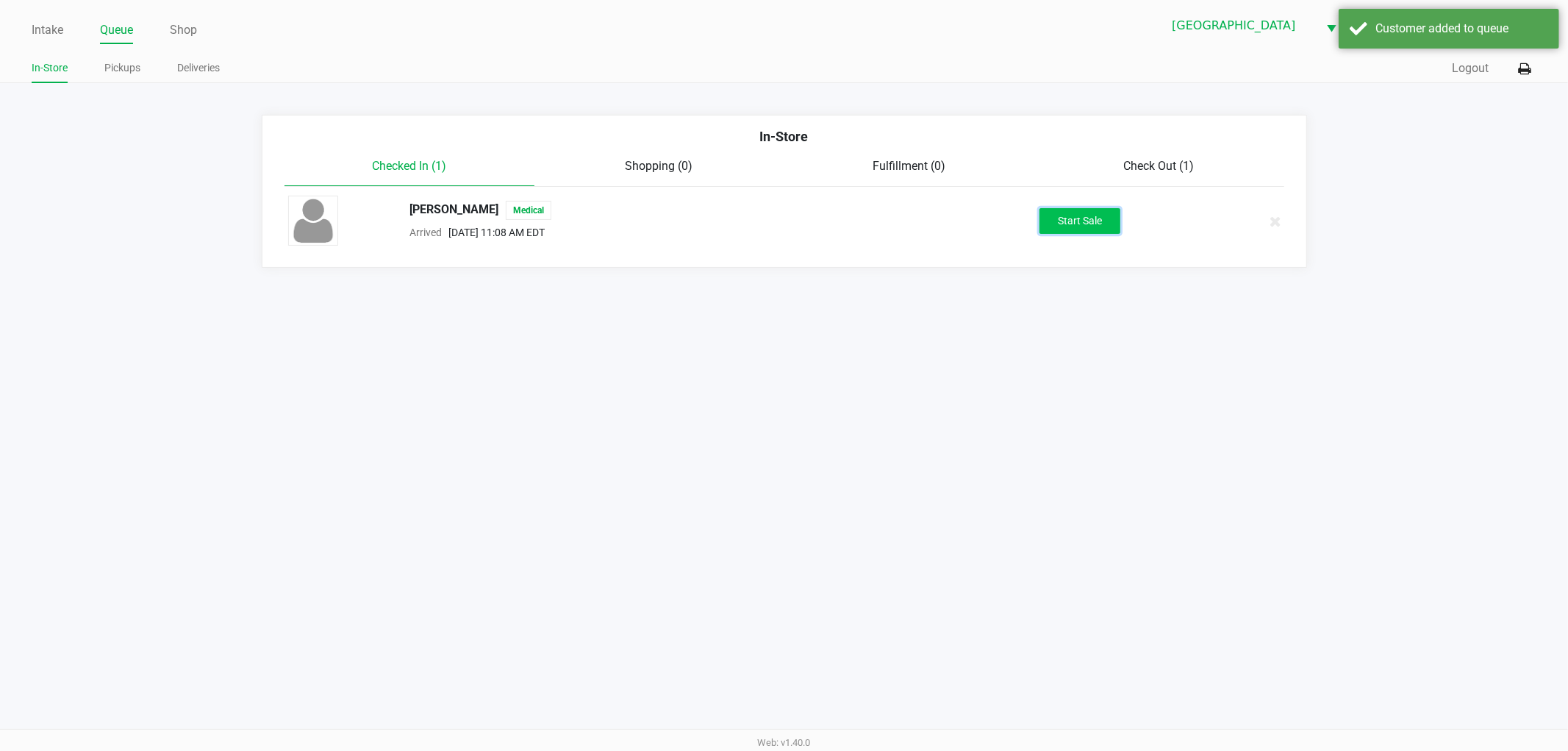
click at [1089, 222] on button "Start Sale" at bounding box center [1080, 221] width 81 height 26
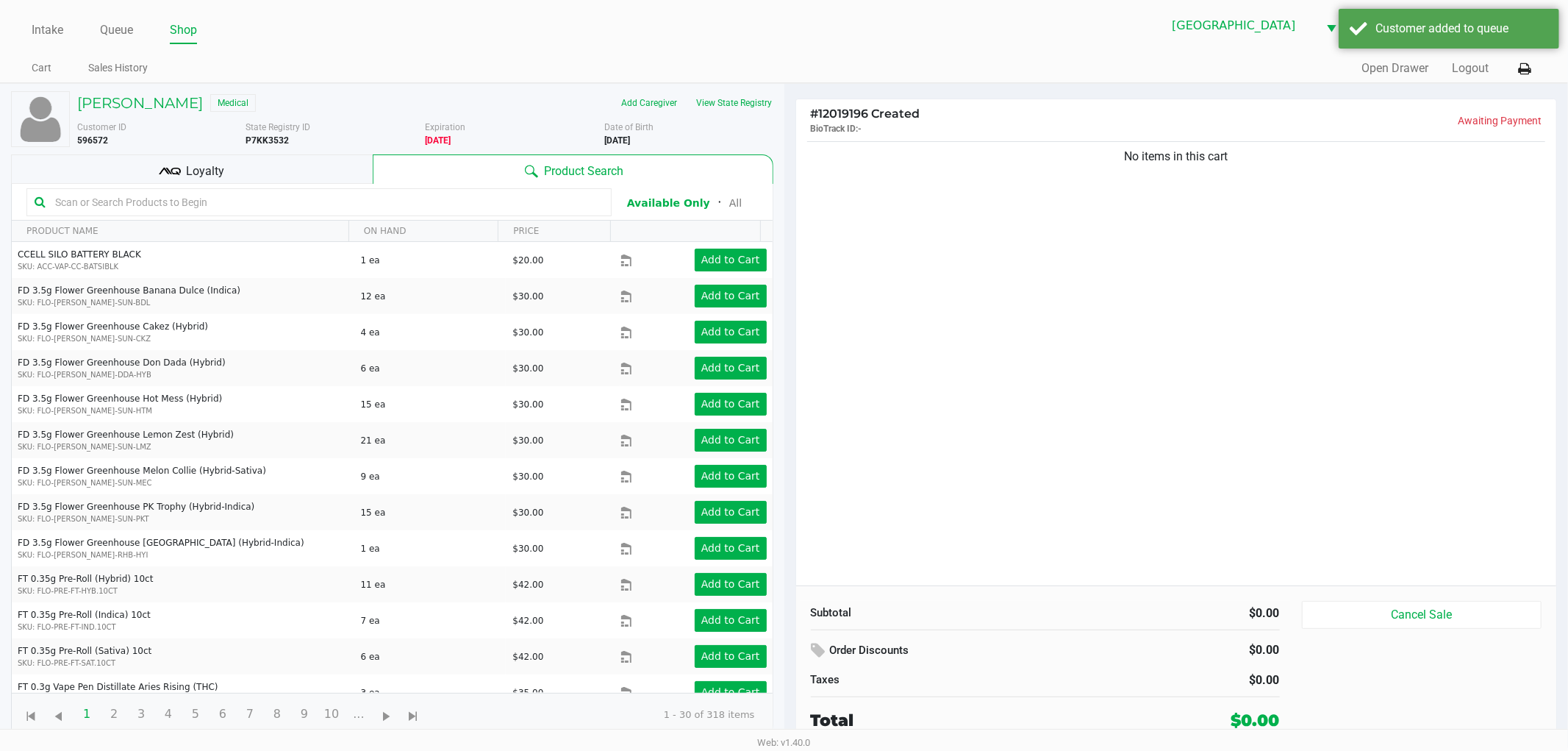
click at [937, 286] on div "No items in this cart" at bounding box center [1176, 361] width 761 height 447
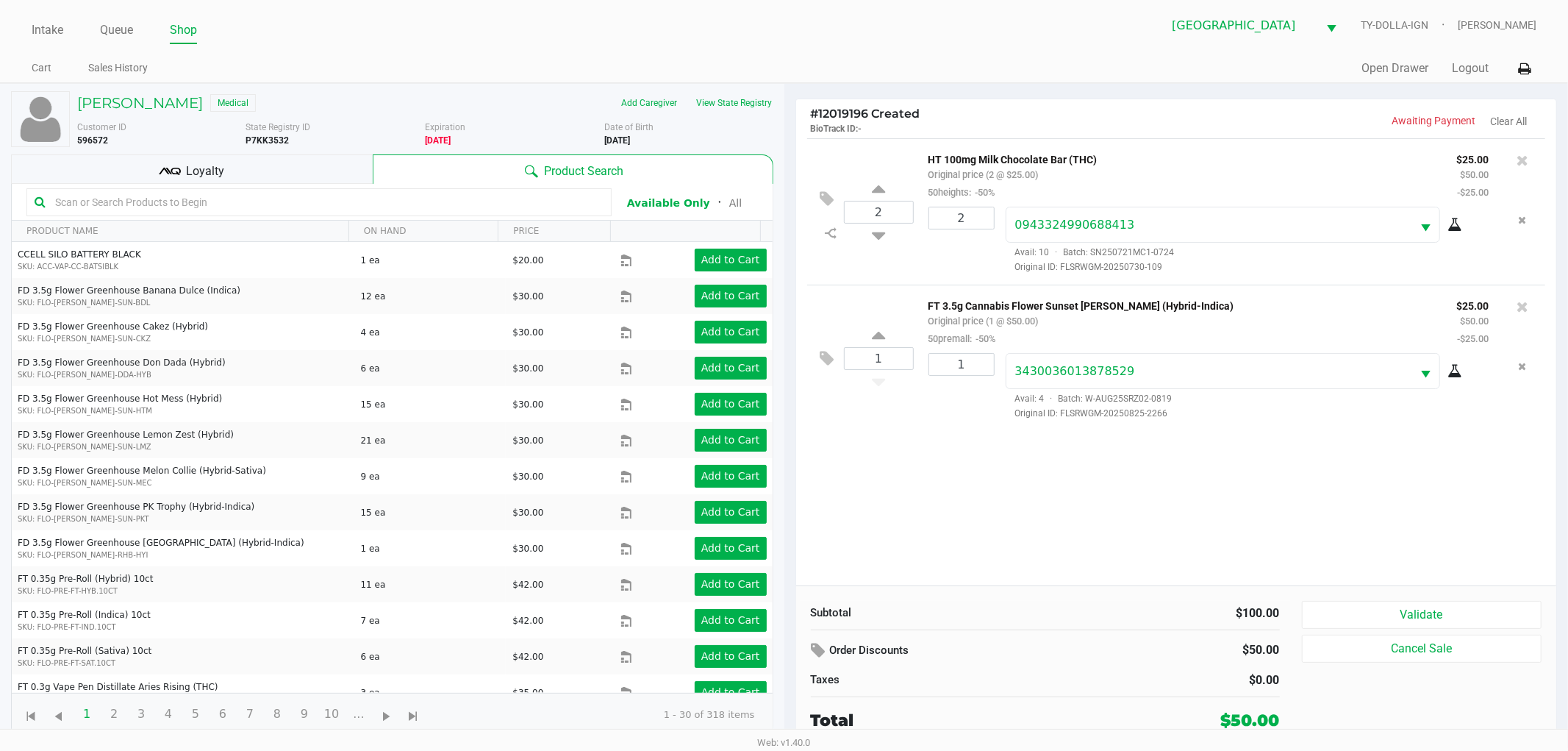
click at [280, 162] on div "Loyalty" at bounding box center [192, 170] width 362 height 29
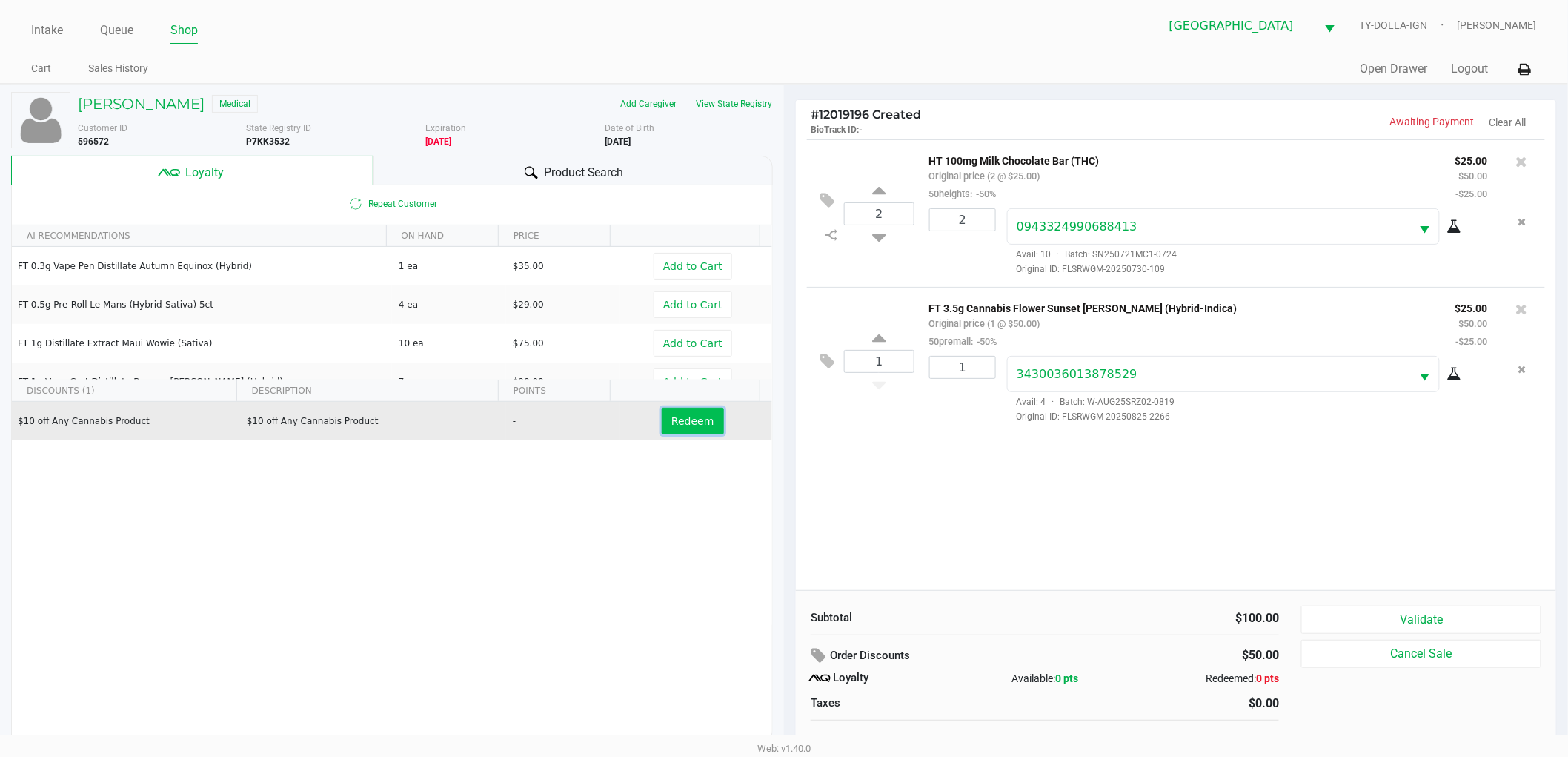
click at [676, 424] on span "Redeem" at bounding box center [692, 421] width 42 height 12
click at [898, 493] on div at bounding box center [784, 398] width 1568 height 482
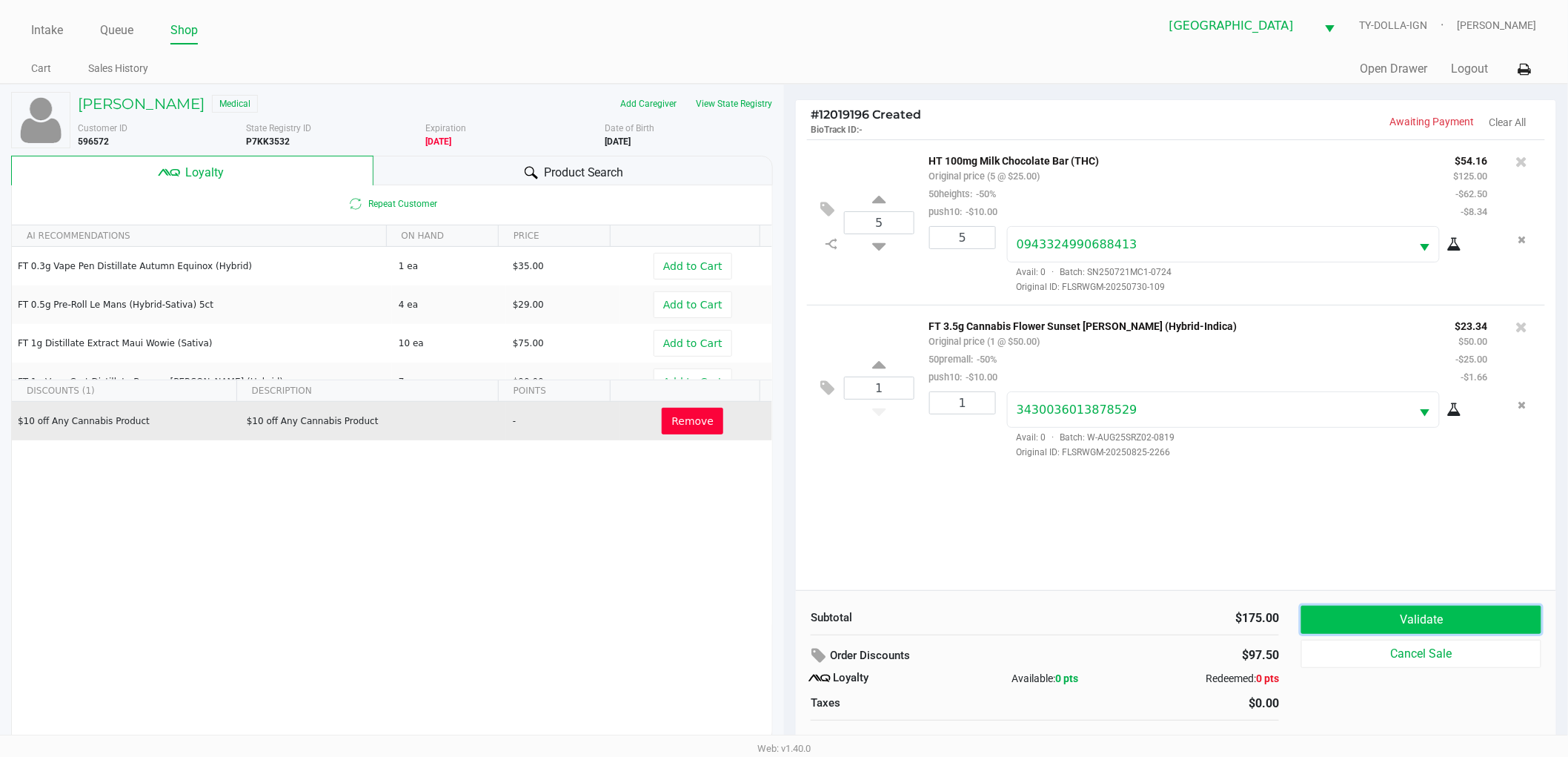
click at [1326, 615] on button "Validate" at bounding box center [1420, 620] width 240 height 28
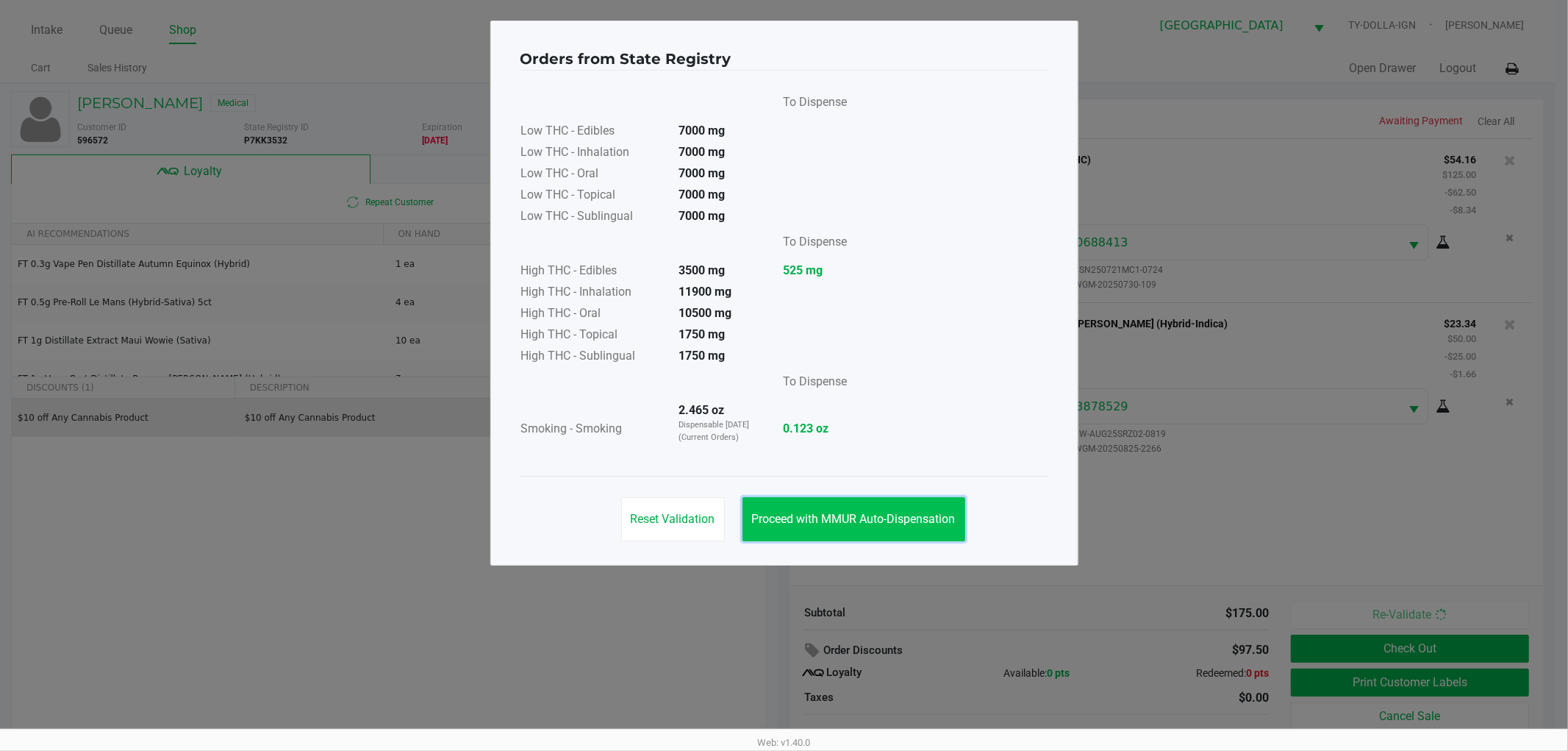
click at [934, 500] on button "Proceed with MMUR Auto-Dispensation" at bounding box center [854, 519] width 223 height 44
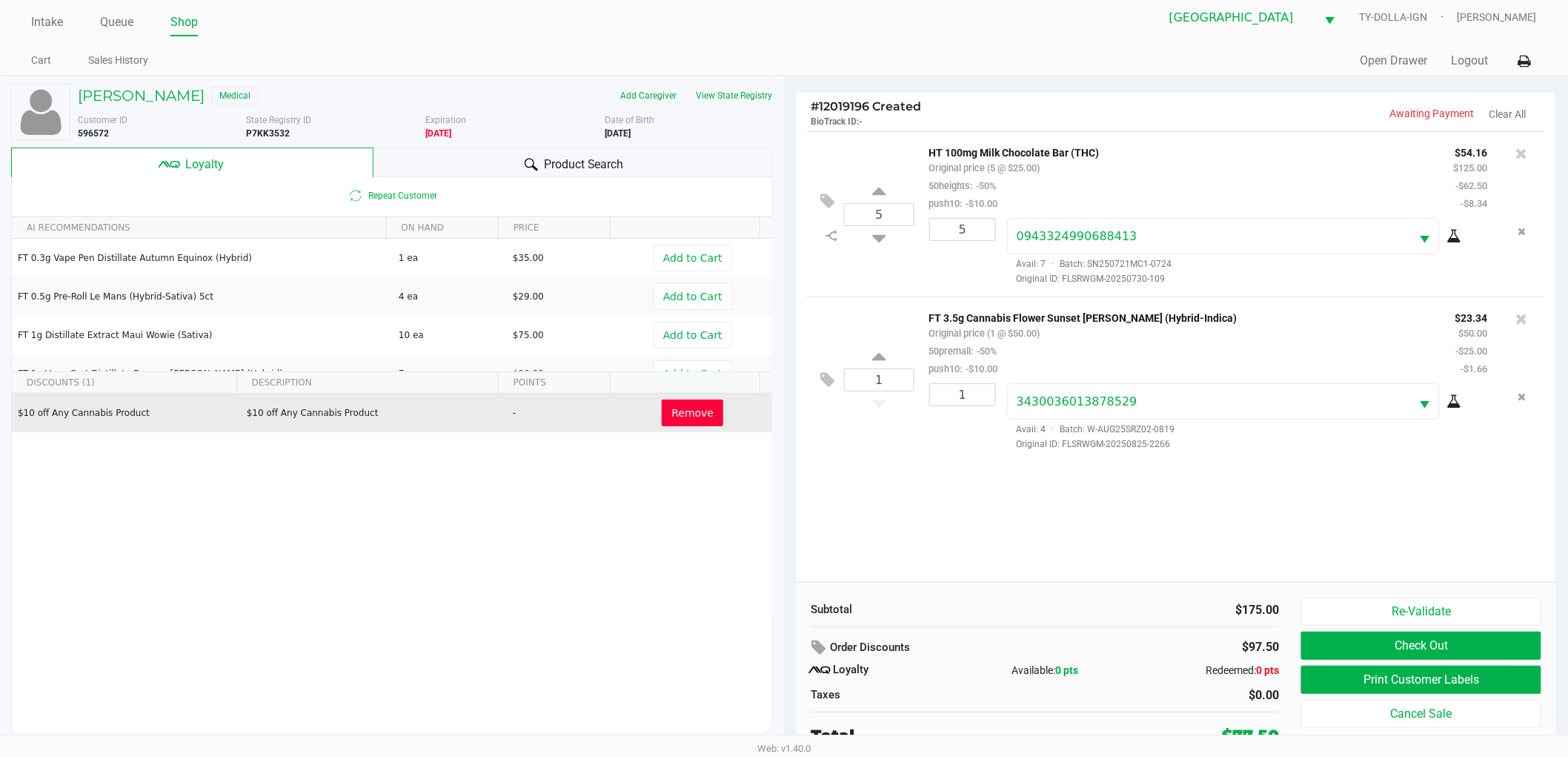
scroll to position [16, 0]
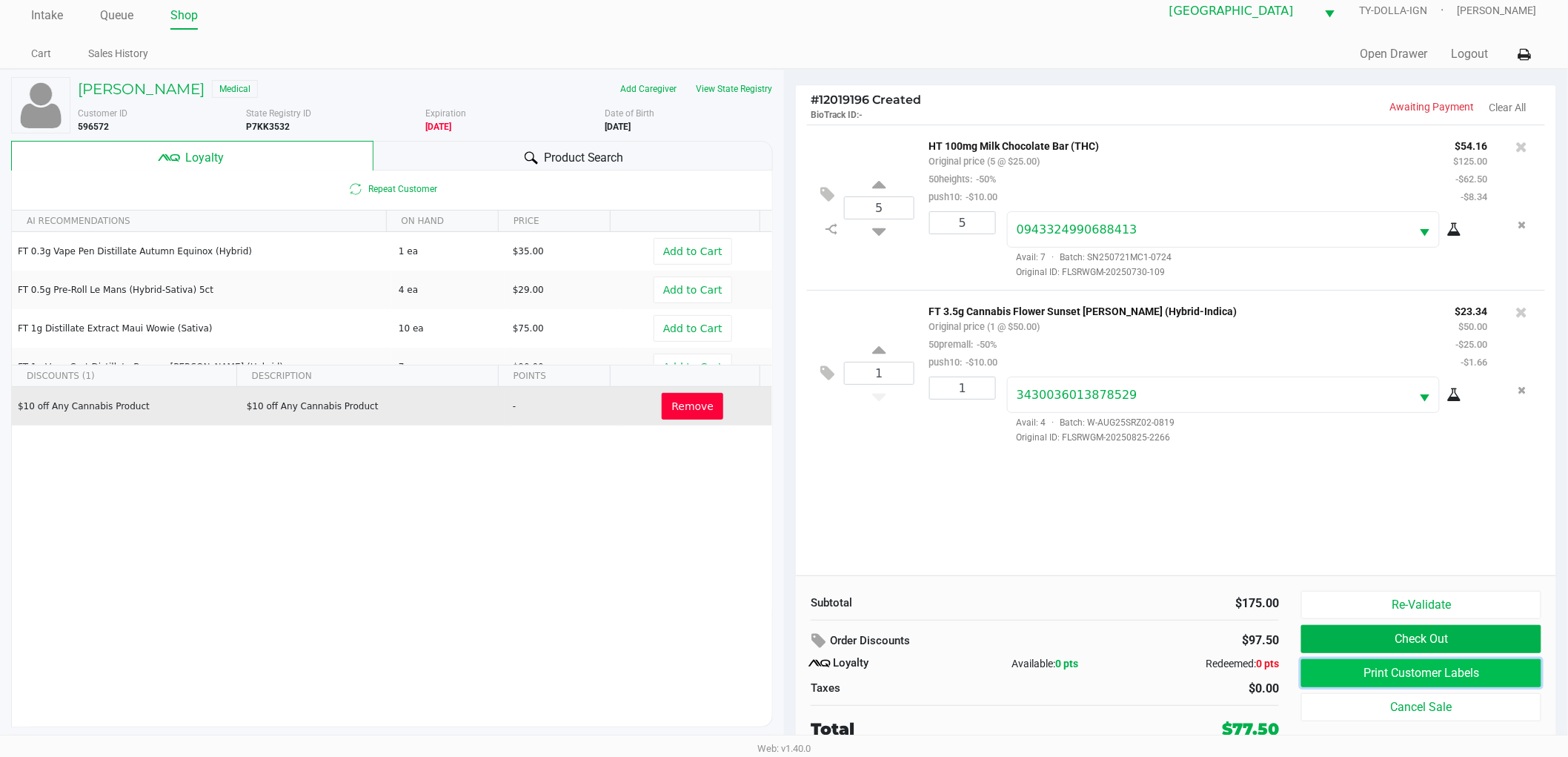
click at [1353, 670] on button "Print Customer Labels" at bounding box center [1420, 672] width 240 height 28
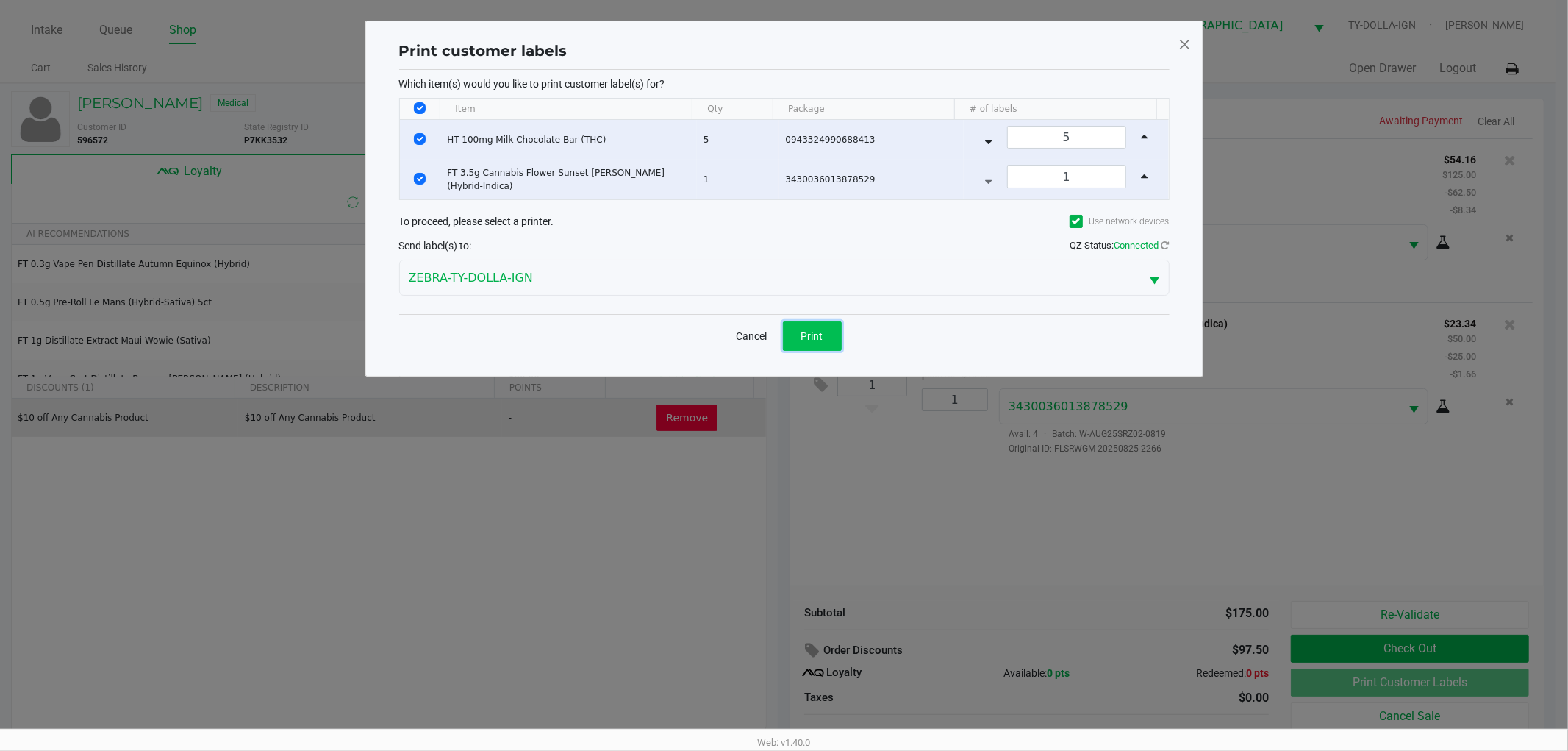
click at [821, 336] on span "Print" at bounding box center [813, 335] width 22 height 12
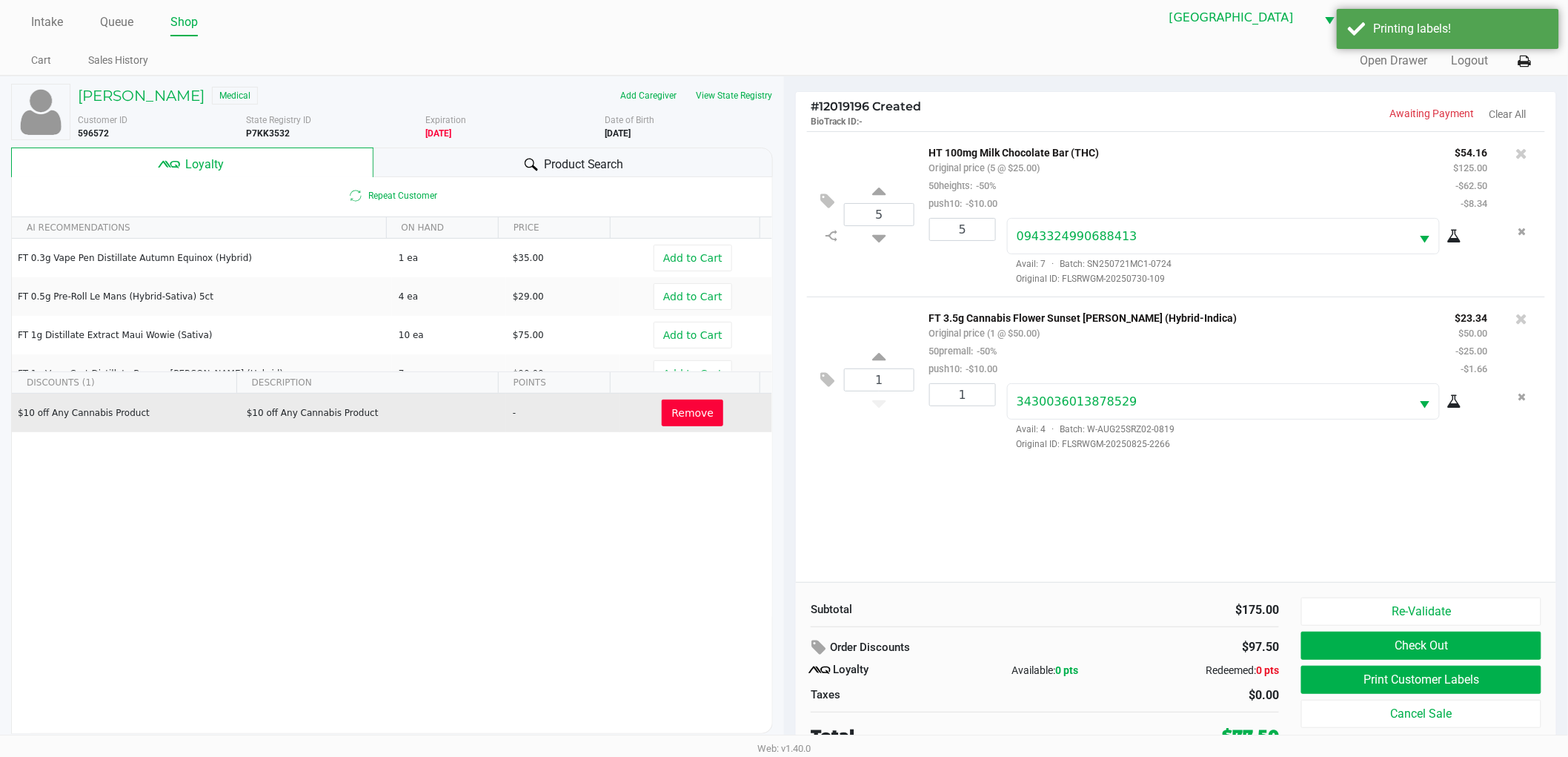
scroll to position [16, 0]
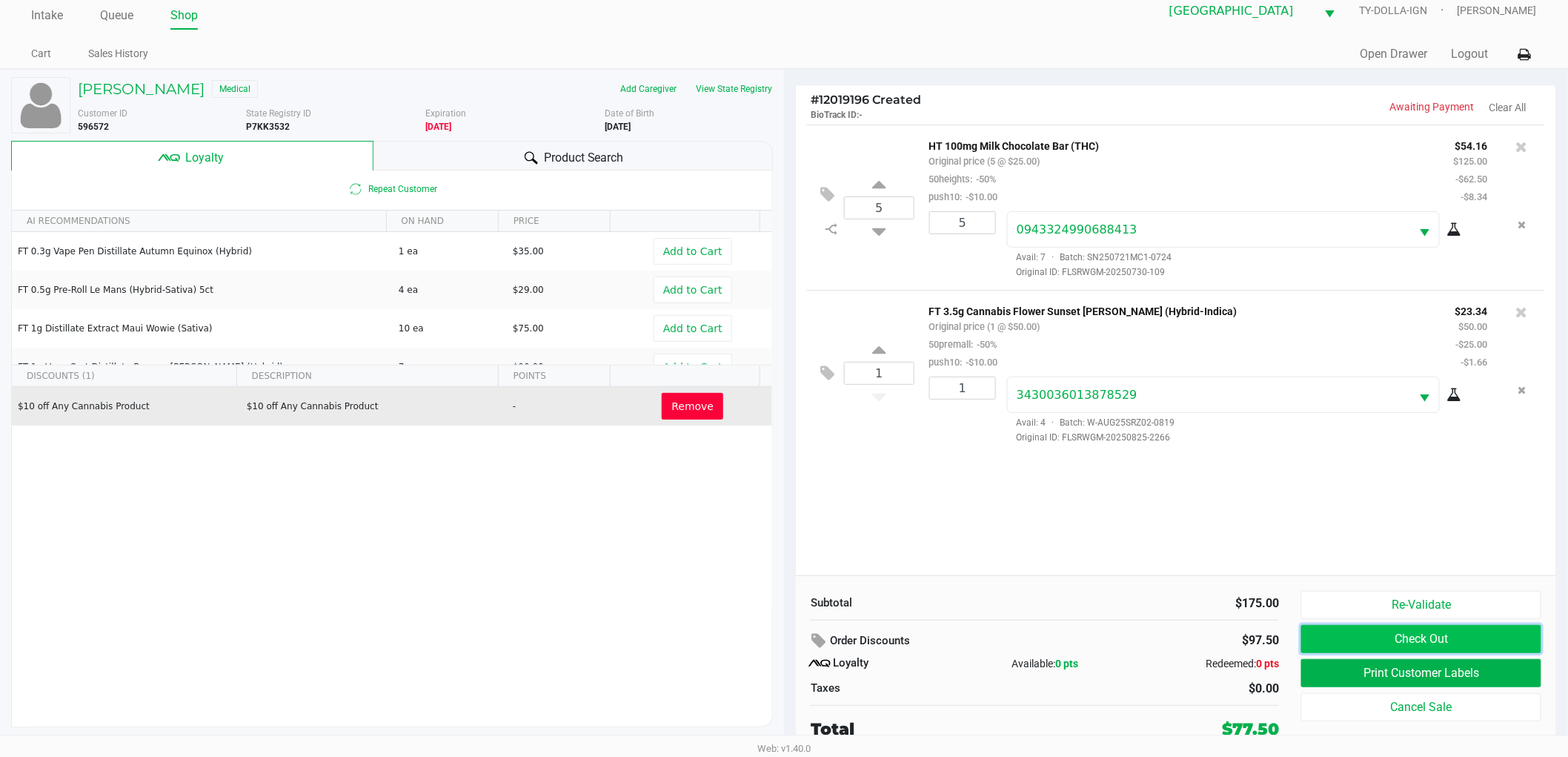
click at [1347, 635] on button "Check Out" at bounding box center [1420, 639] width 240 height 28
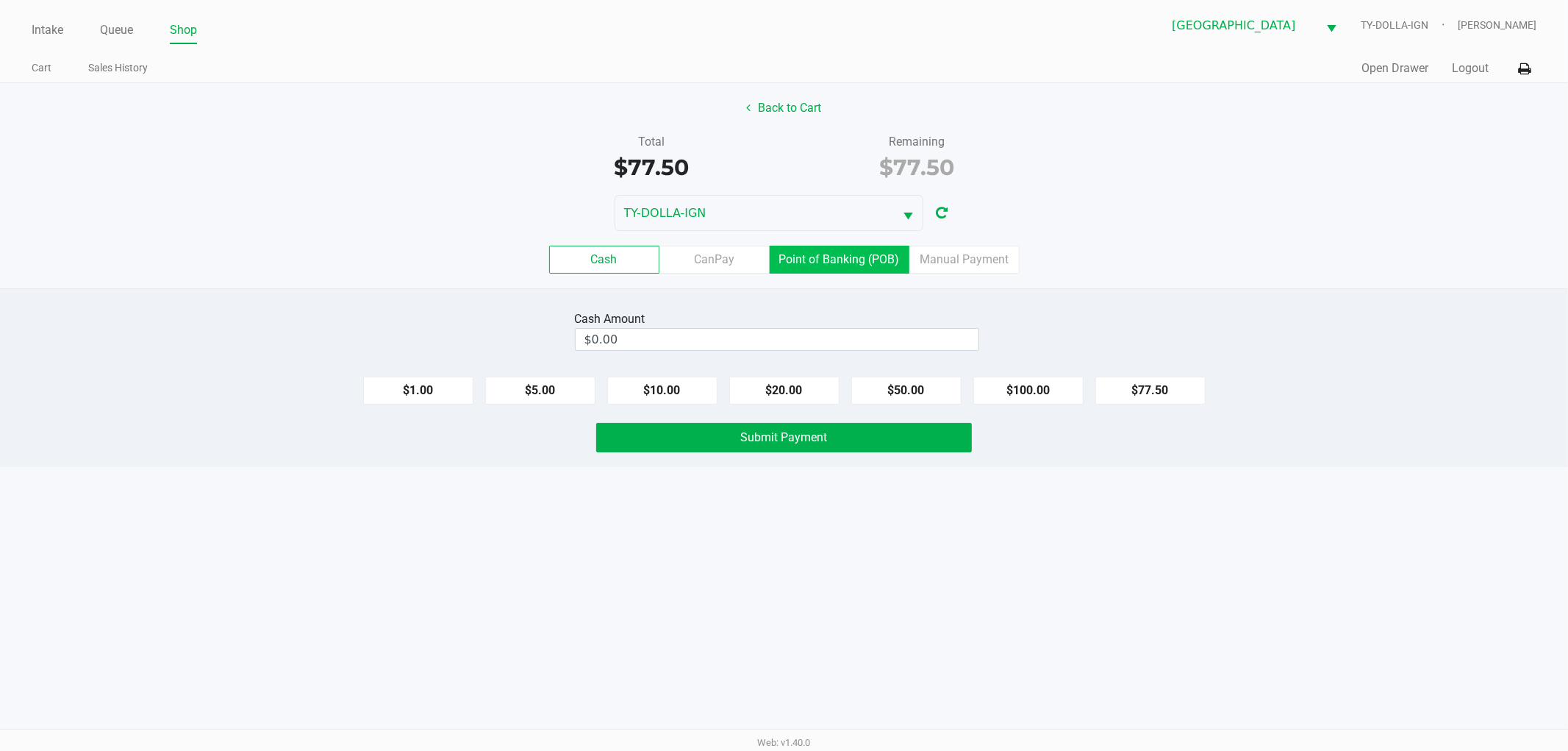
click at [806, 266] on label "Point of Banking (POB)" at bounding box center [840, 260] width 140 height 28
click at [0, 0] on 7 "Point of Banking (POB)" at bounding box center [0, 0] width 0 height 0
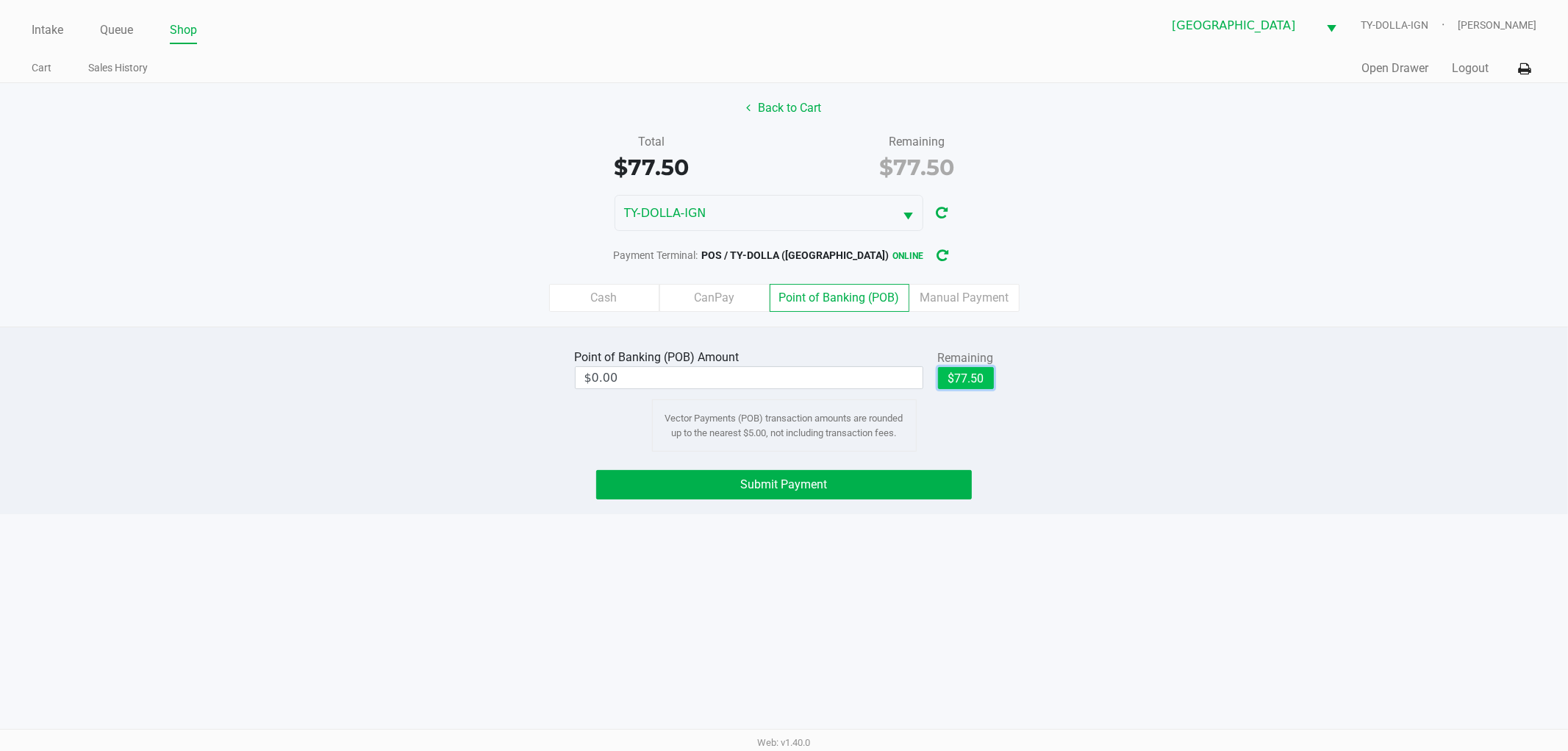
click at [965, 375] on button "$77.50" at bounding box center [965, 378] width 56 height 22
type input "$77.50"
click at [927, 473] on button "Submit Payment" at bounding box center [784, 485] width 376 height 29
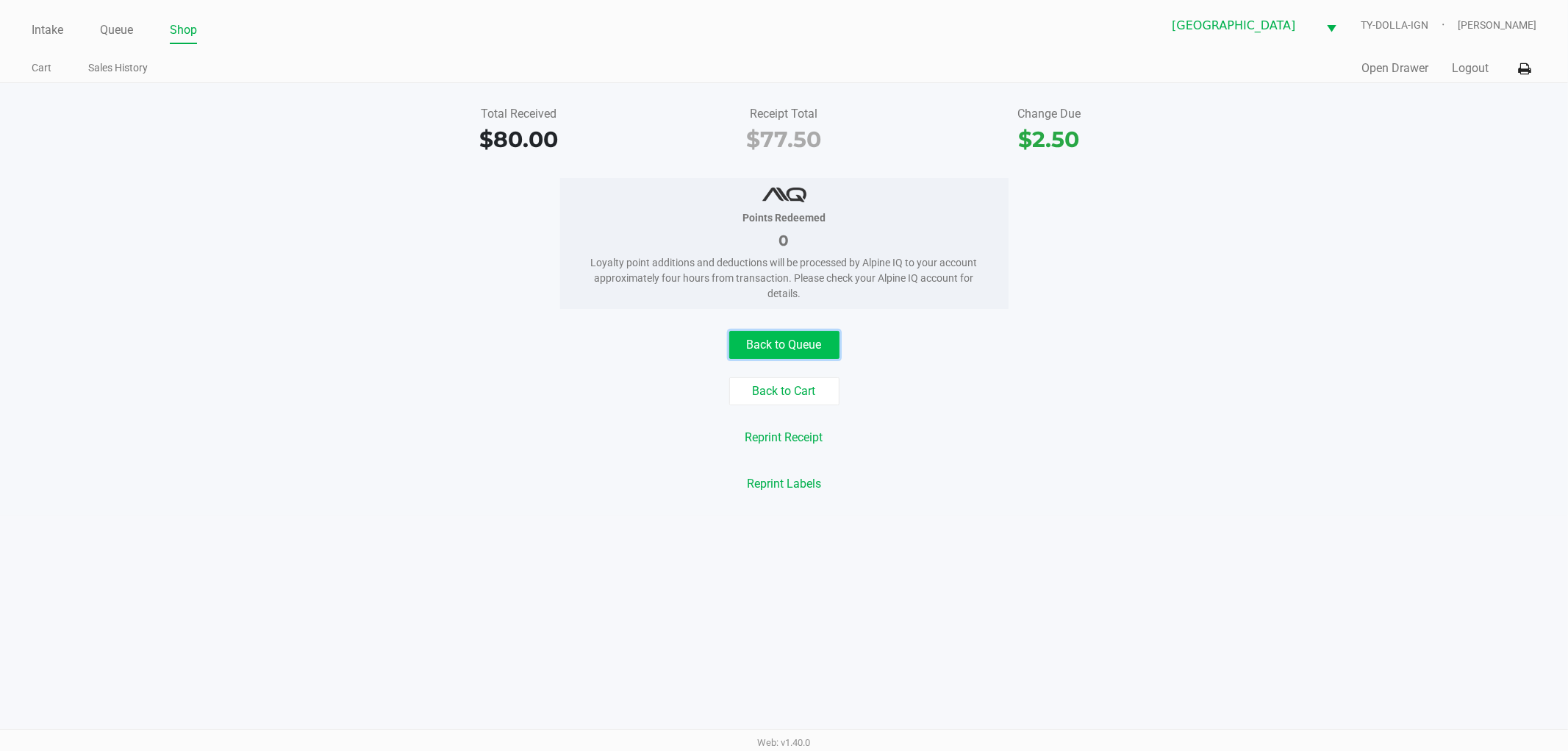
click at [757, 338] on button "Back to Queue" at bounding box center [785, 345] width 111 height 28
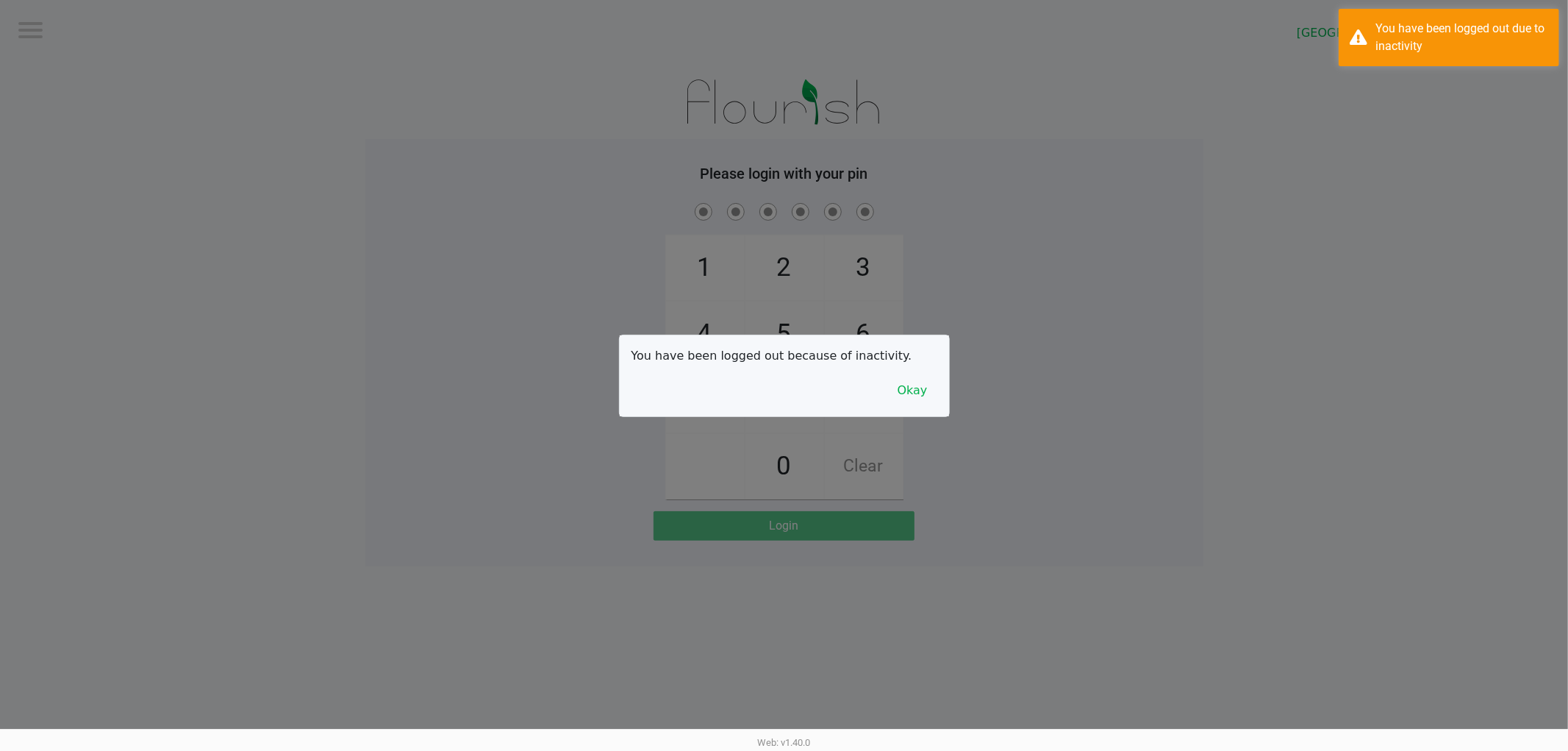
click at [45, 26] on div at bounding box center [784, 375] width 1568 height 751
click at [905, 398] on button "Okay" at bounding box center [912, 391] width 49 height 28
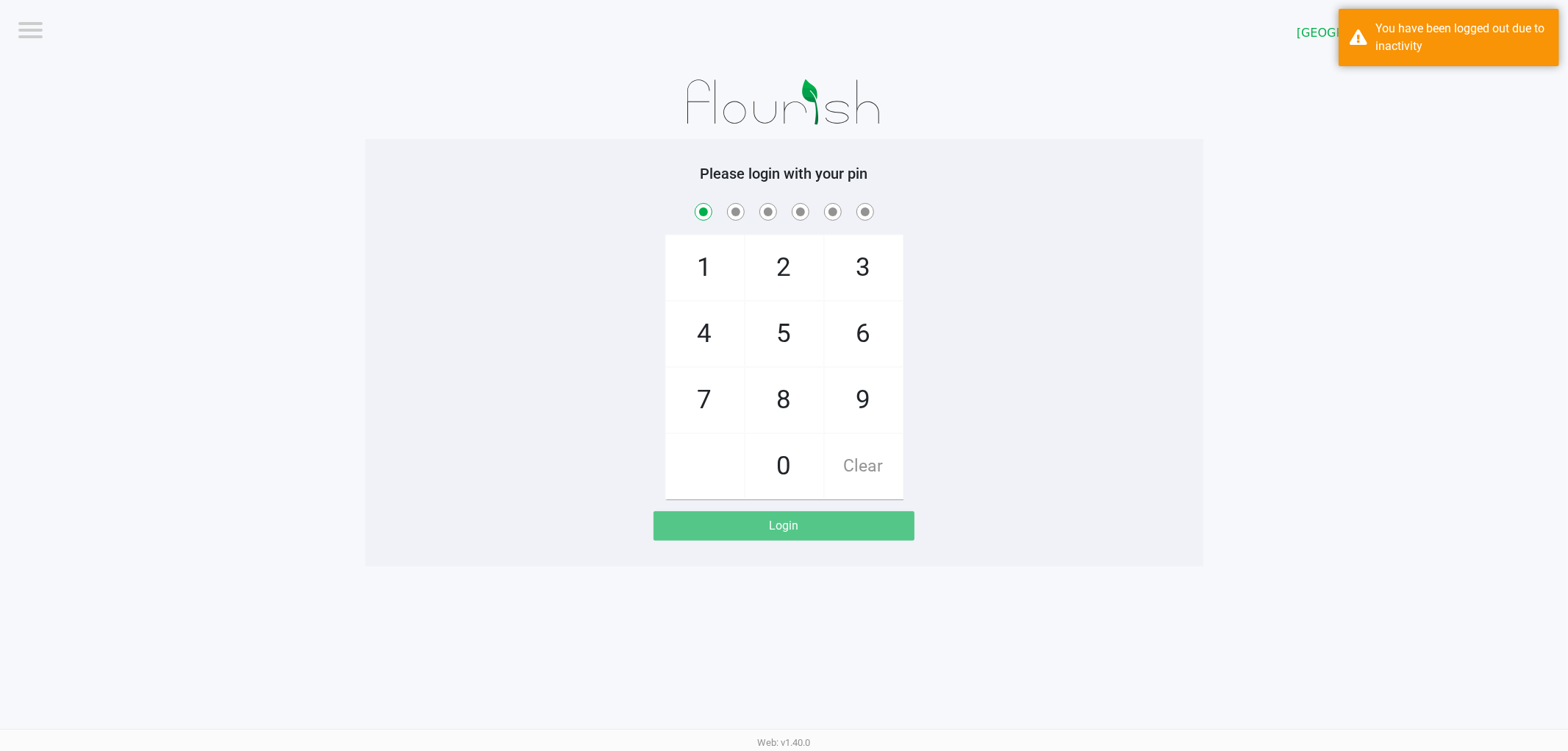
checkbox input "true"
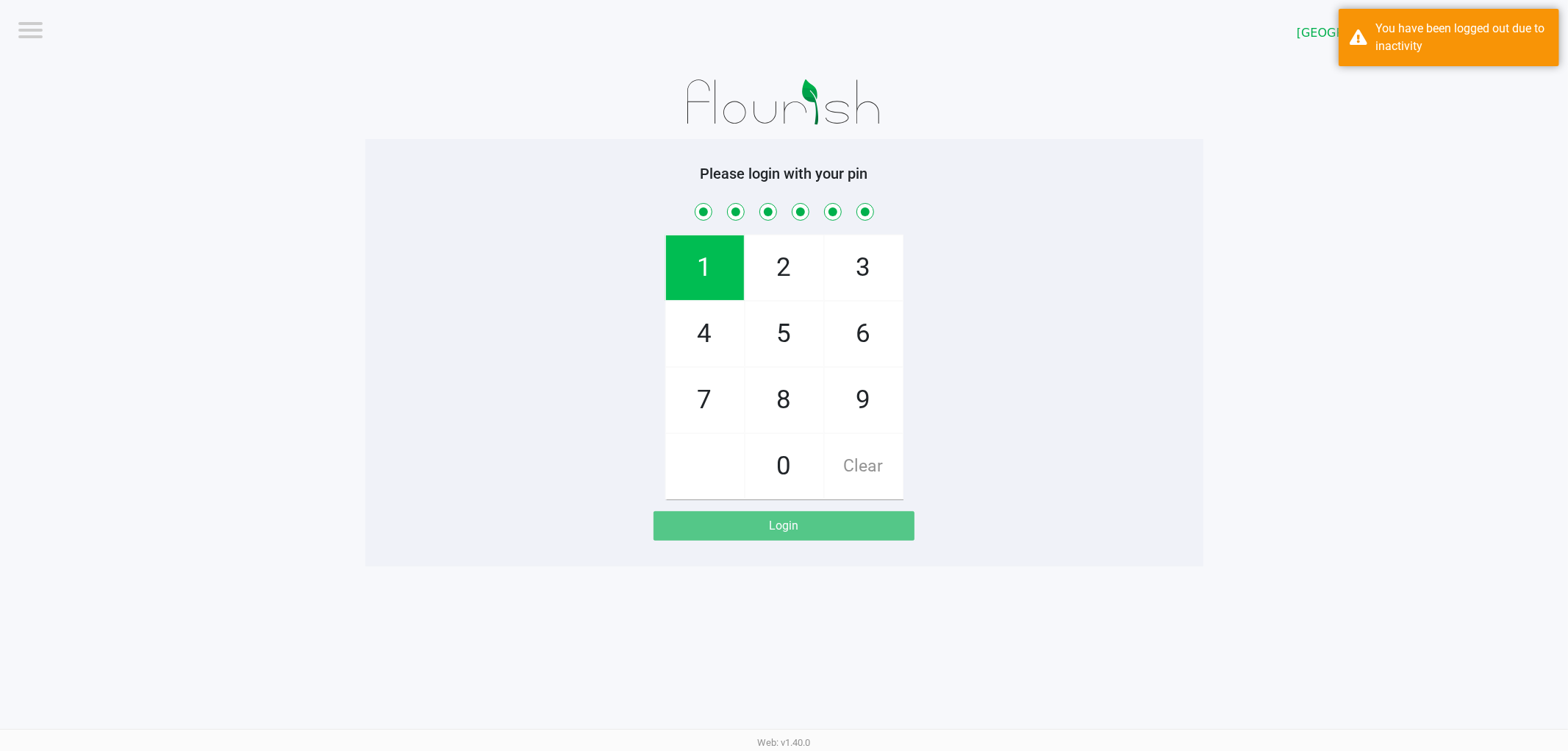
checkbox input "true"
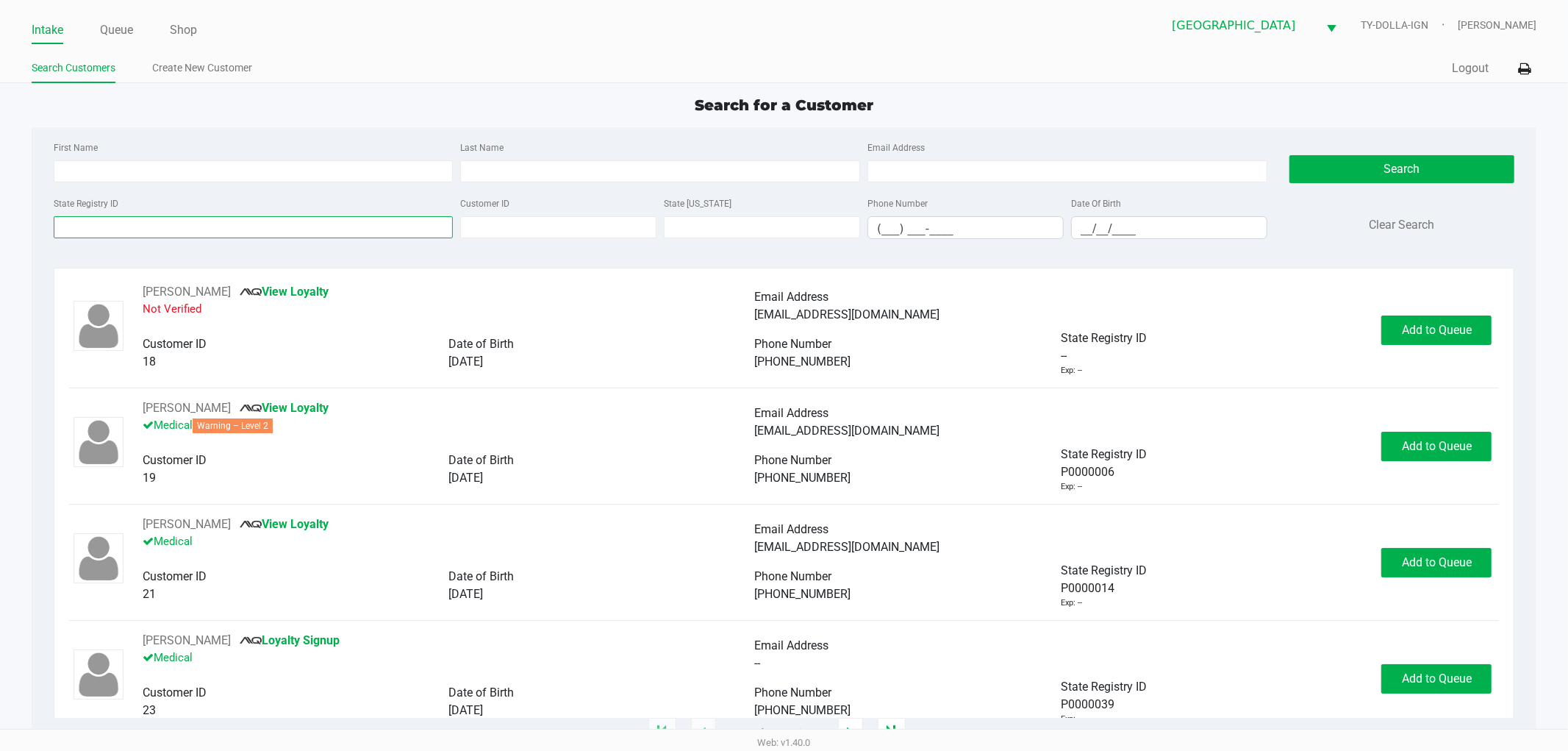
click at [111, 226] on input "State Registry ID" at bounding box center [253, 228] width 400 height 22
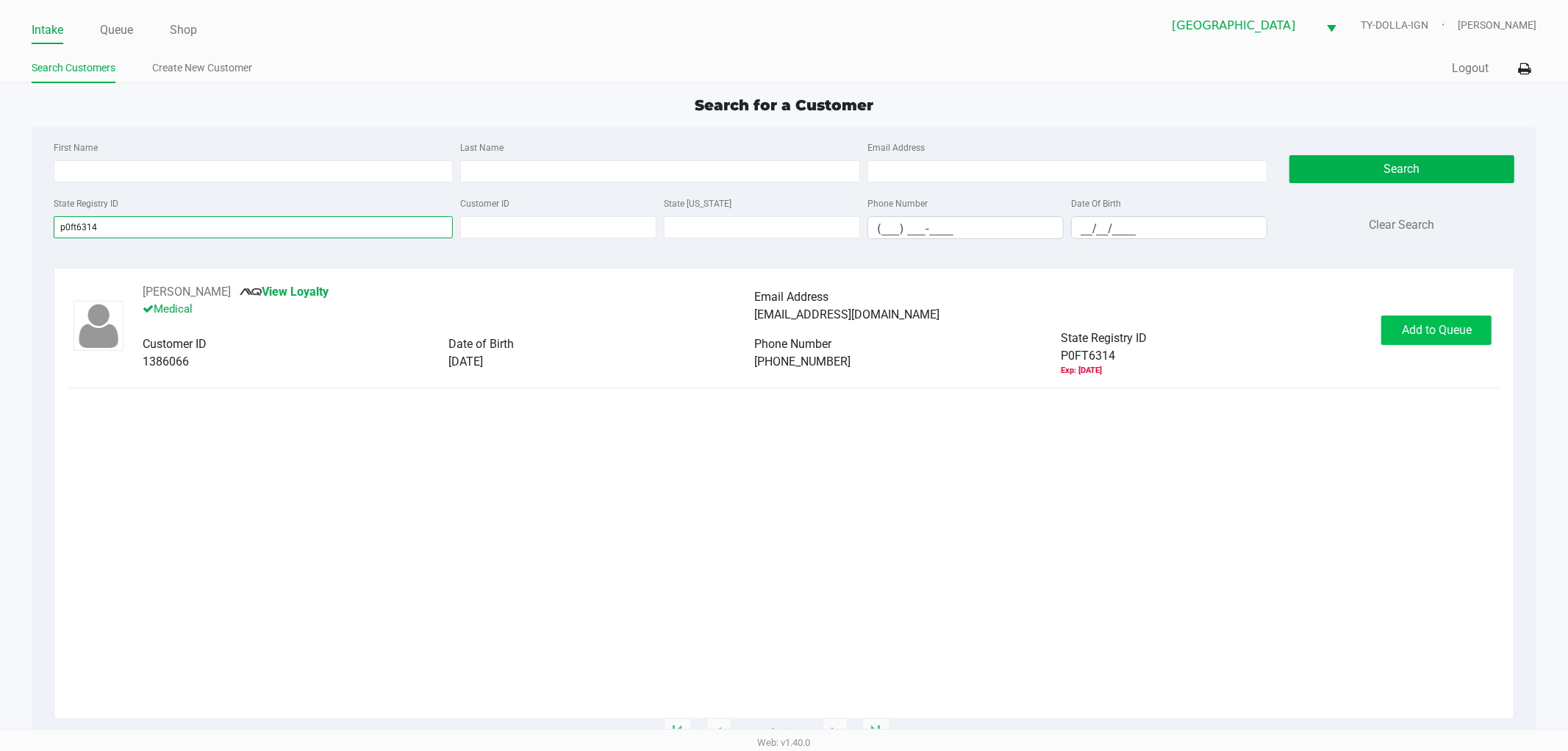
type input "p0ft6314"
click at [1425, 336] on span "Add to Queue" at bounding box center [1437, 329] width 70 height 14
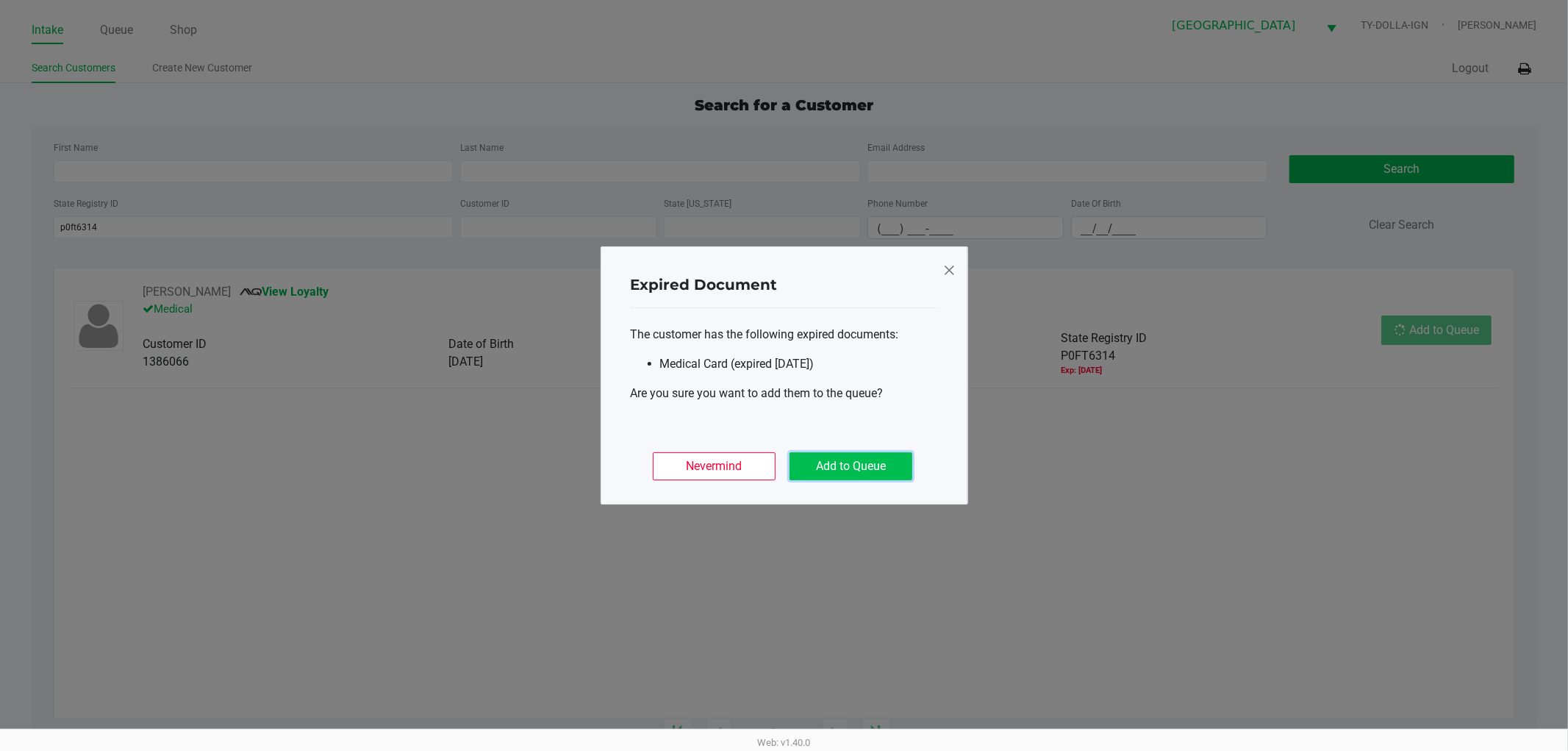
click at [899, 472] on button "Add to Queue" at bounding box center [850, 466] width 123 height 28
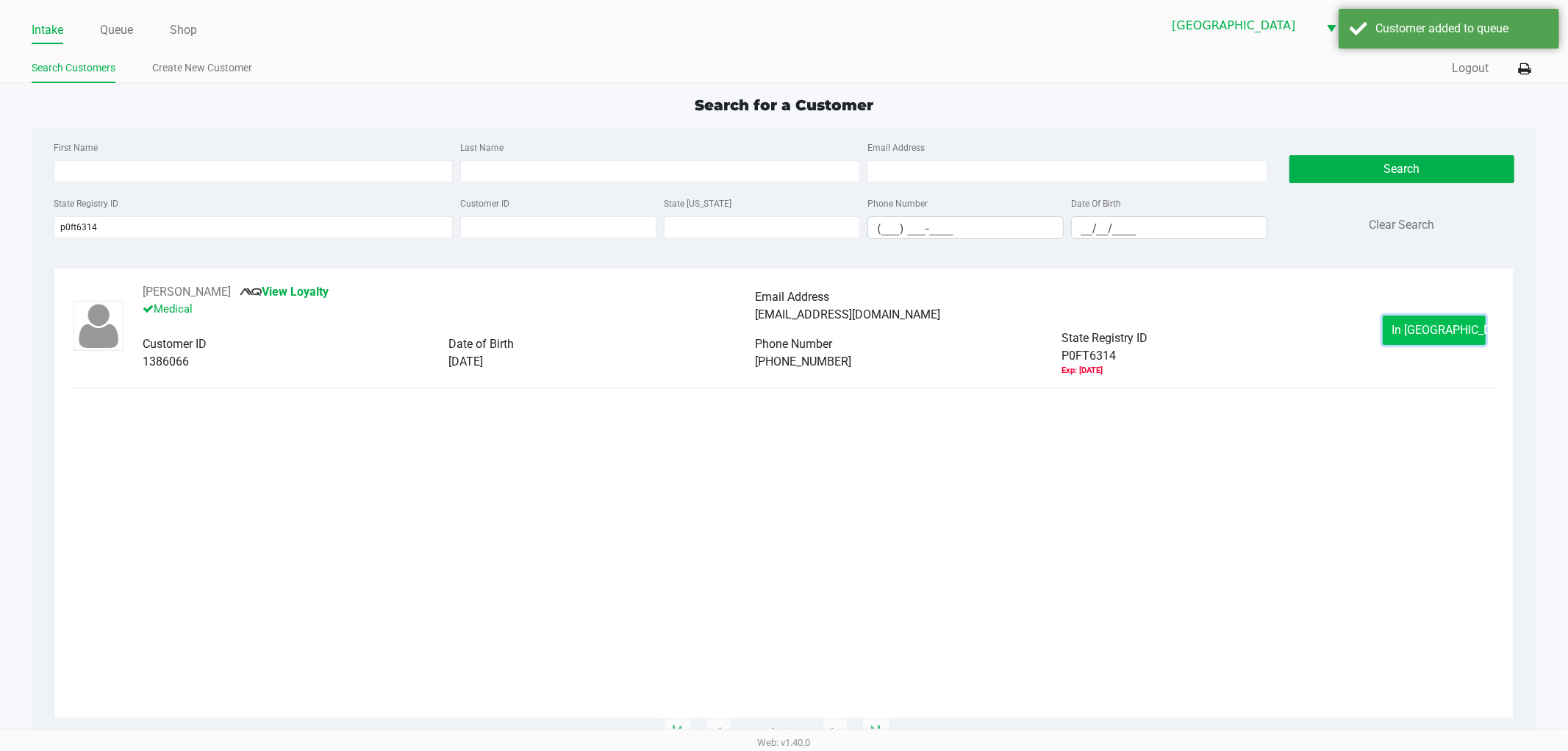
click at [1402, 323] on button "In Queue" at bounding box center [1434, 330] width 103 height 29
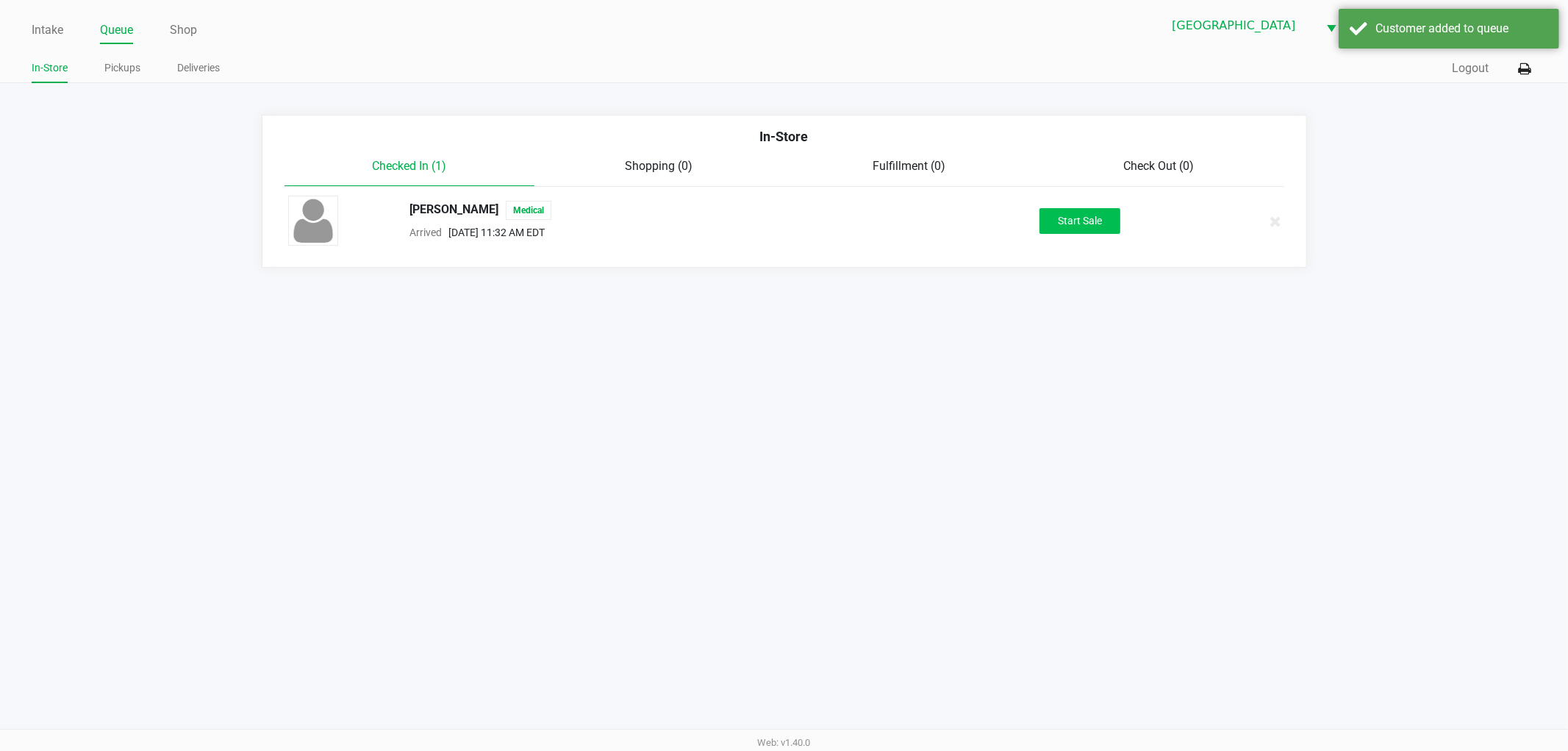
drag, startPoint x: 1028, startPoint y: 208, endPoint x: 1039, endPoint y: 213, distance: 12.1
click at [1032, 210] on div "Start Sale" at bounding box center [1080, 221] width 253 height 26
click at [1041, 214] on button "Start Sale" at bounding box center [1080, 221] width 81 height 26
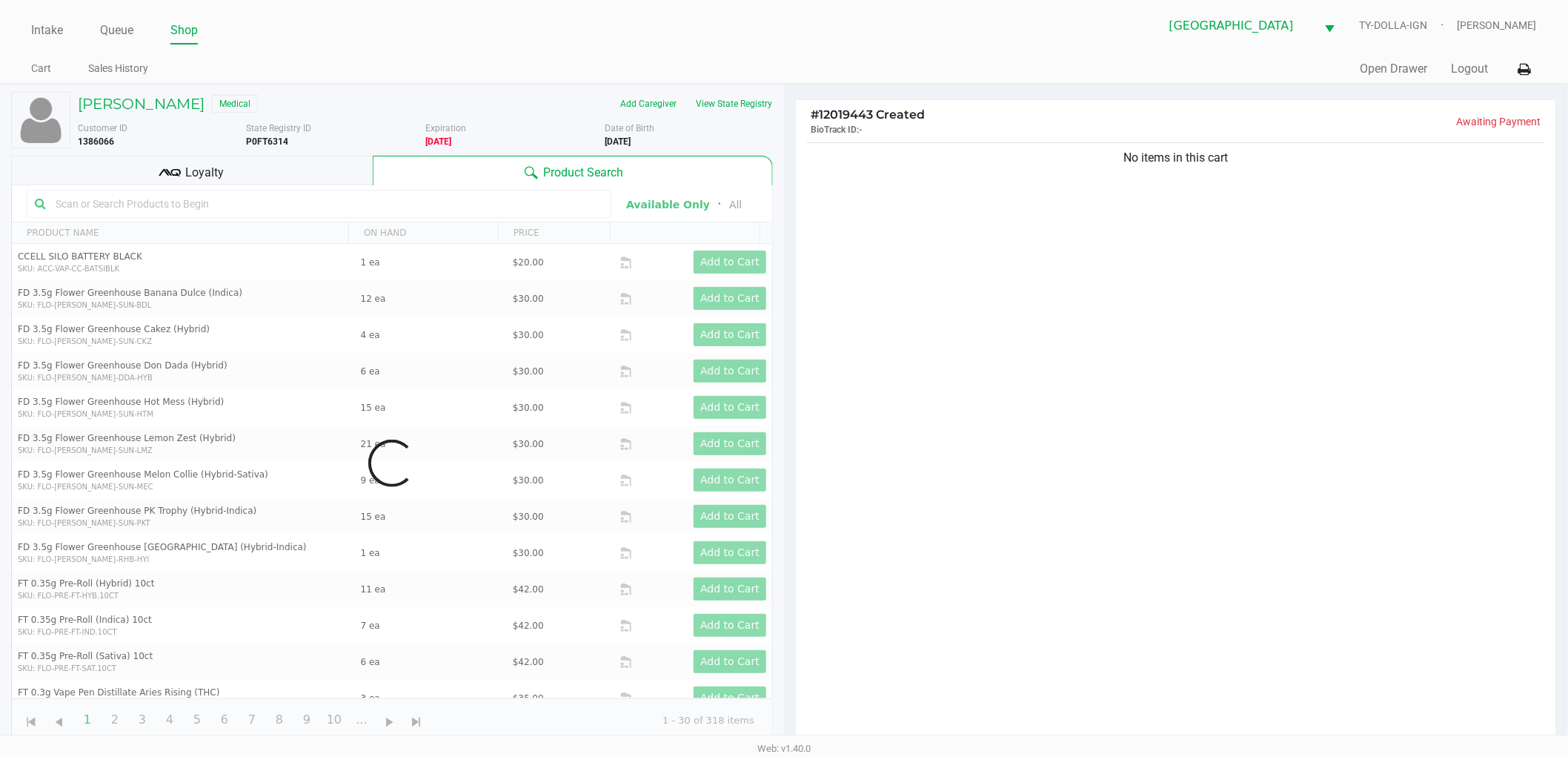
click at [1007, 280] on div "No items in this cart" at bounding box center [1175, 446] width 760 height 614
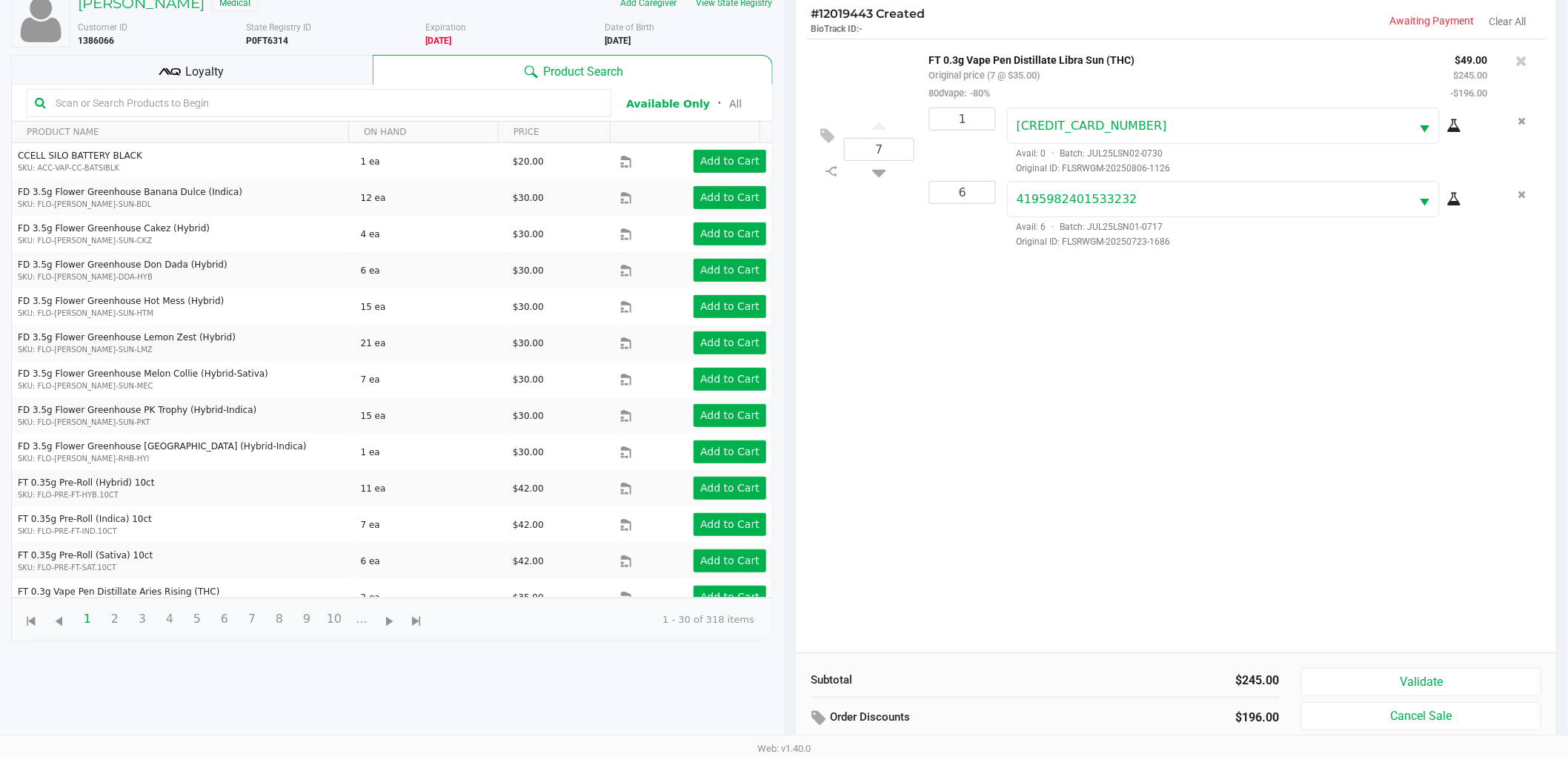
scroll to position [161, 0]
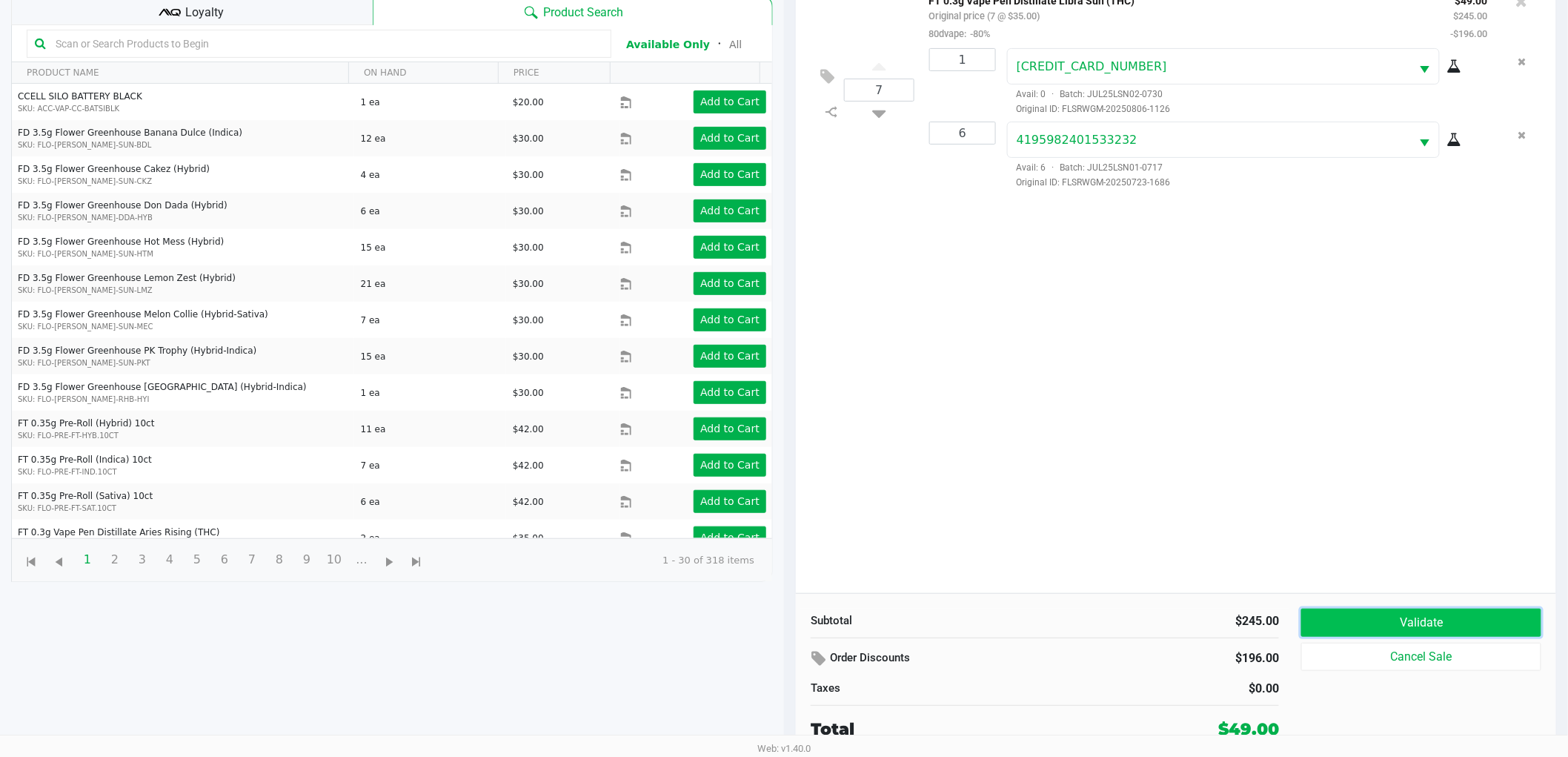
click at [1506, 625] on button "Validate" at bounding box center [1420, 622] width 240 height 28
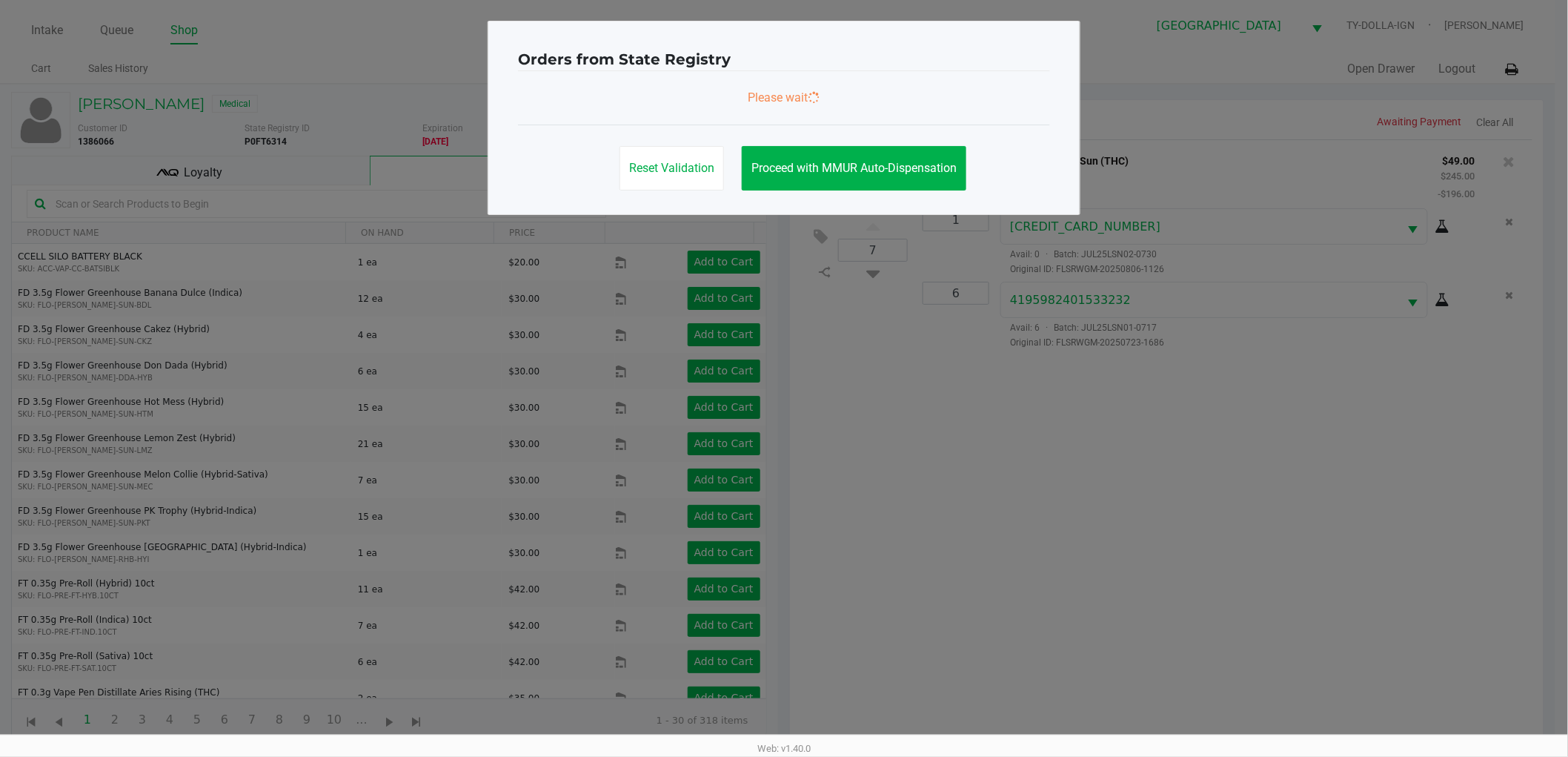
scroll to position [0, 0]
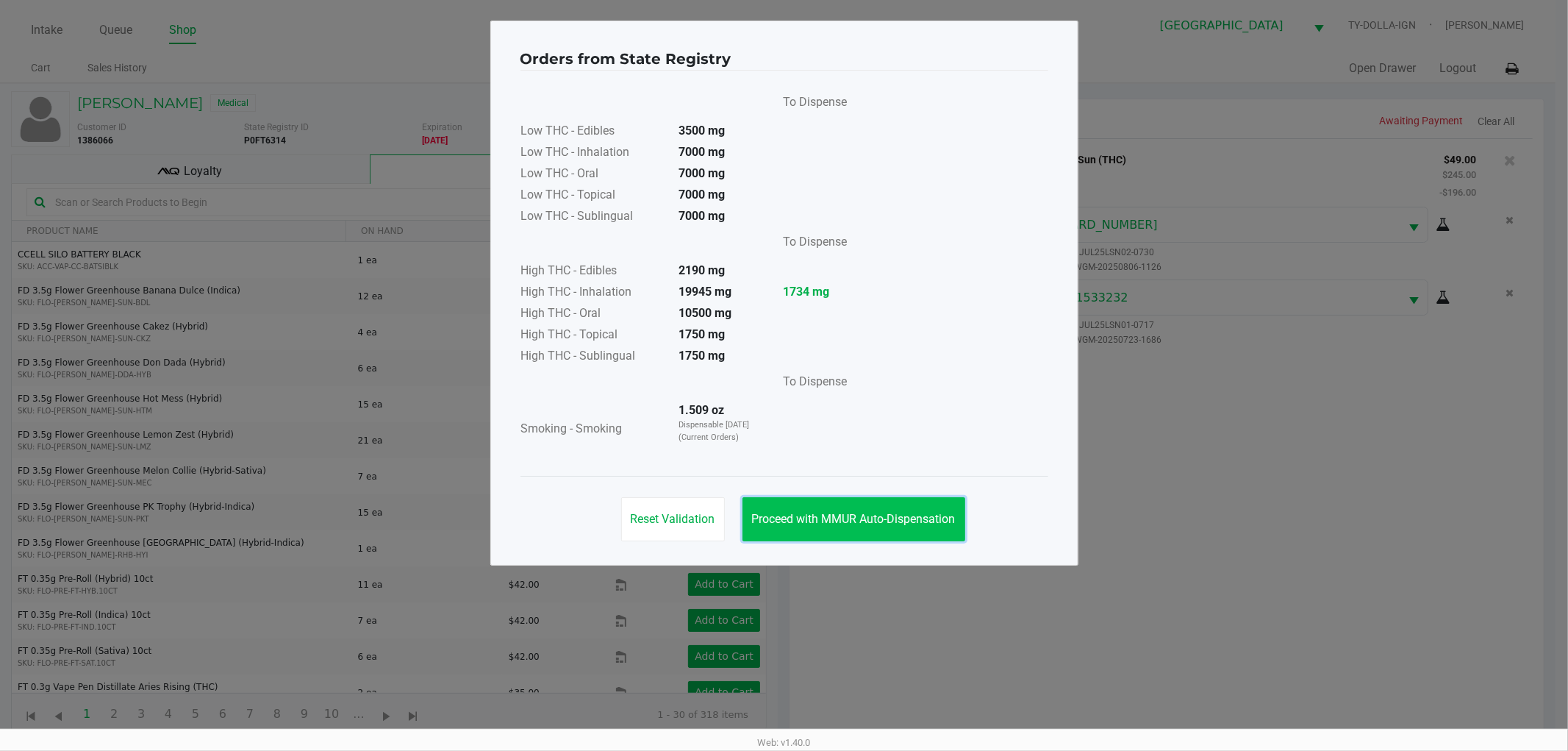
click at [879, 522] on span "Proceed with MMUR Auto-Dispensation" at bounding box center [853, 518] width 204 height 14
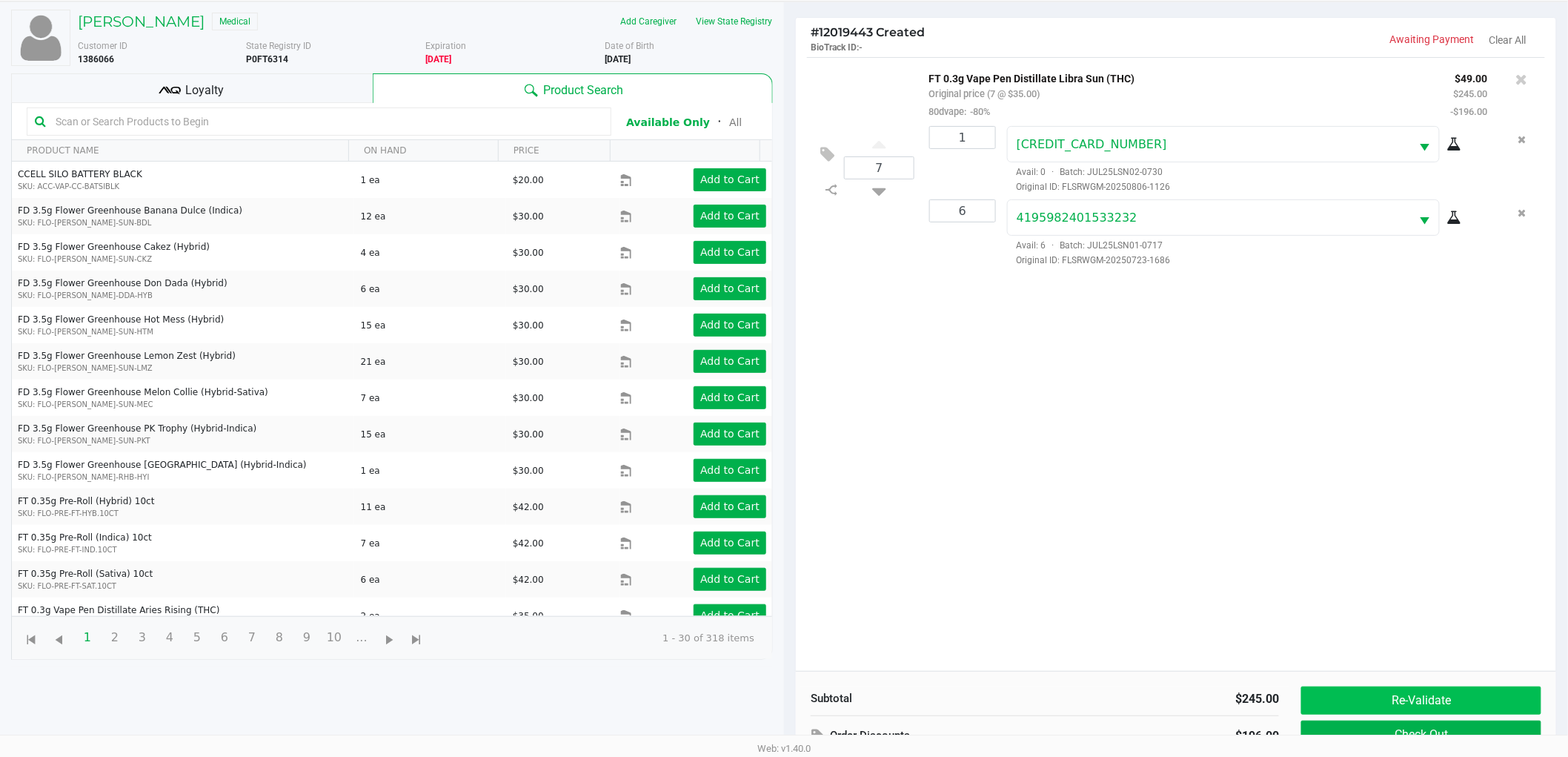
scroll to position [161, 0]
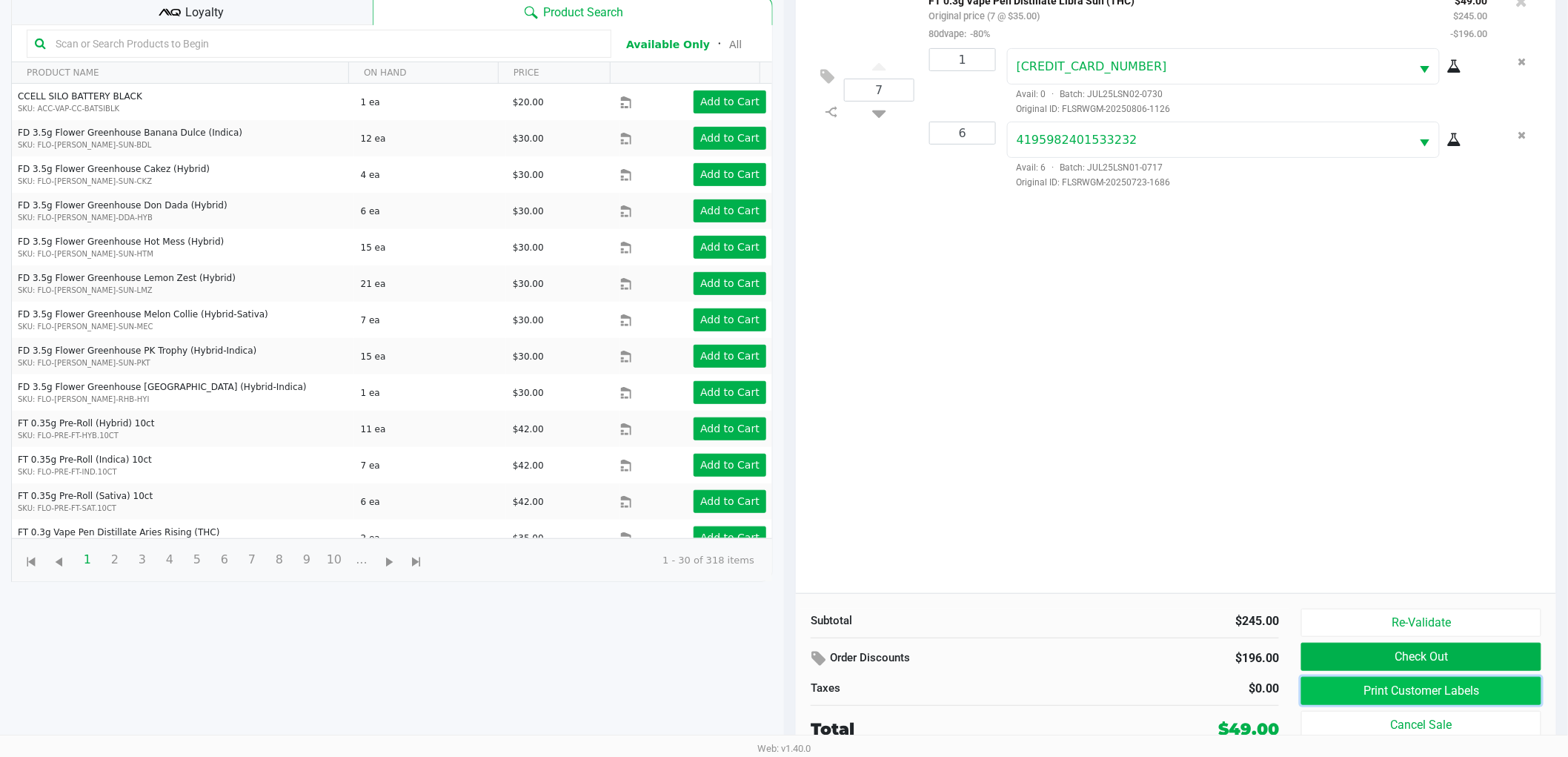
click at [1495, 688] on button "Print Customer Labels" at bounding box center [1420, 691] width 240 height 28
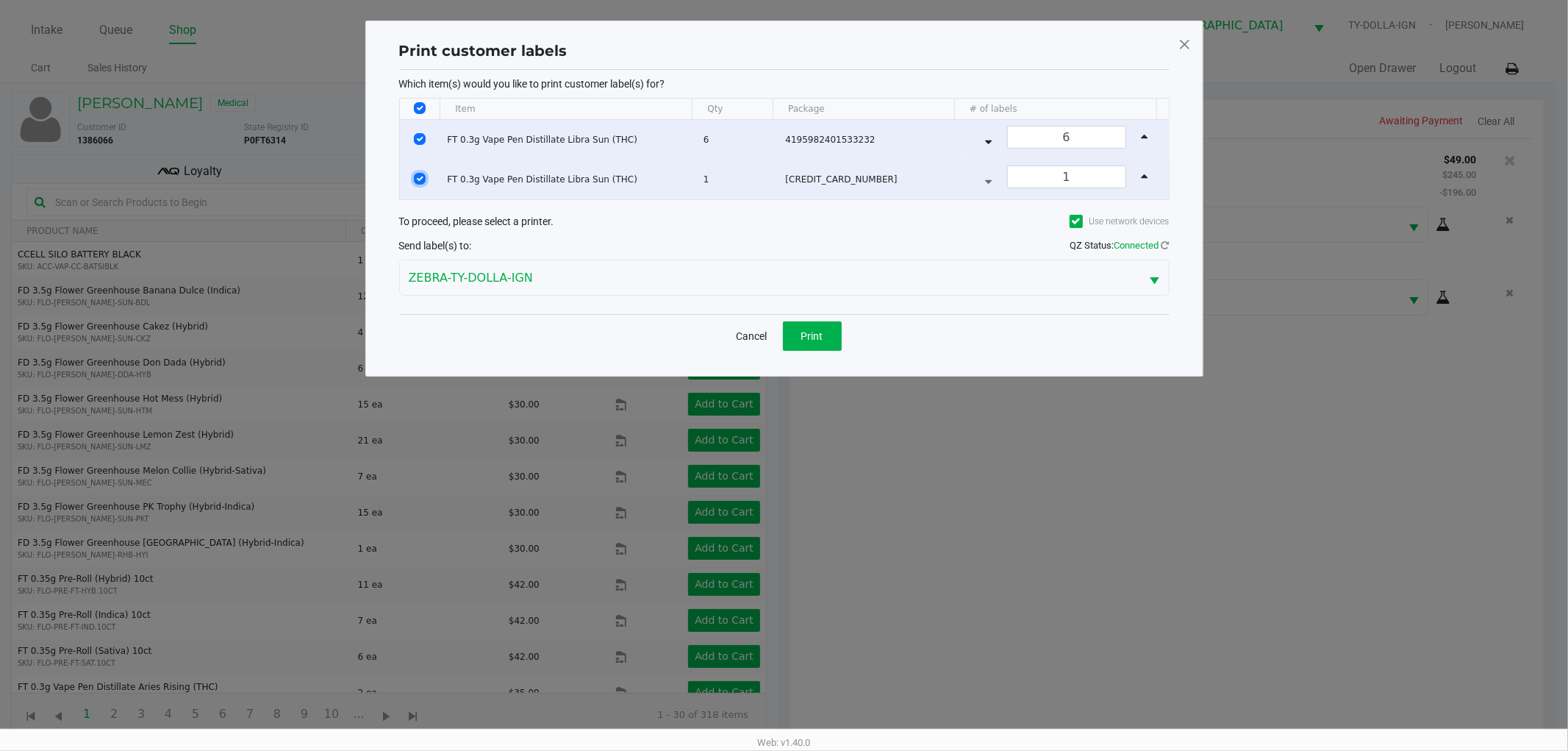
click at [421, 175] on input "Select Row" at bounding box center [419, 179] width 12 height 12
checkbox input "false"
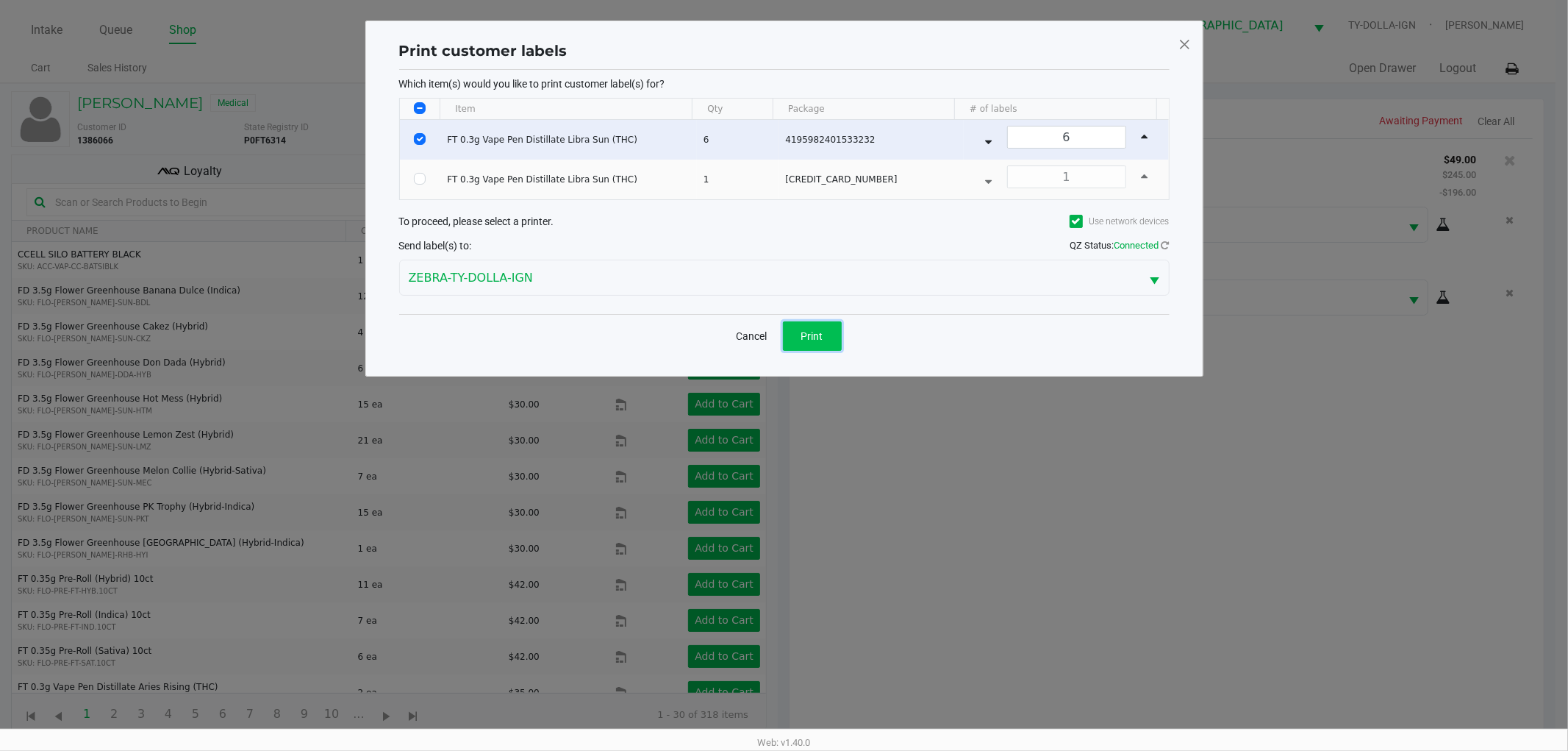
click at [810, 335] on span "Print" at bounding box center [813, 335] width 22 height 12
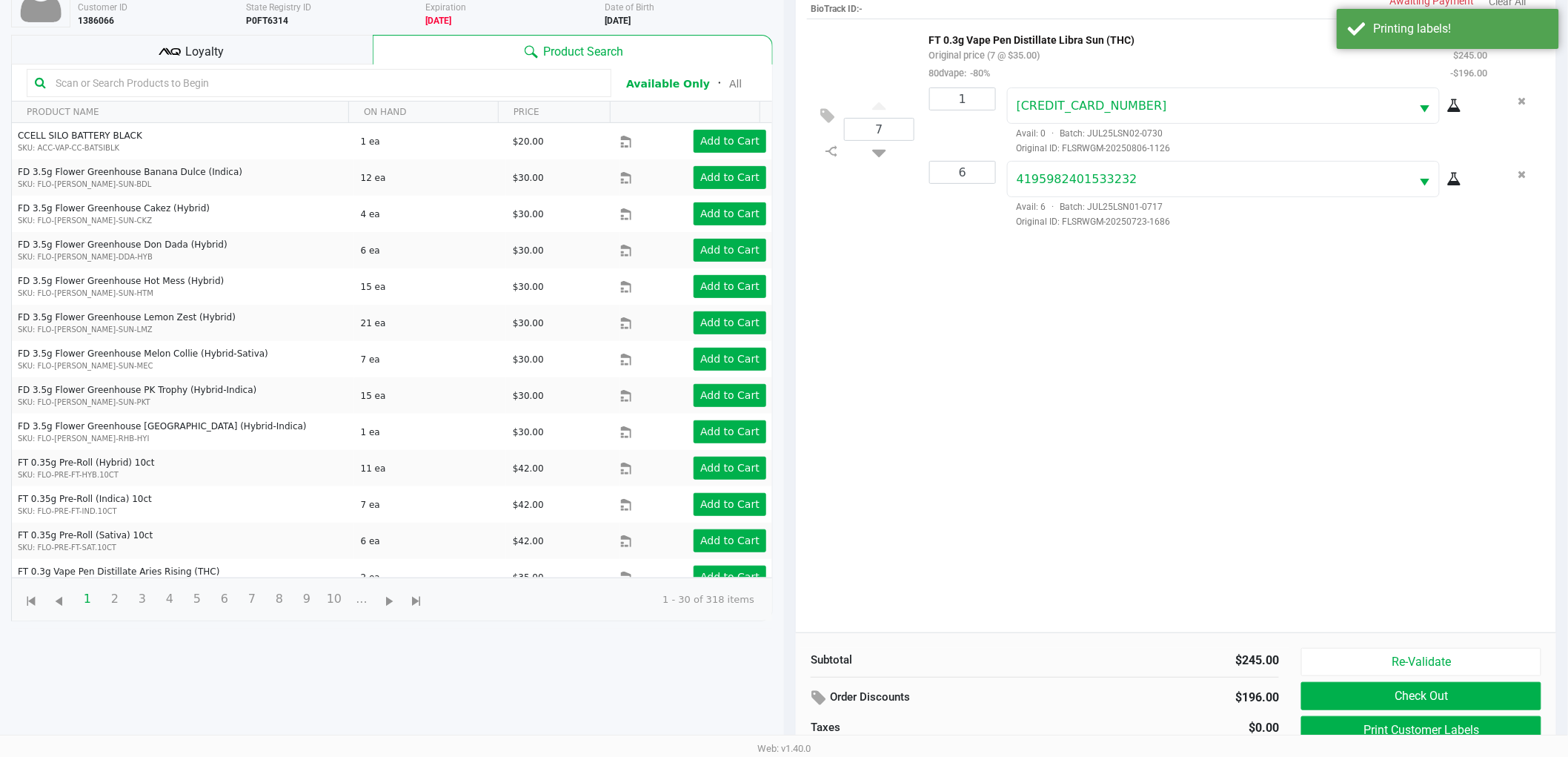
scroll to position [161, 0]
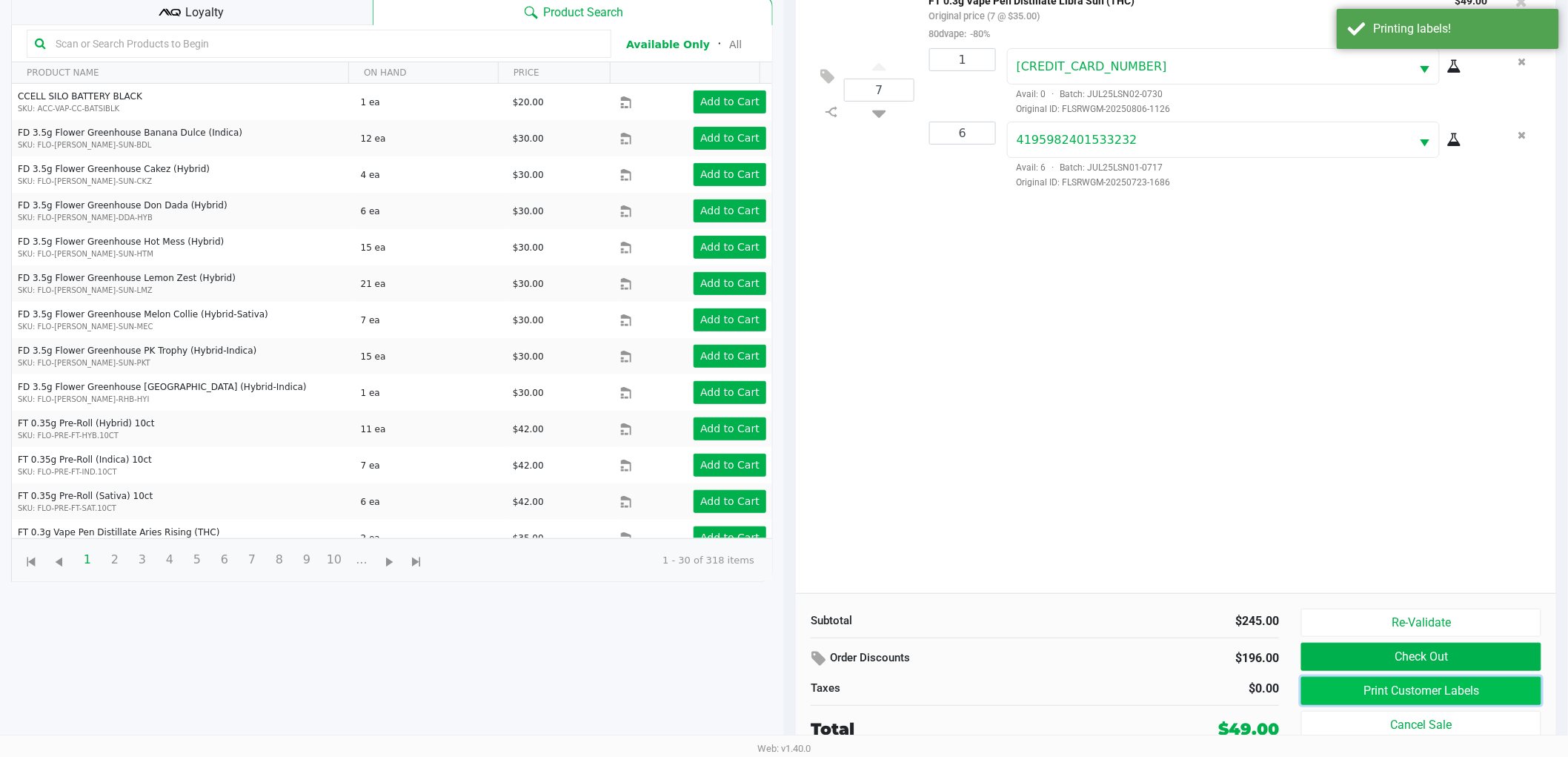
click at [1498, 688] on button "Print Customer Labels" at bounding box center [1420, 691] width 240 height 28
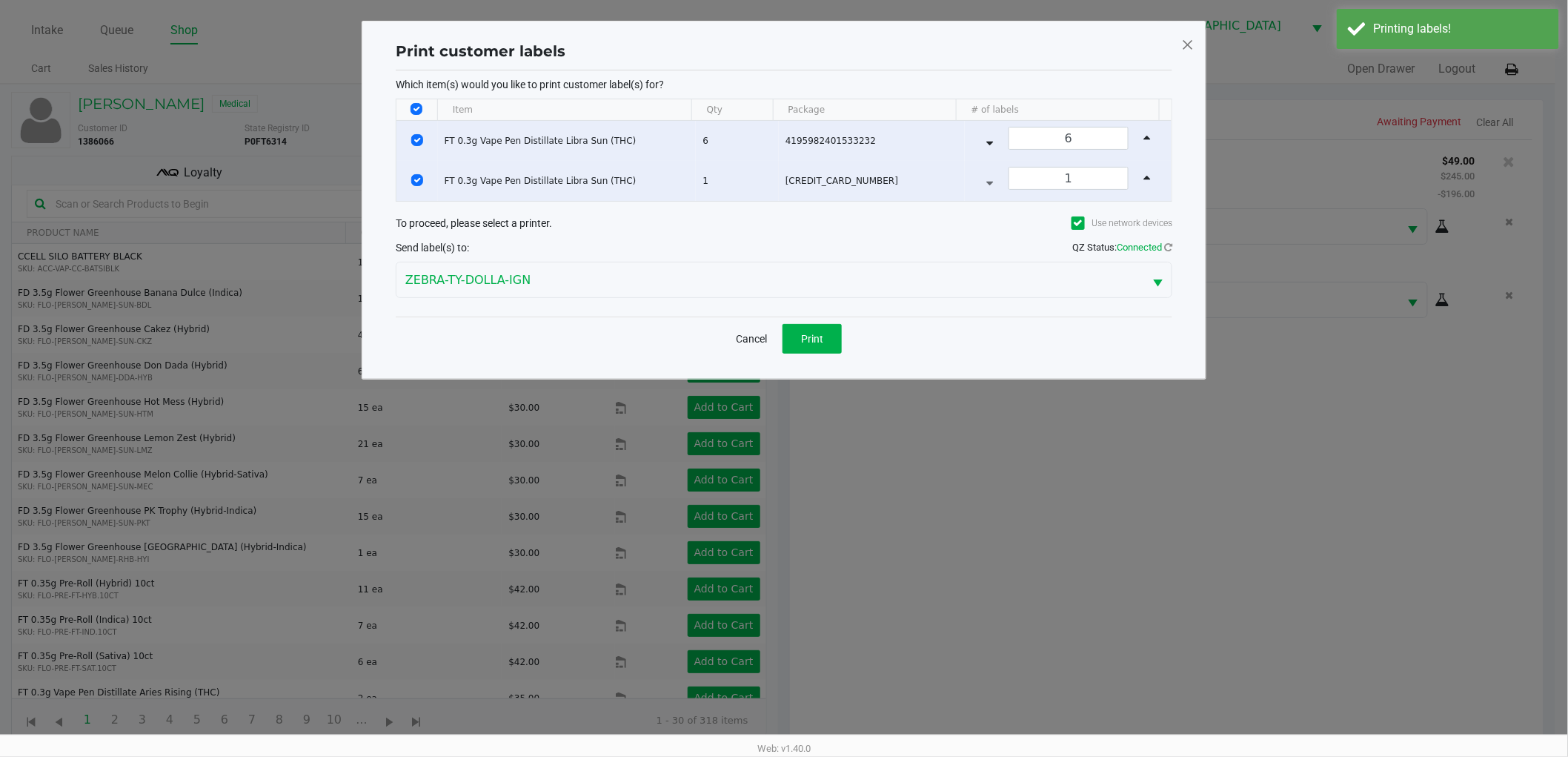
scroll to position [0, 0]
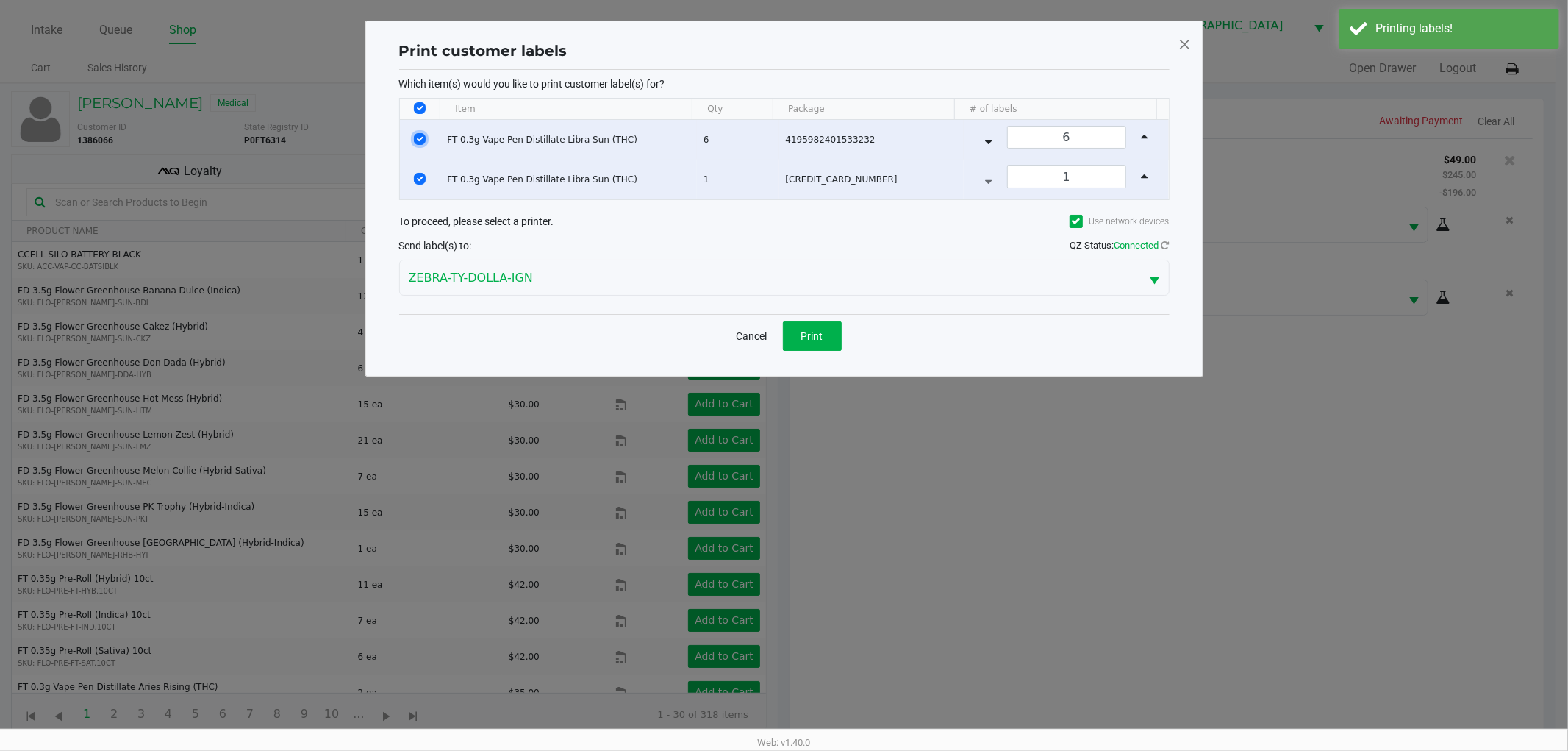
click at [417, 141] on input "Select Row" at bounding box center [419, 138] width 12 height 12
checkbox input "false"
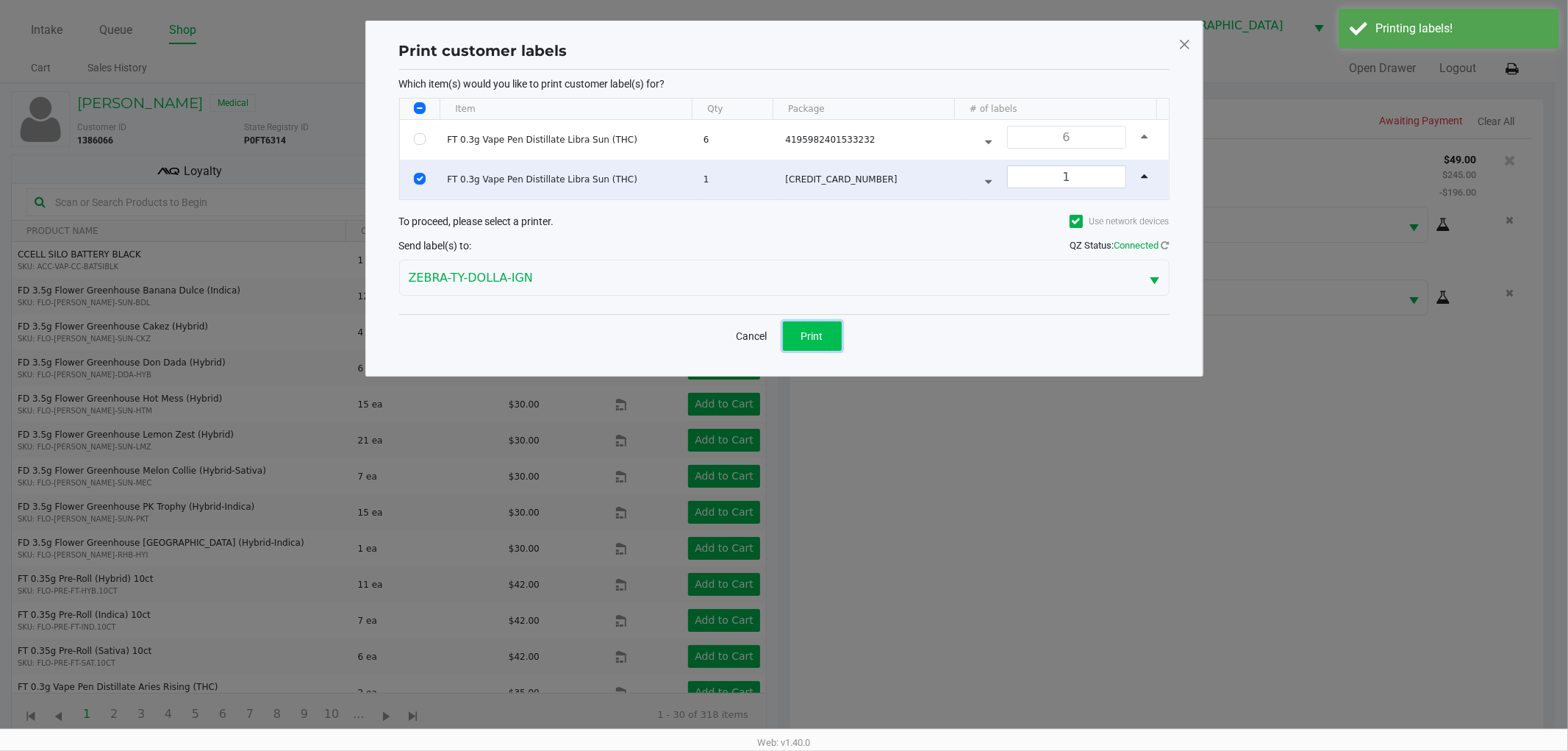
click at [809, 334] on span "Print" at bounding box center [813, 335] width 22 height 12
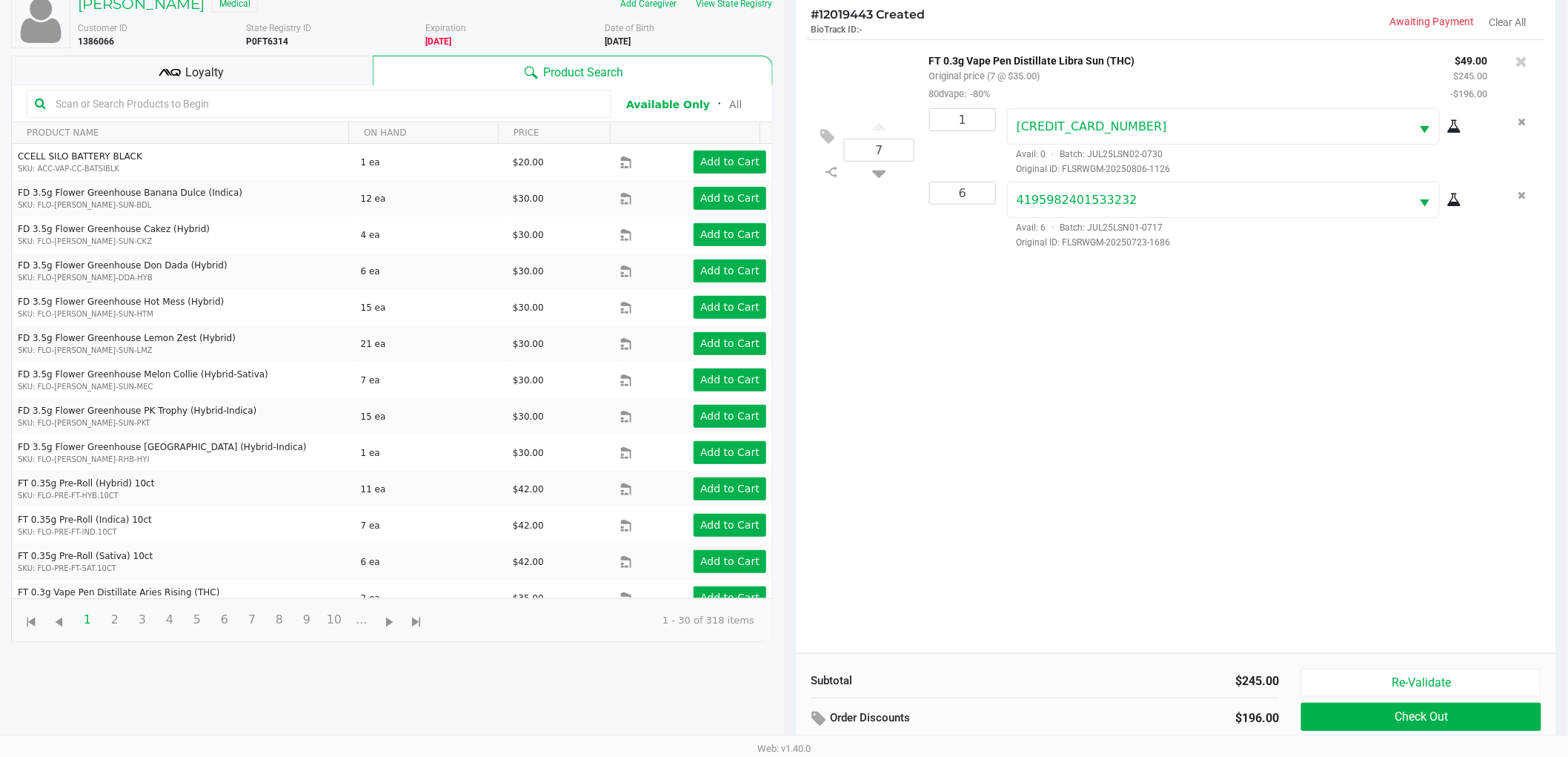
scroll to position [161, 0]
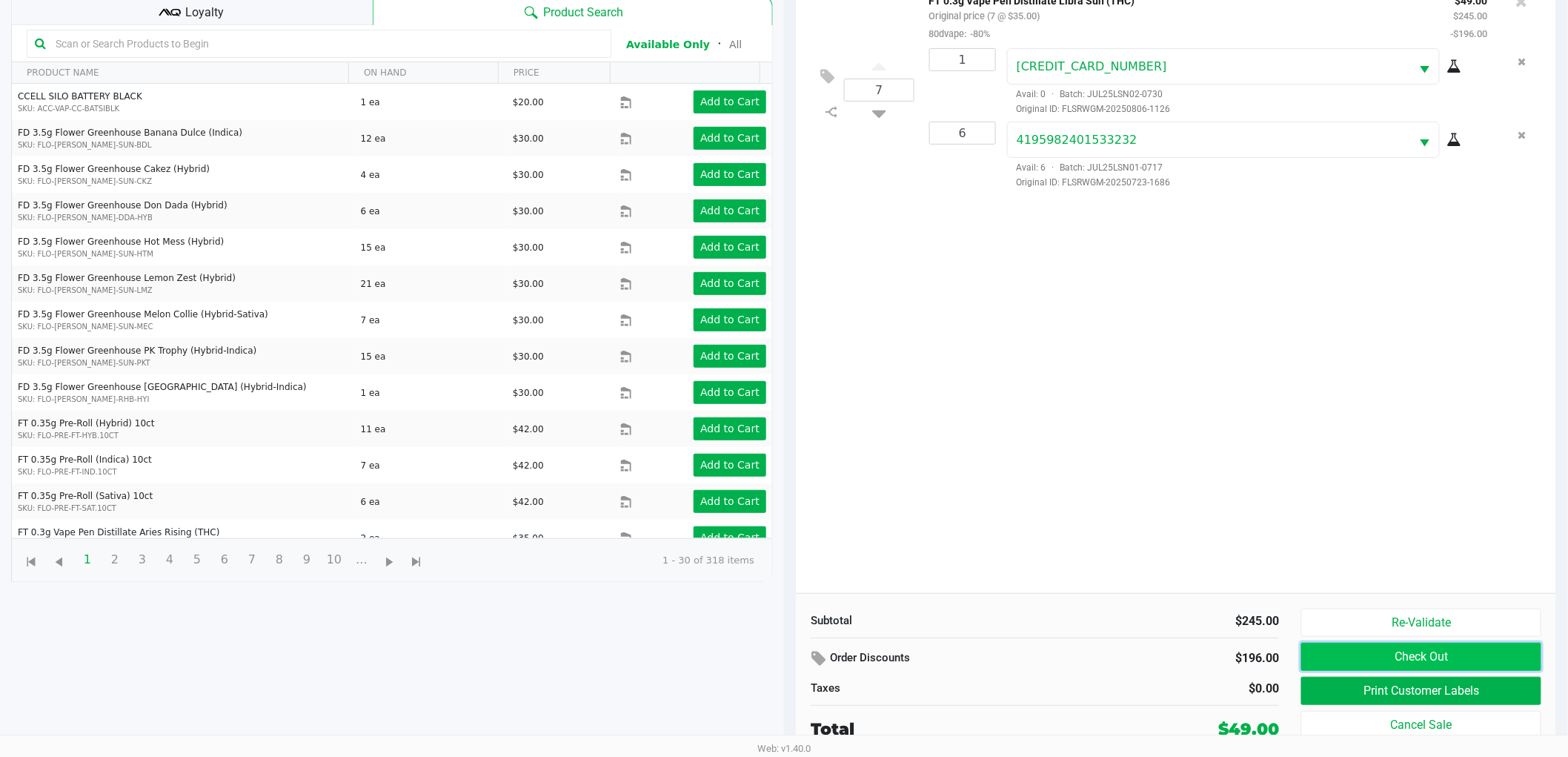
click at [1472, 652] on button "Check Out" at bounding box center [1420, 657] width 240 height 28
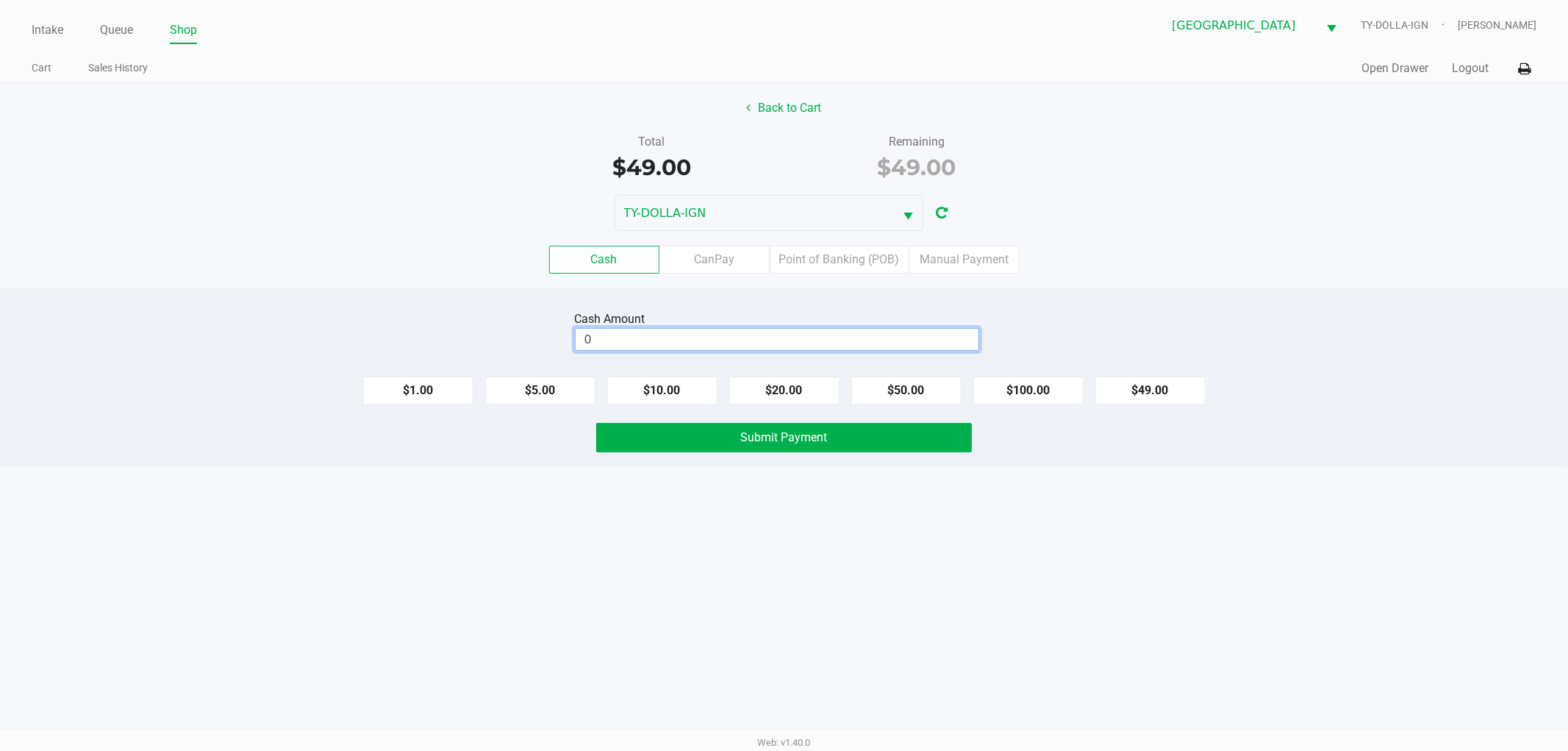
click at [935, 342] on input "0" at bounding box center [777, 339] width 403 height 21
type input "$60.00"
click at [905, 429] on button "Submit Payment" at bounding box center [784, 438] width 376 height 29
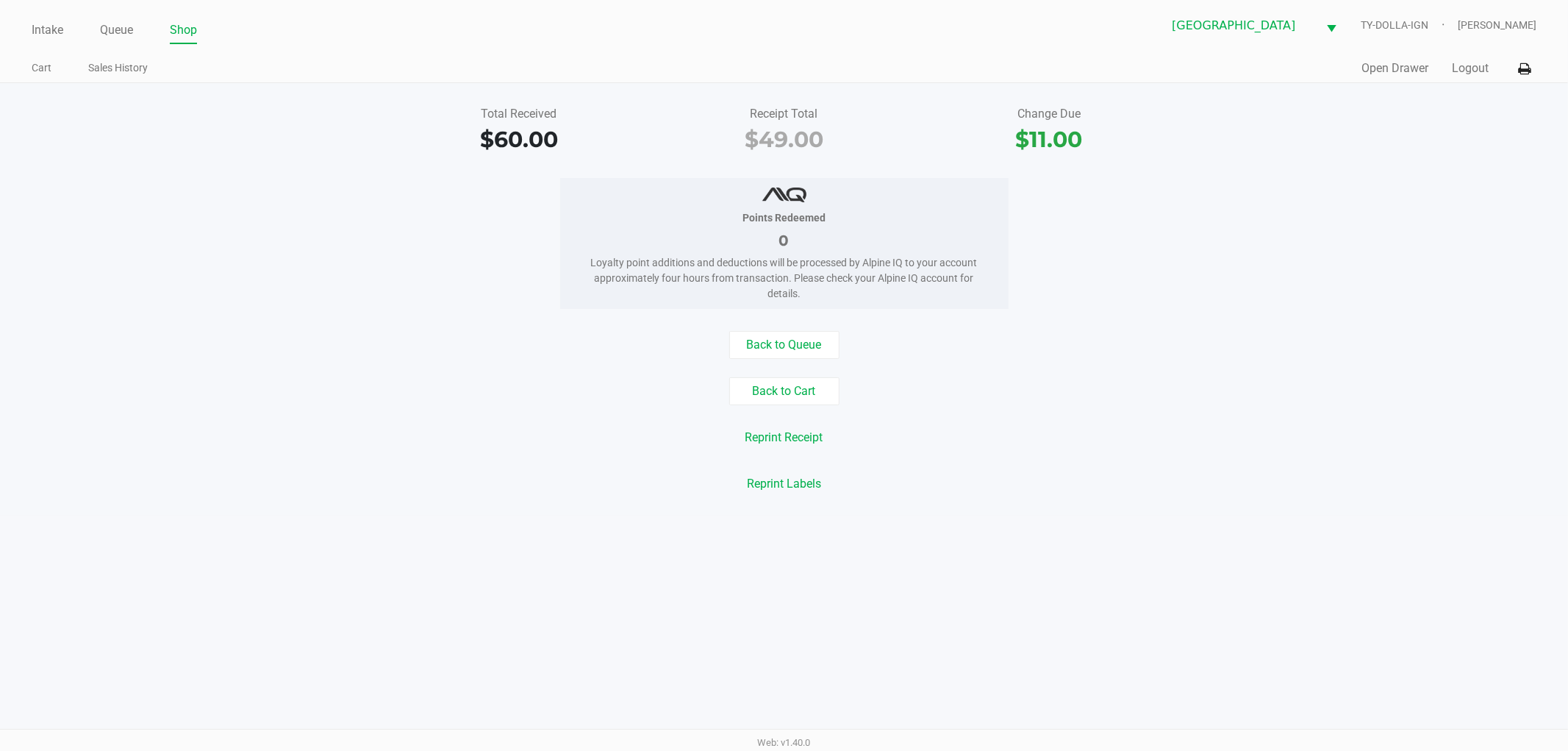
click at [776, 324] on div "Total Received $60.00 Receipt Total $49.00 Change Due $11.00 Points Redeemed 0 …" at bounding box center [784, 299] width 1568 height 432
click at [788, 336] on button "Back to Queue" at bounding box center [785, 345] width 111 height 28
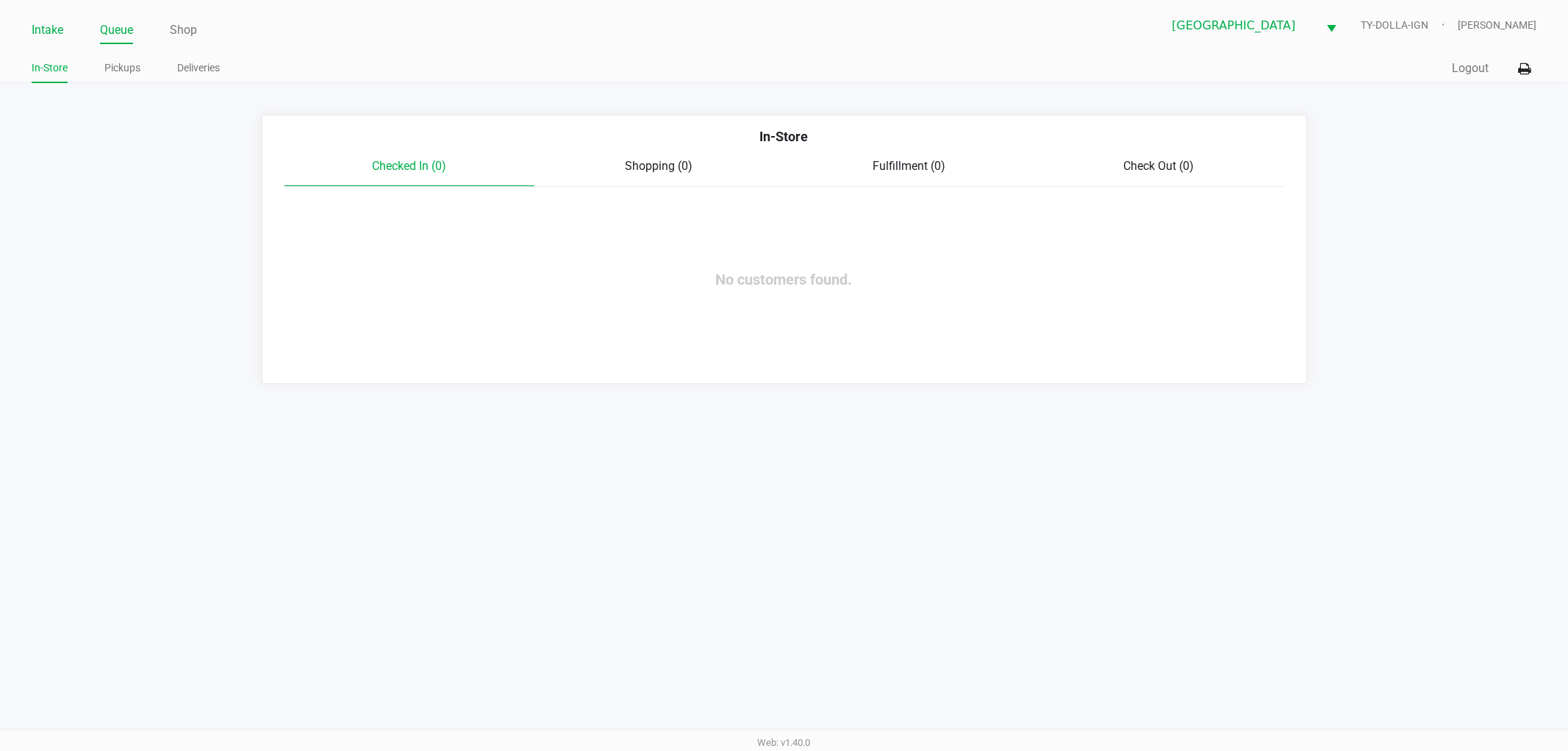
click at [53, 29] on link "Intake" at bounding box center [47, 30] width 31 height 20
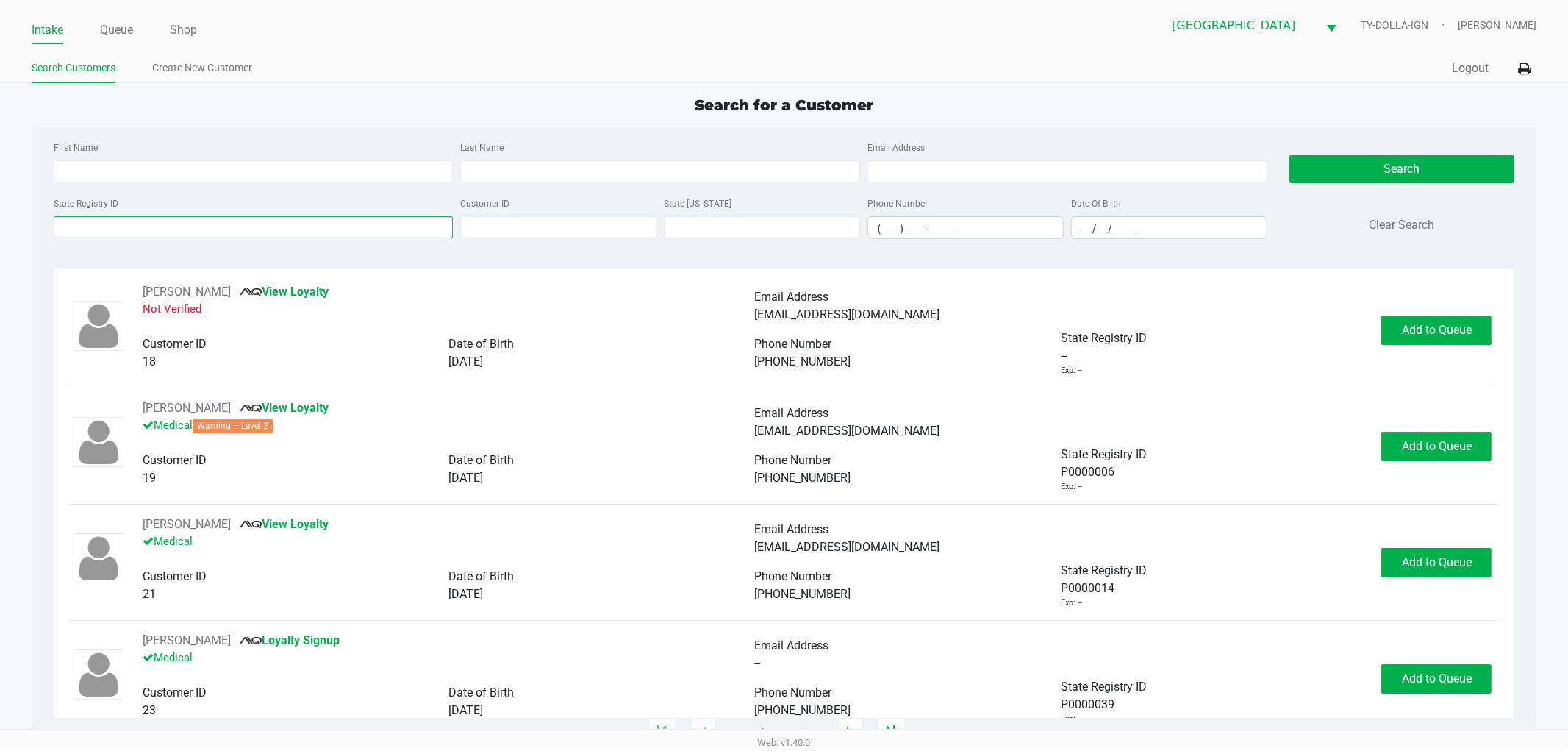
click at [125, 224] on input "State Registry ID" at bounding box center [253, 228] width 400 height 22
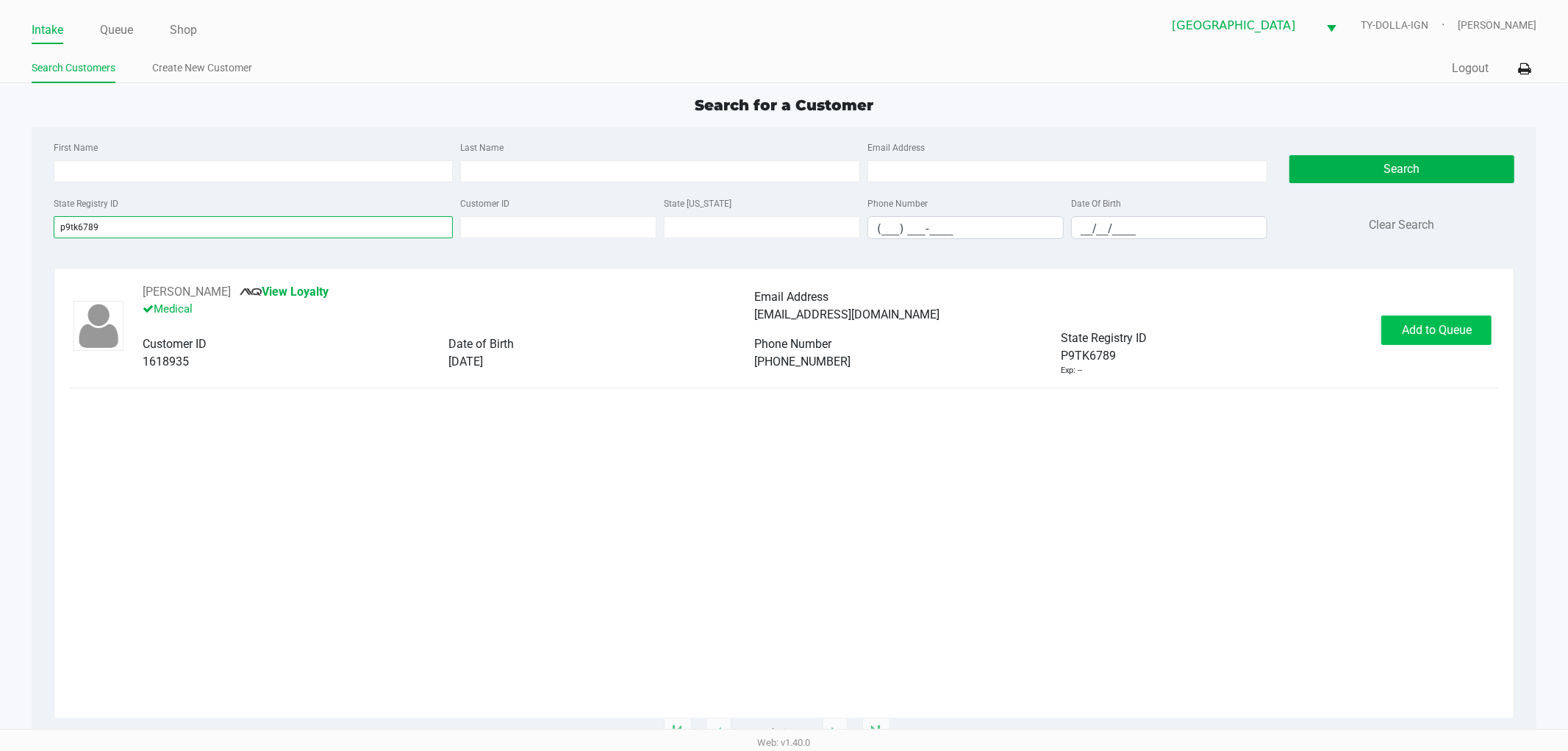
type input "p9tk6789"
click at [1459, 331] on span "Add to Queue" at bounding box center [1437, 329] width 70 height 14
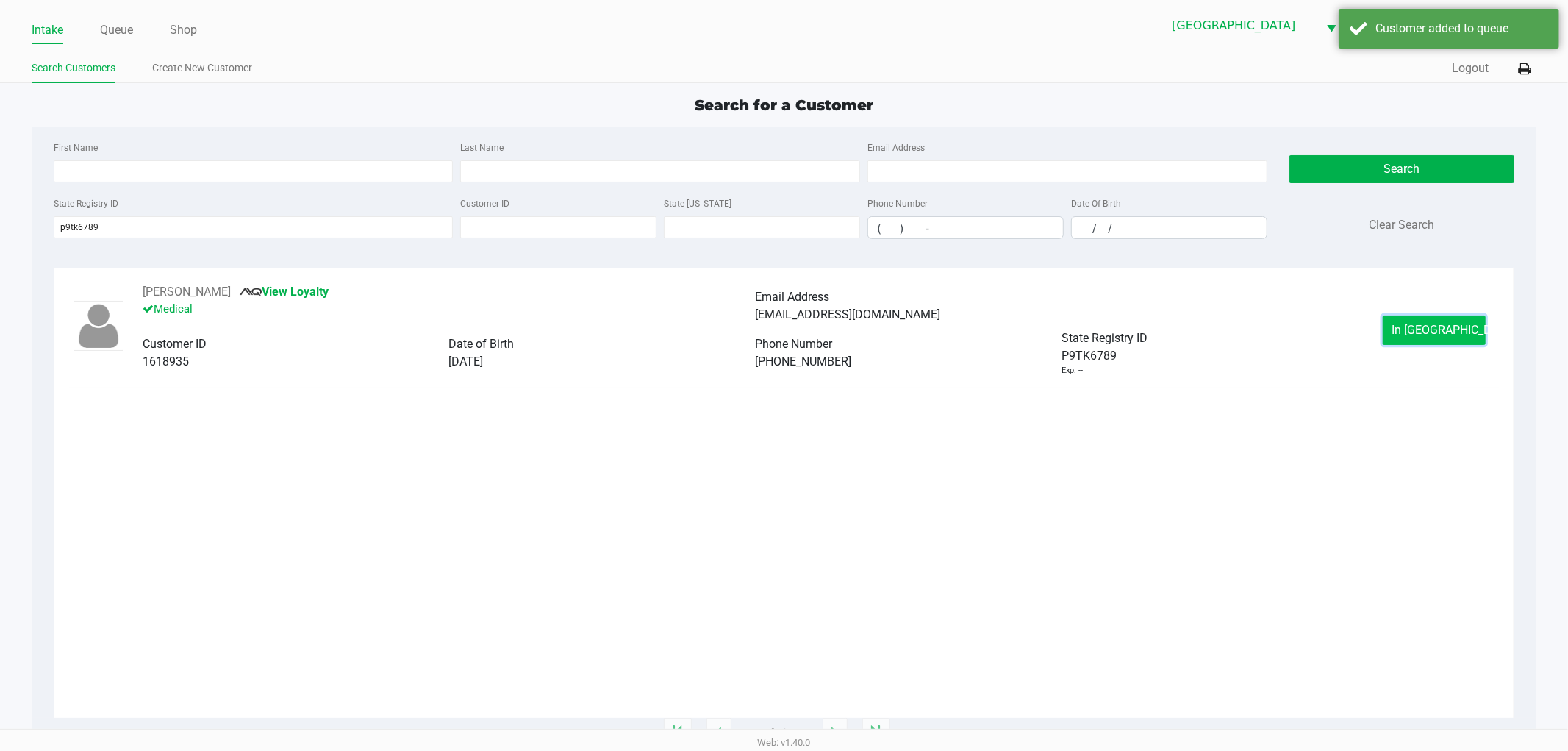
click at [1444, 329] on span "In Queue" at bounding box center [1454, 329] width 123 height 14
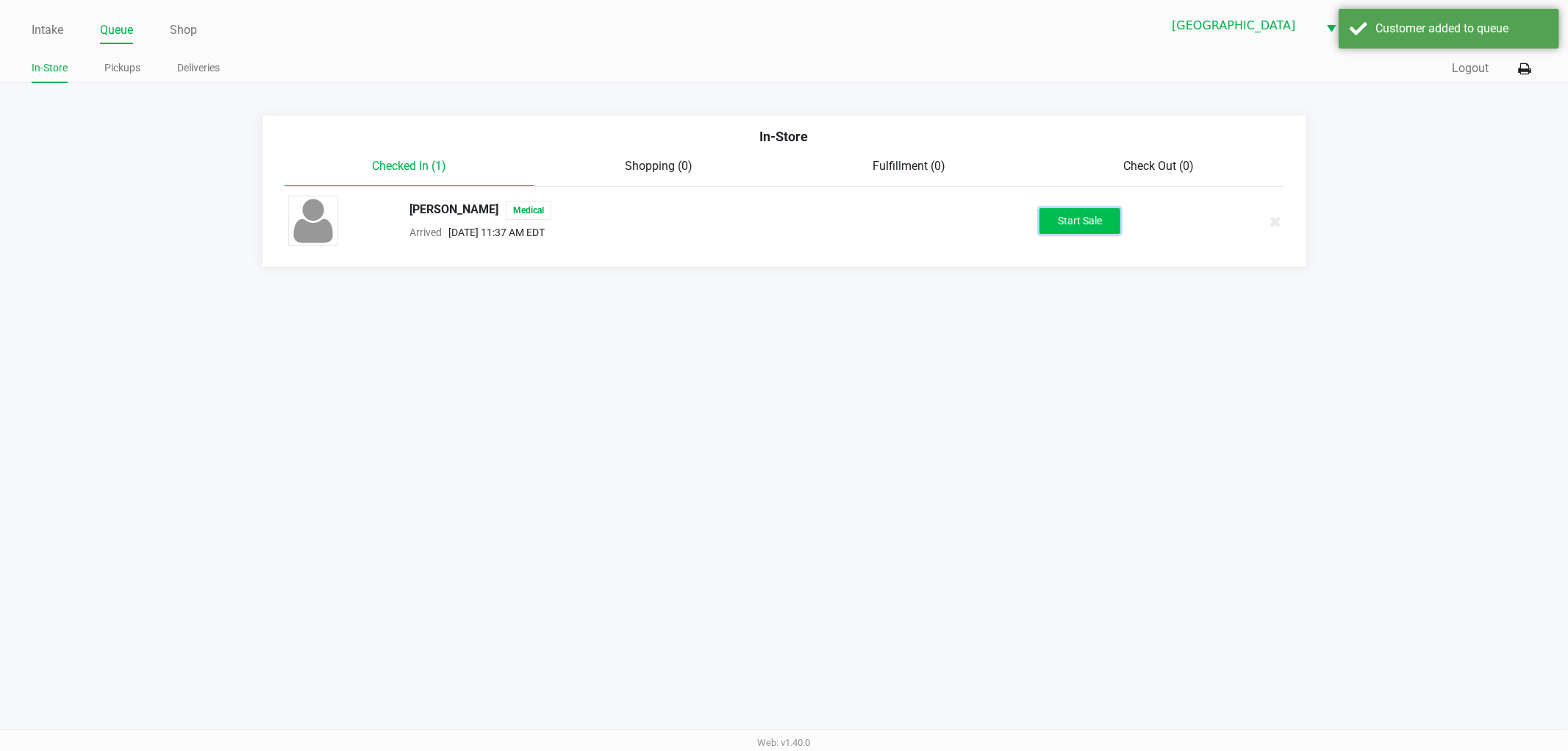
click at [1097, 221] on button "Start Sale" at bounding box center [1080, 221] width 81 height 26
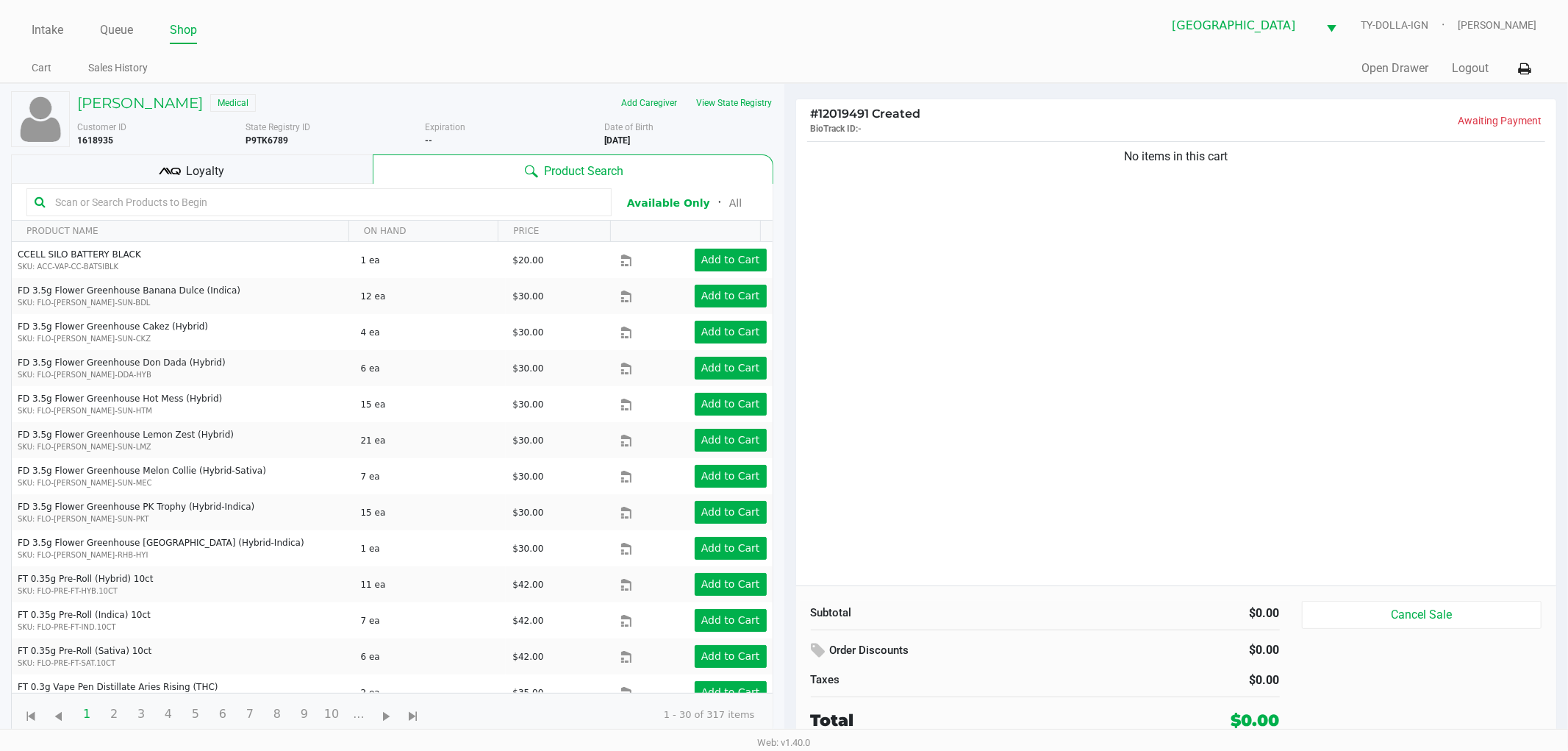
click at [1081, 249] on div "No items in this cart" at bounding box center [1176, 361] width 761 height 447
click at [1075, 243] on div "No items in this cart" at bounding box center [1176, 361] width 761 height 447
click at [1075, 241] on div "No items in this cart" at bounding box center [1176, 361] width 761 height 447
drag, startPoint x: 1075, startPoint y: 241, endPoint x: 1070, endPoint y: 224, distance: 17.7
click at [1075, 238] on div "No items in this cart" at bounding box center [1176, 361] width 761 height 447
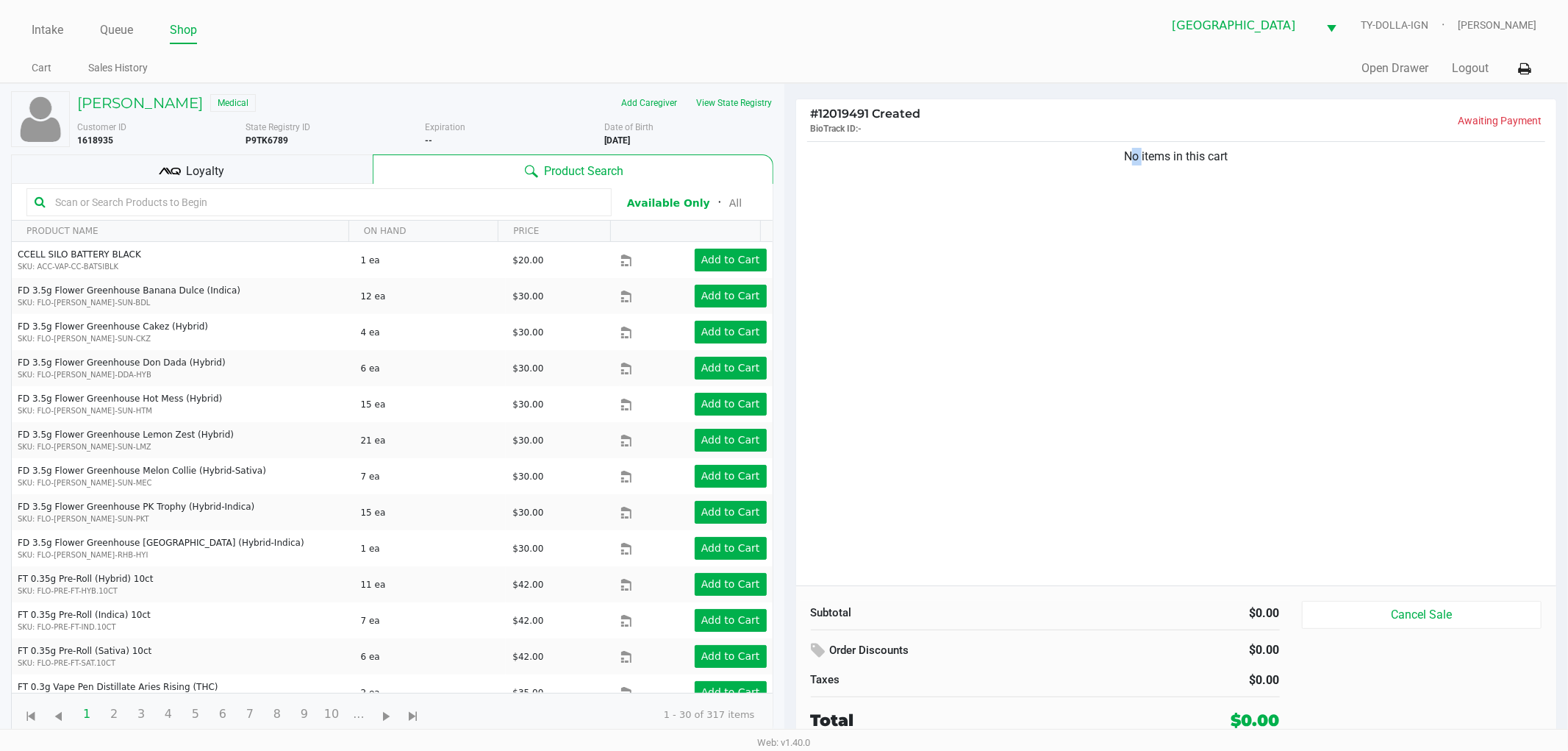
click at [1047, 233] on div "No items in this cart" at bounding box center [1176, 361] width 761 height 447
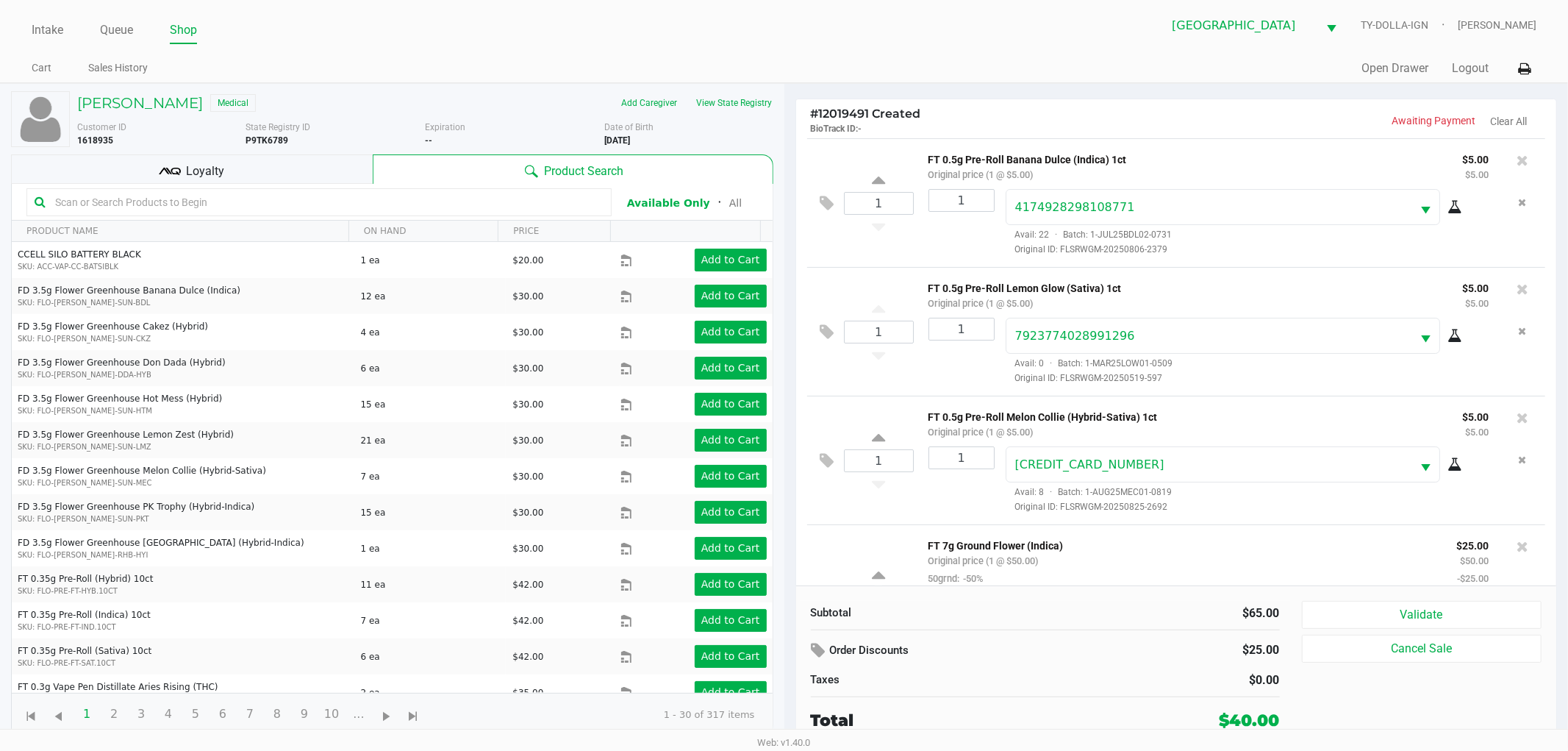
scroll to position [88, 0]
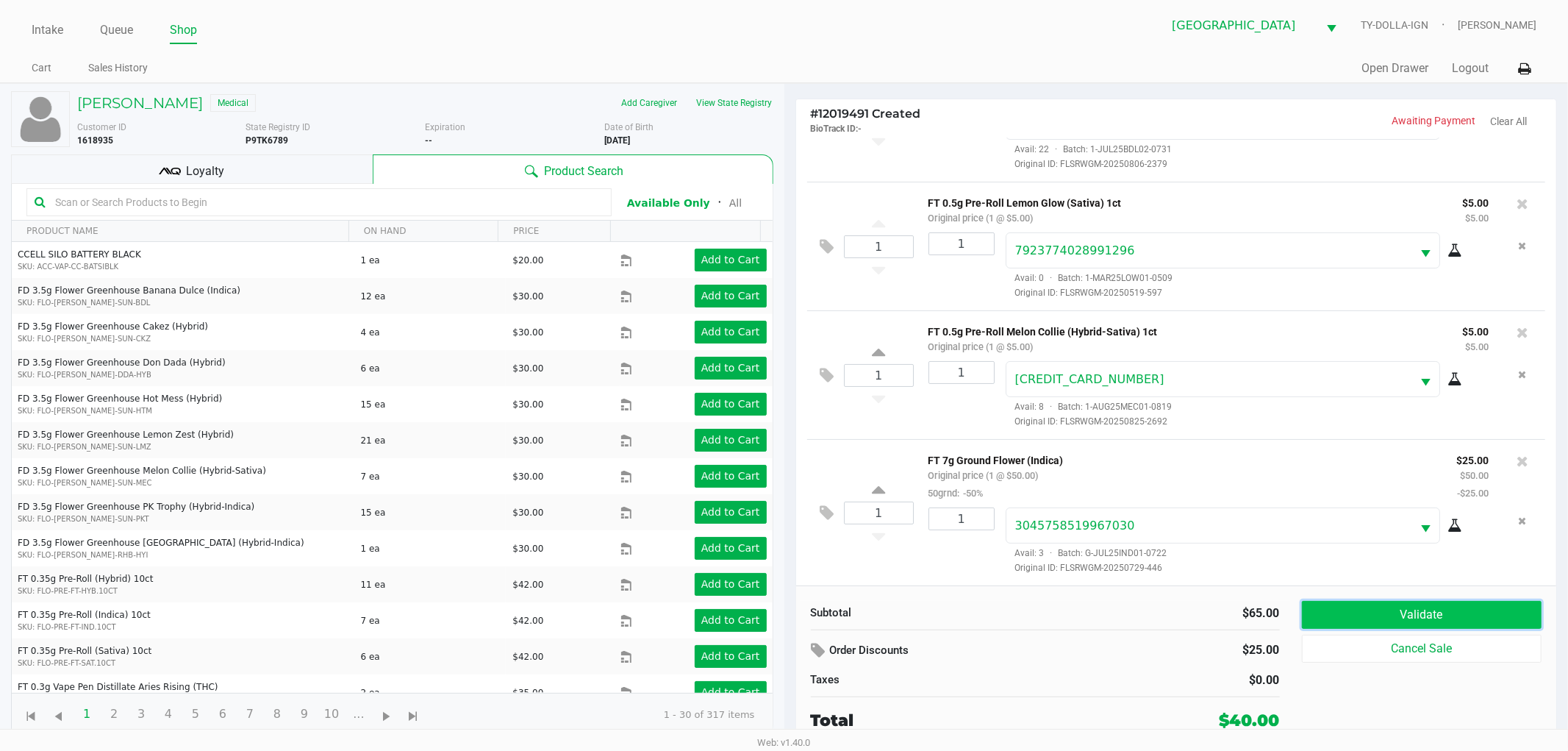
click at [1363, 608] on button "Validate" at bounding box center [1422, 615] width 240 height 28
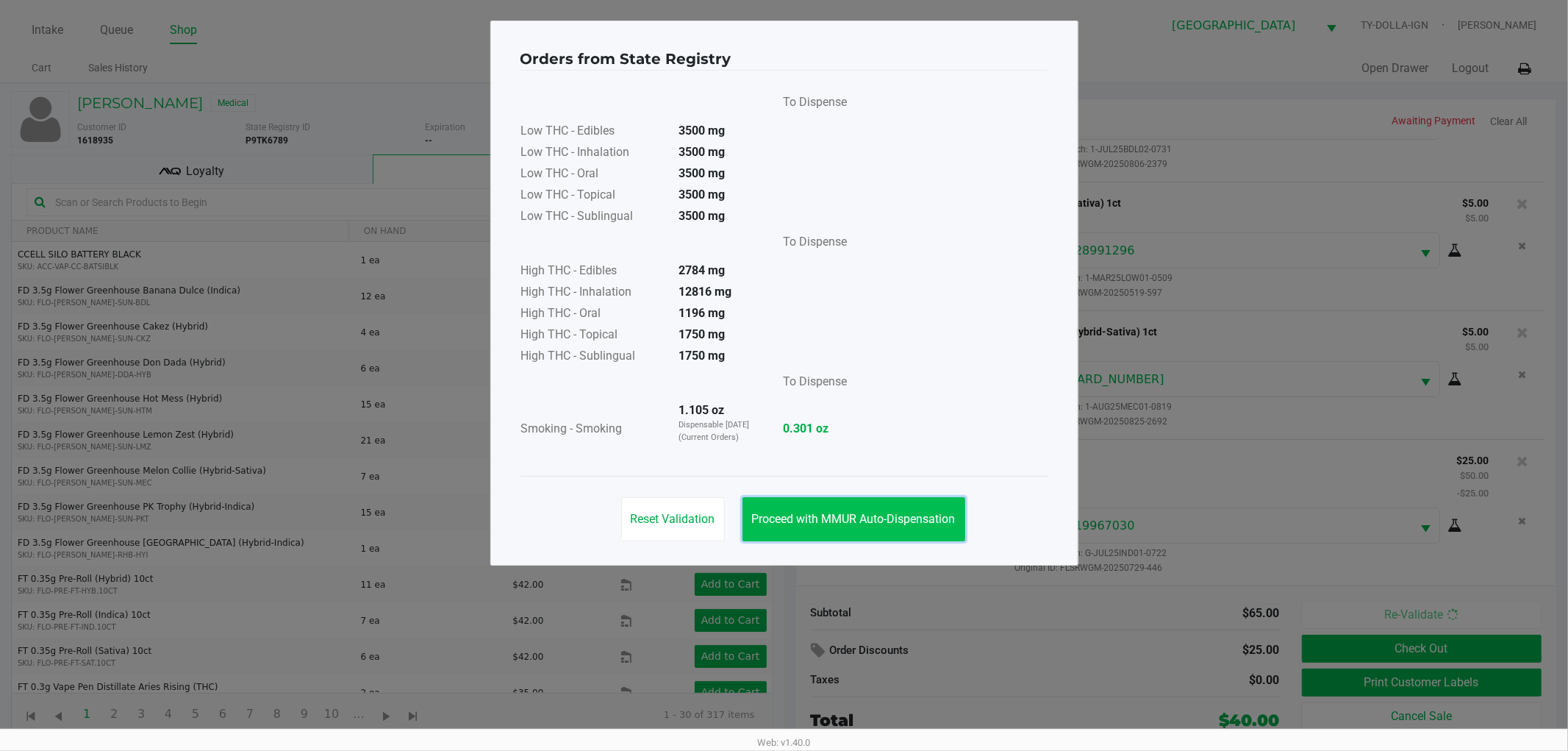
click at [927, 501] on button "Proceed with MMUR Auto-Dispensation" at bounding box center [854, 519] width 223 height 44
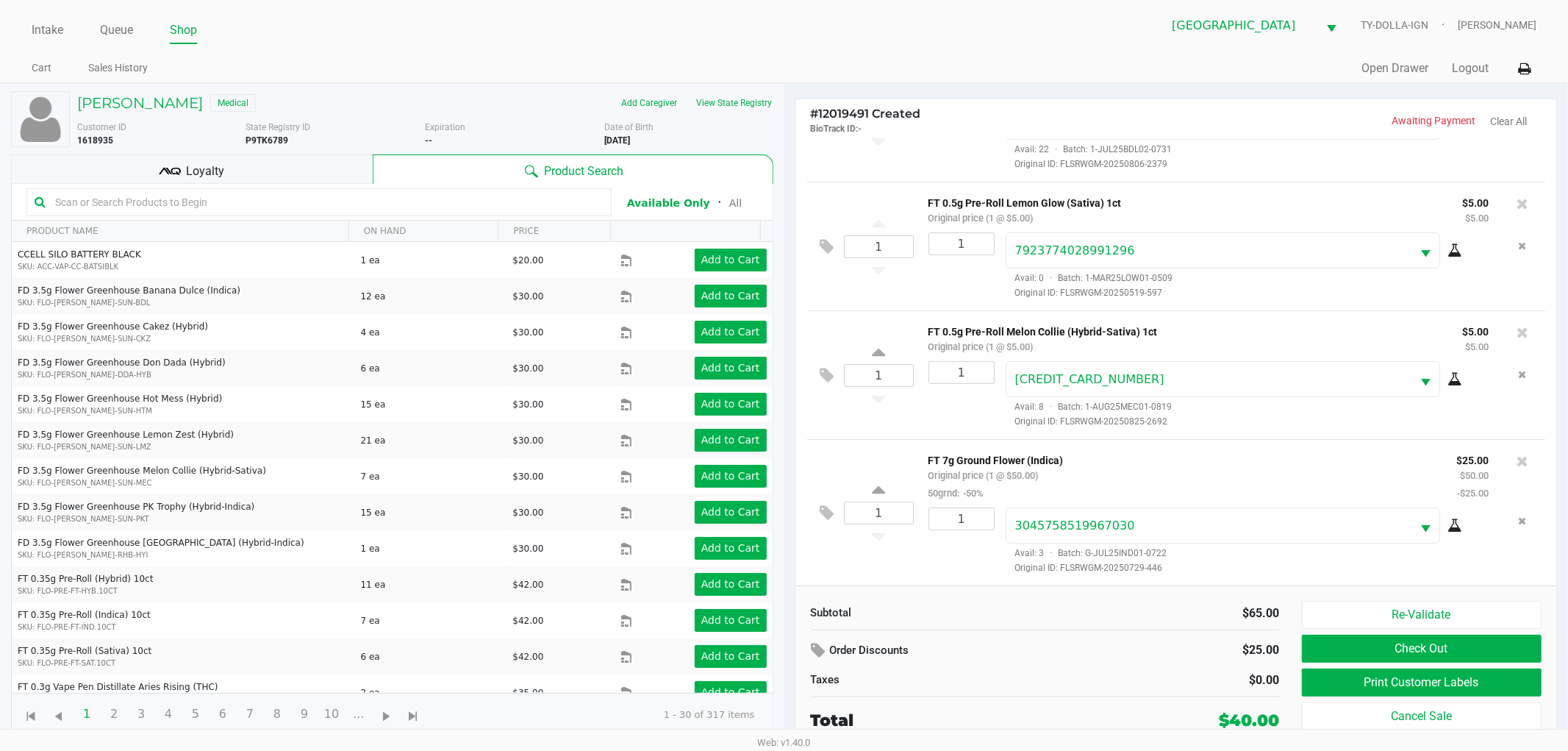
click at [159, 166] on icon at bounding box center [170, 171] width 22 height 22
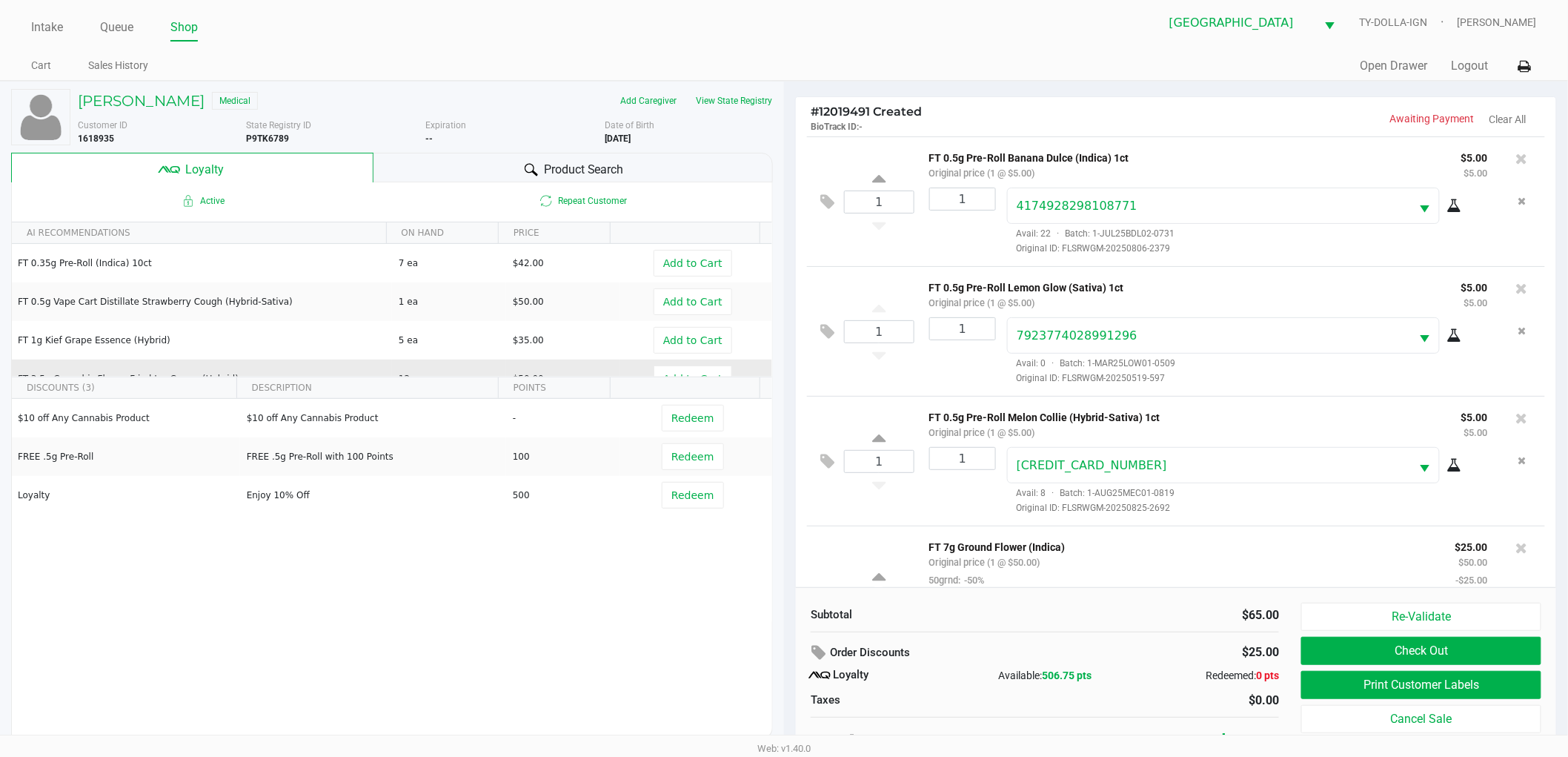
scroll to position [0, 0]
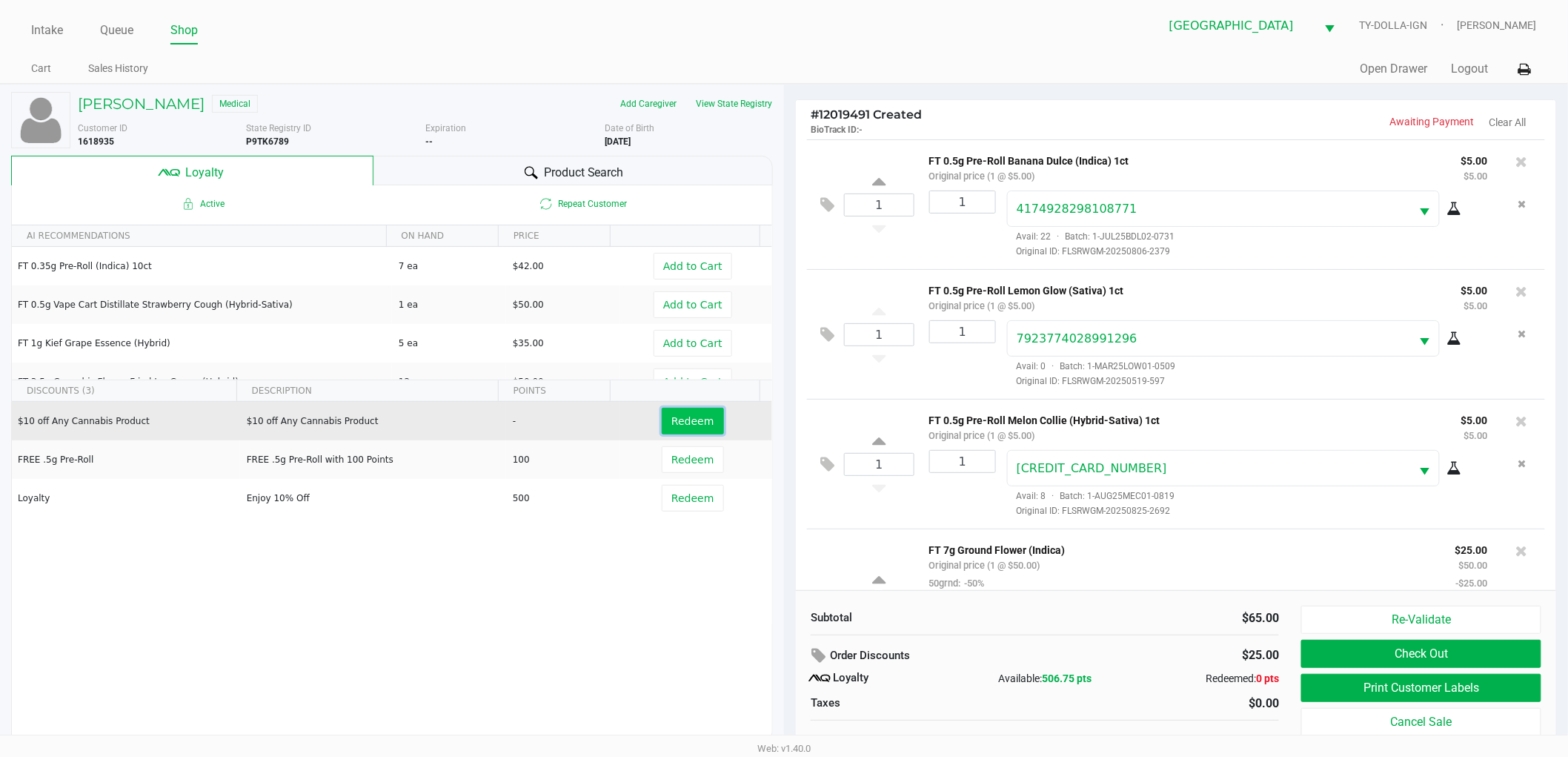
click at [693, 423] on span "Redeem" at bounding box center [692, 421] width 42 height 12
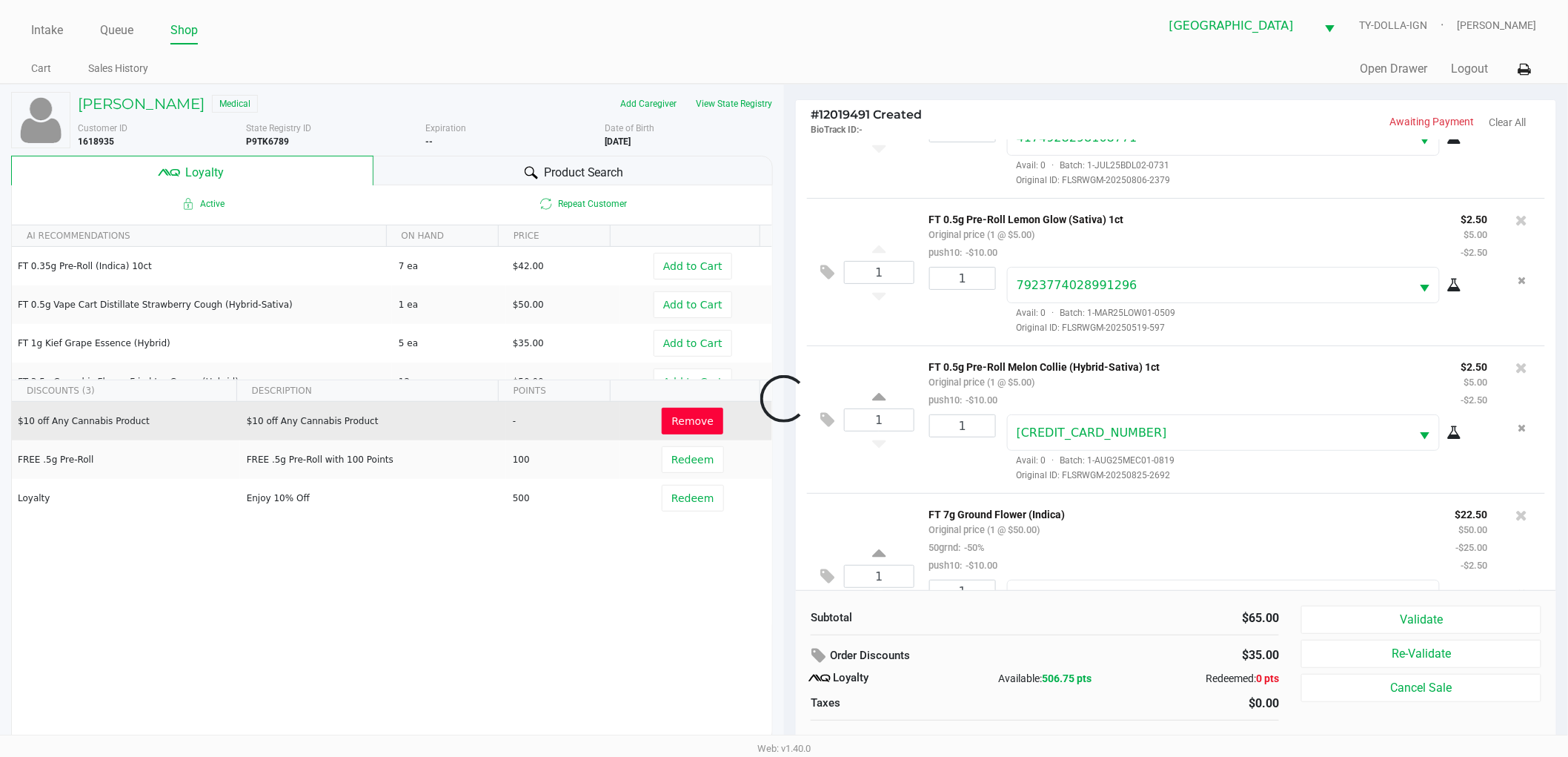
scroll to position [160, 0]
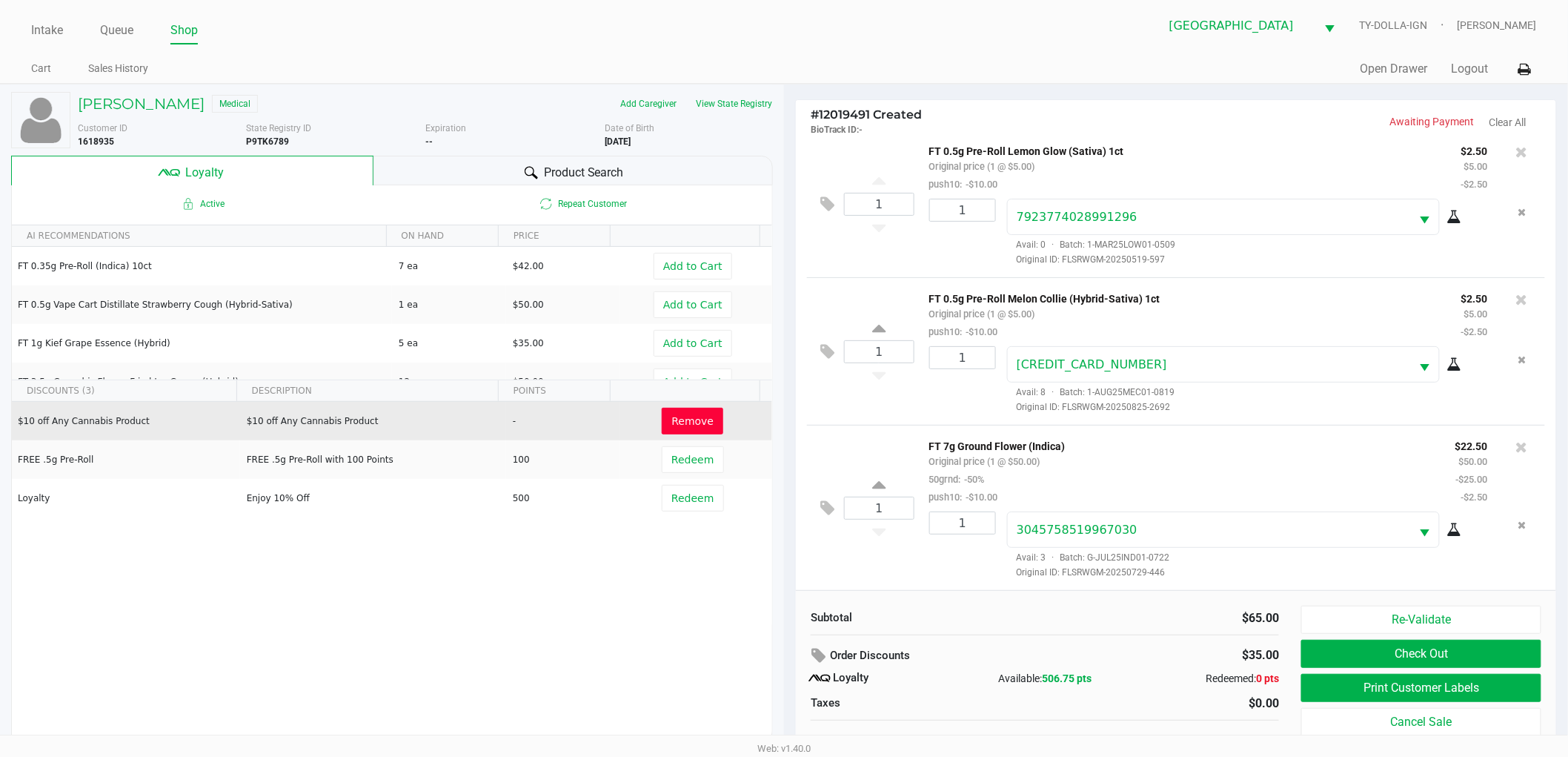
click at [684, 426] on span "Remove" at bounding box center [692, 421] width 42 height 12
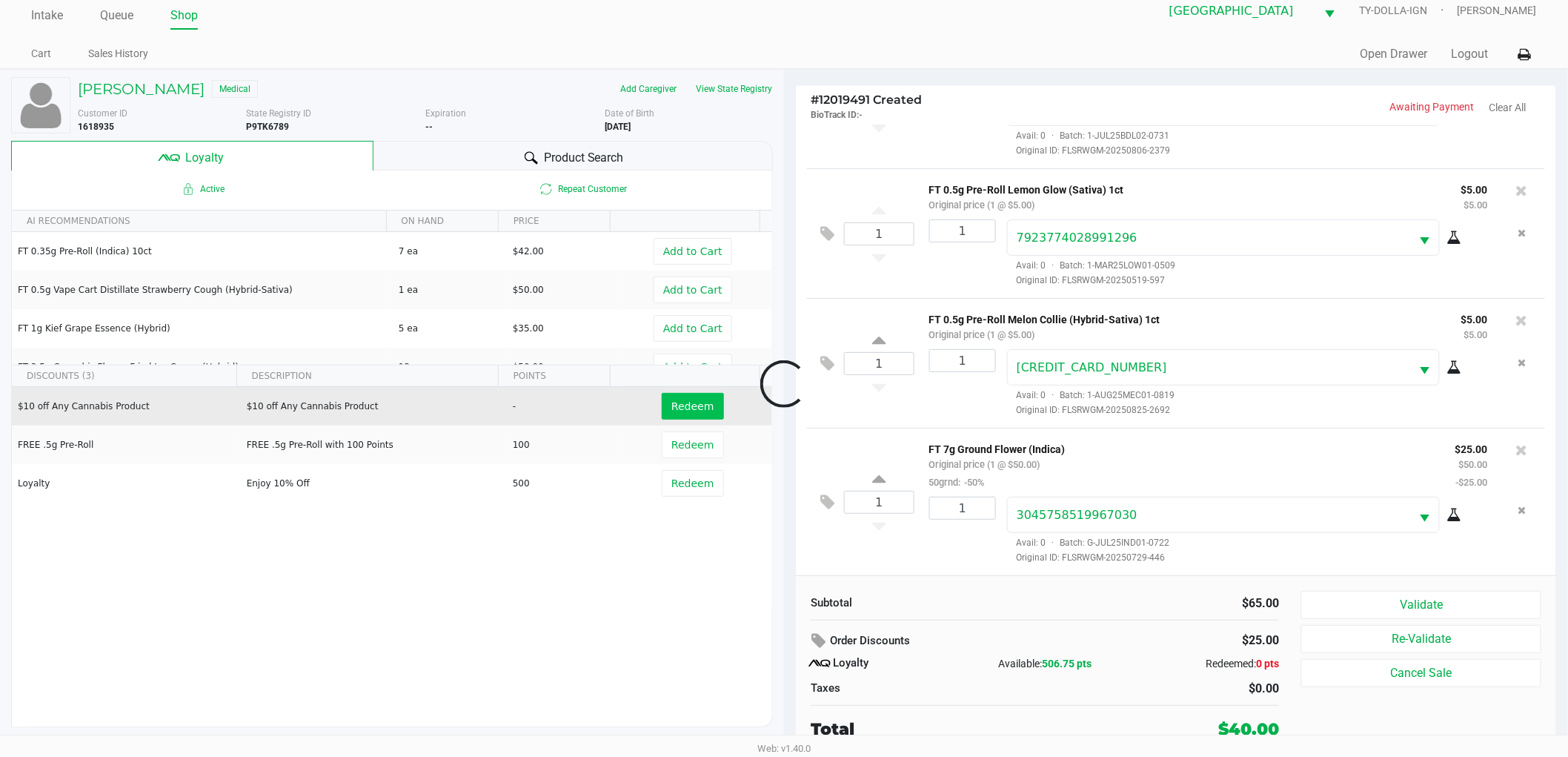
scroll to position [89, 0]
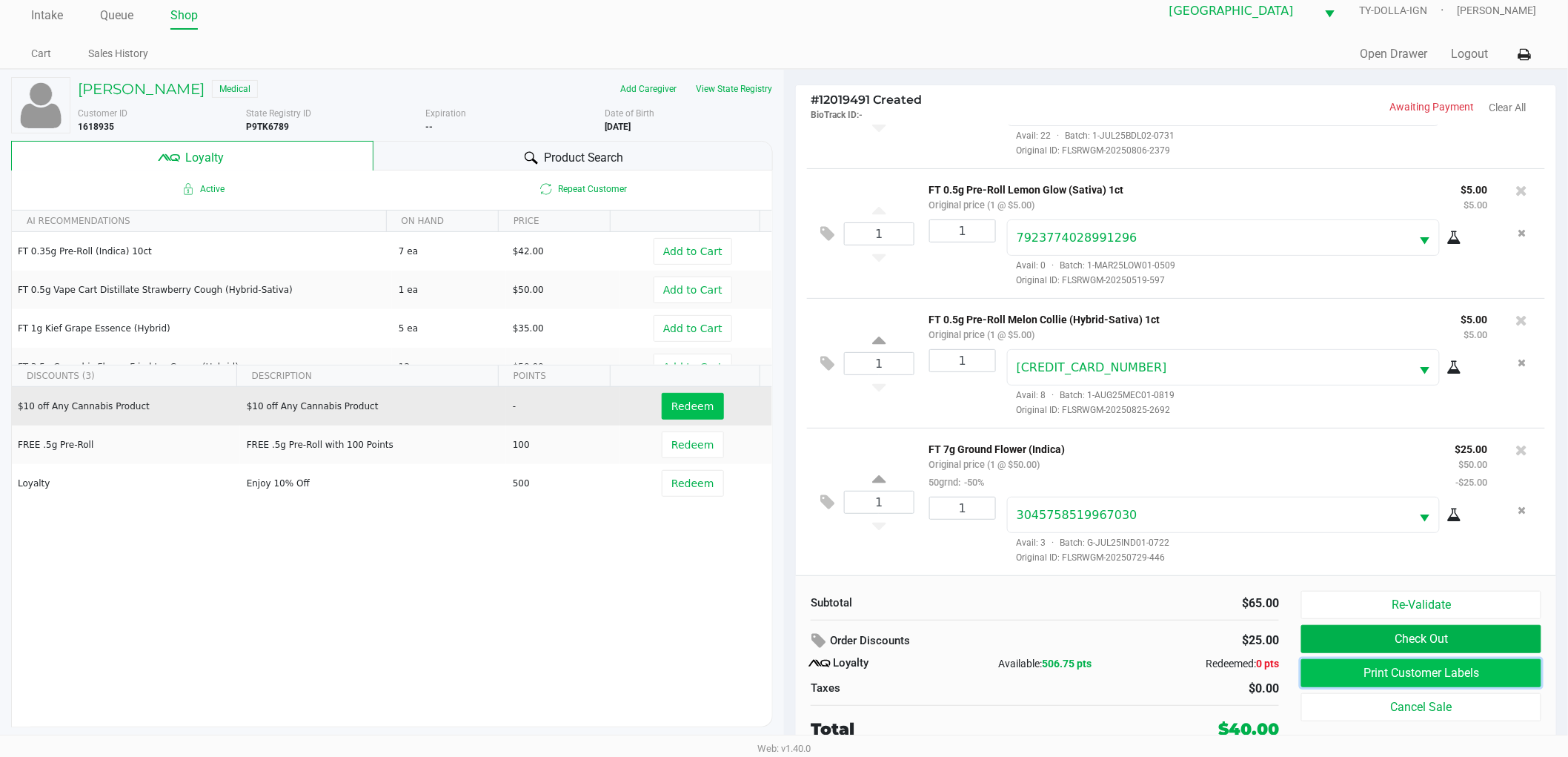
click at [1339, 671] on button "Print Customer Labels" at bounding box center [1420, 672] width 240 height 28
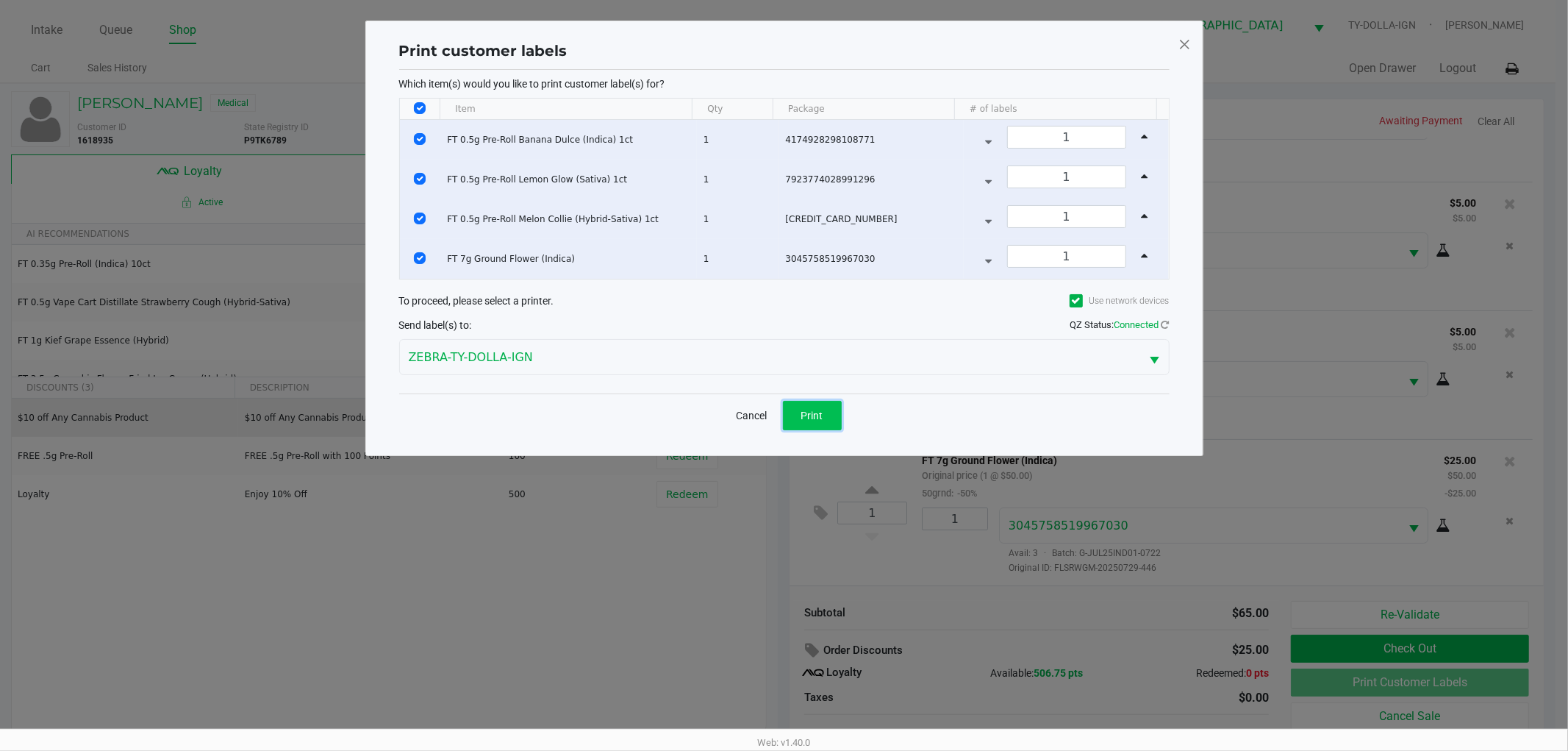
click at [832, 410] on button "Print" at bounding box center [813, 416] width 59 height 29
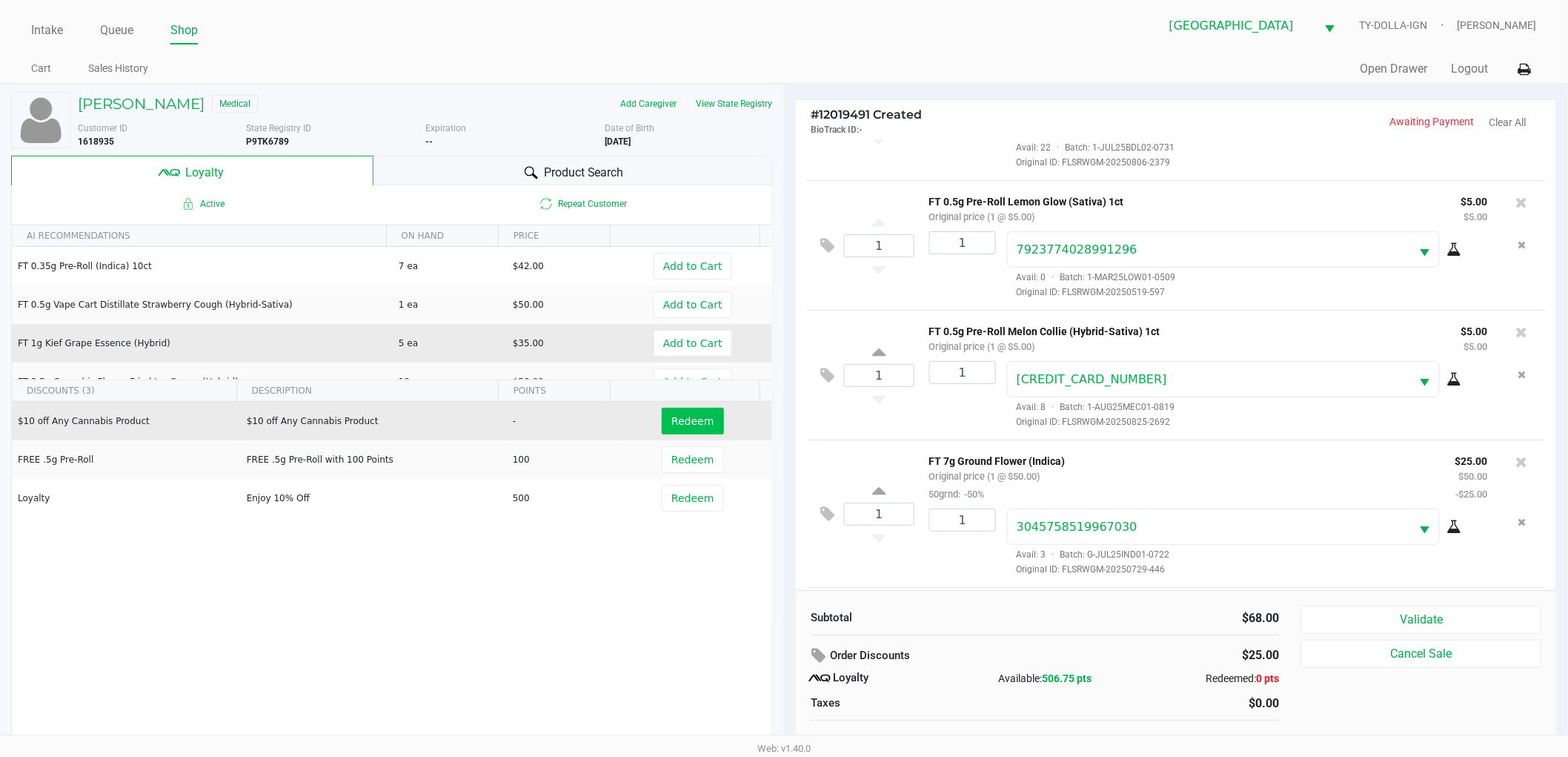
scroll to position [218, 0]
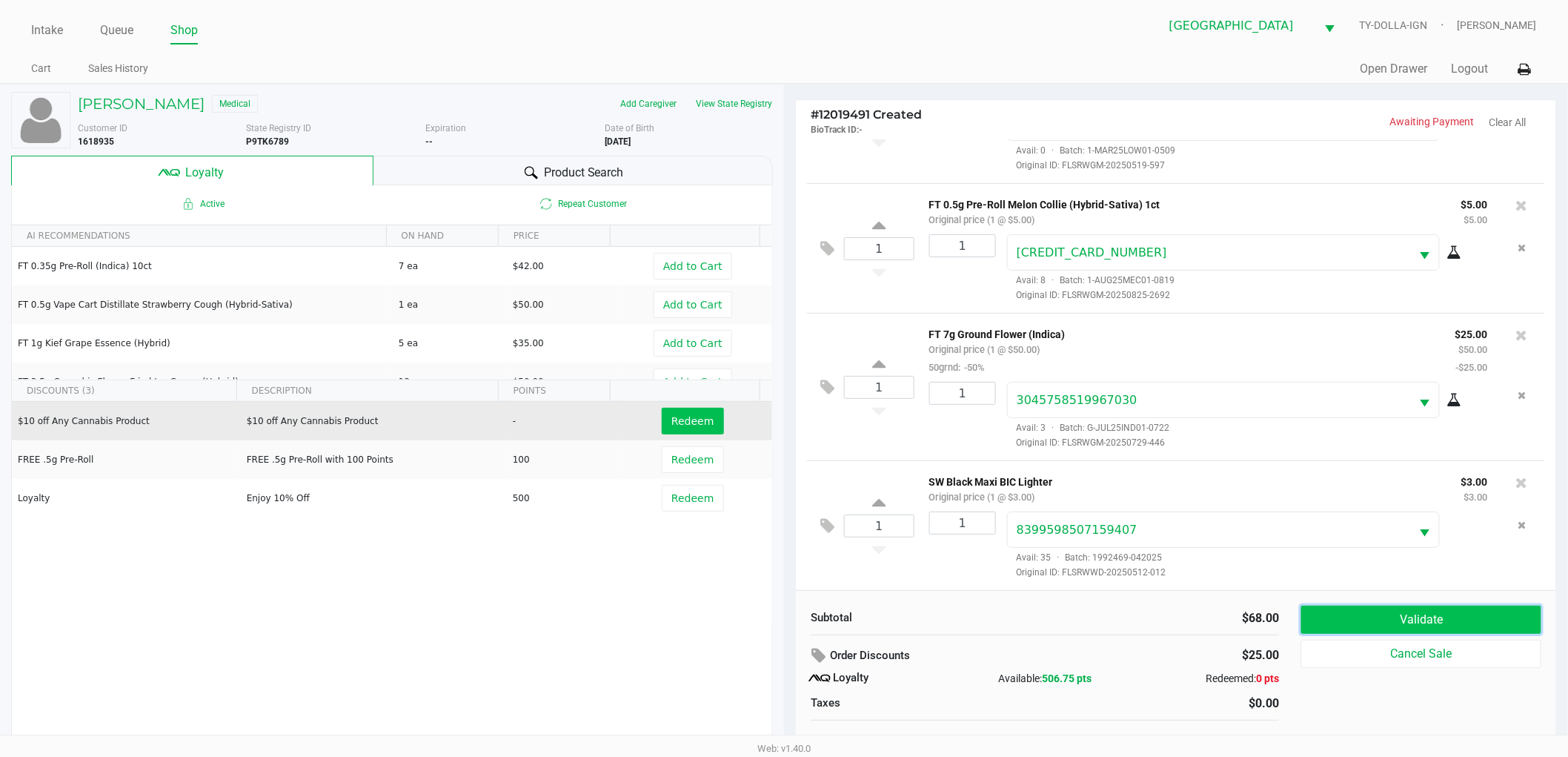
click at [1443, 615] on button "Validate" at bounding box center [1420, 620] width 240 height 28
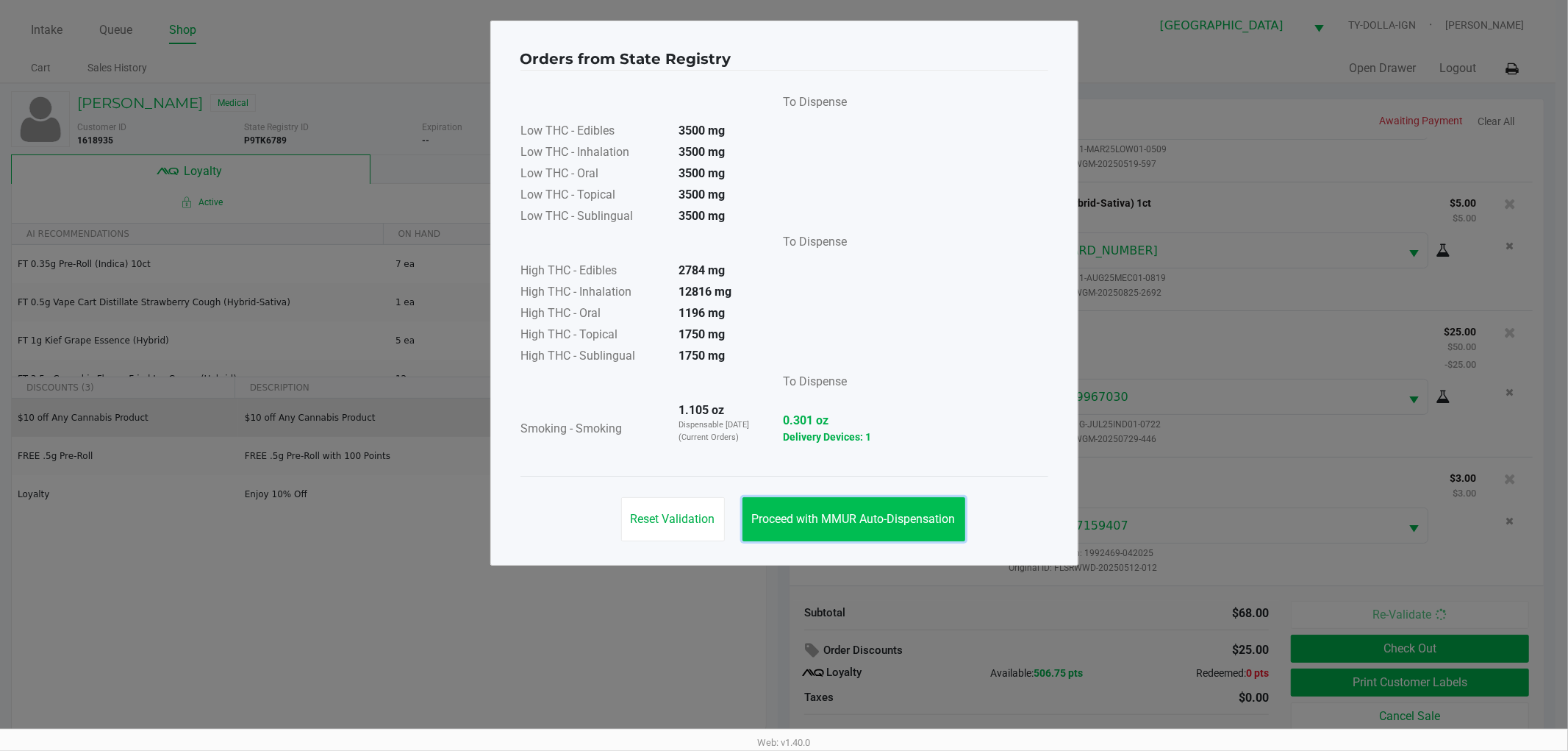
click at [864, 518] on span "Proceed with MMUR Auto-Dispensation" at bounding box center [853, 518] width 204 height 14
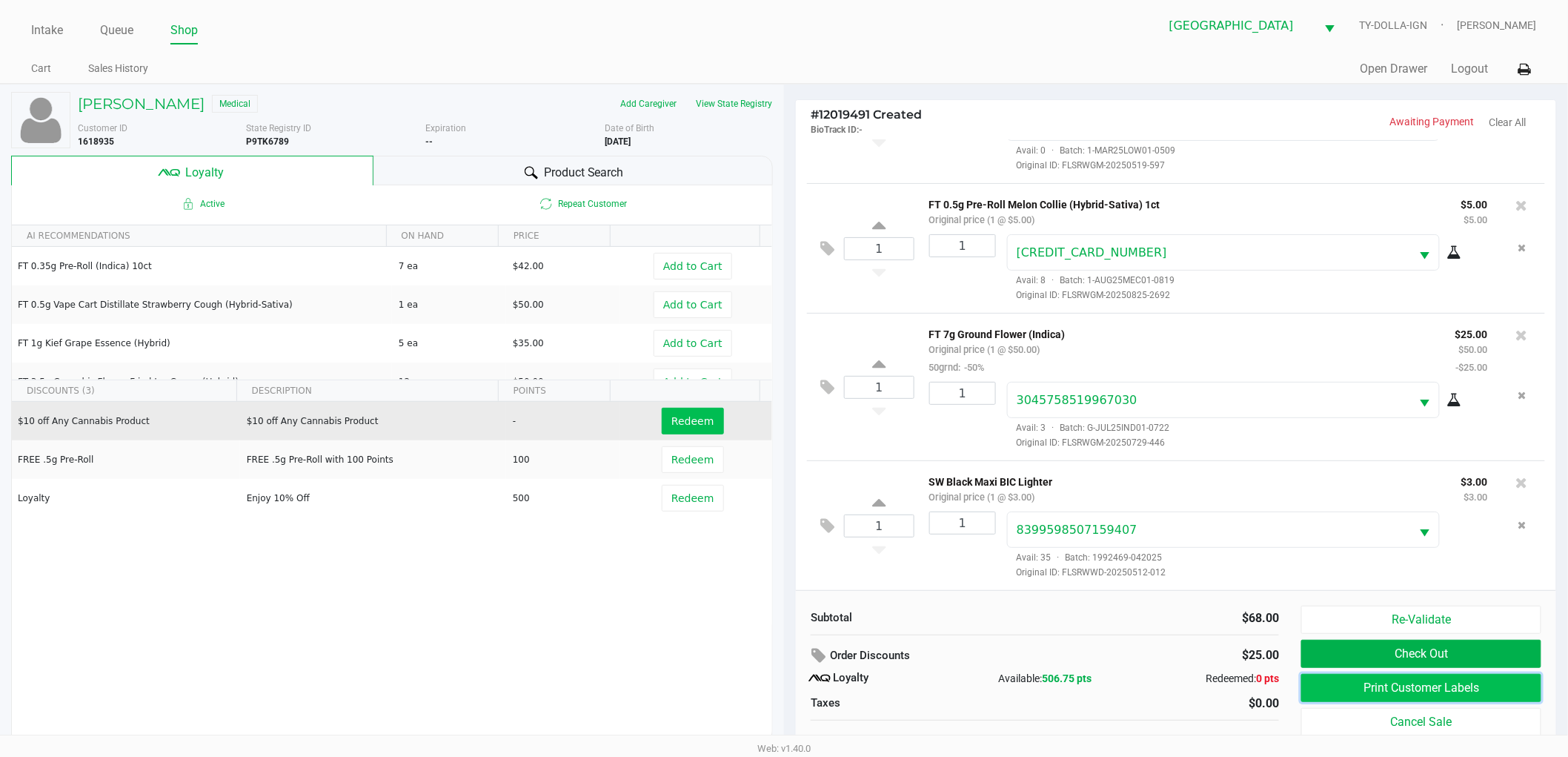
click at [1354, 685] on button "Print Customer Labels" at bounding box center [1420, 687] width 240 height 28
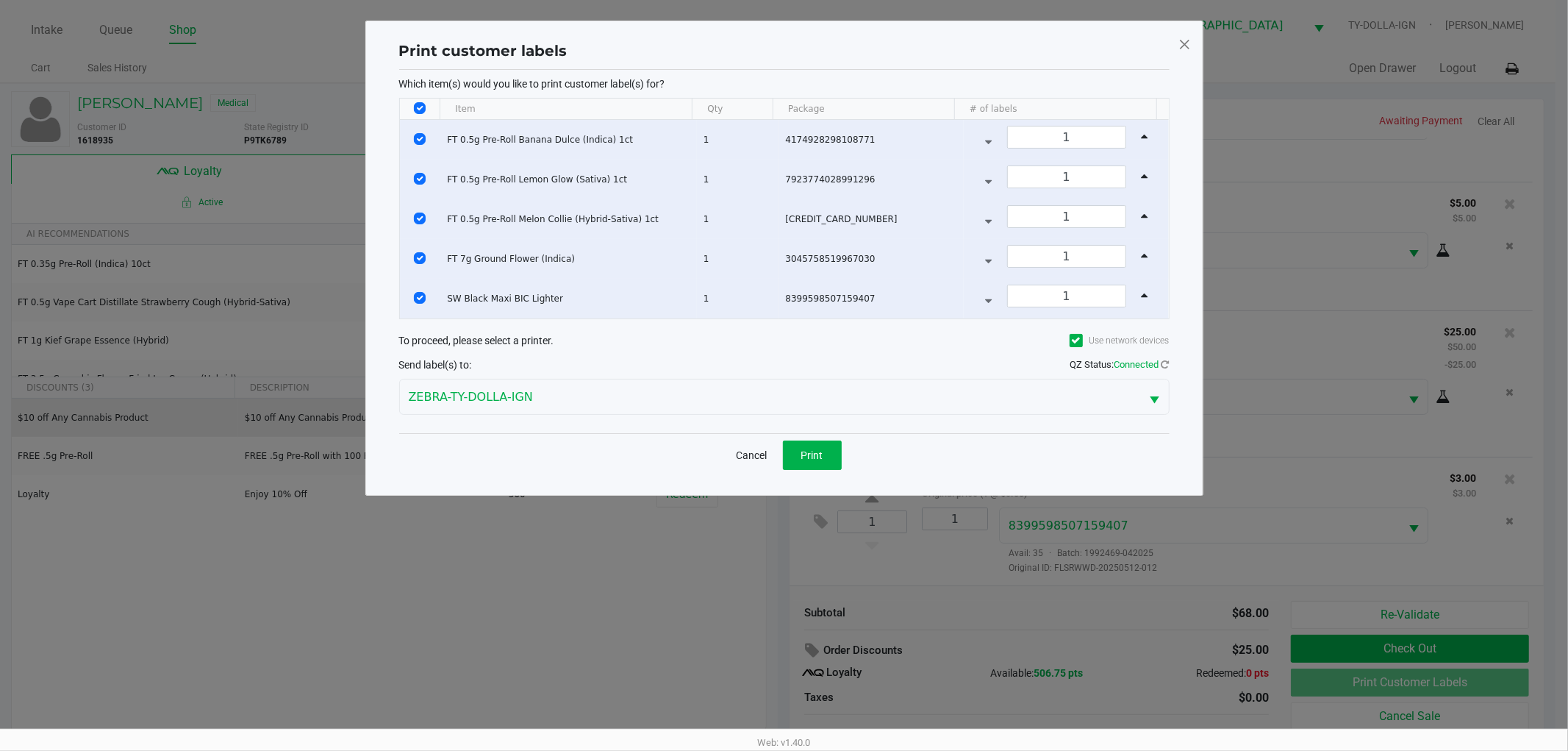
click at [420, 107] on input "Select All Rows" at bounding box center [419, 108] width 12 height 12
checkbox input "false"
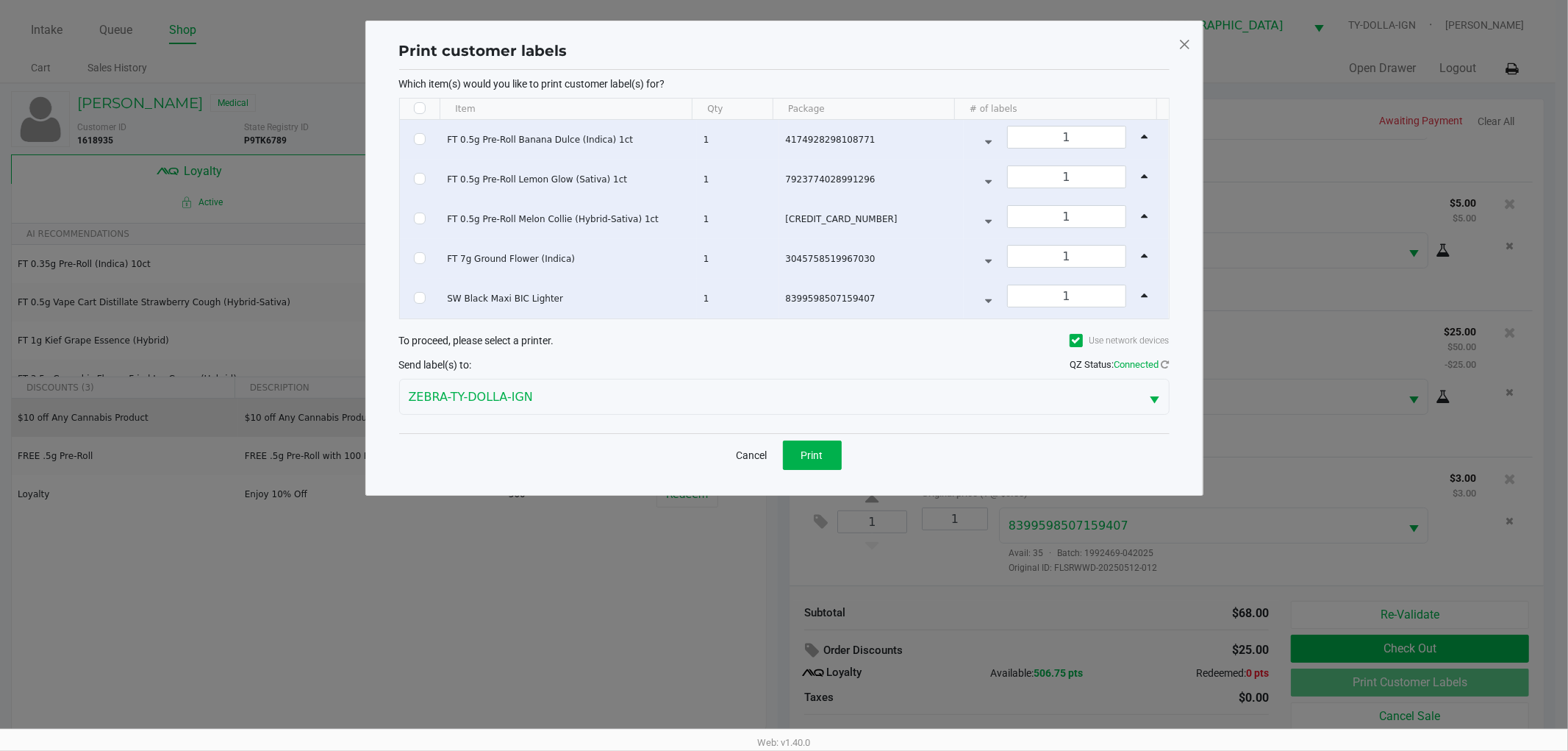
checkbox input "false"
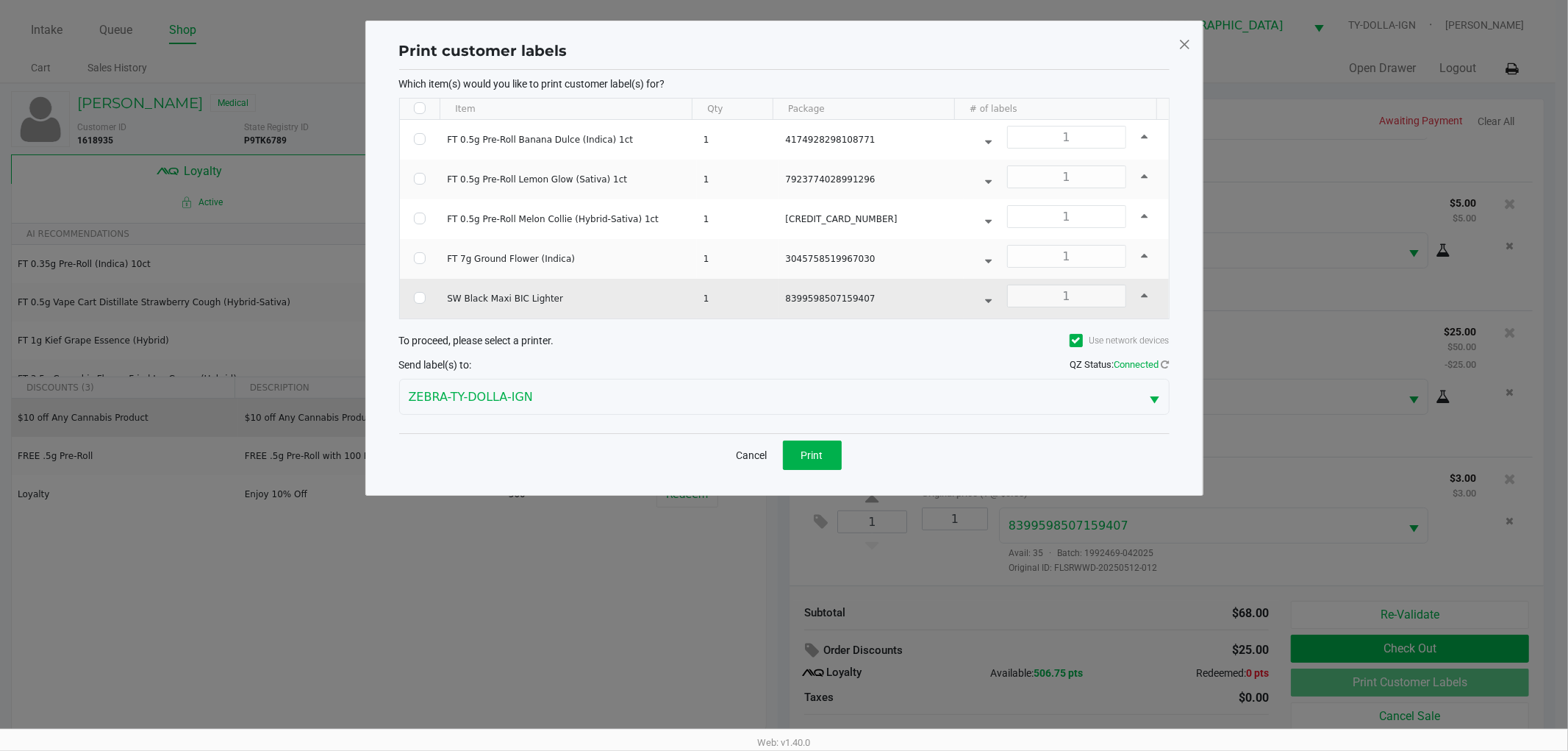
click at [425, 298] on td "Data table" at bounding box center [420, 298] width 41 height 40
click at [420, 298] on input "Select Row" at bounding box center [419, 298] width 12 height 12
checkbox input "true"
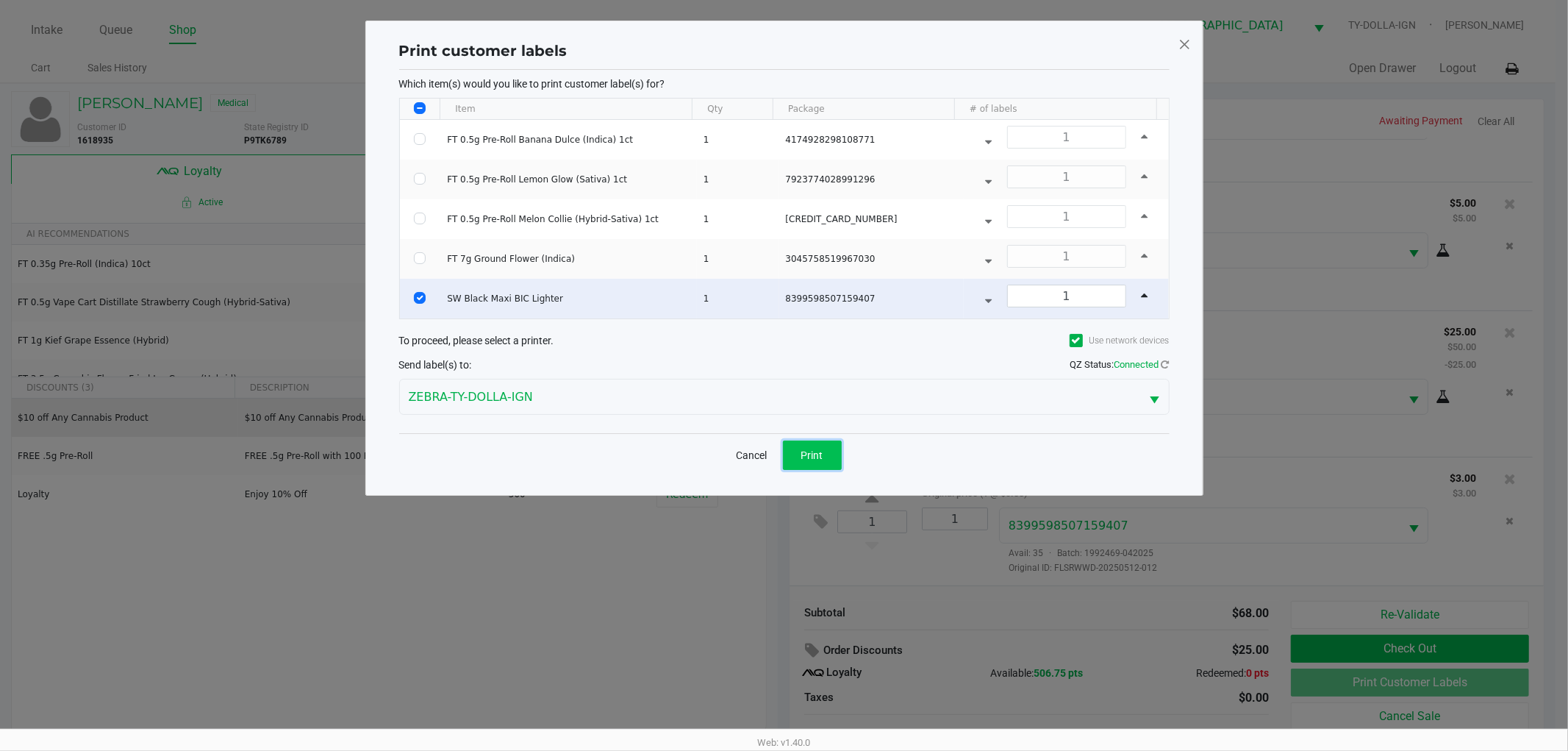
click at [799, 442] on button "Print" at bounding box center [813, 455] width 59 height 29
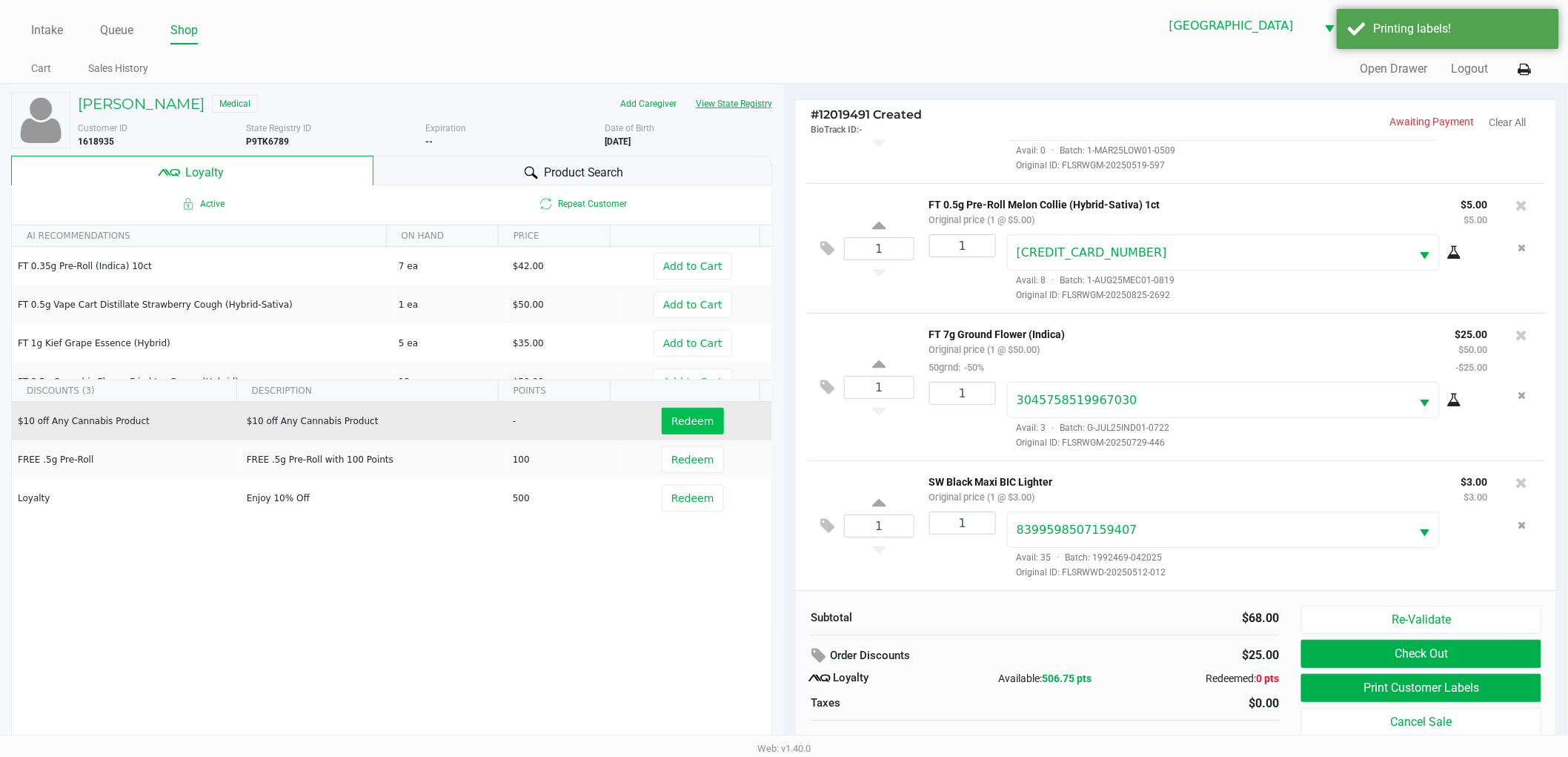
click at [722, 98] on button "View State Registry" at bounding box center [729, 104] width 86 height 24
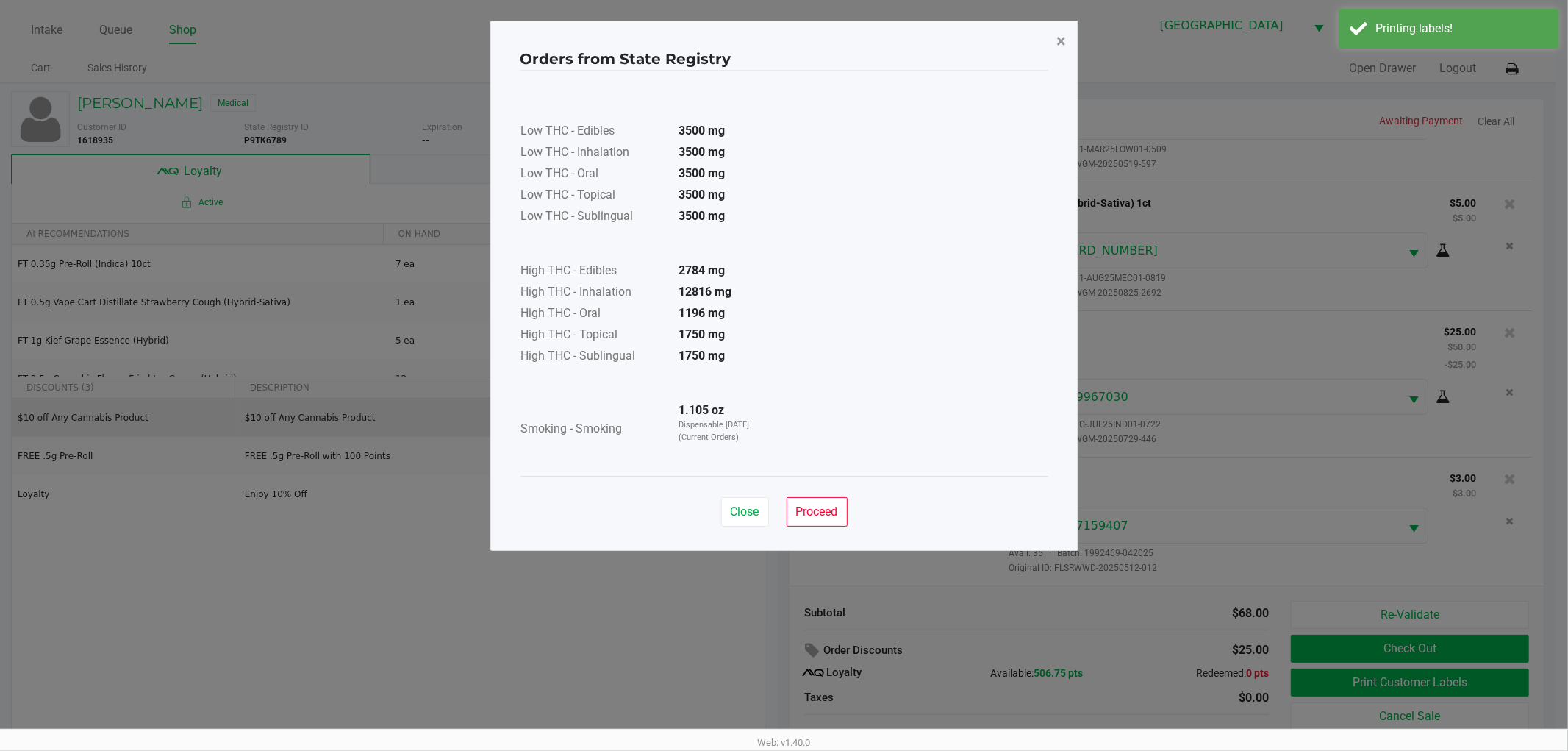
click at [1066, 38] on span "×" at bounding box center [1062, 41] width 9 height 20
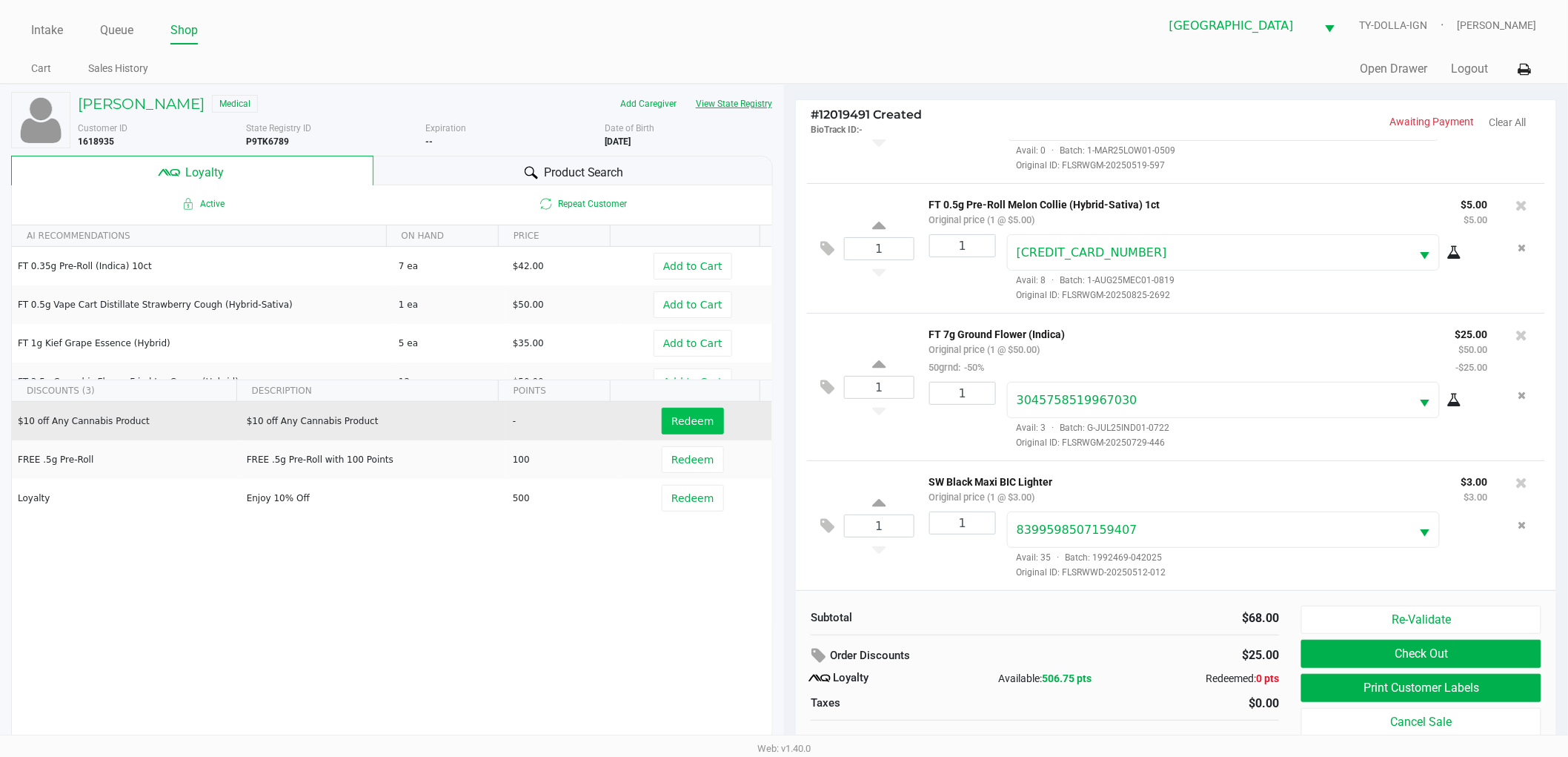
click at [721, 98] on button "View State Registry" at bounding box center [729, 104] width 86 height 24
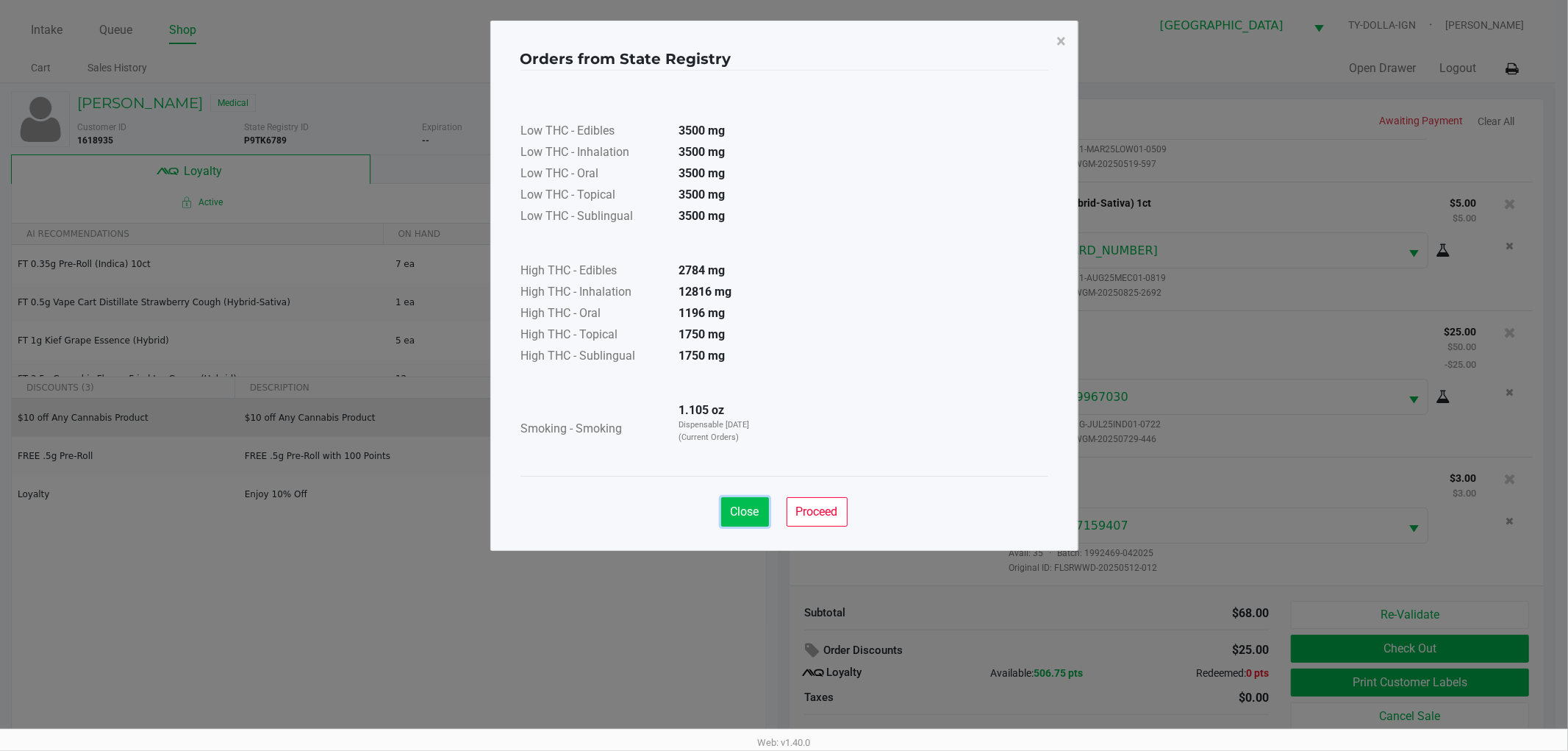
click at [763, 513] on button "Close" at bounding box center [745, 511] width 48 height 29
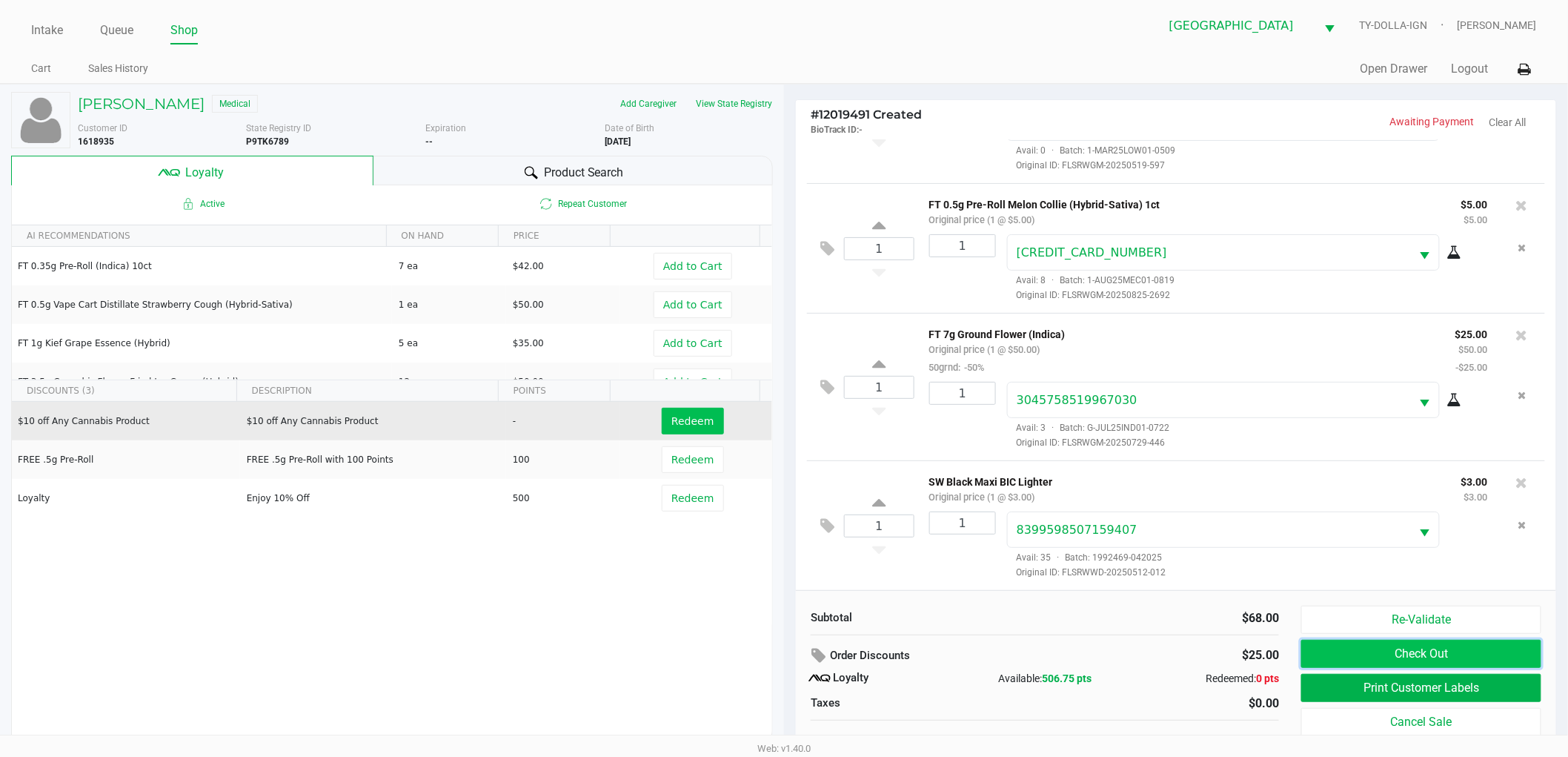
click at [1351, 658] on button "Check Out" at bounding box center [1420, 654] width 240 height 28
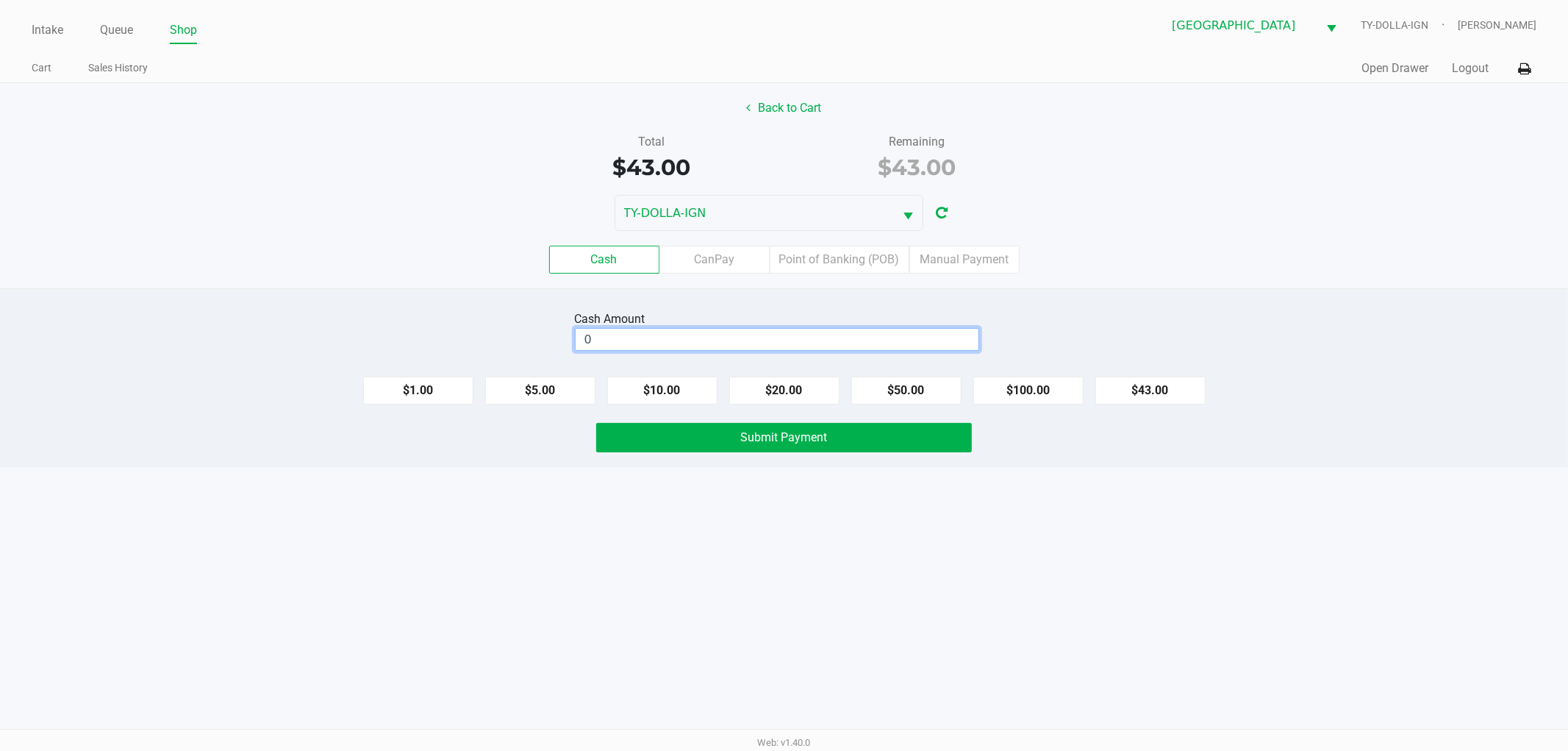
click at [860, 334] on input "0" at bounding box center [777, 339] width 403 height 21
type input "$45.00"
click at [875, 292] on div "Cash Amount $45.00 Clear $1.00 $5.00 $10.00 $20.00 $50.00 $100.00 $43.00 Submit…" at bounding box center [784, 378] width 1568 height 179
click at [941, 439] on button "Submit Payment" at bounding box center [784, 438] width 376 height 29
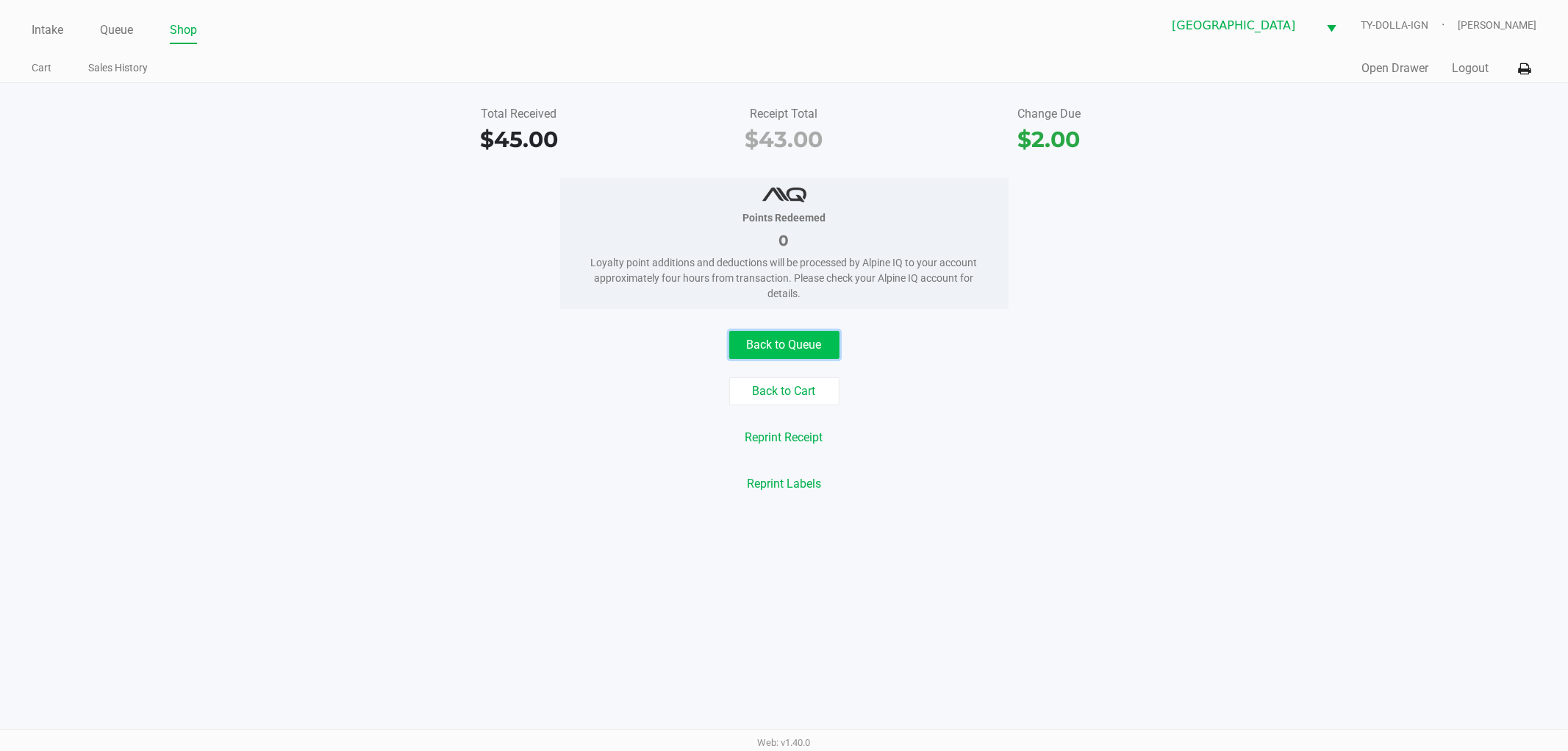
click at [768, 344] on button "Back to Queue" at bounding box center [785, 345] width 111 height 28
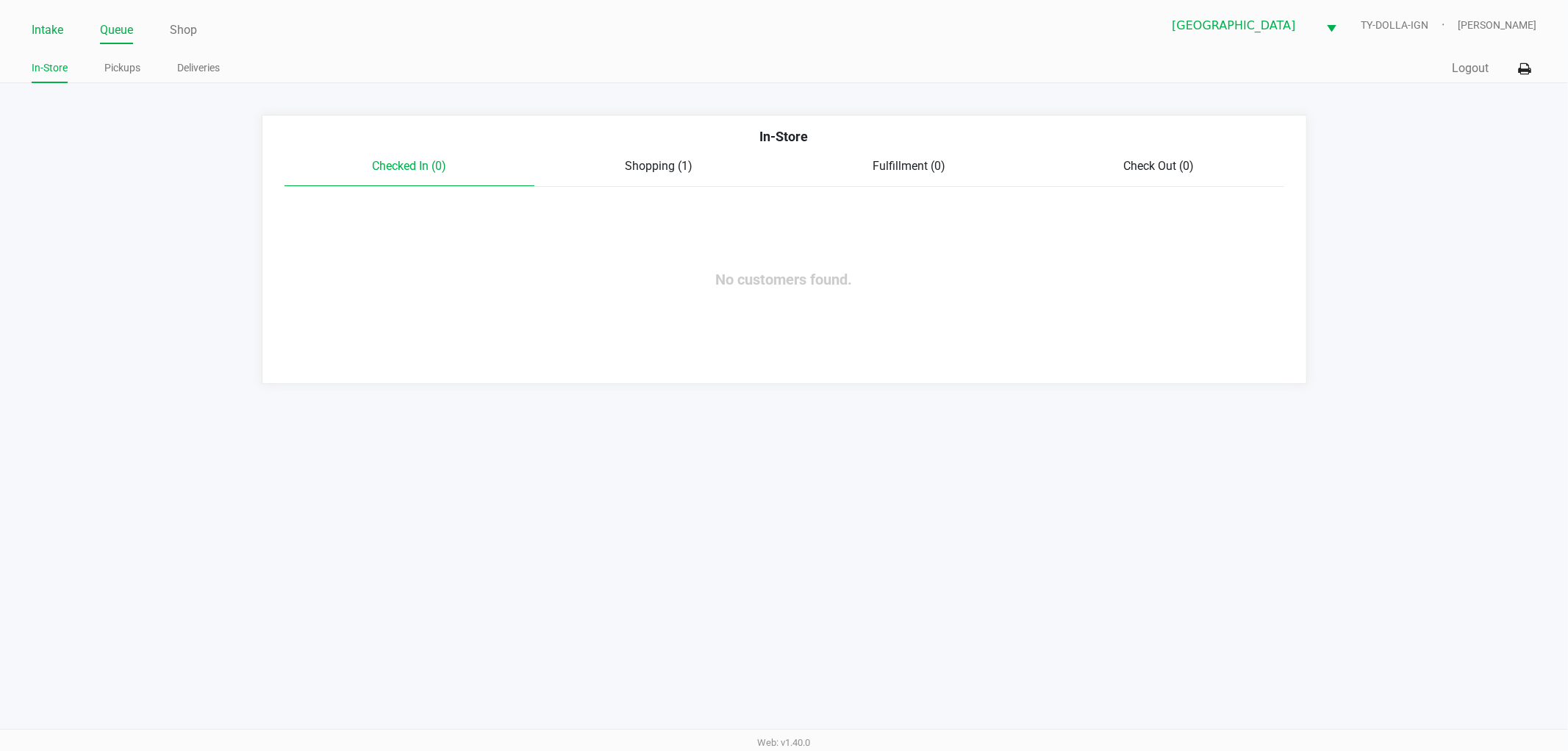
click at [49, 35] on link "Intake" at bounding box center [47, 30] width 31 height 20
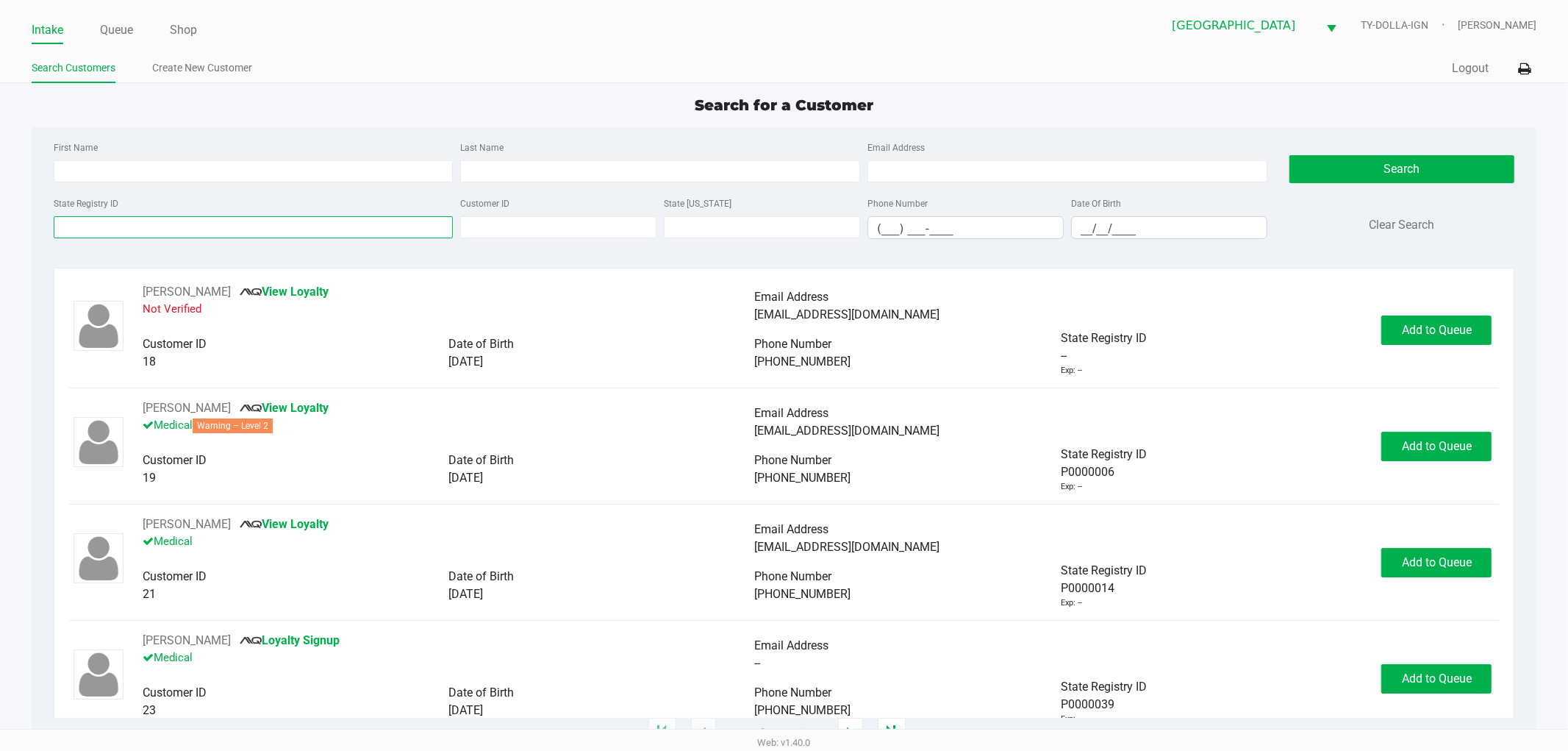
click at [122, 232] on input "State Registry ID" at bounding box center [253, 228] width 400 height 22
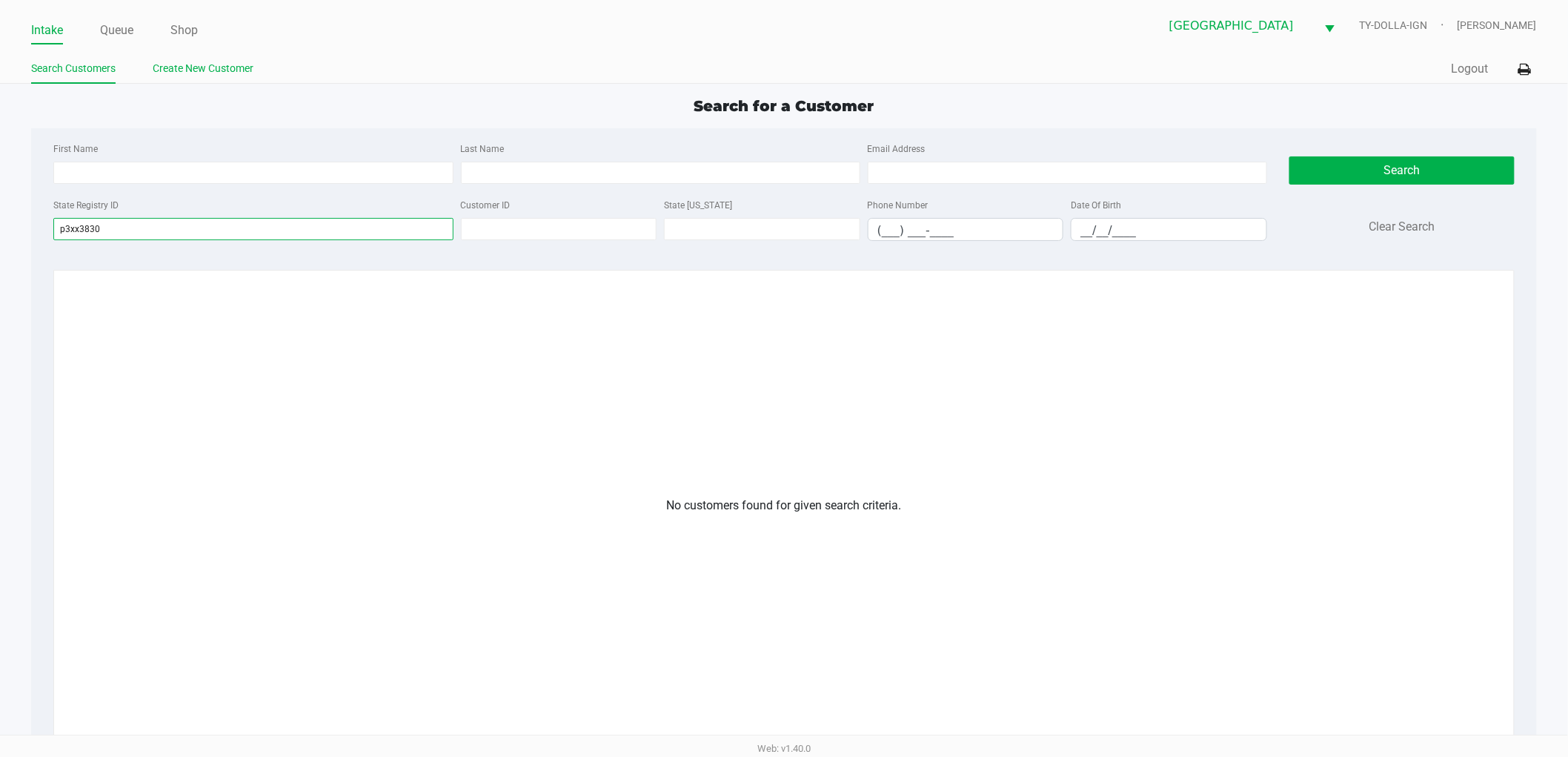
type input "p3xx3830"
click at [169, 75] on link "Create New Customer" at bounding box center [202, 69] width 101 height 19
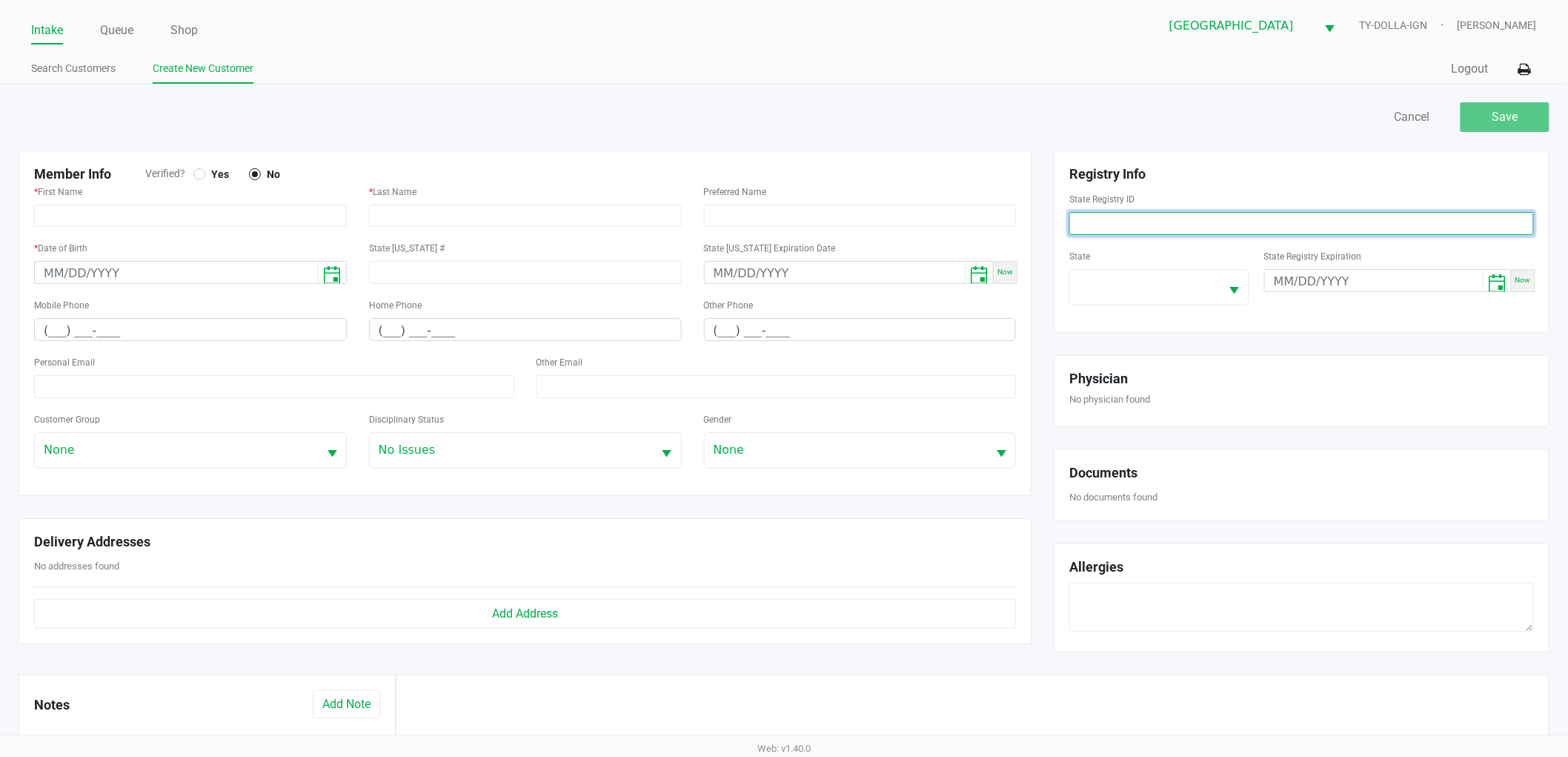
click at [1263, 230] on input at bounding box center [1302, 223] width 464 height 23
type input "p3xx3830"
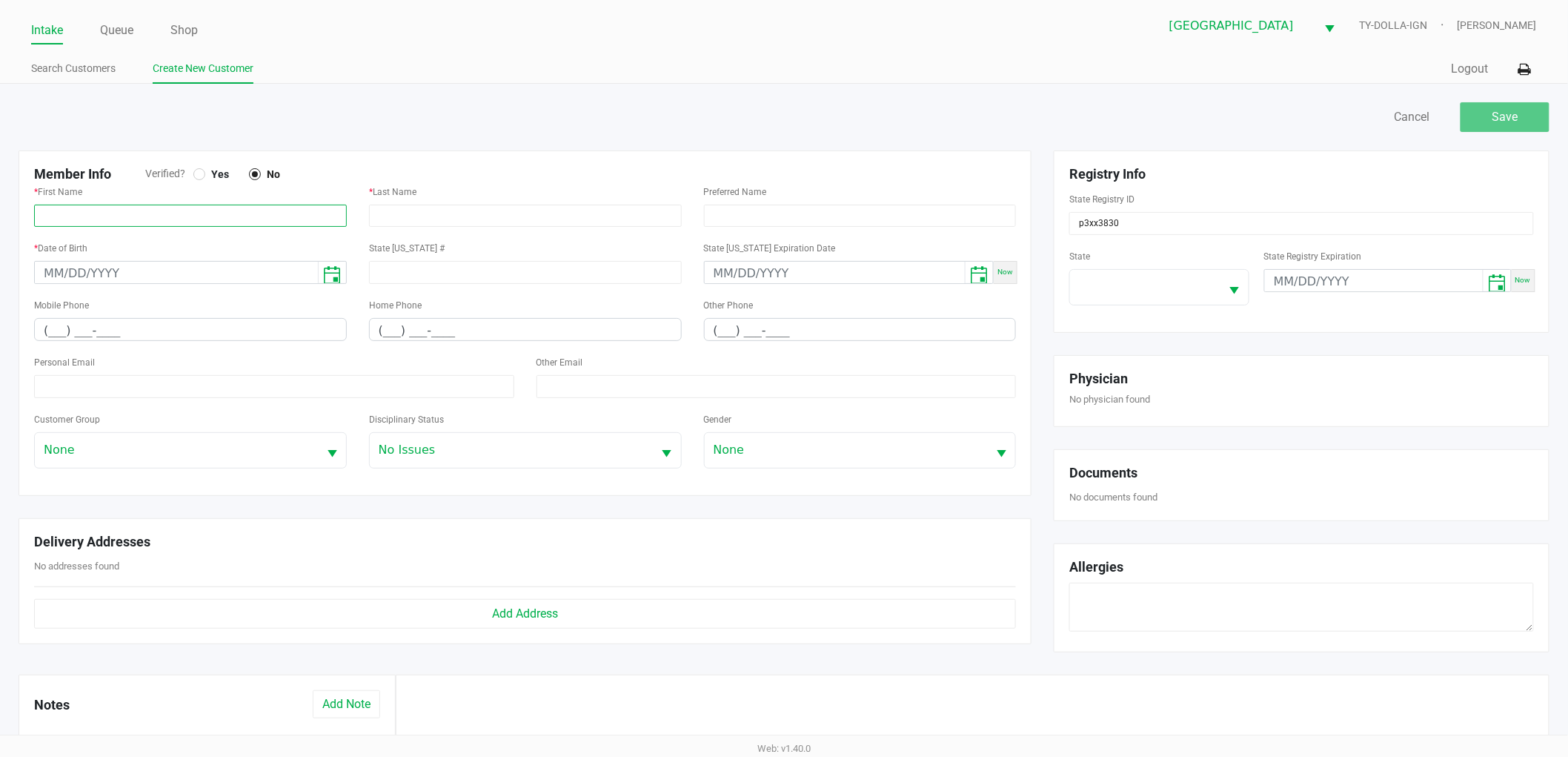
click at [57, 207] on input "text" at bounding box center [190, 215] width 313 height 22
type input "jamie"
type input "harris"
click at [158, 212] on input "jamie" at bounding box center [190, 215] width 313 height 22
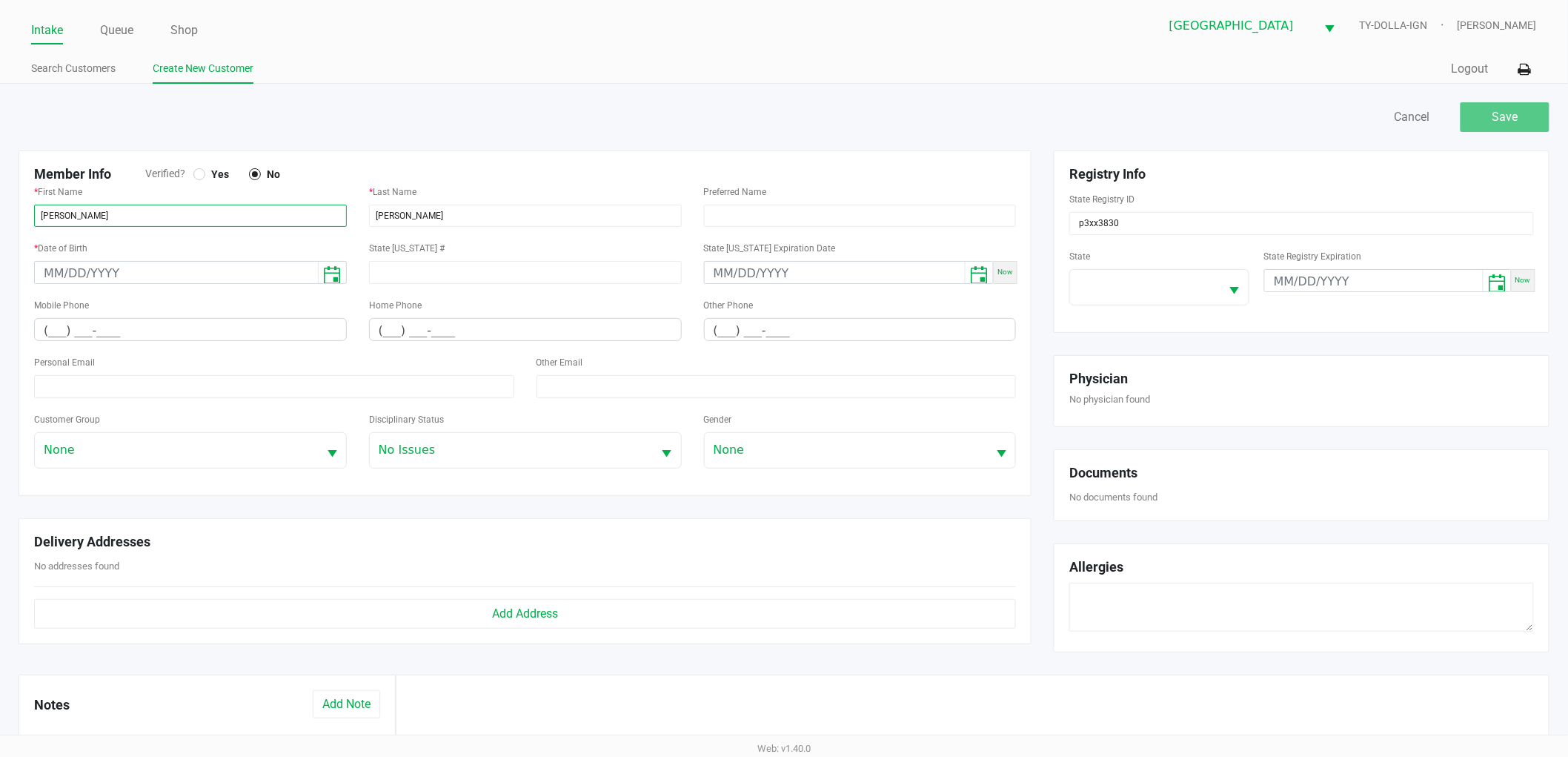
type input "JAMIE"
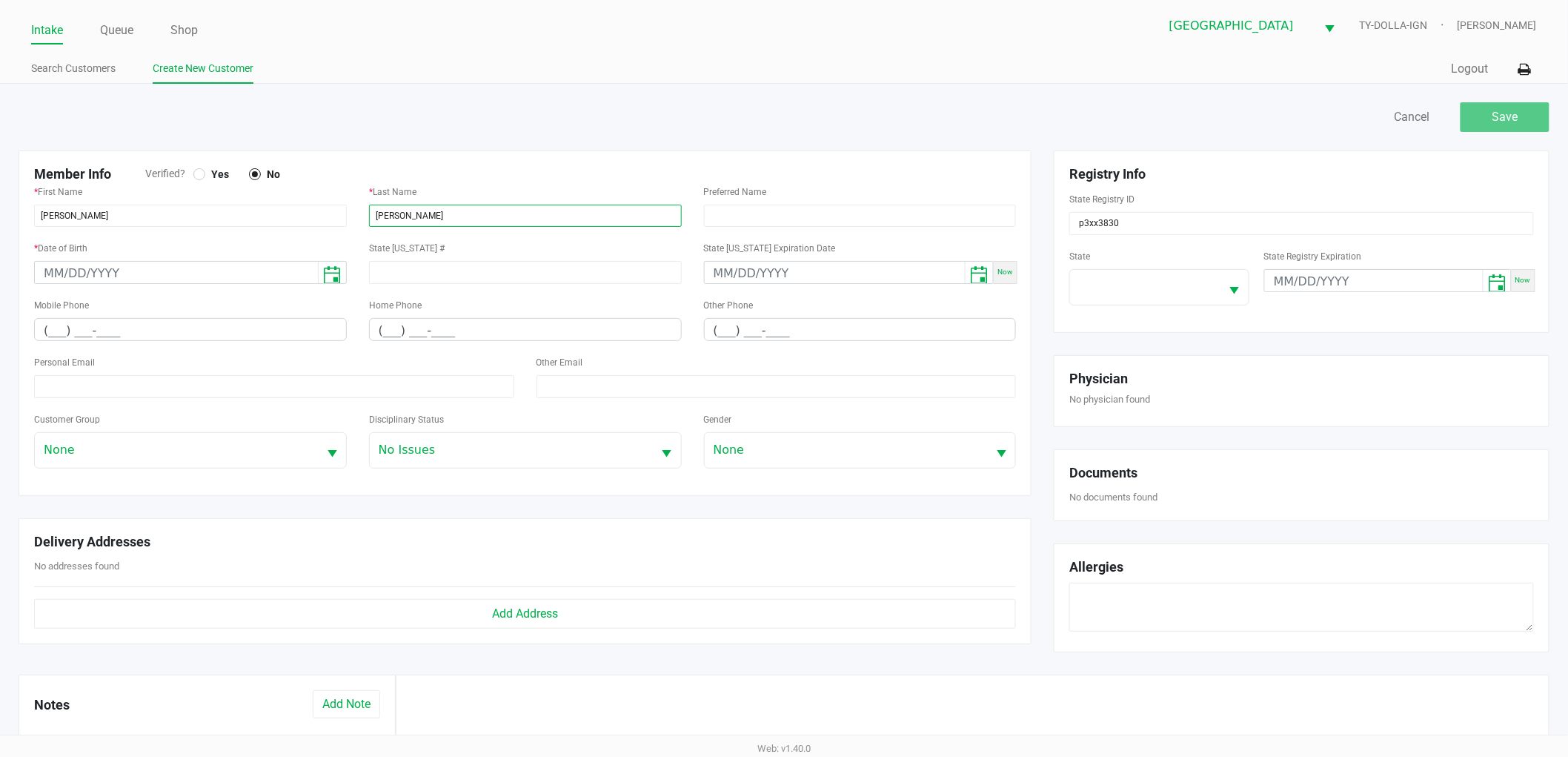
type input "HARRIS"
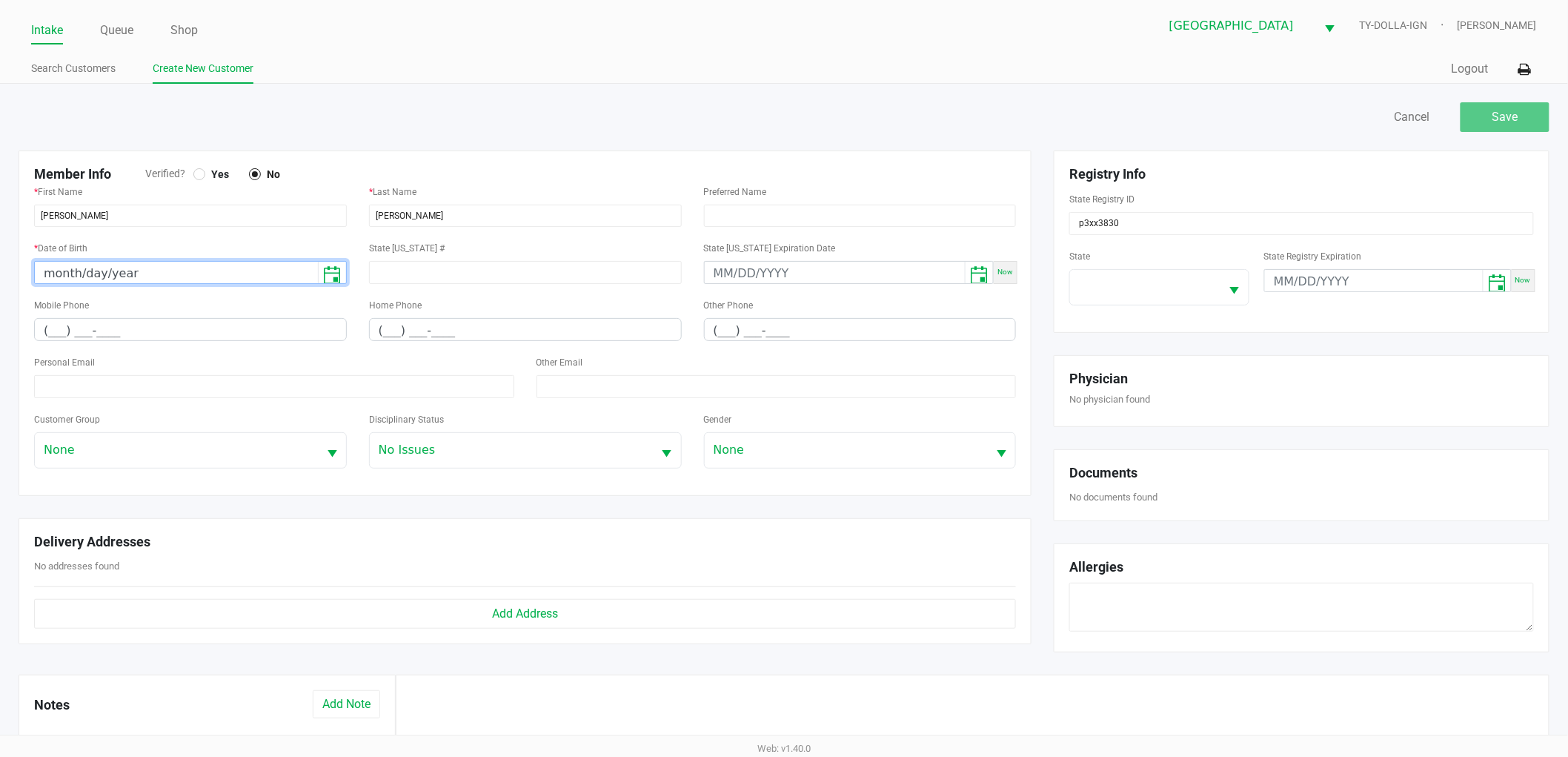
click at [147, 269] on input "month/day/year" at bounding box center [176, 273] width 283 height 23
type input "03/21/1991"
click at [53, 332] on input "(___) ___-____" at bounding box center [190, 330] width 311 height 23
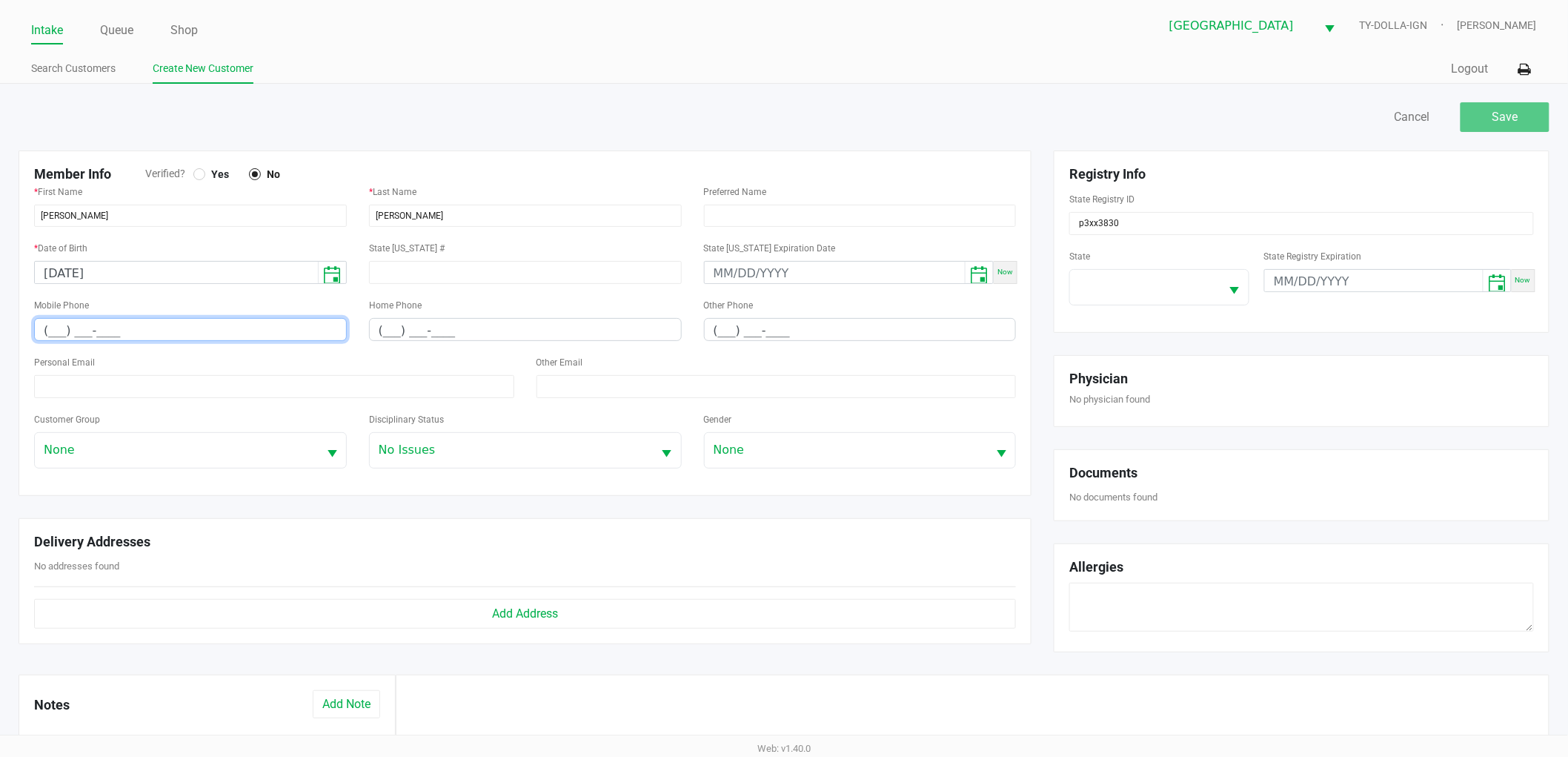
click at [134, 316] on div "Mobile Phone (___) ___-____" at bounding box center [190, 318] width 313 height 46
click at [132, 319] on div "Mobile Phone (___) ___-____" at bounding box center [190, 318] width 313 height 46
click at [130, 320] on input "(___) ___-____" at bounding box center [190, 330] width 311 height 23
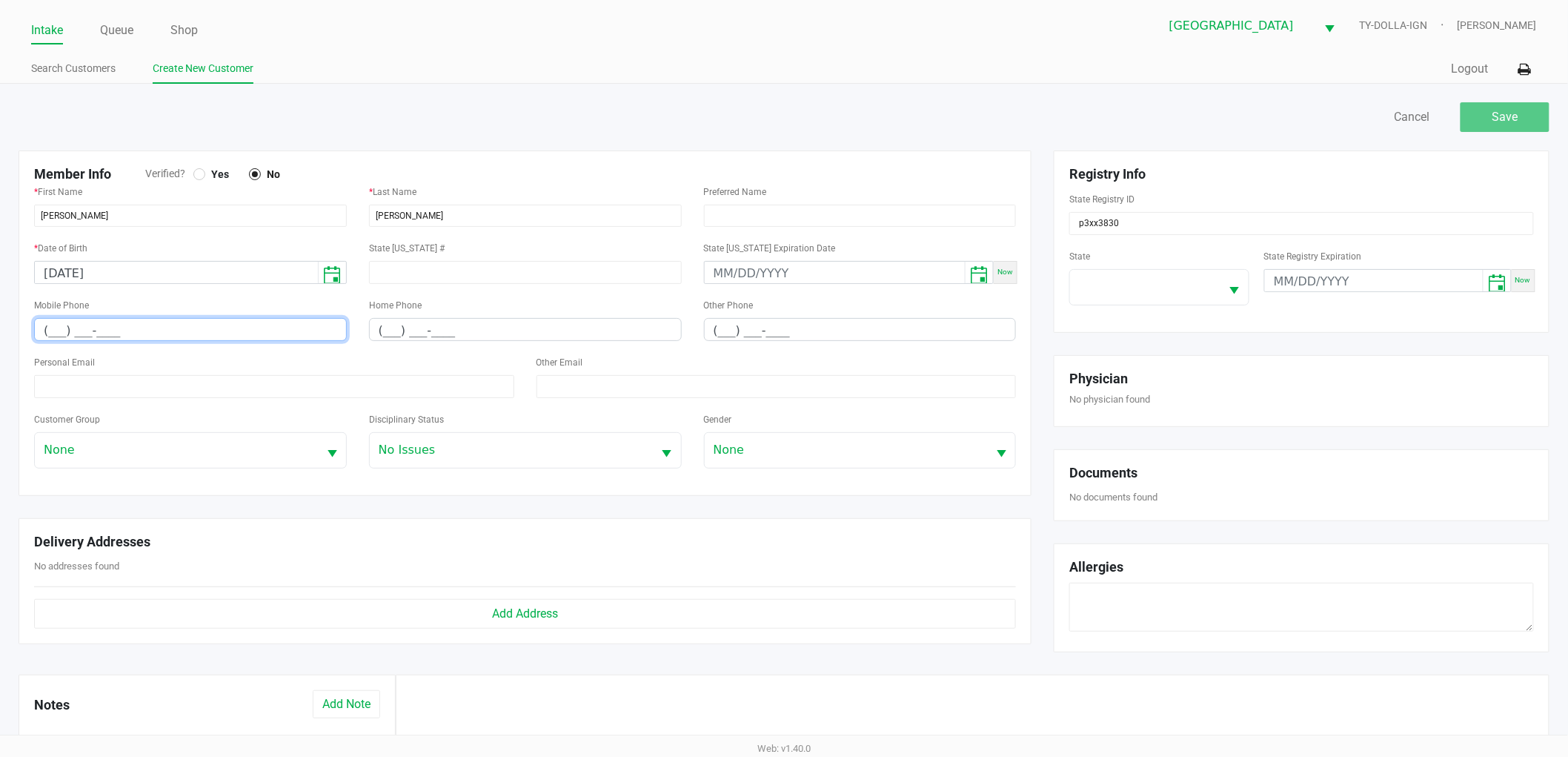
paste input "561) 528-3178"
type input "(561) 528-3178"
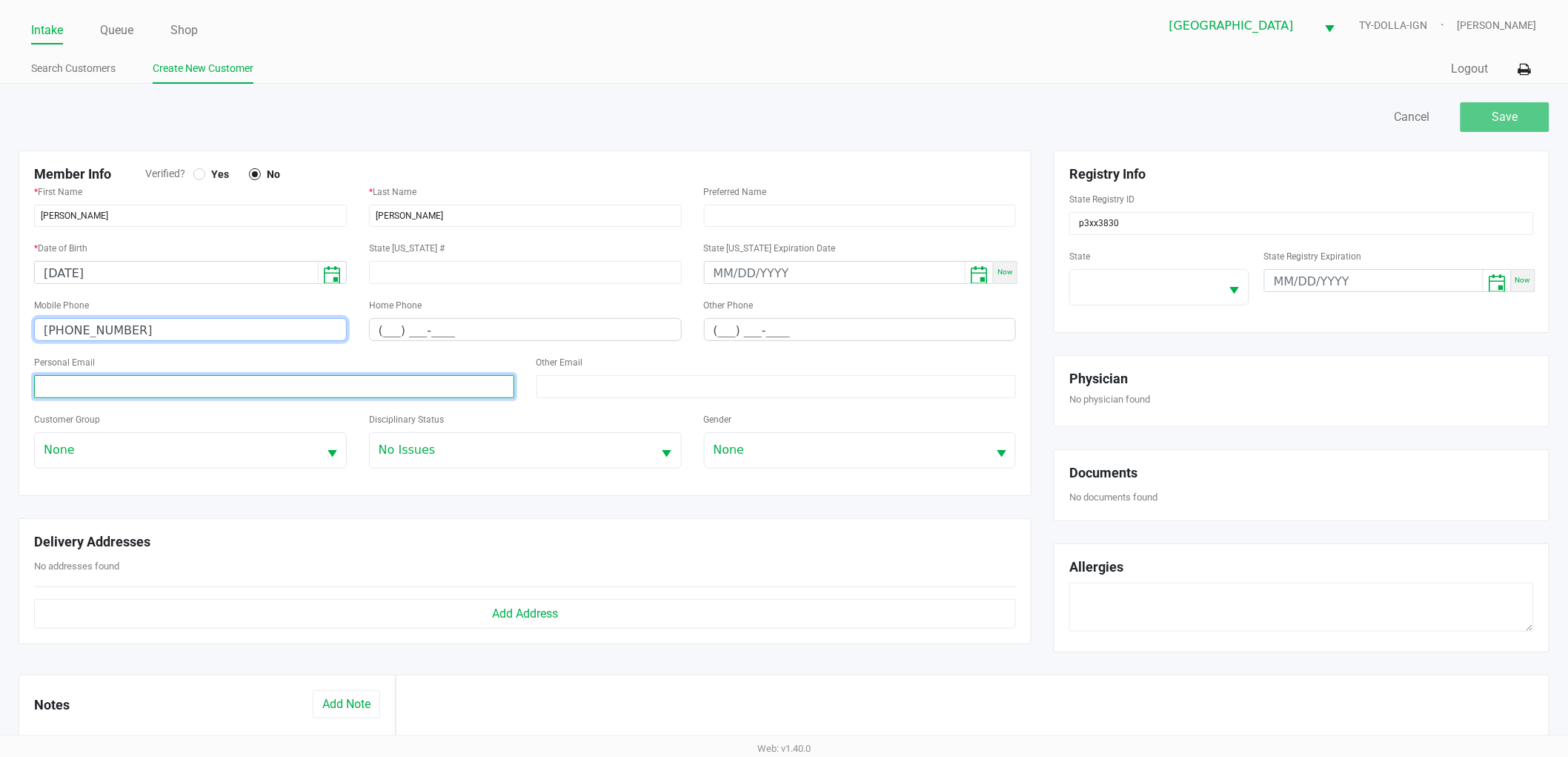
click at [92, 391] on input at bounding box center [274, 386] width 480 height 23
paste input "Jamie7jamal@gmail.com"
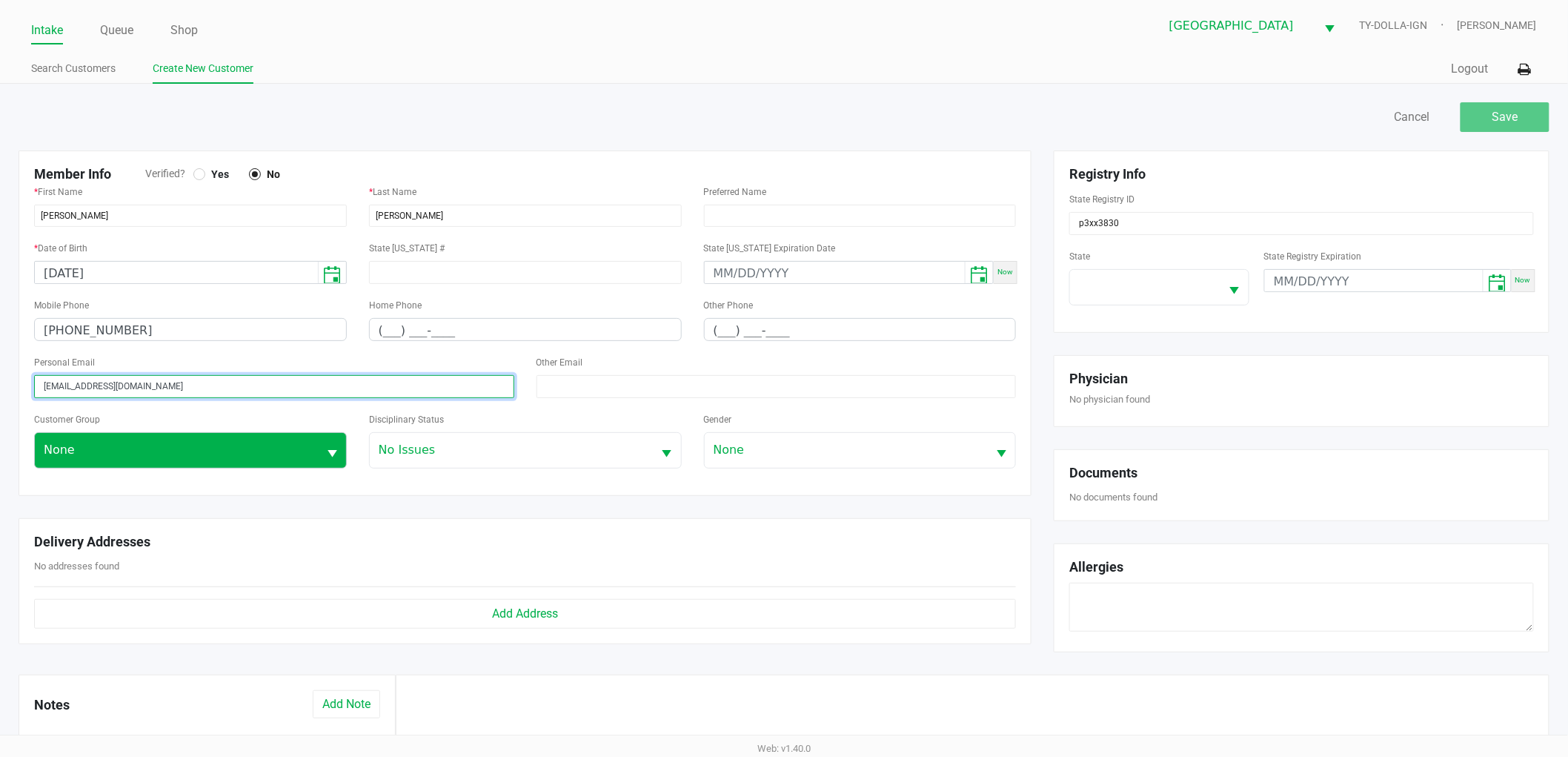
type input "Jamie7jamal@gmail.com"
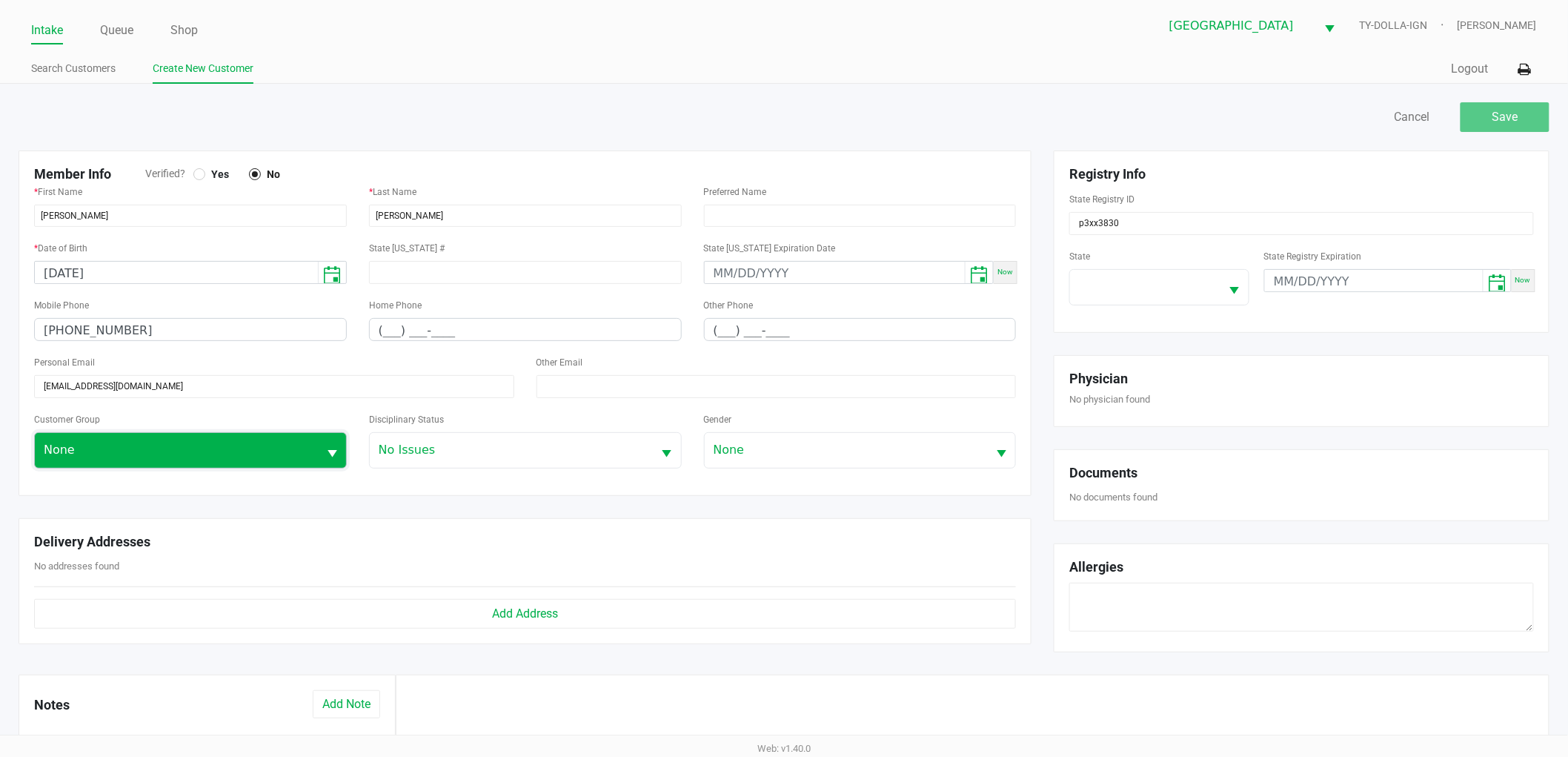
click at [131, 442] on span "None" at bounding box center [176, 450] width 266 height 18
click at [153, 424] on div "Customer Group None" at bounding box center [190, 438] width 313 height 59
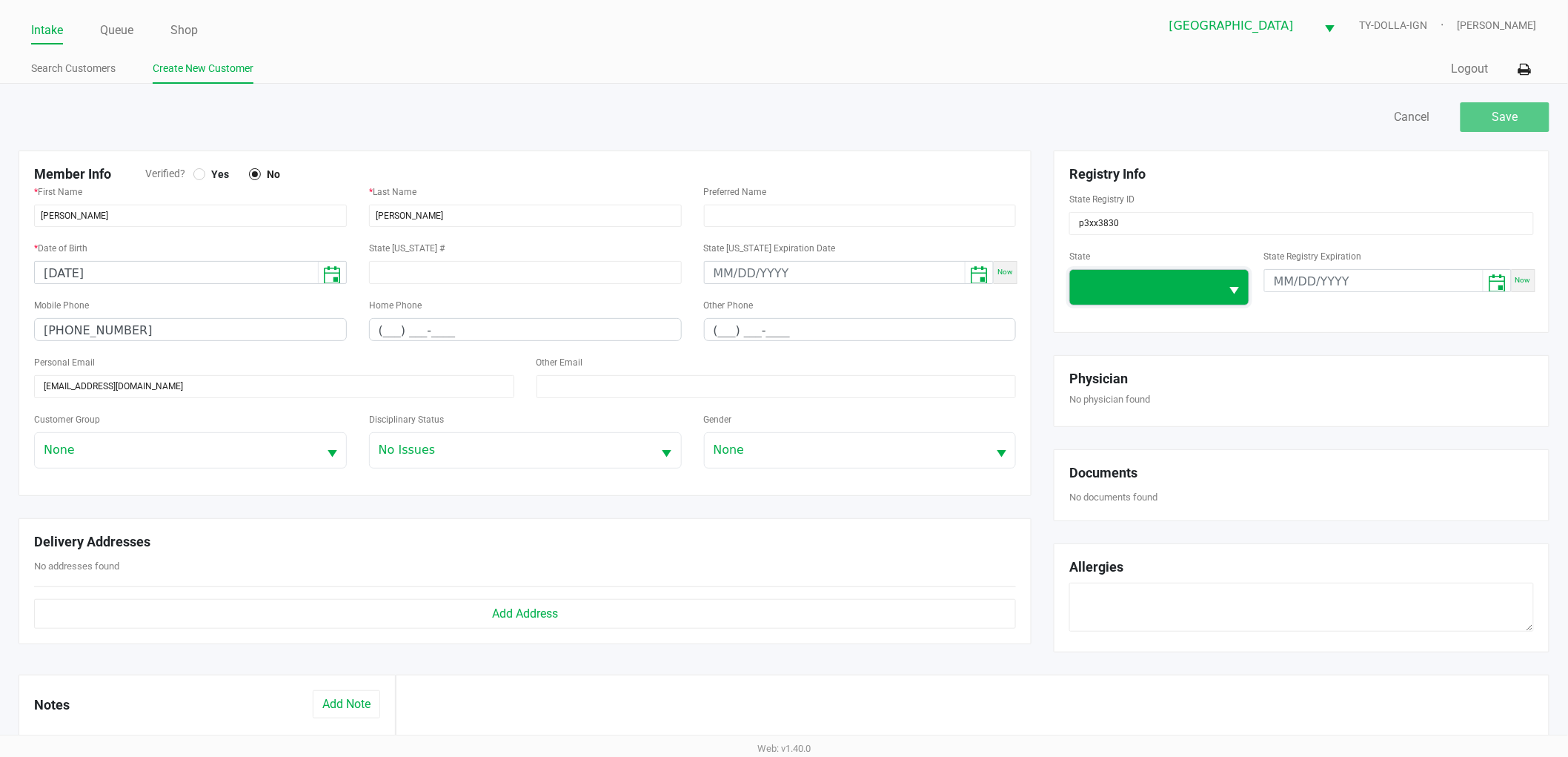
click at [1114, 281] on span at bounding box center [1145, 286] width 133 height 18
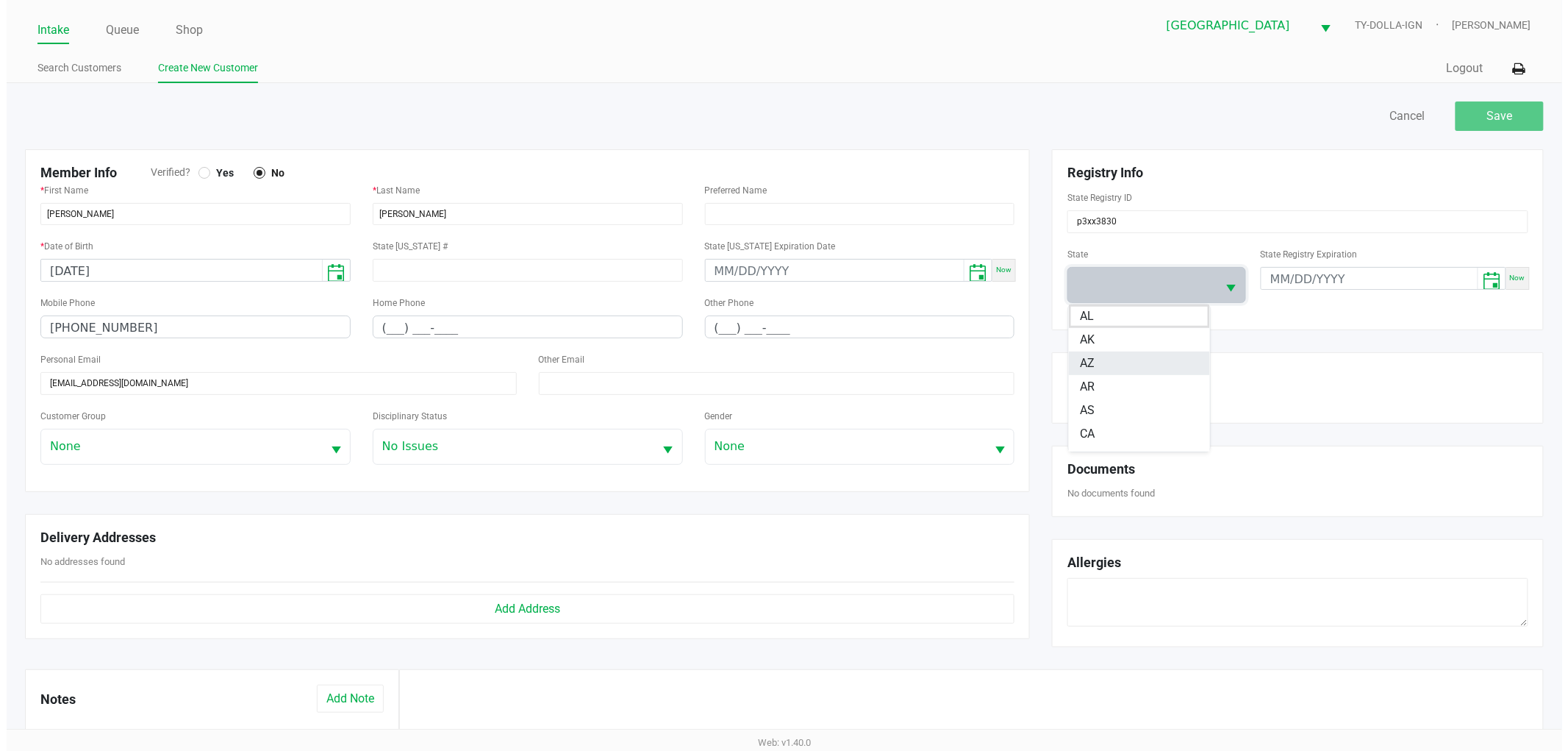
scroll to position [163, 0]
click at [1097, 392] on li "FL" at bounding box center [1132, 389] width 141 height 24
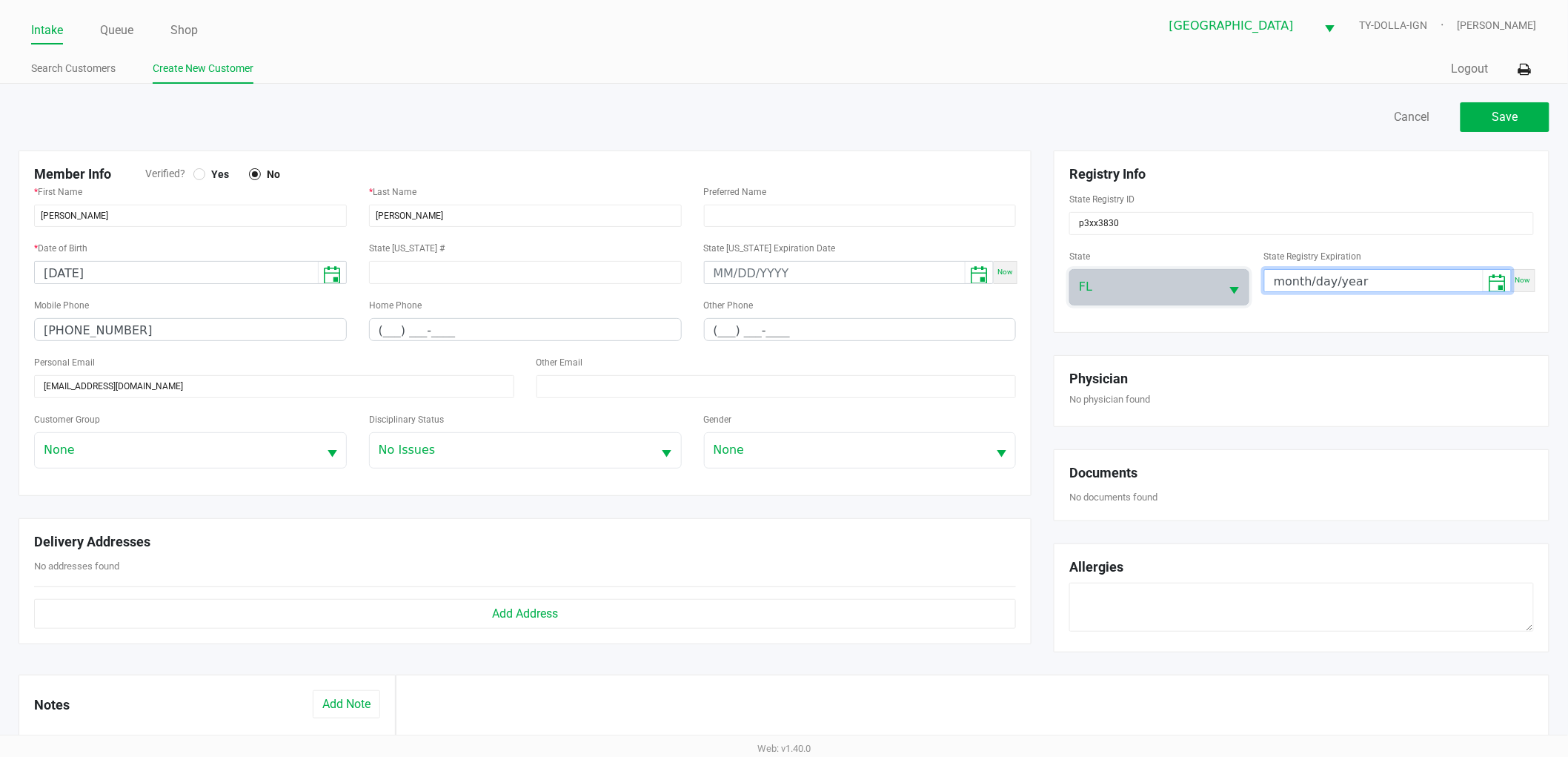
click at [1280, 281] on input "month/day/year" at bounding box center [1373, 281] width 218 height 23
type input "08/11/2026"
click at [913, 128] on div "Save Cancel" at bounding box center [1172, 117] width 776 height 30
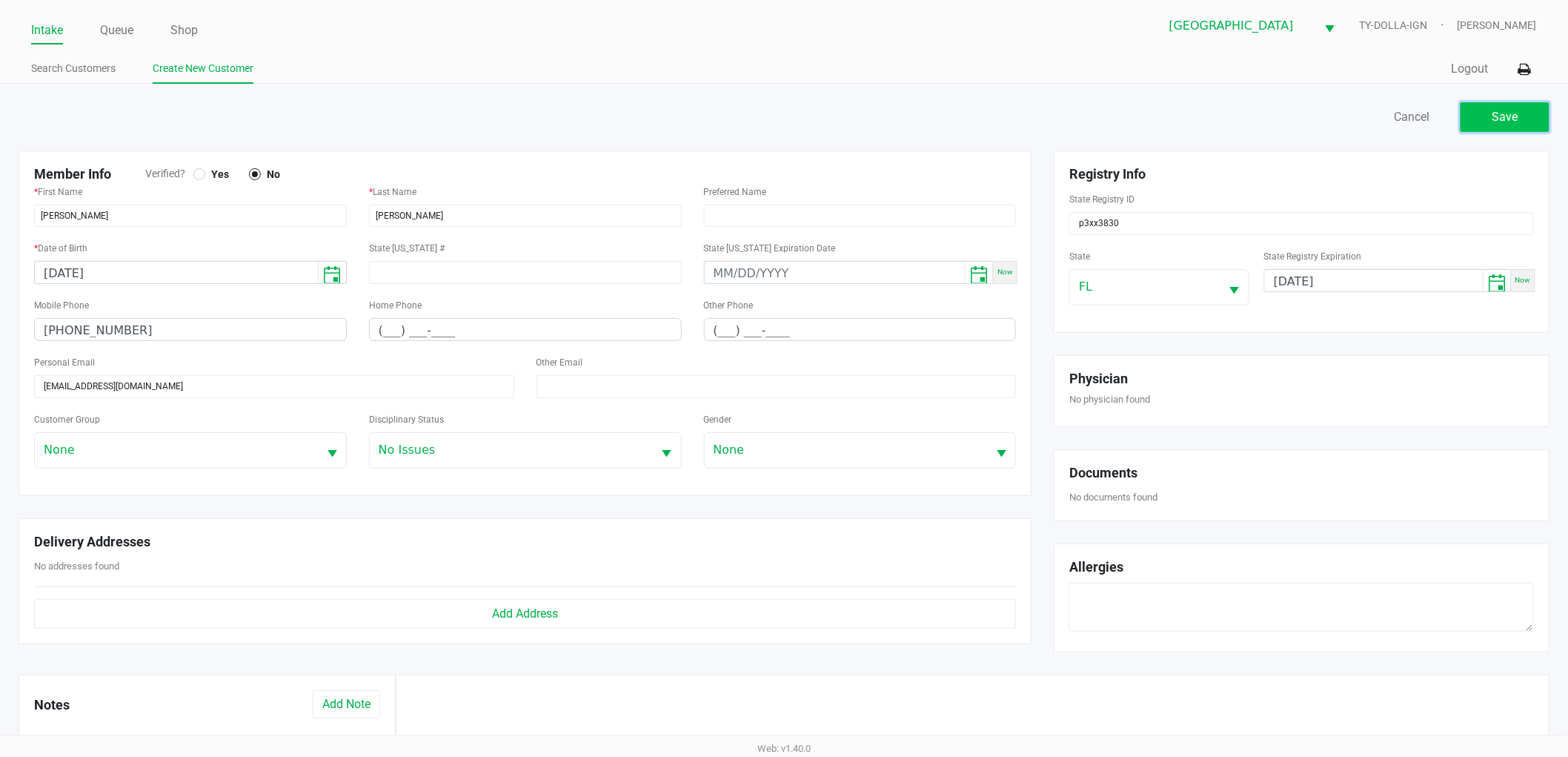
click at [1483, 116] on button "Save" at bounding box center [1505, 117] width 89 height 30
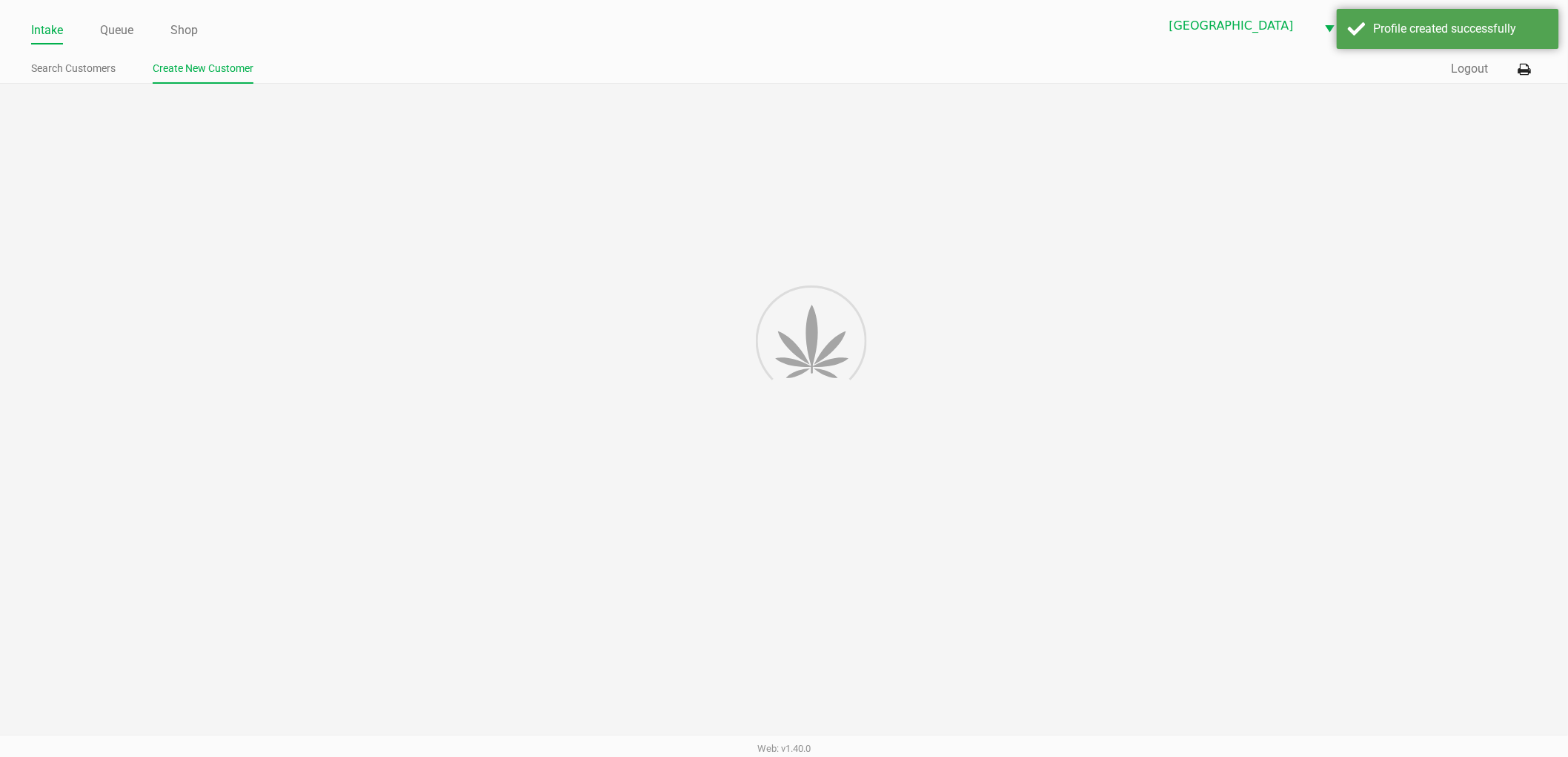
type input "---"
type input "( __) ___-____"
type input "---"
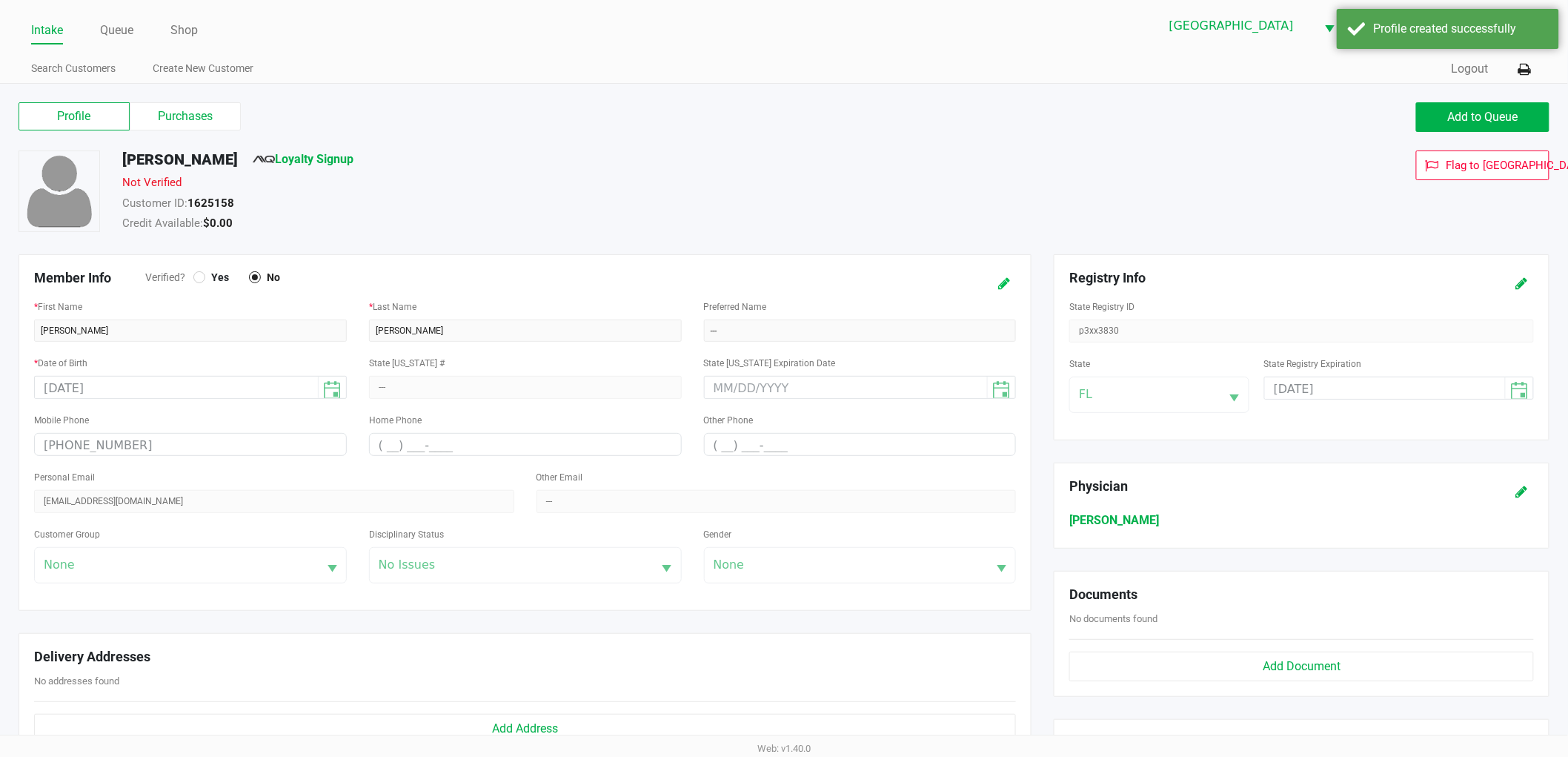
click at [1004, 279] on icon at bounding box center [1004, 283] width 12 height 10
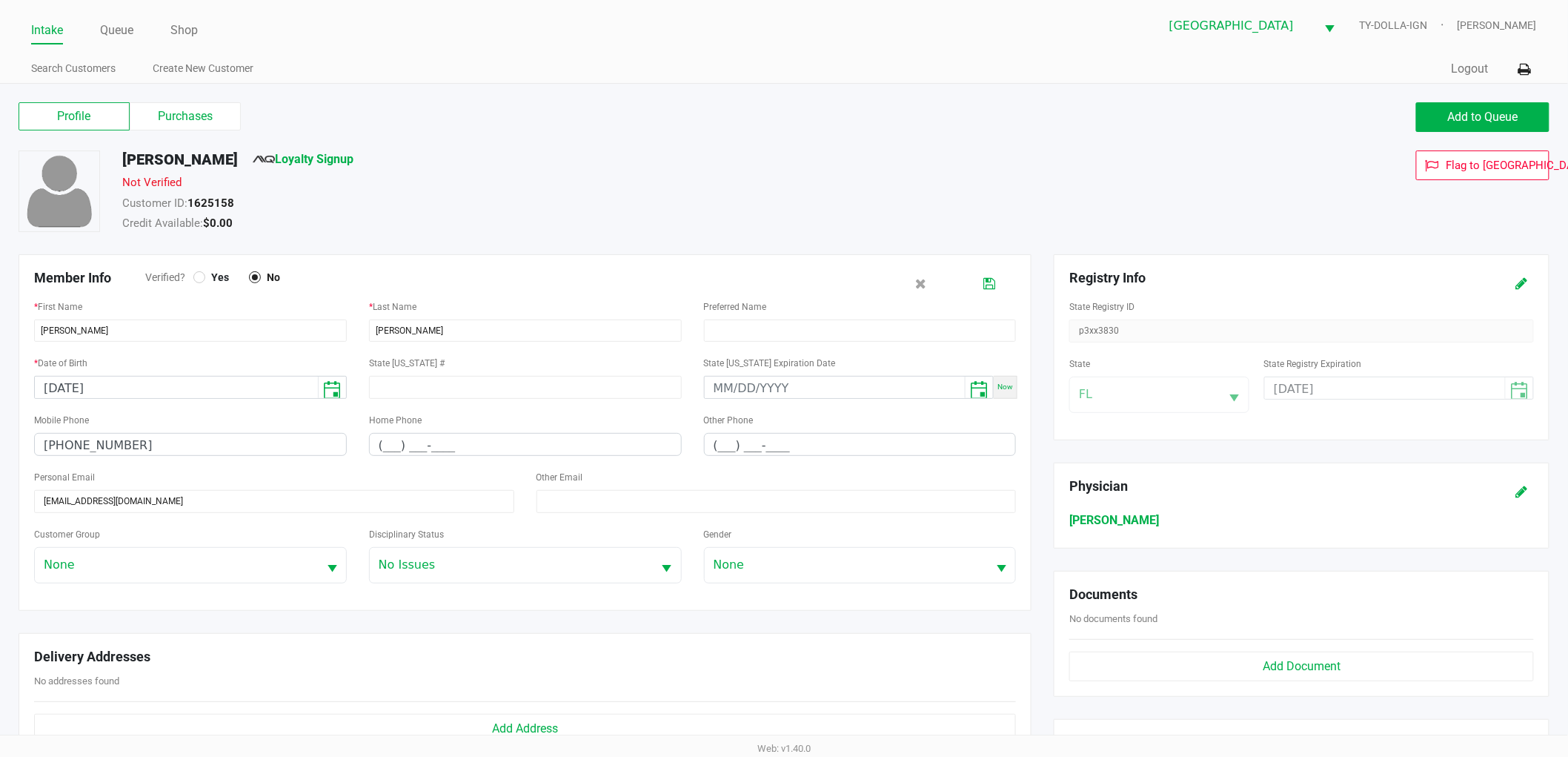
click at [203, 274] on label "Yes" at bounding box center [215, 277] width 45 height 13
click at [983, 281] on icon at bounding box center [989, 283] width 12 height 10
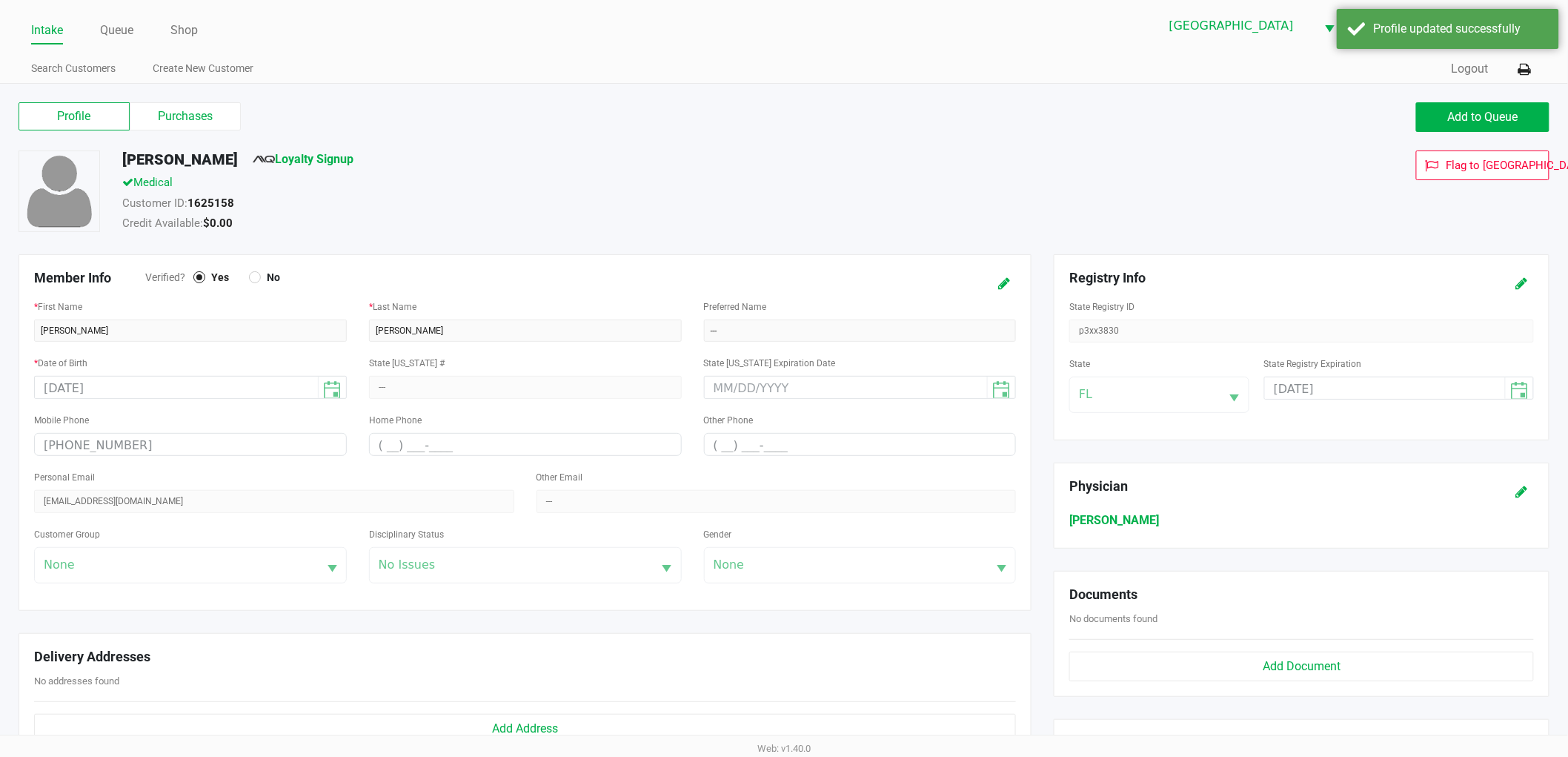
click at [967, 182] on div "Medical" at bounding box center [594, 185] width 966 height 20
click at [1509, 115] on span "Add to Queue" at bounding box center [1483, 116] width 71 height 14
click at [107, 27] on link "Queue" at bounding box center [117, 31] width 33 height 20
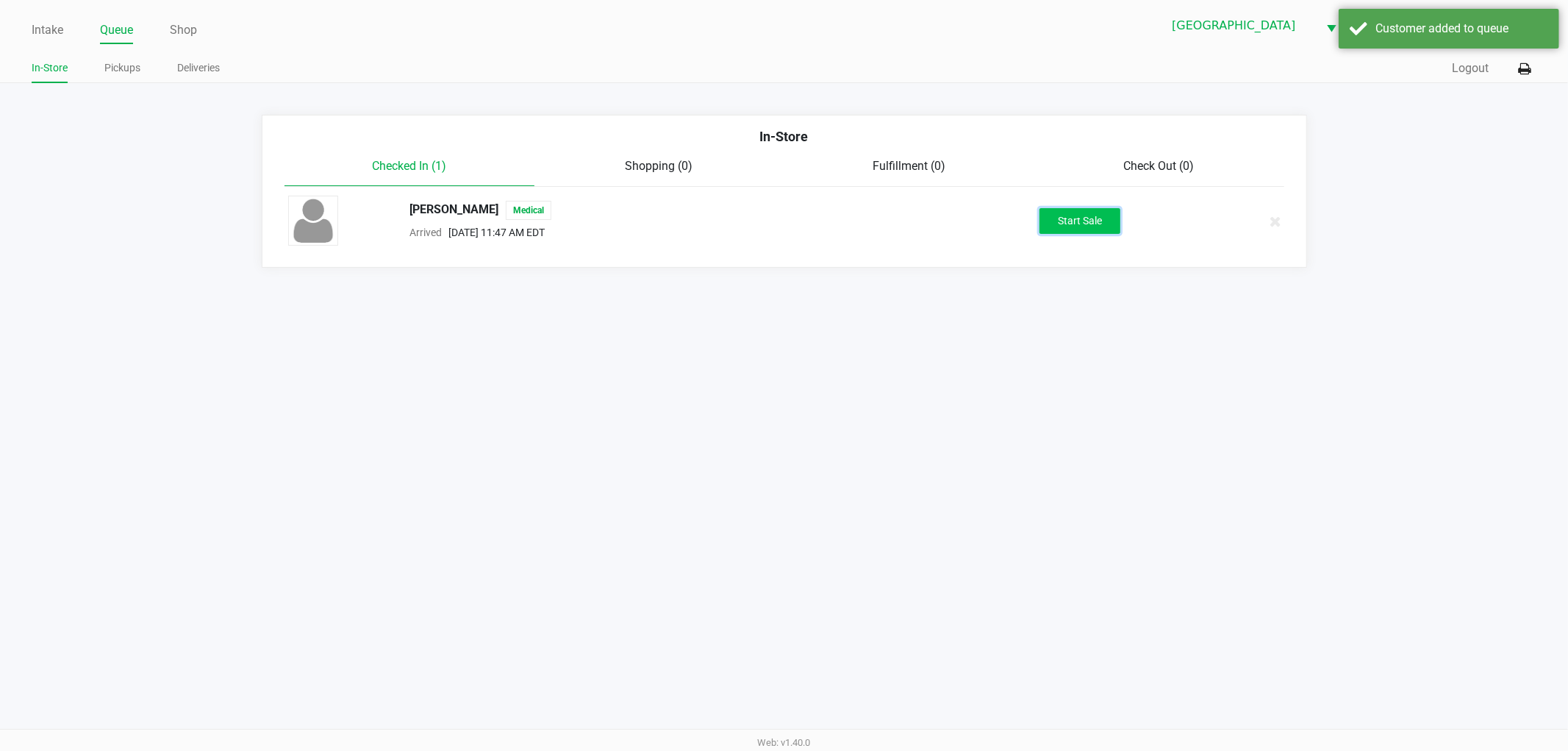
click at [1061, 217] on button "Start Sale" at bounding box center [1080, 221] width 81 height 26
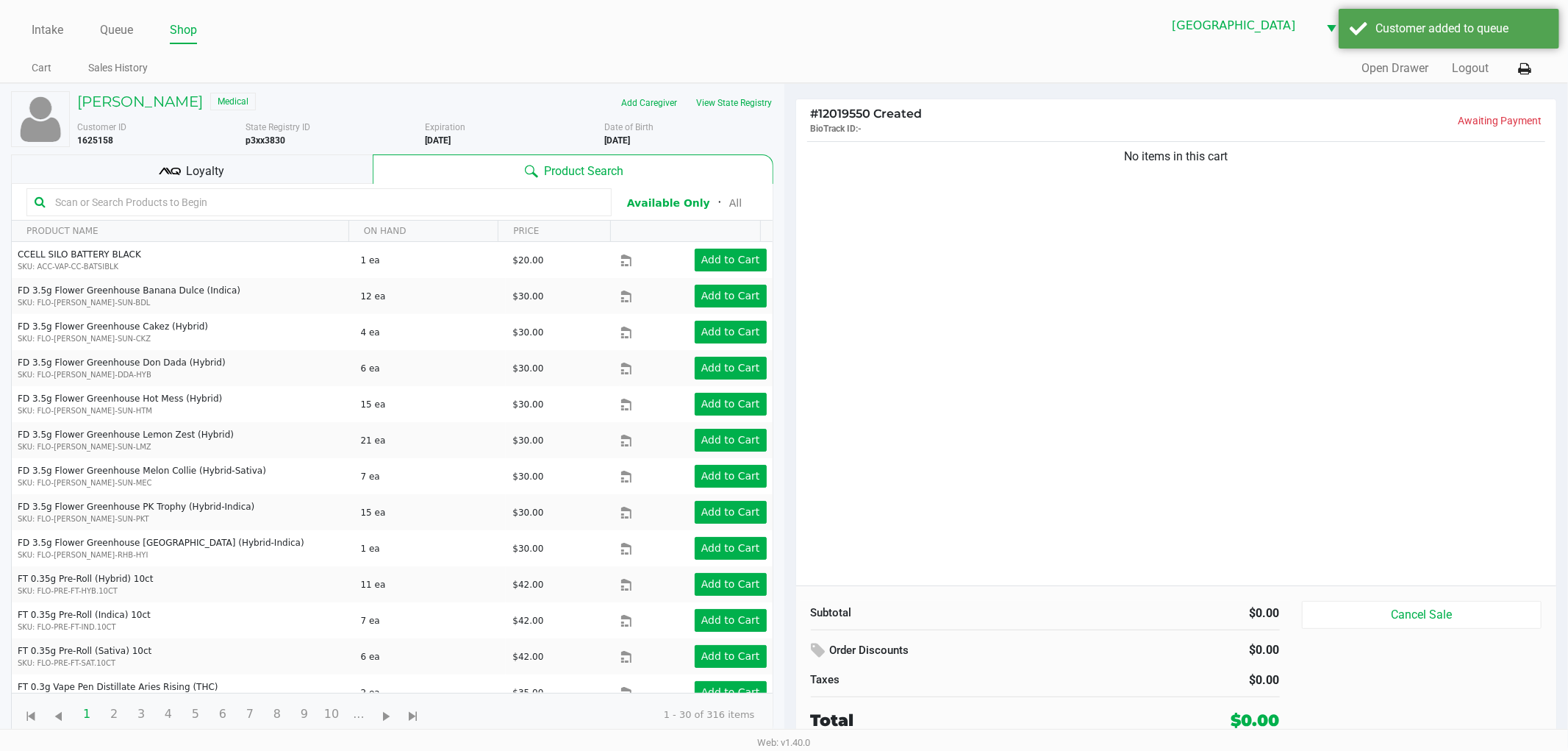
click at [1042, 246] on div "No items in this cart" at bounding box center [1176, 361] width 761 height 447
click at [1062, 236] on div "No items in this cart" at bounding box center [1176, 361] width 761 height 447
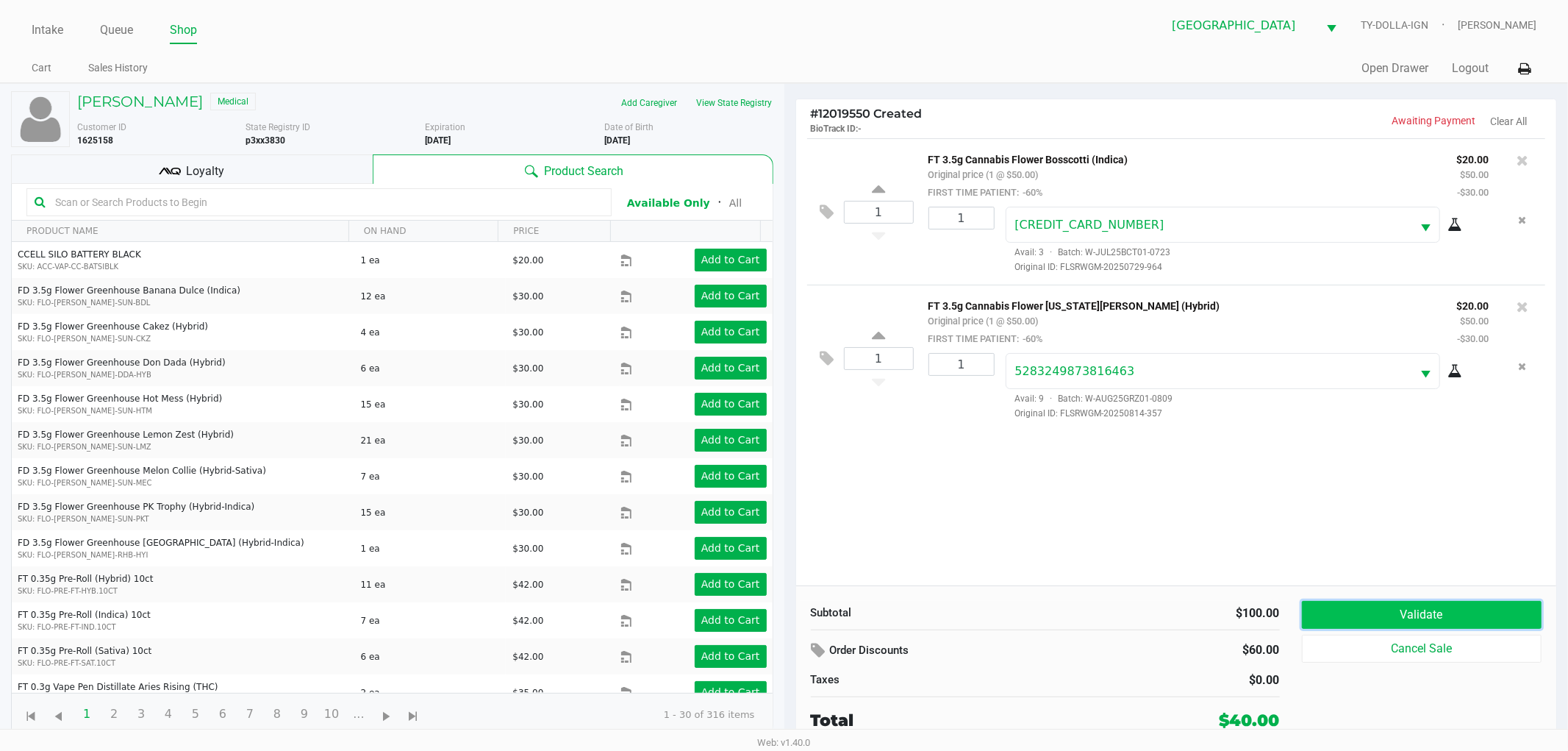
click at [1367, 604] on button "Validate" at bounding box center [1422, 615] width 240 height 28
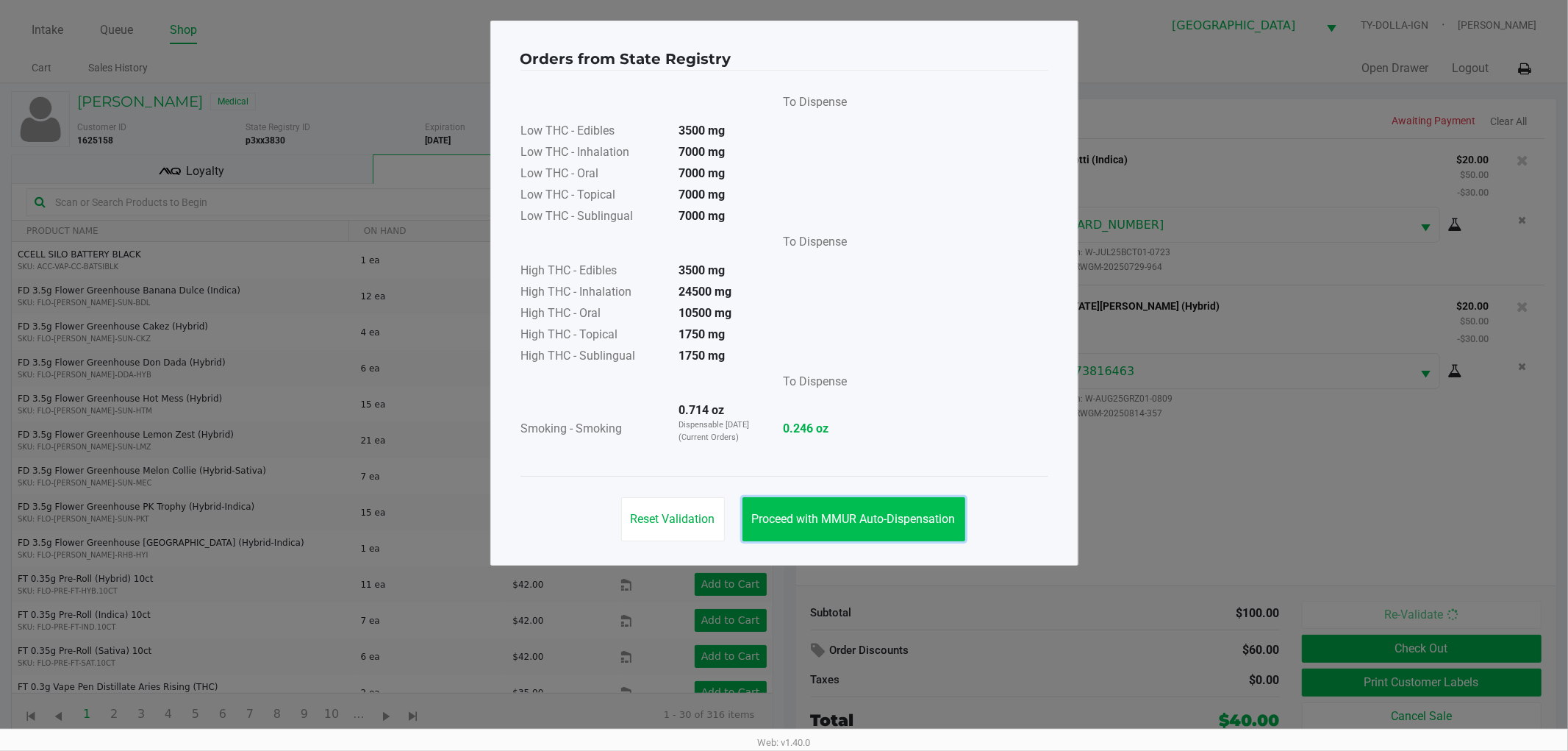
click at [898, 524] on span "Proceed with MMUR Auto-Dispensation" at bounding box center [853, 518] width 204 height 14
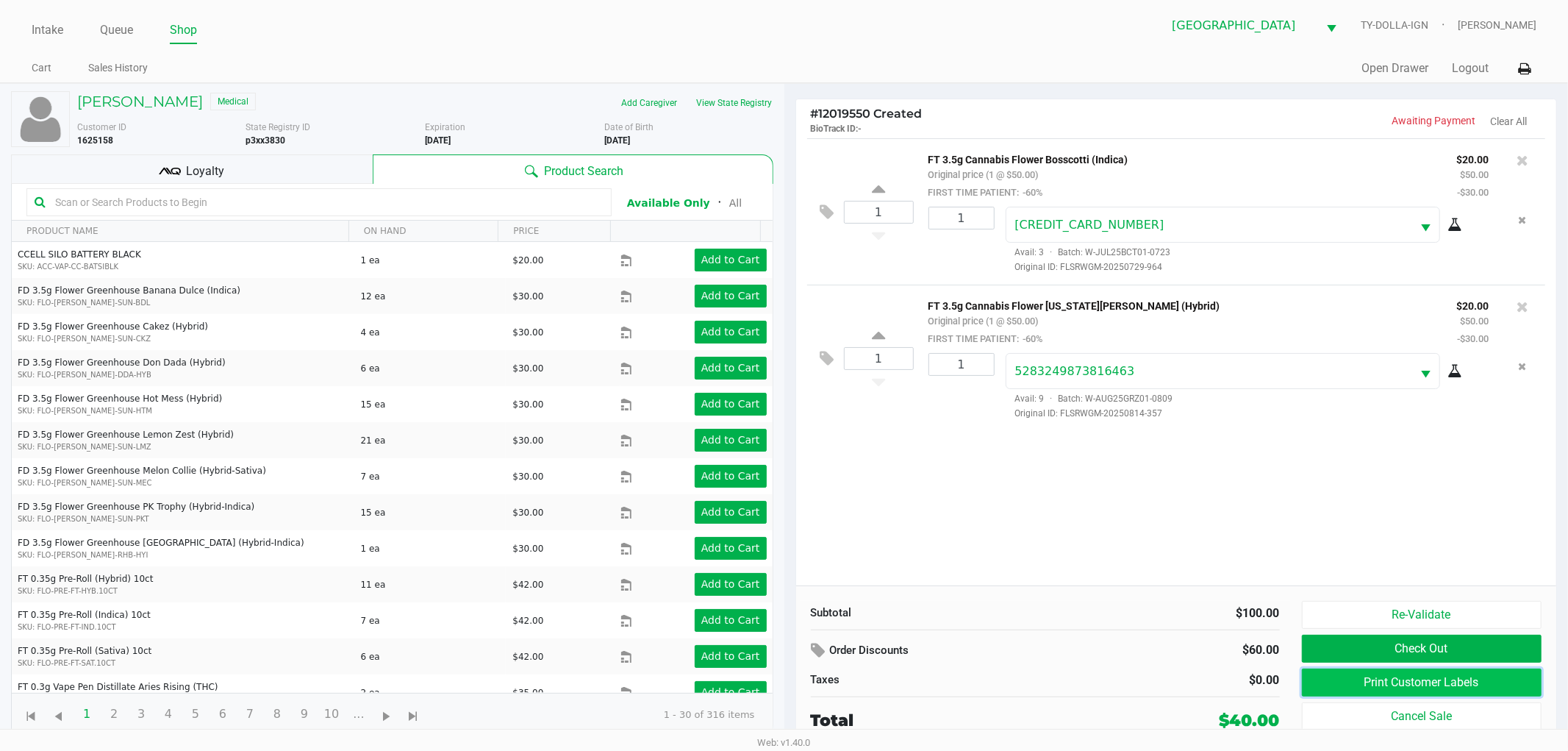
click at [1354, 684] on button "Print Customer Labels" at bounding box center [1422, 682] width 240 height 28
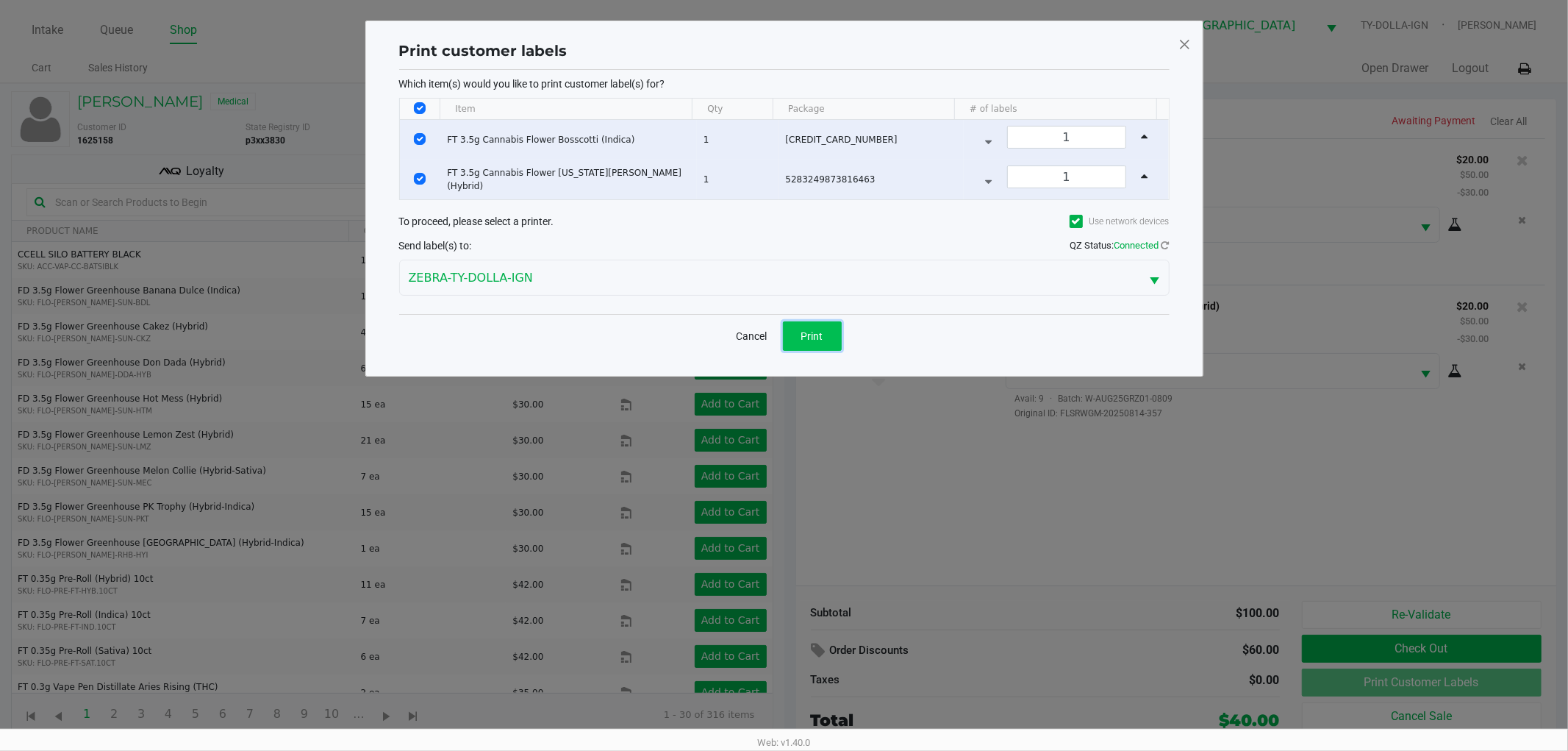
click at [813, 346] on button "Print" at bounding box center [813, 336] width 59 height 29
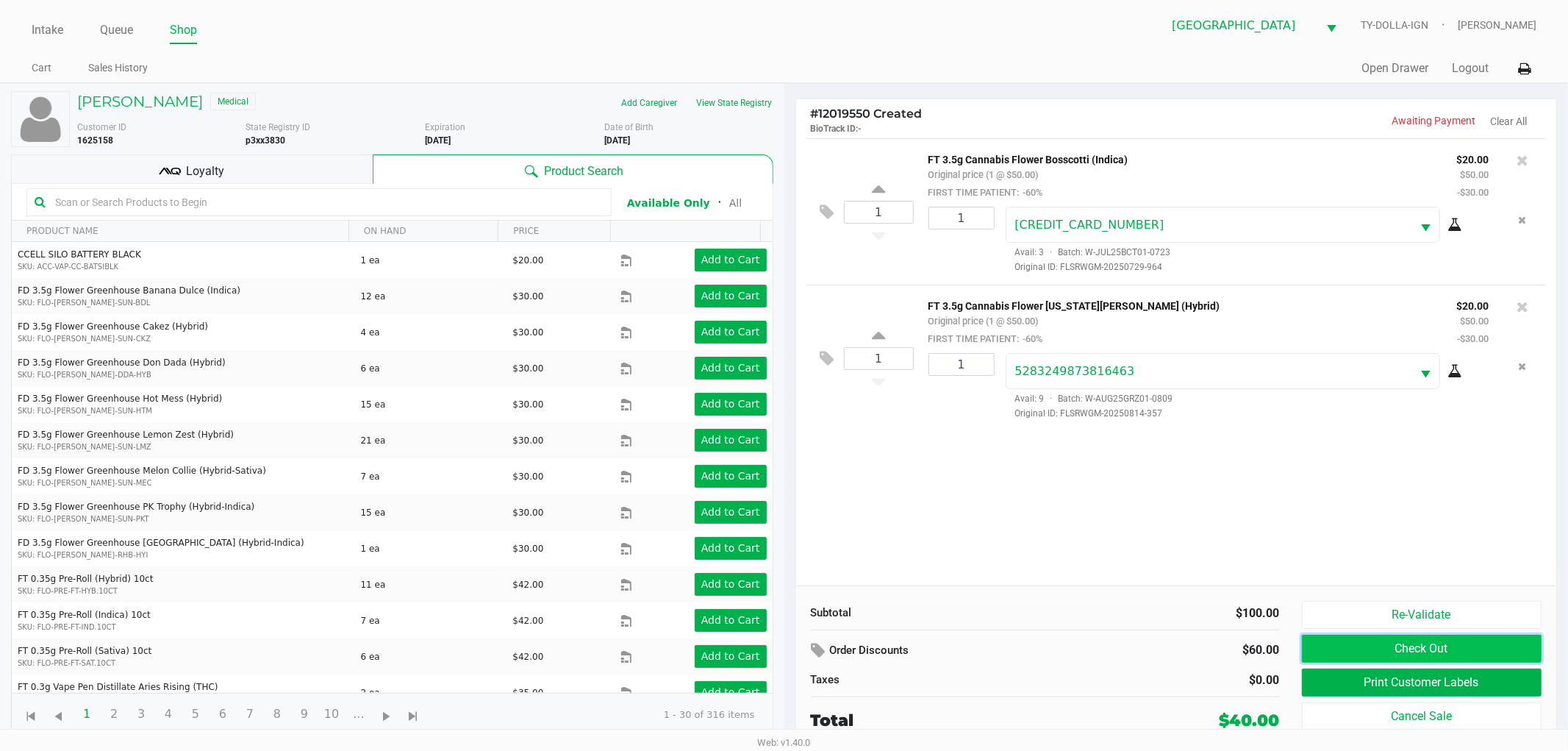
click at [1352, 648] on button "Check Out" at bounding box center [1422, 649] width 240 height 28
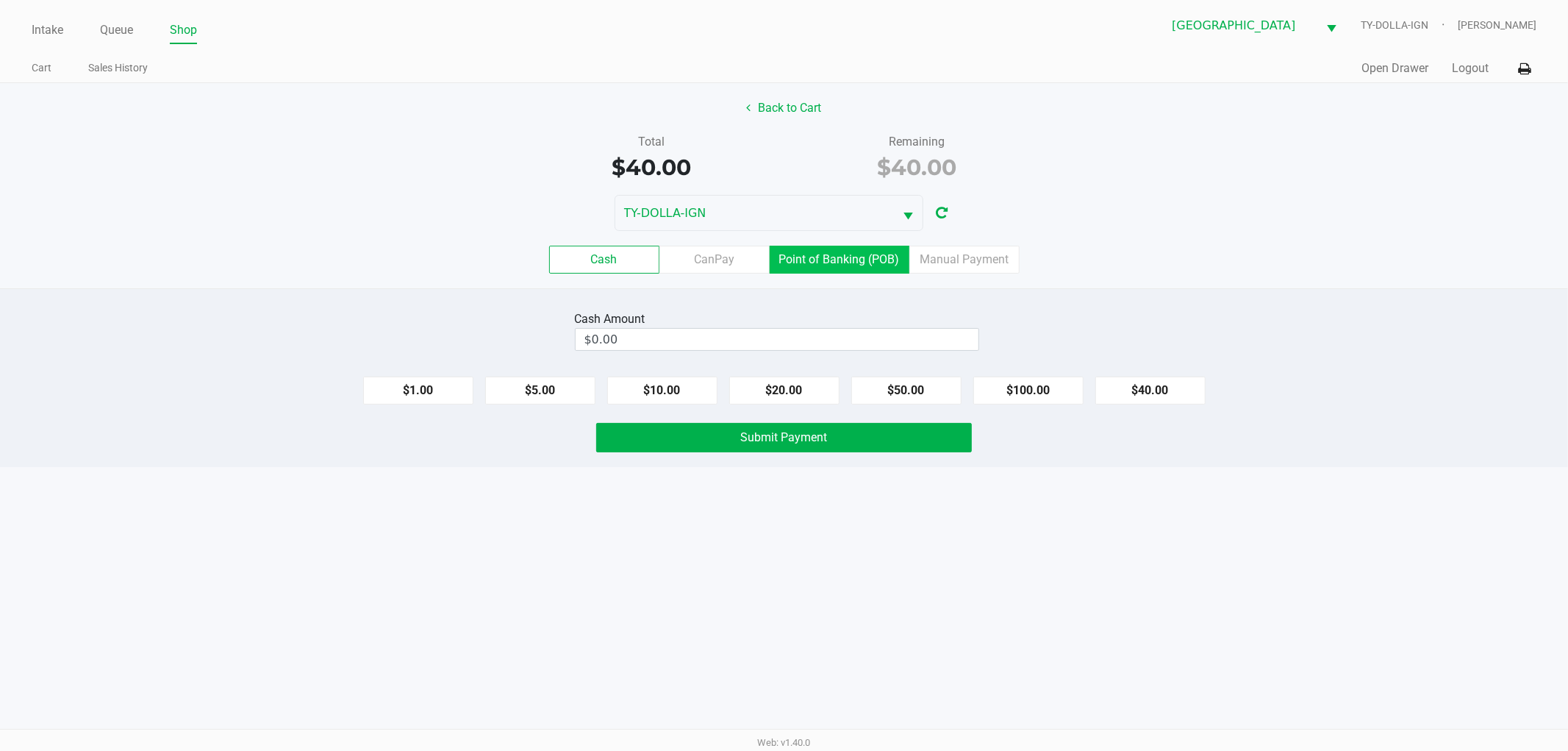
click at [799, 259] on label "Point of Banking (POB)" at bounding box center [840, 260] width 140 height 28
click at [0, 0] on 7 "Point of Banking (POB)" at bounding box center [0, 0] width 0 height 0
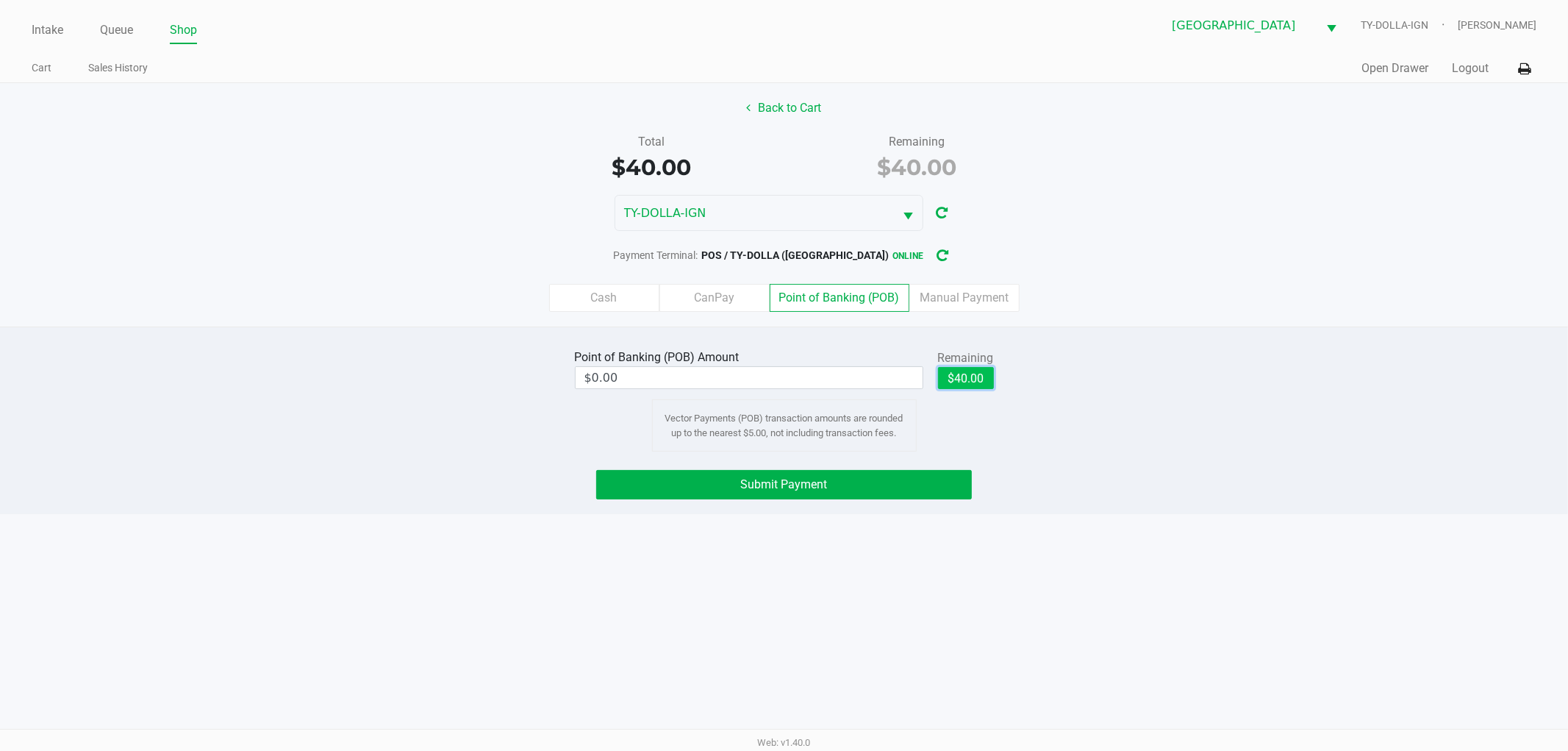
click at [950, 367] on button "$40.00" at bounding box center [965, 378] width 56 height 22
type input "$40.00"
click at [942, 490] on button "Submit Payment" at bounding box center [784, 485] width 376 height 29
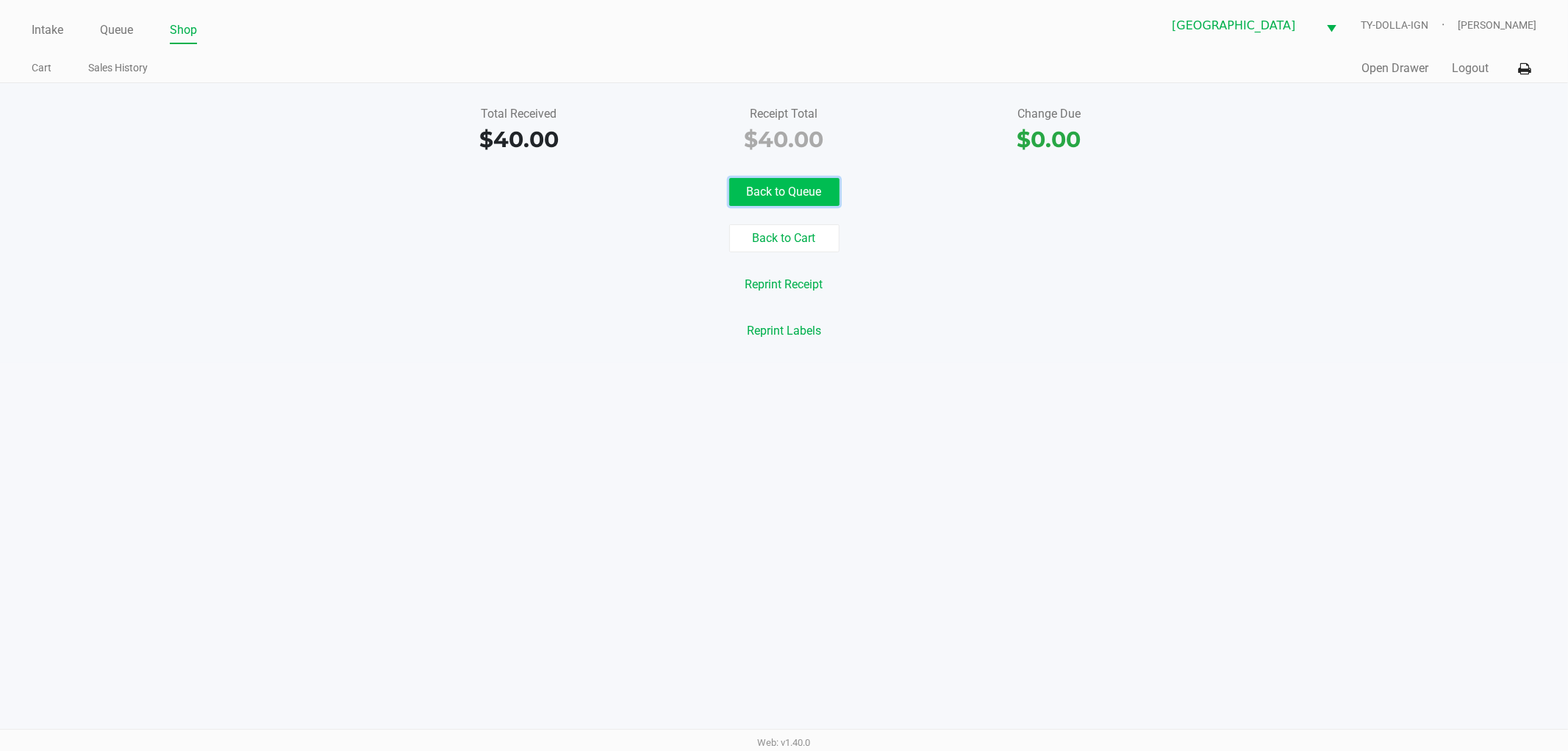
click at [804, 184] on button "Back to Queue" at bounding box center [785, 192] width 111 height 28
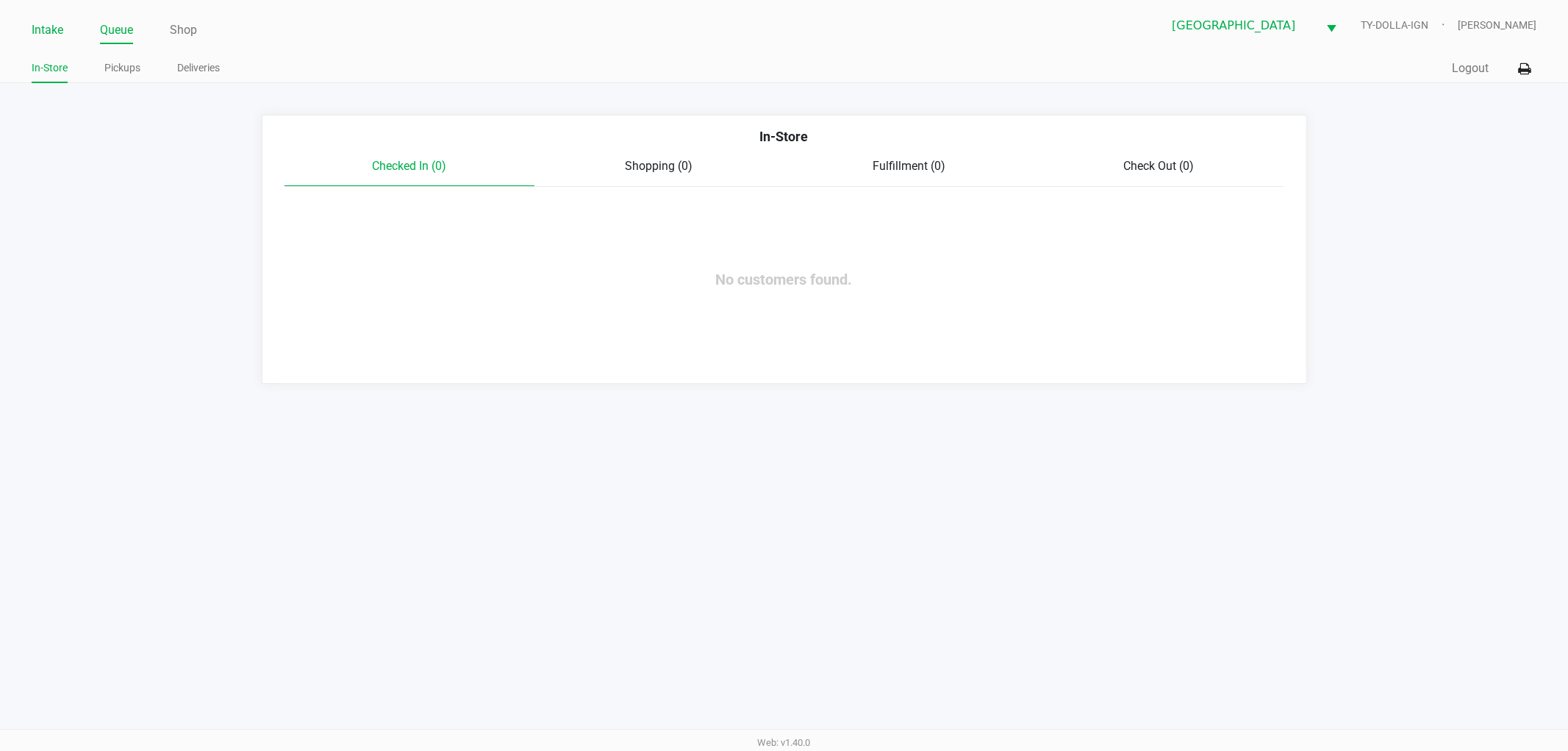
click at [46, 38] on link "Intake" at bounding box center [47, 30] width 31 height 20
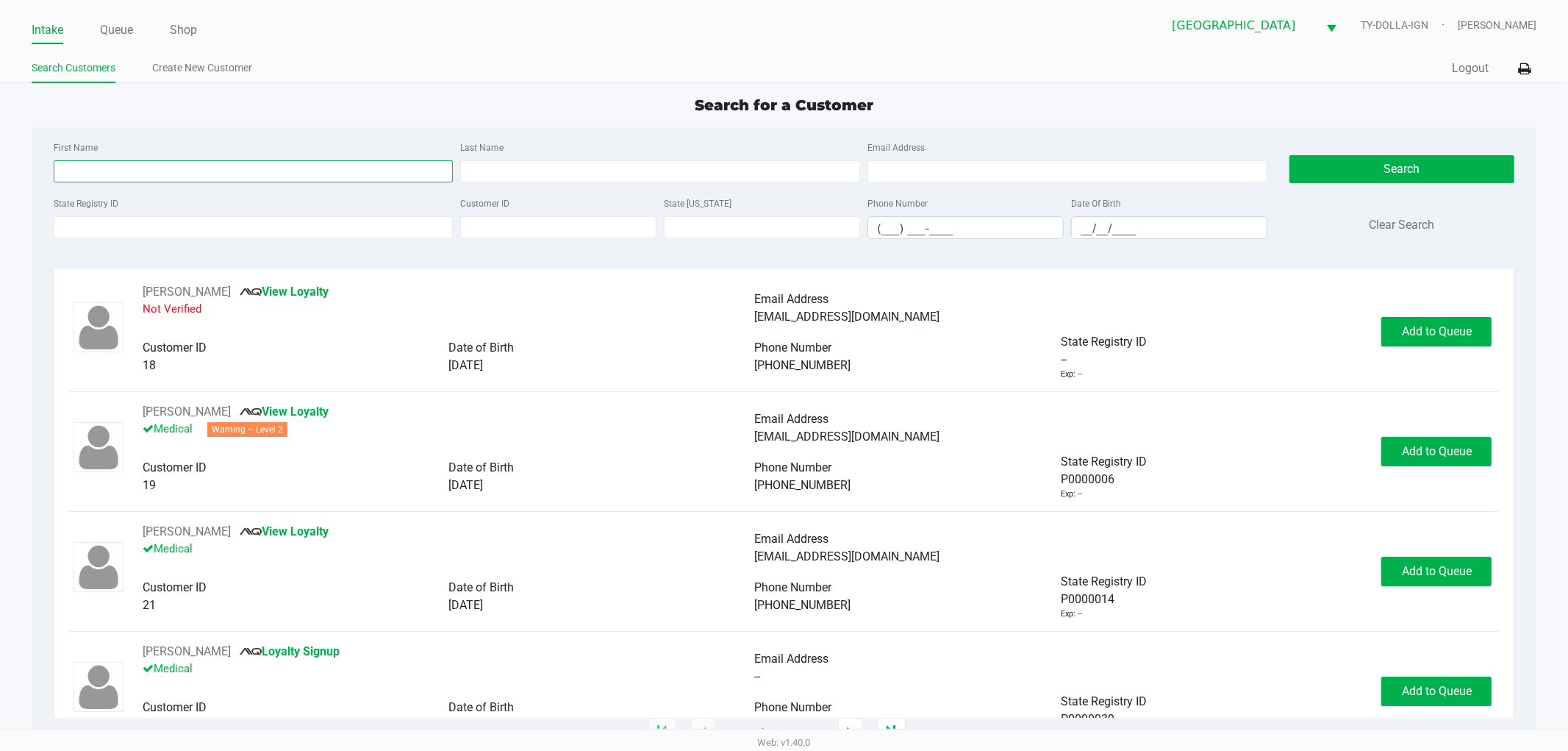
click at [131, 170] on input "First Name" at bounding box center [253, 171] width 400 height 22
click at [131, 229] on input "State Registry ID" at bounding box center [253, 228] width 400 height 22
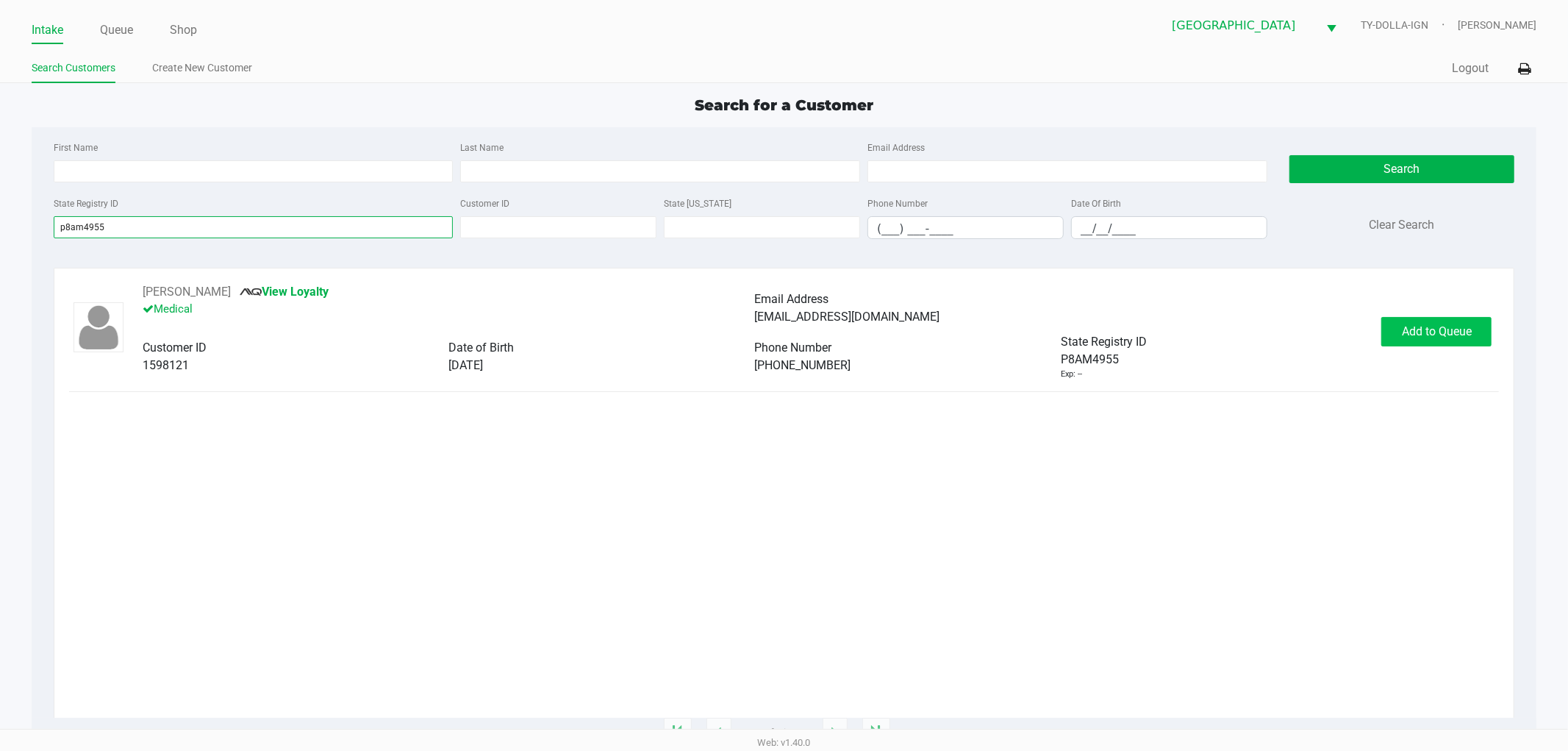
type input "p8am4955"
click at [1396, 339] on button "Add to Queue" at bounding box center [1436, 332] width 111 height 29
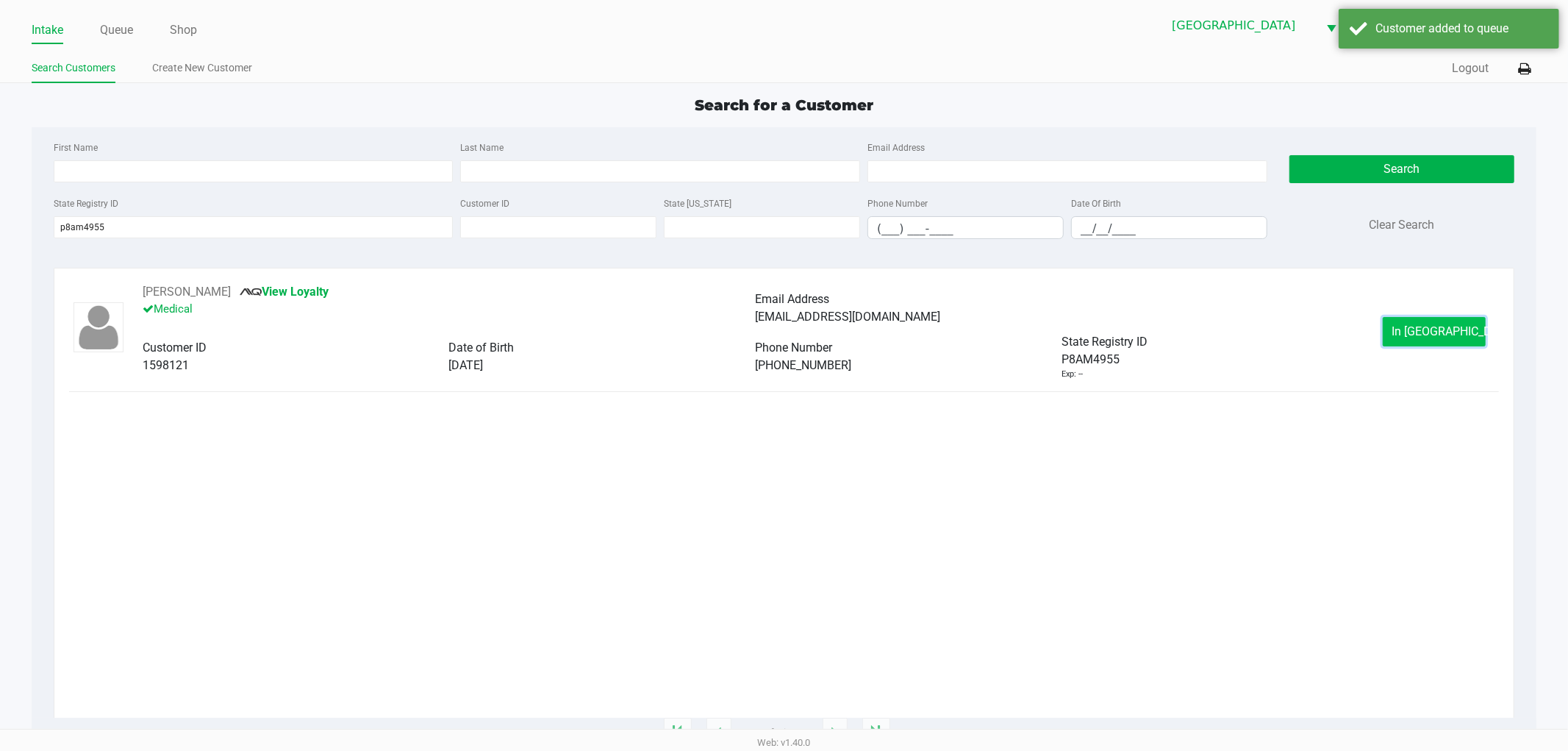
click at [1411, 323] on button "In Queue" at bounding box center [1434, 332] width 103 height 29
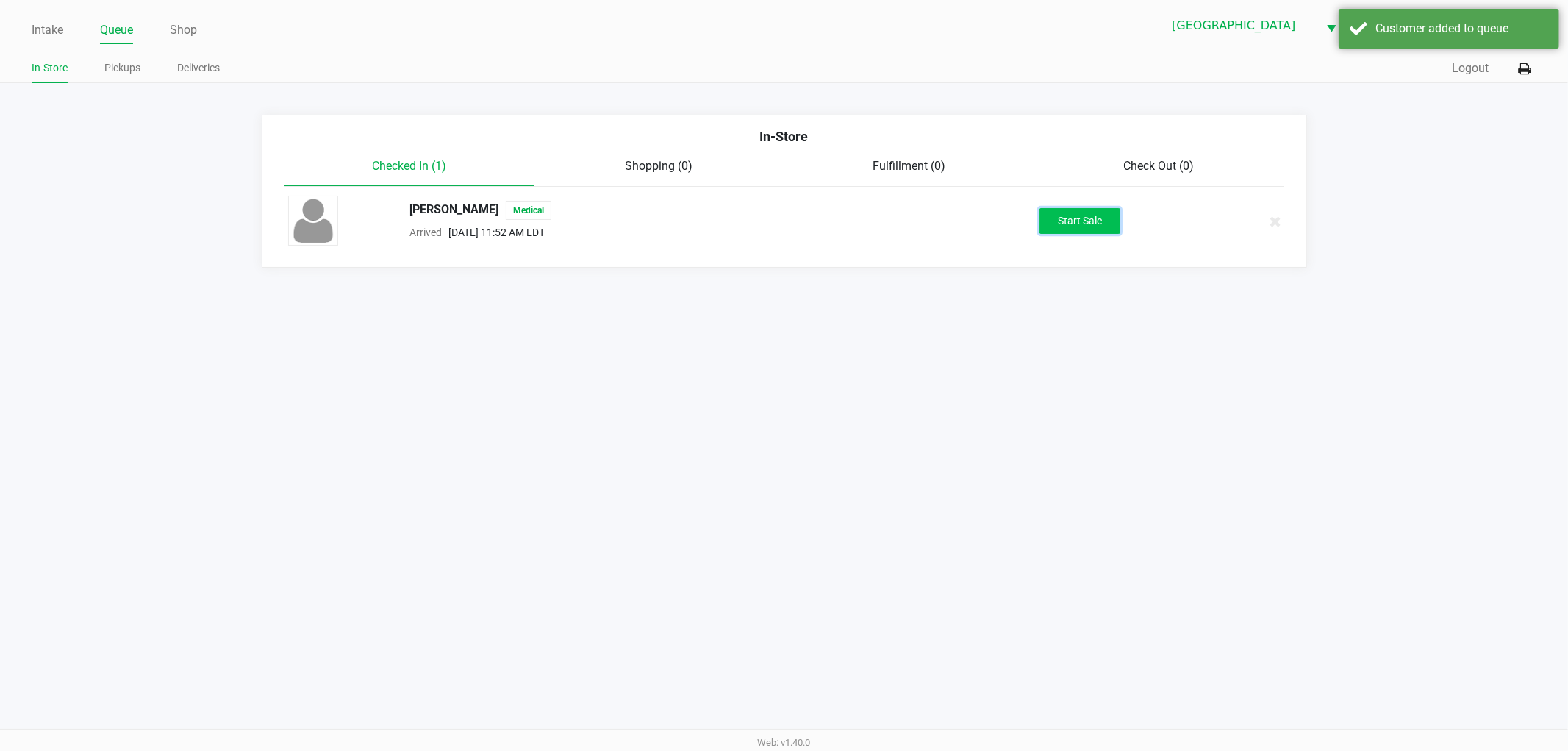
click at [1061, 211] on button "Start Sale" at bounding box center [1080, 221] width 81 height 26
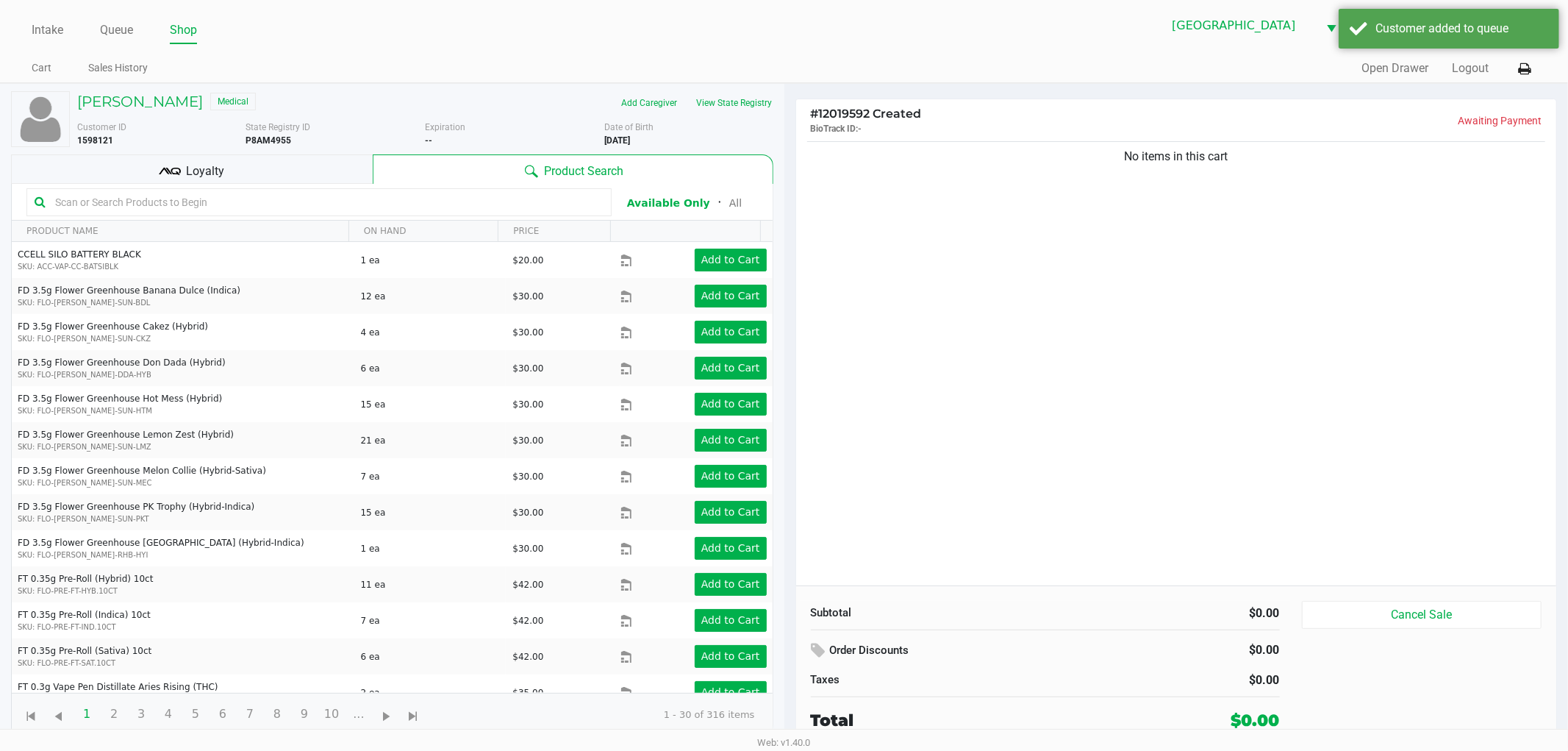
click at [1075, 314] on div "No items in this cart" at bounding box center [1176, 361] width 761 height 447
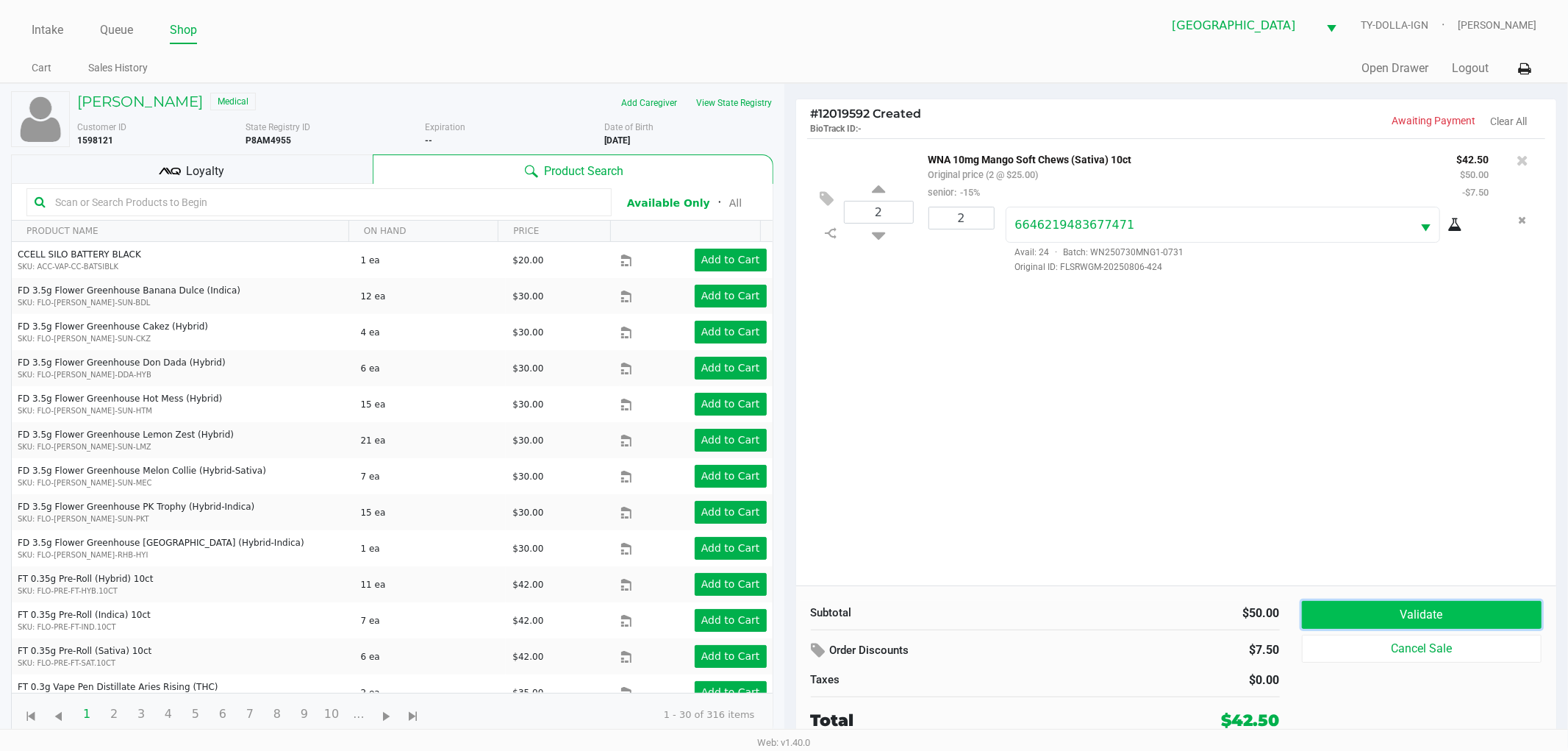
click at [1389, 603] on button "Validate" at bounding box center [1422, 615] width 240 height 28
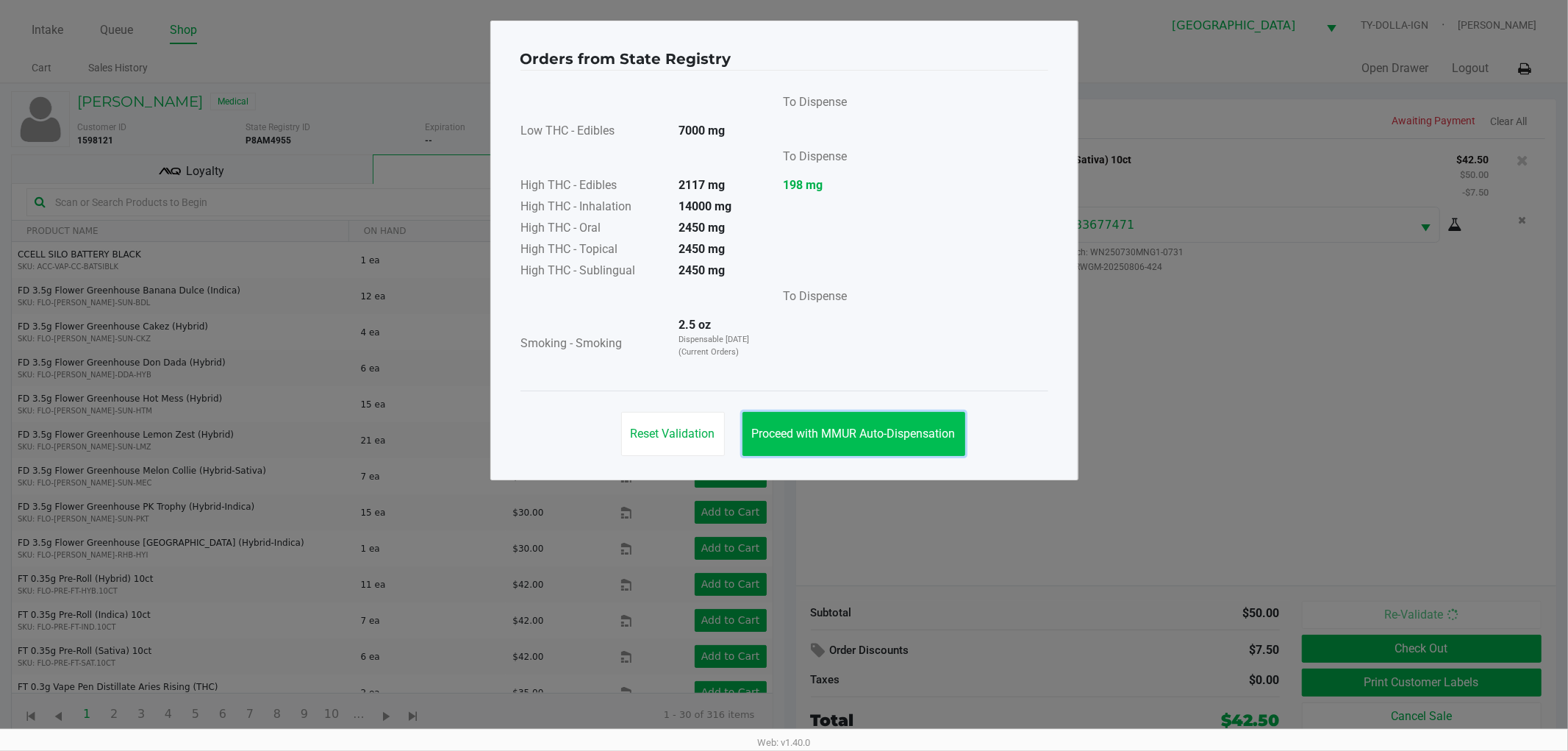
click at [908, 432] on span "Proceed with MMUR Auto-Dispensation" at bounding box center [853, 433] width 204 height 14
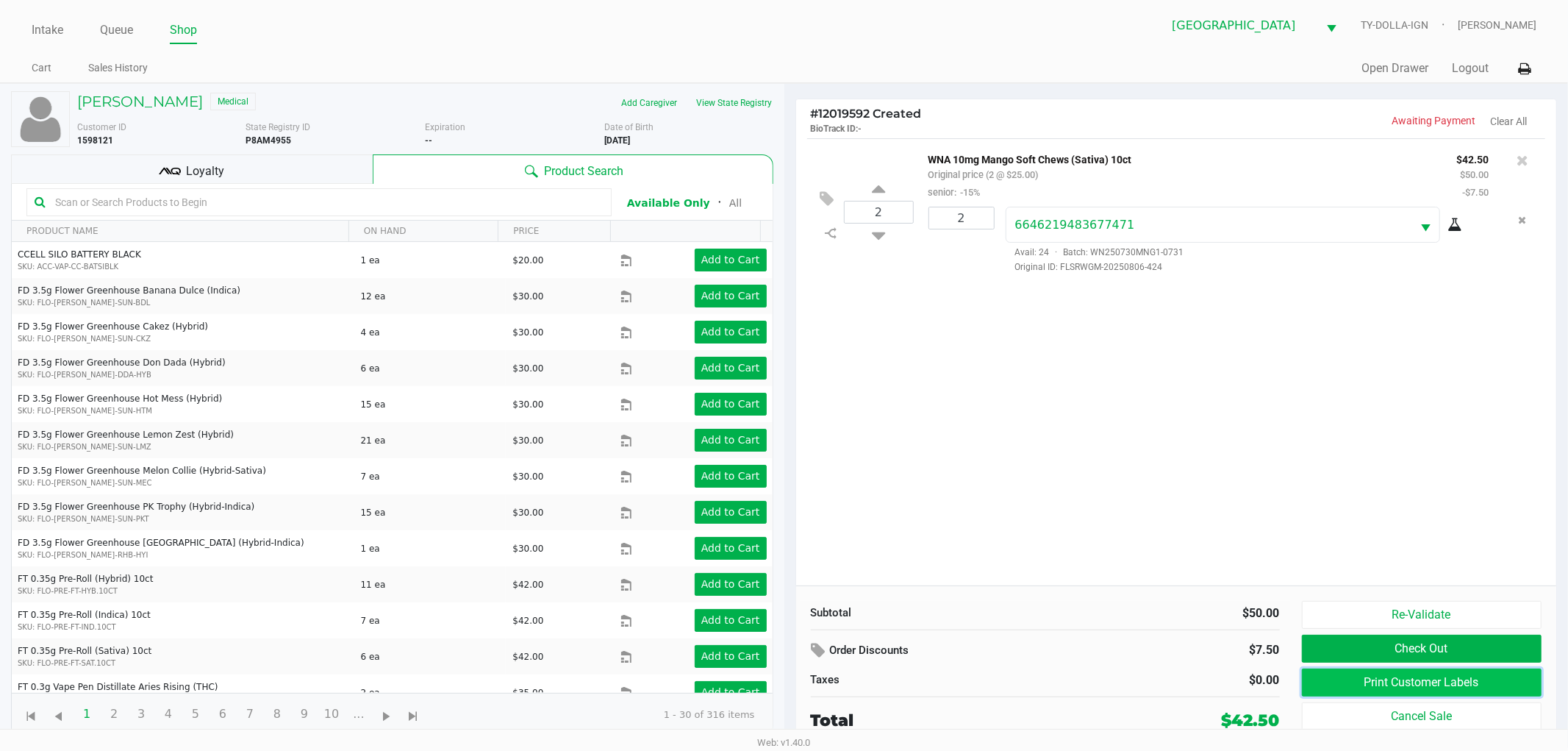
click at [1334, 681] on button "Print Customer Labels" at bounding box center [1422, 682] width 240 height 28
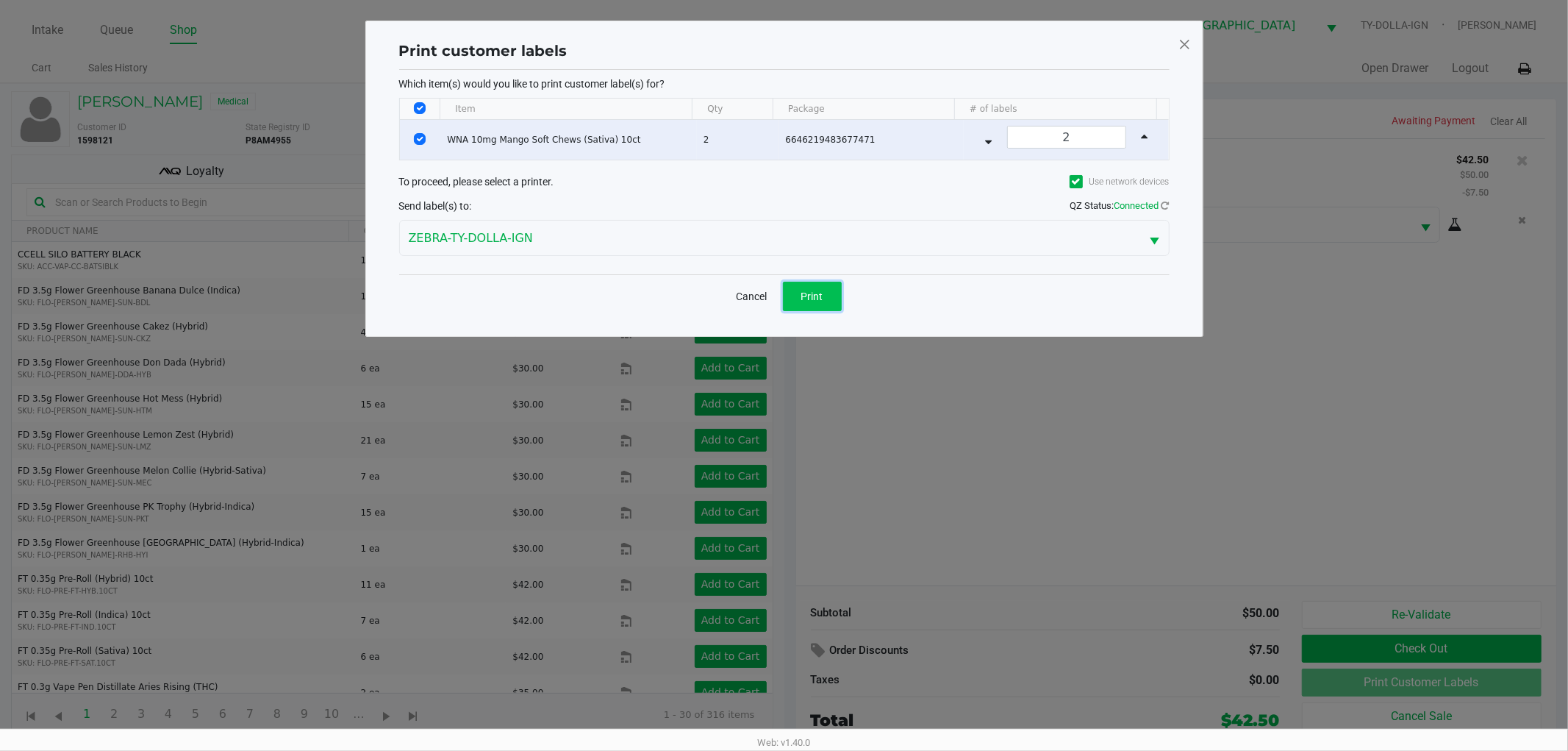
click at [802, 285] on button "Print" at bounding box center [813, 297] width 59 height 29
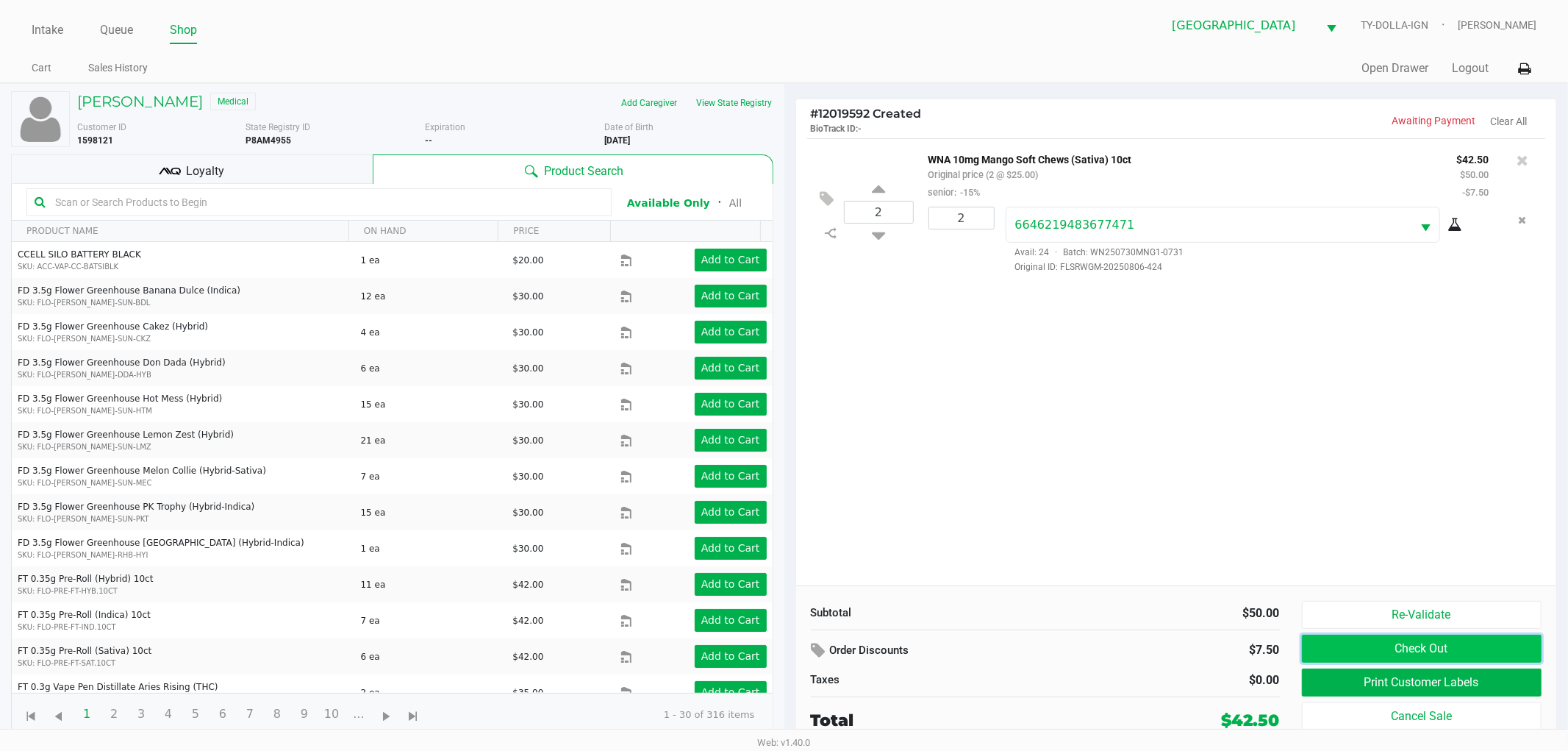
click at [1520, 656] on button "Check Out" at bounding box center [1422, 649] width 240 height 28
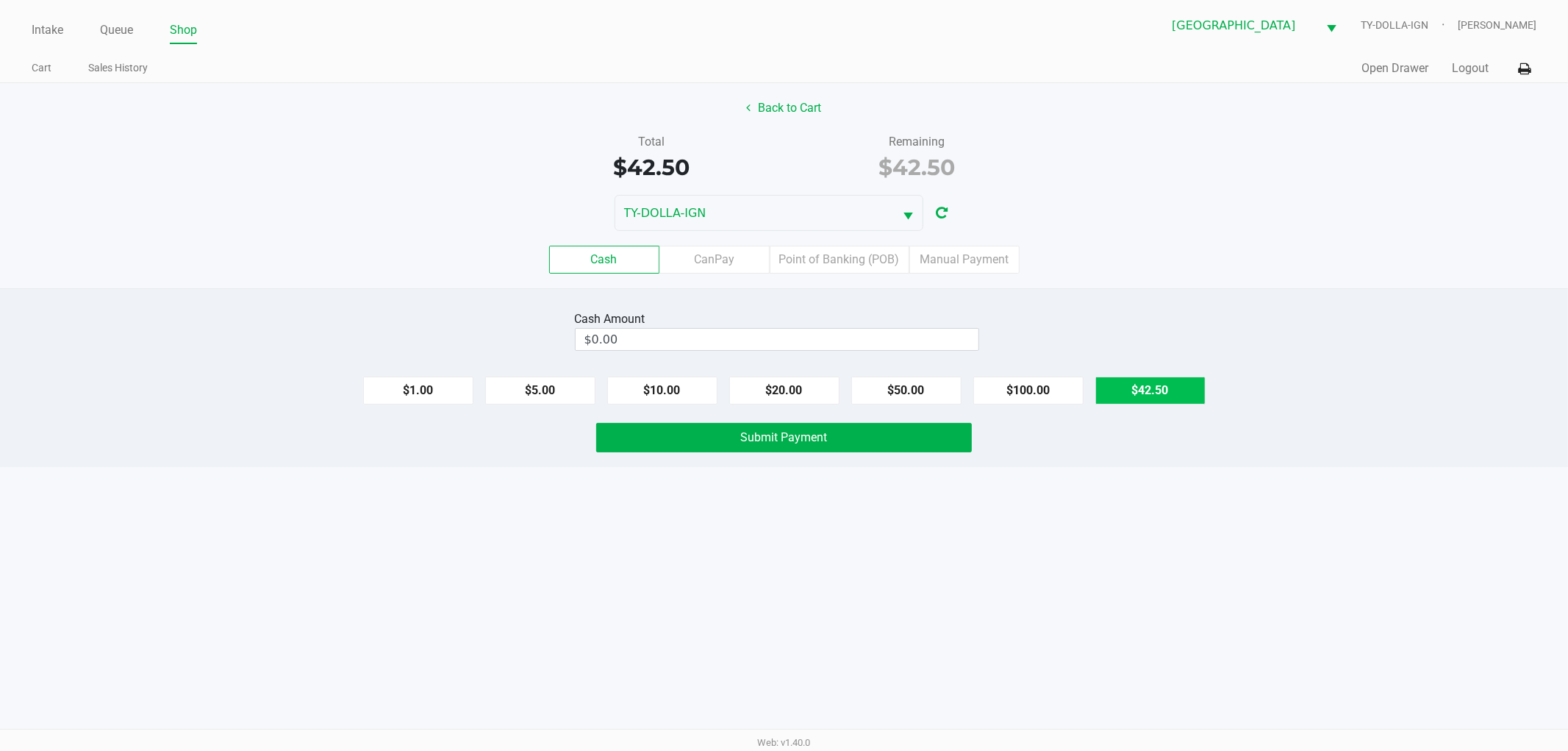
click at [1166, 391] on button "$42.50" at bounding box center [1151, 391] width 111 height 28
type input "$42.50"
click at [927, 445] on button "Submit Payment" at bounding box center [784, 438] width 376 height 29
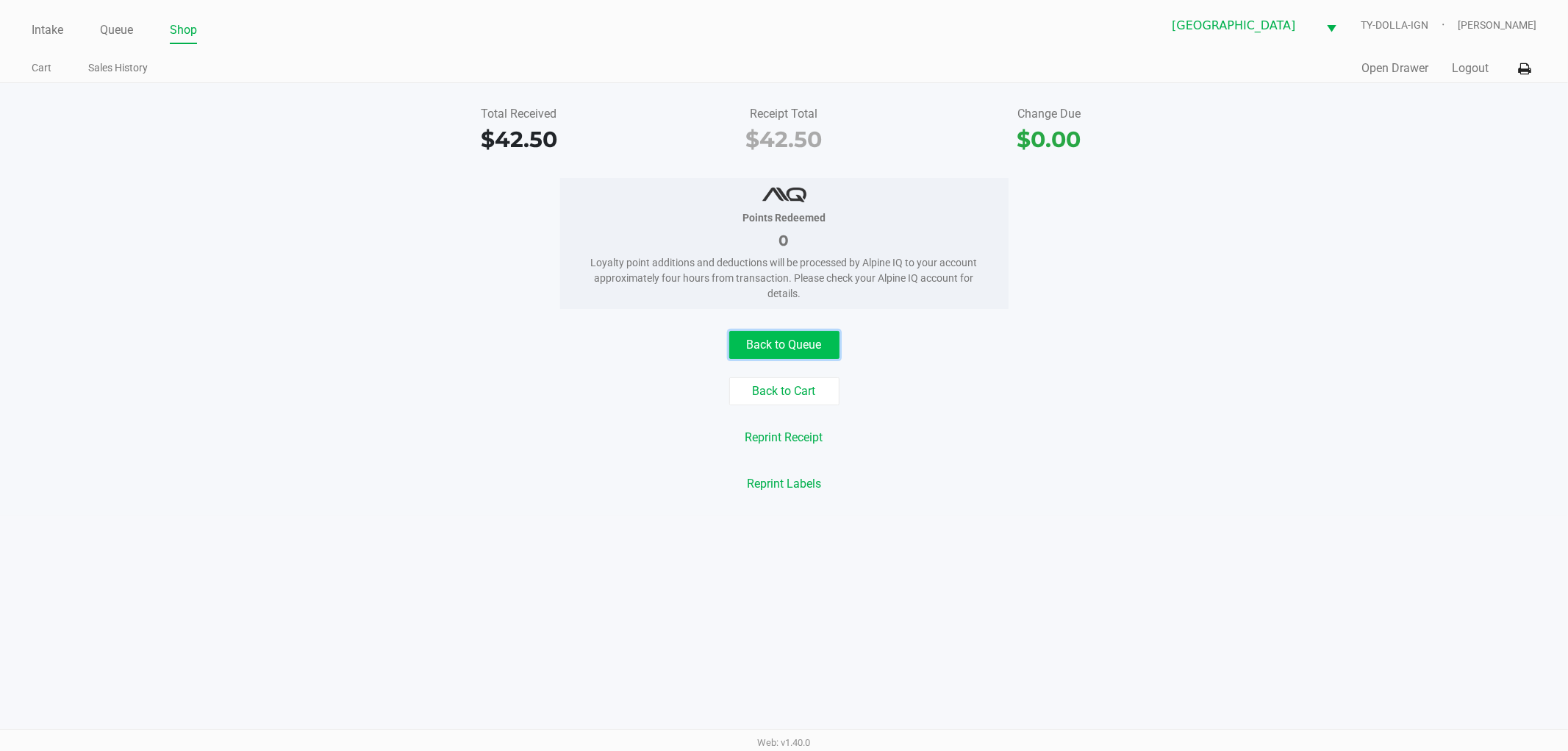
click at [804, 336] on button "Back to Queue" at bounding box center [785, 345] width 111 height 28
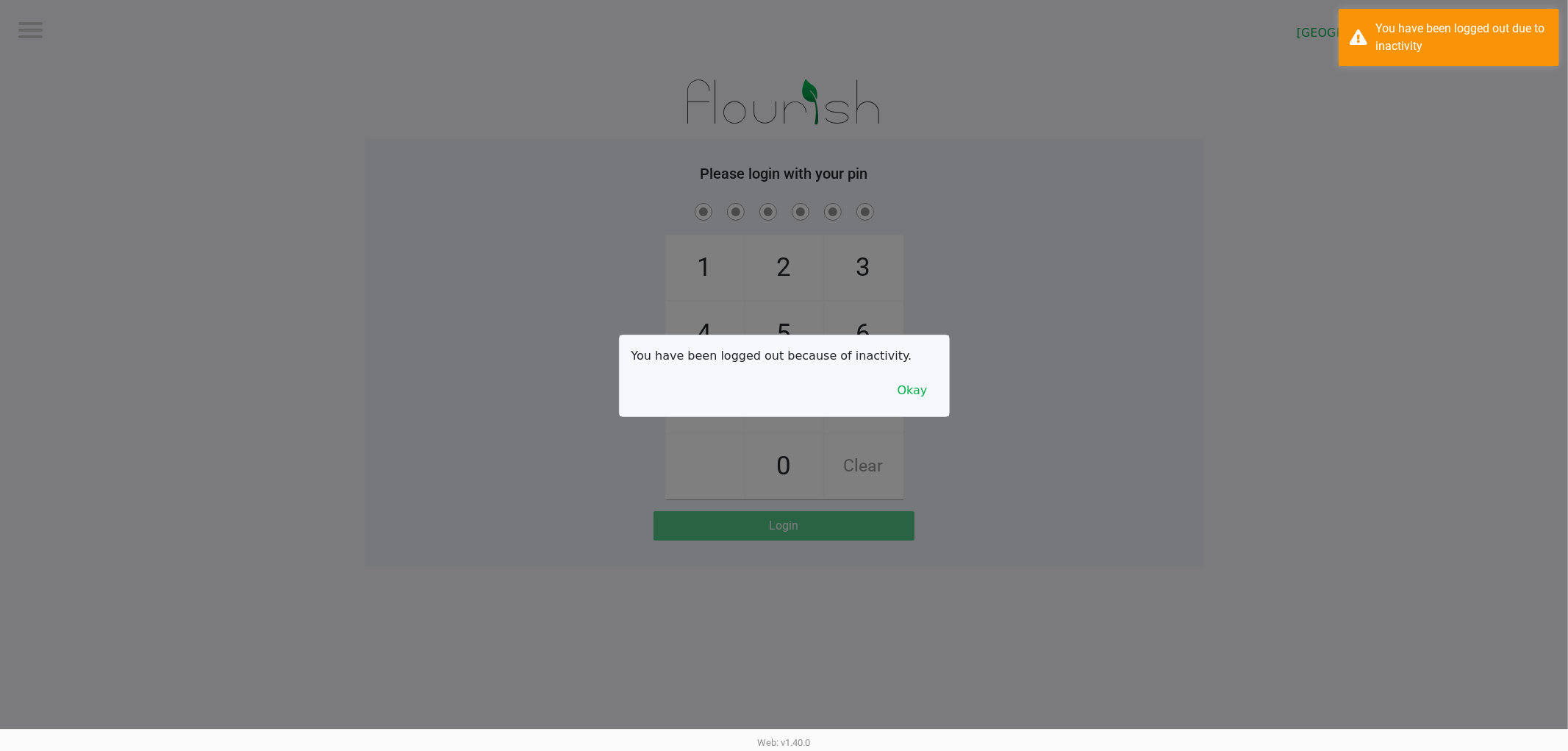
click at [128, 67] on div at bounding box center [784, 375] width 1568 height 751
click at [912, 397] on button "Okay" at bounding box center [912, 391] width 49 height 28
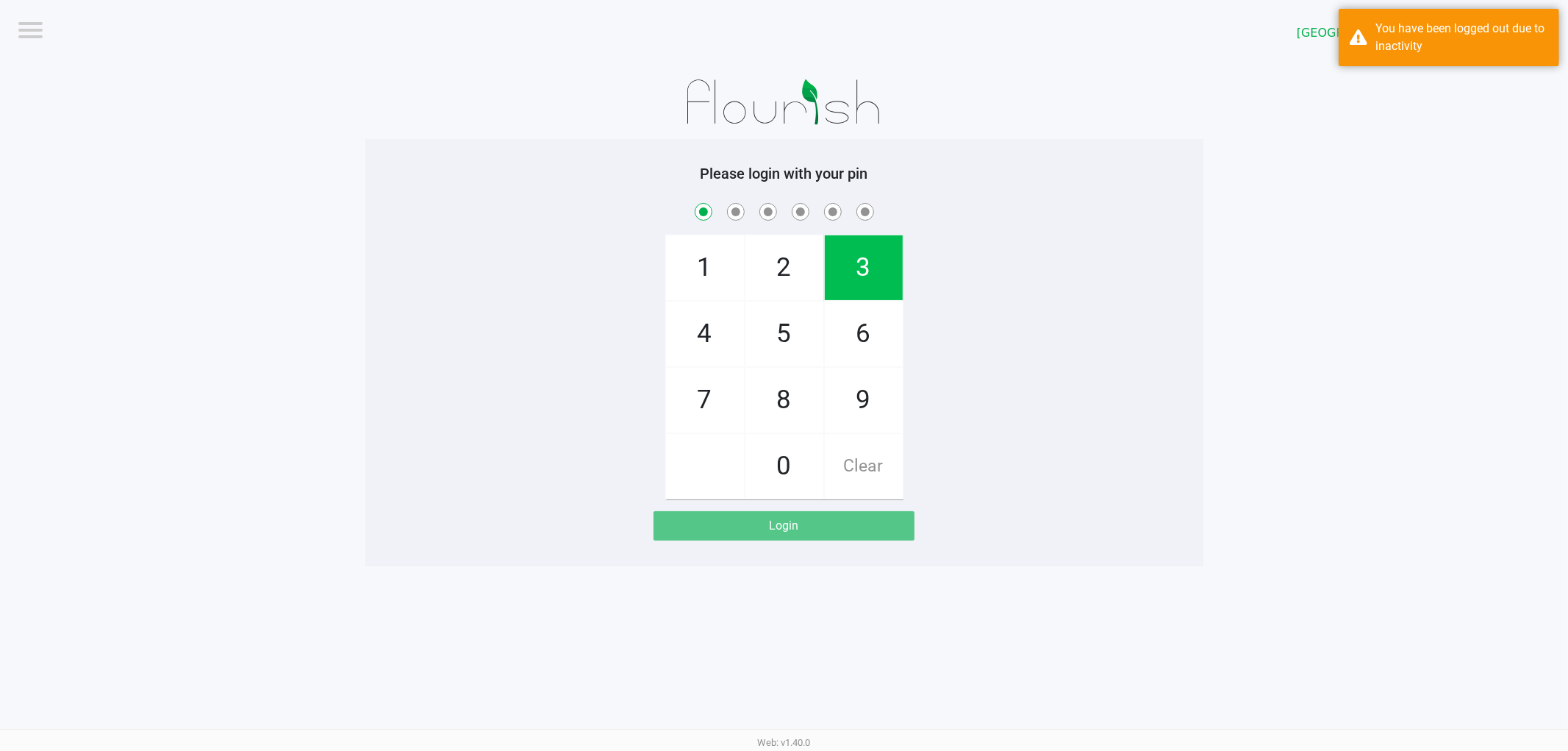
checkbox input "true"
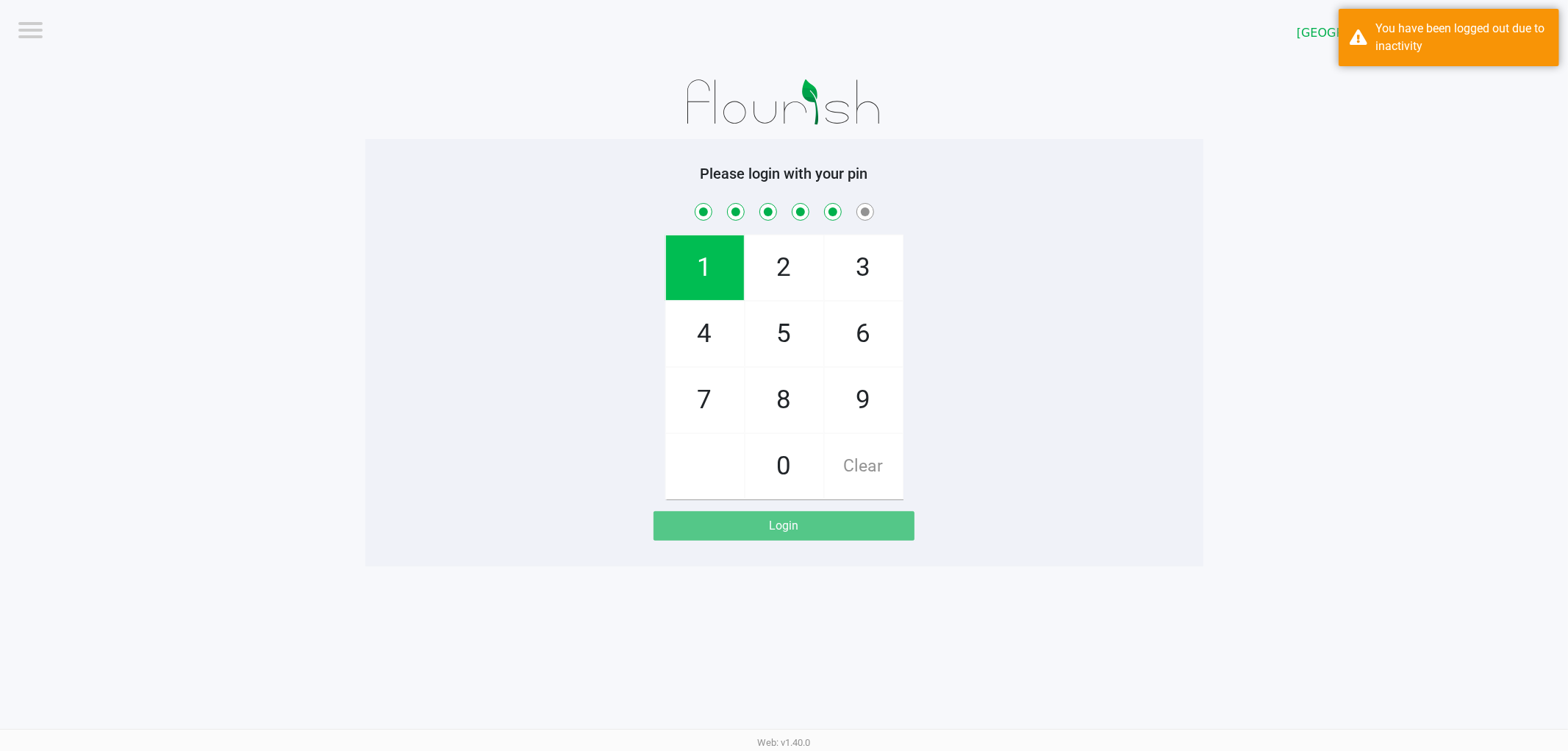
checkbox input "true"
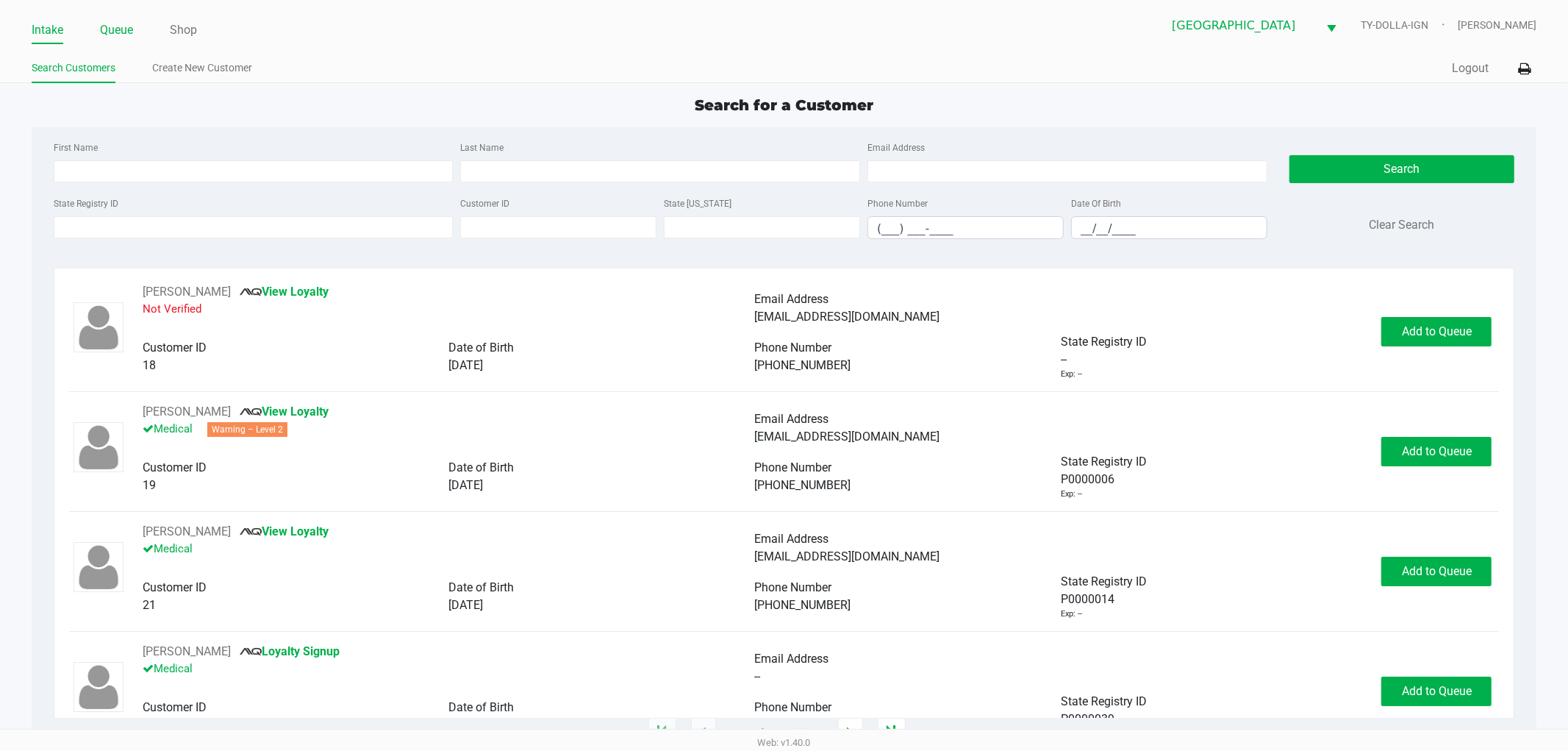
click at [125, 20] on link "Queue" at bounding box center [117, 30] width 33 height 20
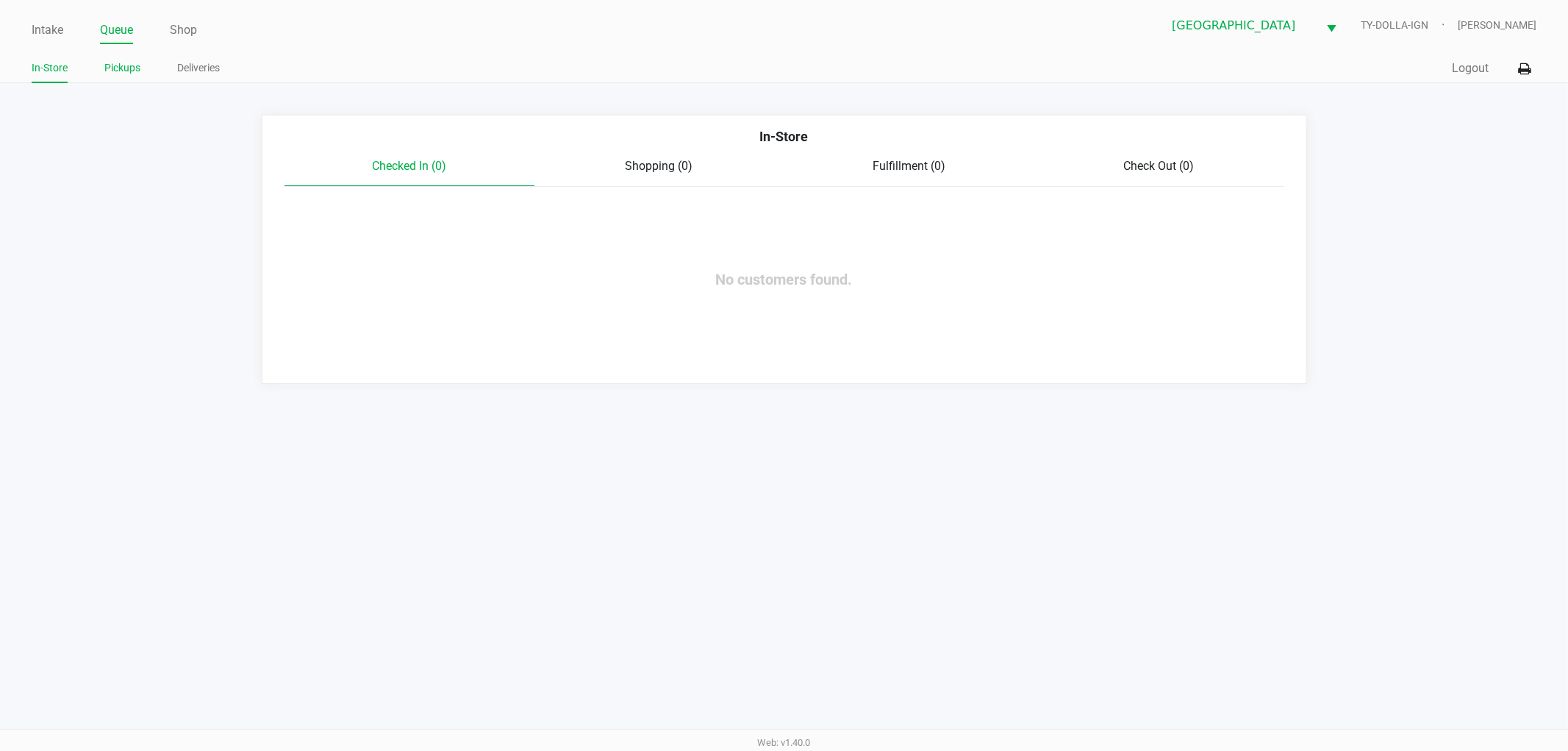
click at [122, 67] on link "Pickups" at bounding box center [122, 68] width 36 height 18
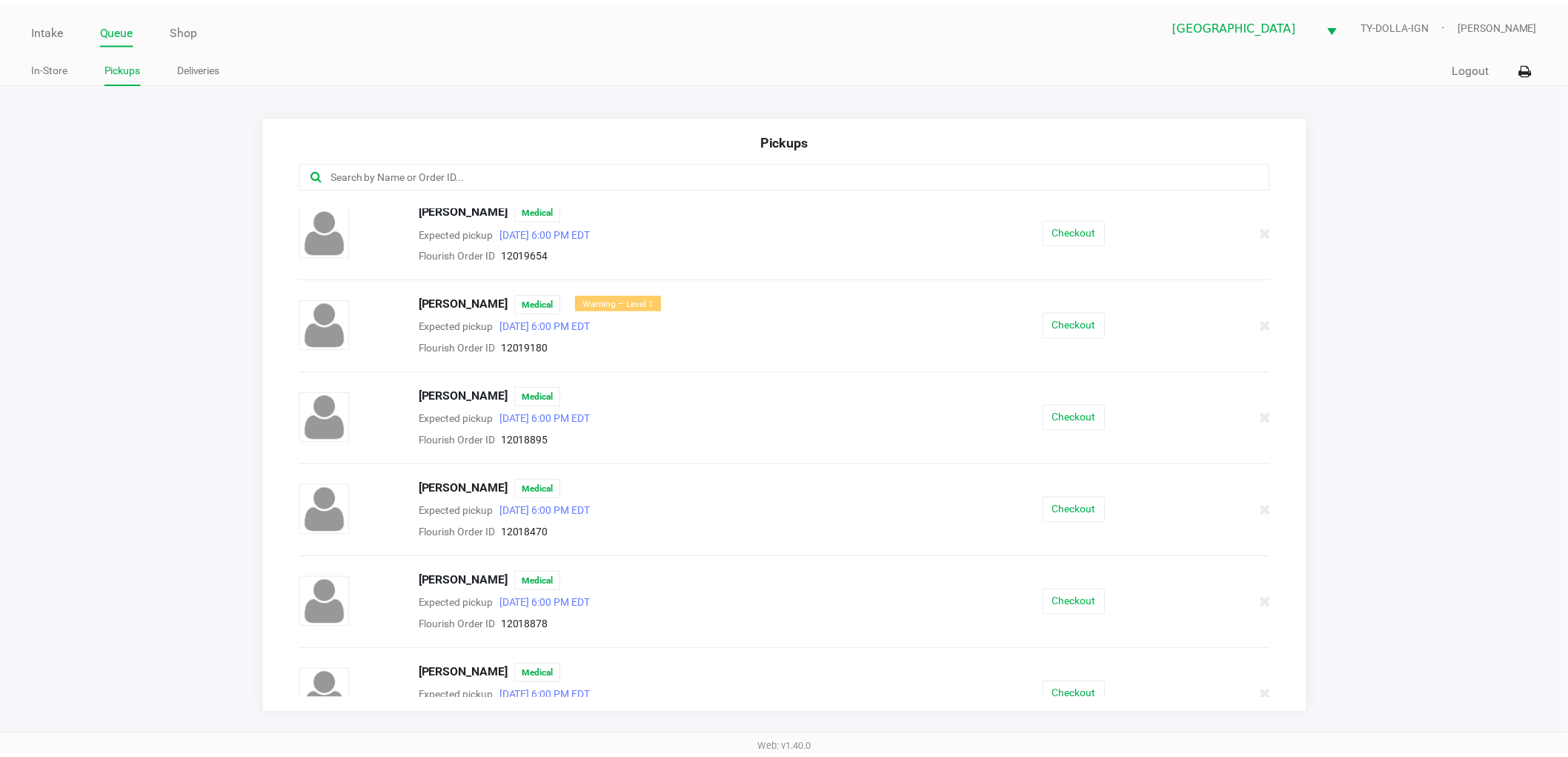
scroll to position [542, 0]
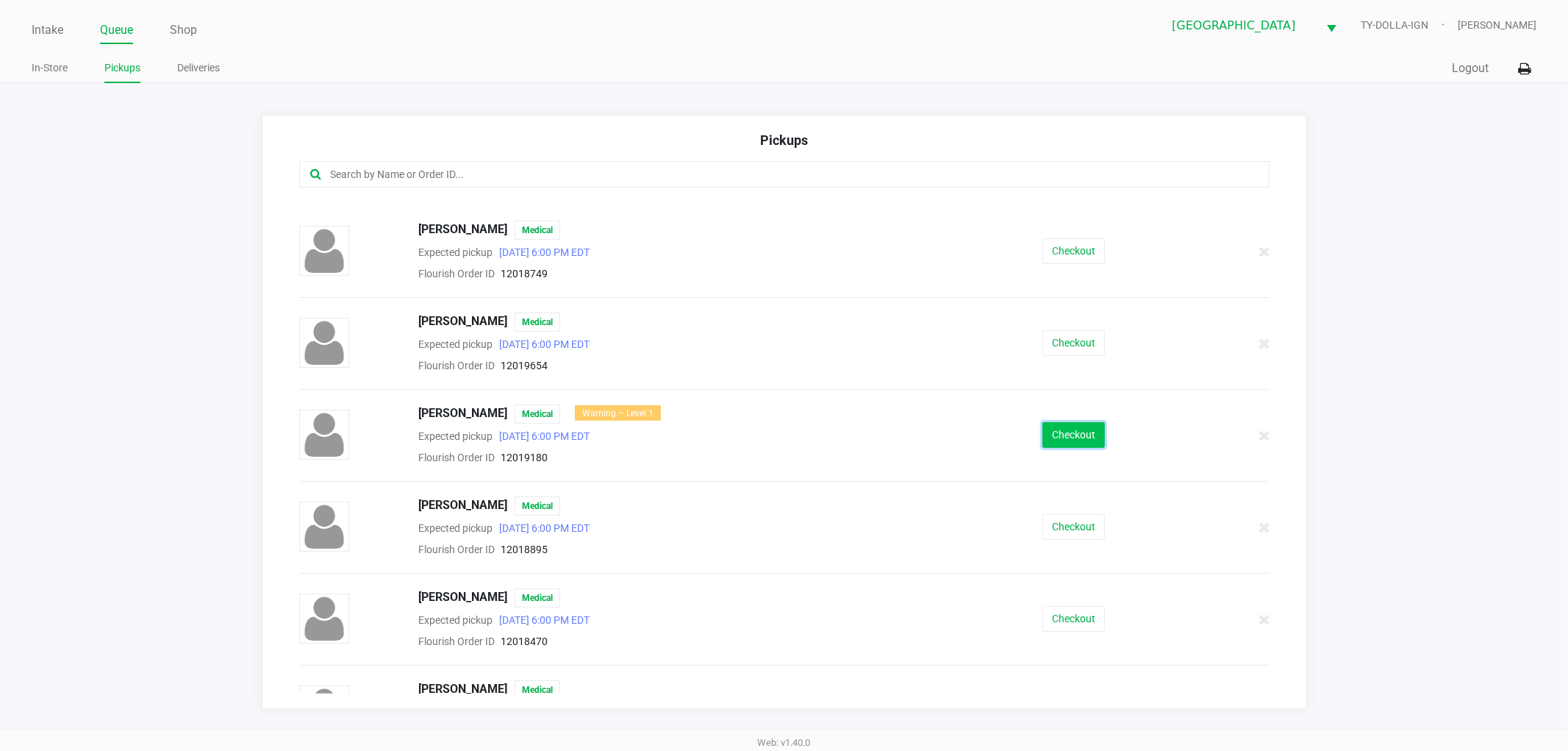
click at [1062, 428] on button "Checkout" at bounding box center [1074, 435] width 63 height 26
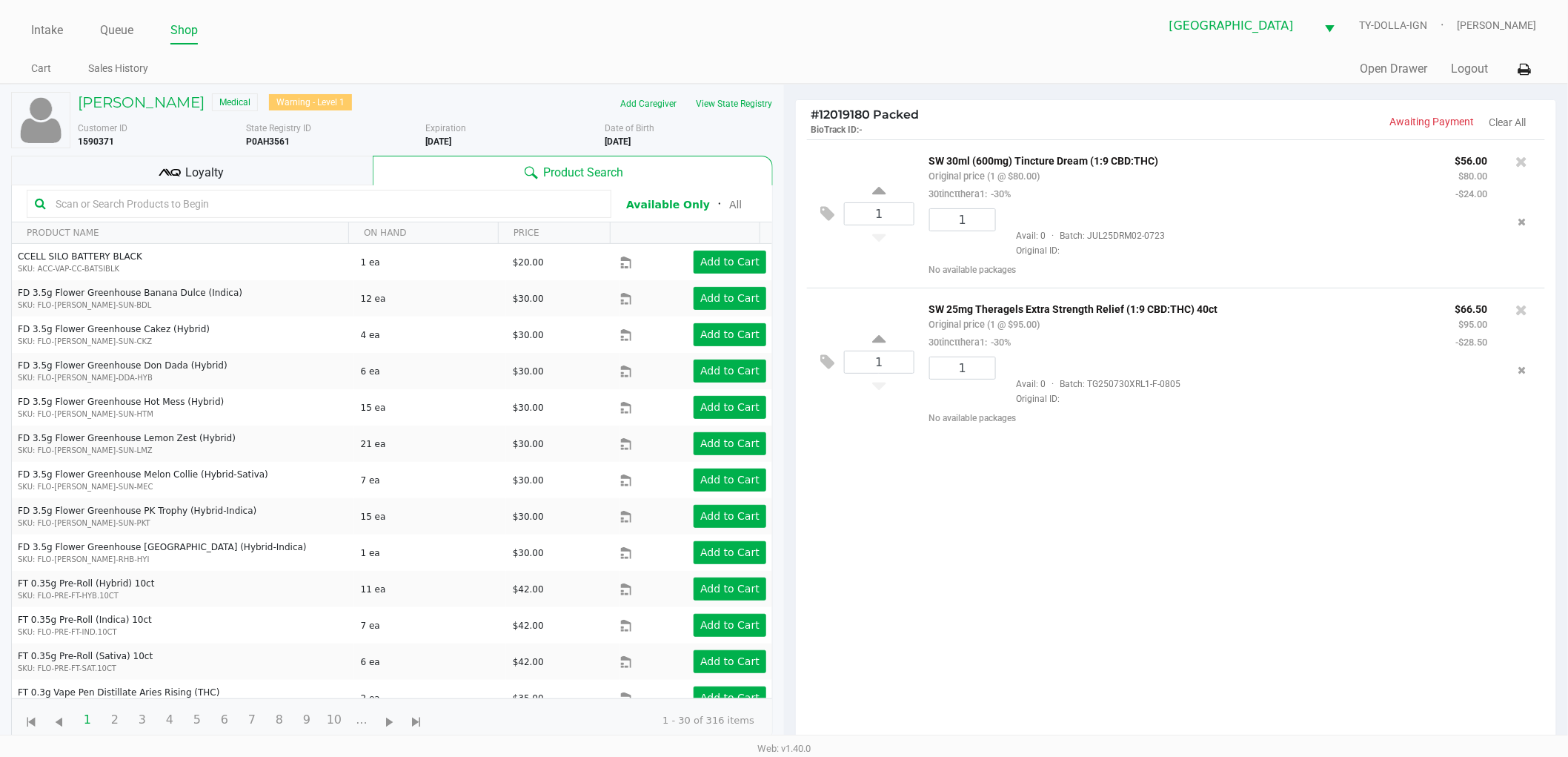
click at [289, 172] on div "Loyalty" at bounding box center [191, 171] width 361 height 30
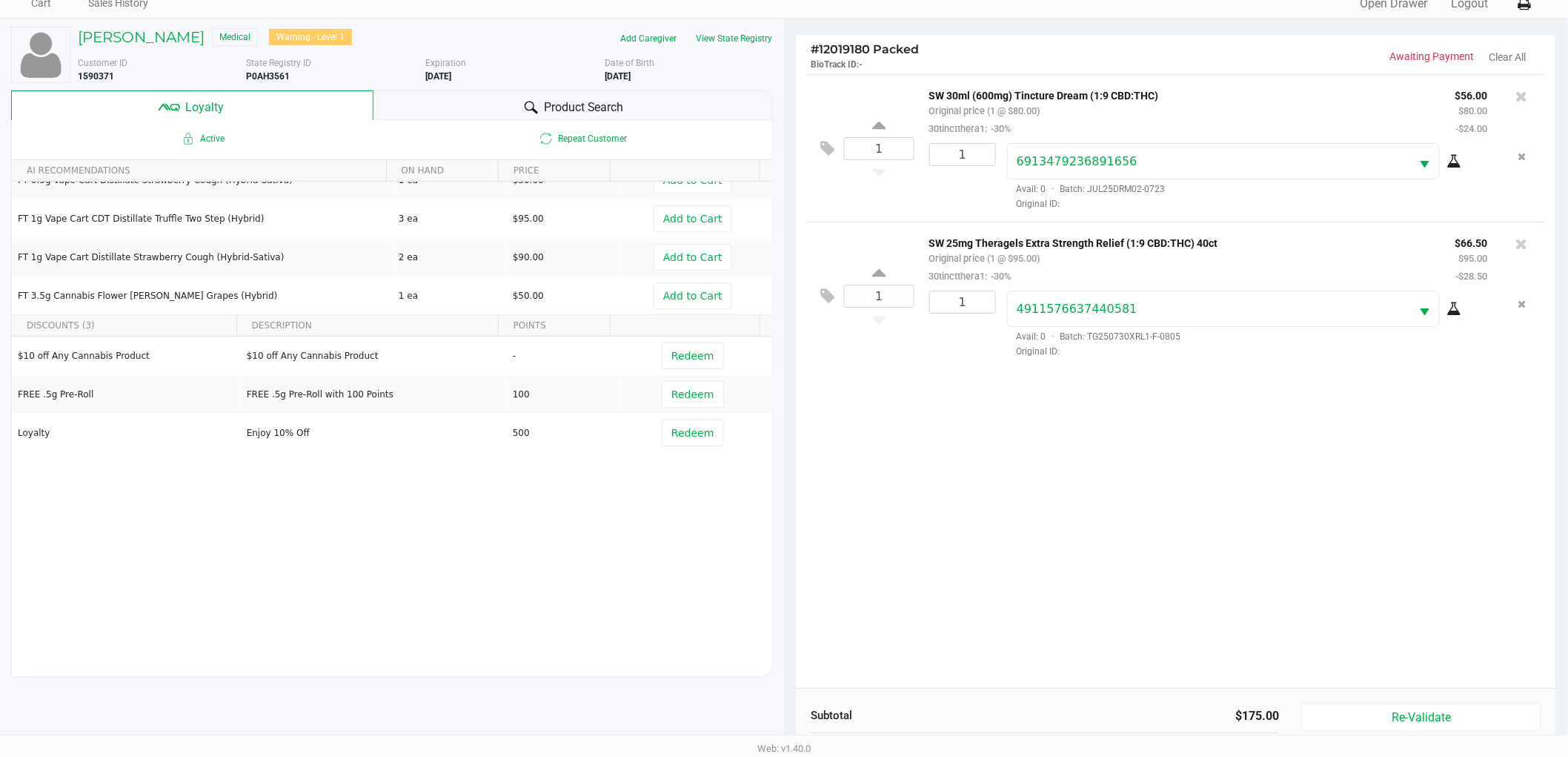
scroll to position [178, 0]
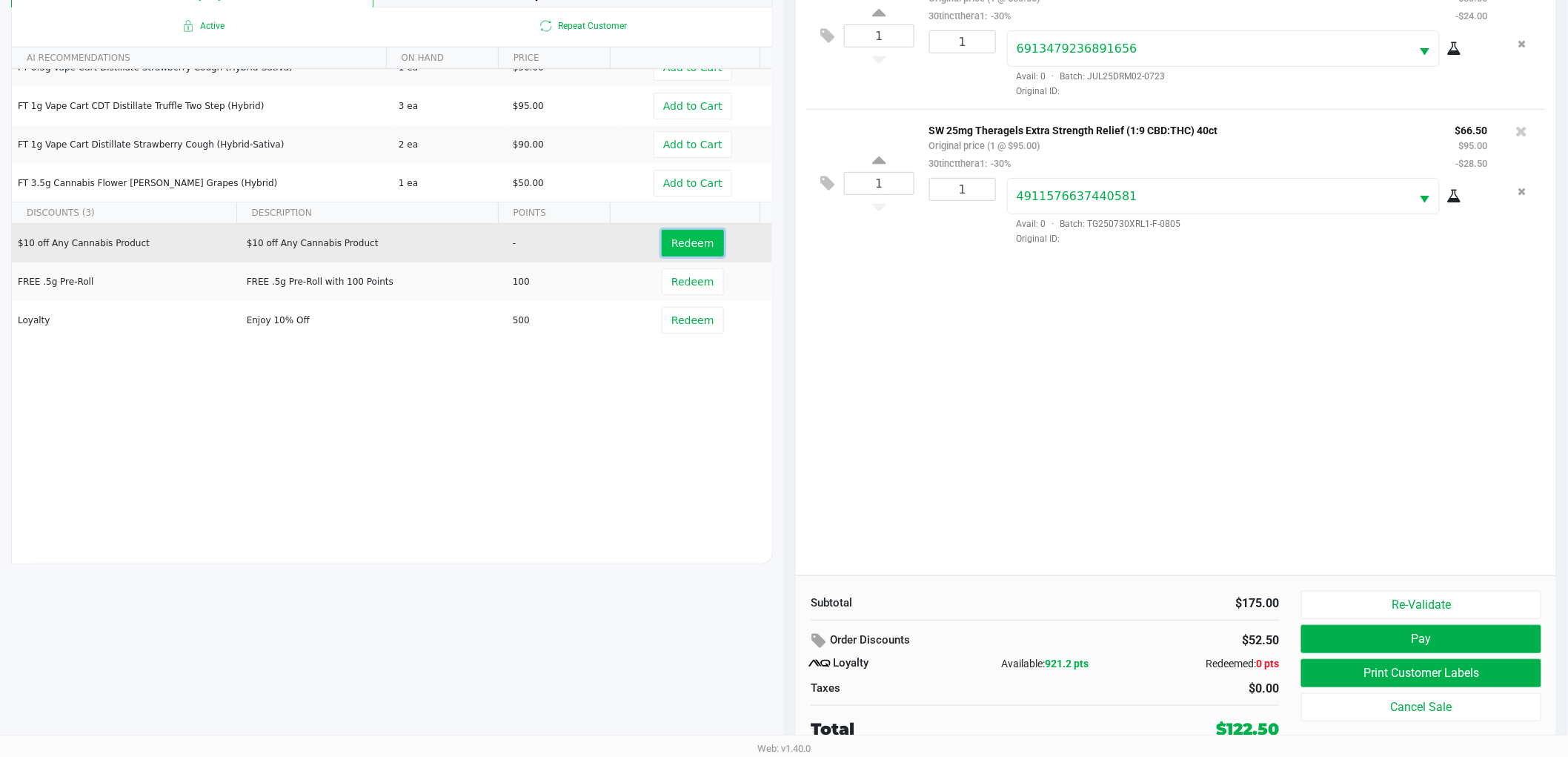
click at [680, 248] on span "Redeem" at bounding box center [692, 242] width 42 height 12
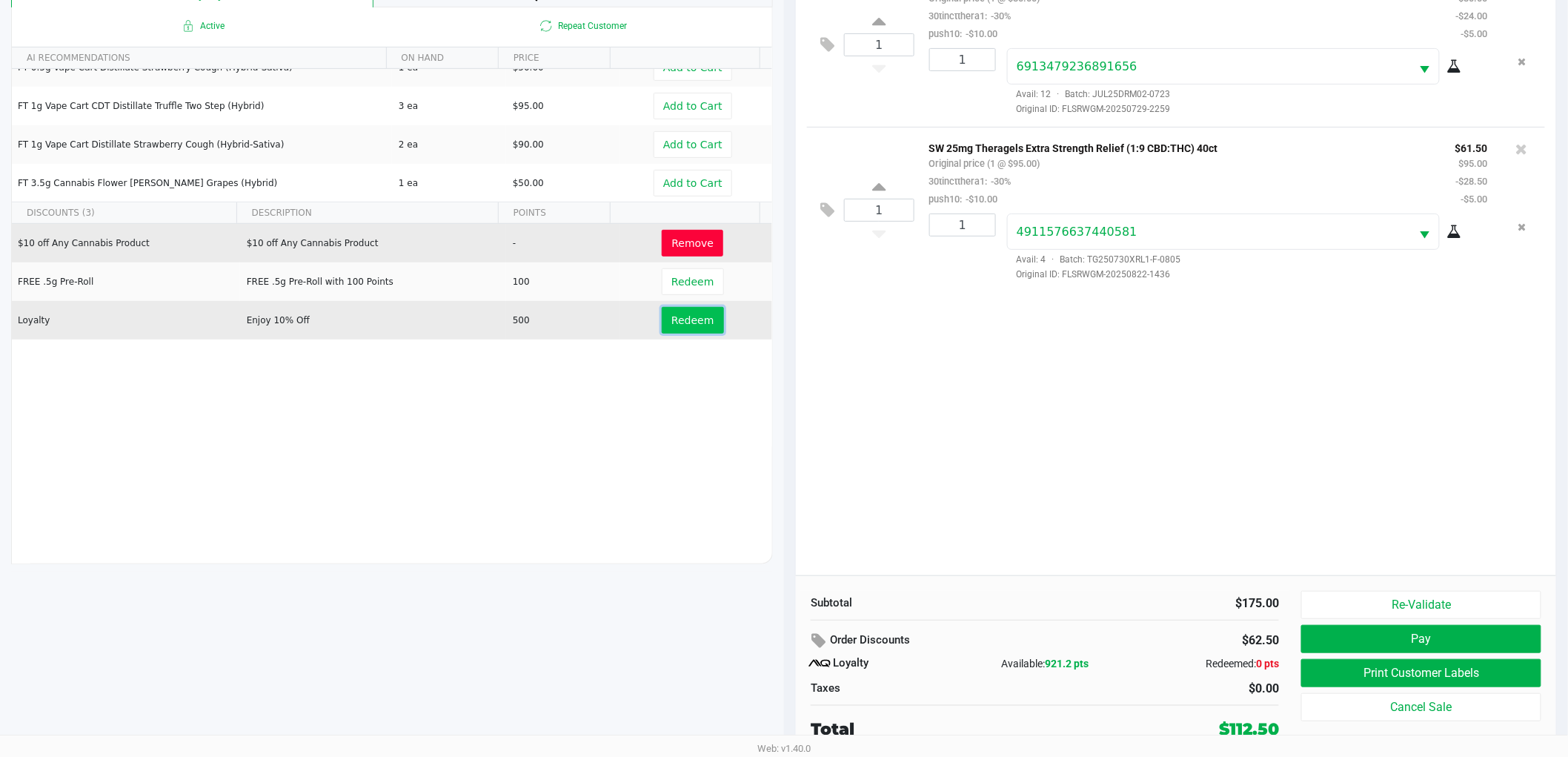
click at [671, 314] on span "Redeem" at bounding box center [692, 320] width 42 height 12
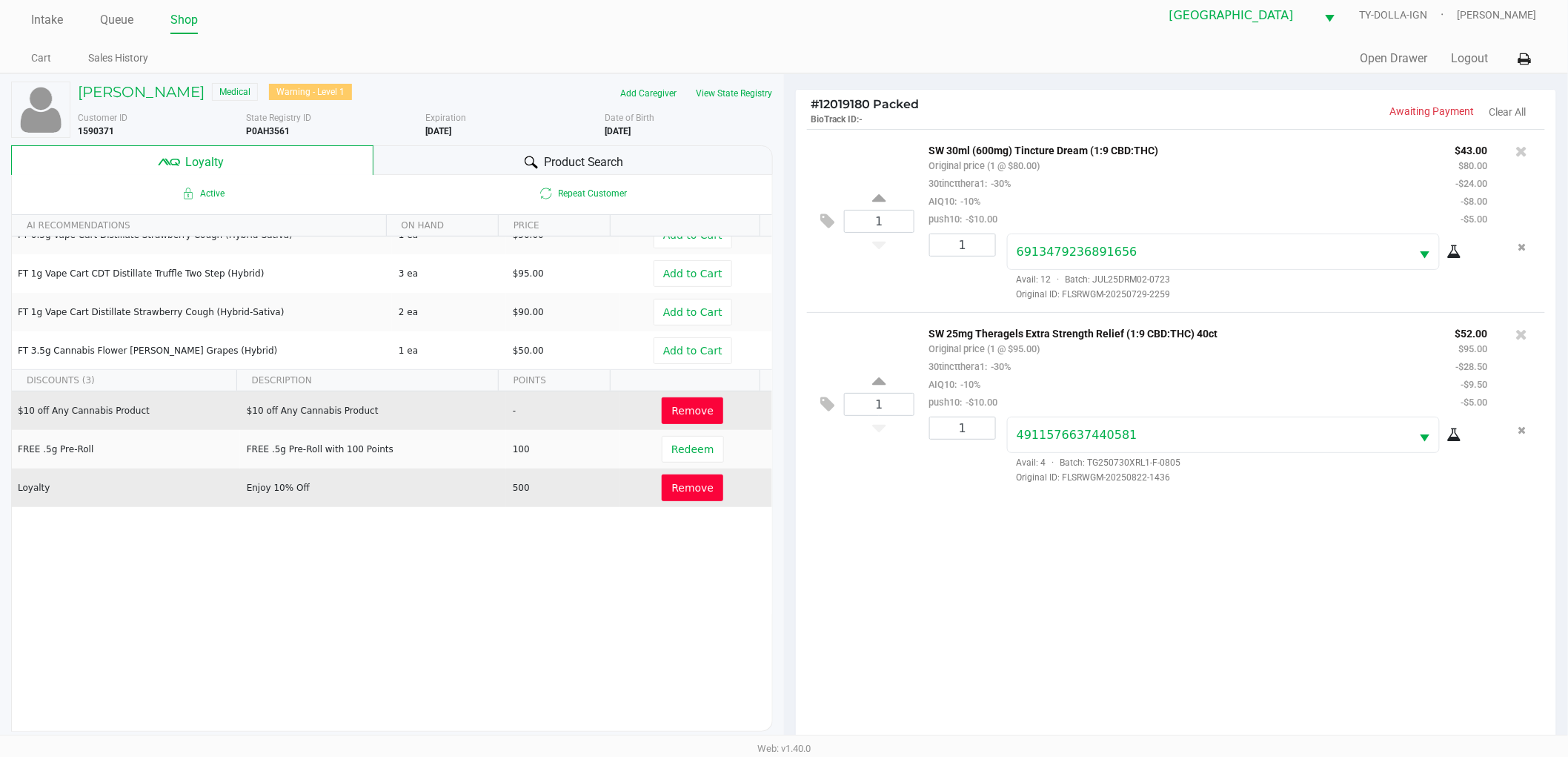
scroll to position [0, 0]
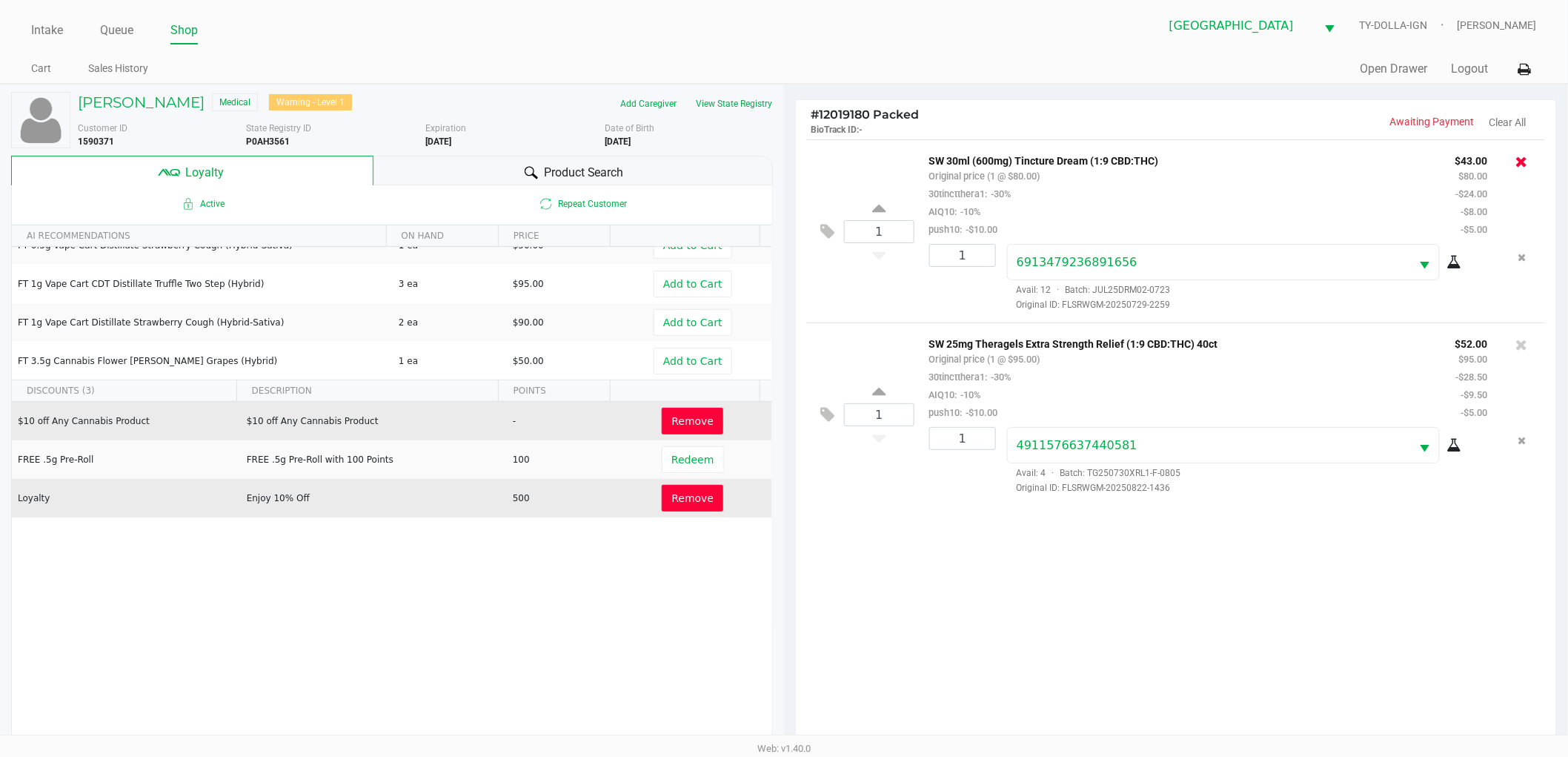
click at [1523, 162] on icon at bounding box center [1522, 162] width 12 height 15
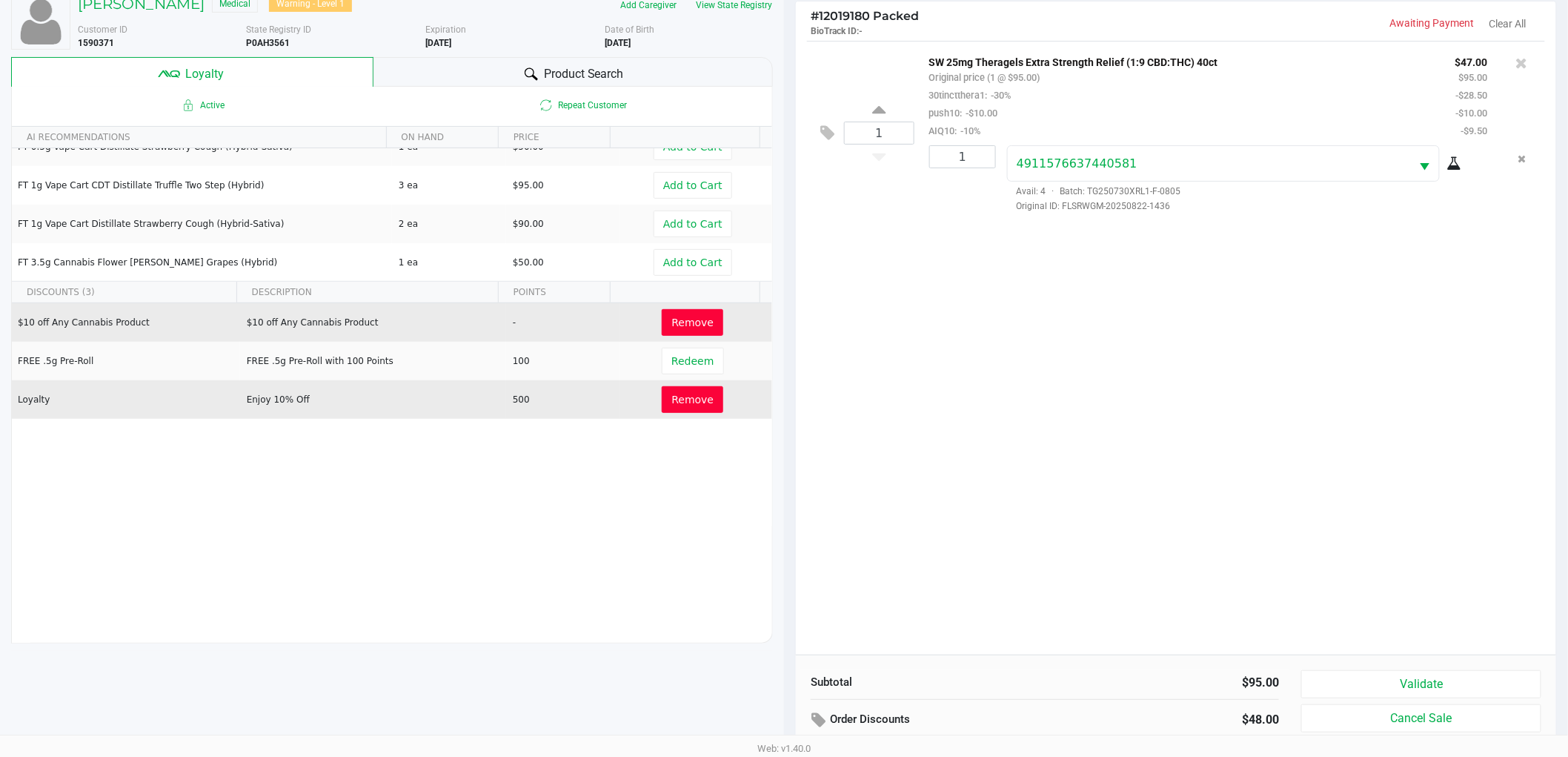
scroll to position [178, 0]
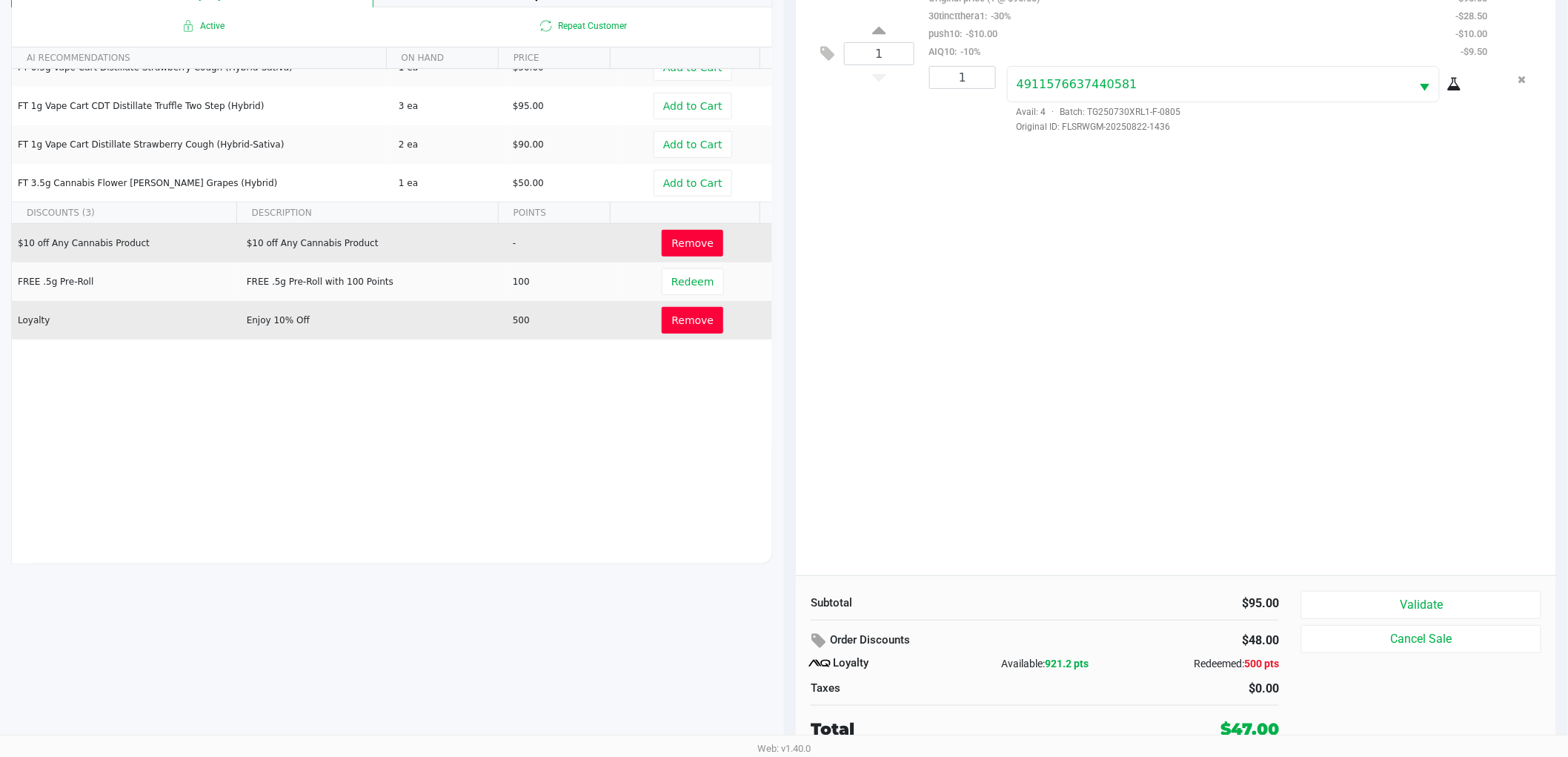
click at [684, 321] on span "Remove" at bounding box center [692, 320] width 42 height 12
click at [682, 238] on span "Remove" at bounding box center [692, 242] width 42 height 12
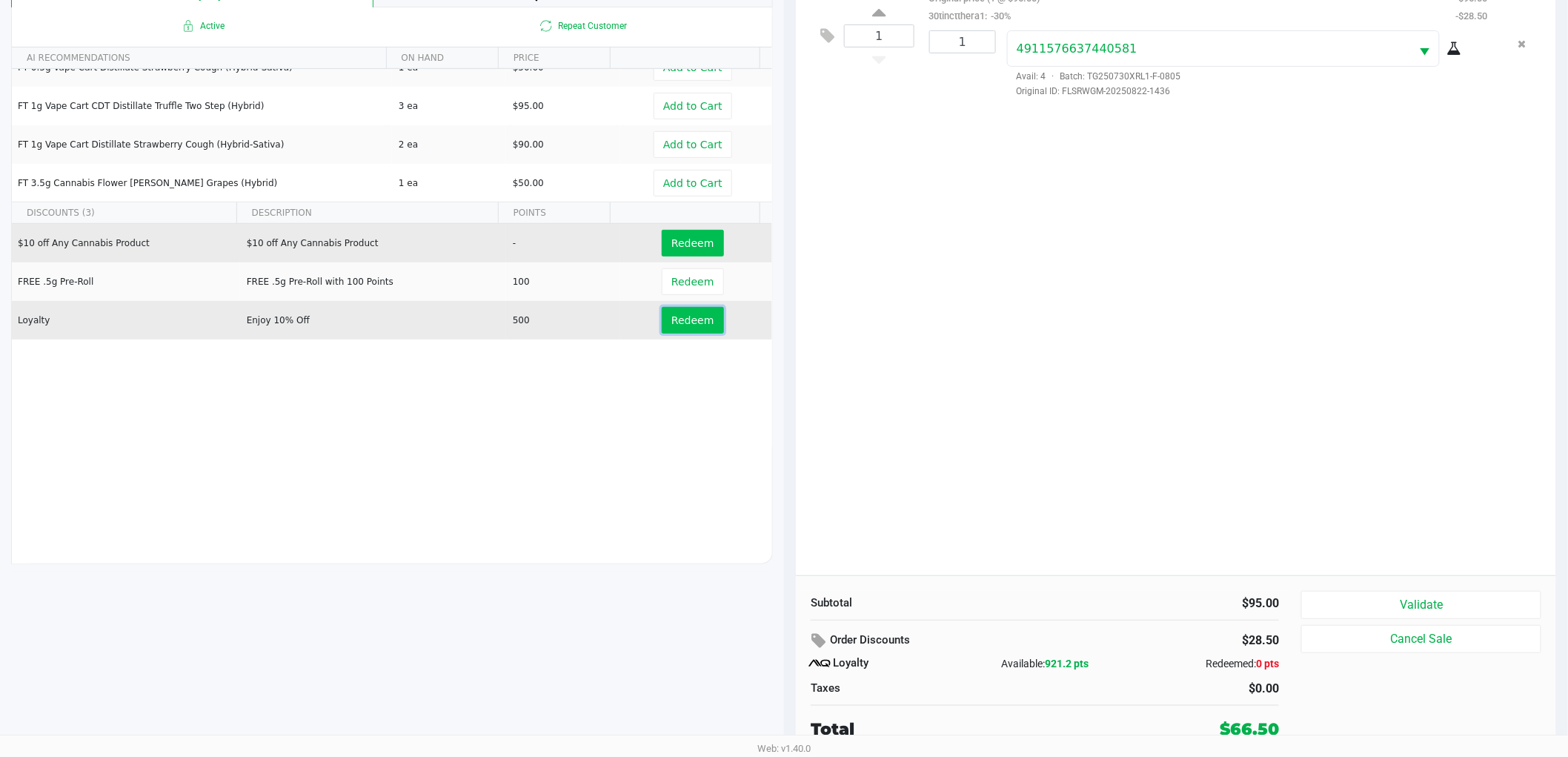
click at [690, 320] on span "Redeem" at bounding box center [692, 320] width 42 height 12
click at [699, 243] on span "Redeem" at bounding box center [692, 242] width 42 height 12
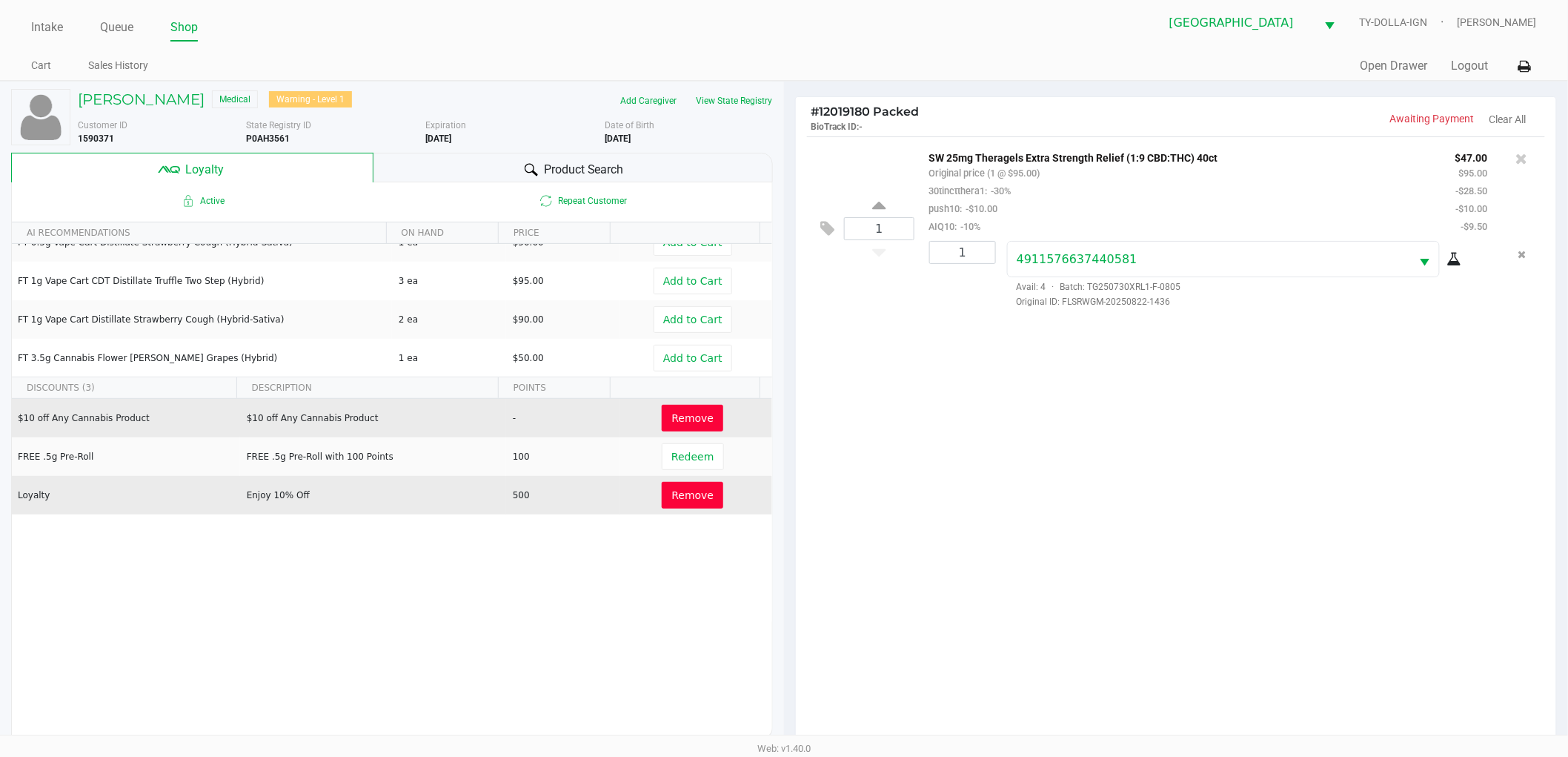
scroll to position [0, 0]
click at [1468, 72] on button "Logout" at bounding box center [1470, 69] width 37 height 18
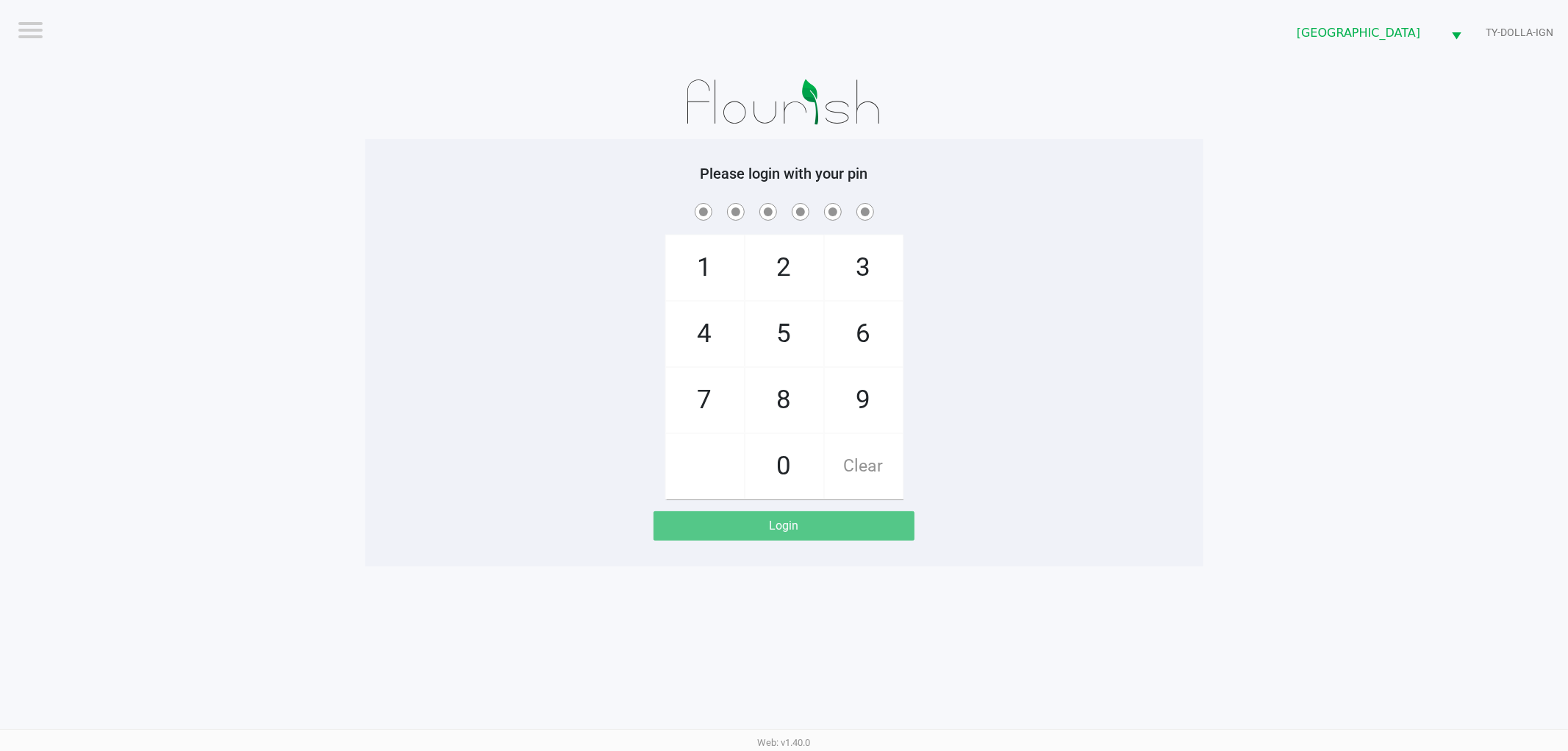
click at [1110, 311] on div "1 4 7 2 5 8 0 3 6 9 Clear" at bounding box center [785, 349] width 838 height 299
checkbox input "true"
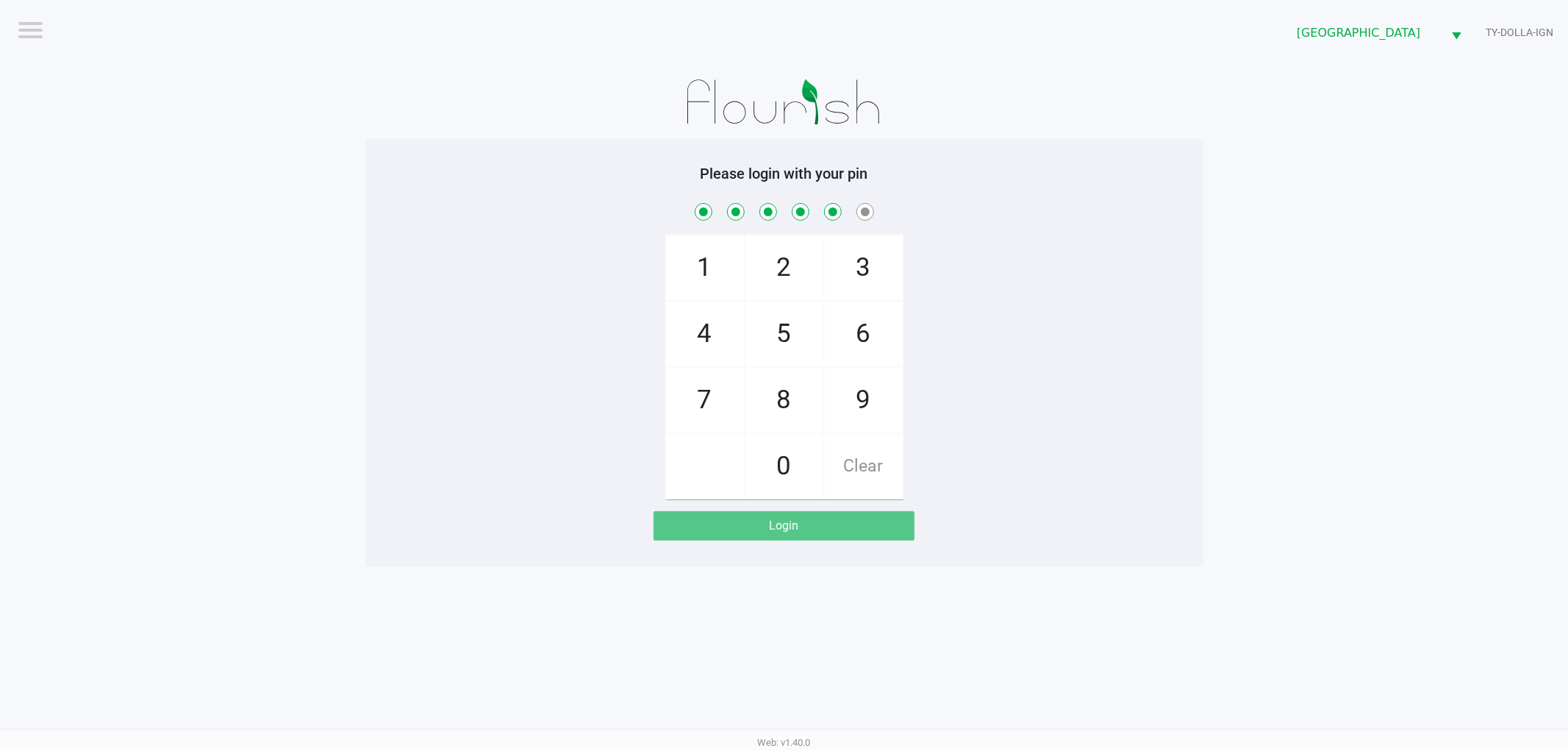
checkbox input "true"
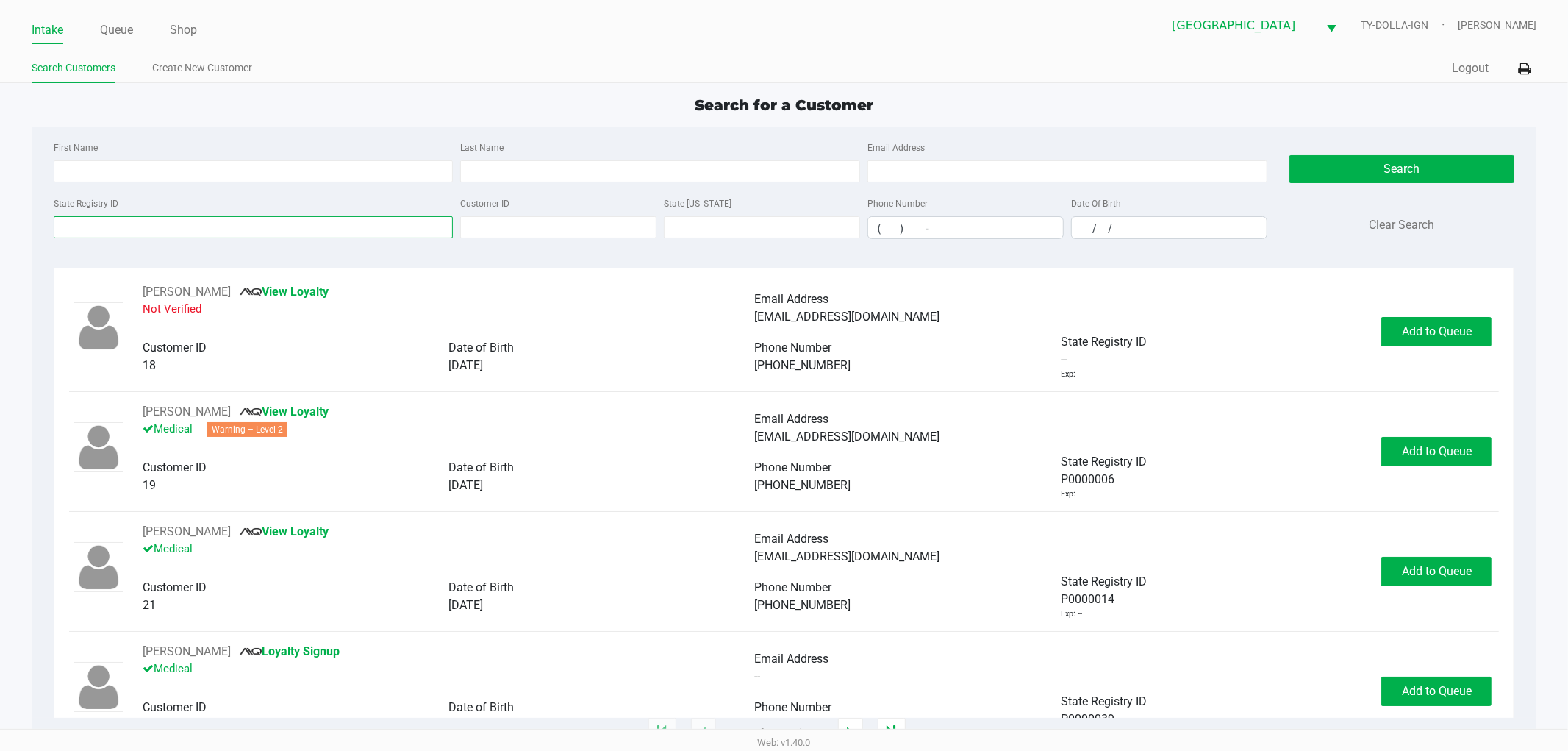
click at [87, 221] on input "State Registry ID" at bounding box center [253, 228] width 400 height 22
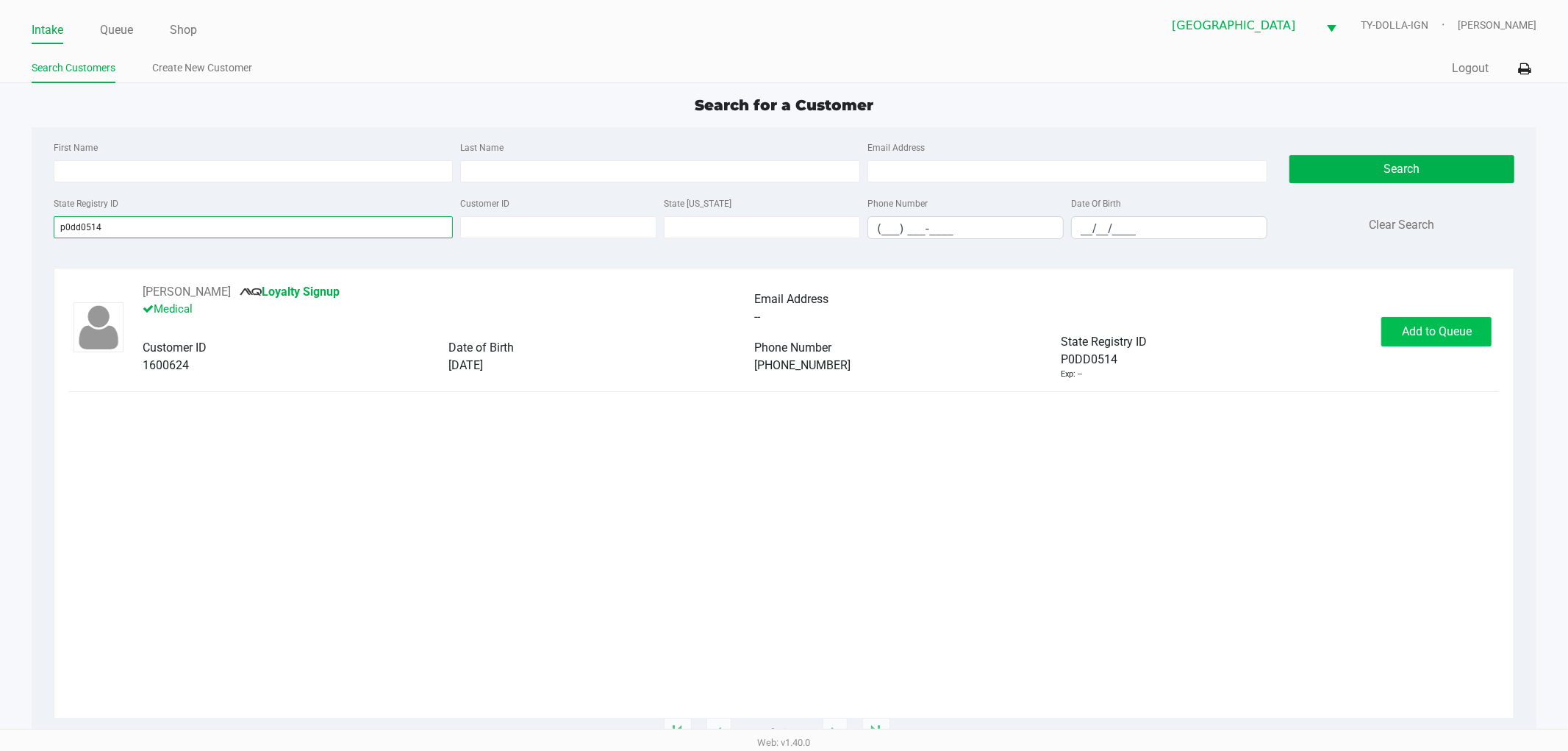
type input "p0dd0514"
click at [1426, 329] on span "Add to Queue" at bounding box center [1437, 331] width 70 height 14
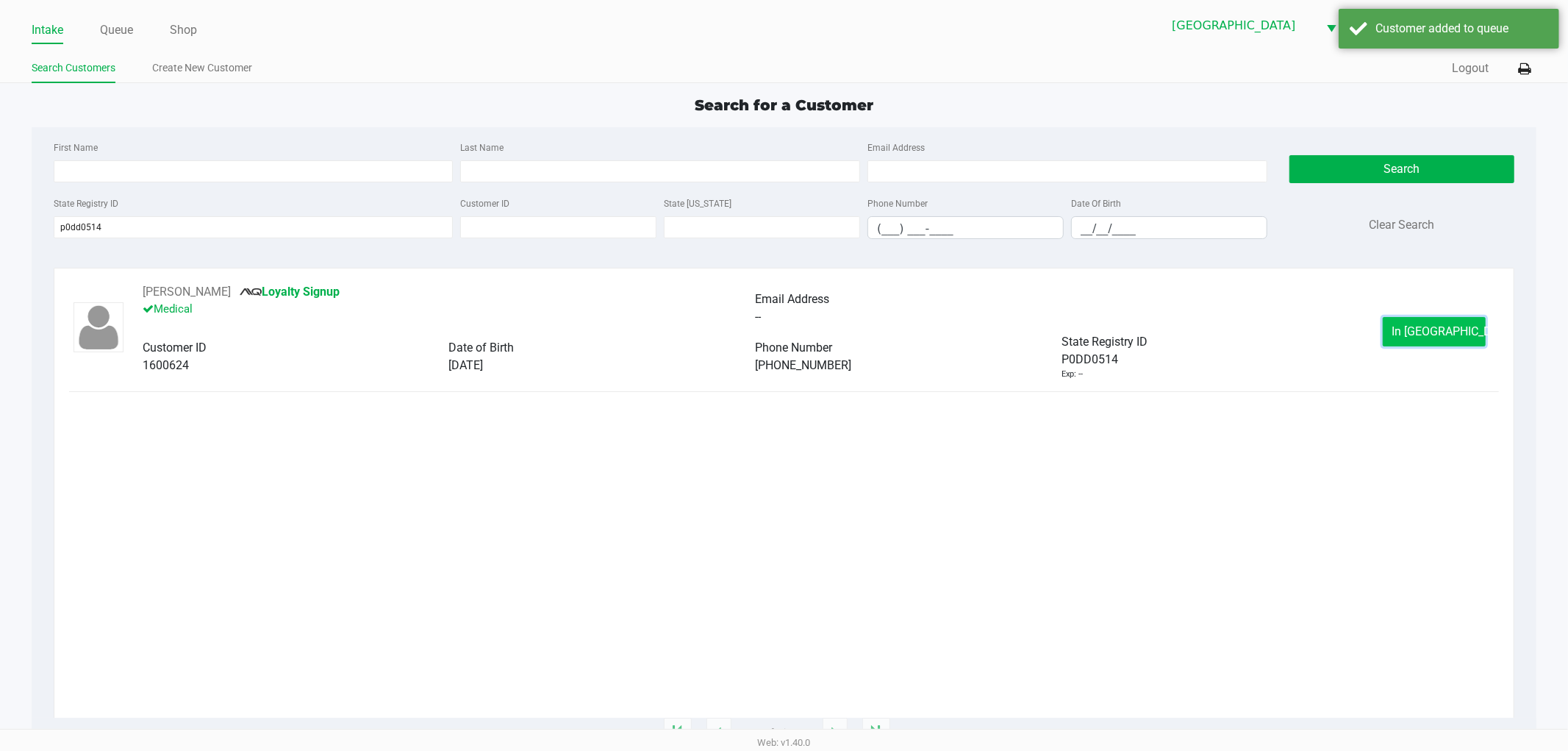
click at [1427, 331] on span "In Queue" at bounding box center [1454, 331] width 123 height 14
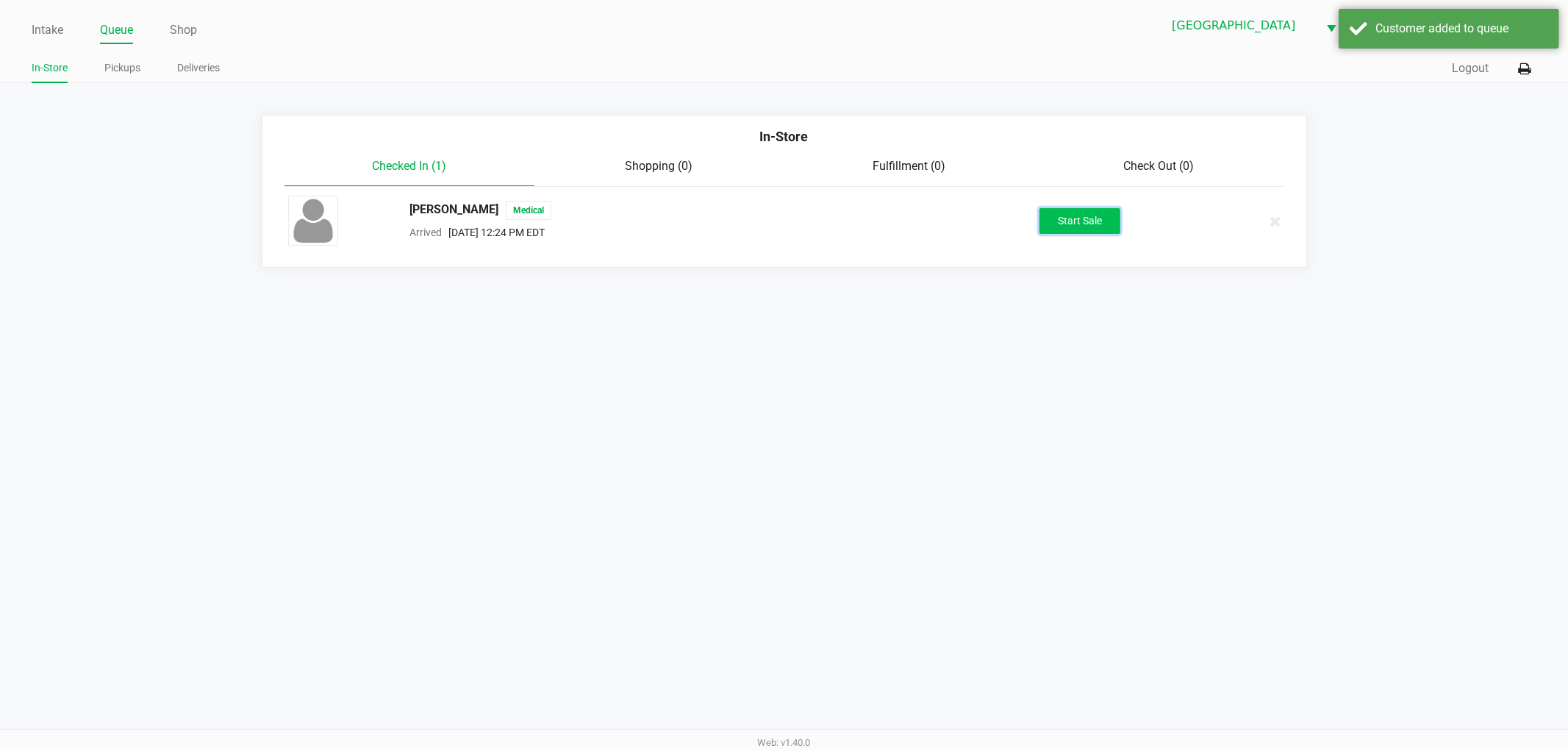
click at [1079, 218] on button "Start Sale" at bounding box center [1080, 221] width 81 height 26
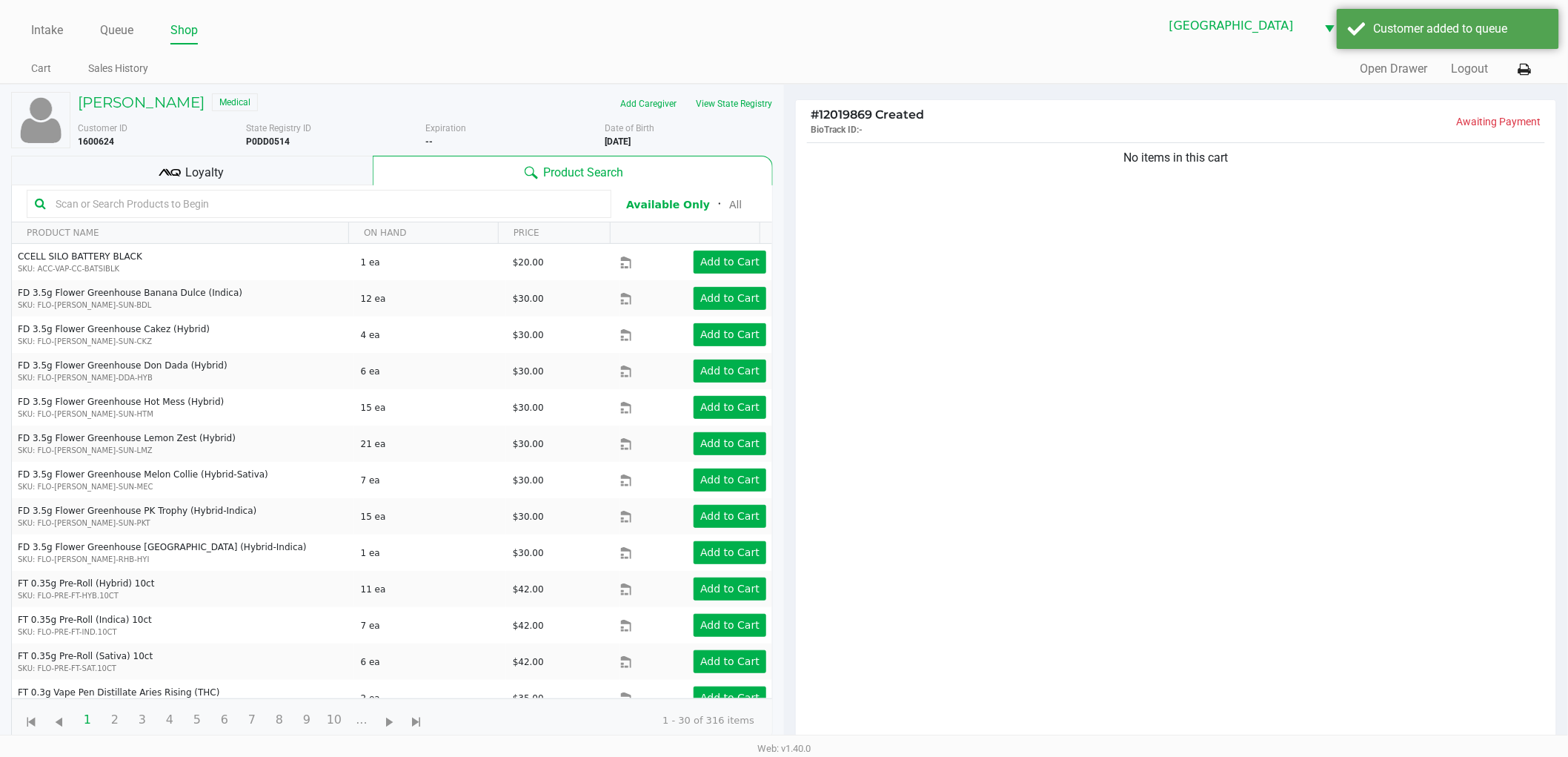
click at [1097, 367] on div "No items in this cart" at bounding box center [1175, 446] width 760 height 614
click at [258, 176] on div "Loyalty" at bounding box center [191, 171] width 361 height 30
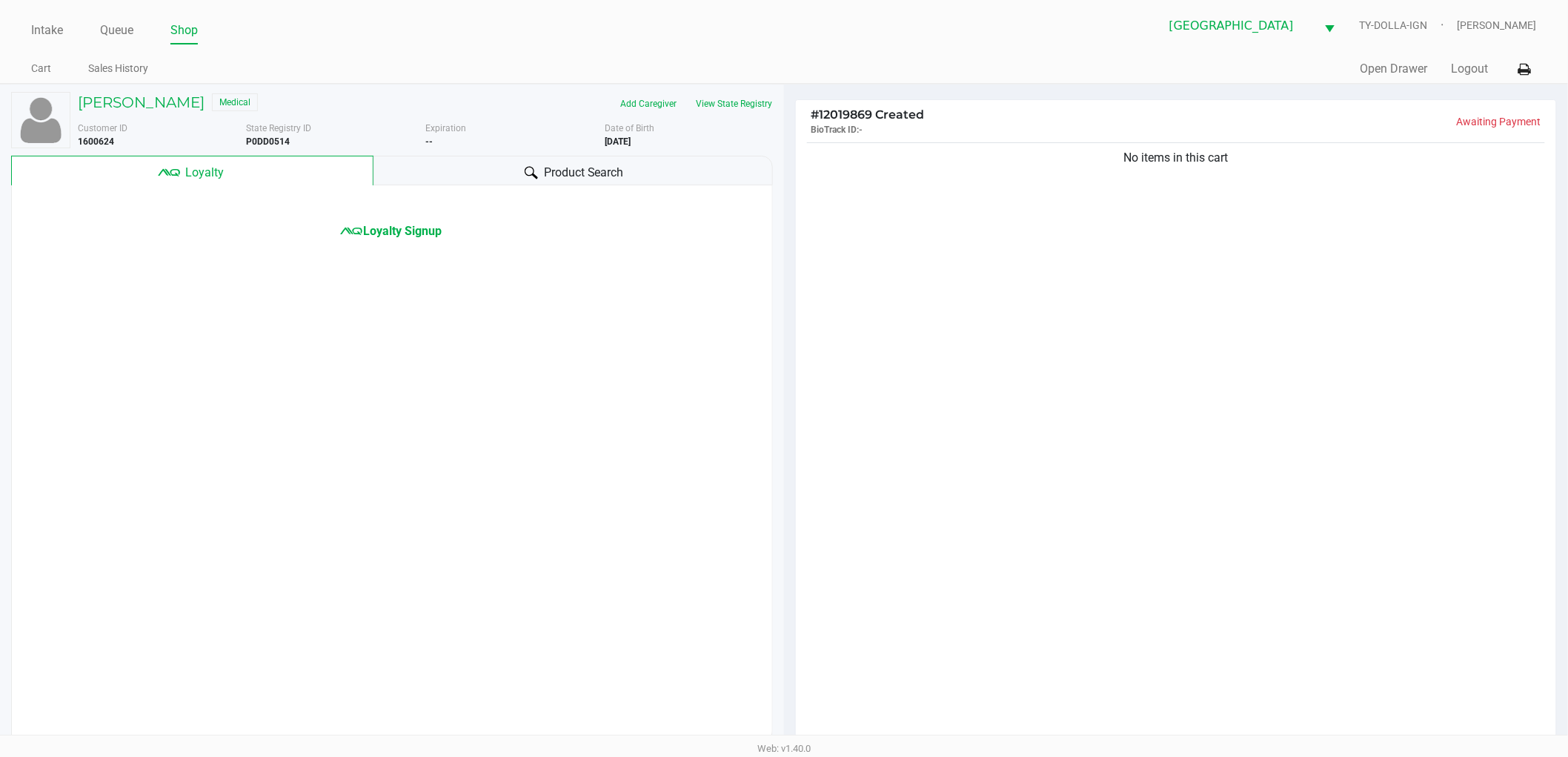
click at [528, 163] on div at bounding box center [531, 172] width 18 height 18
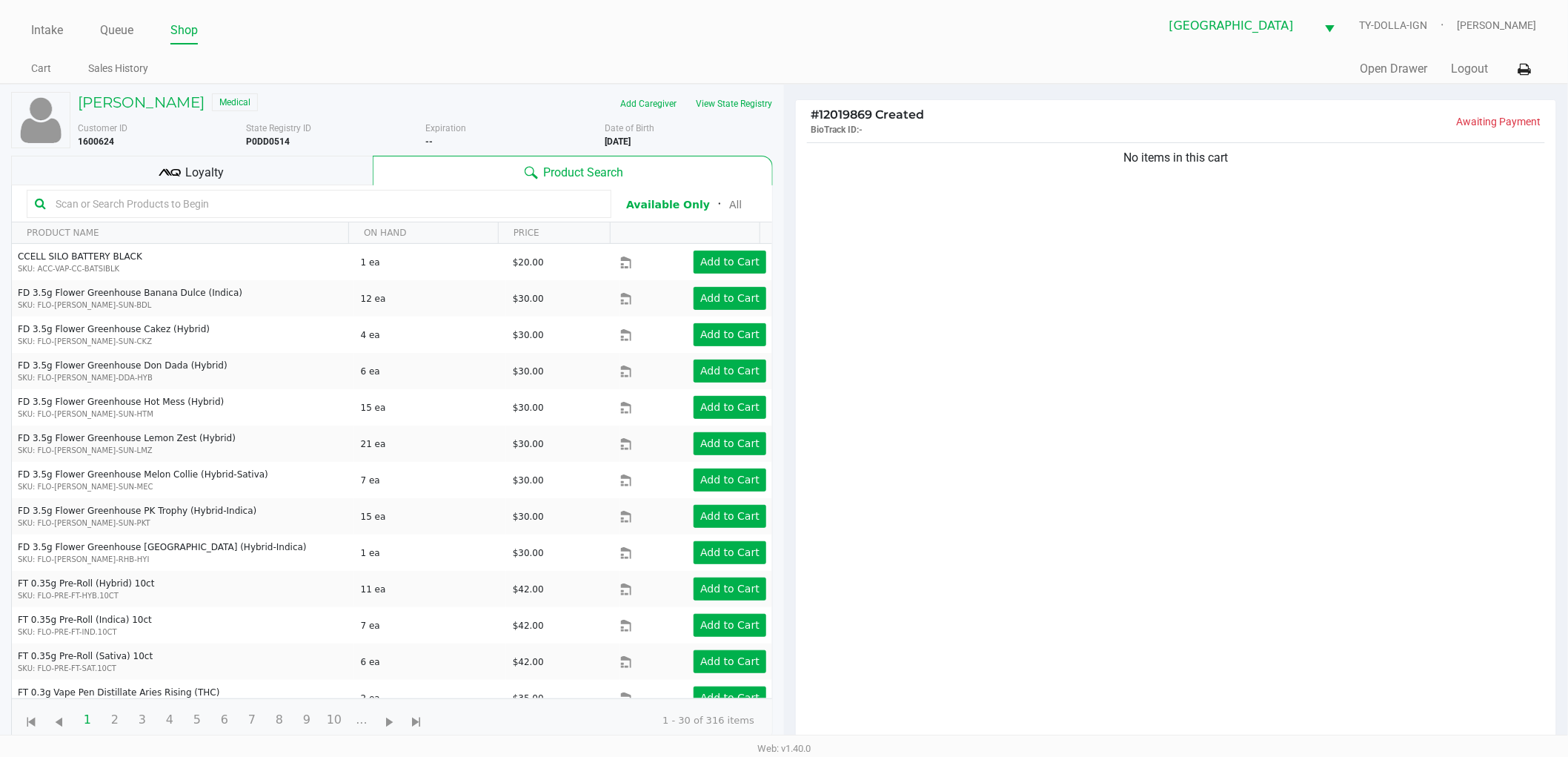
click at [920, 218] on div "No items in this cart" at bounding box center [1175, 446] width 760 height 614
click at [930, 242] on div "No items in this cart" at bounding box center [1175, 446] width 760 height 614
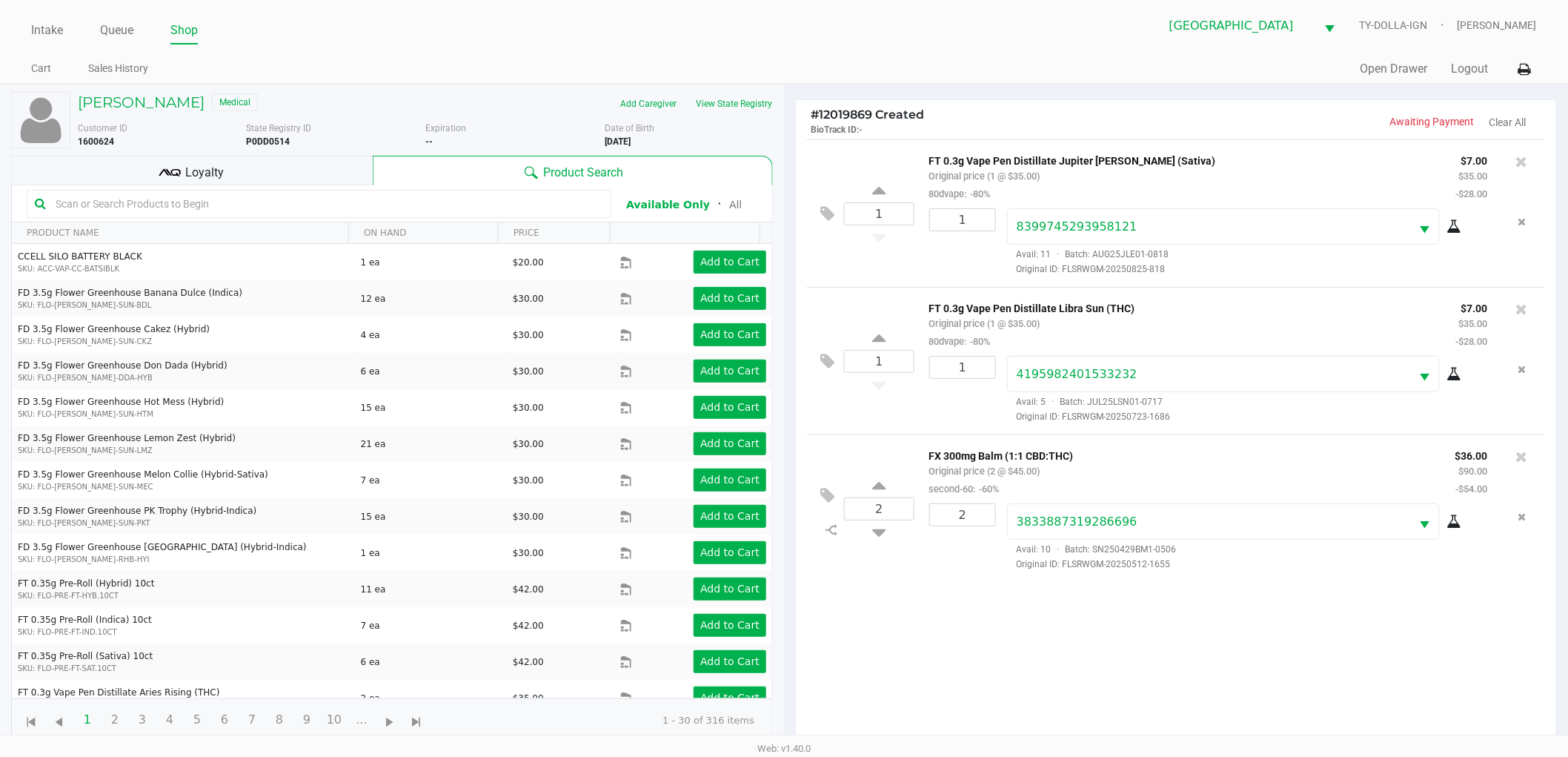
scroll to position [161, 0]
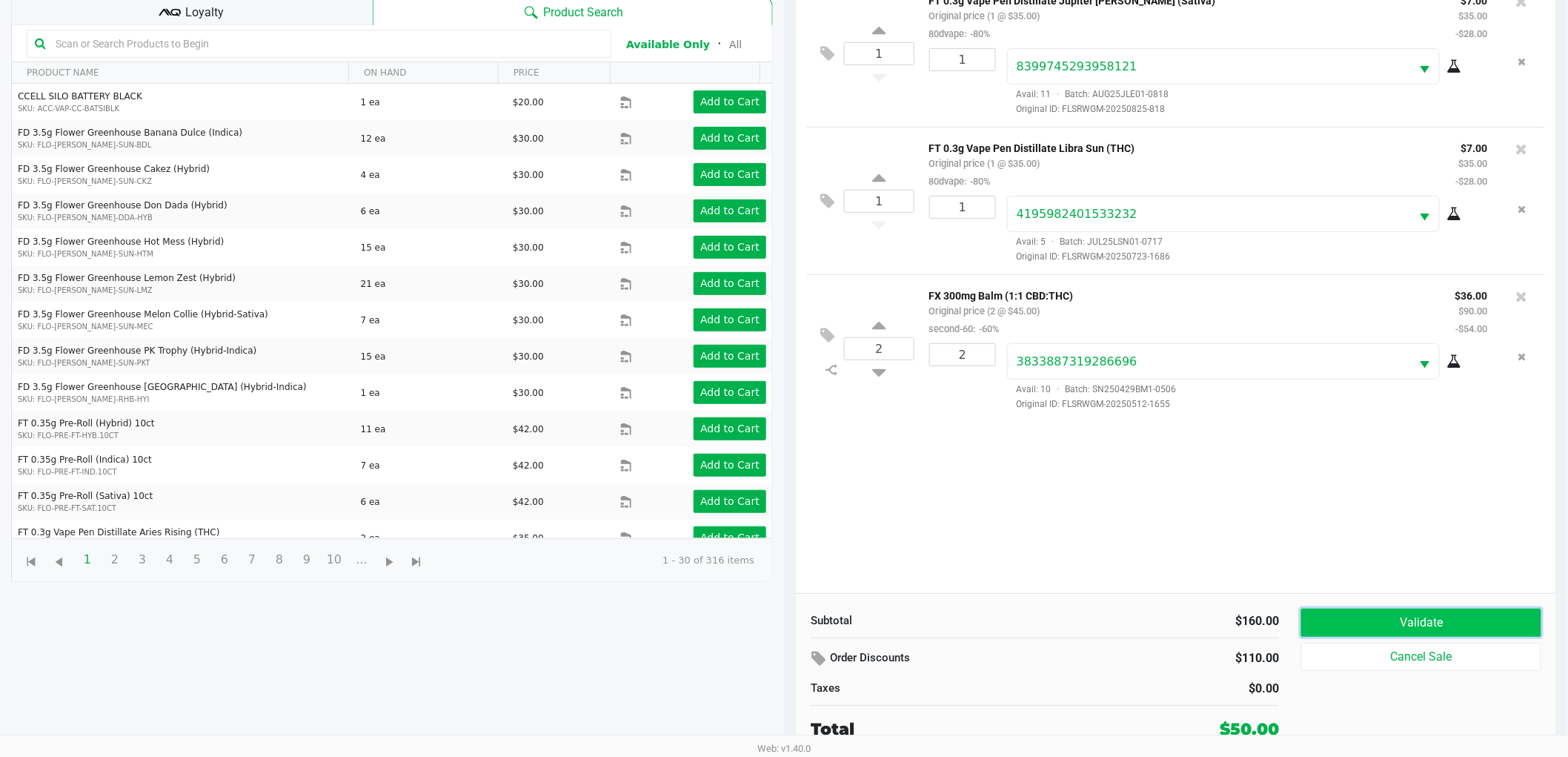
click at [1329, 621] on button "Validate" at bounding box center [1420, 622] width 240 height 28
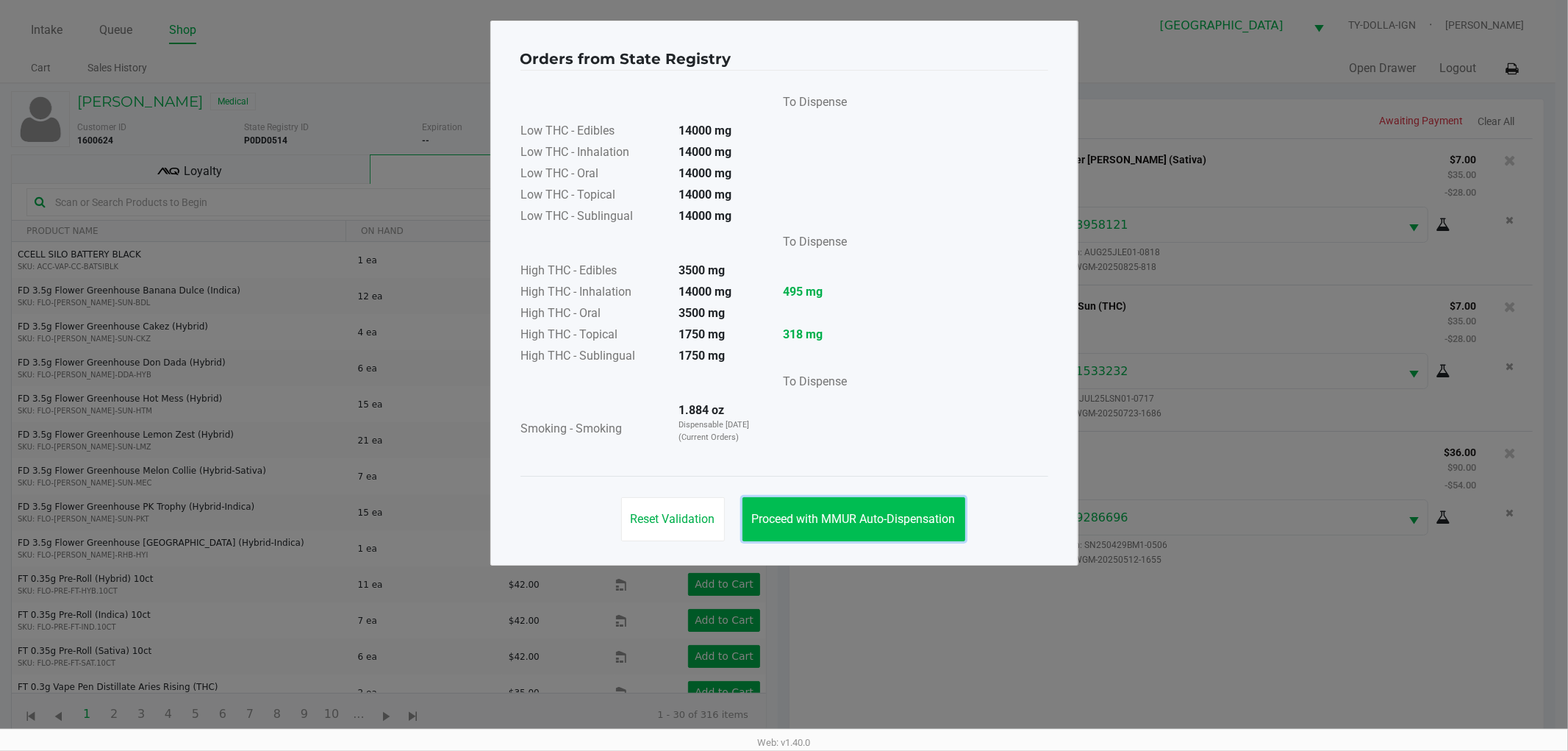
click at [849, 509] on button "Proceed with MMUR Auto-Dispensation" at bounding box center [854, 519] width 223 height 44
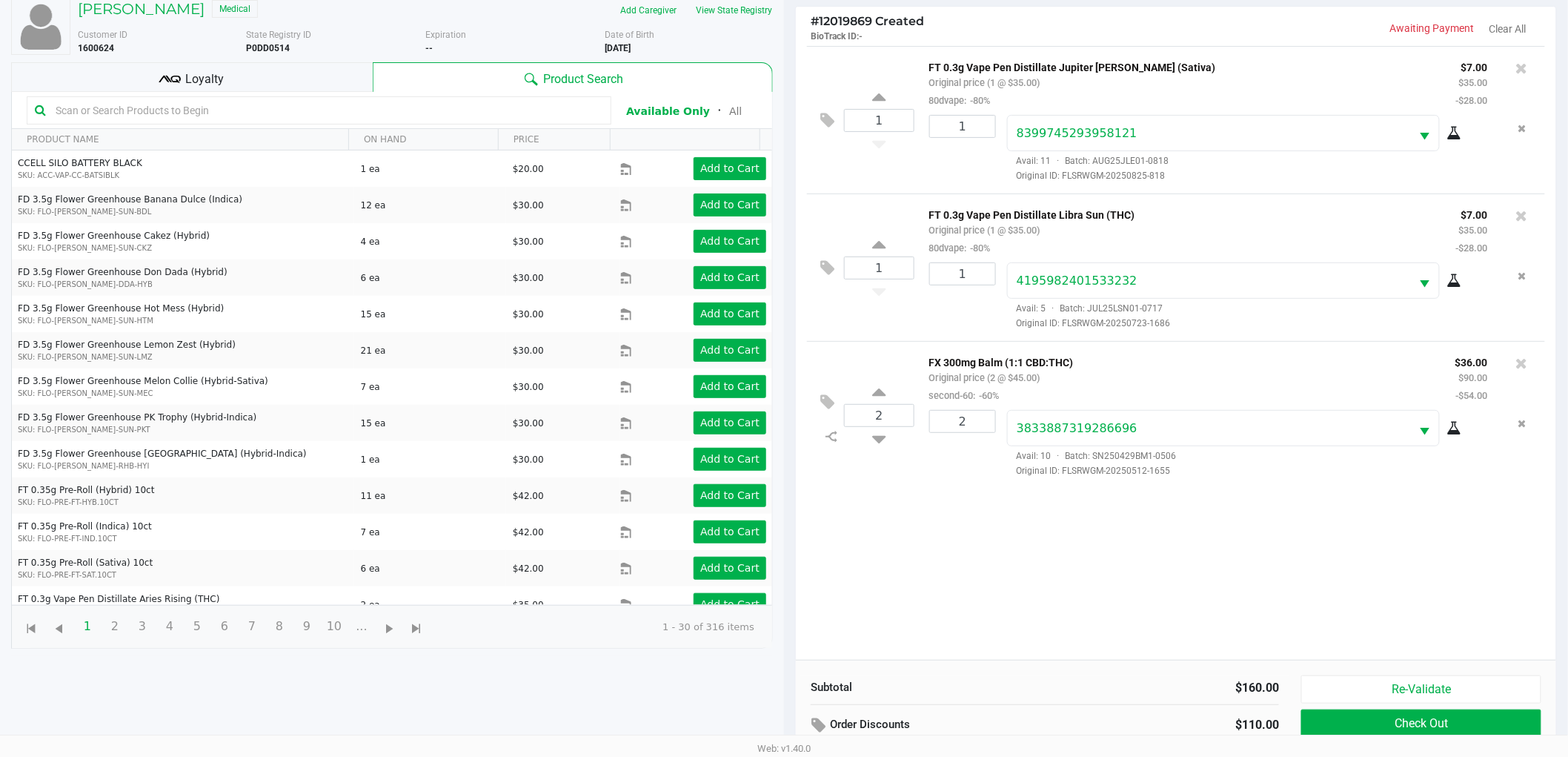
scroll to position [161, 0]
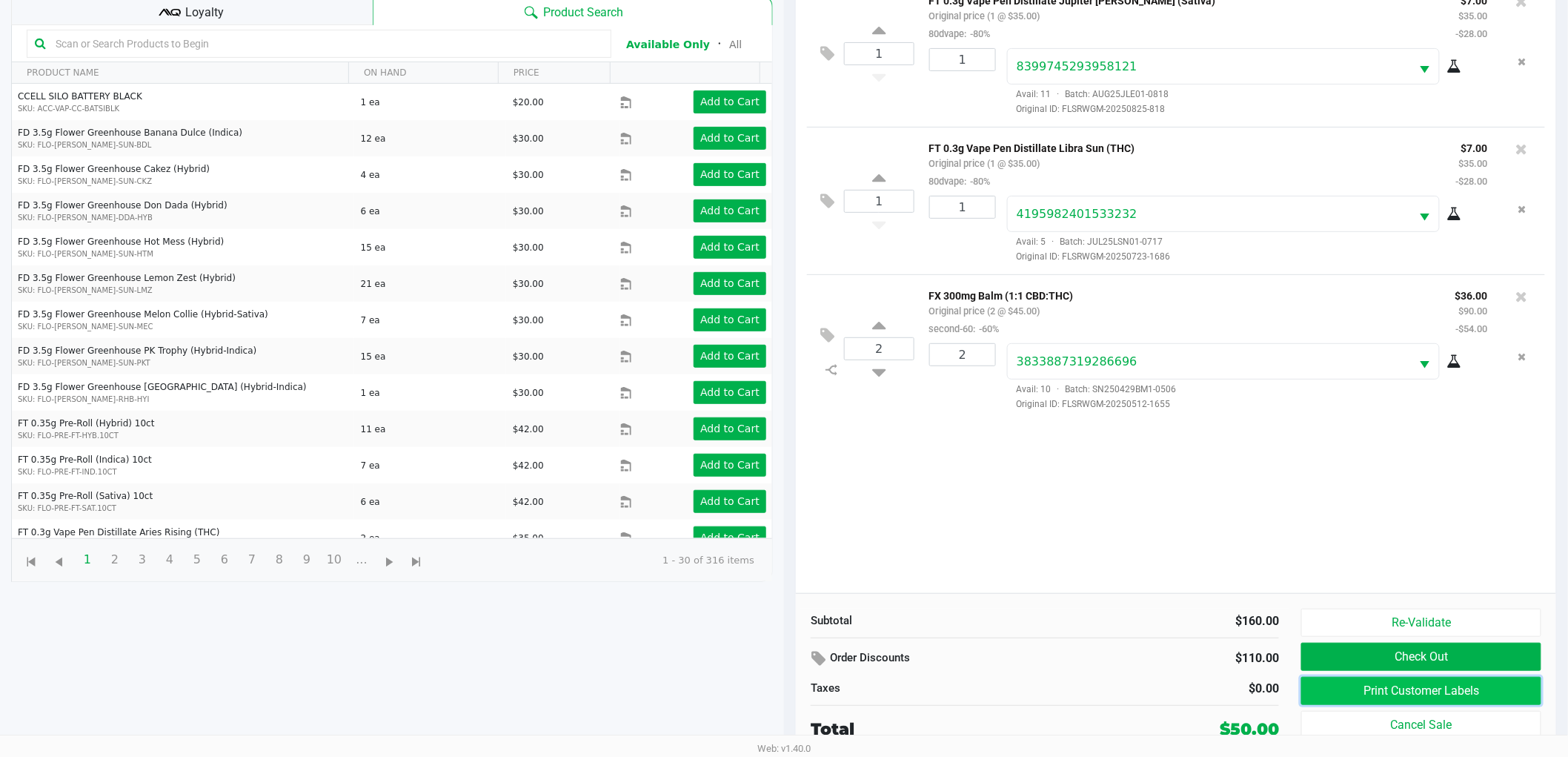
click at [1374, 692] on button "Print Customer Labels" at bounding box center [1420, 691] width 240 height 28
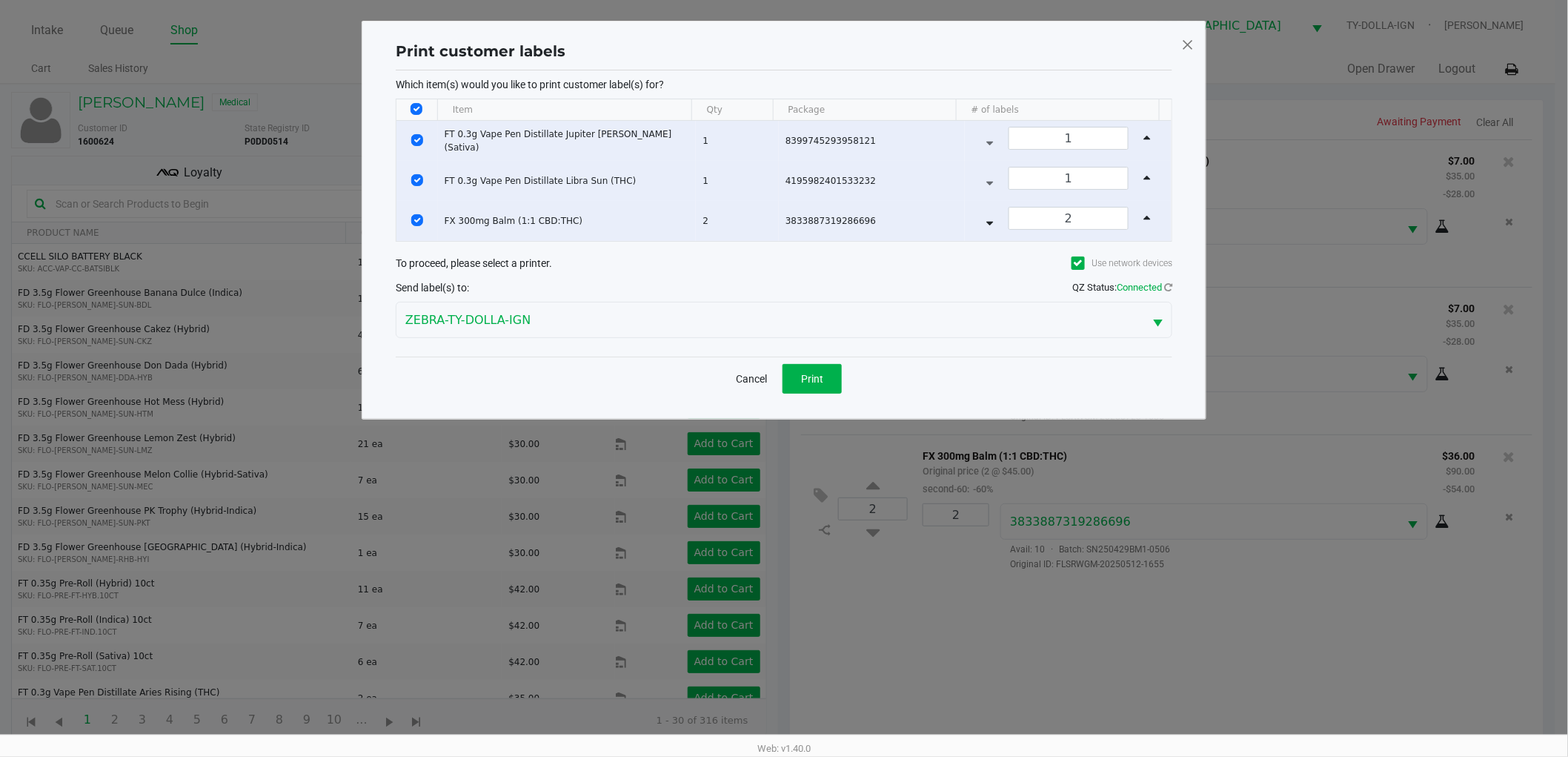
scroll to position [0, 0]
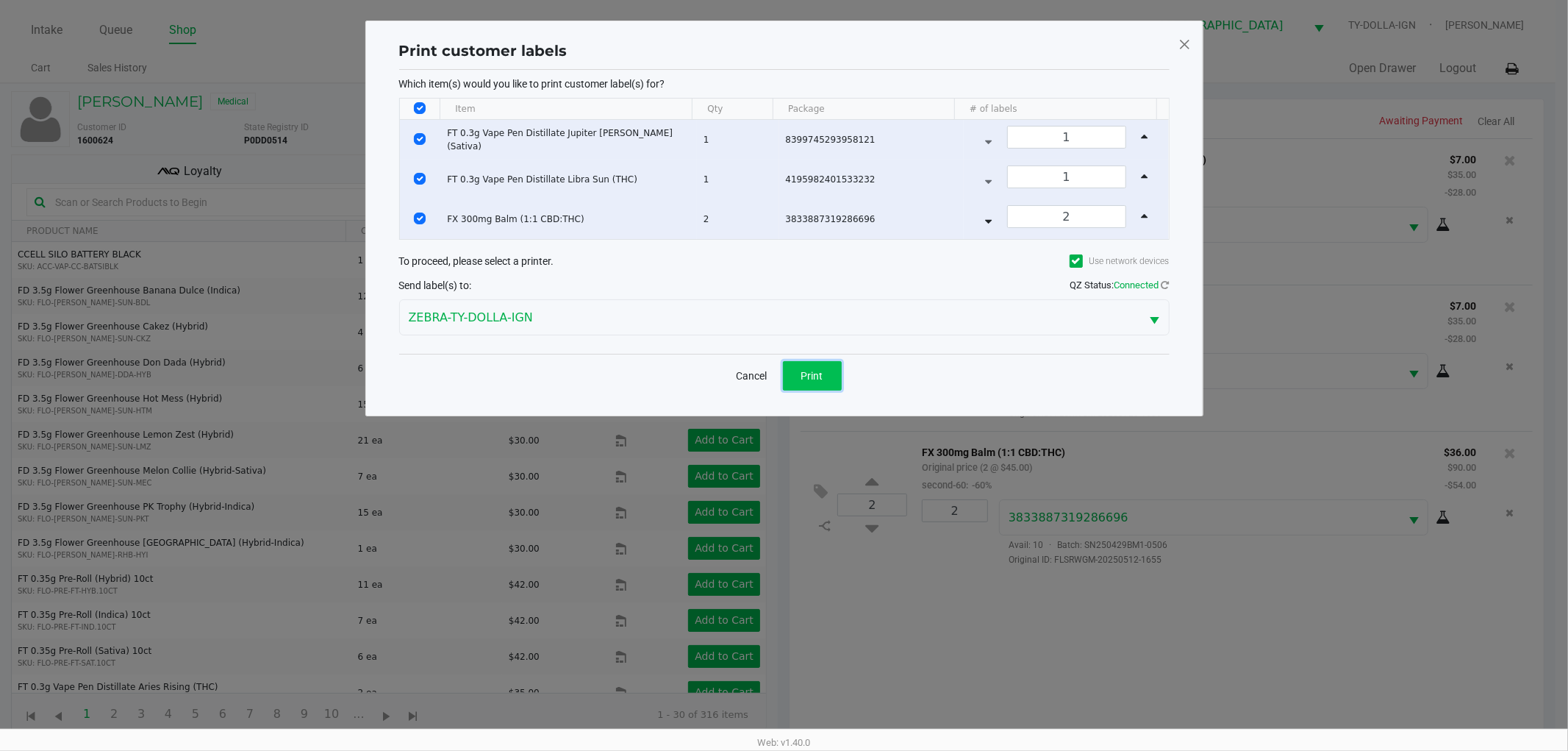
click at [832, 371] on button "Print" at bounding box center [813, 376] width 59 height 29
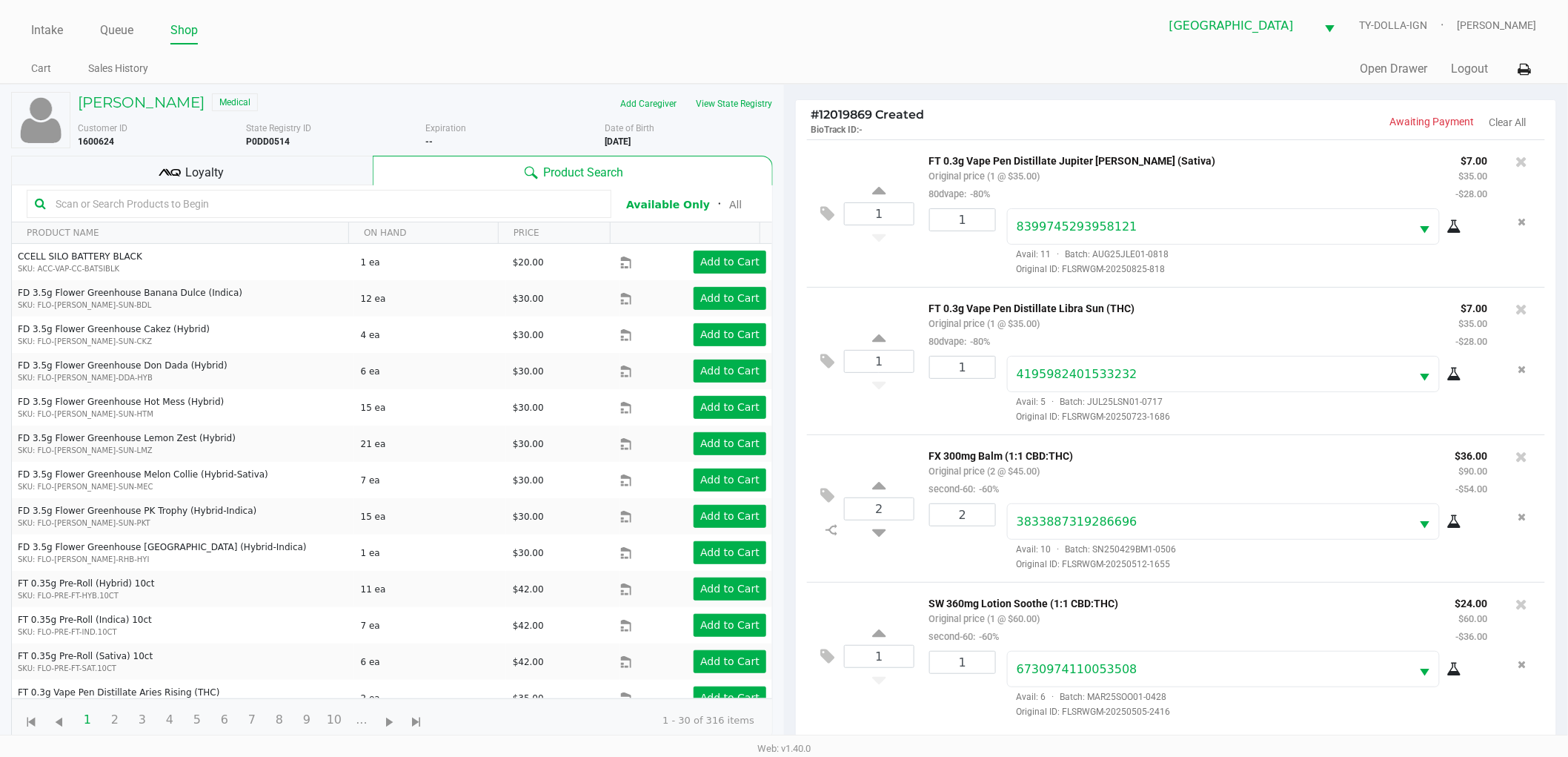
scroll to position [161, 0]
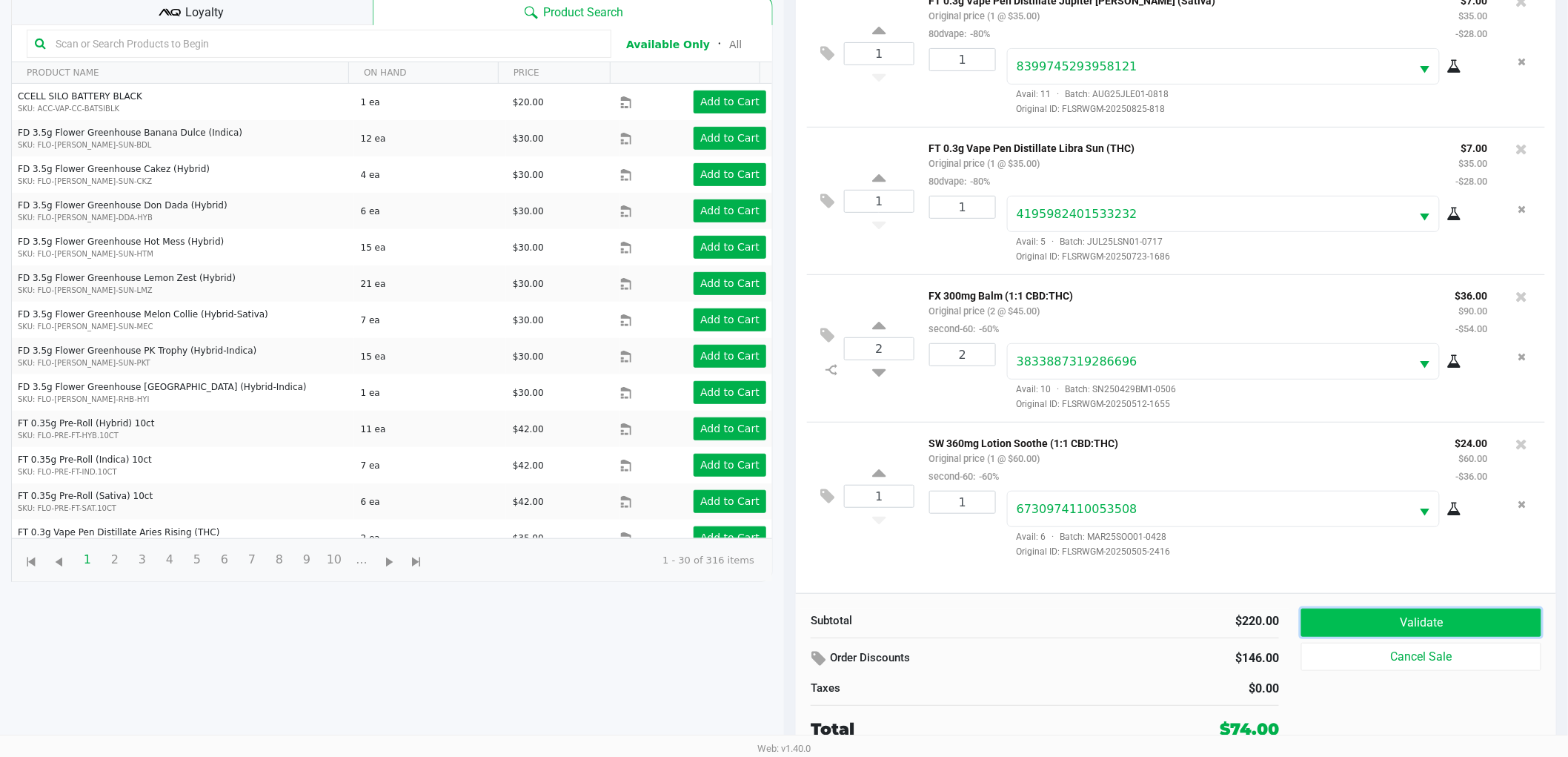
click at [1416, 631] on button "Validate" at bounding box center [1420, 622] width 240 height 28
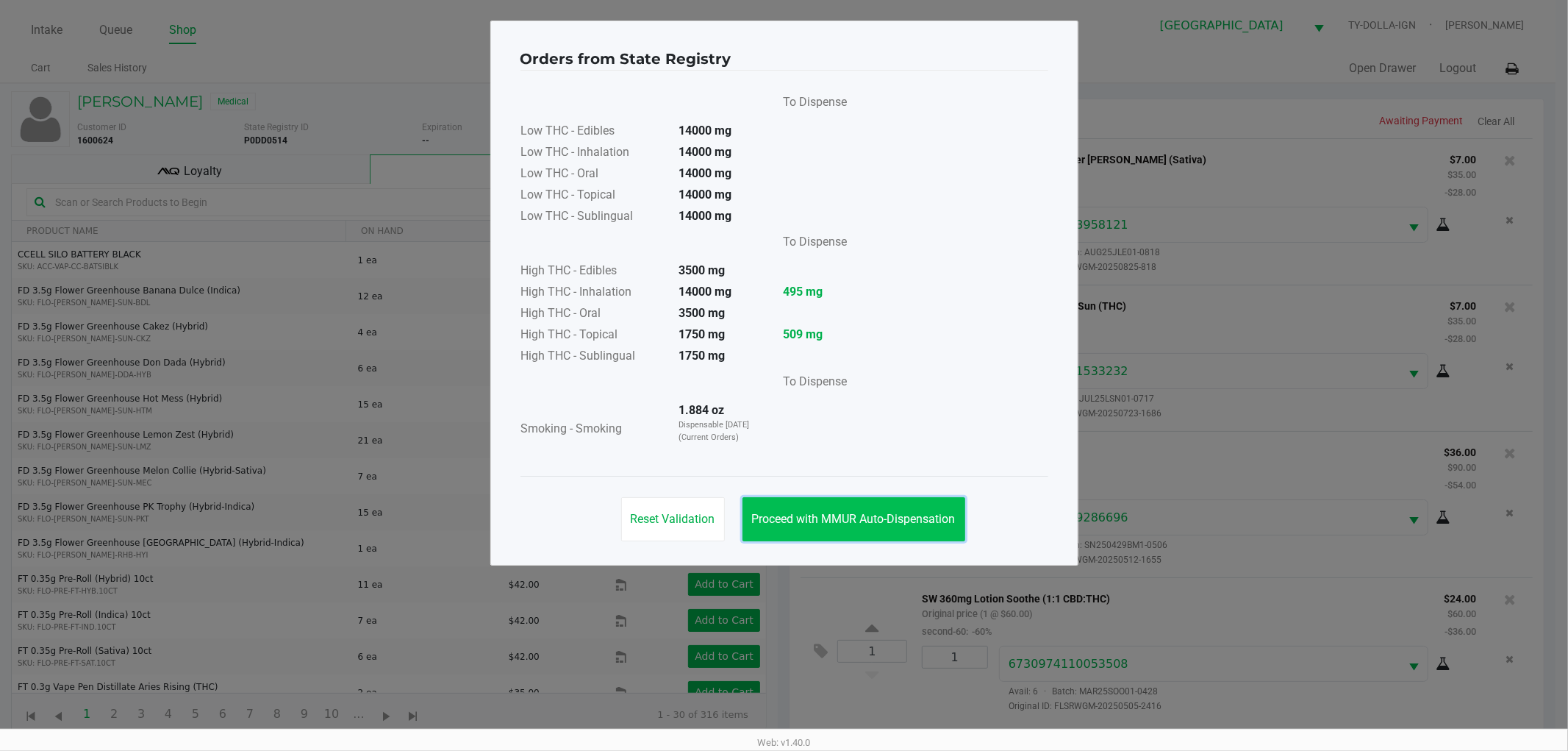
click at [781, 511] on span "Proceed with MMUR Auto-Dispensation" at bounding box center [853, 518] width 204 height 14
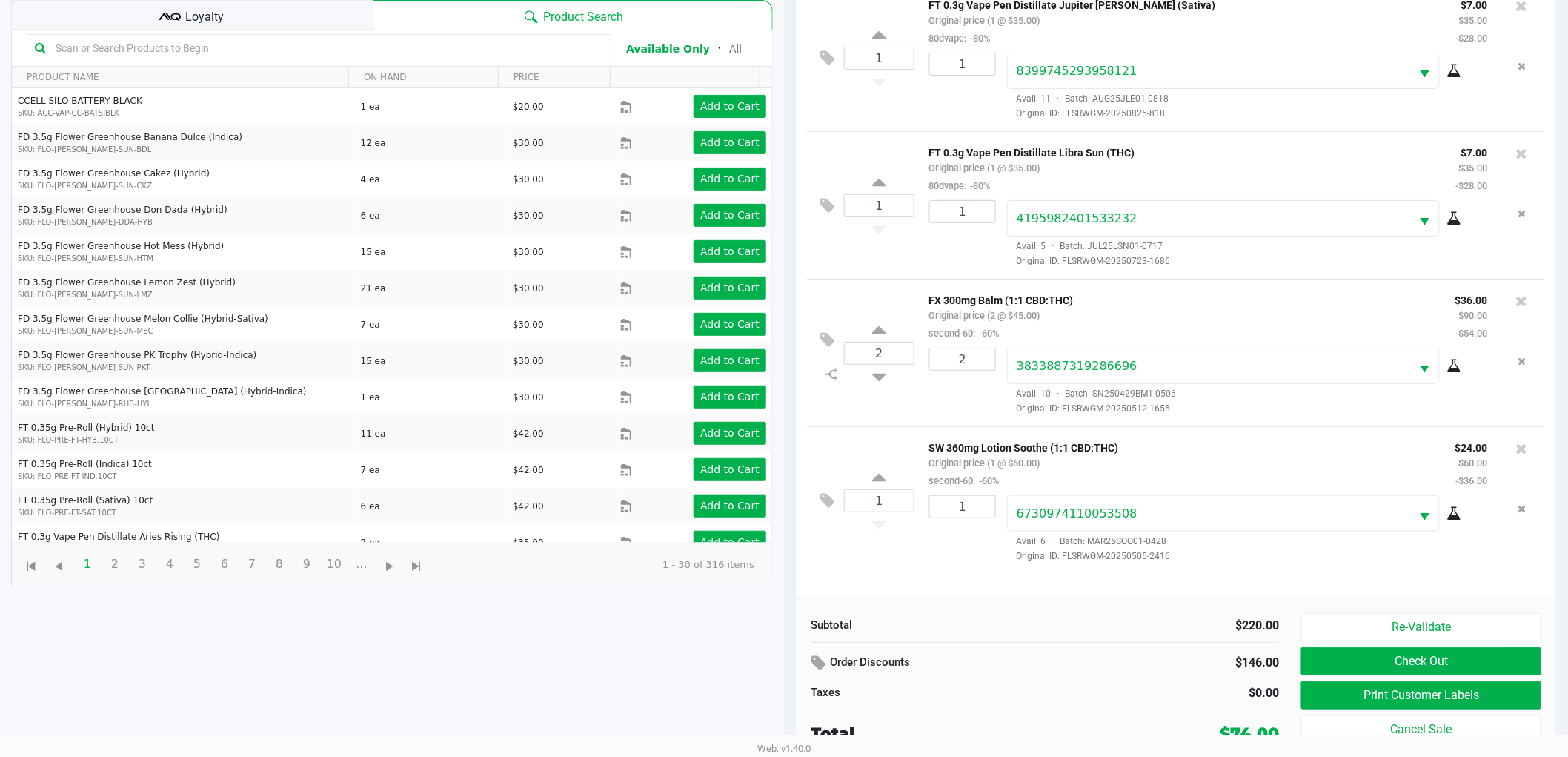
scroll to position [161, 0]
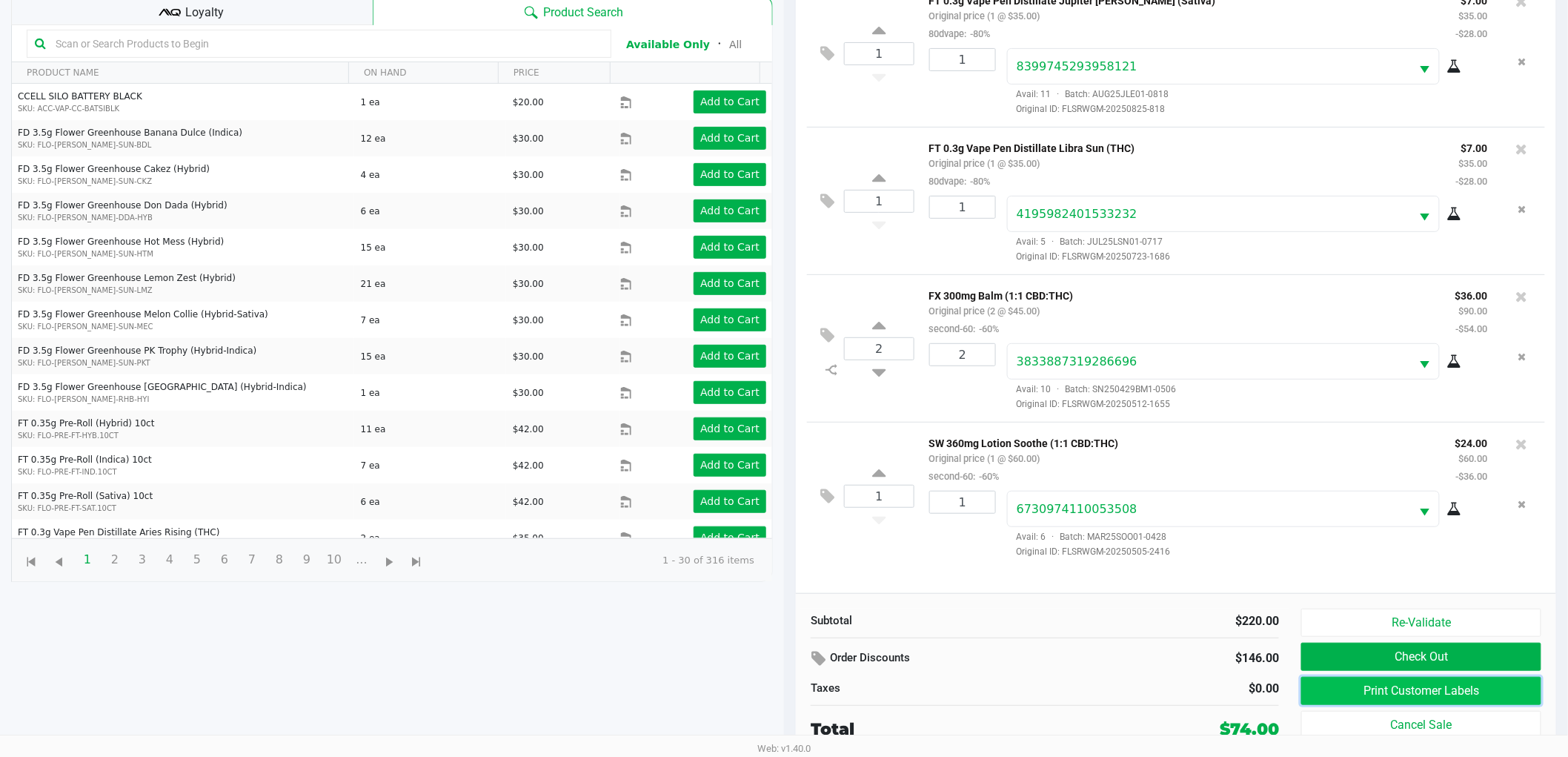
click at [1321, 679] on button "Print Customer Labels" at bounding box center [1420, 691] width 240 height 28
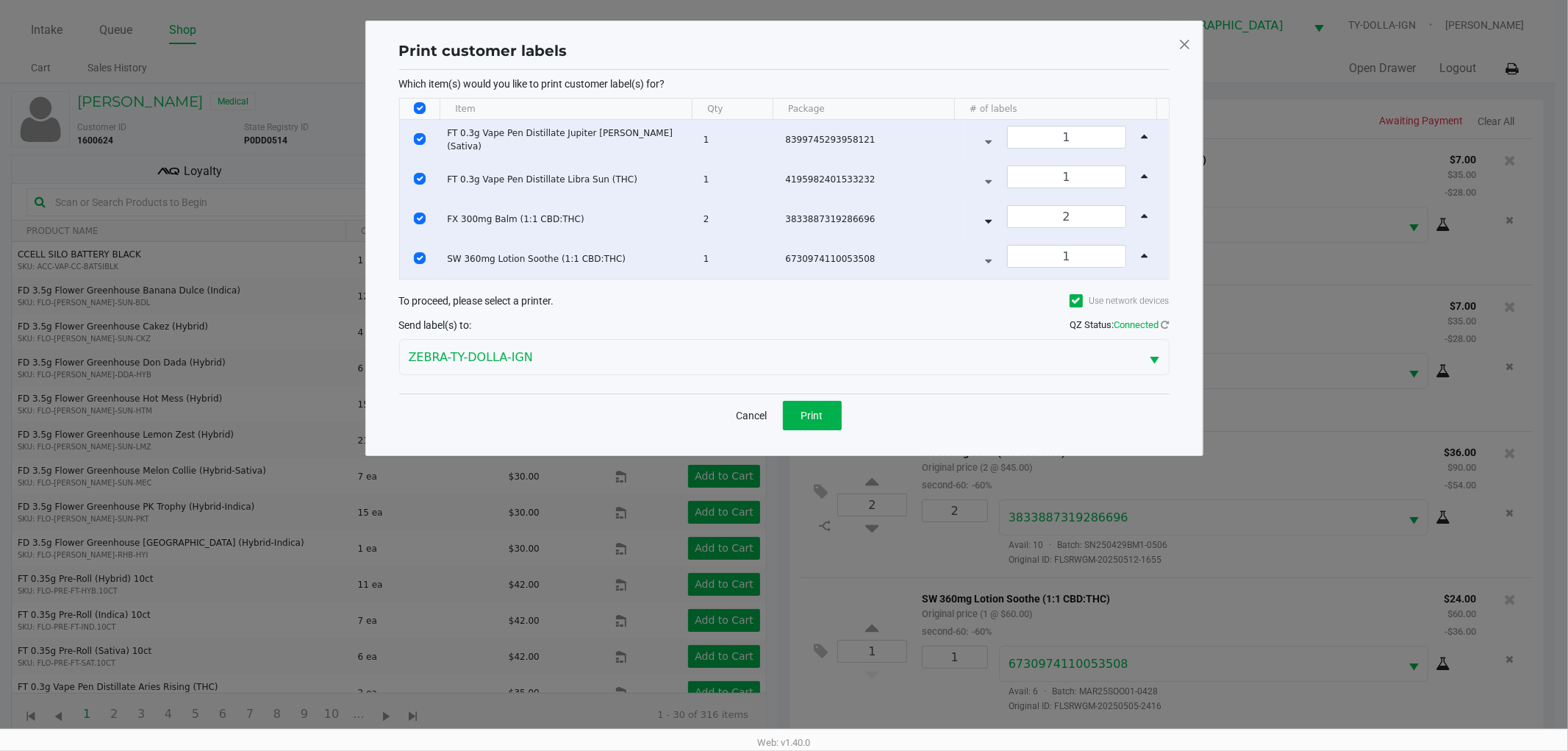
click at [420, 104] on input "Select All Rows" at bounding box center [419, 108] width 12 height 12
checkbox input "false"
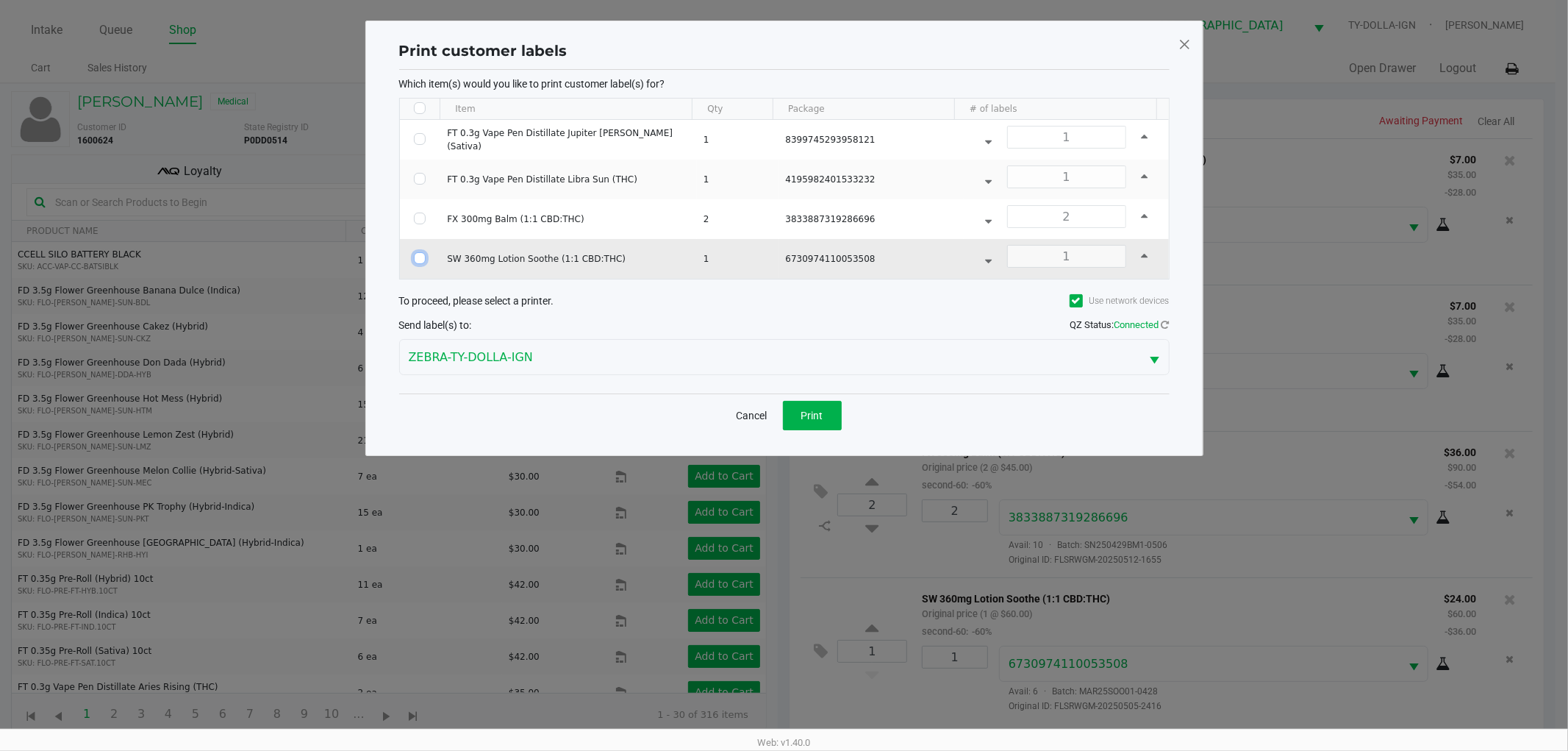
click at [421, 254] on input "Select Row" at bounding box center [419, 258] width 12 height 12
checkbox input "true"
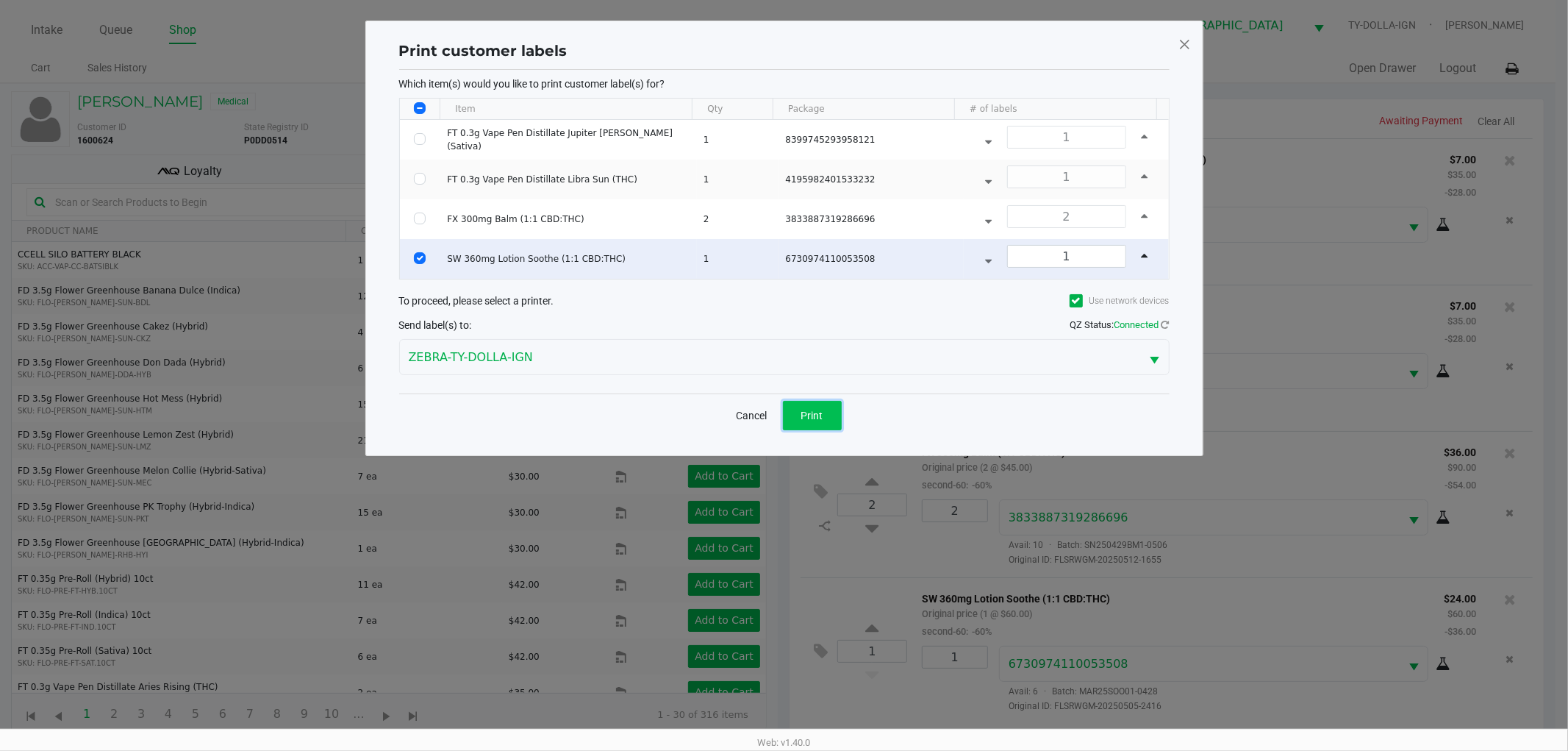
click at [809, 424] on button "Print" at bounding box center [813, 416] width 59 height 29
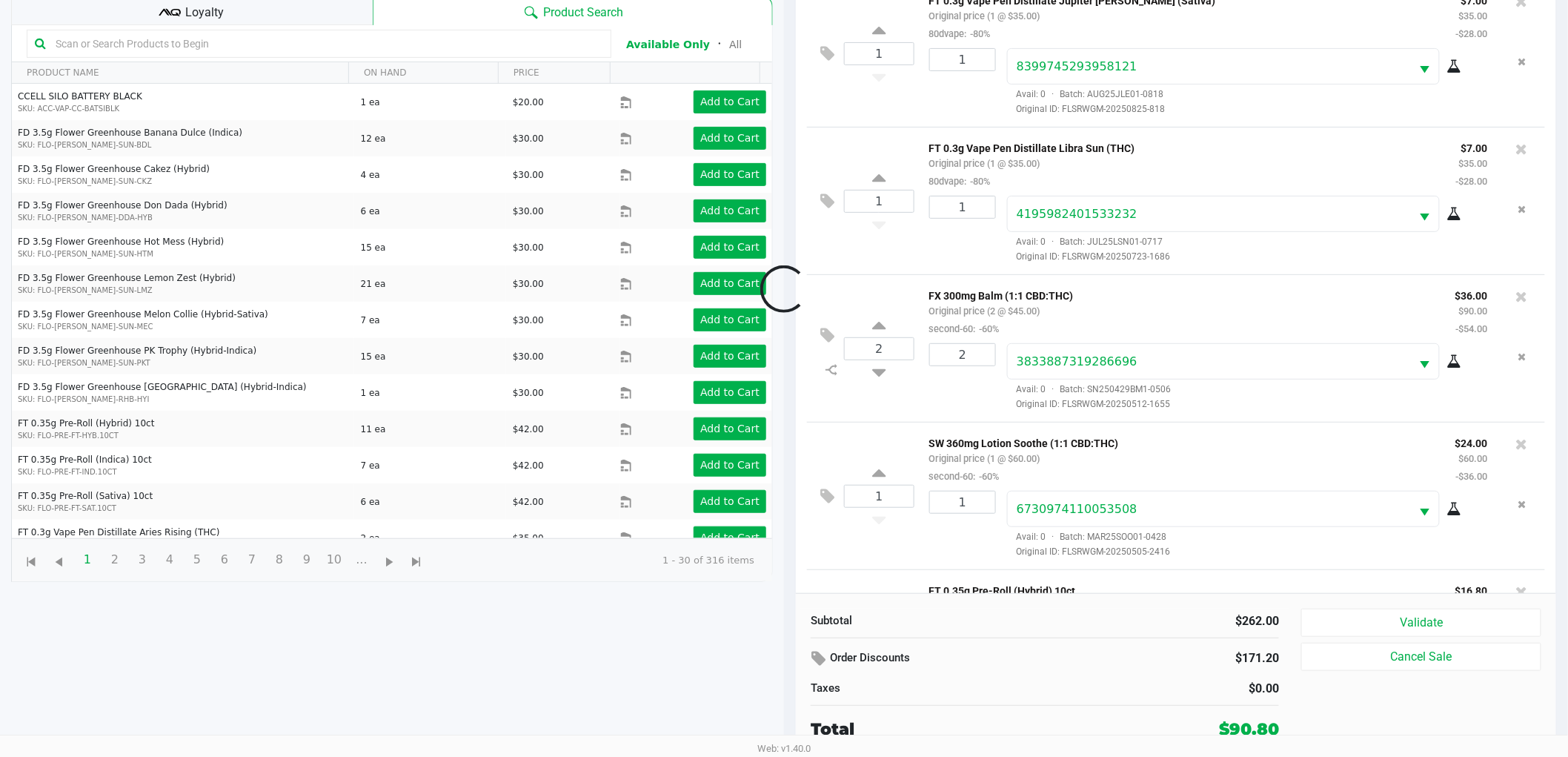
scroll to position [127, 0]
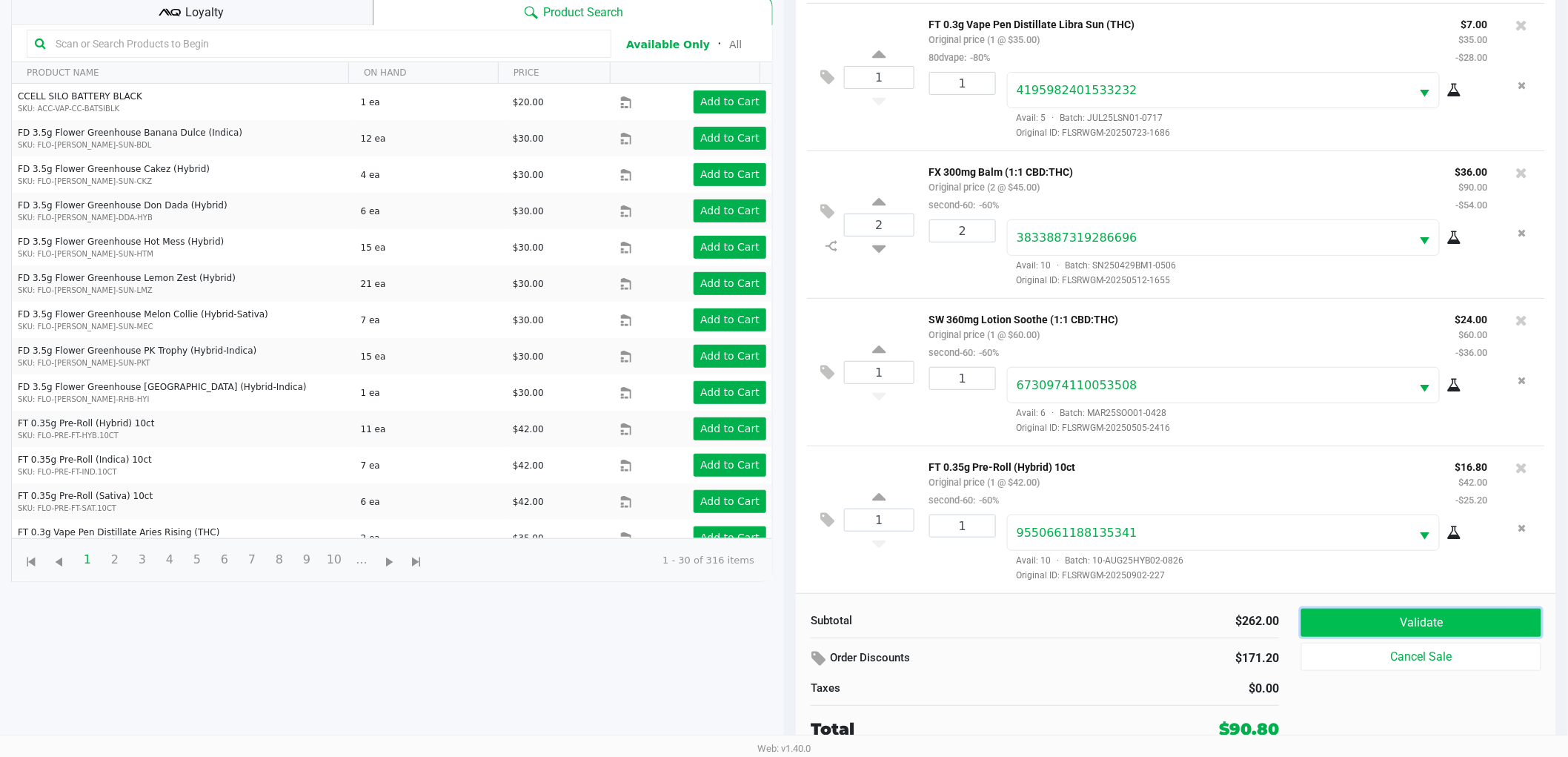
click at [1362, 611] on button "Validate" at bounding box center [1420, 622] width 240 height 28
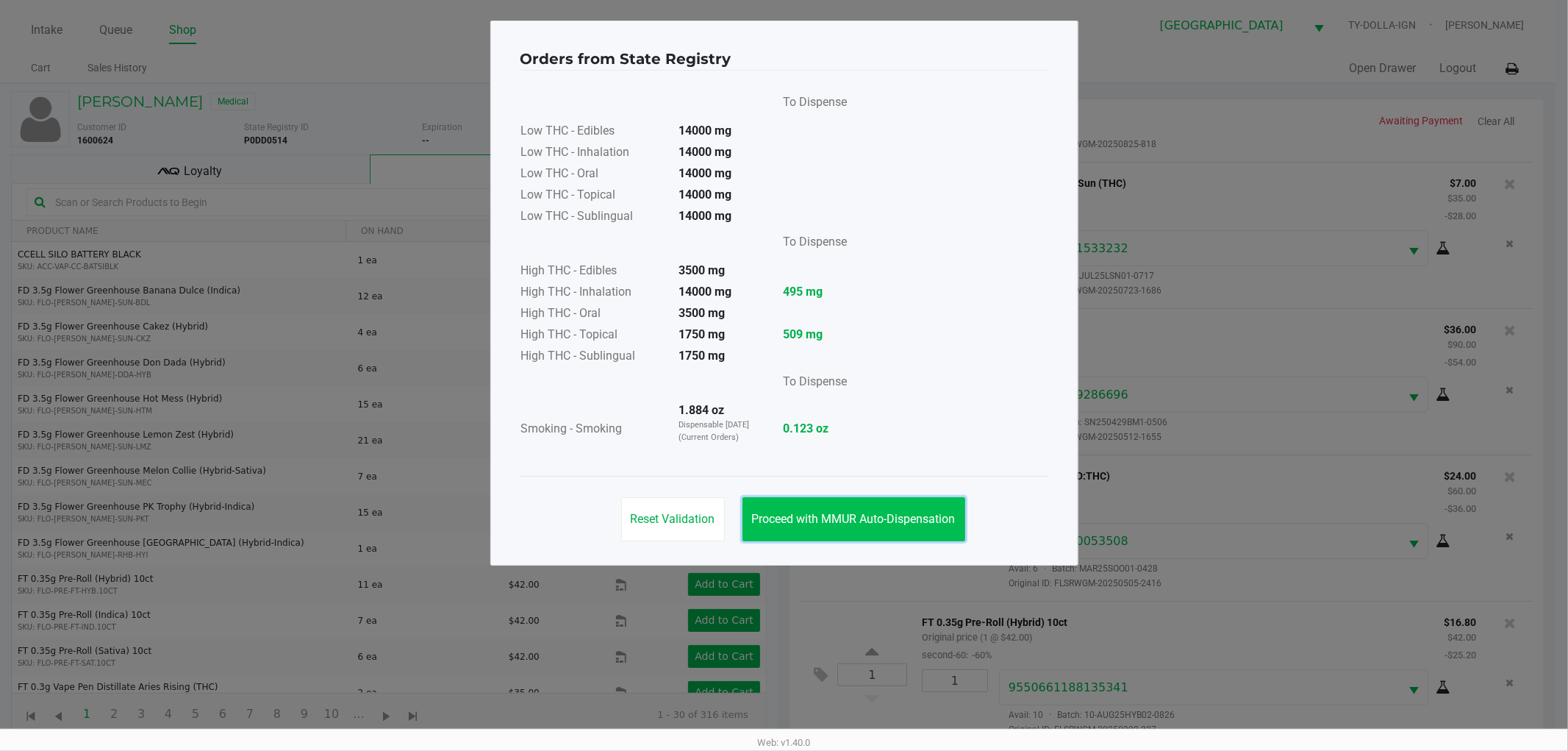
click at [944, 512] on span "Proceed with MMUR Auto-Dispensation" at bounding box center [853, 518] width 204 height 14
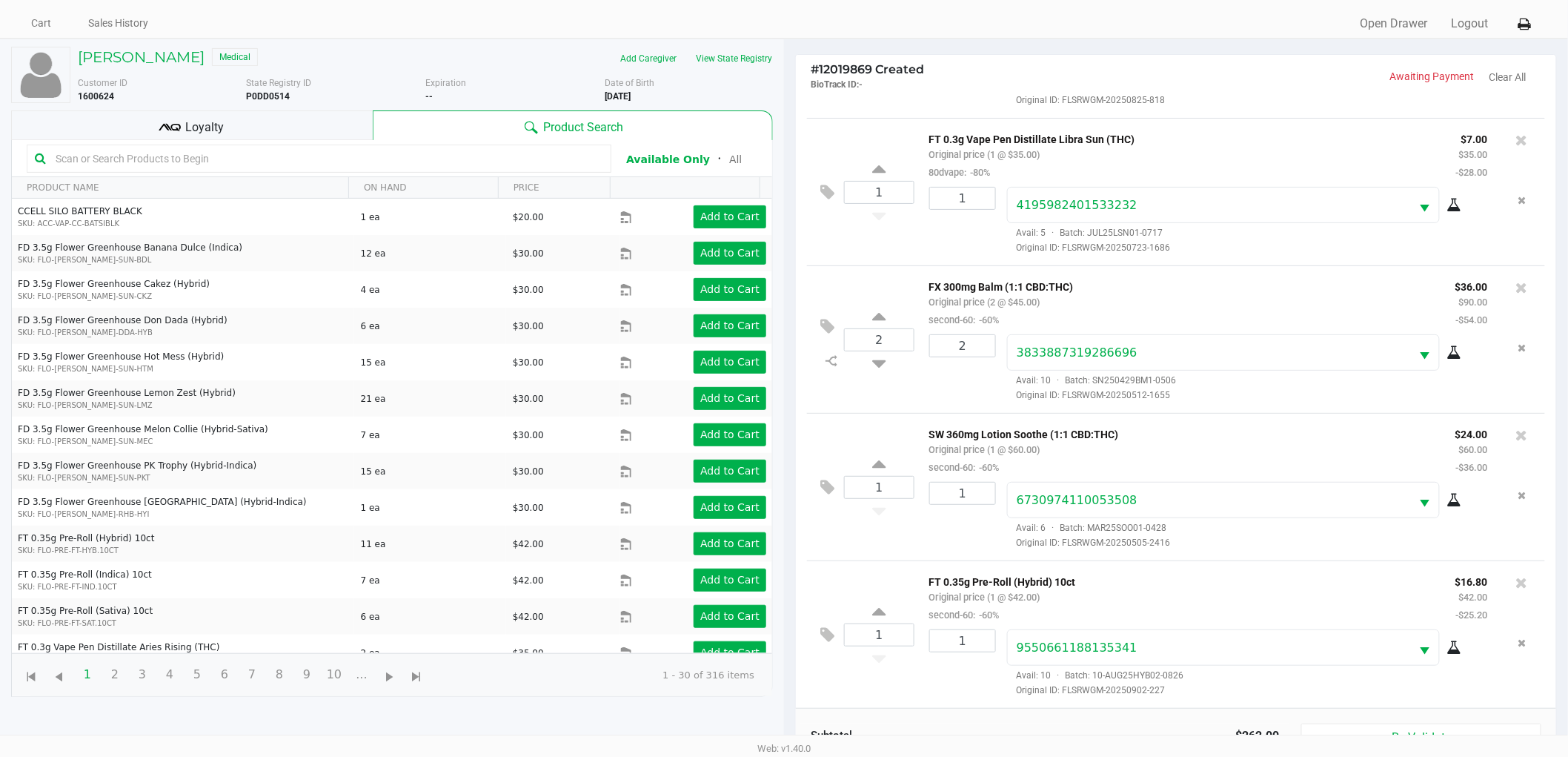
scroll to position [161, 0]
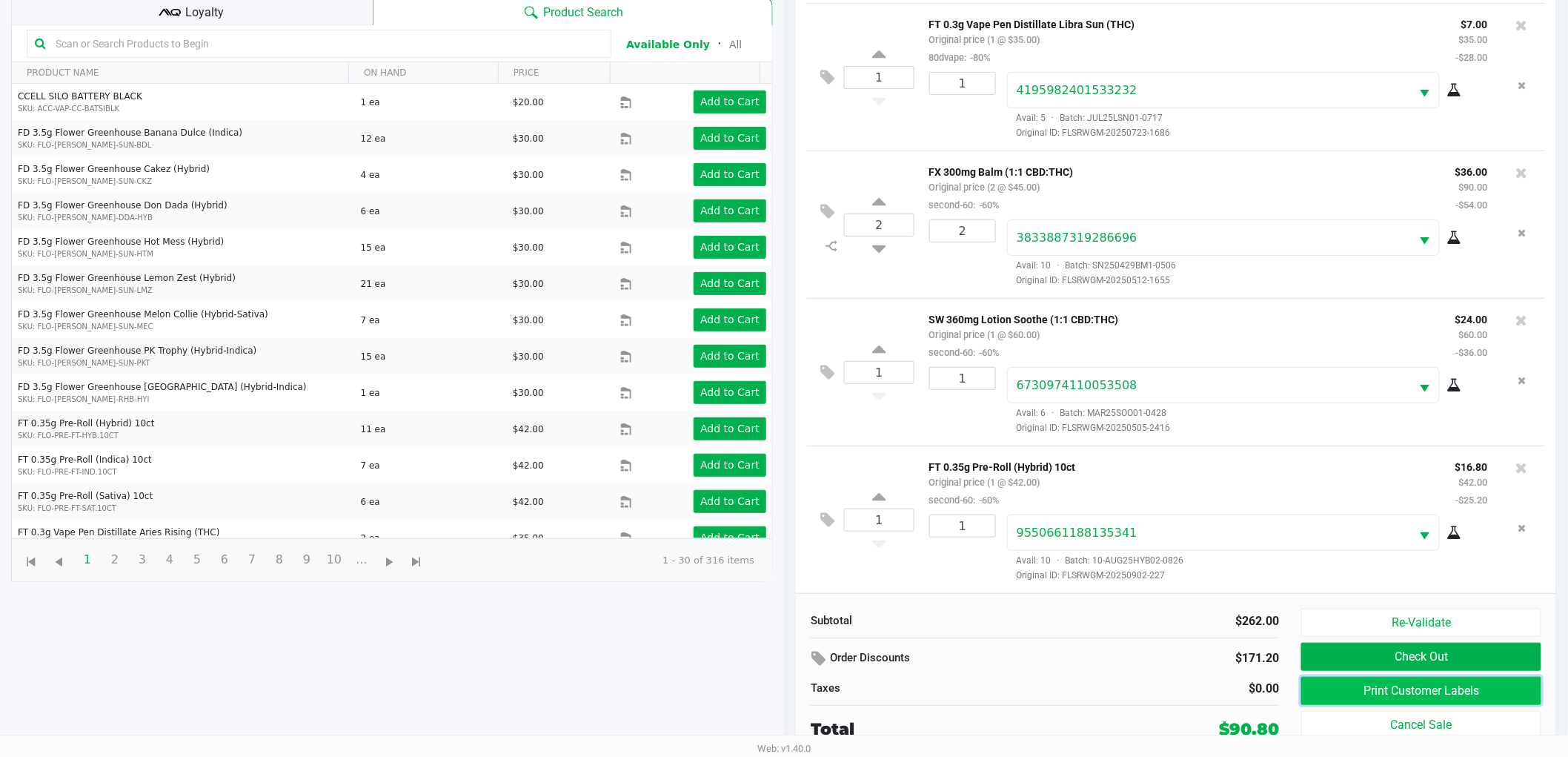
click at [1485, 682] on button "Print Customer Labels" at bounding box center [1420, 691] width 240 height 28
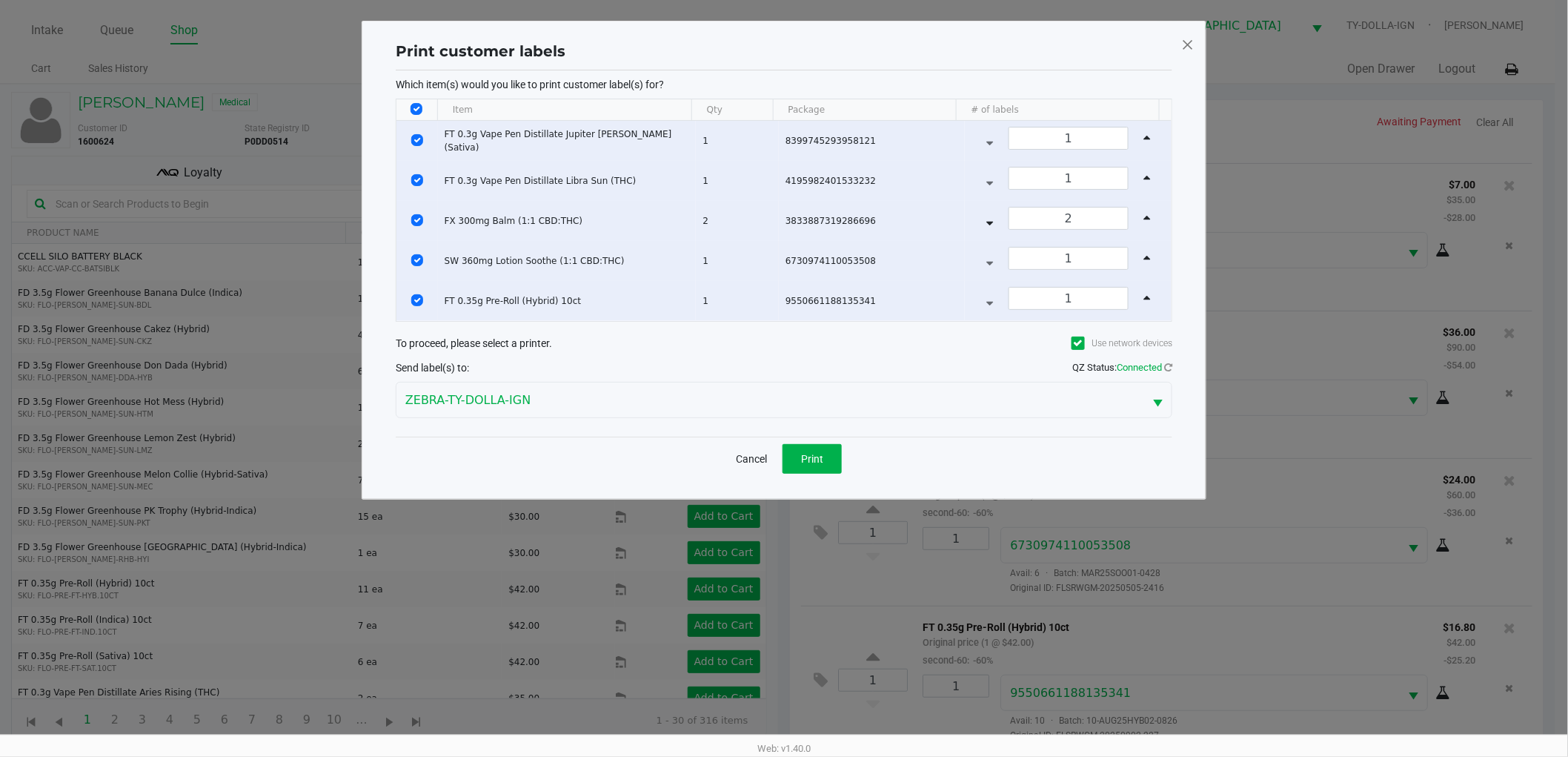
scroll to position [0, 0]
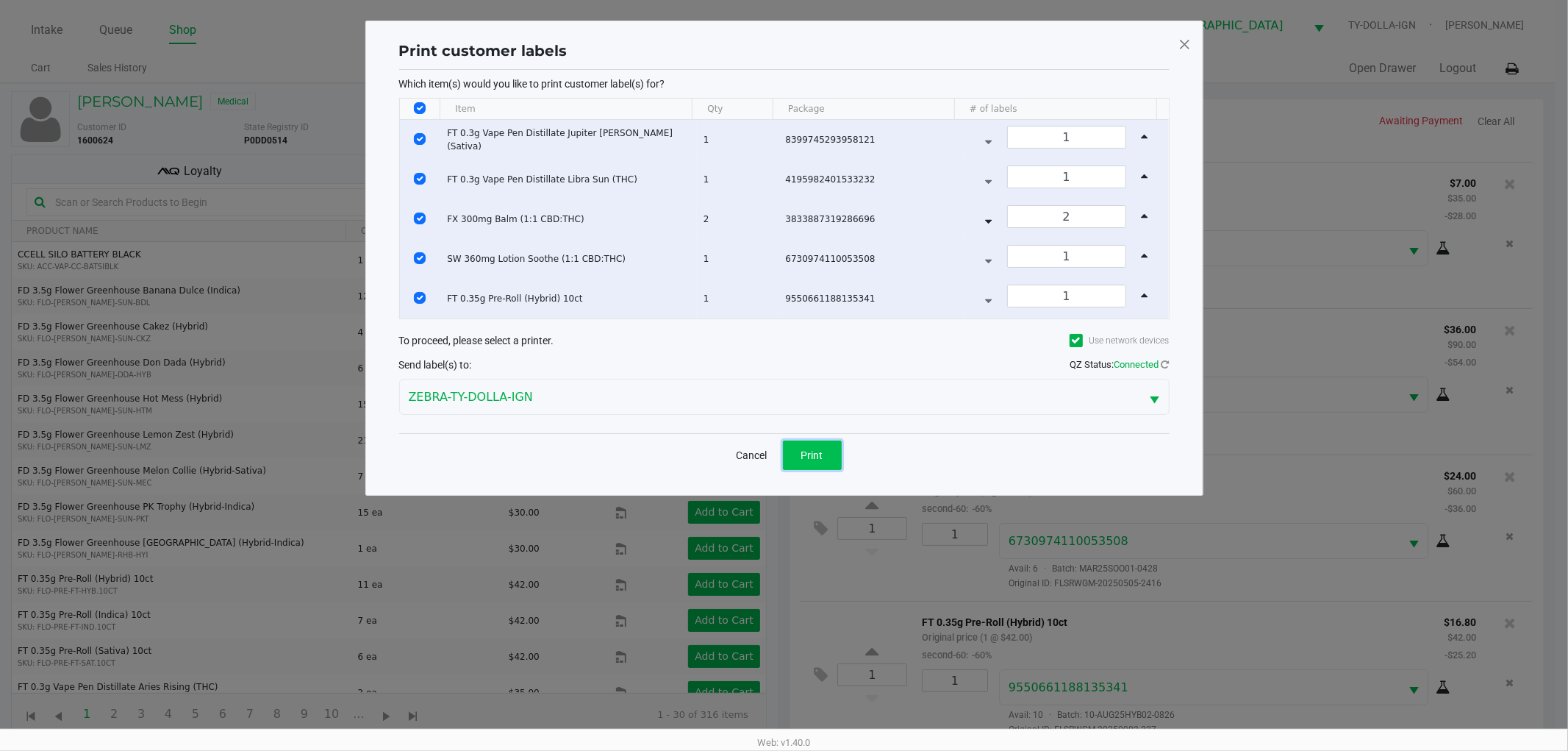
click at [821, 440] on button "Print" at bounding box center [813, 455] width 59 height 29
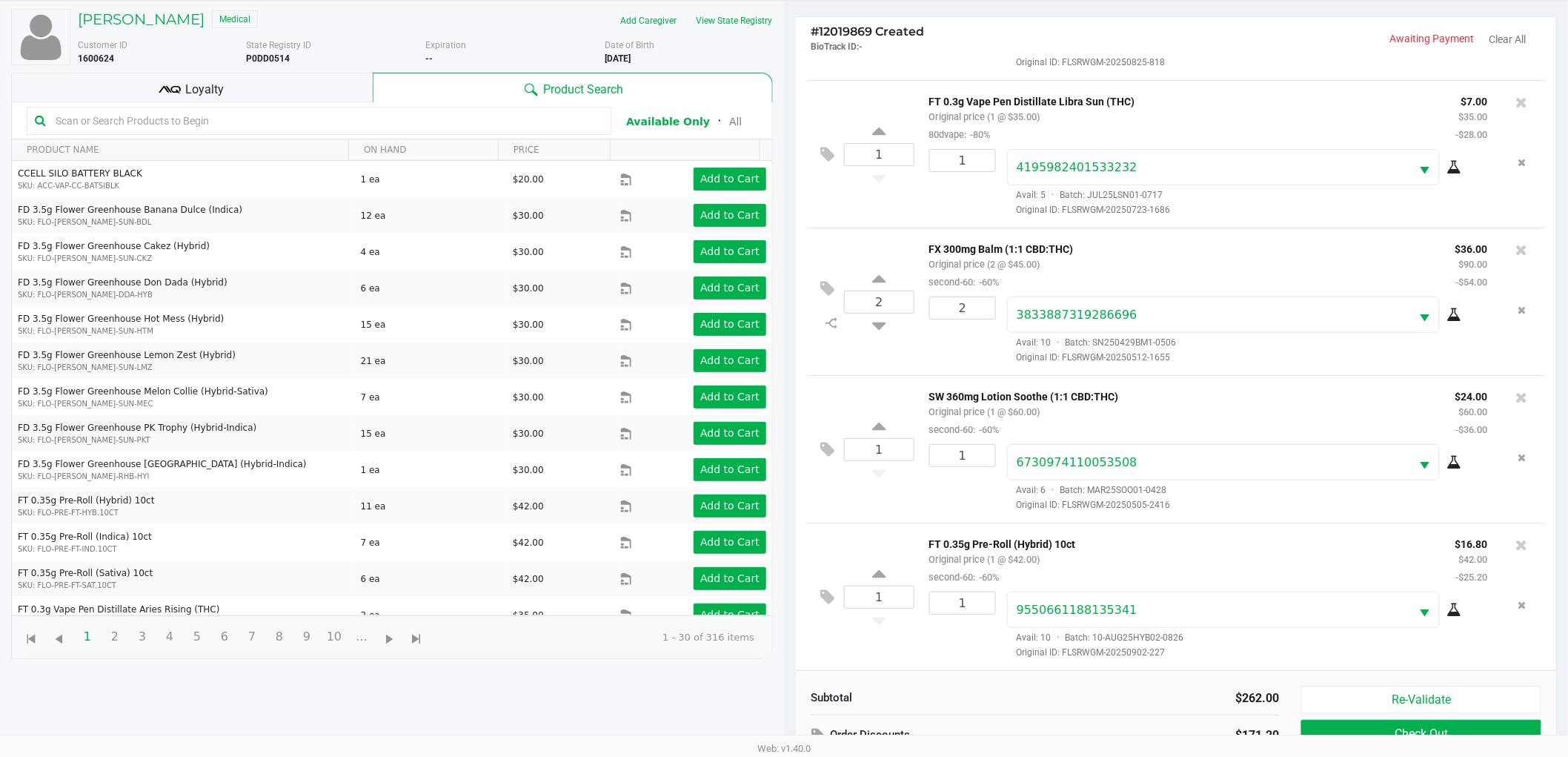
scroll to position [161, 0]
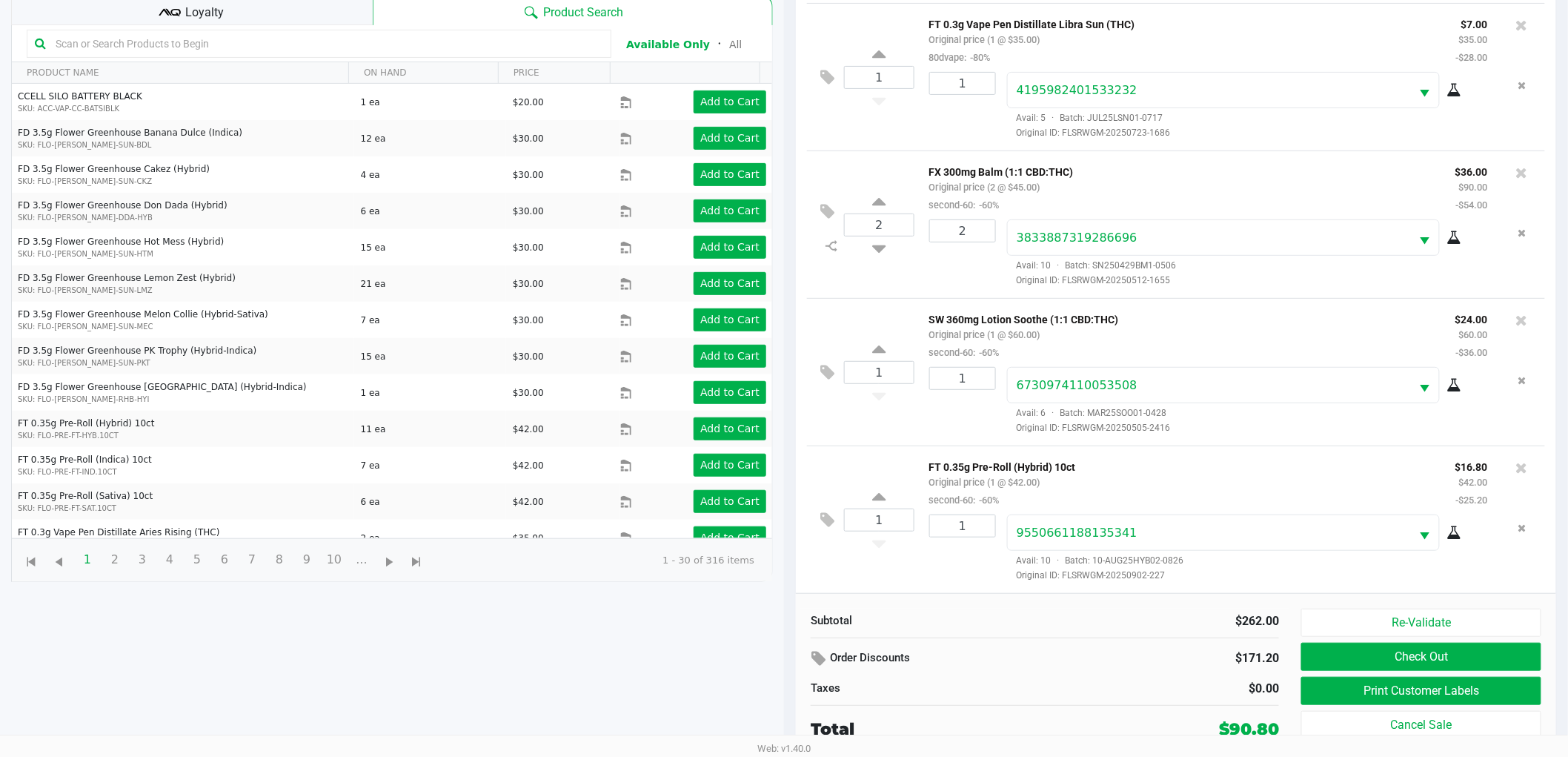
click at [268, 5] on div "Loyalty" at bounding box center [191, 10] width 361 height 30
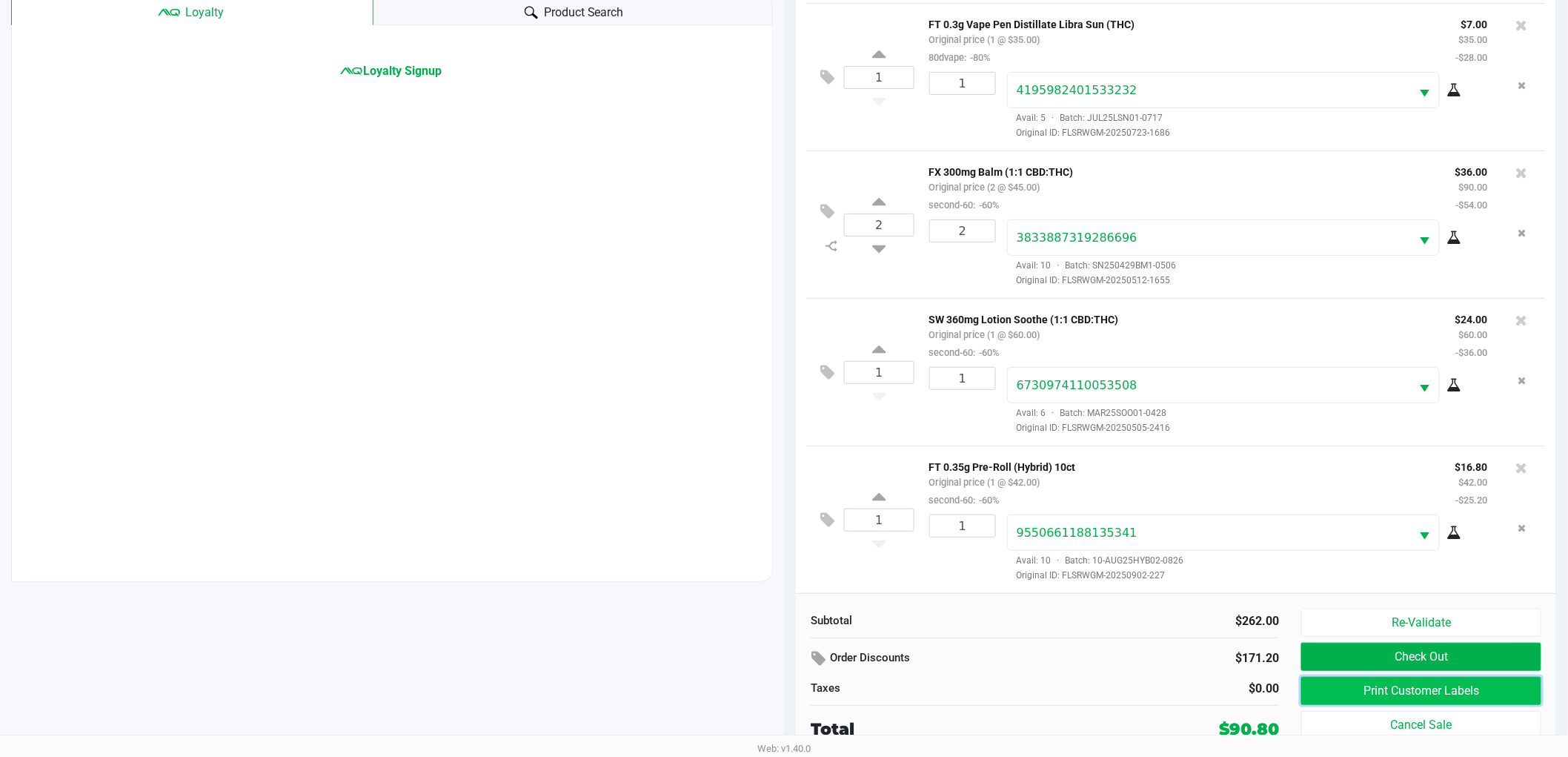
click at [1383, 687] on button "Print Customer Labels" at bounding box center [1420, 691] width 240 height 28
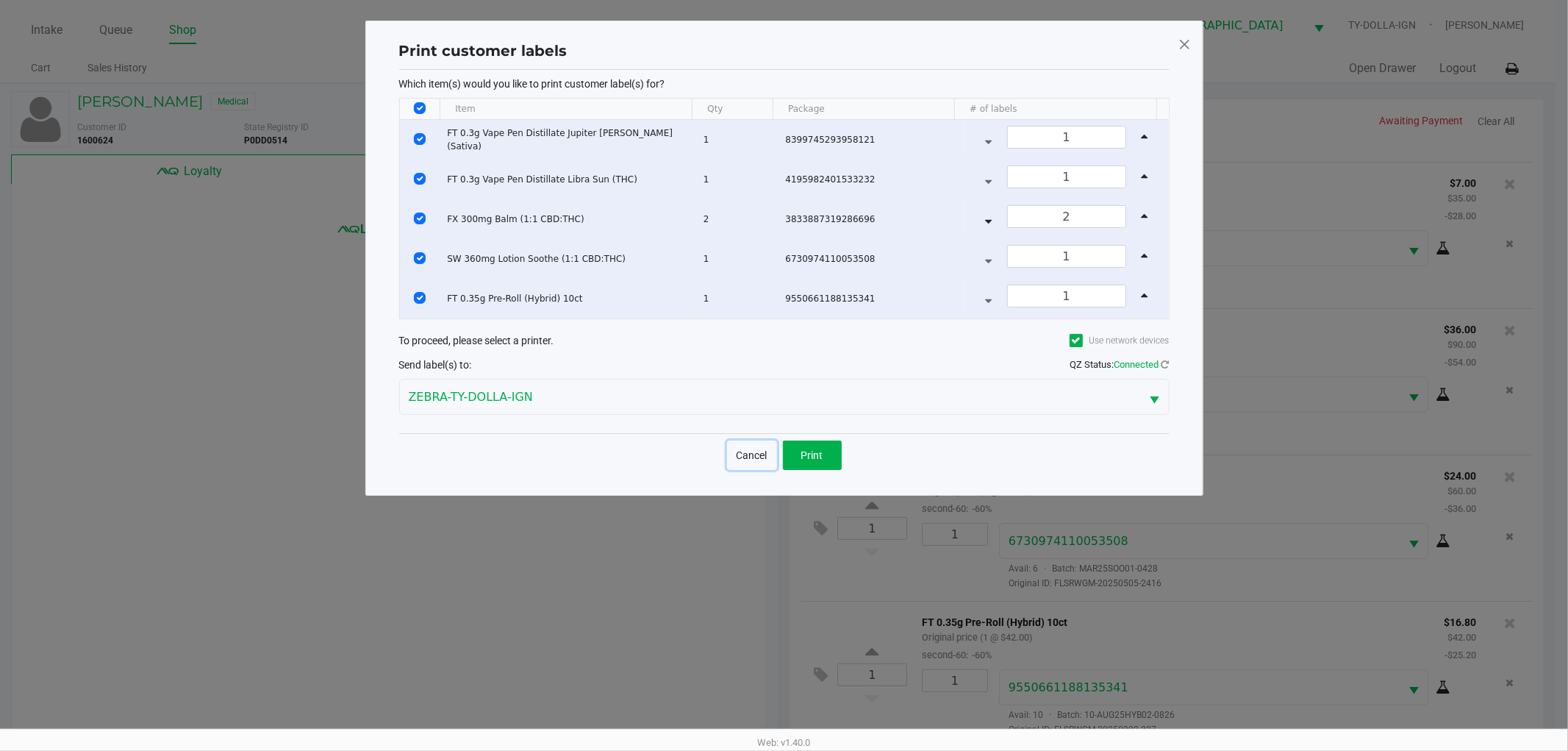
drag, startPoint x: 758, startPoint y: 450, endPoint x: 847, endPoint y: 481, distance: 94.2
click at [757, 450] on button "Cancel" at bounding box center [752, 455] width 50 height 29
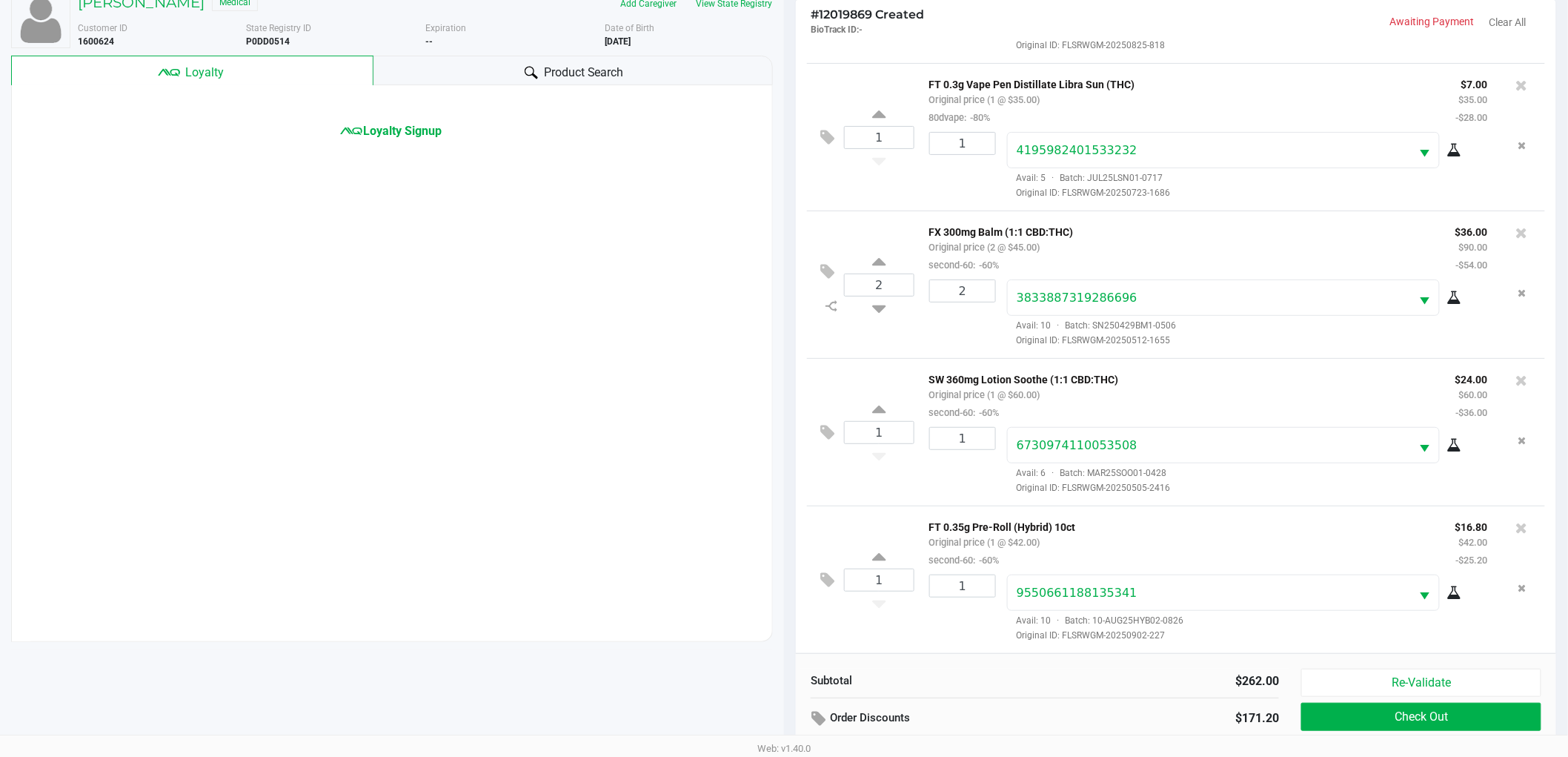
scroll to position [161, 0]
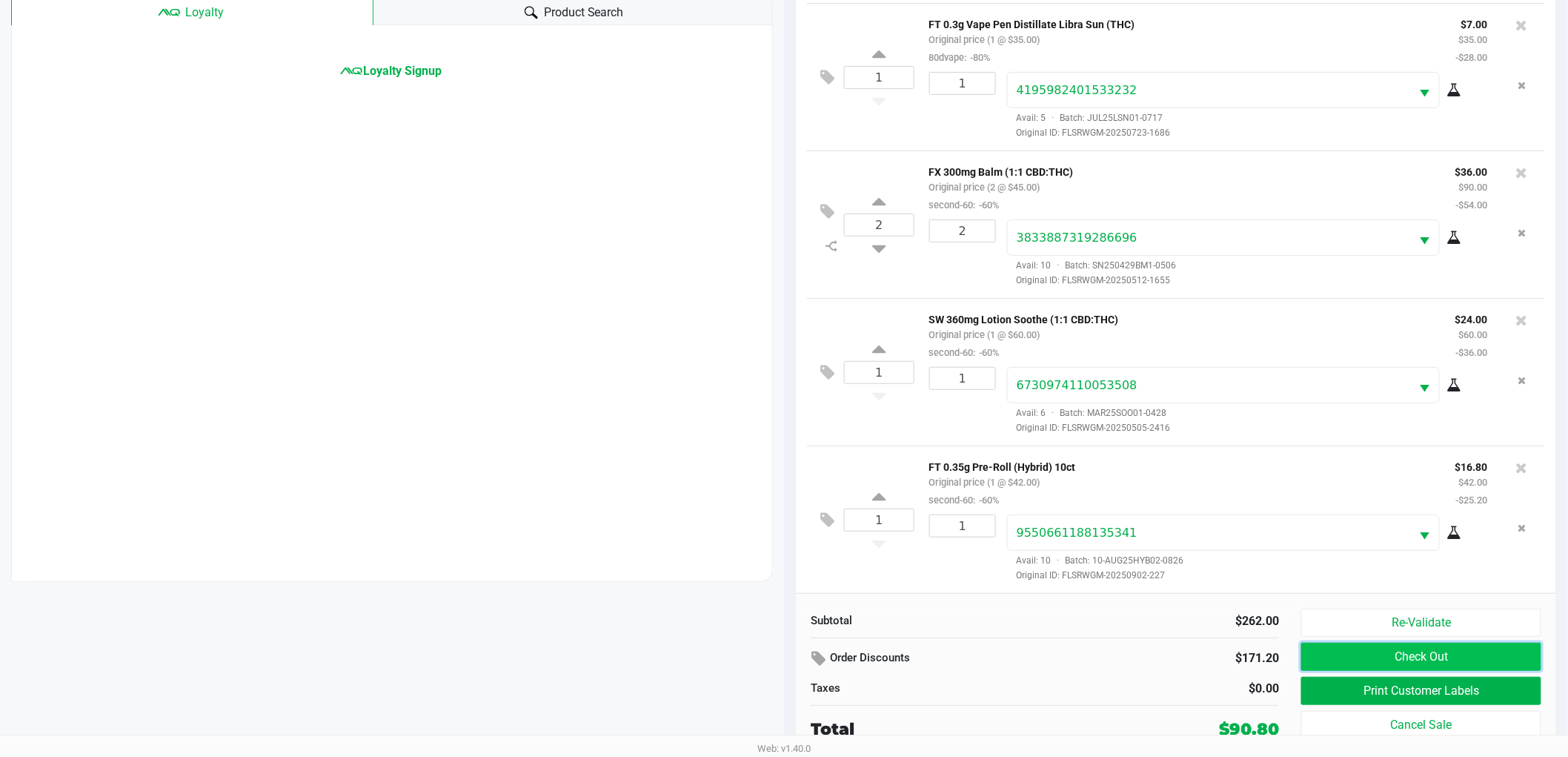
click at [1422, 659] on button "Check Out" at bounding box center [1420, 657] width 240 height 28
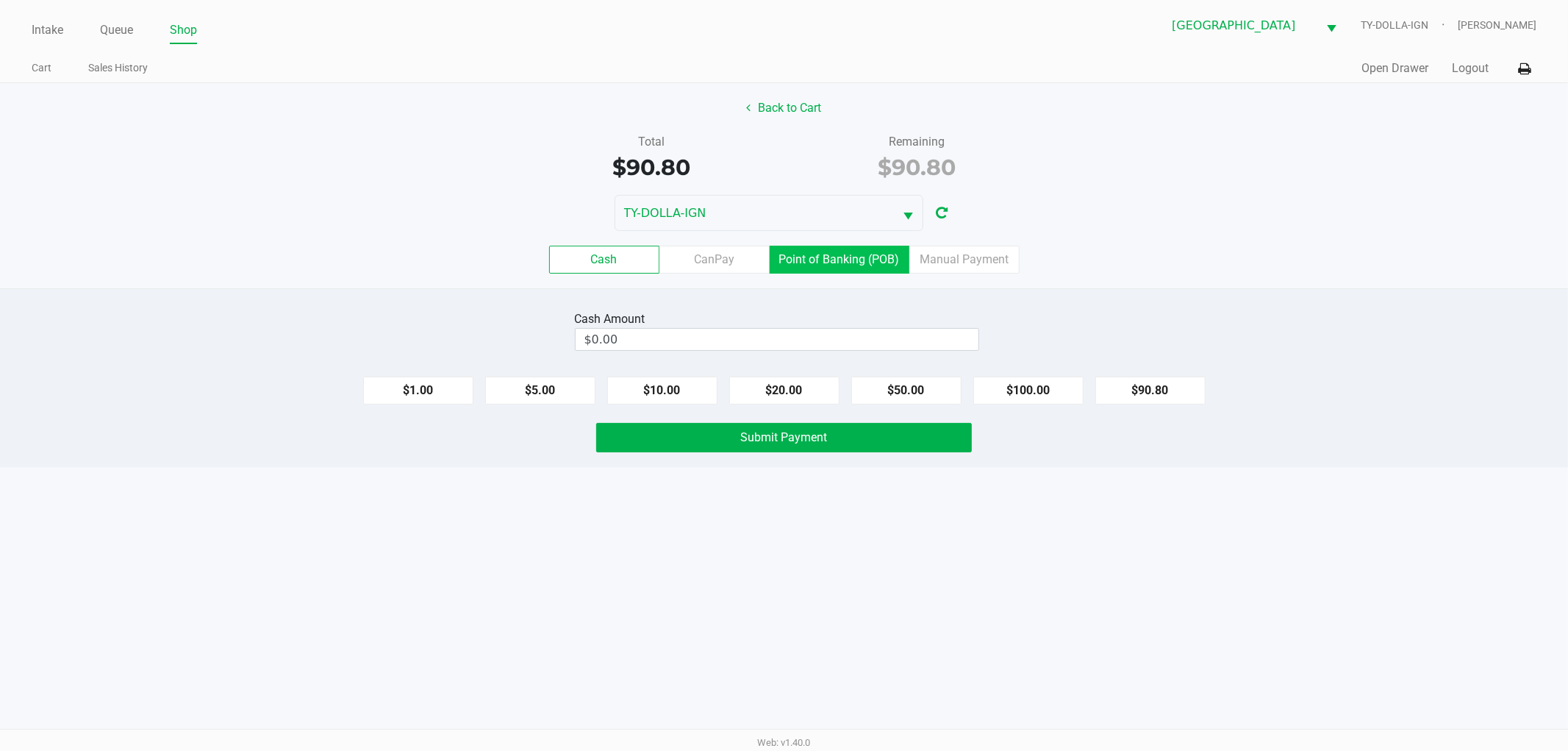
click at [860, 256] on label "Point of Banking (POB)" at bounding box center [840, 260] width 140 height 28
click at [0, 0] on 7 "Point of Banking (POB)" at bounding box center [0, 0] width 0 height 0
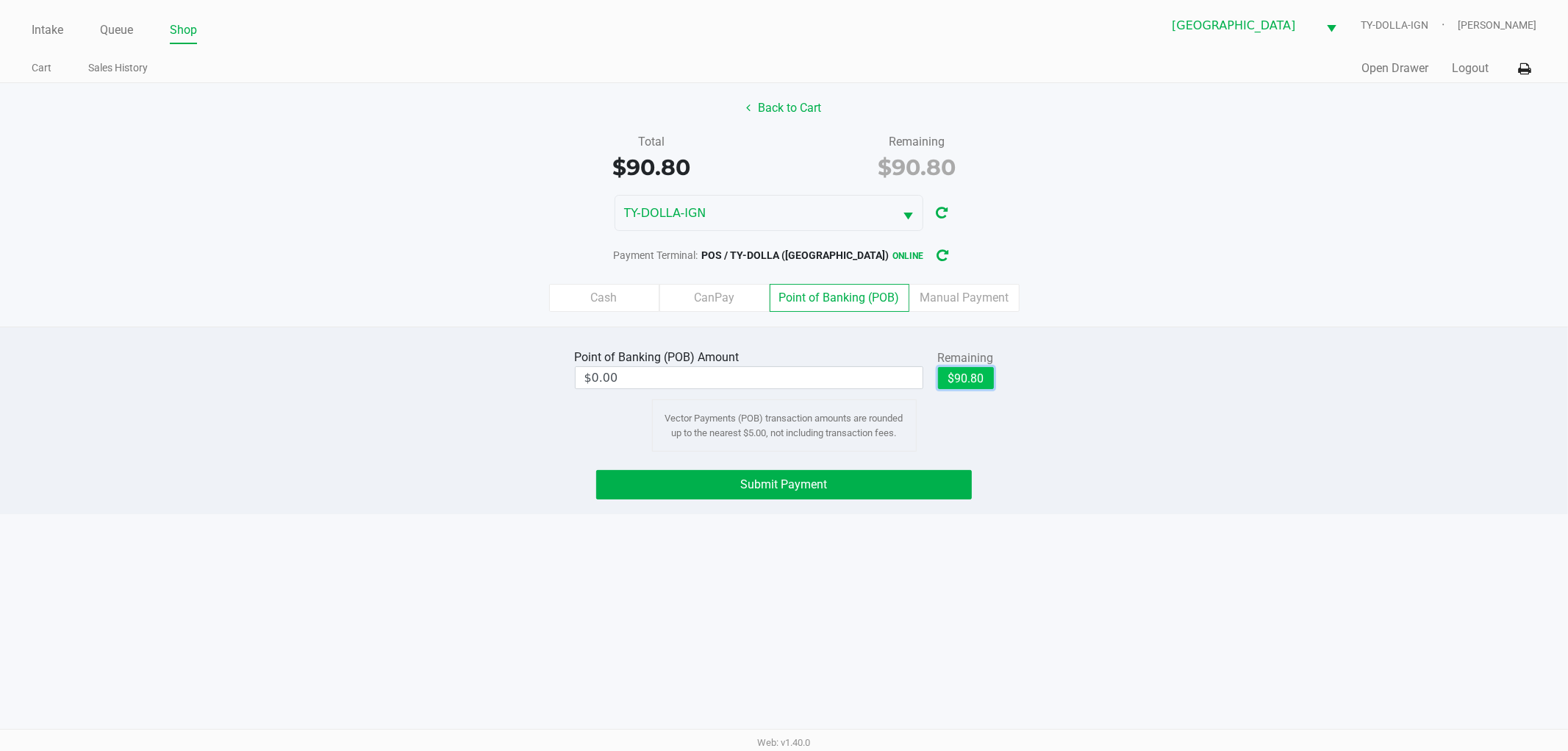
click at [966, 371] on button "$90.80" at bounding box center [965, 378] width 56 height 22
type input "$90.80"
click at [938, 481] on button "Submit Payment" at bounding box center [784, 485] width 376 height 29
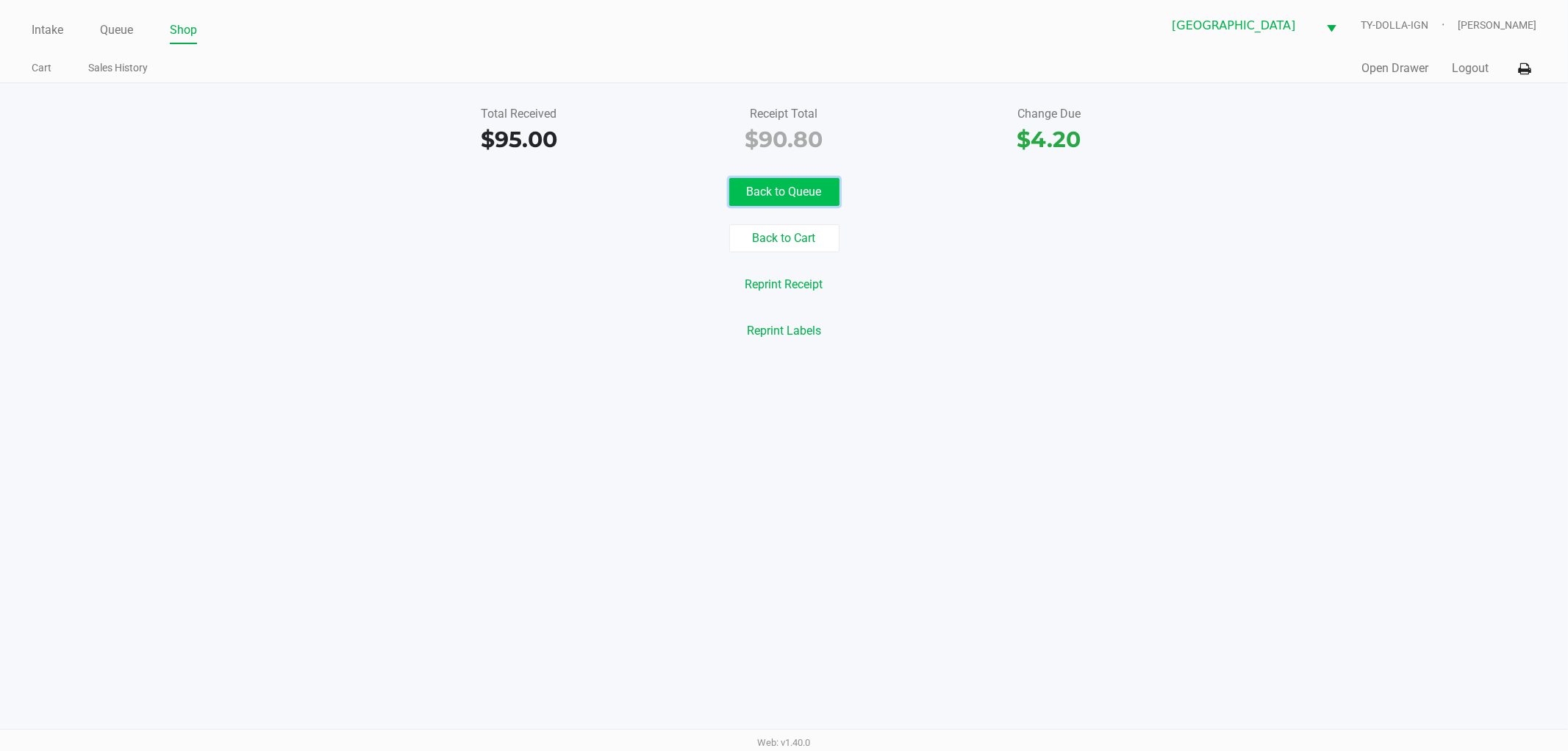
click at [746, 193] on button "Back to Queue" at bounding box center [785, 192] width 111 height 28
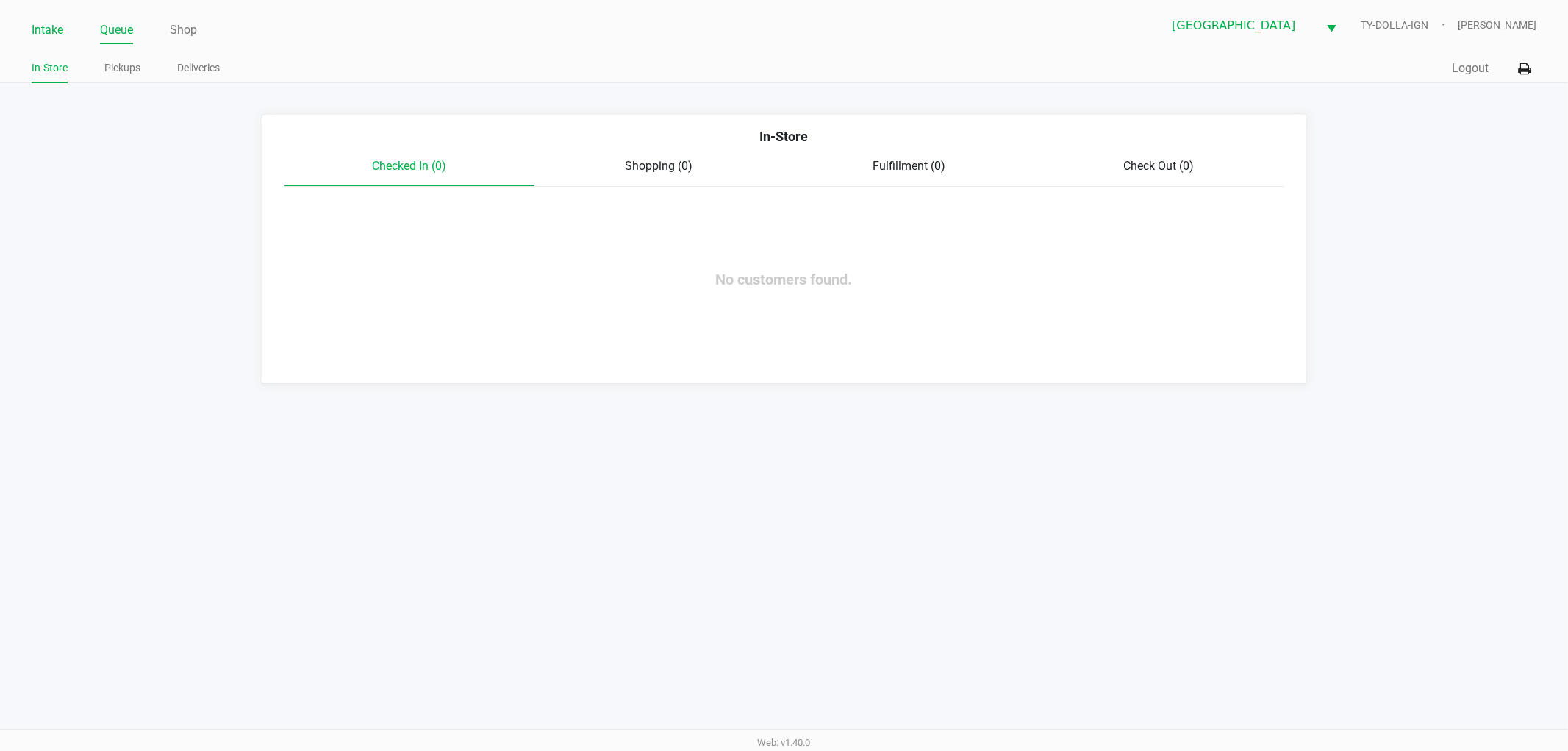
click at [44, 31] on link "Intake" at bounding box center [47, 30] width 31 height 20
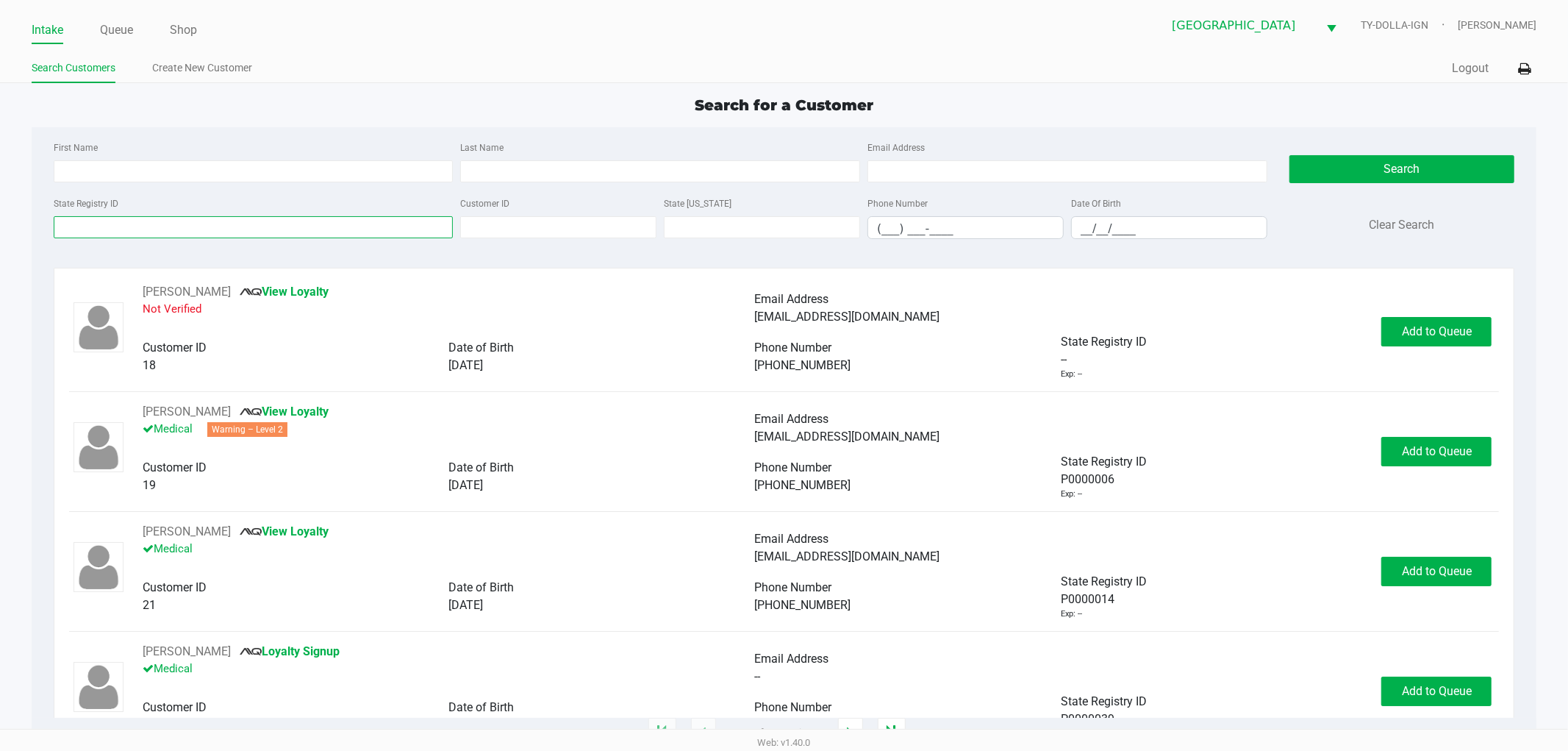
click at [191, 229] on input "State Registry ID" at bounding box center [253, 228] width 400 height 22
click at [170, 156] on div "First Name" at bounding box center [253, 160] width 407 height 44
click at [170, 164] on input "First Name" at bounding box center [253, 171] width 400 height 22
type input "matthew"
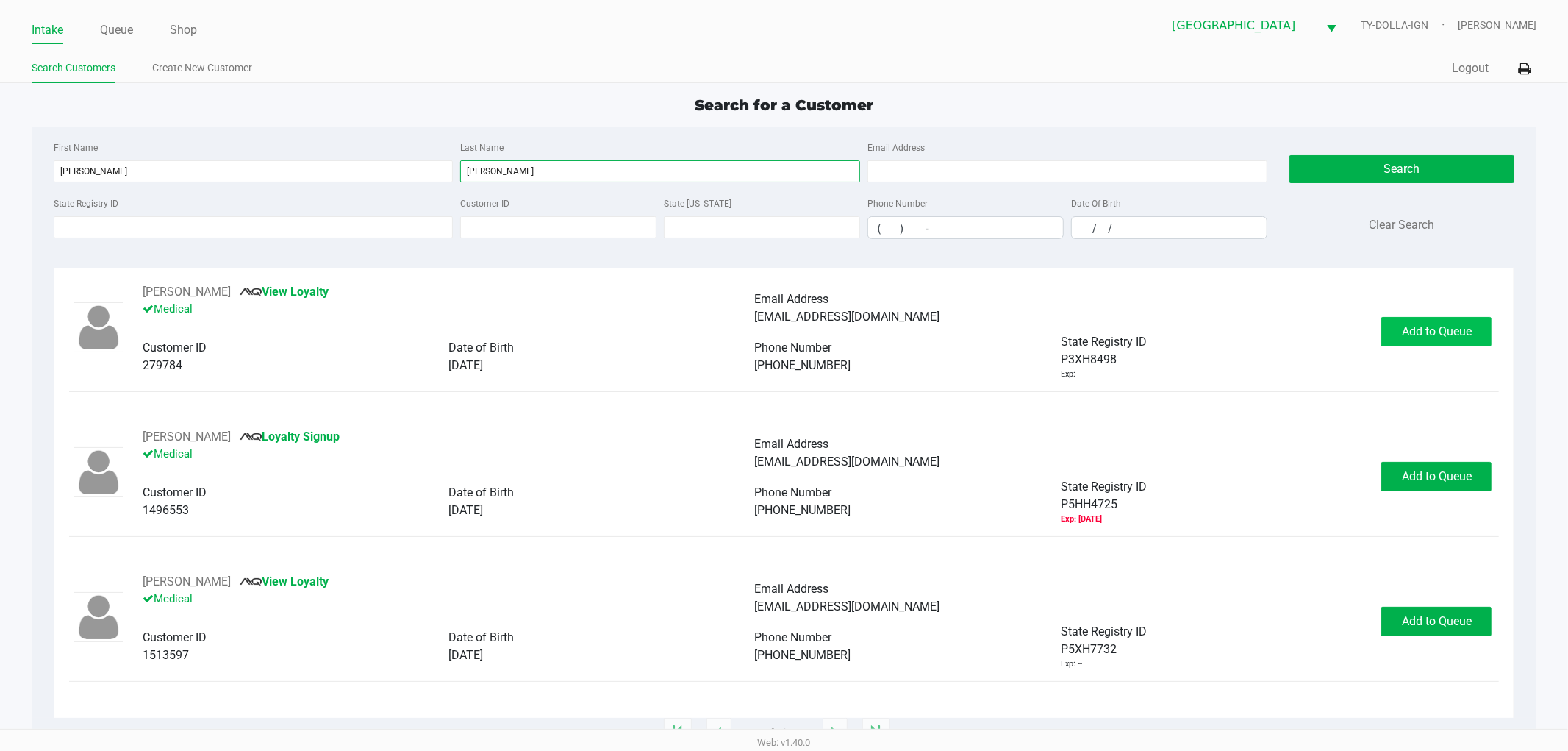
type input "klein"
click at [1433, 335] on span "Add to Queue" at bounding box center [1437, 331] width 70 height 14
click at [1432, 338] on span "In Queue" at bounding box center [1454, 331] width 123 height 14
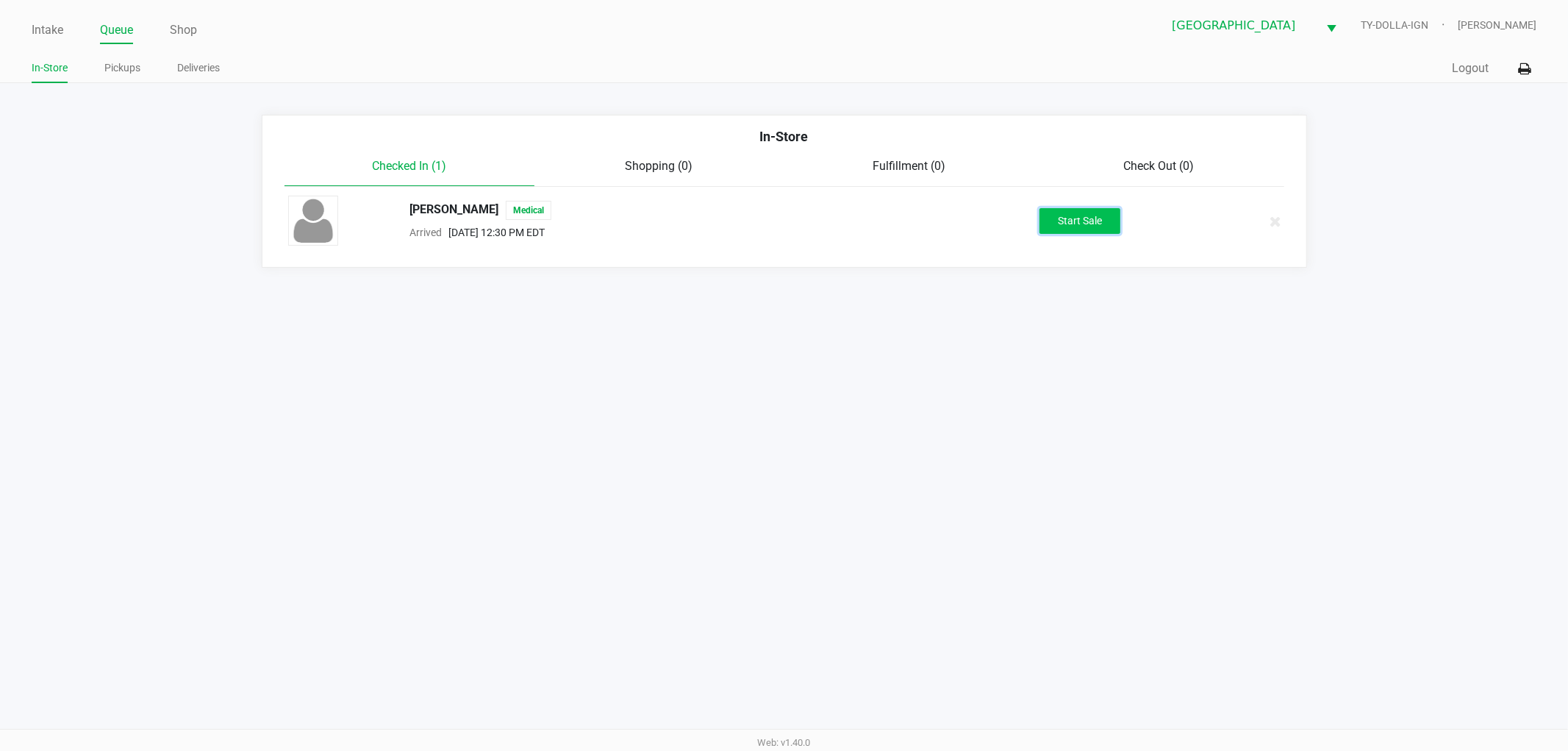
click at [1061, 233] on button "Start Sale" at bounding box center [1080, 221] width 81 height 26
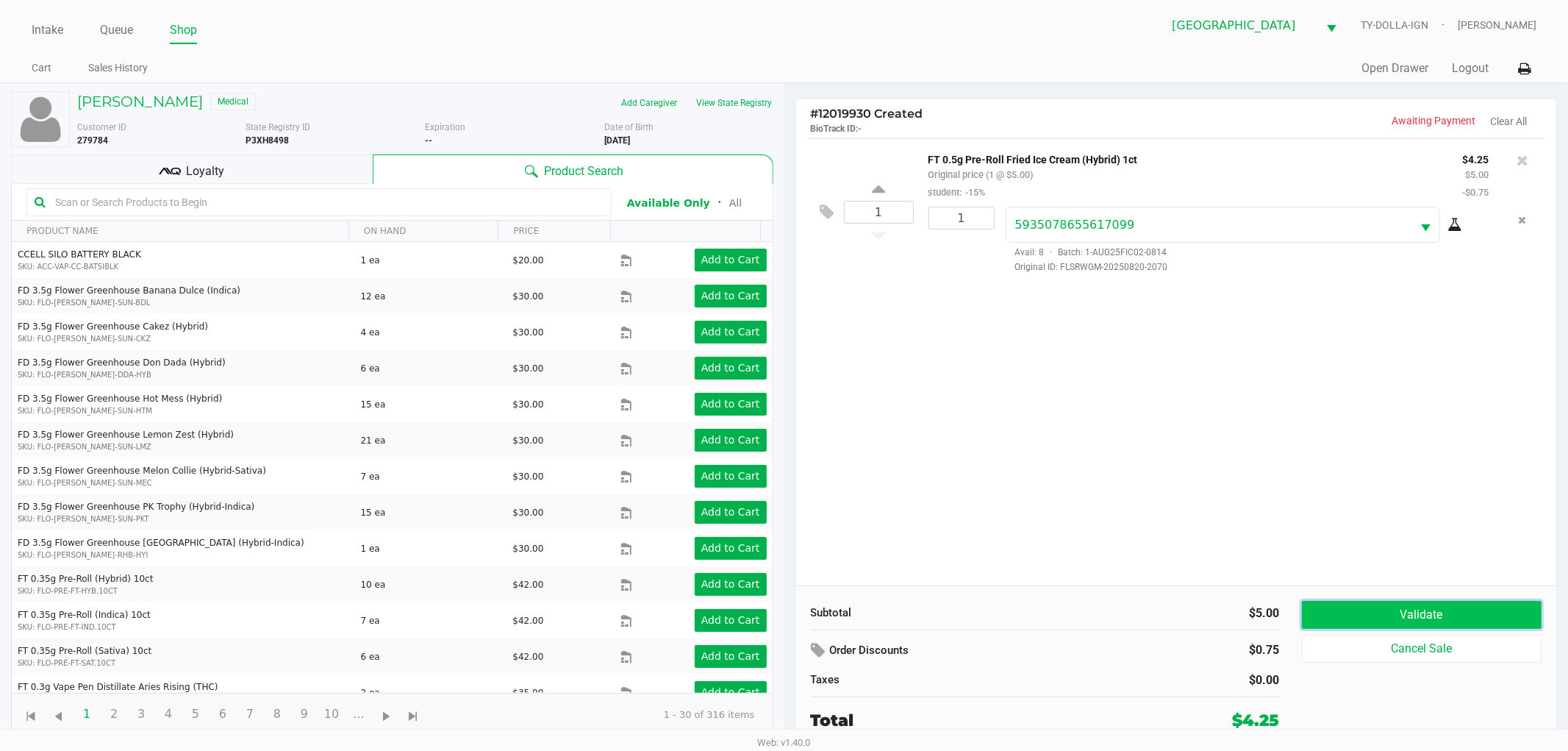
click at [1404, 603] on button "Validate" at bounding box center [1422, 615] width 240 height 28
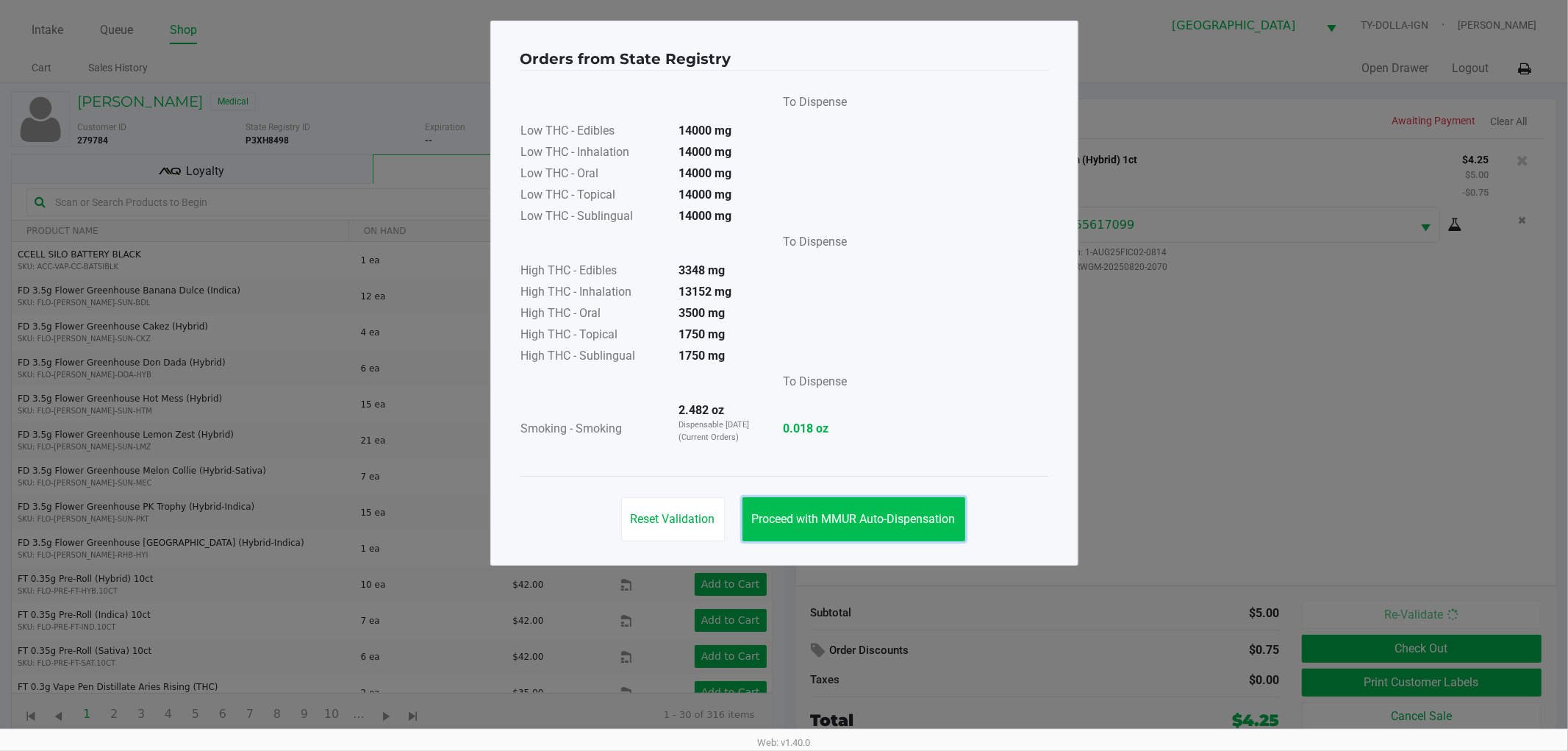
click at [854, 518] on span "Proceed with MMUR Auto-Dispensation" at bounding box center [853, 518] width 204 height 14
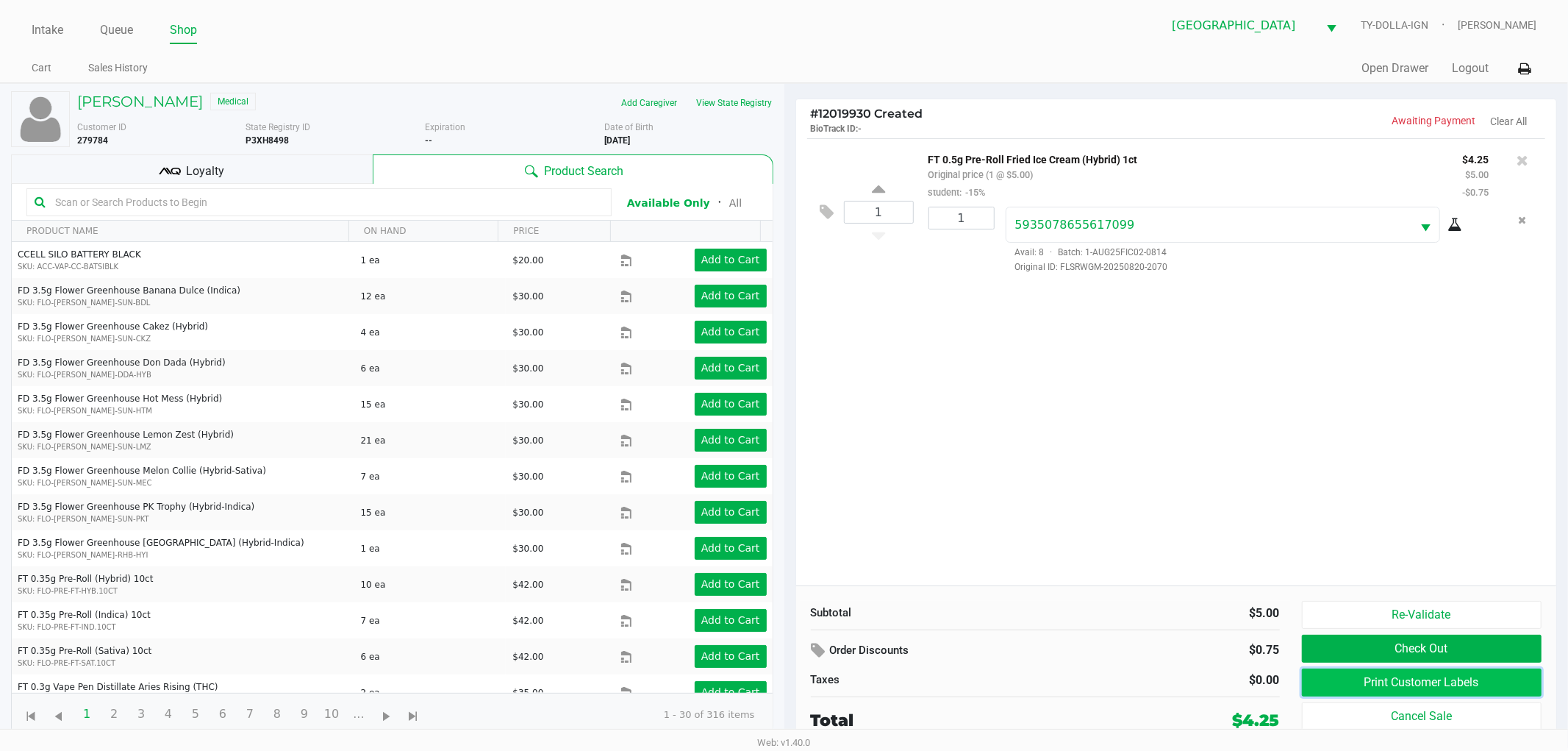
click at [1473, 679] on button "Print Customer Labels" at bounding box center [1422, 682] width 240 height 28
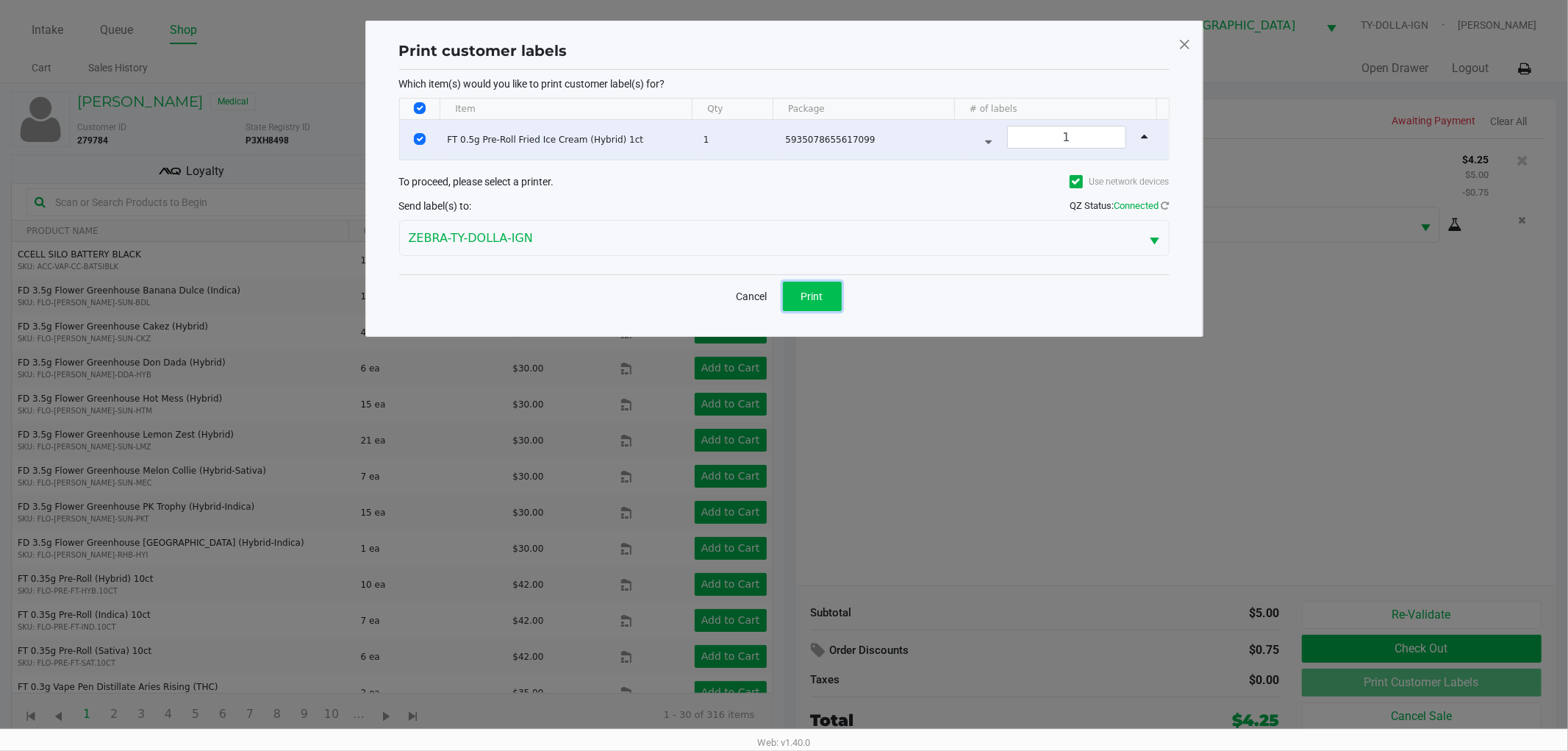
click at [813, 295] on span "Print" at bounding box center [813, 296] width 22 height 12
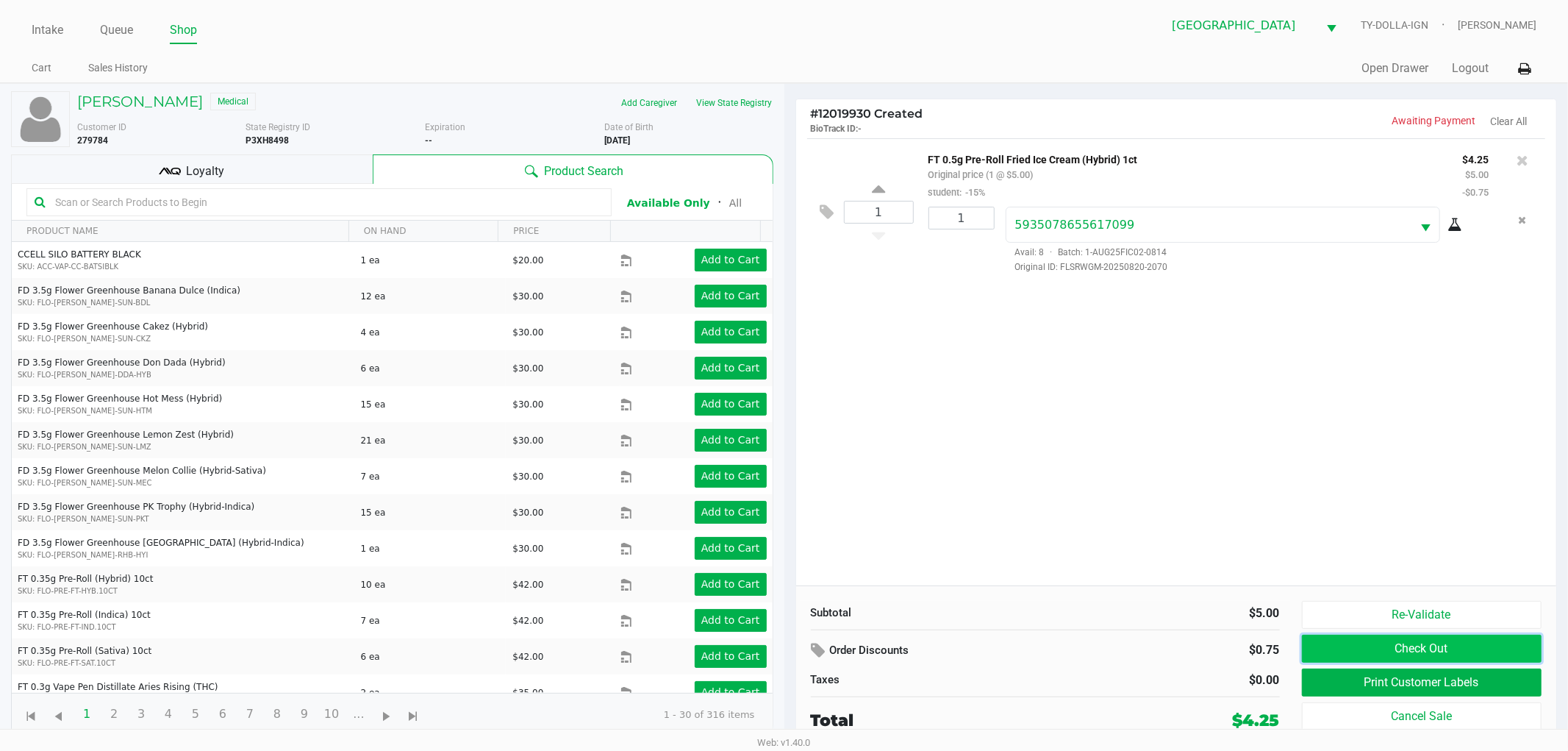
click at [1330, 642] on button "Check Out" at bounding box center [1422, 649] width 240 height 28
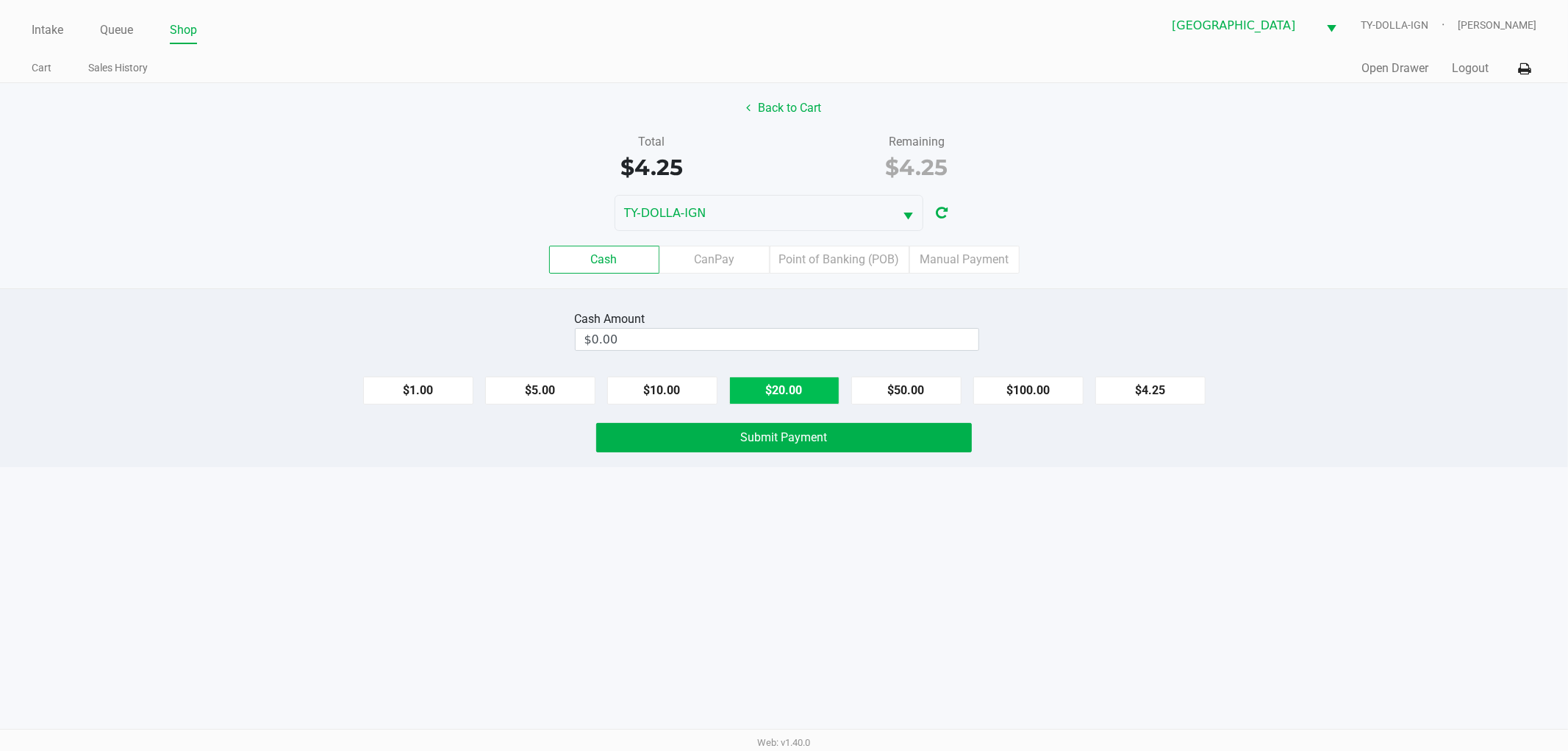
click at [818, 381] on button "$20.00" at bounding box center [785, 391] width 111 height 28
type input "$20.00"
click at [824, 456] on div "Cash Amount $20.00 Clear $1.00 $5.00 $10.00 $20.00 $50.00 $100.00 $4.25 Submit …" at bounding box center [784, 378] width 1568 height 179
click at [824, 445] on button "Submit Payment" at bounding box center [784, 438] width 376 height 29
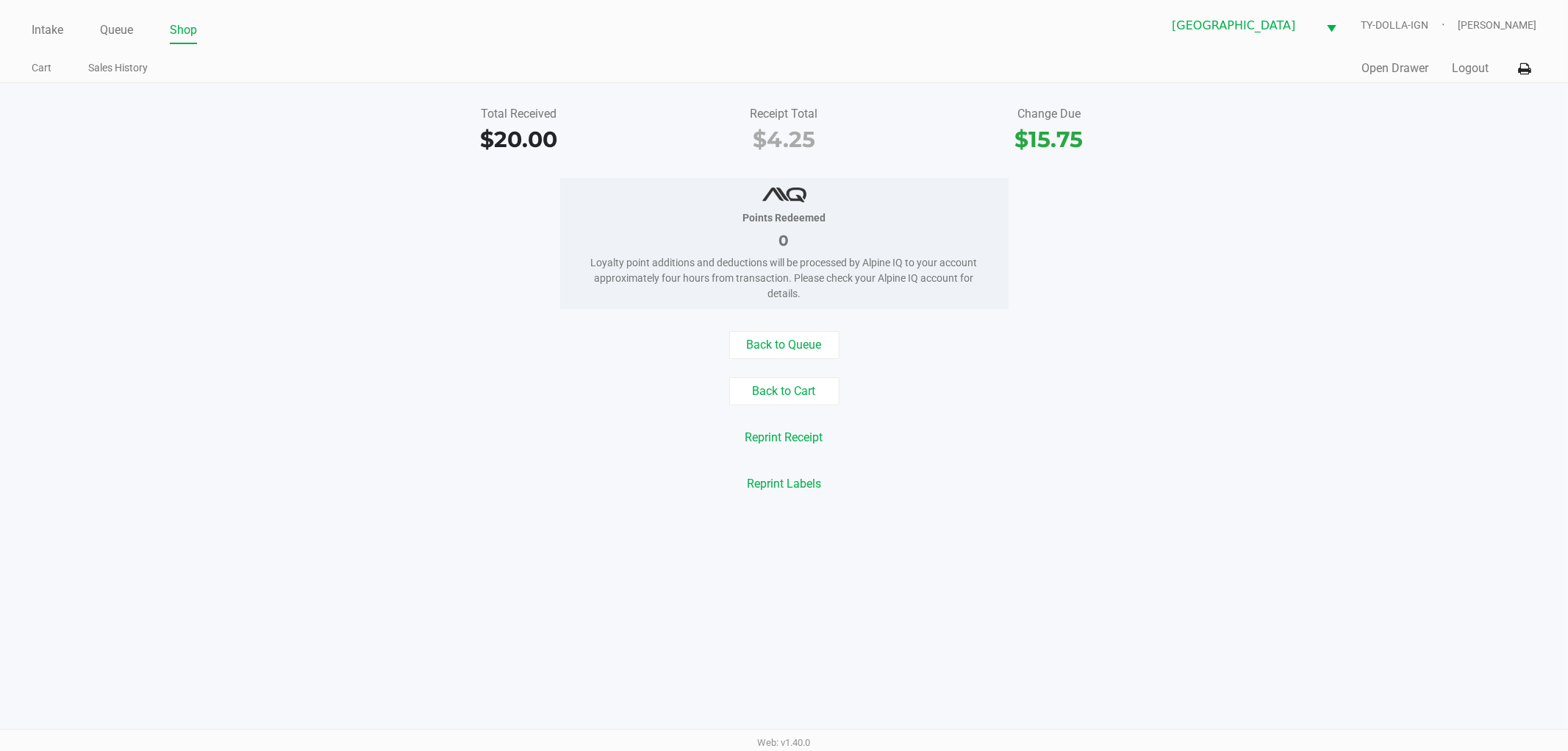
click at [791, 360] on div "Back to Queue Back to Cart Reprint Receipt Reprint Labels" at bounding box center [784, 414] width 1590 height 167
click at [791, 354] on button "Back to Queue" at bounding box center [785, 345] width 111 height 28
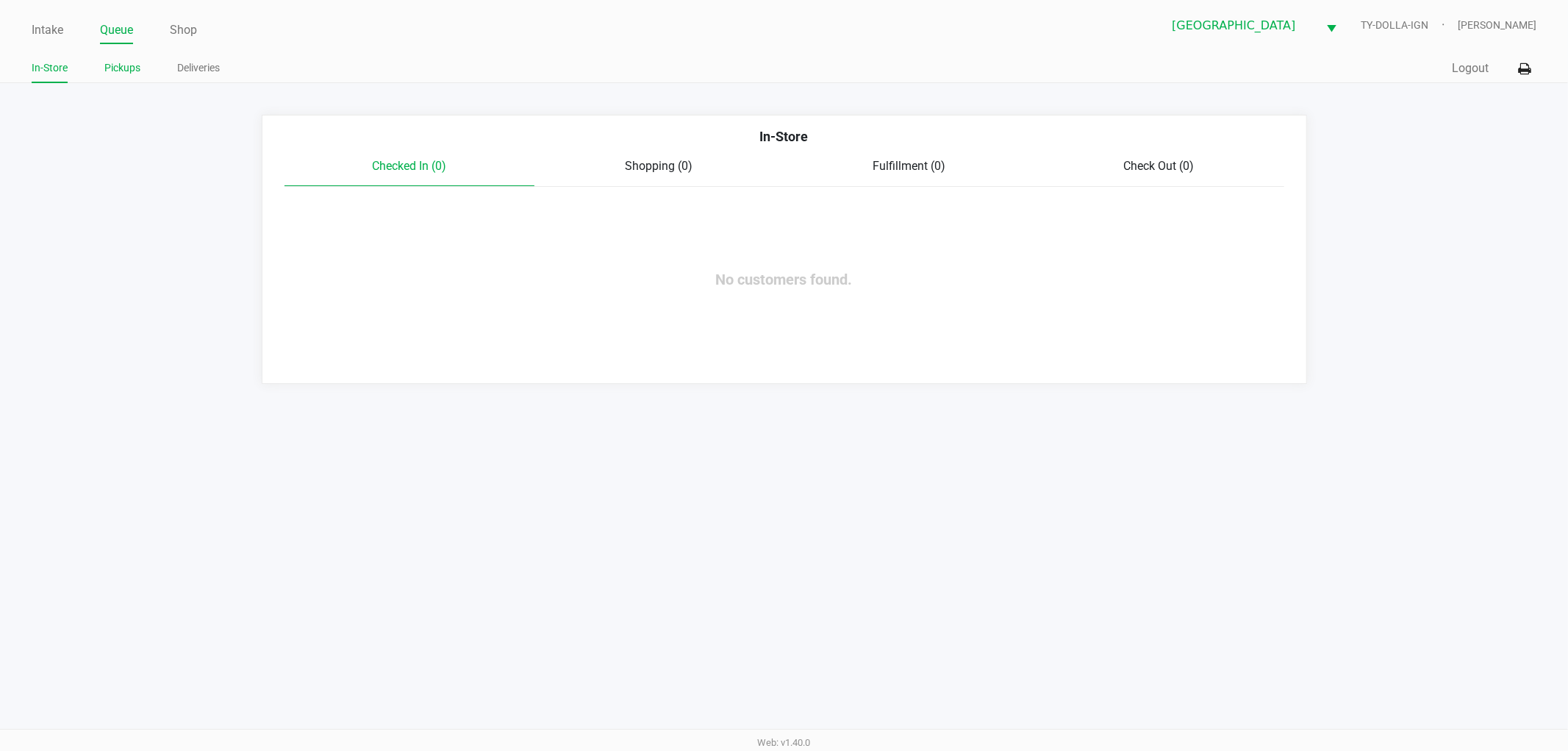
click at [122, 64] on link "Pickups" at bounding box center [122, 68] width 36 height 18
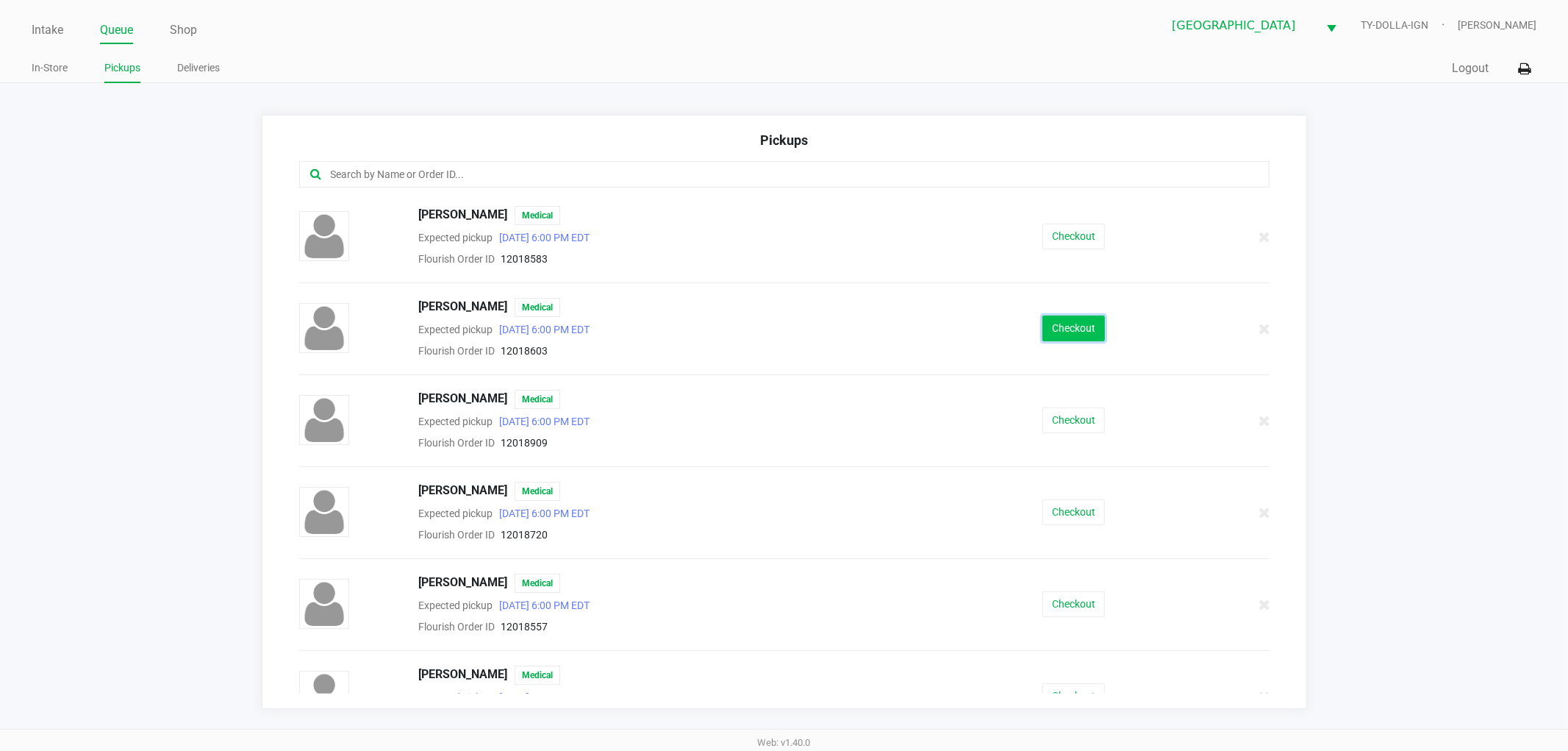
click at [1047, 333] on button "Checkout" at bounding box center [1074, 328] width 63 height 26
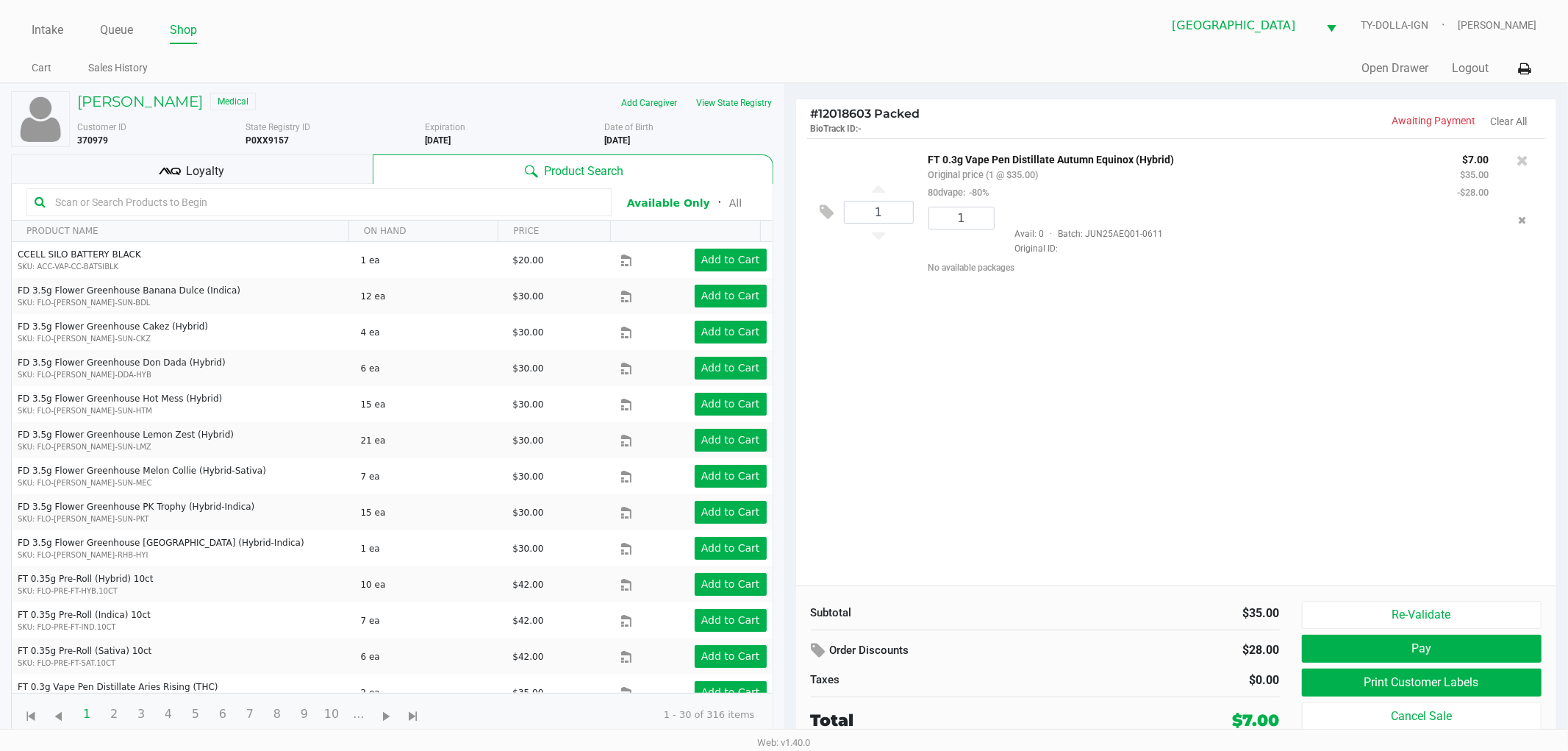
click at [1151, 403] on div "1 FT 0.3g Vape Pen Distillate Autumn Equinox (Hybrid) Original price (1 @ $35.0…" at bounding box center [1176, 361] width 761 height 447
click at [1141, 442] on div "1 FT 0.3g Vape Pen Distillate Autumn Equinox (Hybrid) Original price (1 @ $35.0…" at bounding box center [1176, 361] width 761 height 447
click at [1141, 443] on div "1 FT 0.3g Vape Pen Distillate Autumn Equinox (Hybrid) Original price (1 @ $35.0…" at bounding box center [1176, 361] width 761 height 447
click at [1134, 446] on div "1 FT 0.3g Vape Pen Distillate Autumn Equinox (Hybrid) Original price (1 @ $35.0…" at bounding box center [1176, 361] width 761 height 447
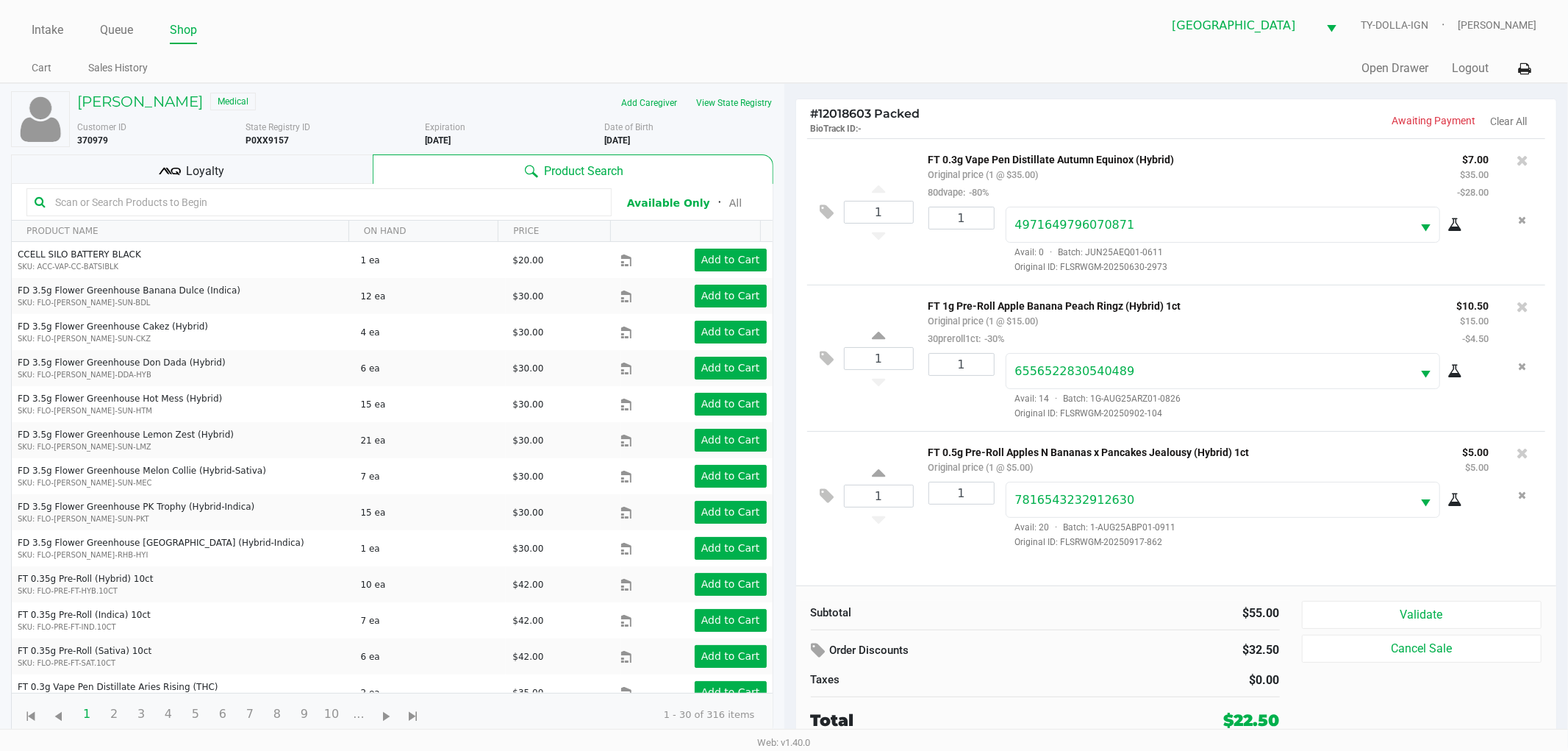
click at [164, 185] on kendo-grid-toolbar "Available Only ᛫ All" at bounding box center [392, 203] width 761 height 37
click at [177, 165] on icon at bounding box center [170, 171] width 22 height 22
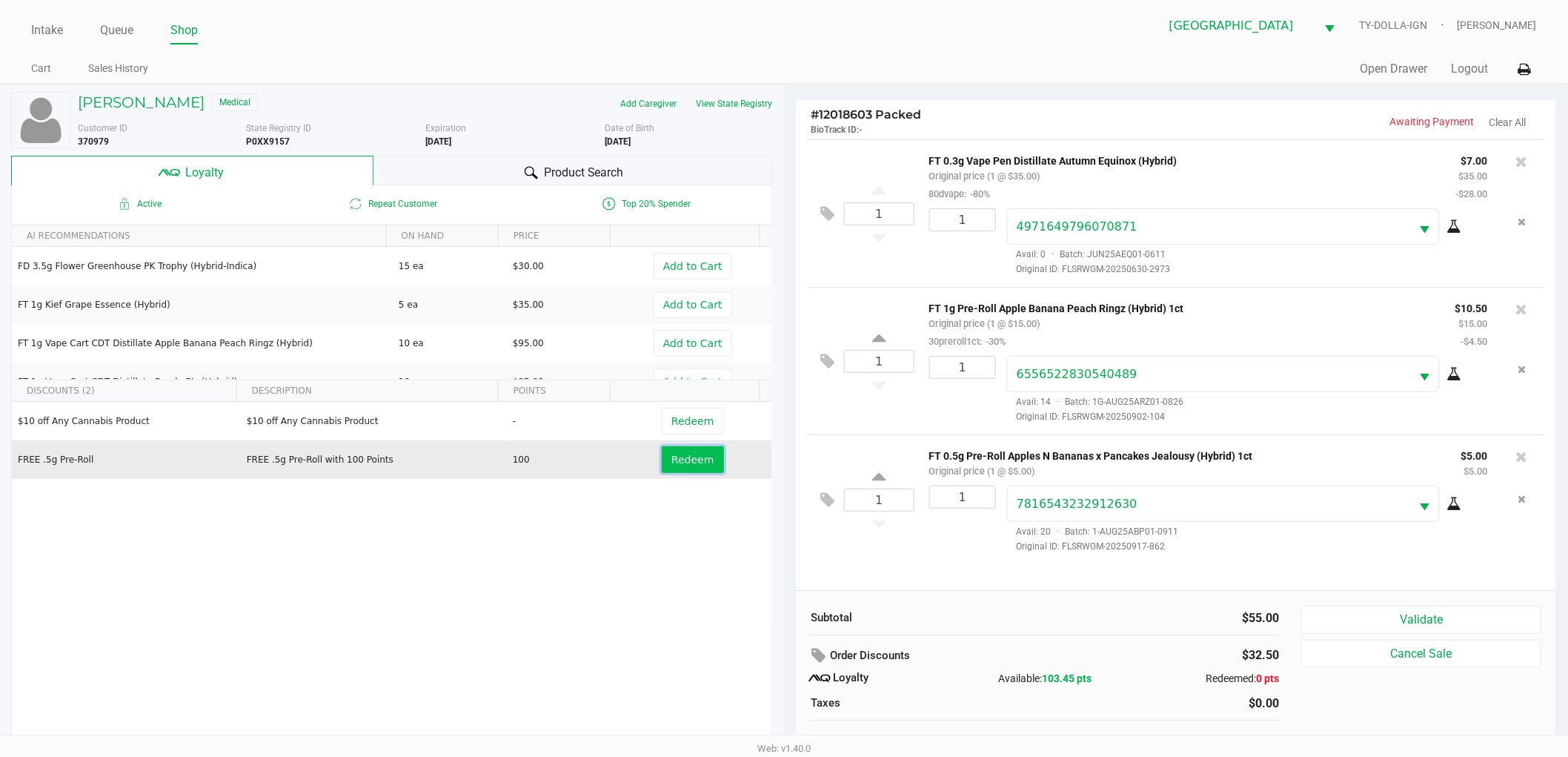
click at [686, 463] on span "Redeem" at bounding box center [692, 459] width 42 height 12
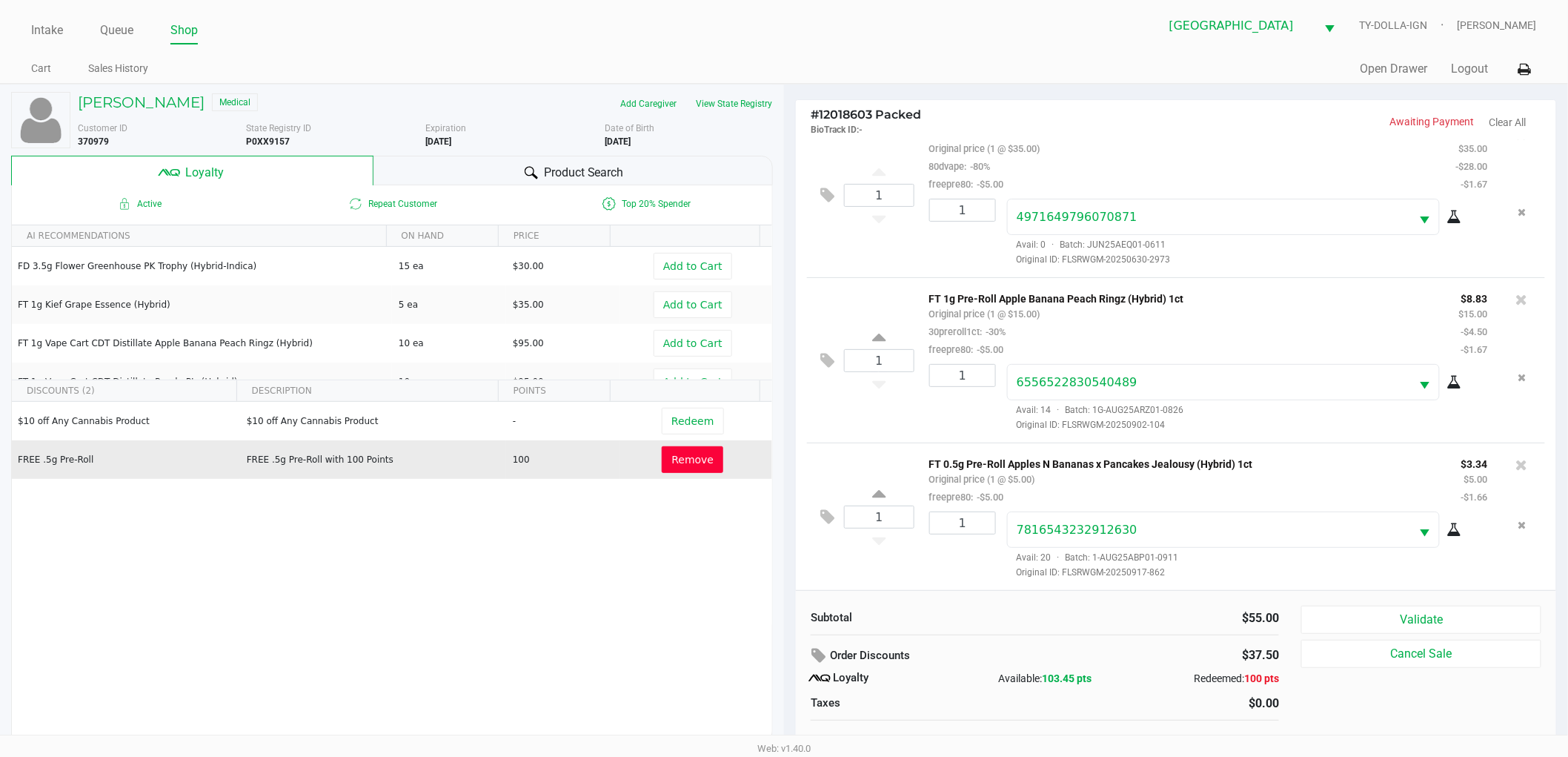
scroll to position [16, 0]
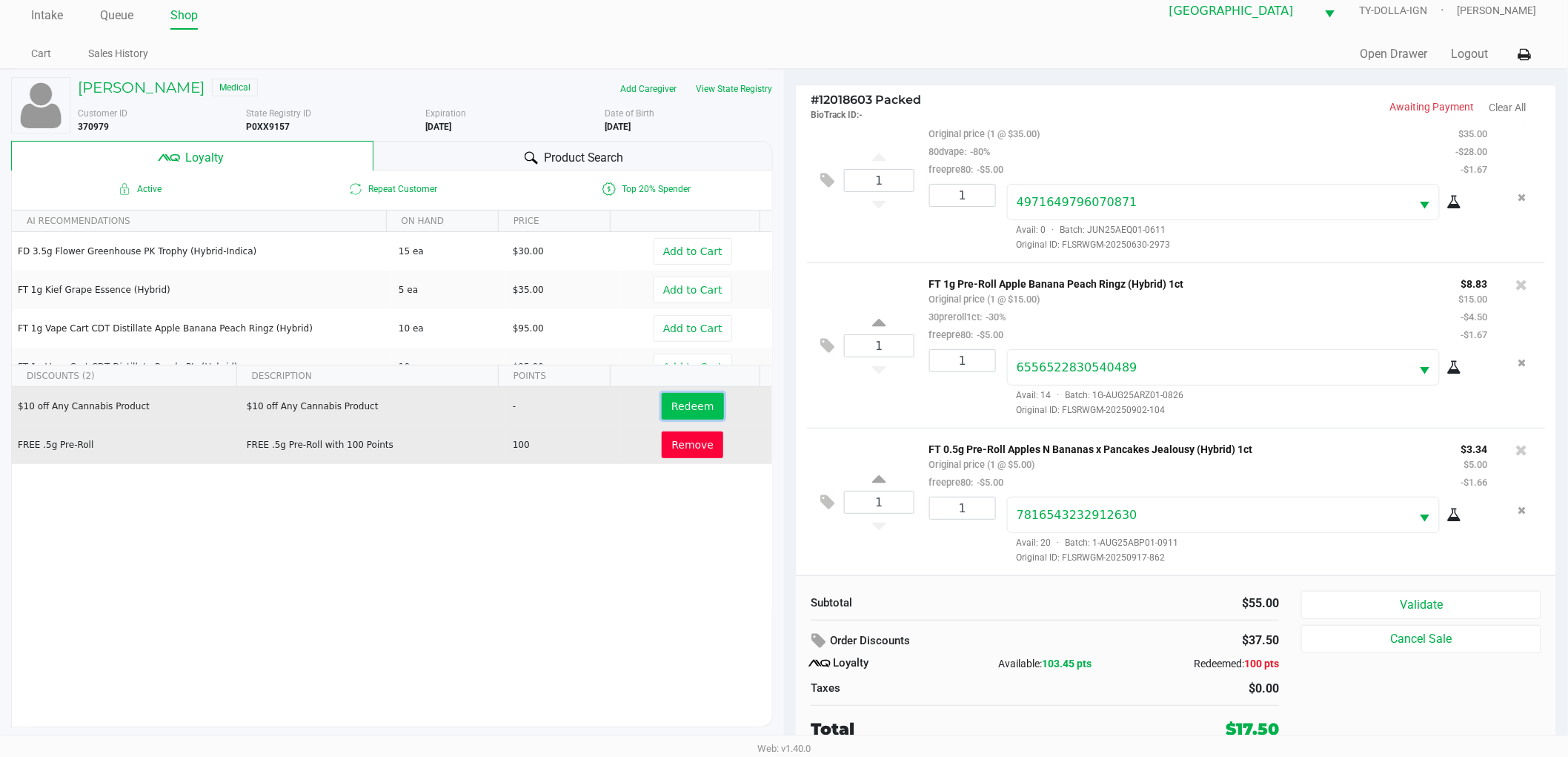
click at [674, 408] on span "Redeem" at bounding box center [692, 406] width 42 height 12
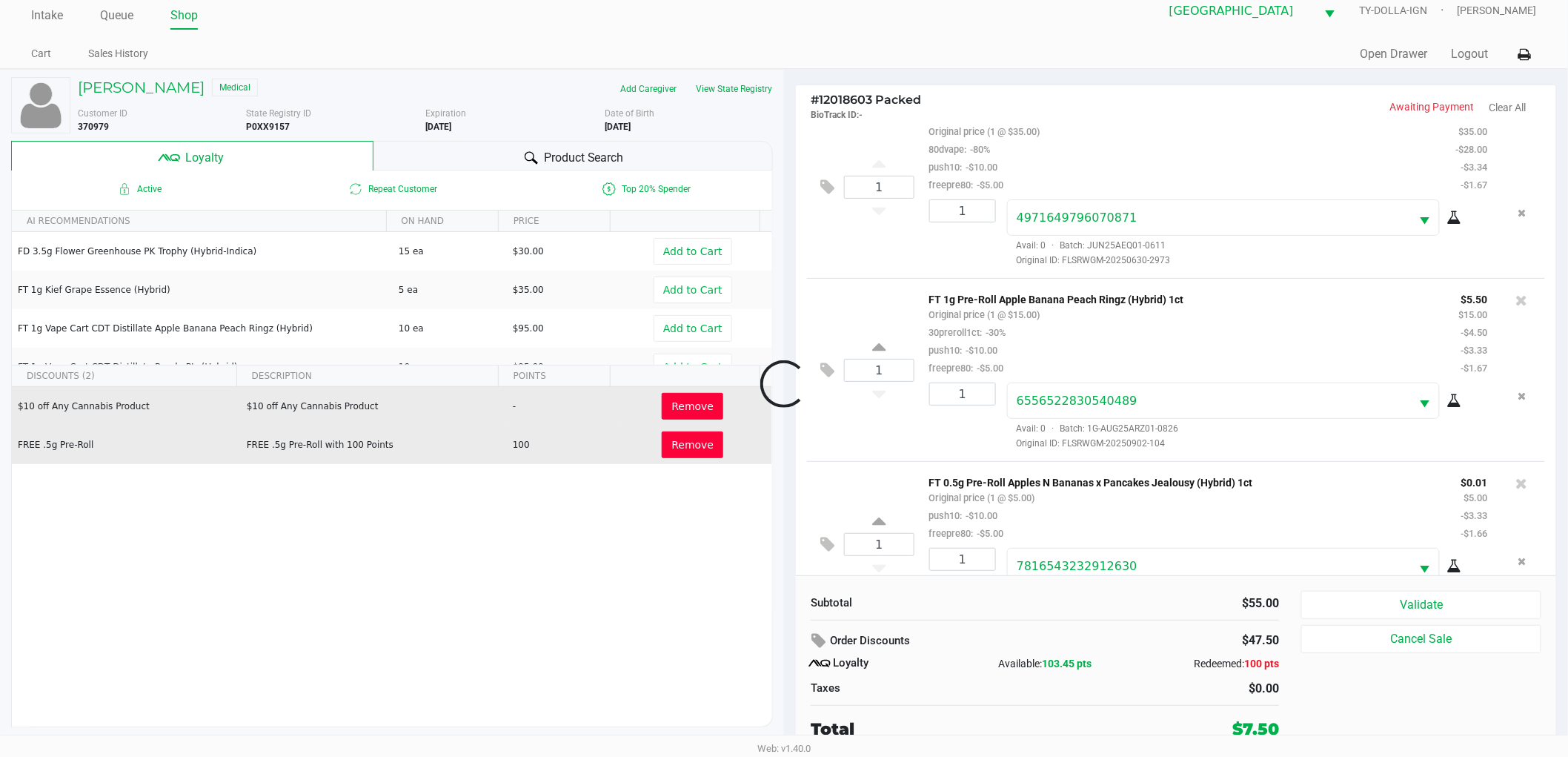
scroll to position [83, 0]
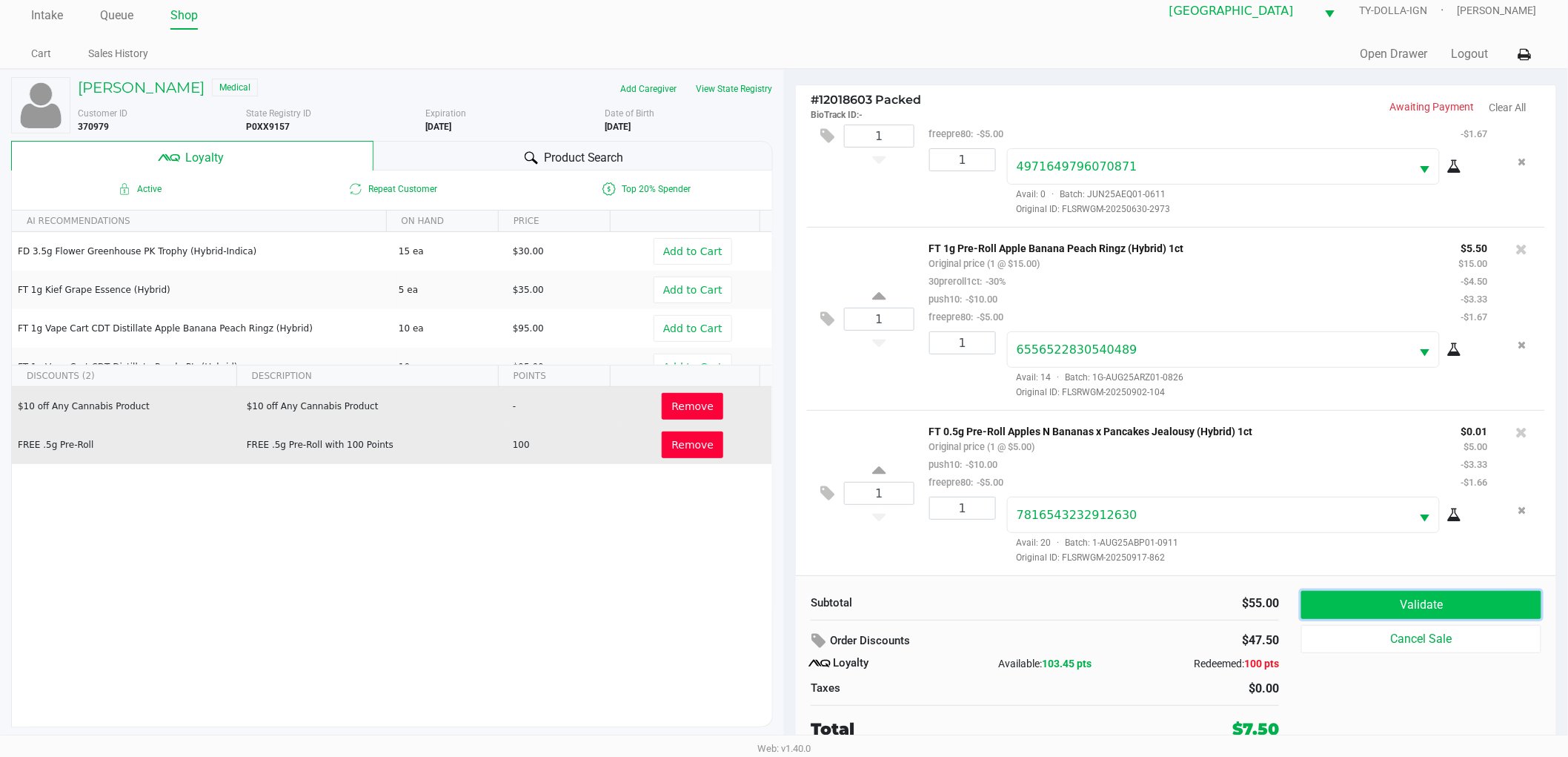
click at [1359, 612] on button "Validate" at bounding box center [1420, 605] width 240 height 28
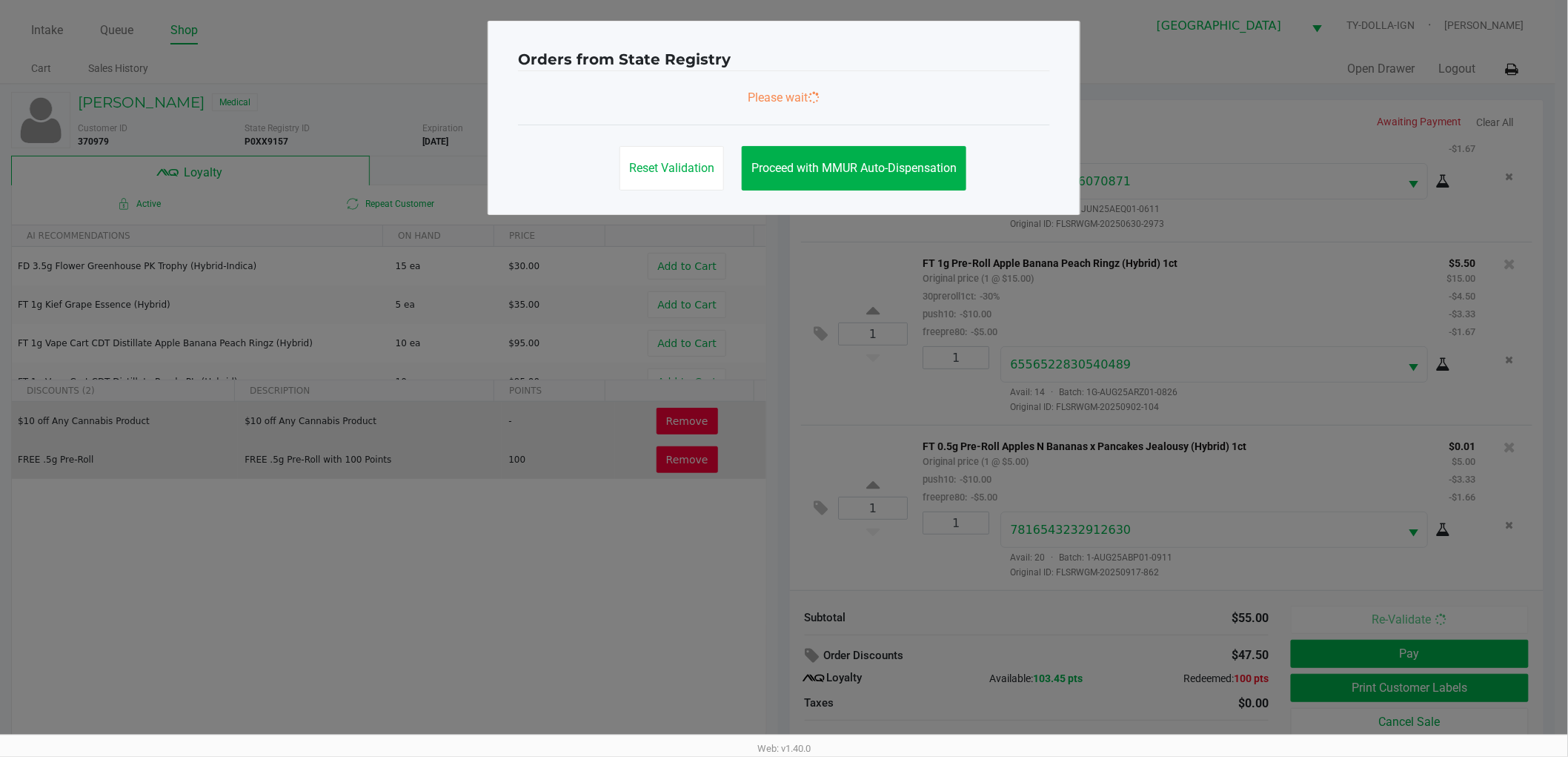
scroll to position [0, 0]
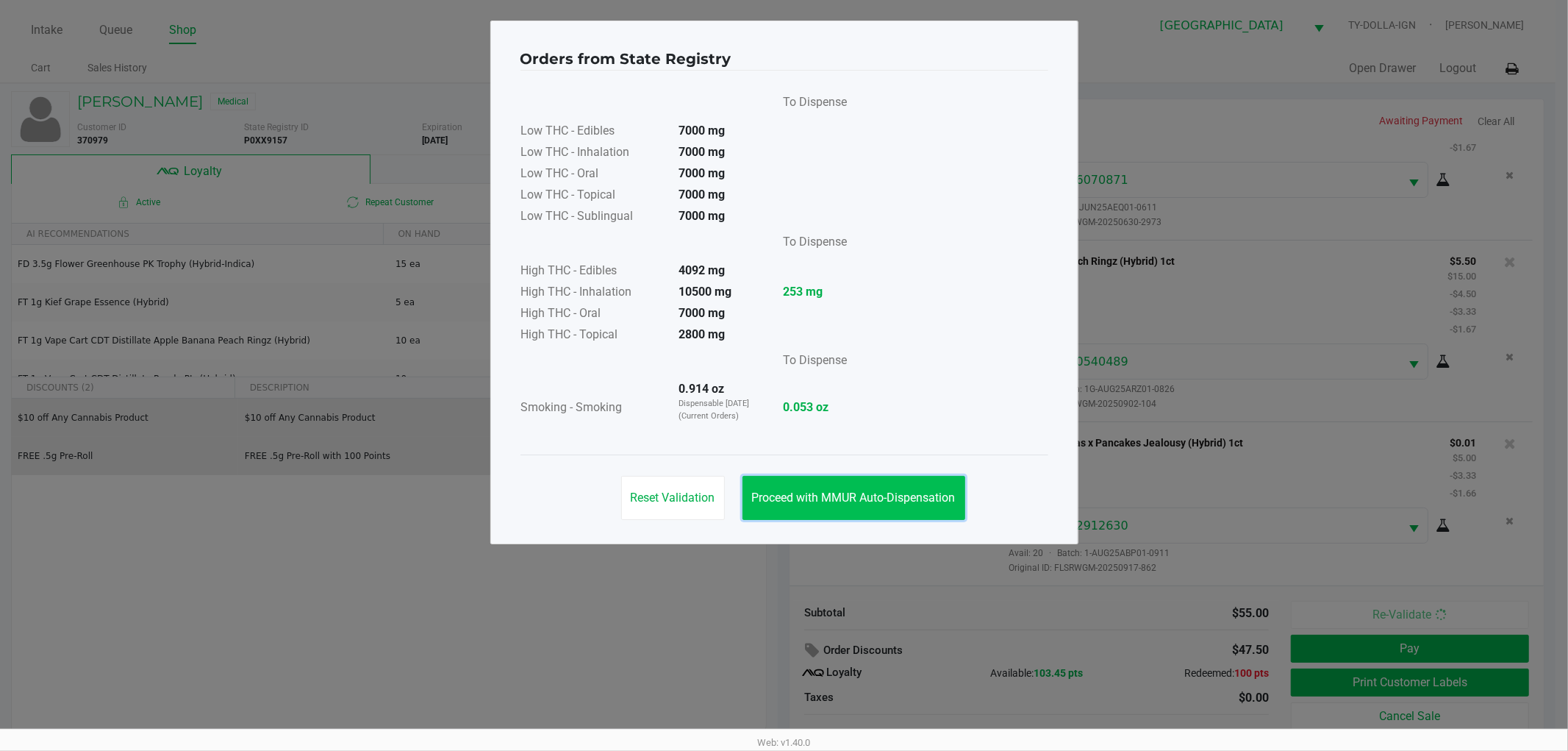
click at [903, 495] on span "Proceed with MMUR Auto-Dispensation" at bounding box center [853, 497] width 204 height 14
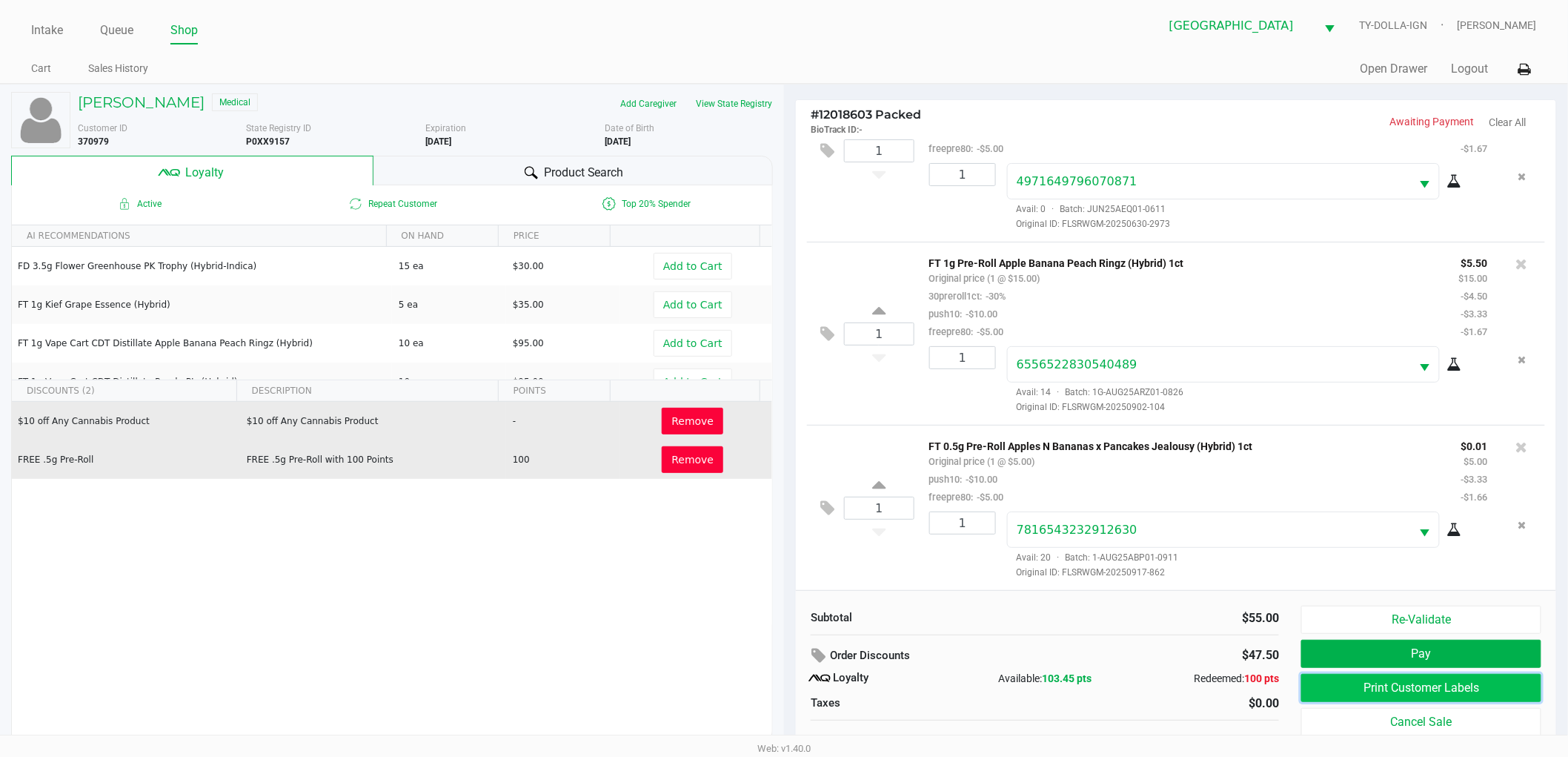
click at [1341, 685] on button "Print Customer Labels" at bounding box center [1420, 687] width 240 height 28
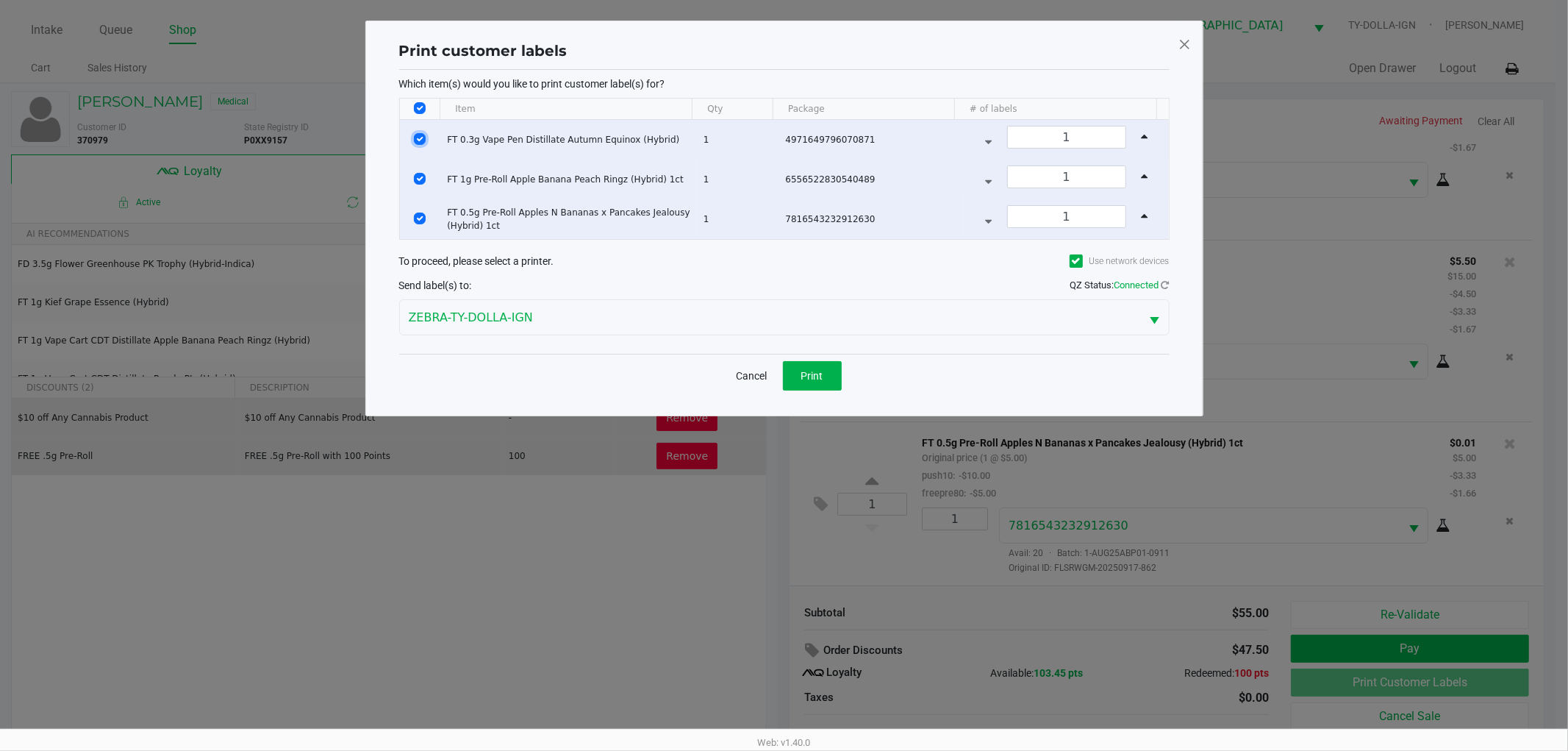
click at [424, 140] on input "Select Row" at bounding box center [419, 138] width 12 height 12
checkbox input "false"
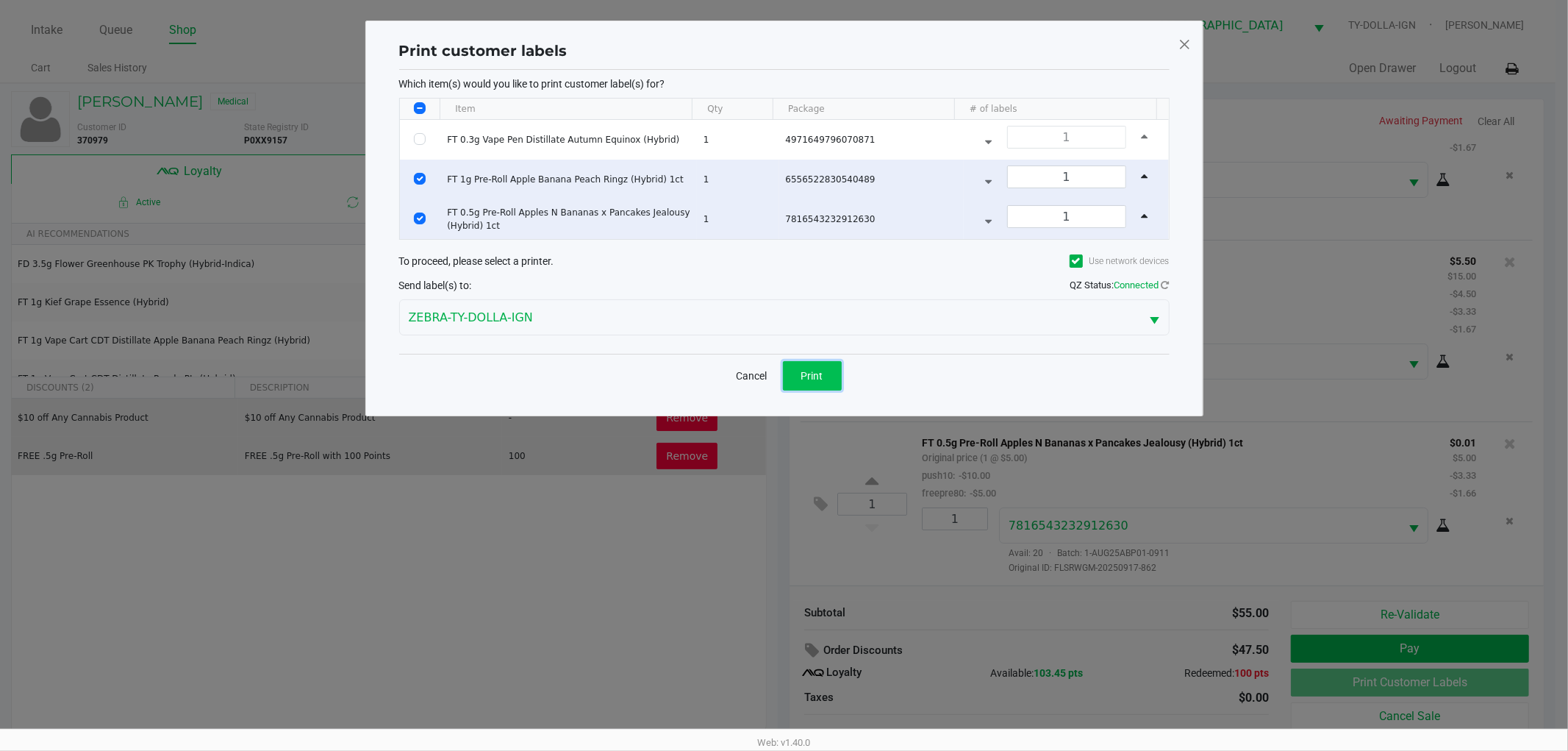
click at [825, 380] on button "Print" at bounding box center [813, 376] width 59 height 29
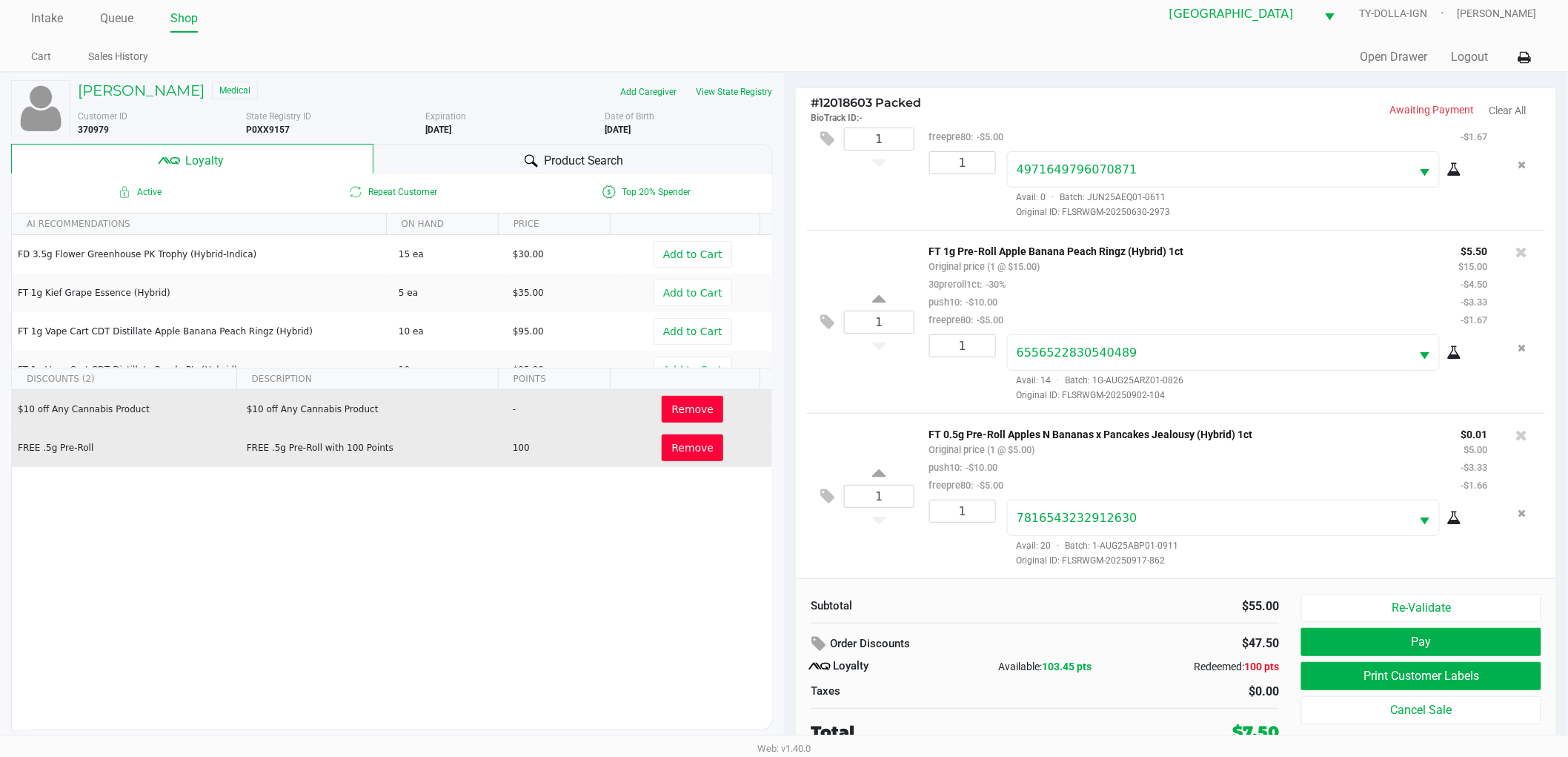
scroll to position [16, 0]
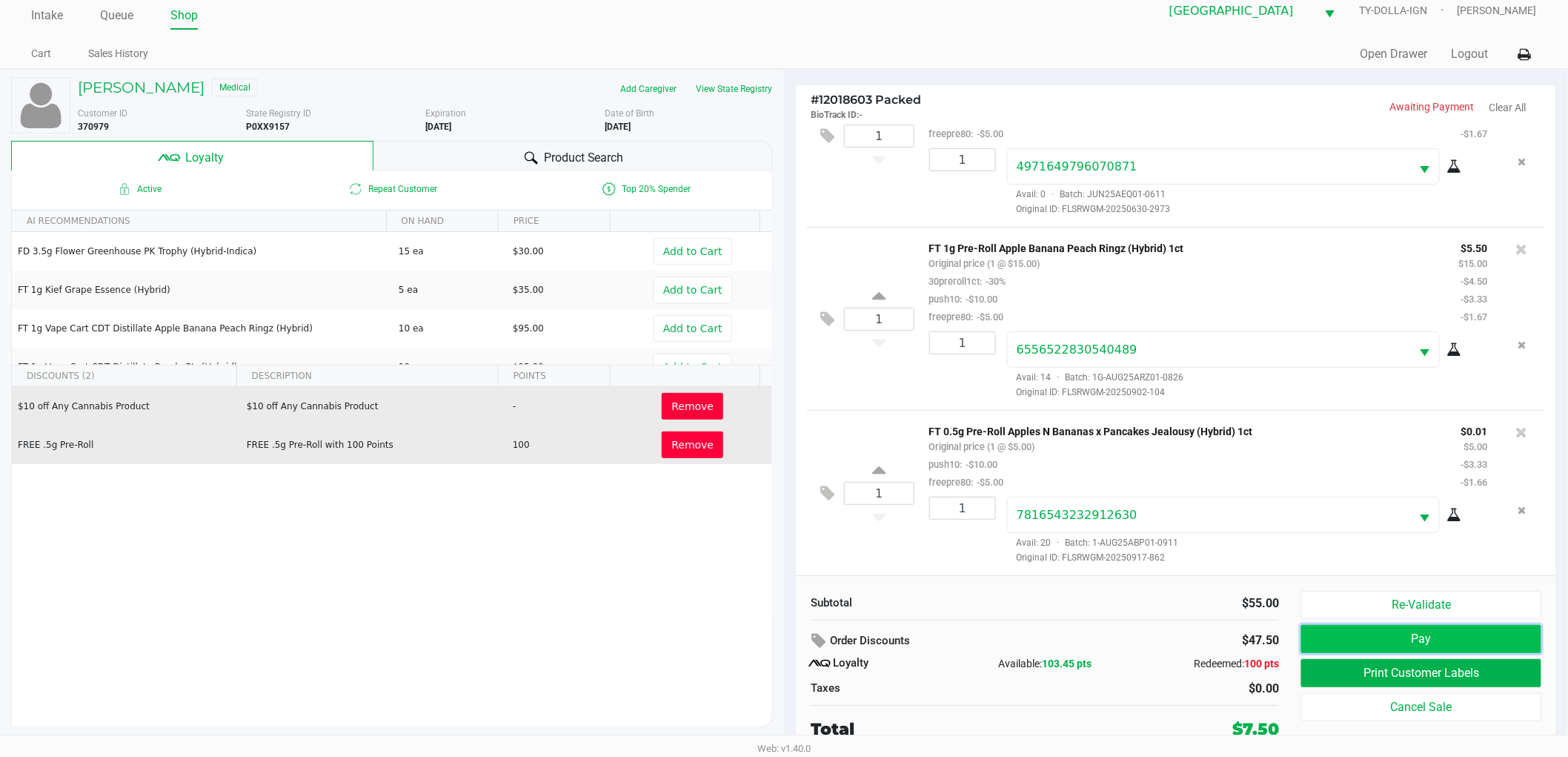
click at [1396, 647] on button "Pay" at bounding box center [1420, 639] width 240 height 28
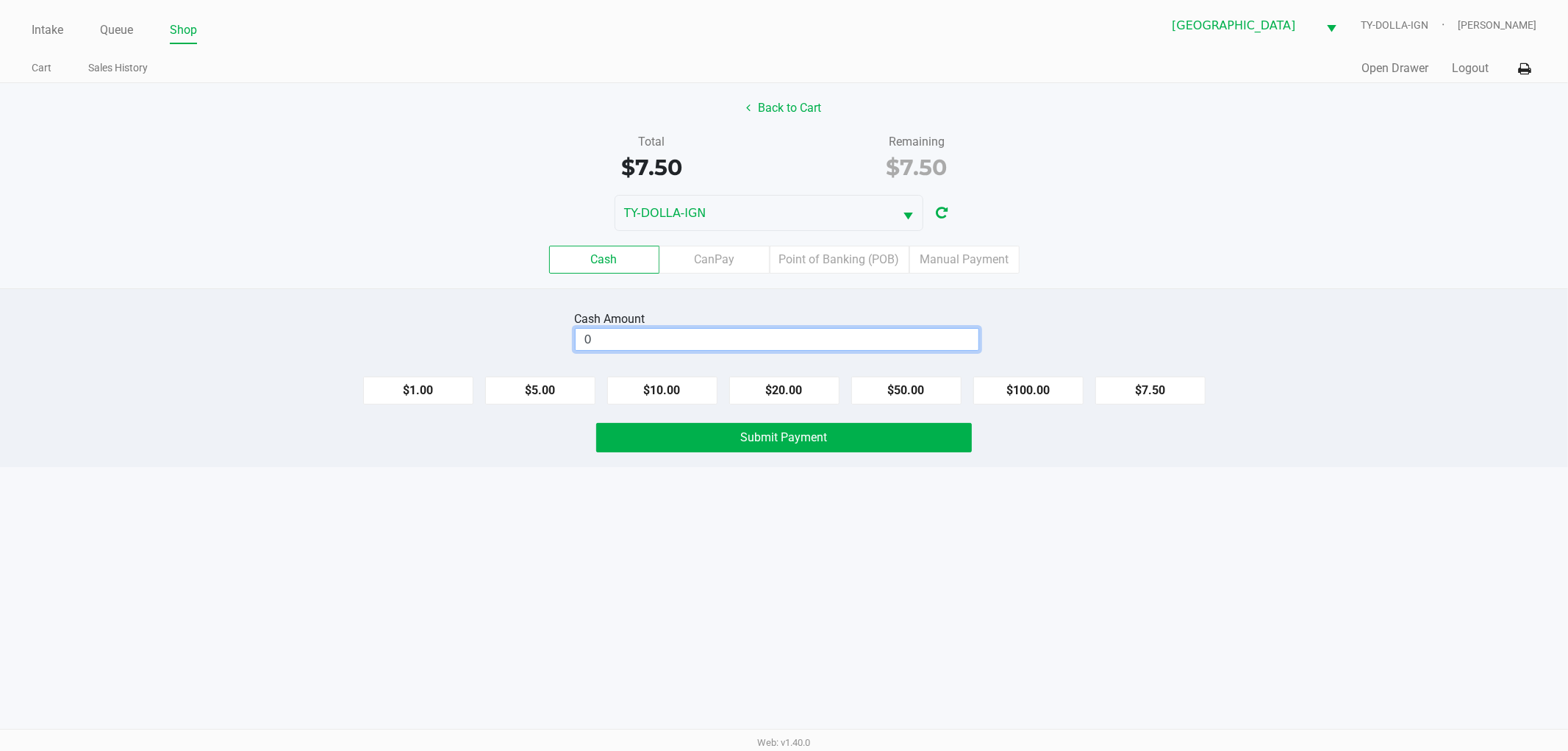
click at [931, 343] on input "0" at bounding box center [777, 339] width 403 height 21
click at [805, 381] on button "$20.00" at bounding box center [785, 391] width 111 height 28
type input "$20.00"
click at [805, 435] on span "Submit Payment" at bounding box center [784, 437] width 87 height 14
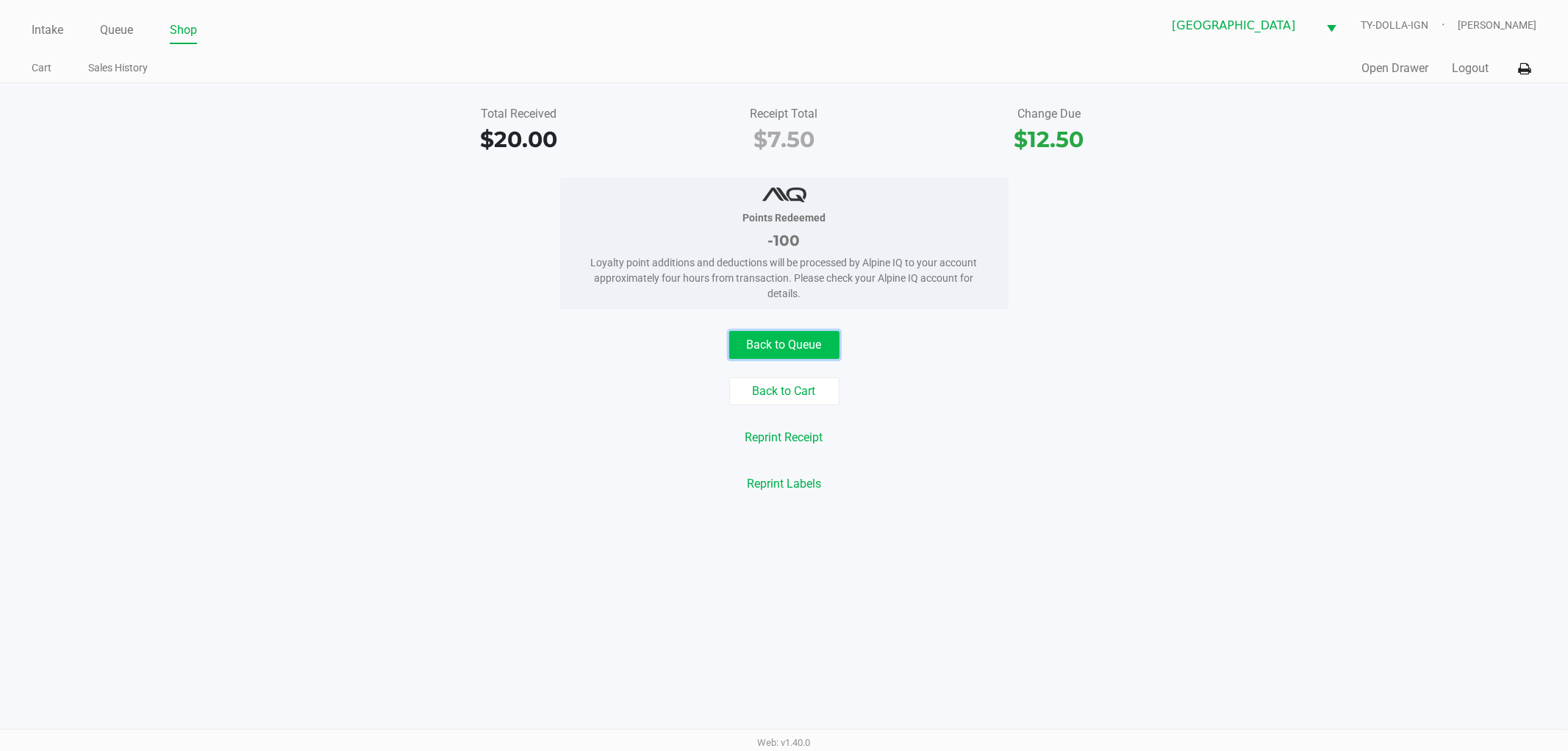
click at [816, 347] on button "Back to Queue" at bounding box center [785, 345] width 111 height 28
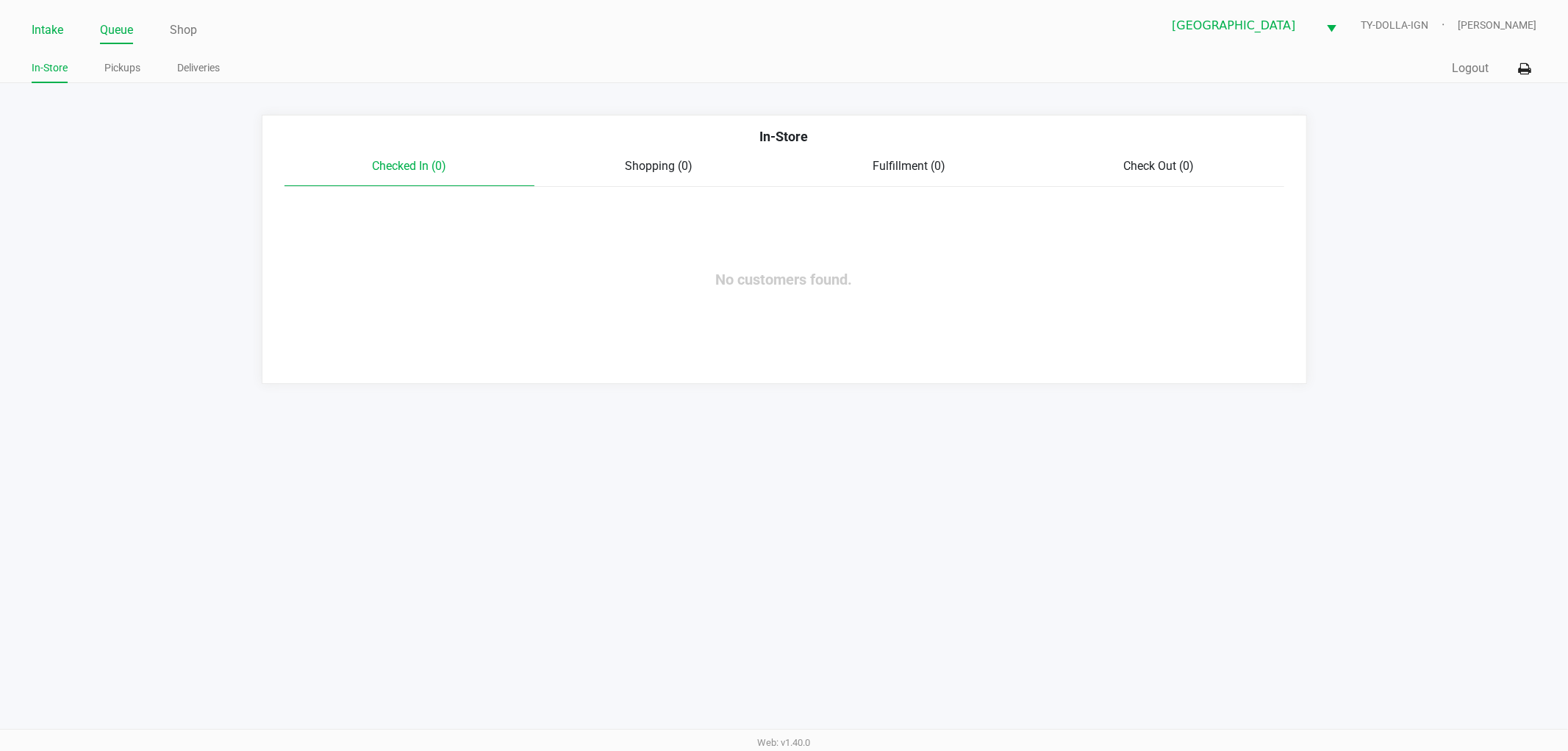
click at [61, 27] on link "Intake" at bounding box center [47, 30] width 31 height 20
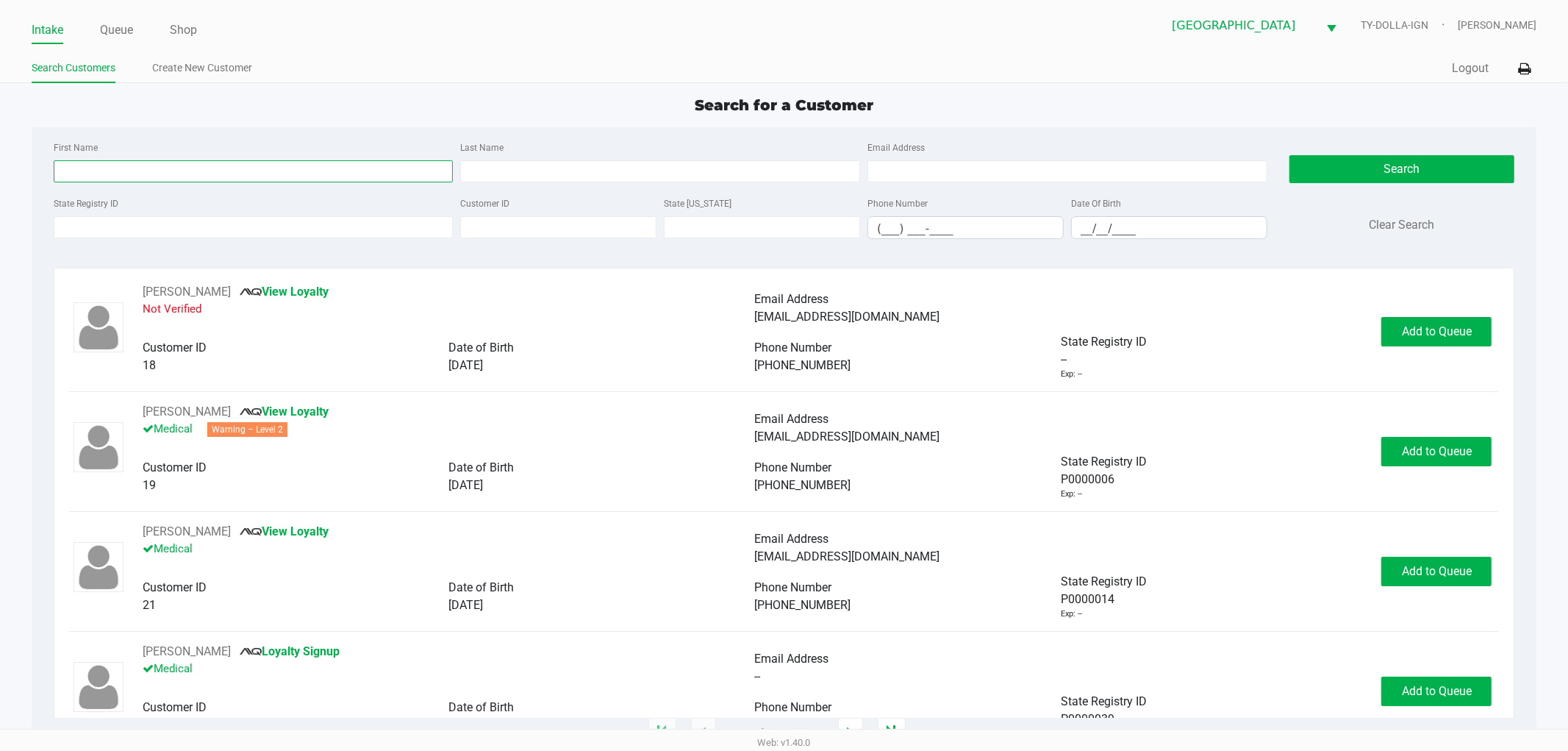
click at [94, 166] on input "First Name" at bounding box center [253, 171] width 400 height 22
type input "cristian"
click at [1082, 228] on input "__/__/____" at bounding box center [1169, 228] width 194 height 23
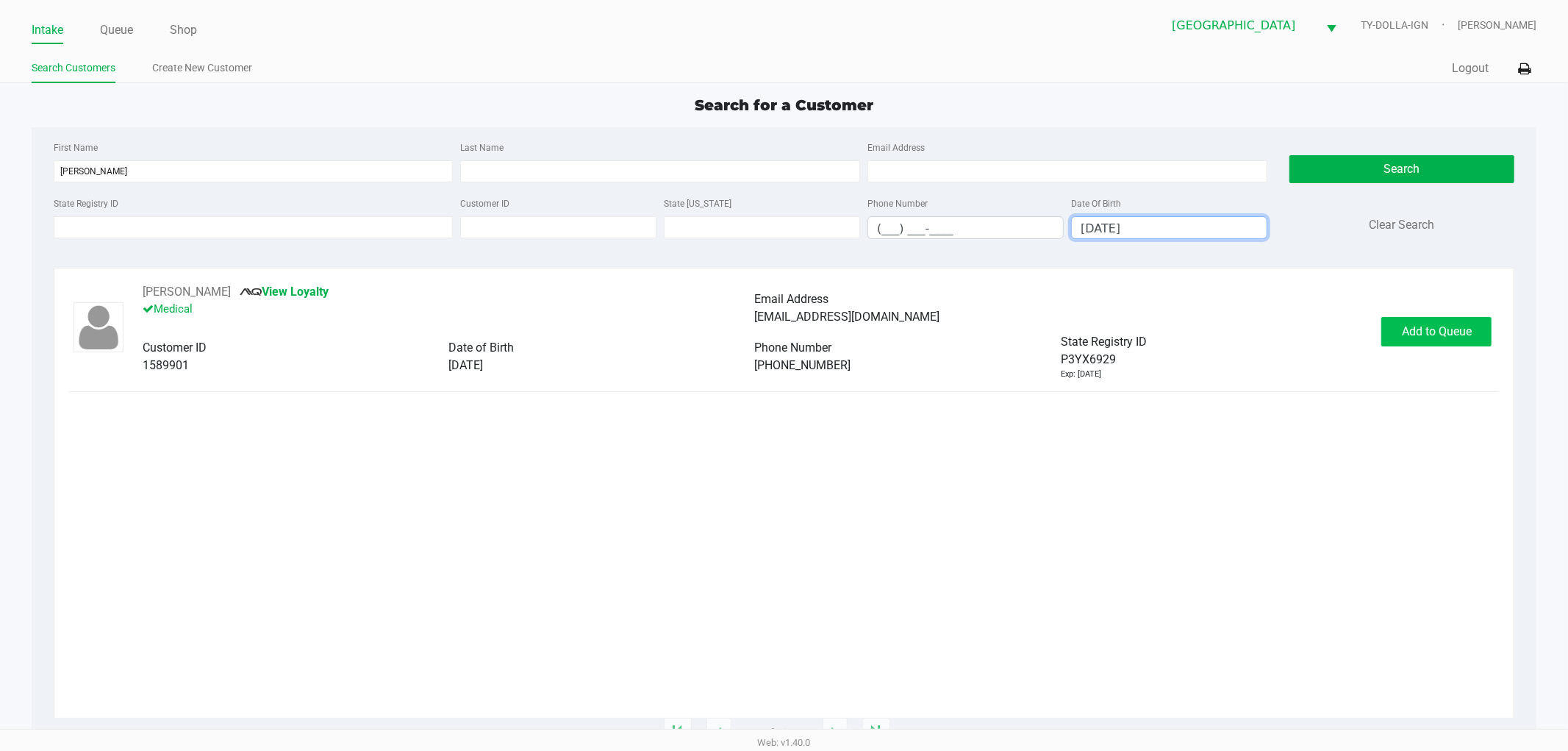
type input "12/27/2006"
click at [1433, 323] on button "Add to Queue" at bounding box center [1436, 332] width 111 height 29
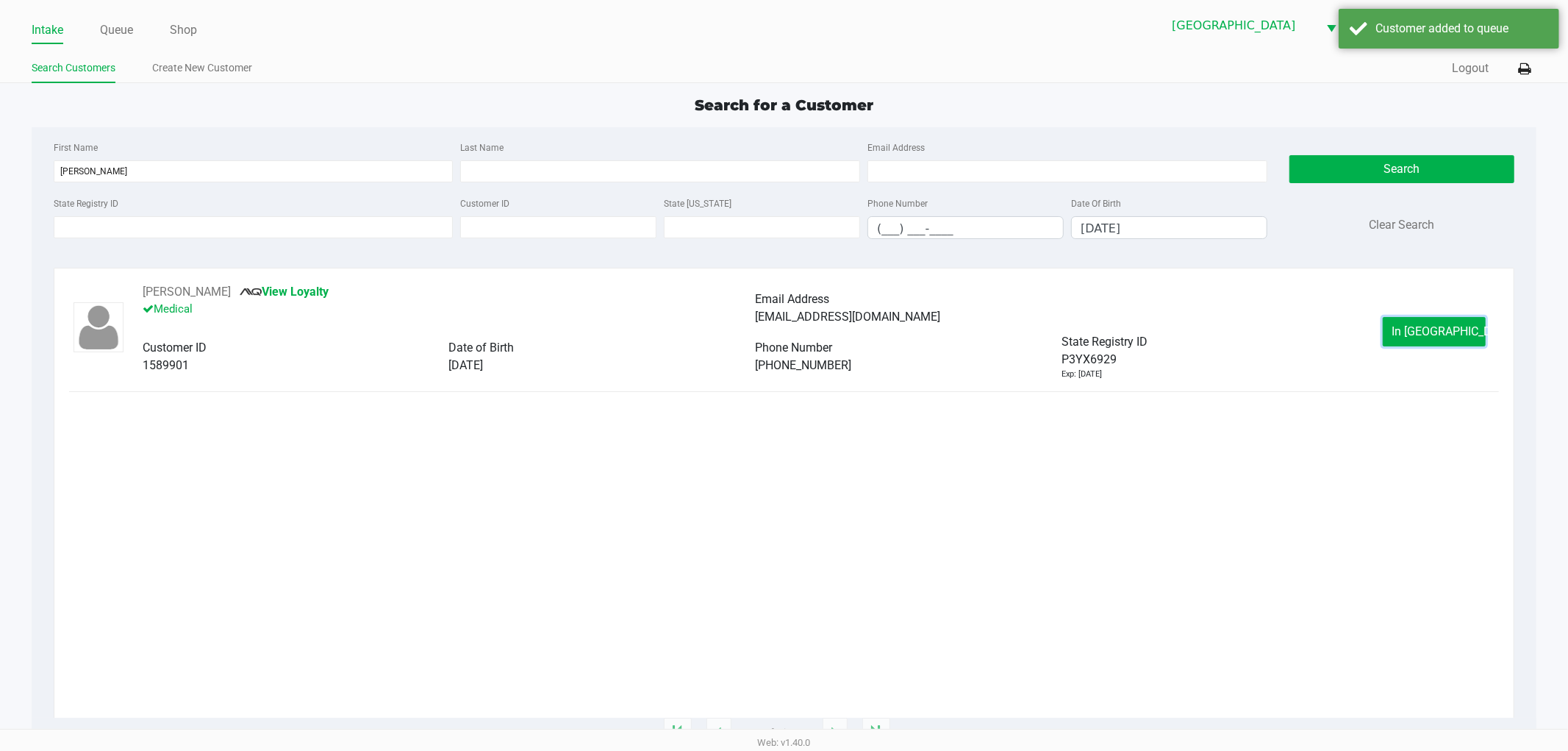
click at [1422, 338] on span "In Queue" at bounding box center [1454, 331] width 123 height 14
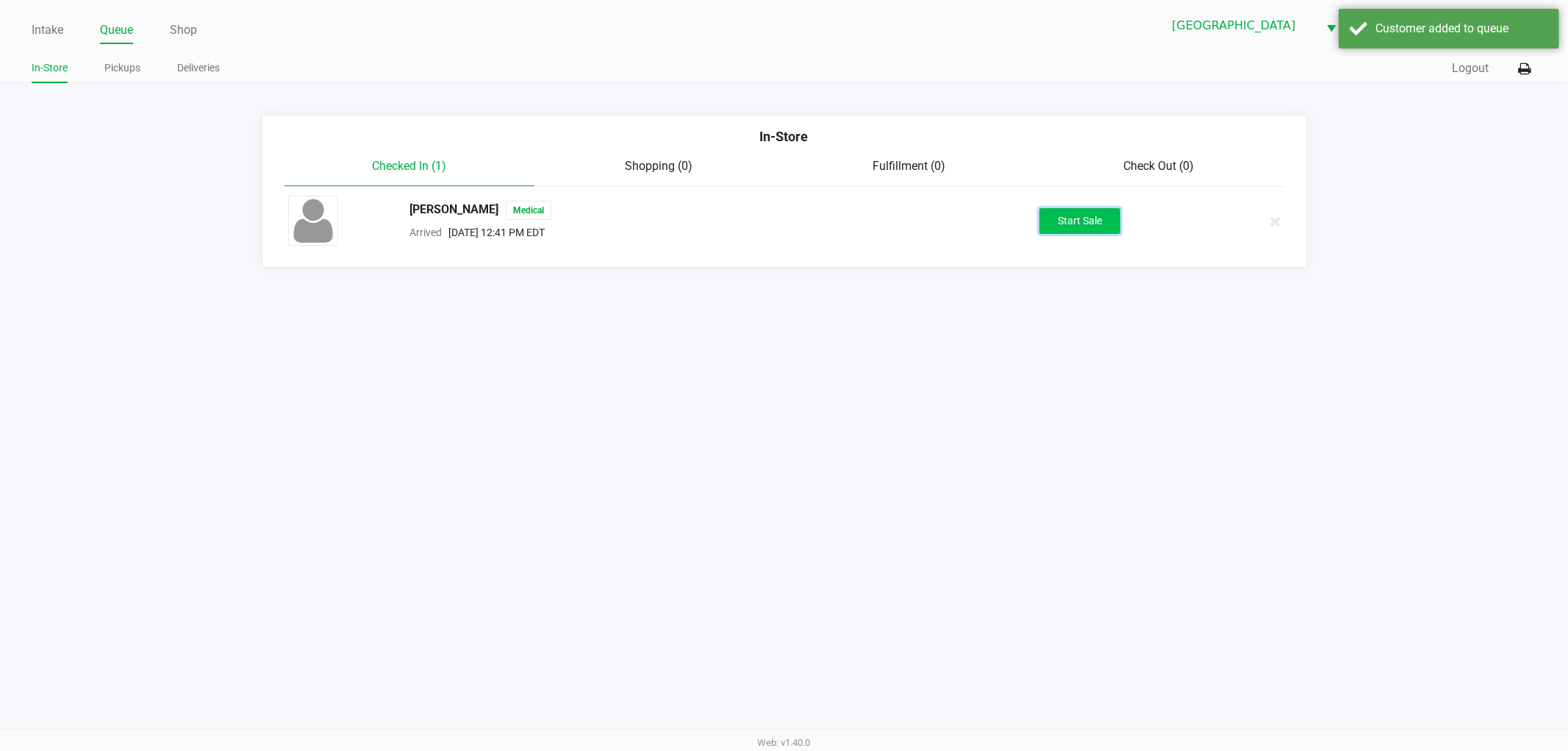
click at [1060, 230] on button "Start Sale" at bounding box center [1080, 221] width 81 height 26
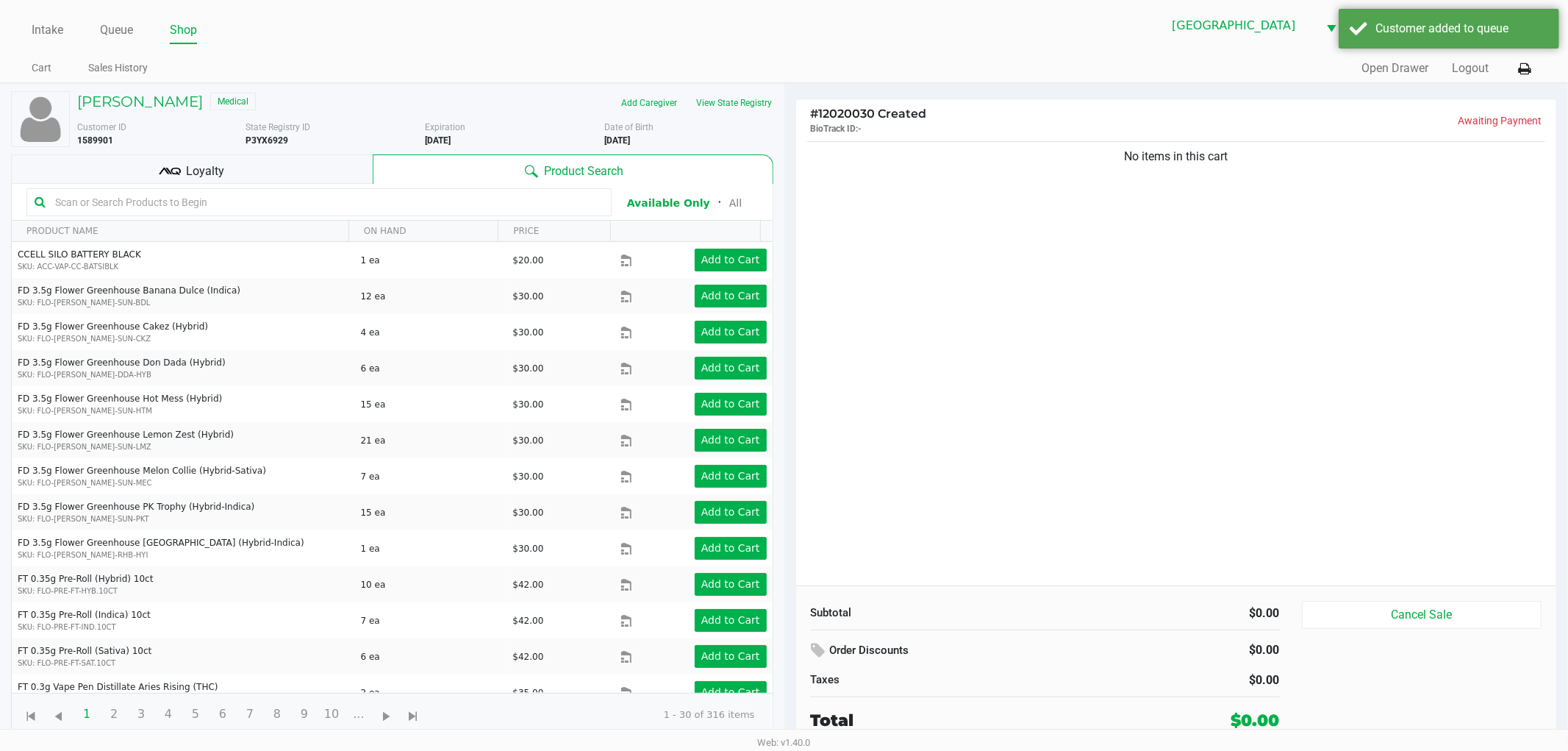
click at [1044, 255] on div "No items in this cart" at bounding box center [1176, 361] width 761 height 447
click at [978, 275] on div "No items in this cart" at bounding box center [1176, 361] width 761 height 447
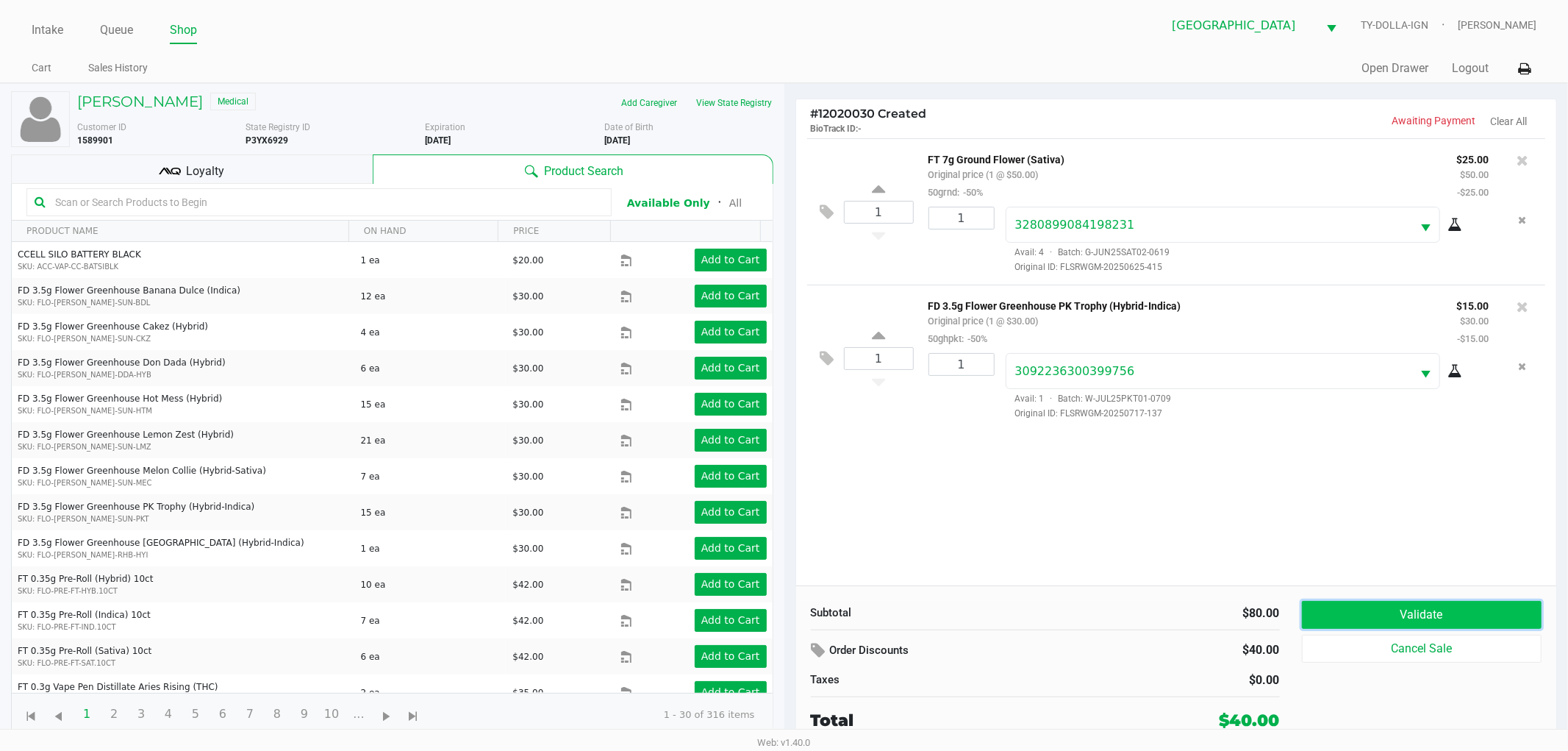
click at [1444, 614] on button "Validate" at bounding box center [1422, 615] width 240 height 28
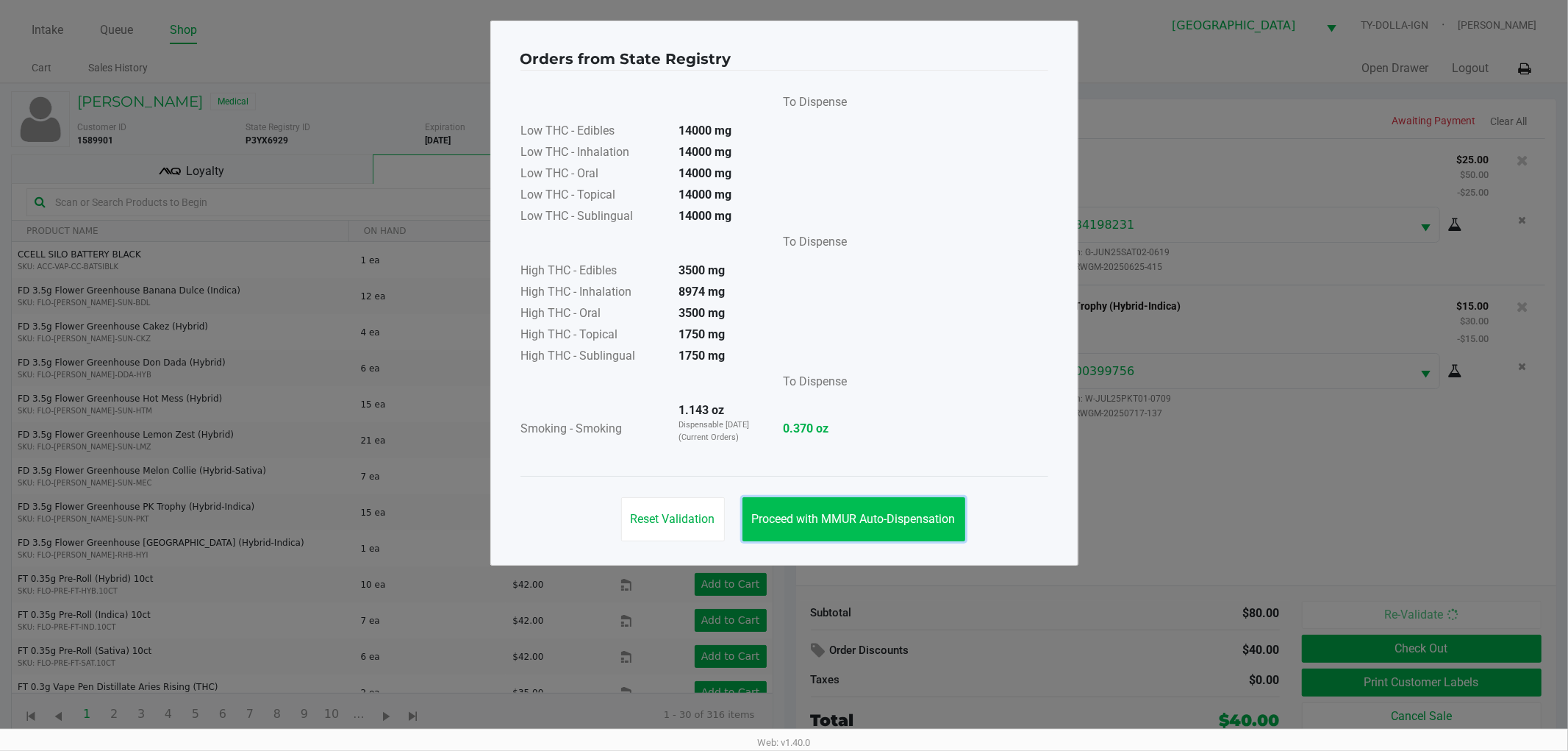
click at [917, 516] on span "Proceed with MMUR Auto-Dispensation" at bounding box center [853, 518] width 204 height 14
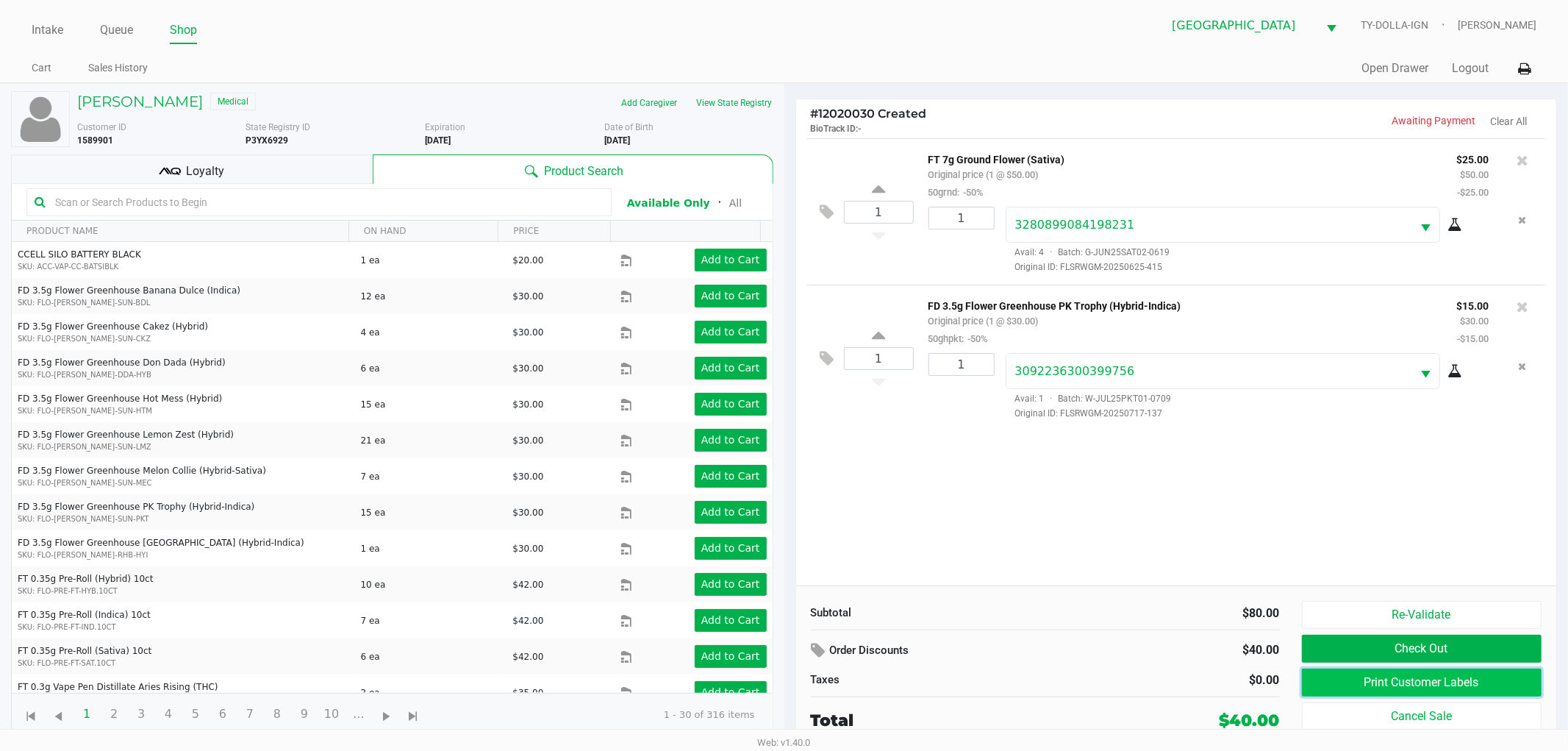
click at [1435, 686] on button "Print Customer Labels" at bounding box center [1422, 682] width 240 height 28
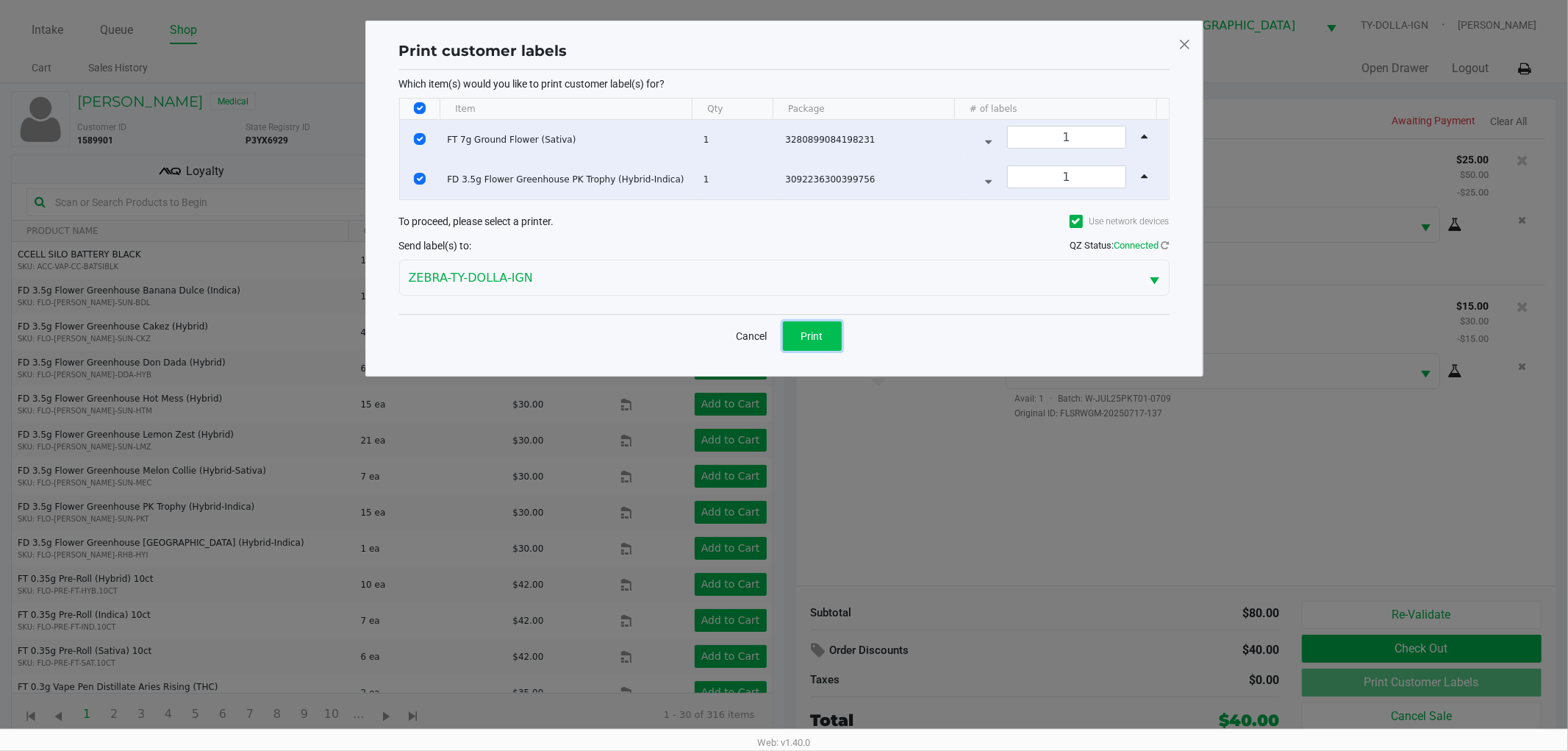
click at [809, 331] on span "Print" at bounding box center [813, 335] width 22 height 12
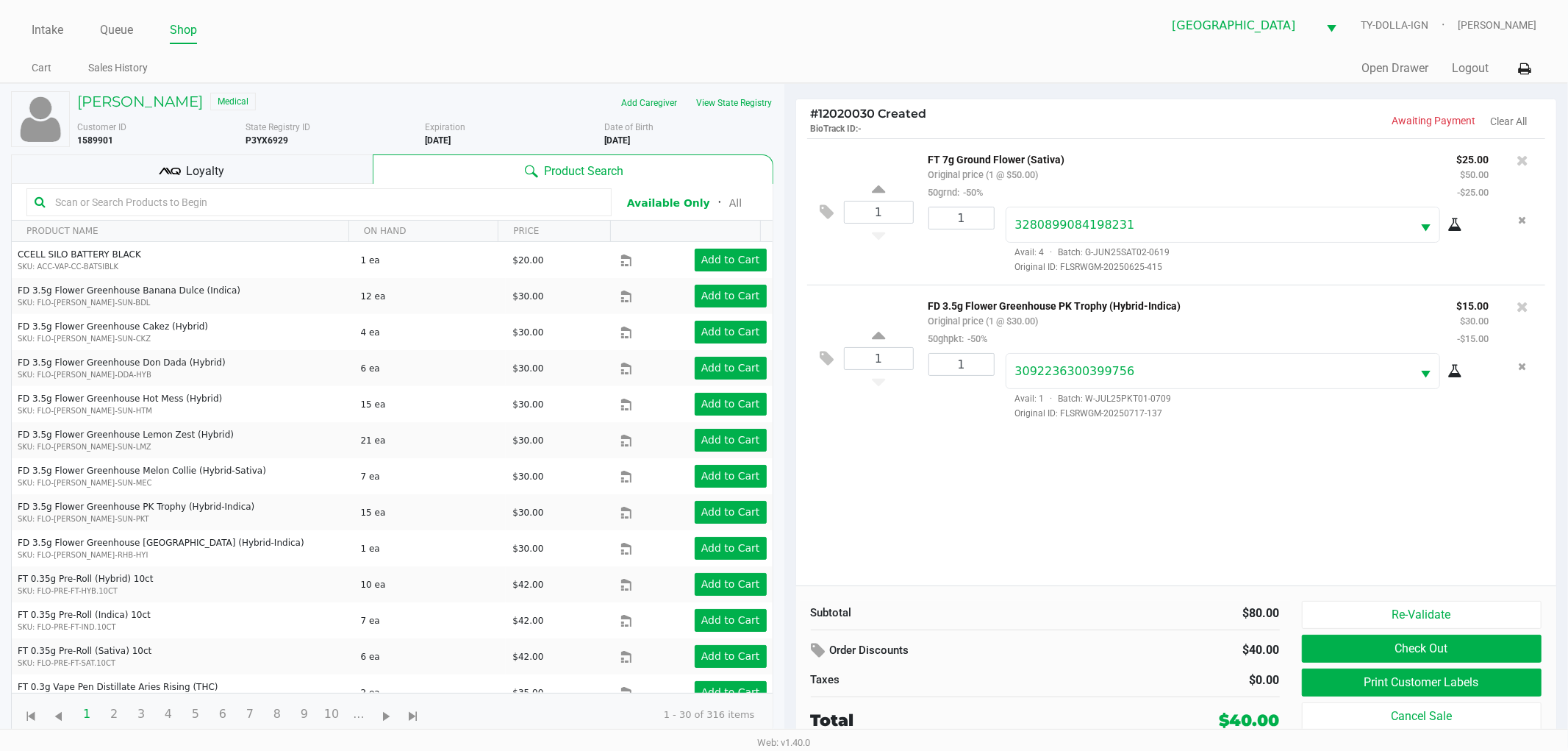
click at [306, 182] on div "Loyalty" at bounding box center [192, 170] width 362 height 29
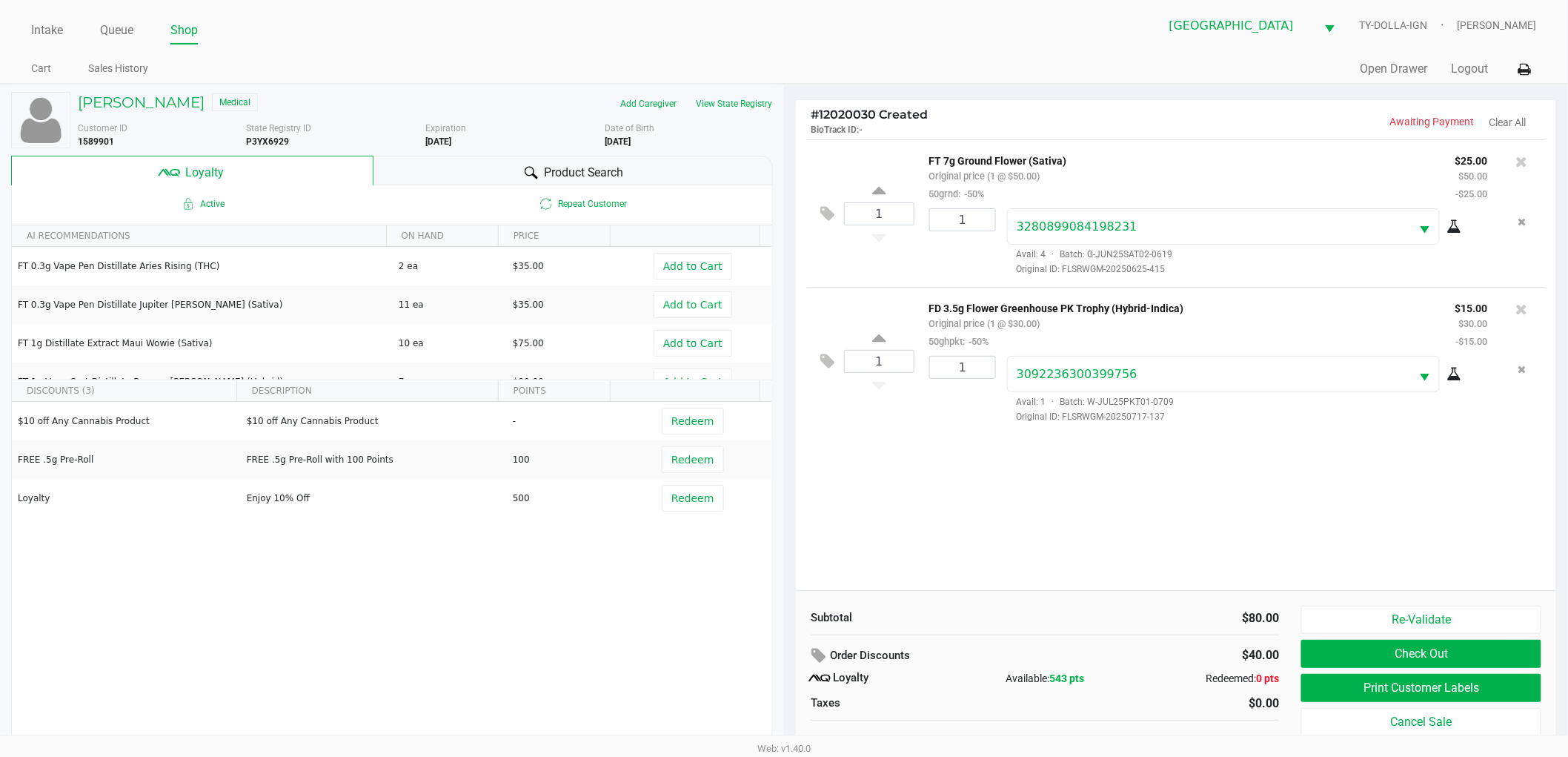
scroll to position [16, 0]
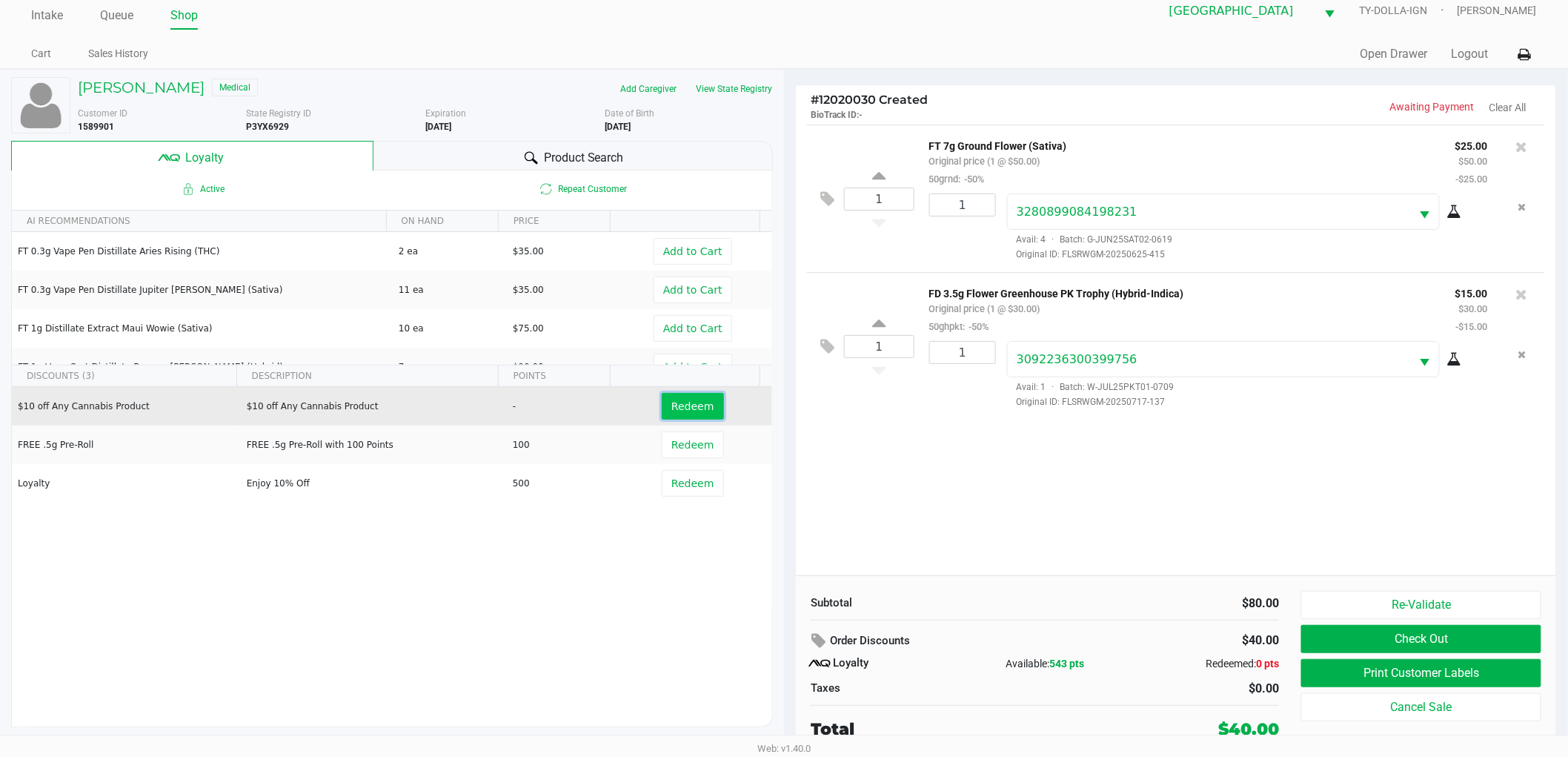
click at [683, 412] on button "Redeem" at bounding box center [693, 406] width 61 height 27
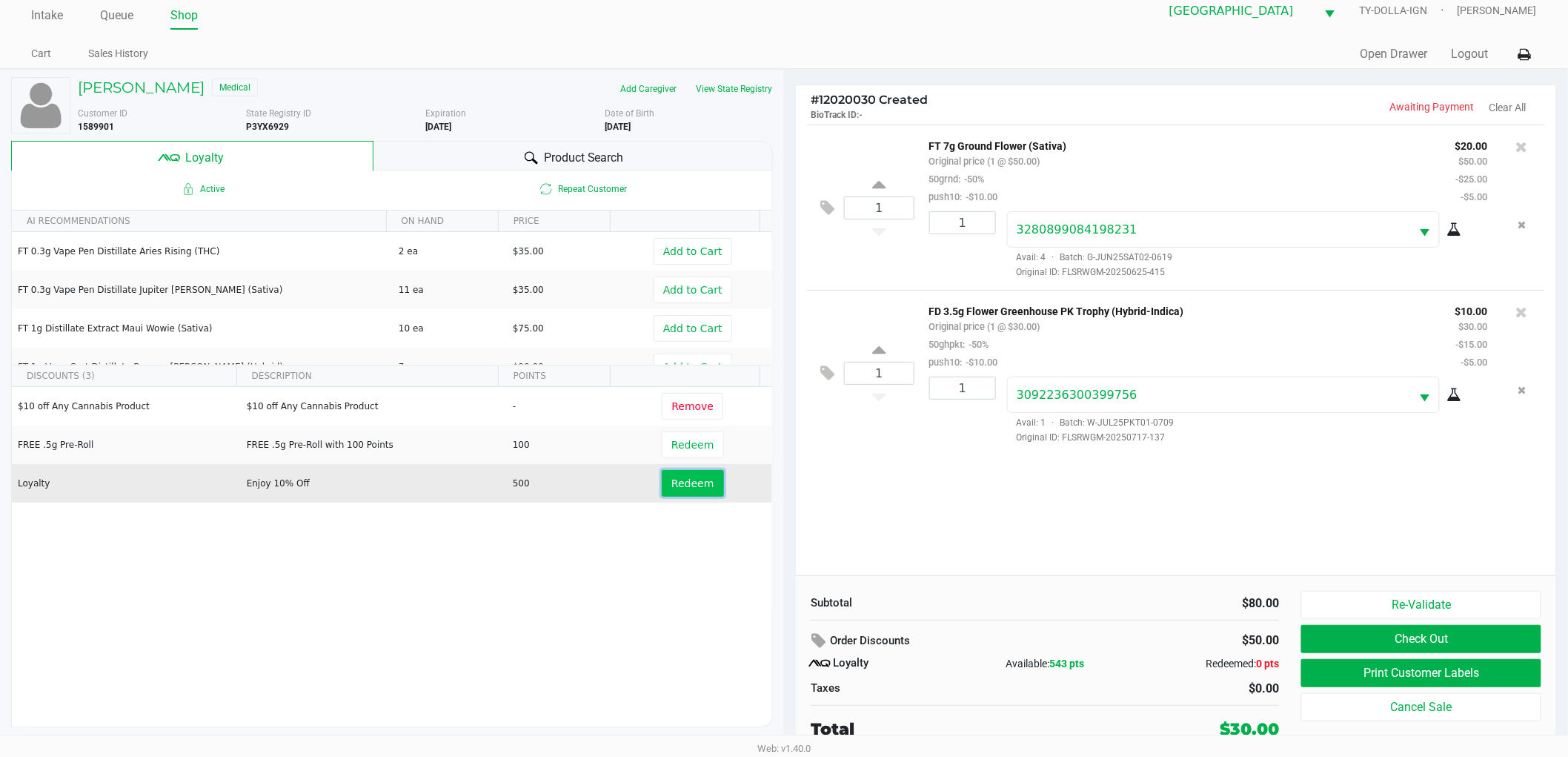
click at [692, 488] on span "Redeem" at bounding box center [692, 483] width 42 height 12
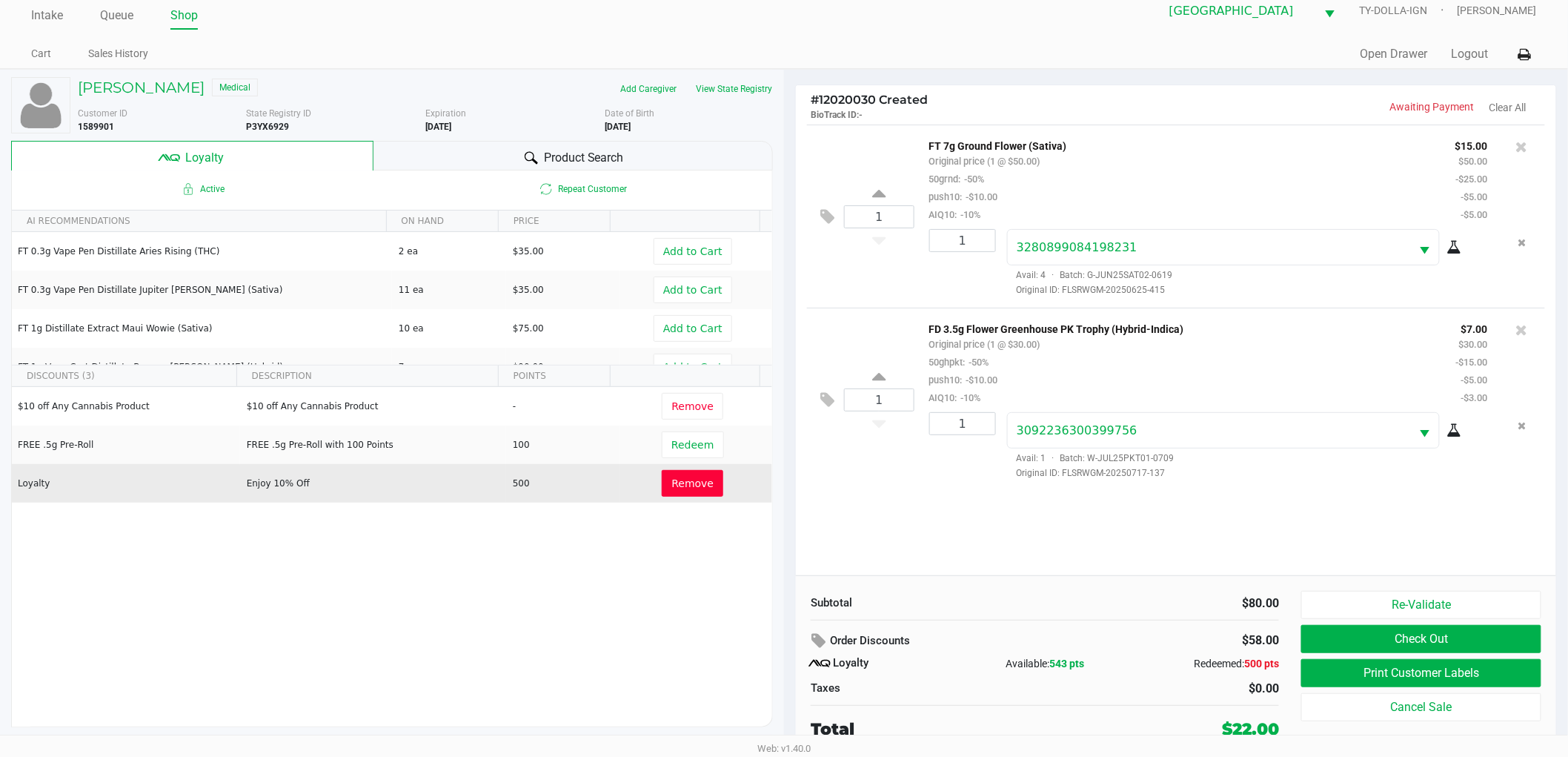
click at [685, 489] on button "Remove" at bounding box center [693, 483] width 61 height 27
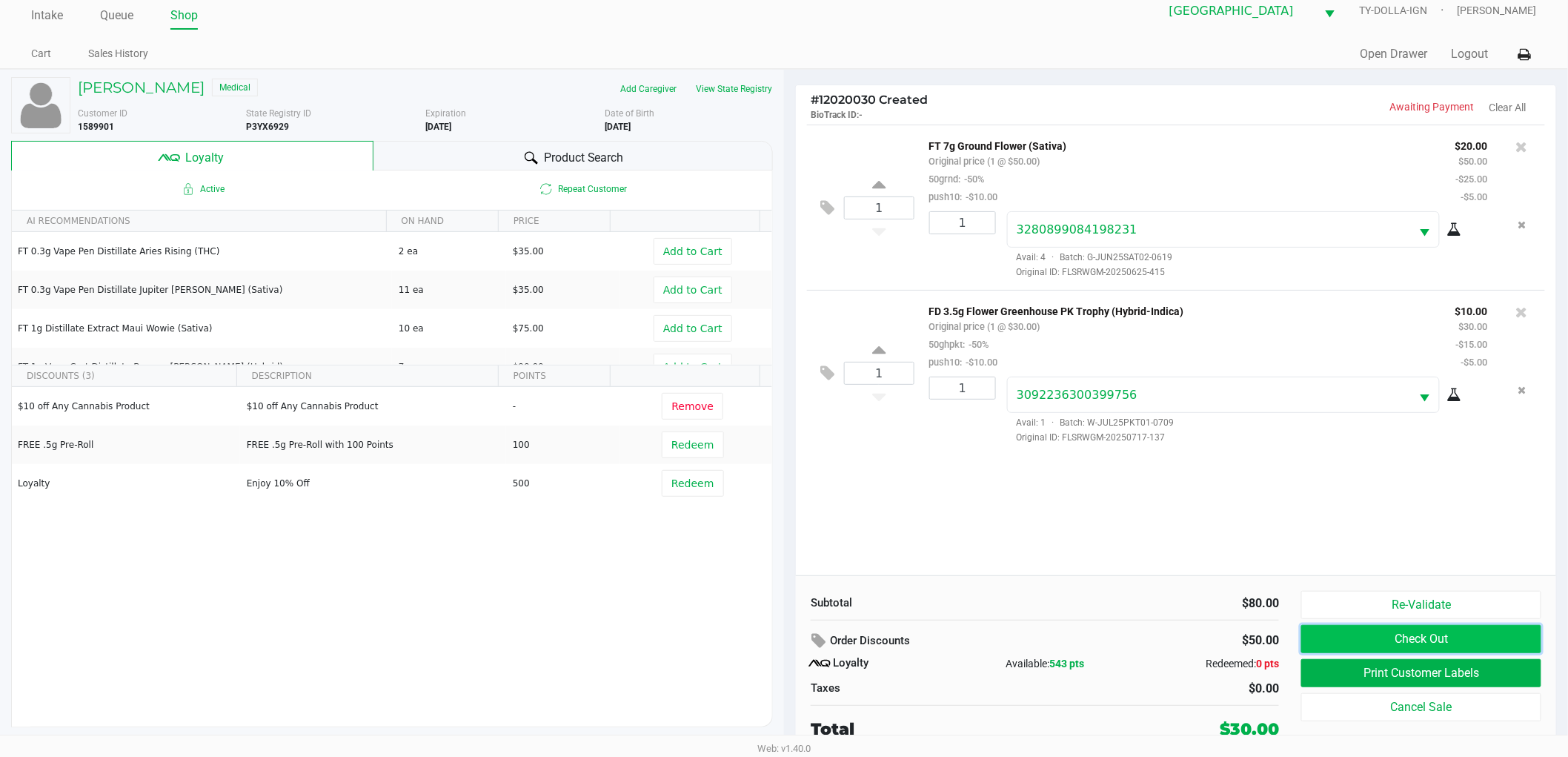
click at [1322, 643] on button "Check Out" at bounding box center [1420, 639] width 240 height 28
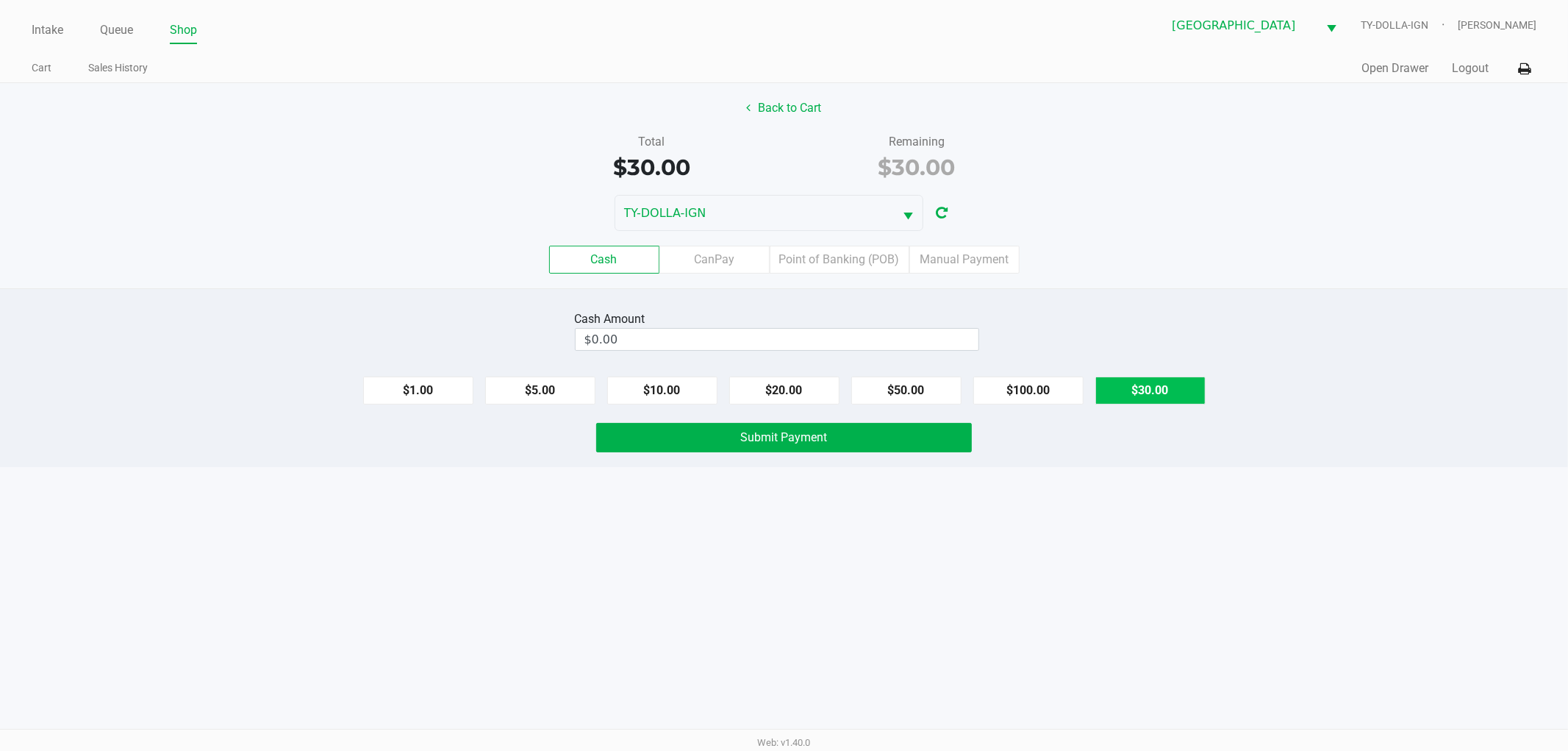
click at [1121, 393] on button "$30.00" at bounding box center [1151, 391] width 111 height 28
type input "$30.00"
click at [853, 450] on button "Submit Payment" at bounding box center [784, 438] width 376 height 29
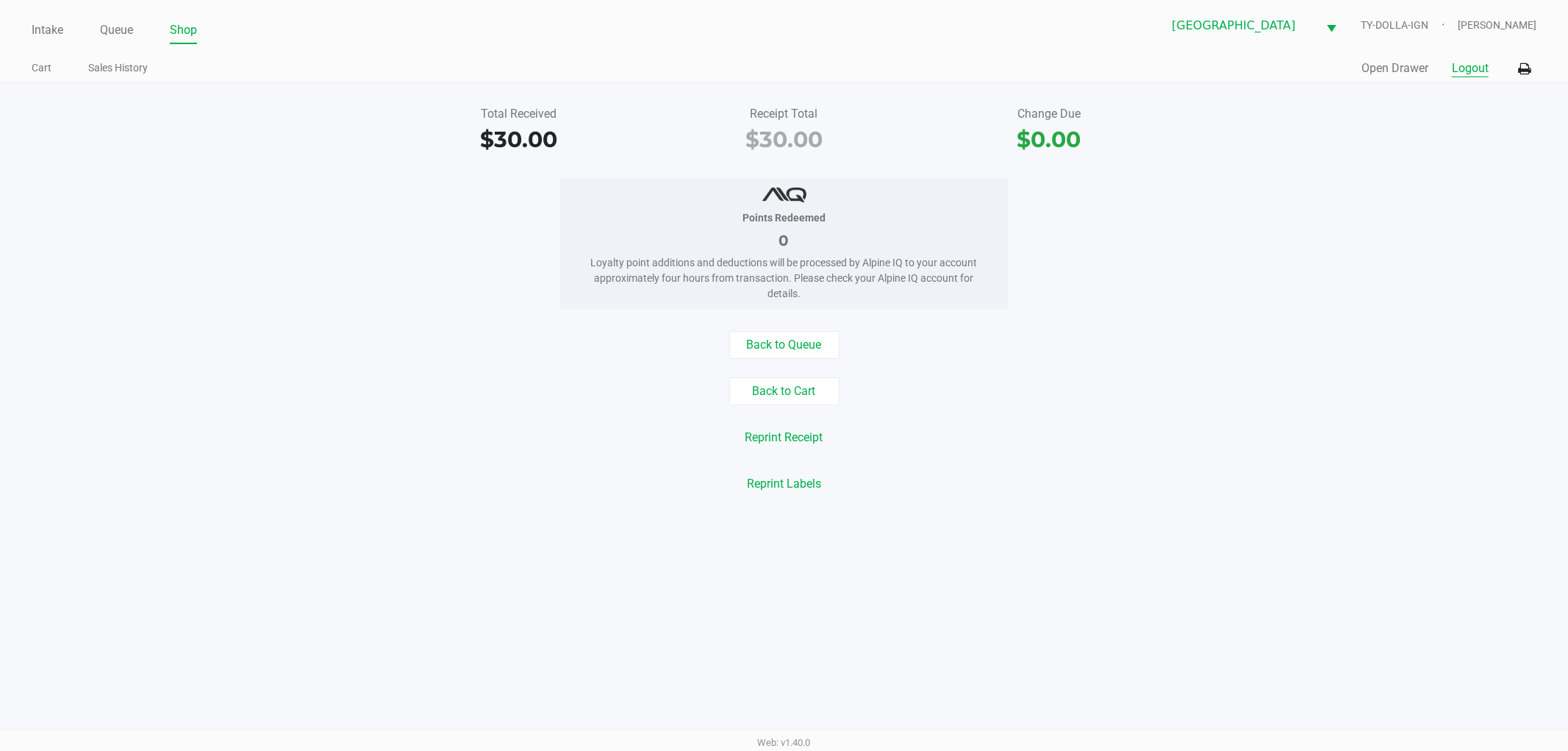
click at [1472, 76] on button "Logout" at bounding box center [1470, 68] width 37 height 18
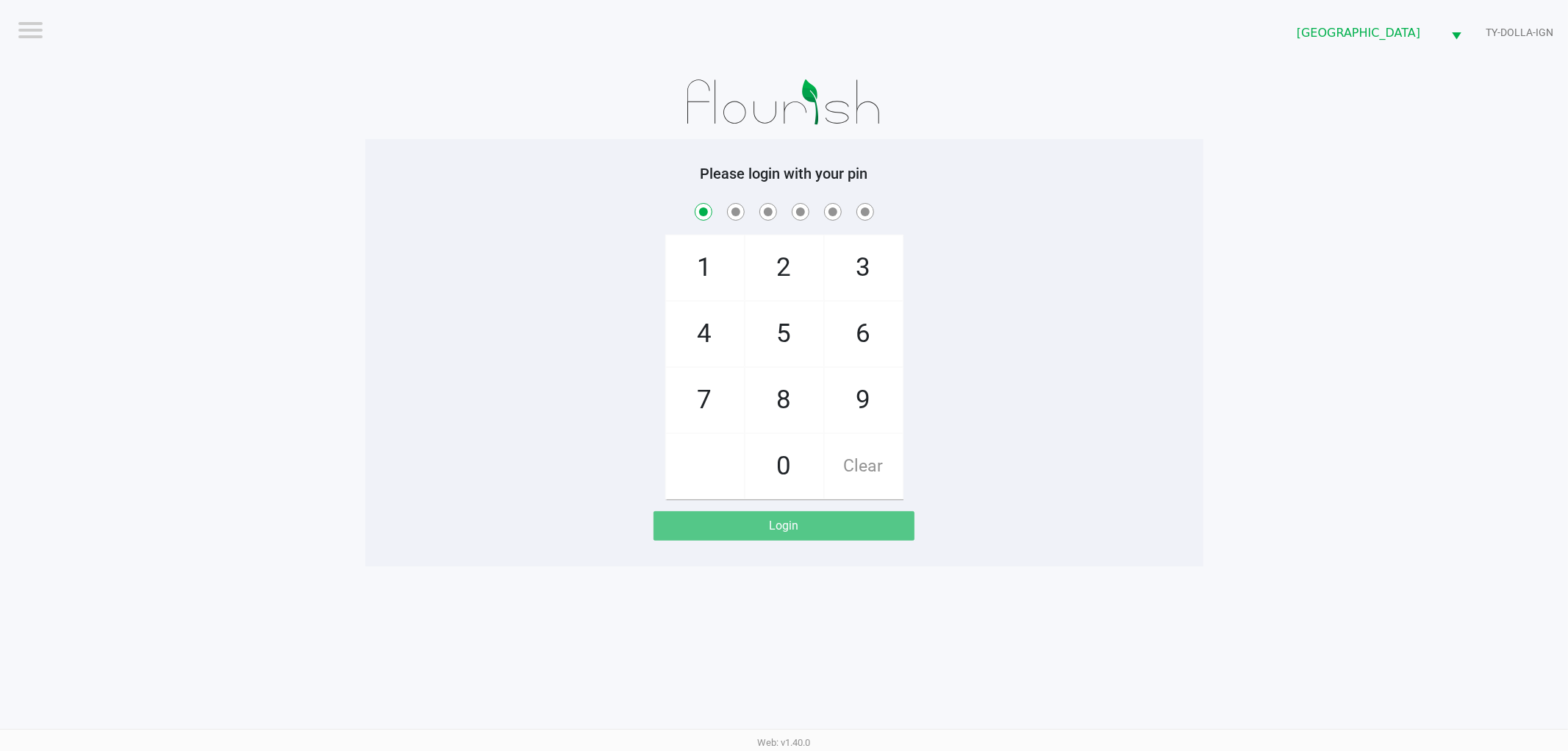
checkbox input "true"
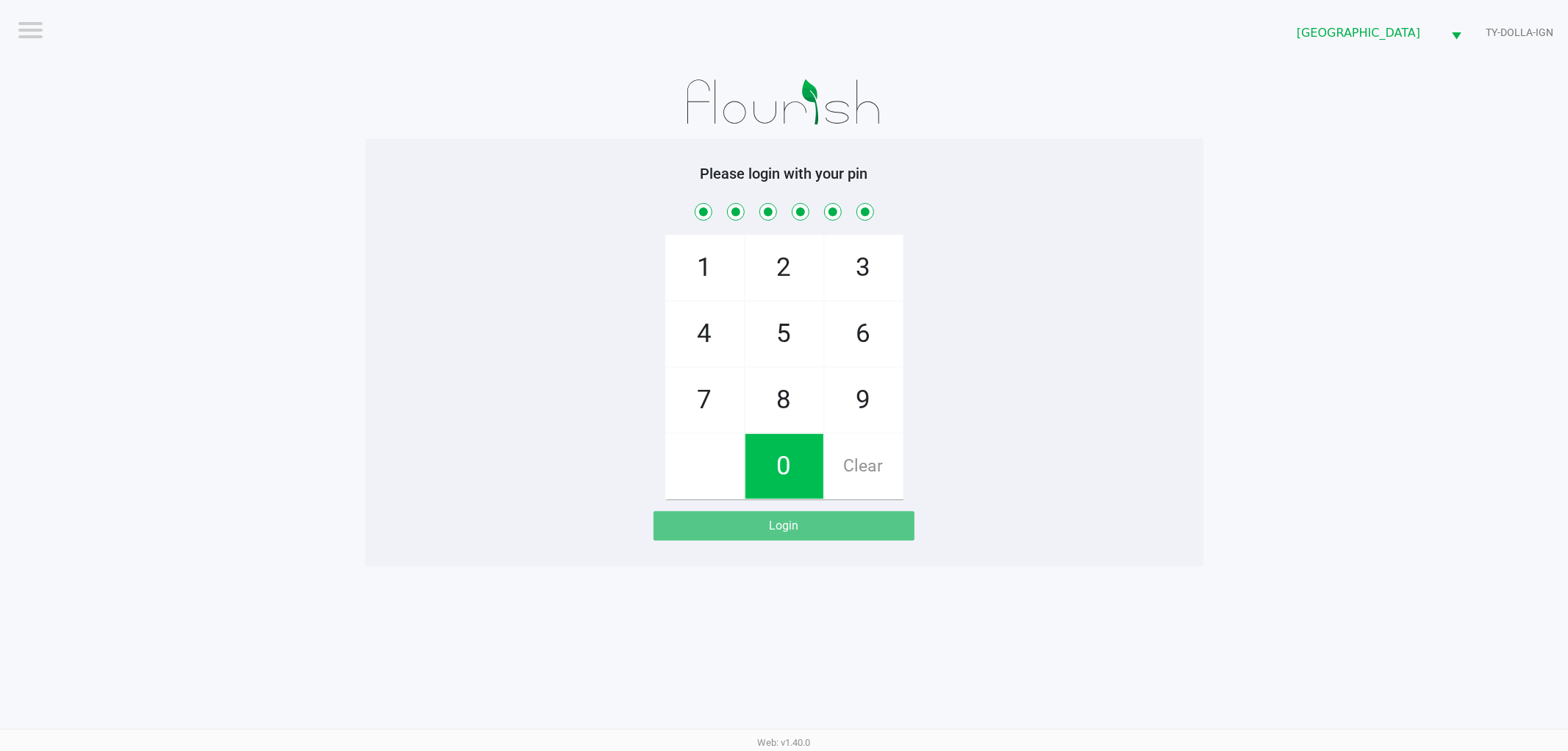
checkbox input "true"
